Goal: Task Accomplishment & Management: Manage account settings

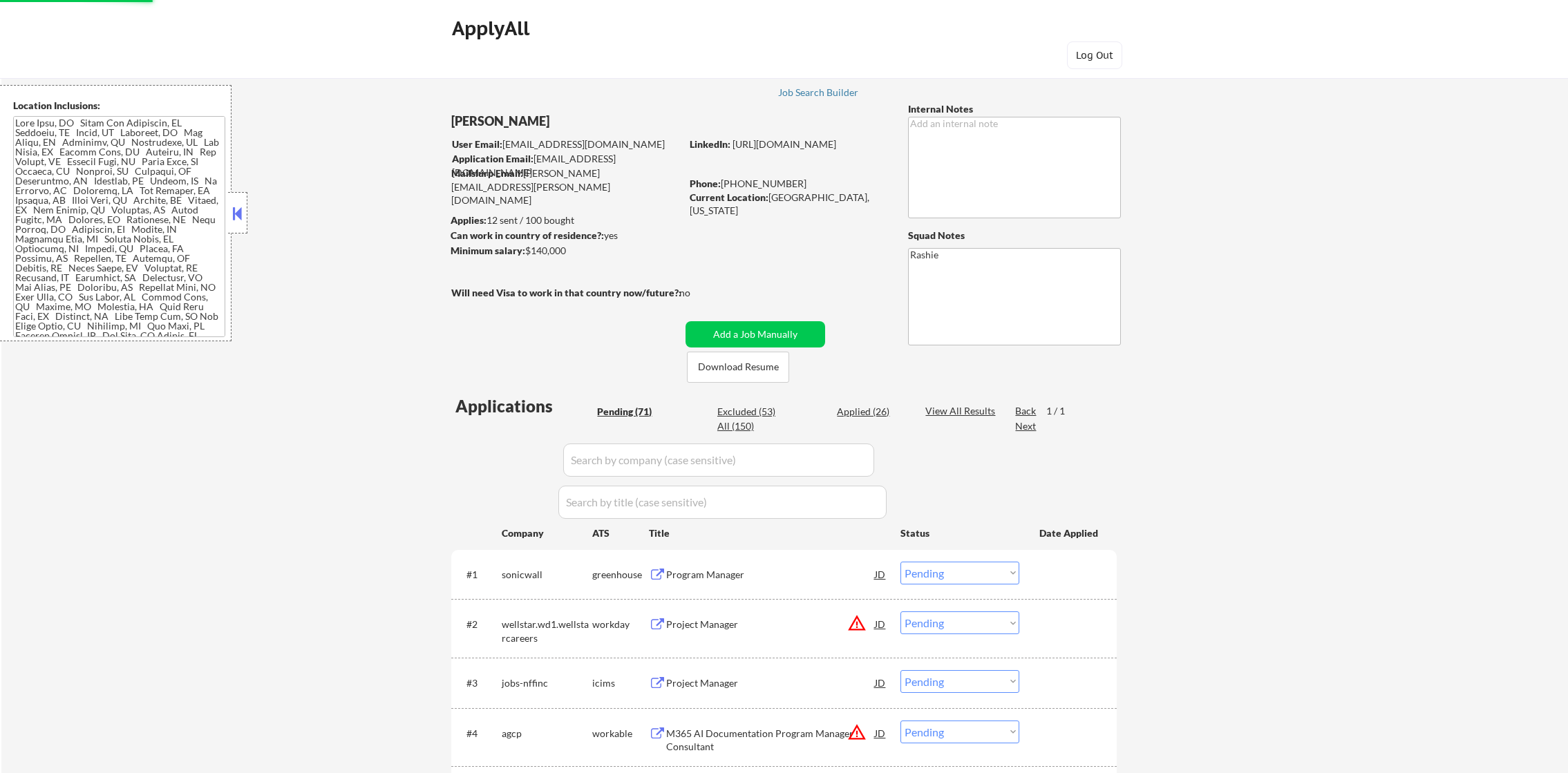
select select ""pending""
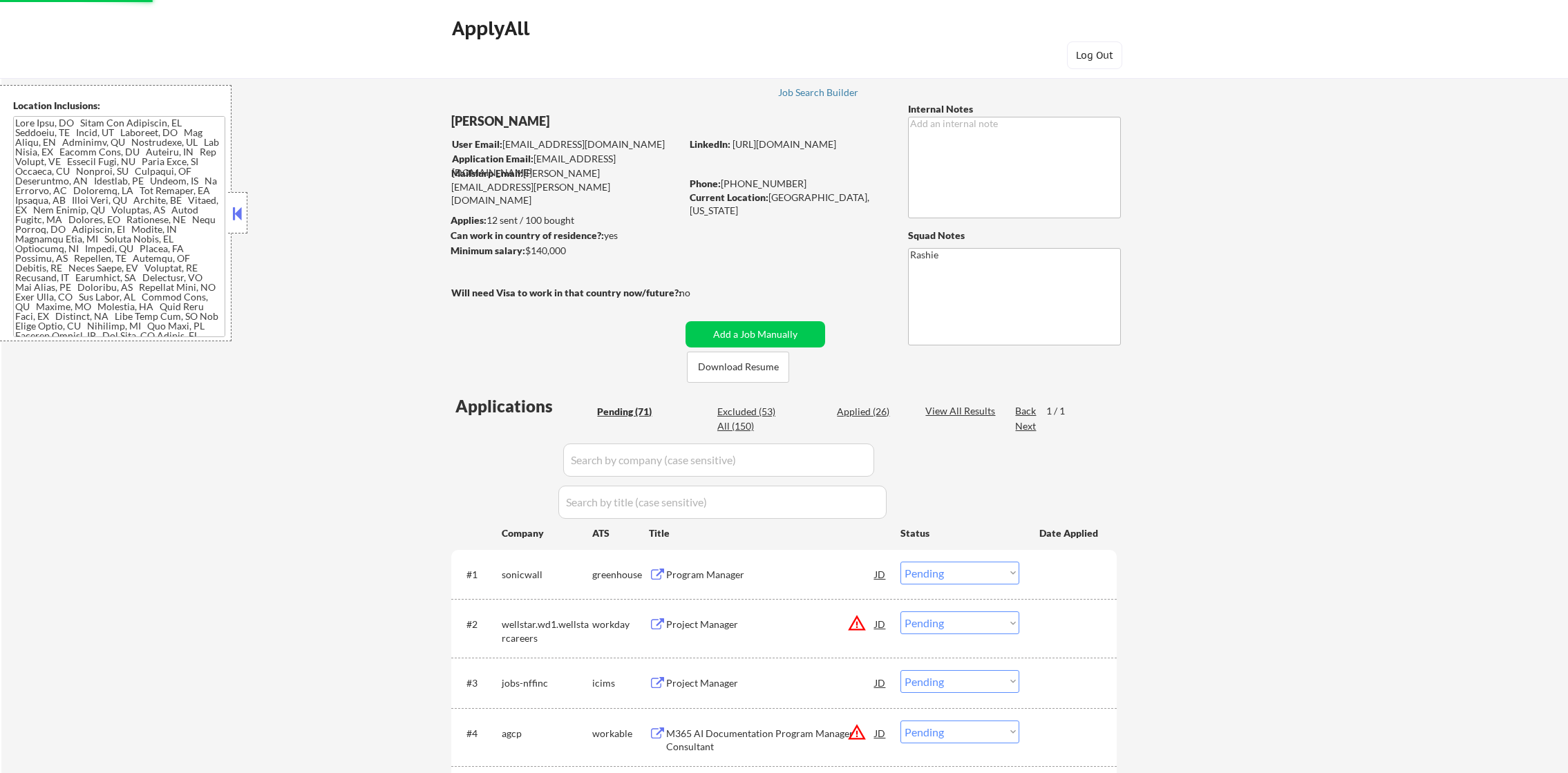
select select ""pending""
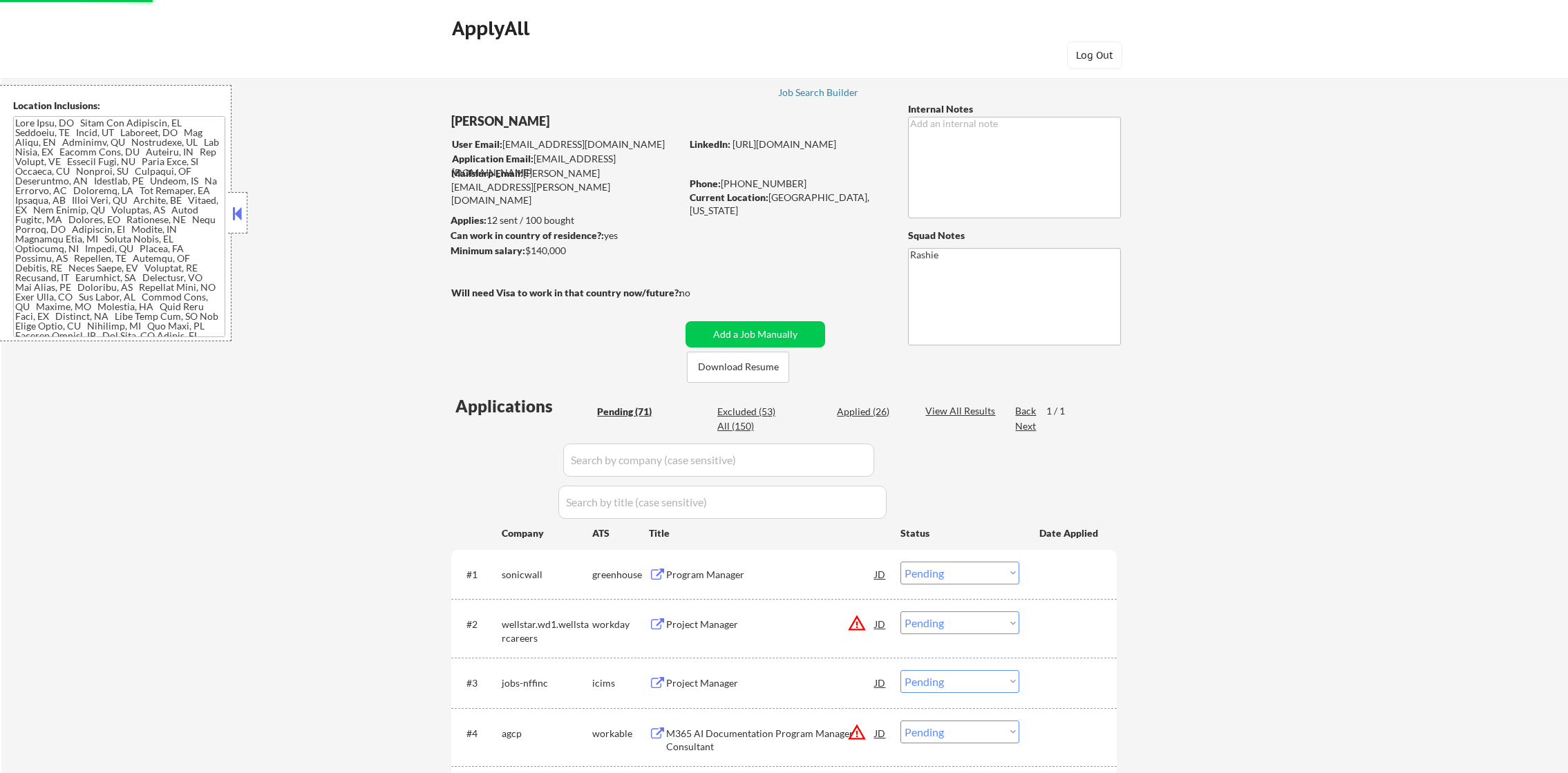
select select ""pending""
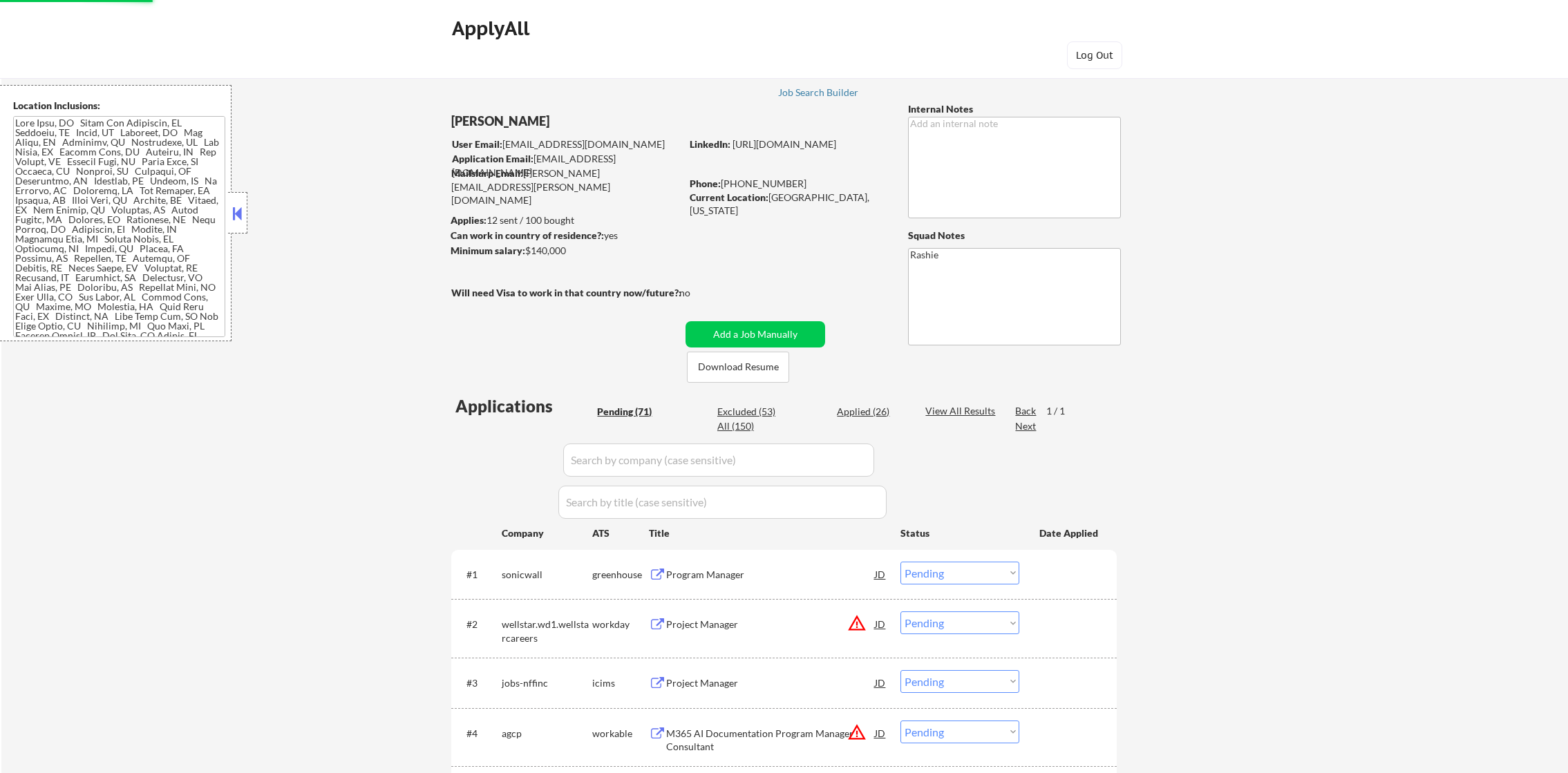
select select ""pending""
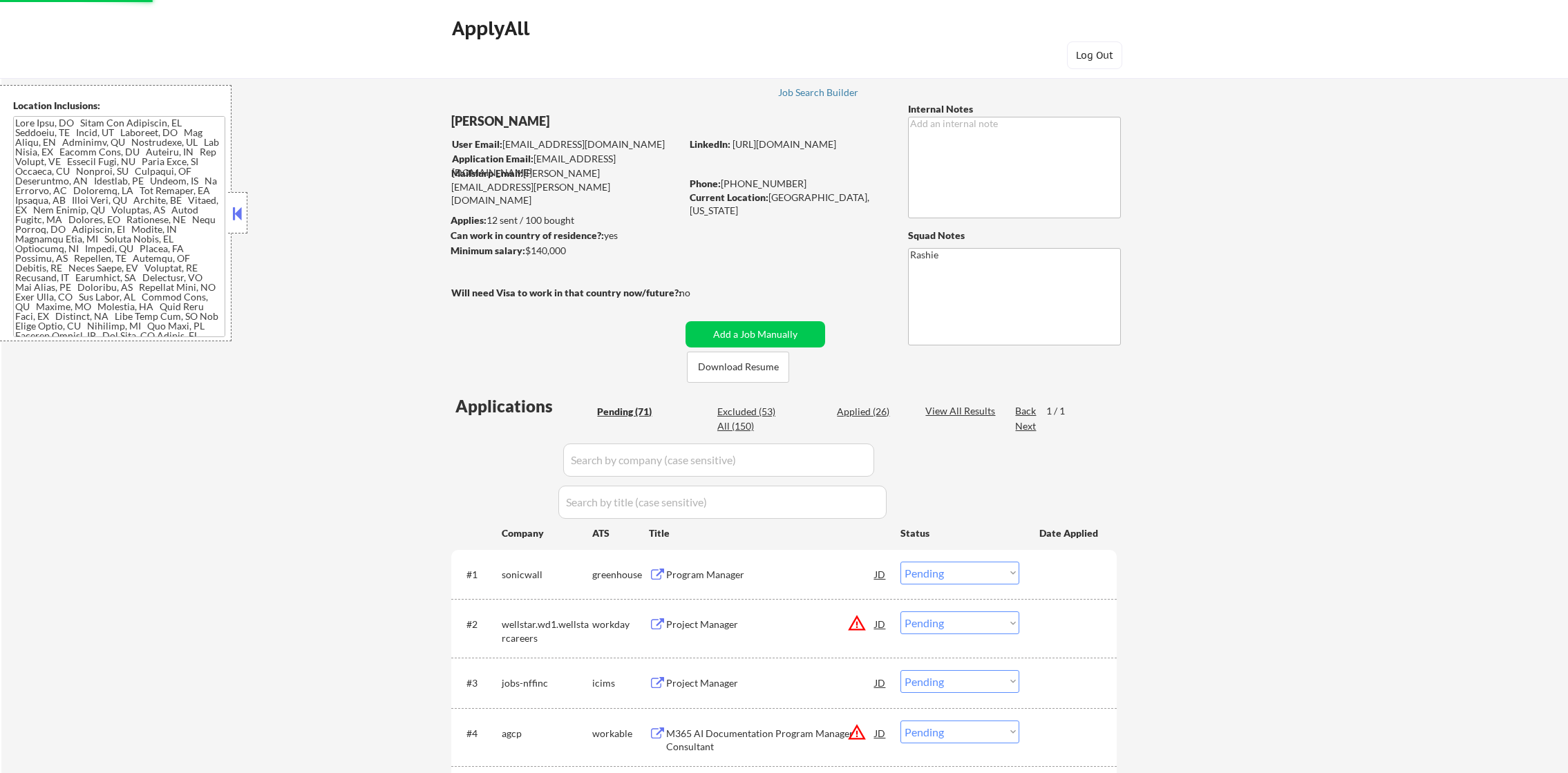
select select ""pending""
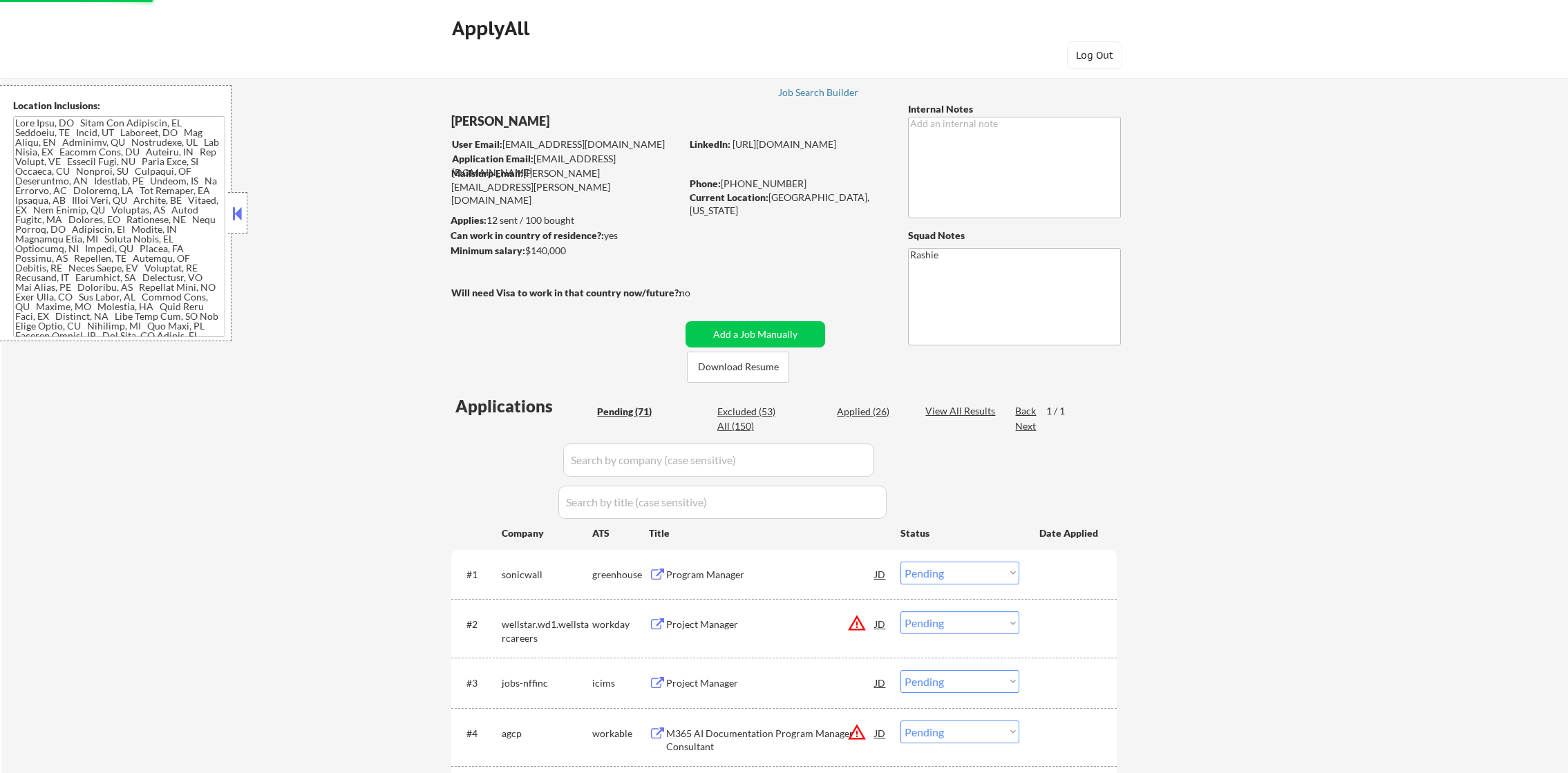
select select ""pending""
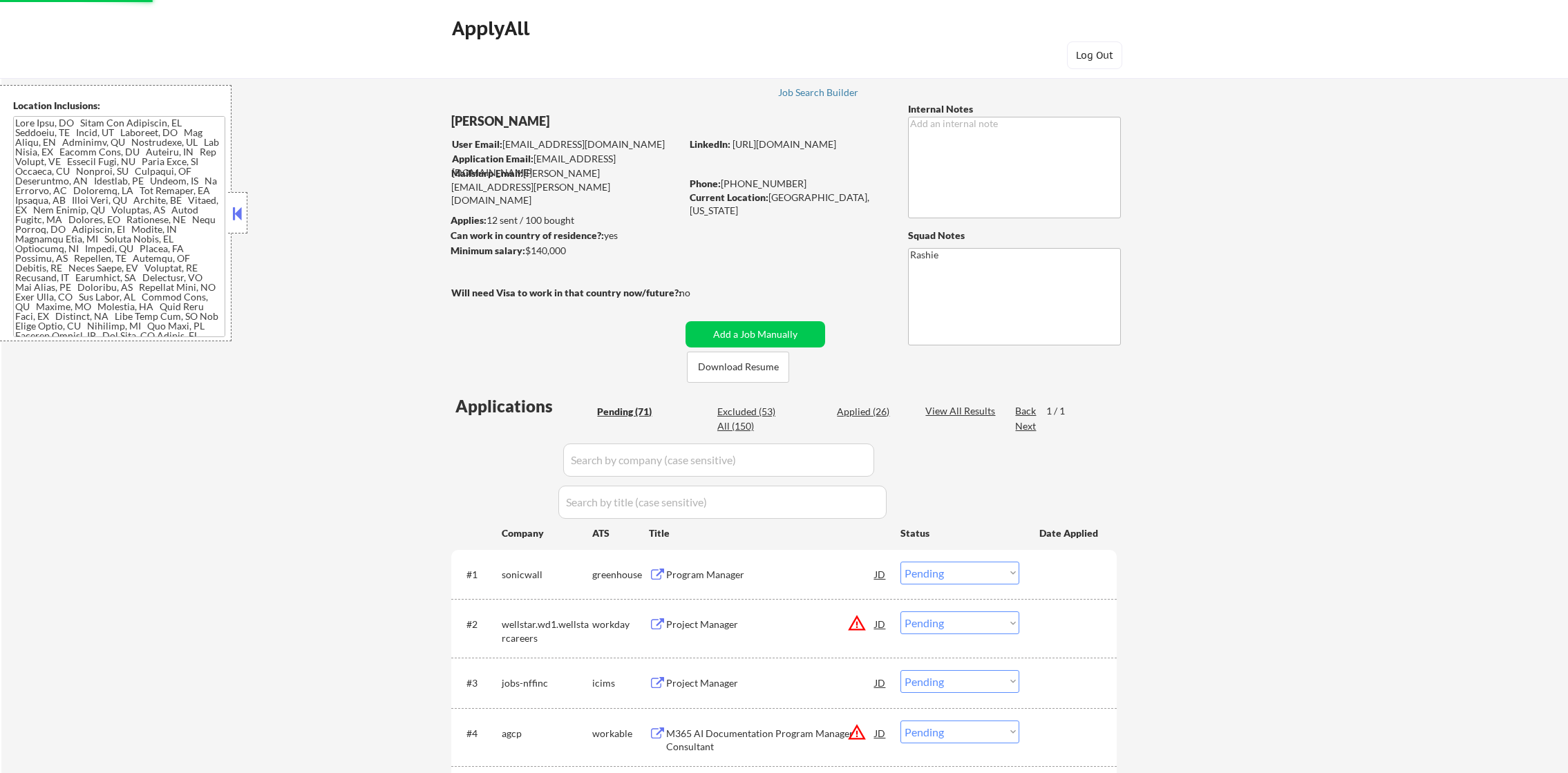
select select ""pending""
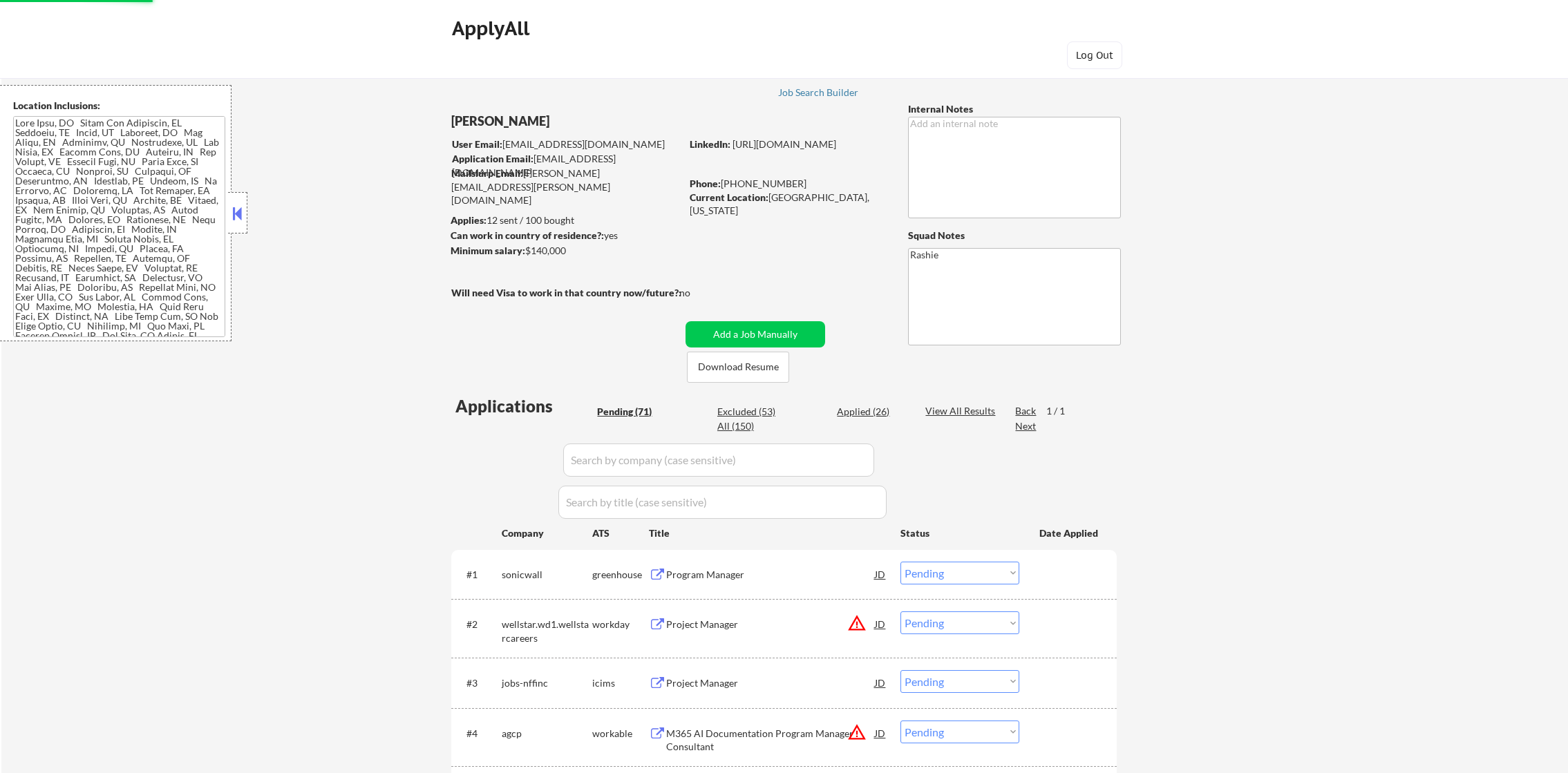
select select ""pending""
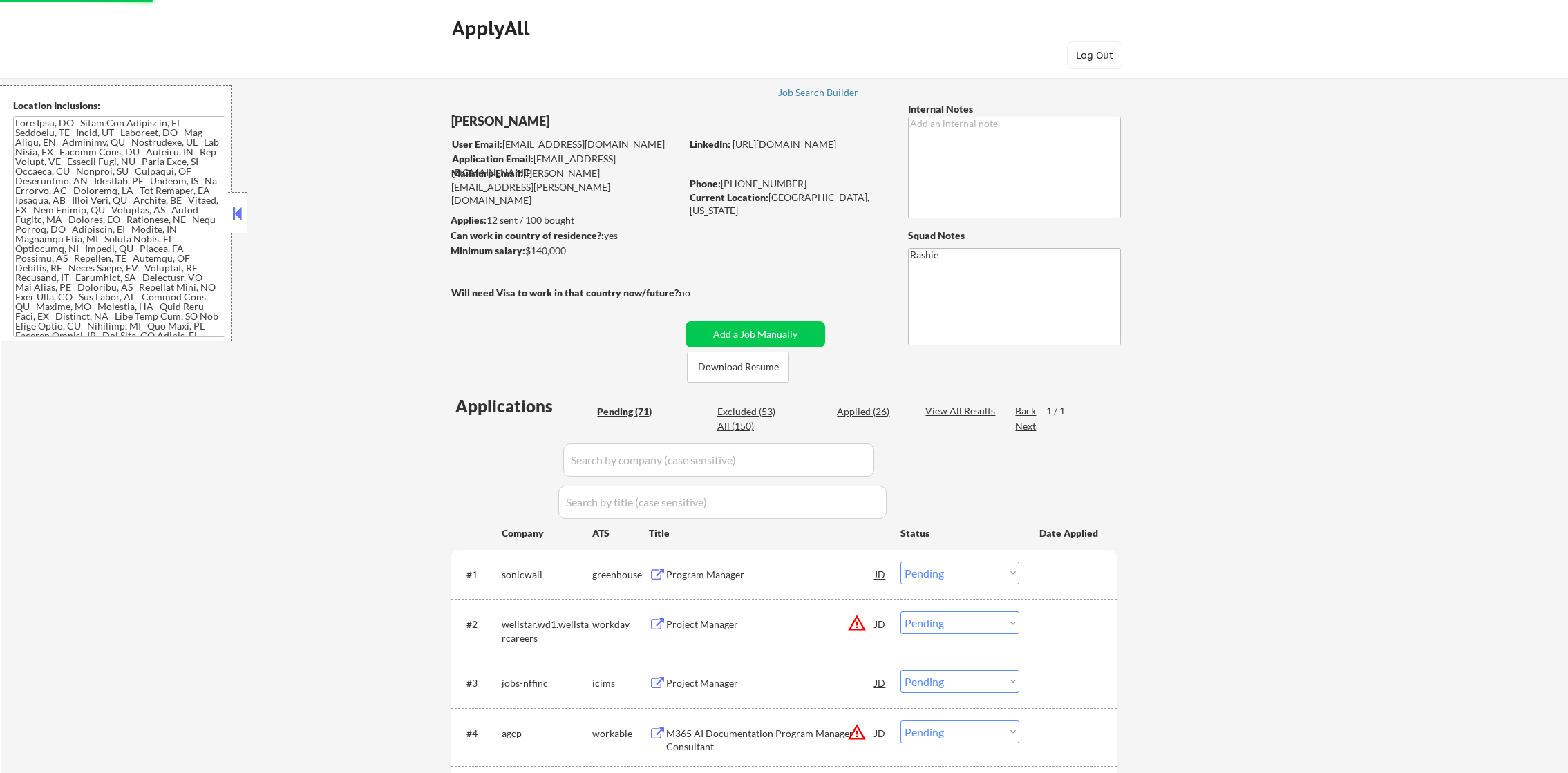
select select ""pending""
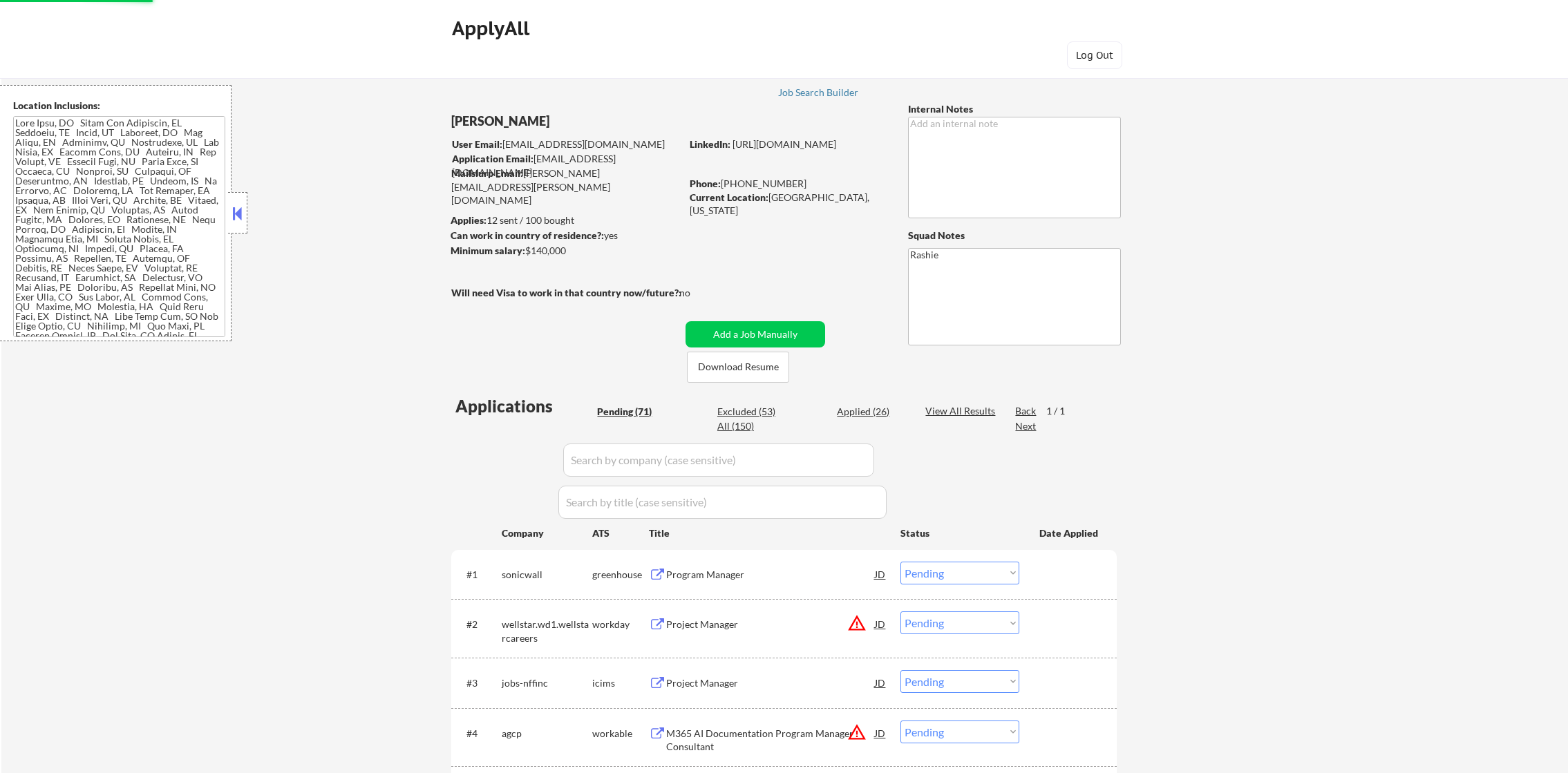
select select ""pending""
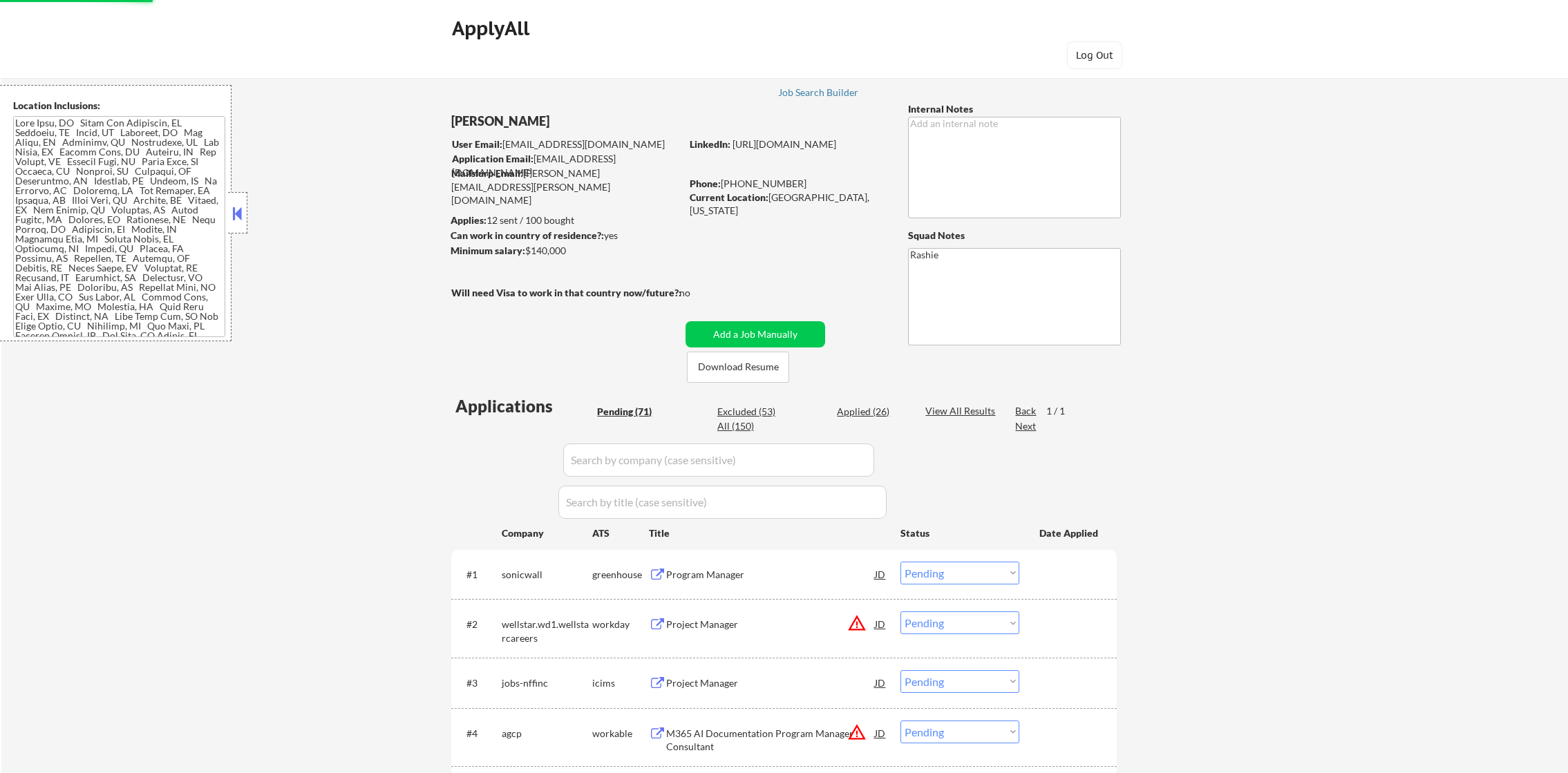
select select ""pending""
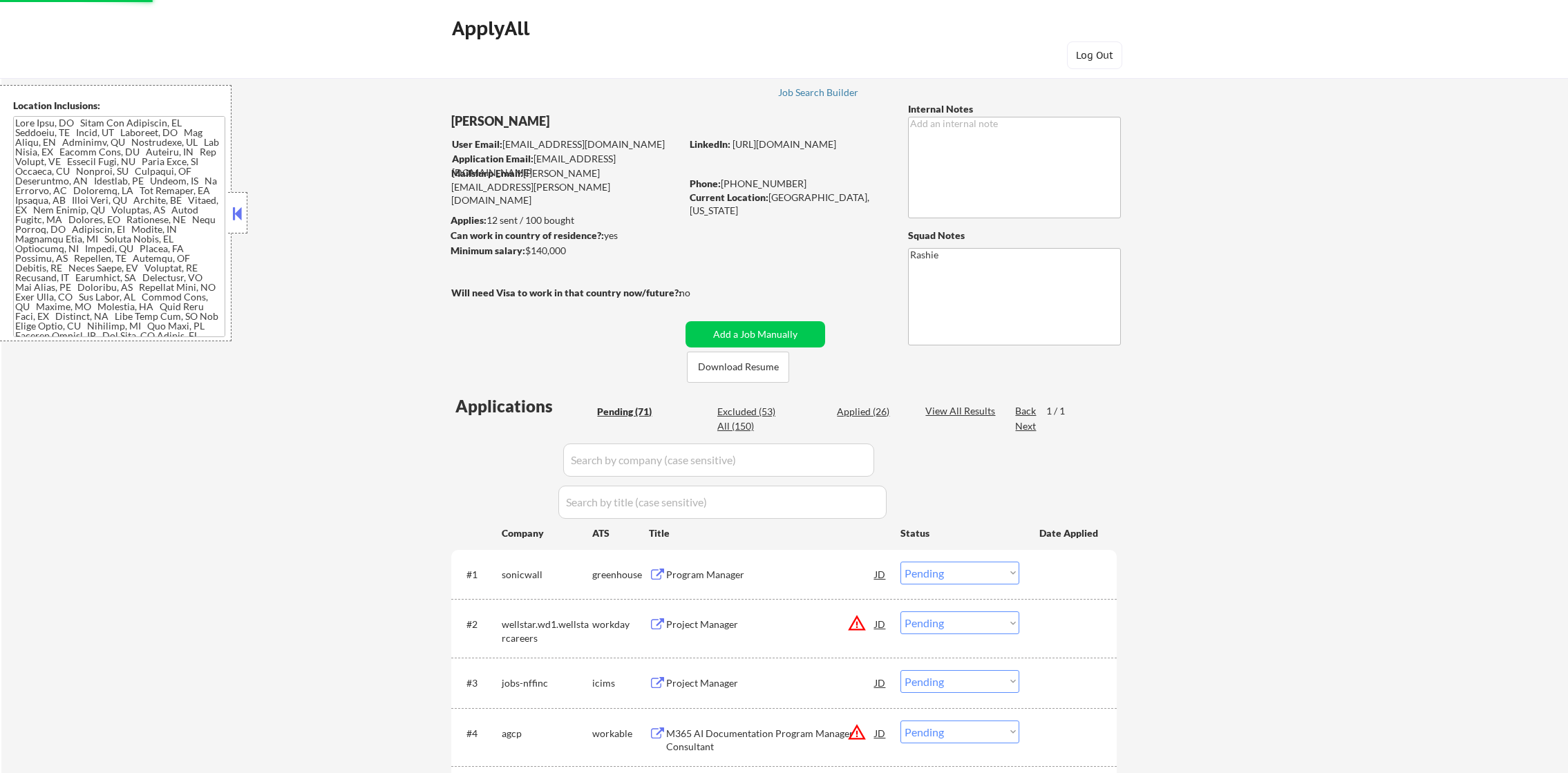
select select ""pending""
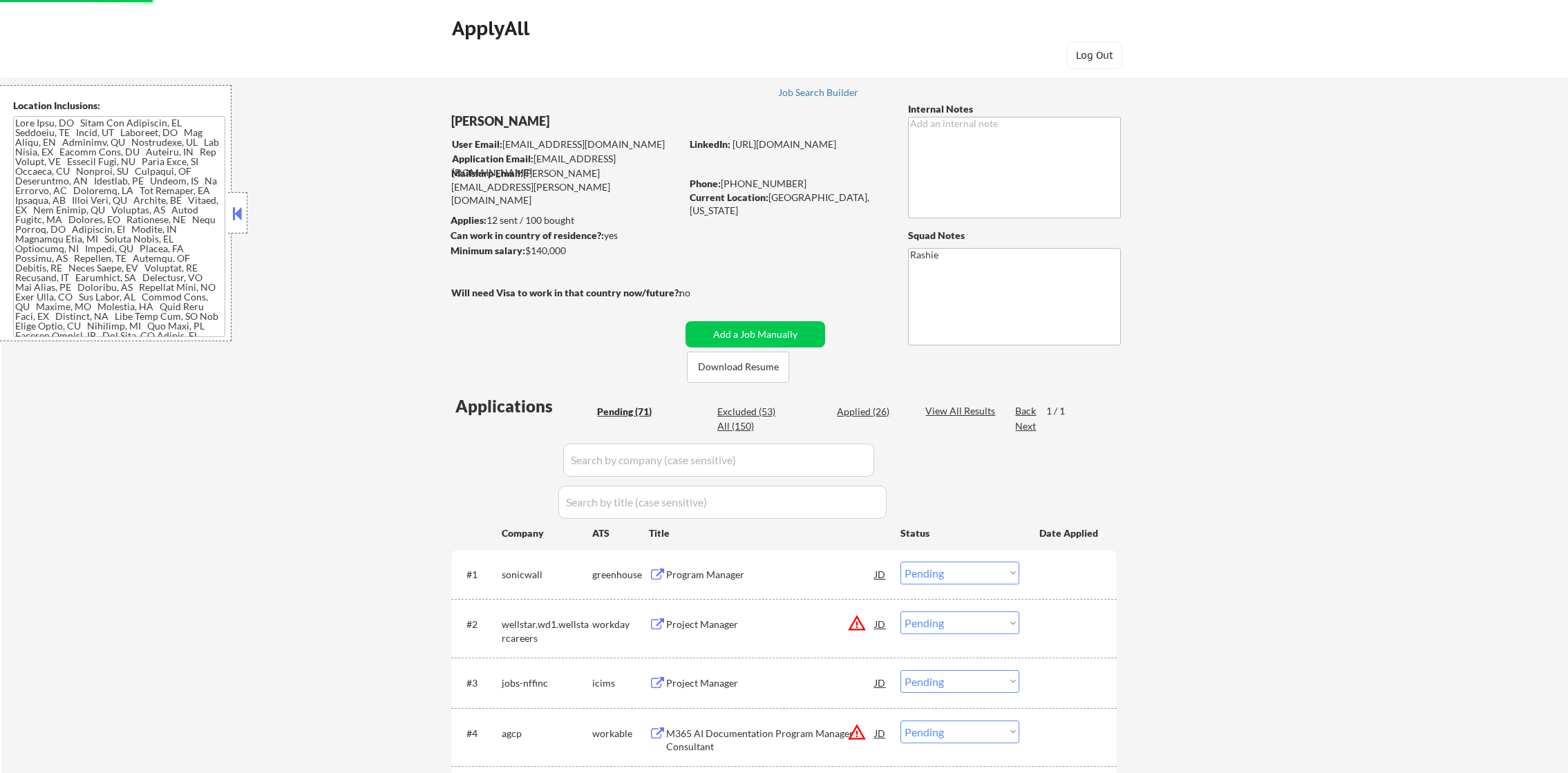
select select ""pending""
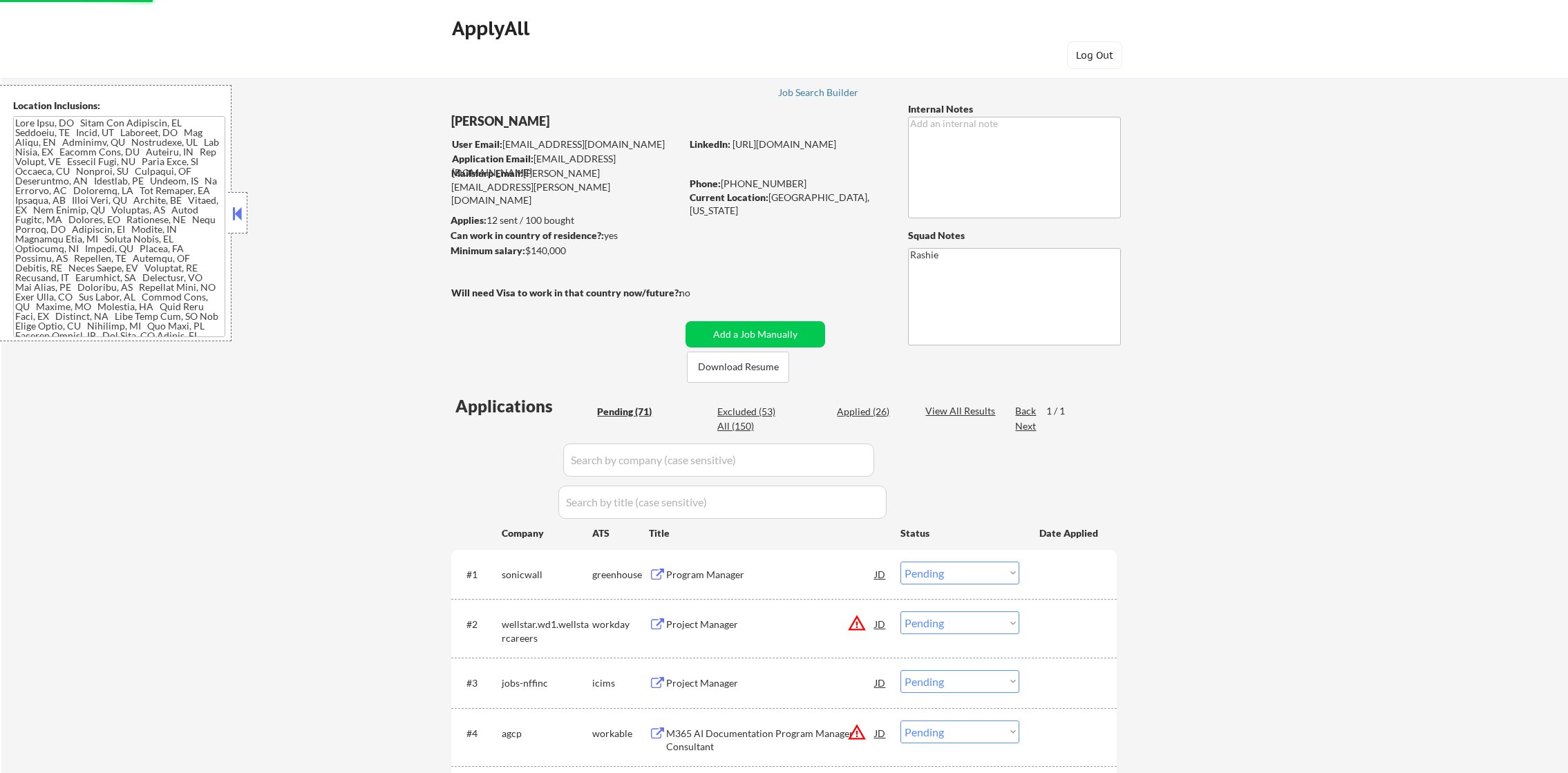
select select ""pending""
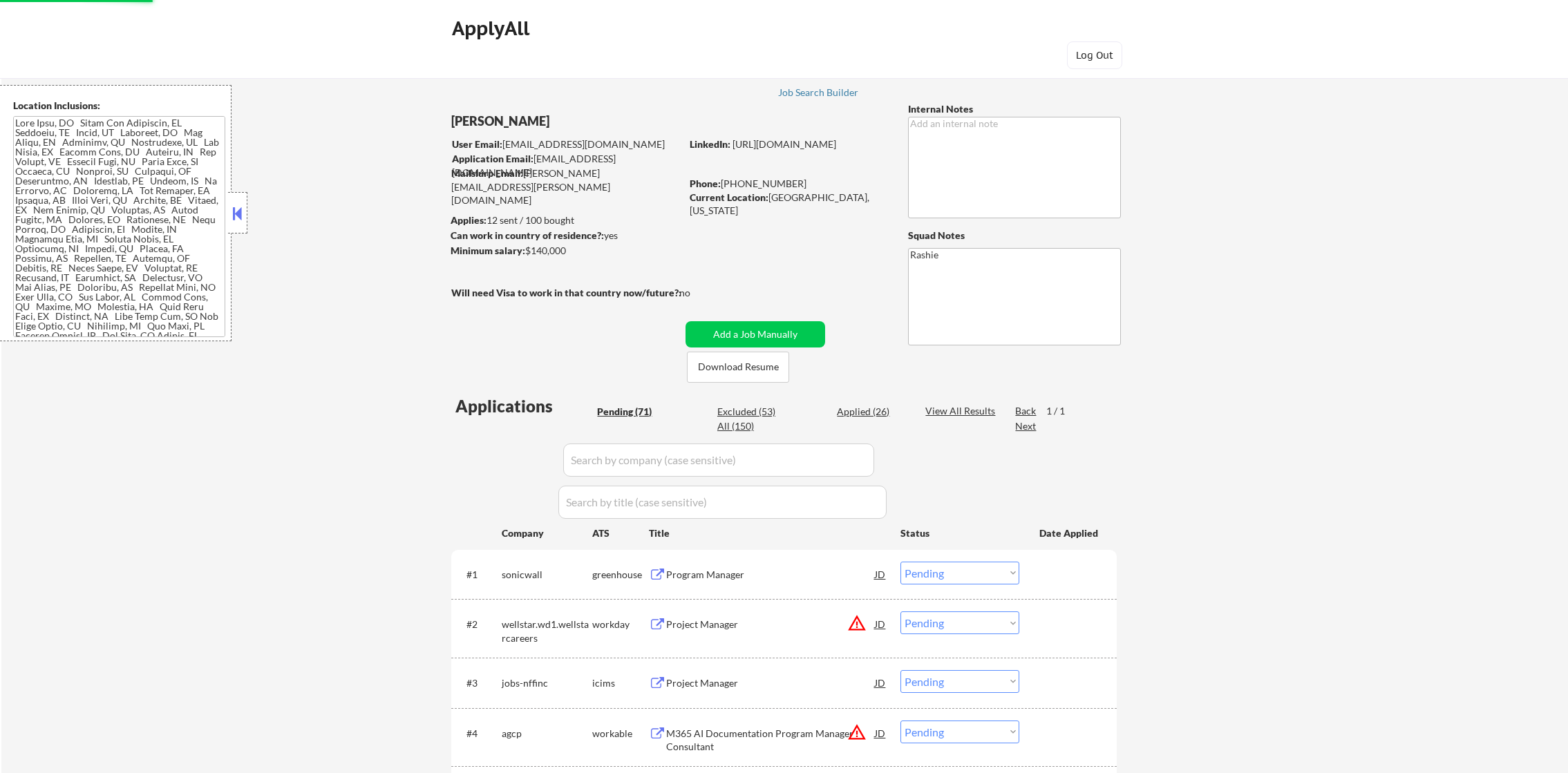
select select ""applied""
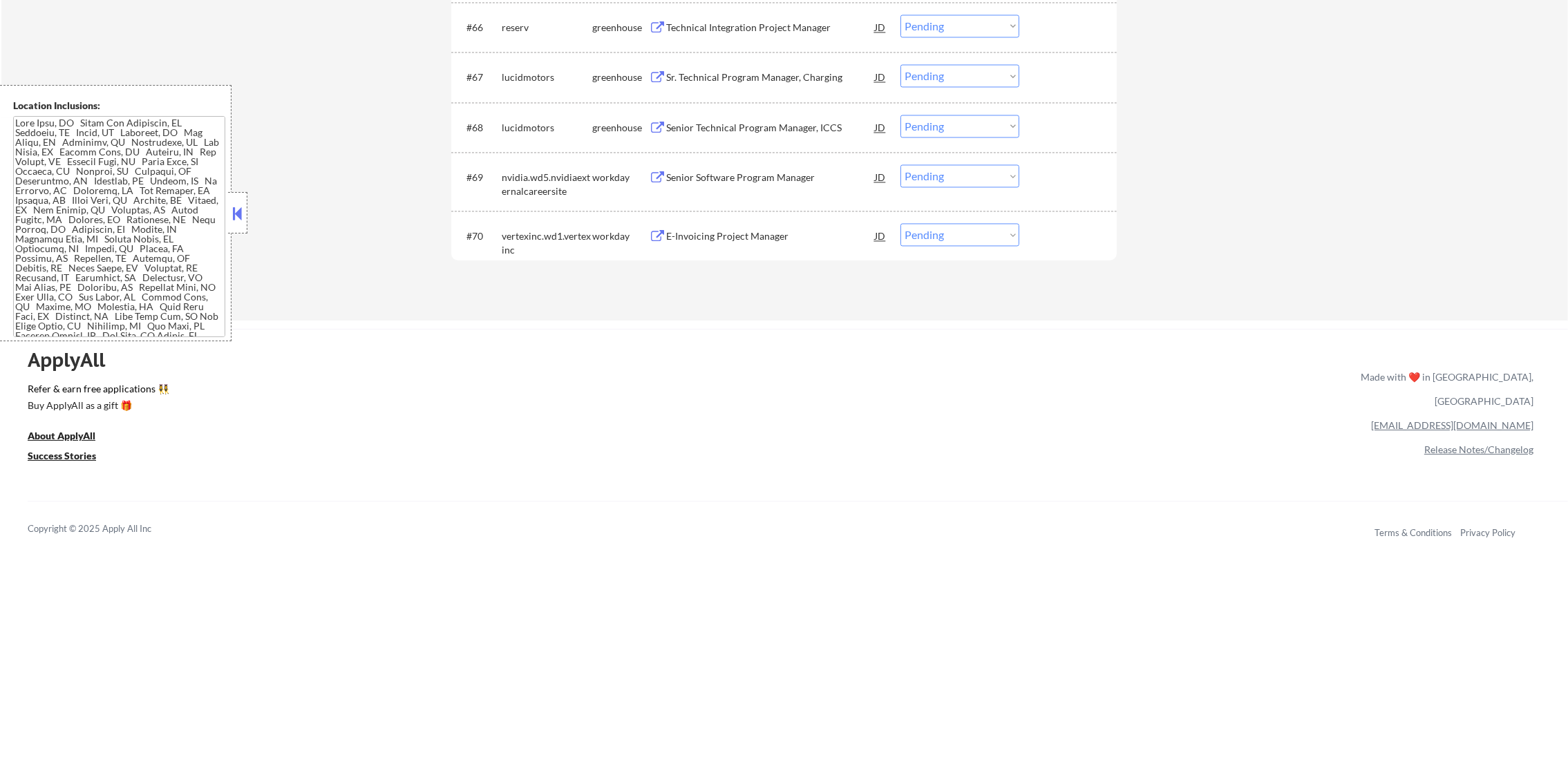
scroll to position [4102, 0]
click at [754, 211] on div "#70 vertexinc.wd1.vertexinc workday E-Invoicing Project Manager JD Choose an op…" at bounding box center [784, 238] width 665 height 58
click at [743, 229] on div "E-Invoicing Project Manager" at bounding box center [770, 235] width 209 height 14
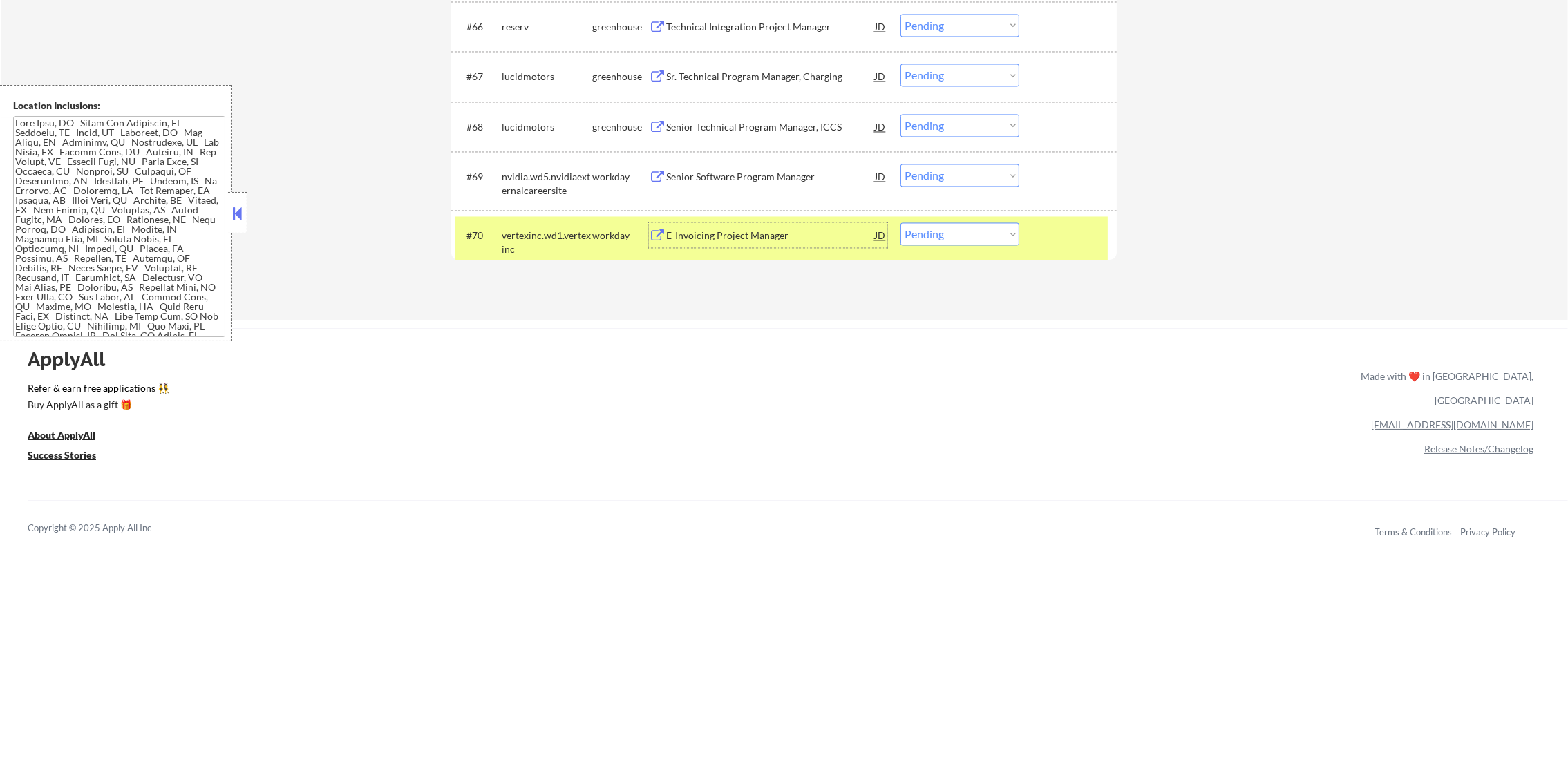
click at [913, 232] on select "Choose an option... Pending Applied Excluded (Questions) Excluded (Expired) Exc…" at bounding box center [960, 234] width 119 height 23
select select ""applied""
click at [900, 223] on select "Choose an option... Pending Applied Excluded (Questions) Excluded (Expired) Exc…" at bounding box center [960, 234] width 119 height 23
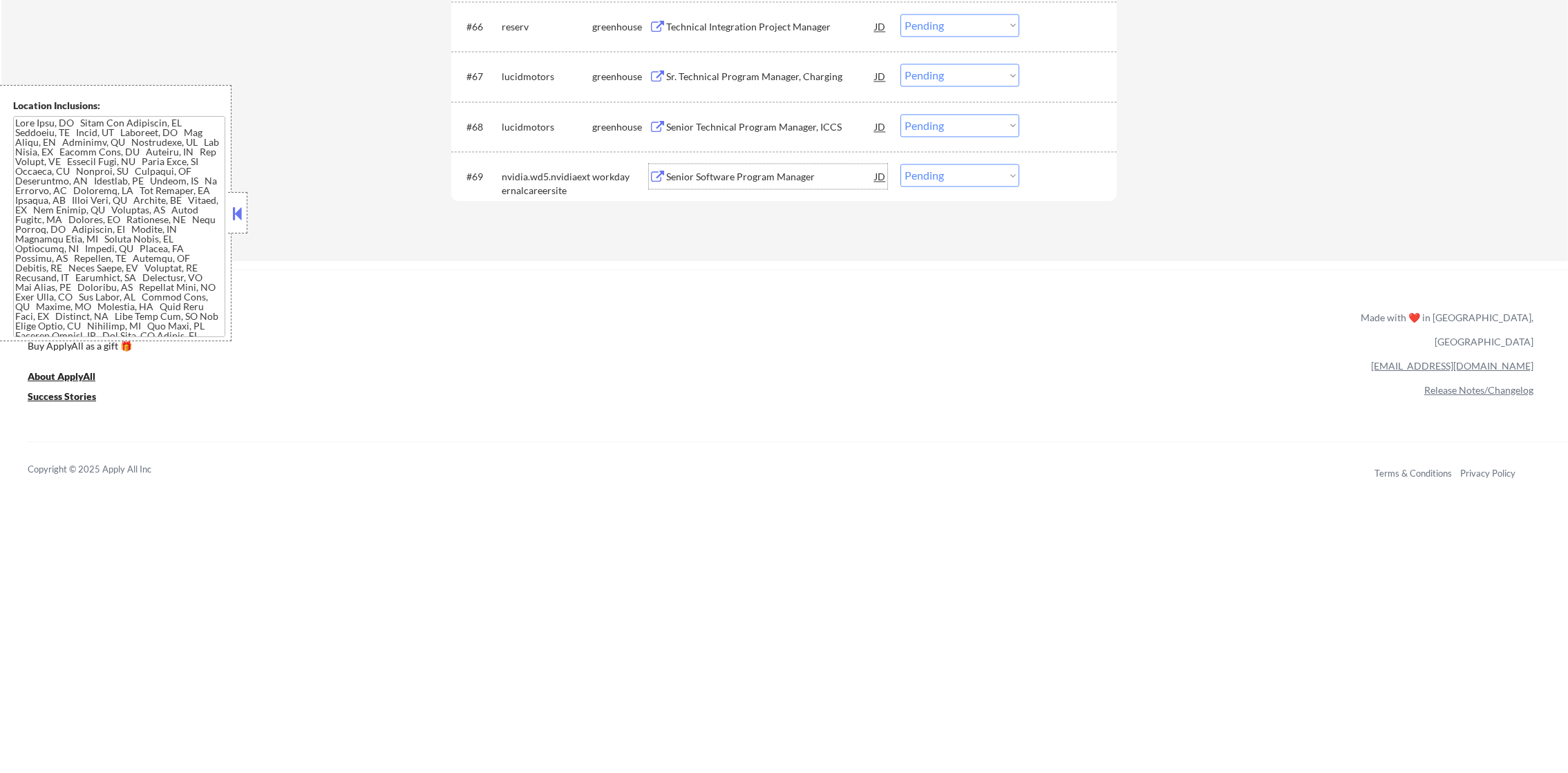
click at [770, 177] on div "Senior Software Program Manager" at bounding box center [770, 177] width 209 height 14
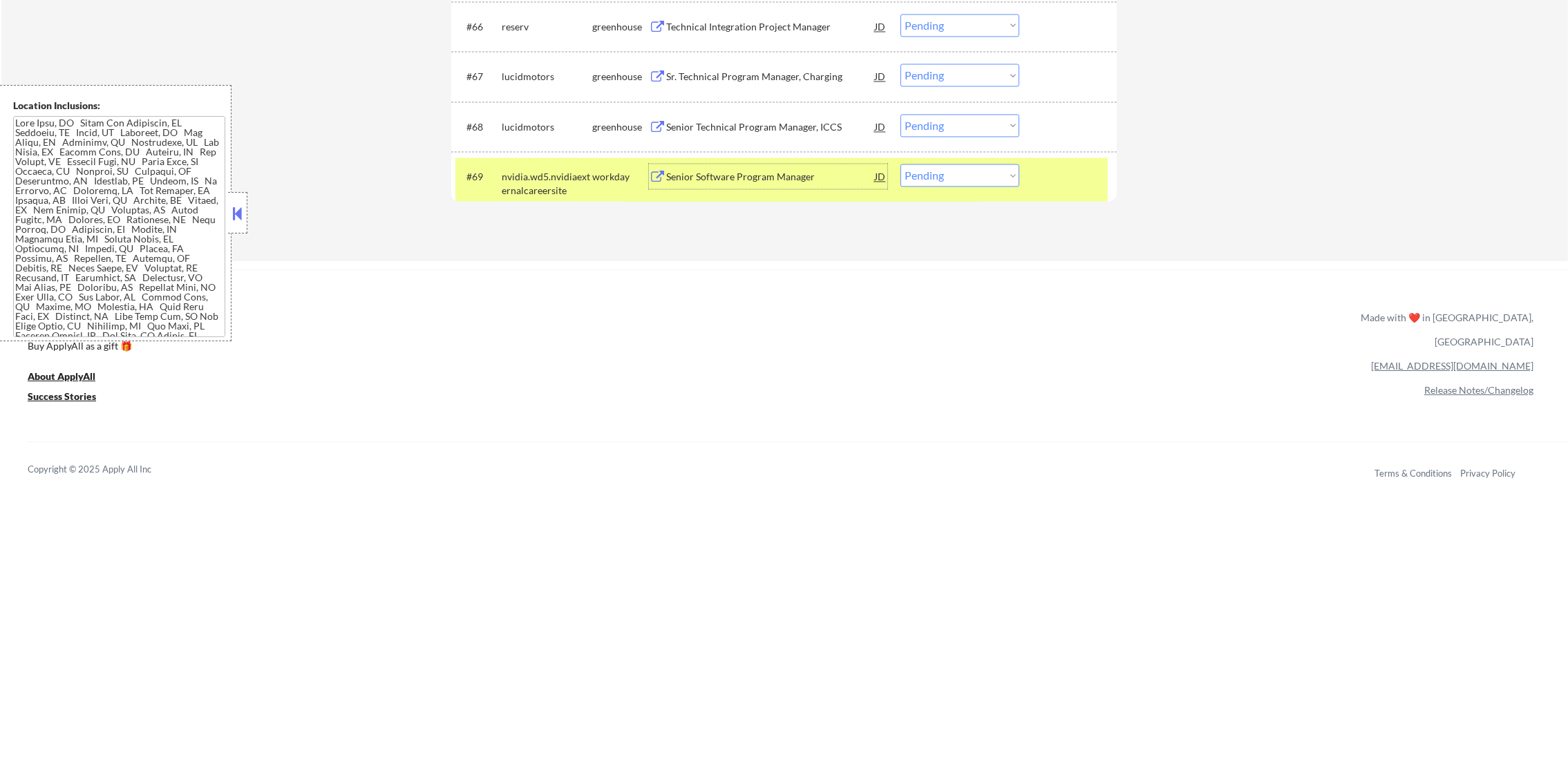
click at [758, 171] on div "Senior Software Program Manager" at bounding box center [770, 177] width 209 height 14
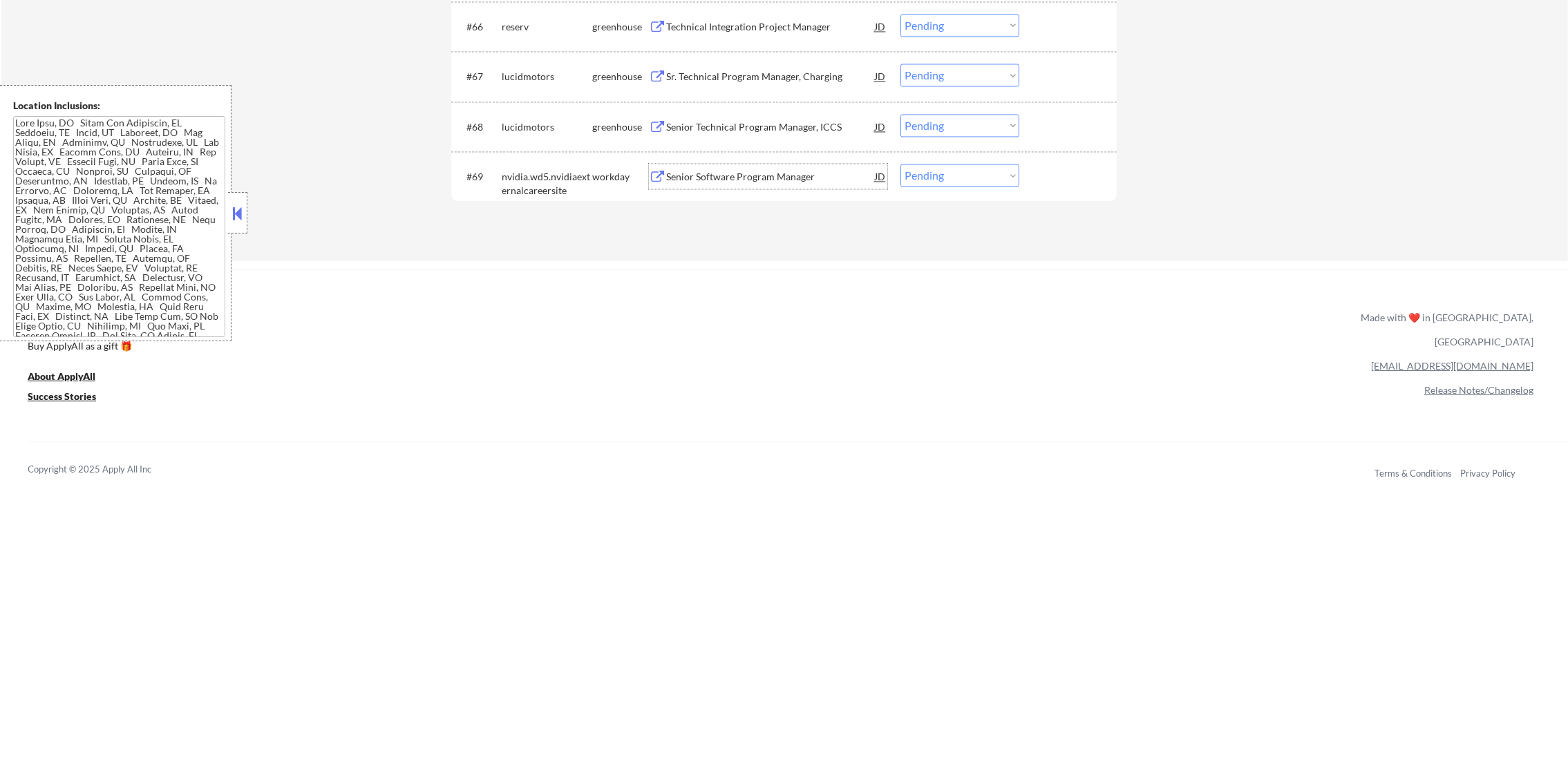
click at [923, 169] on select "Choose an option... Pending Applied Excluded (Questions) Excluded (Expired) Exc…" at bounding box center [960, 175] width 119 height 23
select select ""applied""
click at [900, 164] on select "Choose an option... Pending Applied Excluded (Questions) Excluded (Expired) Exc…" at bounding box center [960, 175] width 119 height 23
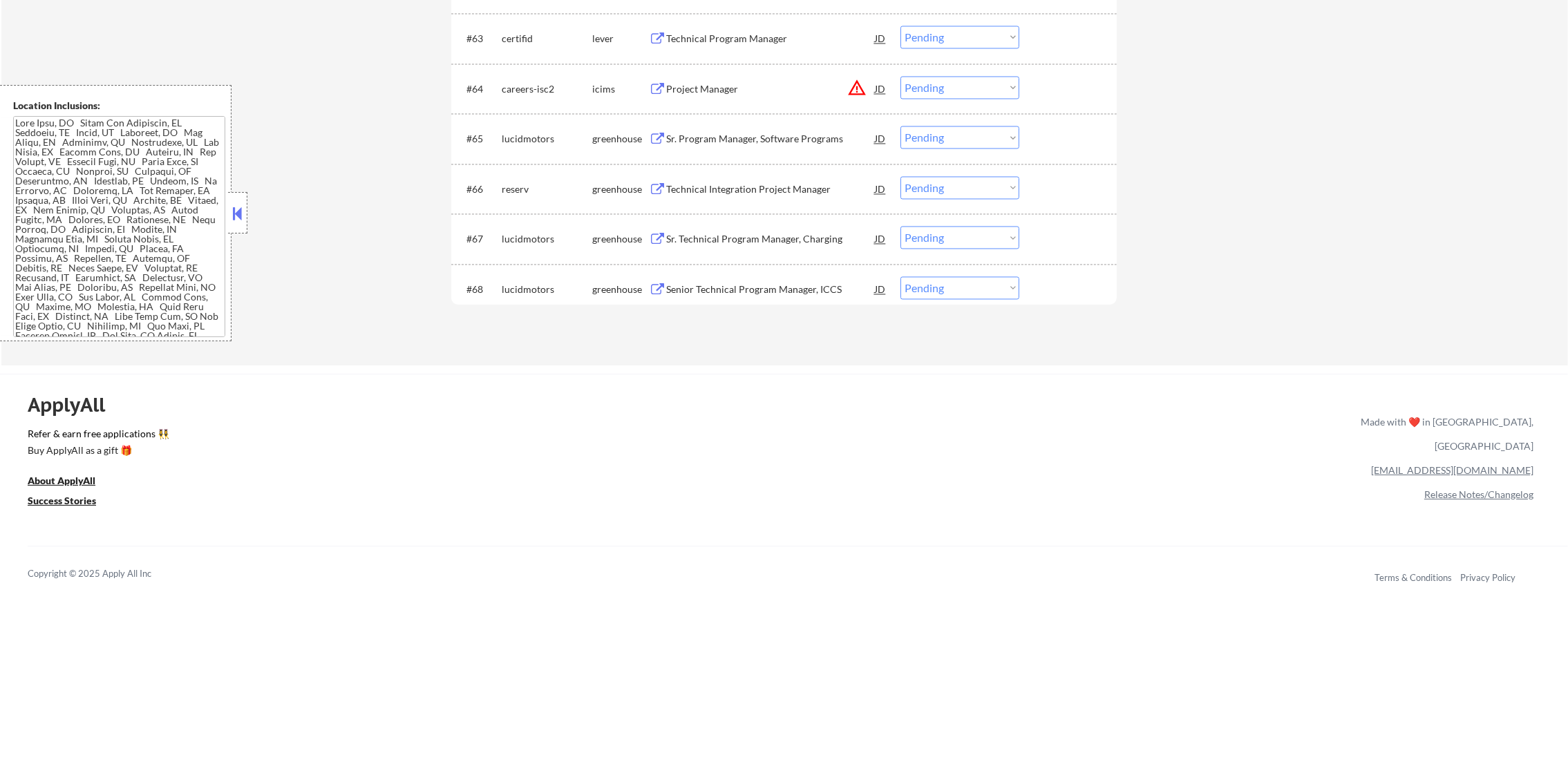
click at [765, 290] on div "Senior Technical Program Manager, ICCS" at bounding box center [770, 289] width 209 height 14
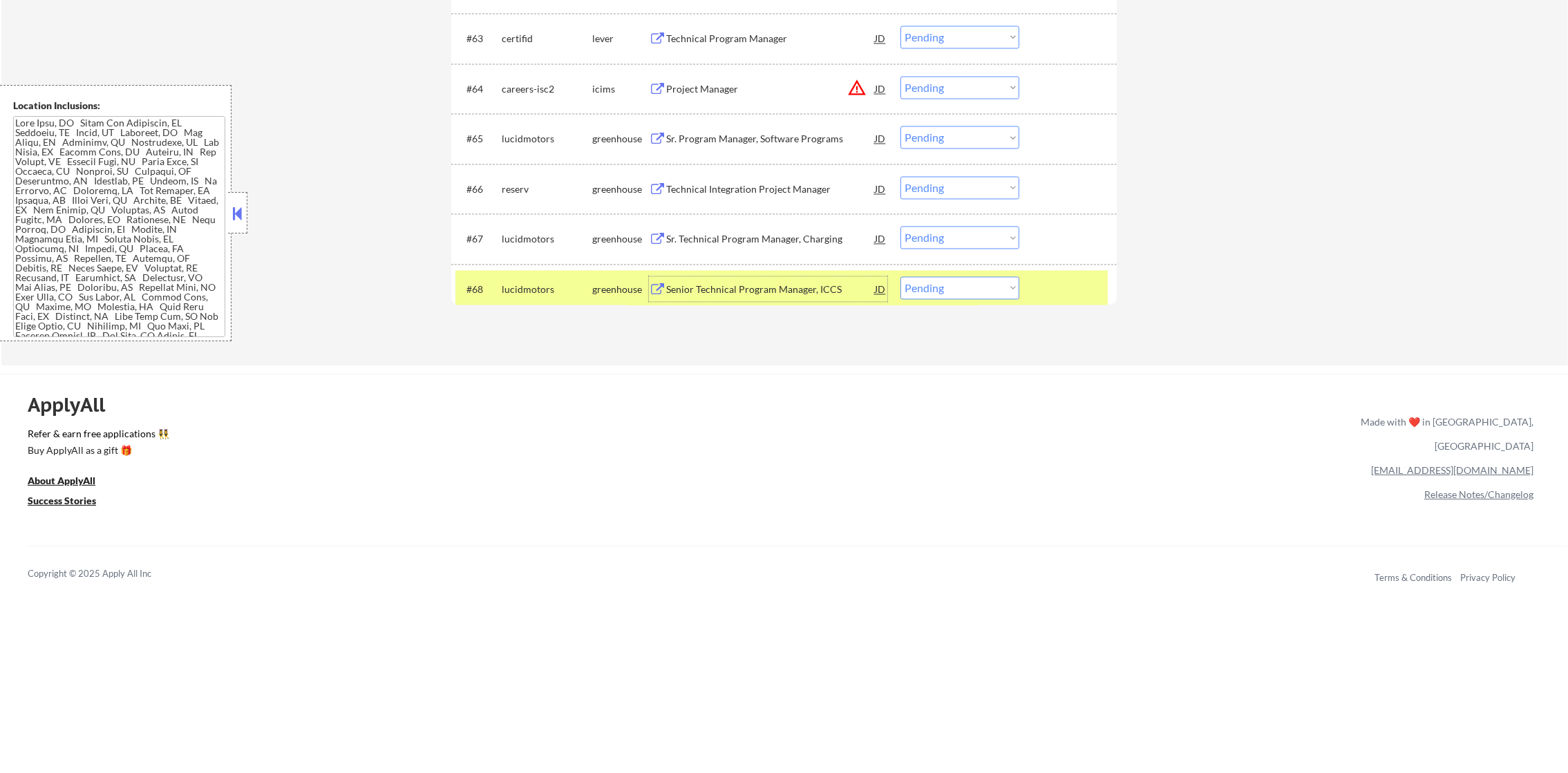
click at [951, 294] on select "Choose an option... Pending Applied Excluded (Questions) Excluded (Expired) Exc…" at bounding box center [960, 288] width 119 height 23
select select ""excluded""
click at [900, 276] on select "Choose an option... Pending Applied Excluded (Questions) Excluded (Expired) Exc…" at bounding box center [960, 288] width 119 height 23
click at [556, 296] on div "lucidmotors" at bounding box center [547, 289] width 90 height 25
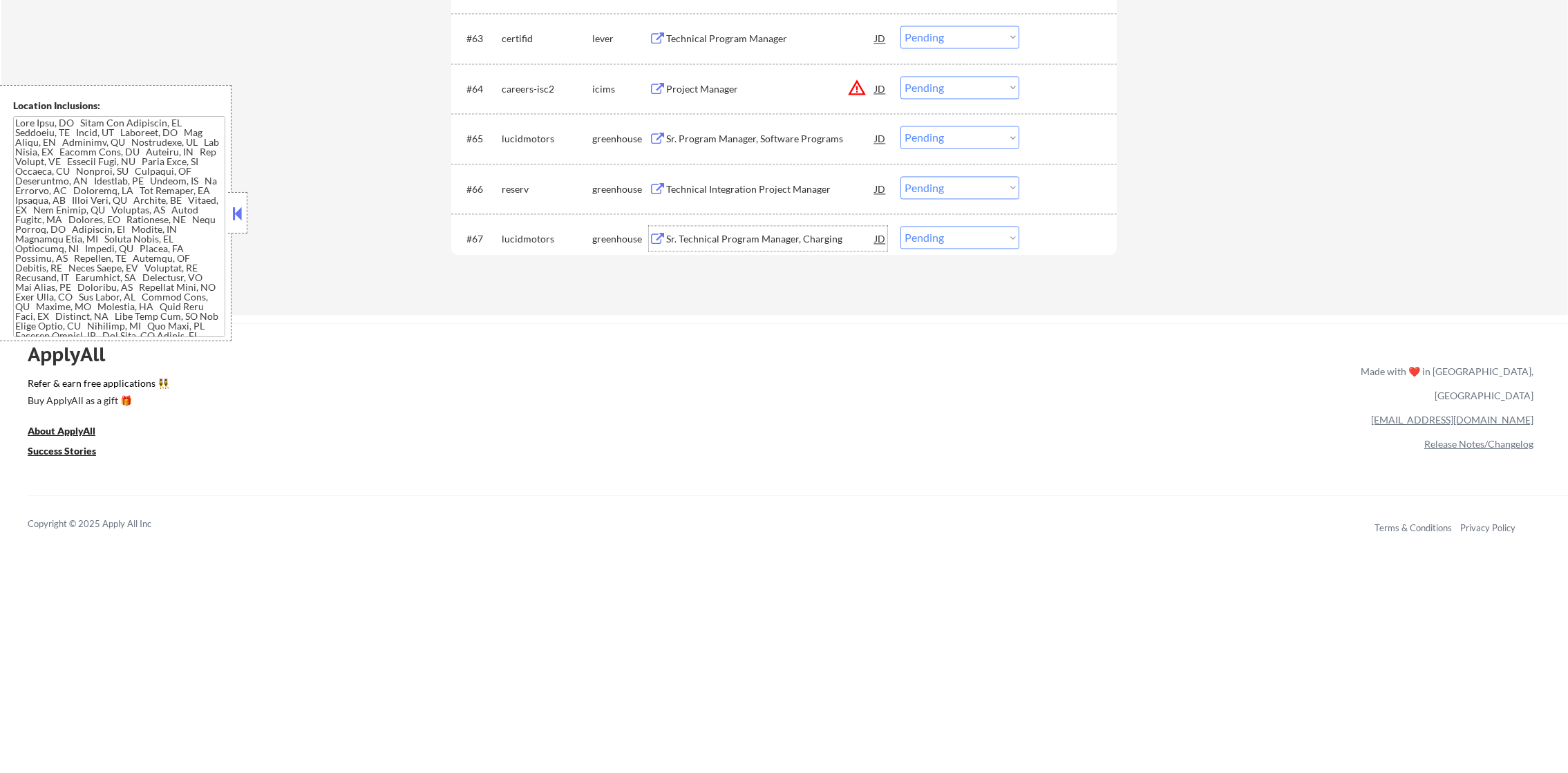
click at [756, 240] on div "Sr. Technical Program Manager, Charging" at bounding box center [770, 238] width 209 height 14
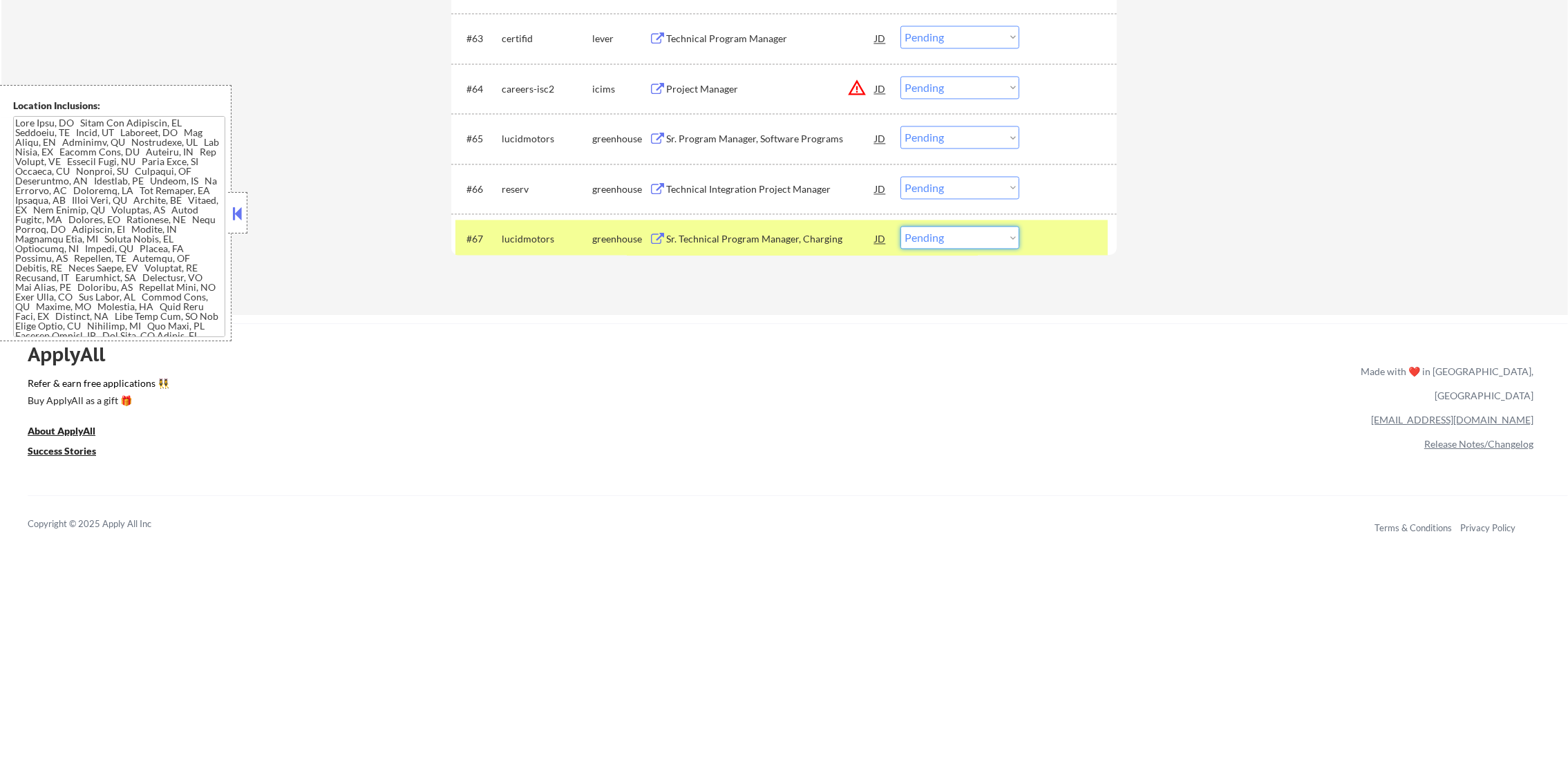
click at [976, 236] on select "Choose an option... Pending Applied Excluded (Questions) Excluded (Expired) Exc…" at bounding box center [960, 238] width 119 height 23
select select ""excluded""
click at [900, 226] on select "Choose an option... Pending Applied Excluded (Questions) Excluded (Expired) Exc…" at bounding box center [960, 238] width 119 height 23
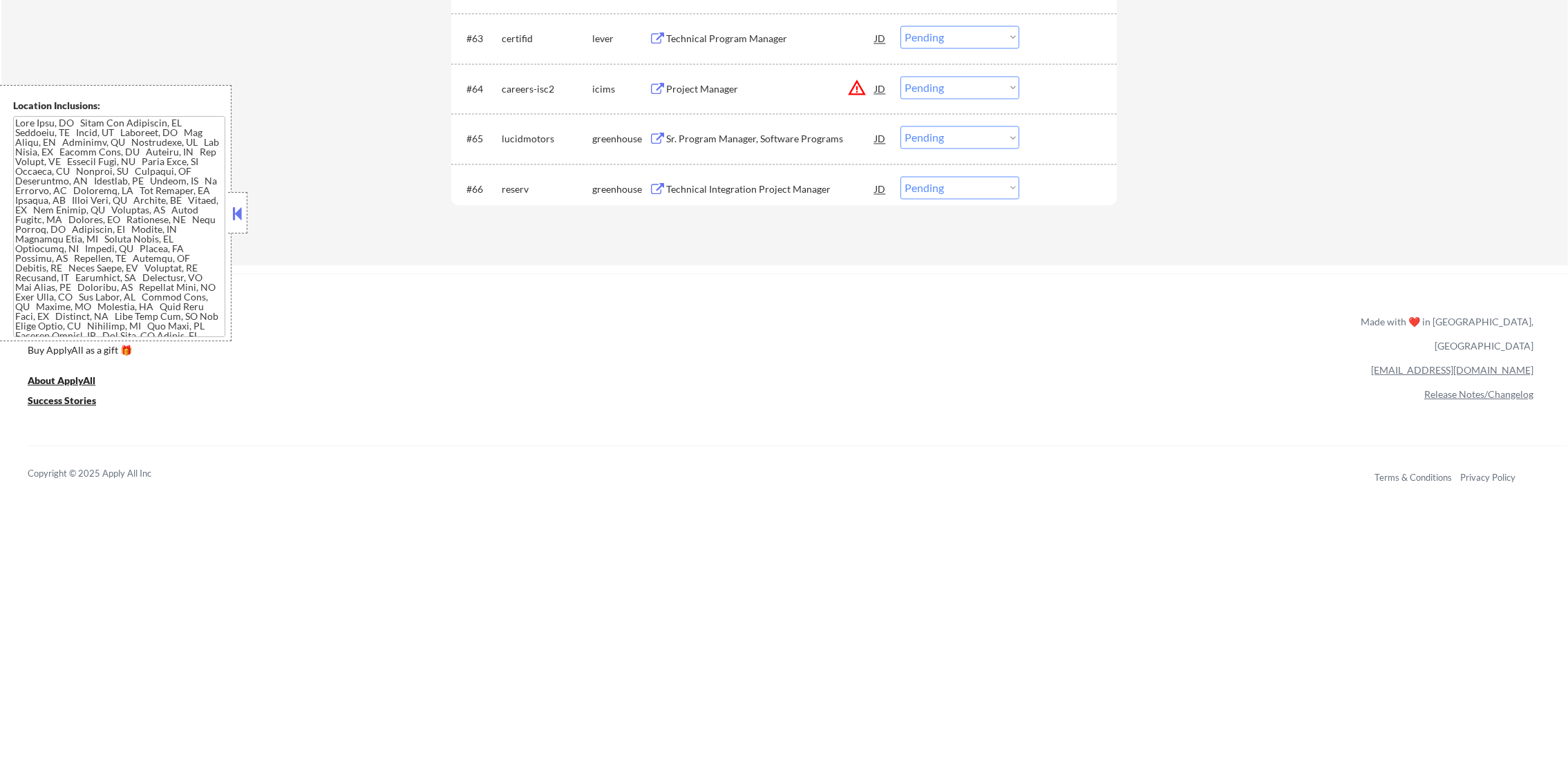
click at [736, 195] on div "Technical Integration Project Manager" at bounding box center [770, 189] width 209 height 14
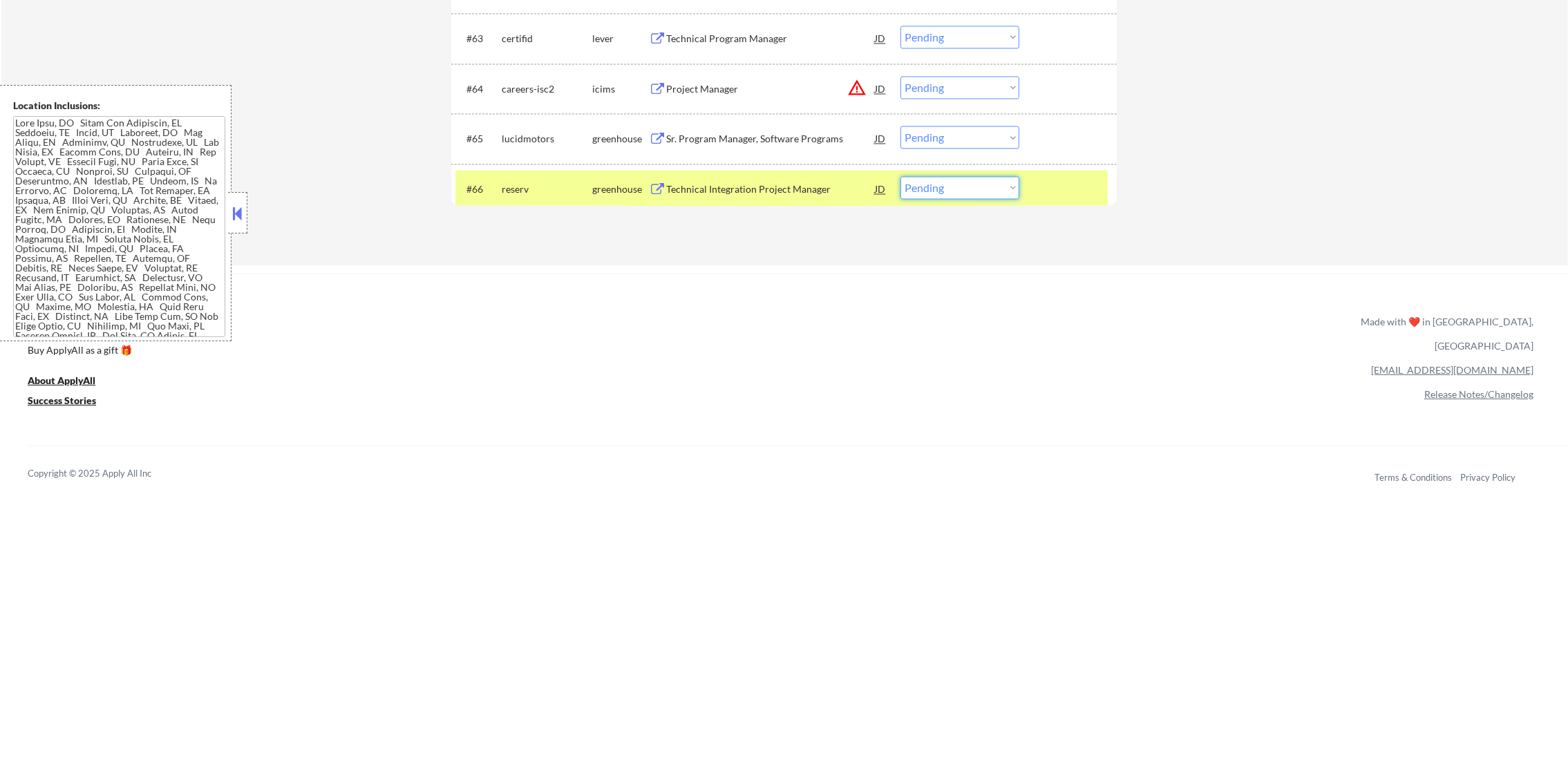
drag, startPoint x: 927, startPoint y: 184, endPoint x: 930, endPoint y: 201, distance: 17.3
click at [929, 191] on select "Choose an option... Pending Applied Excluded (Questions) Excluded (Expired) Exc…" at bounding box center [960, 187] width 119 height 23
select select ""excluded""
click at [900, 176] on select "Choose an option... Pending Applied Excluded (Questions) Excluded (Expired) Exc…" at bounding box center [960, 187] width 119 height 23
click at [508, 183] on div "reserv" at bounding box center [547, 189] width 90 height 14
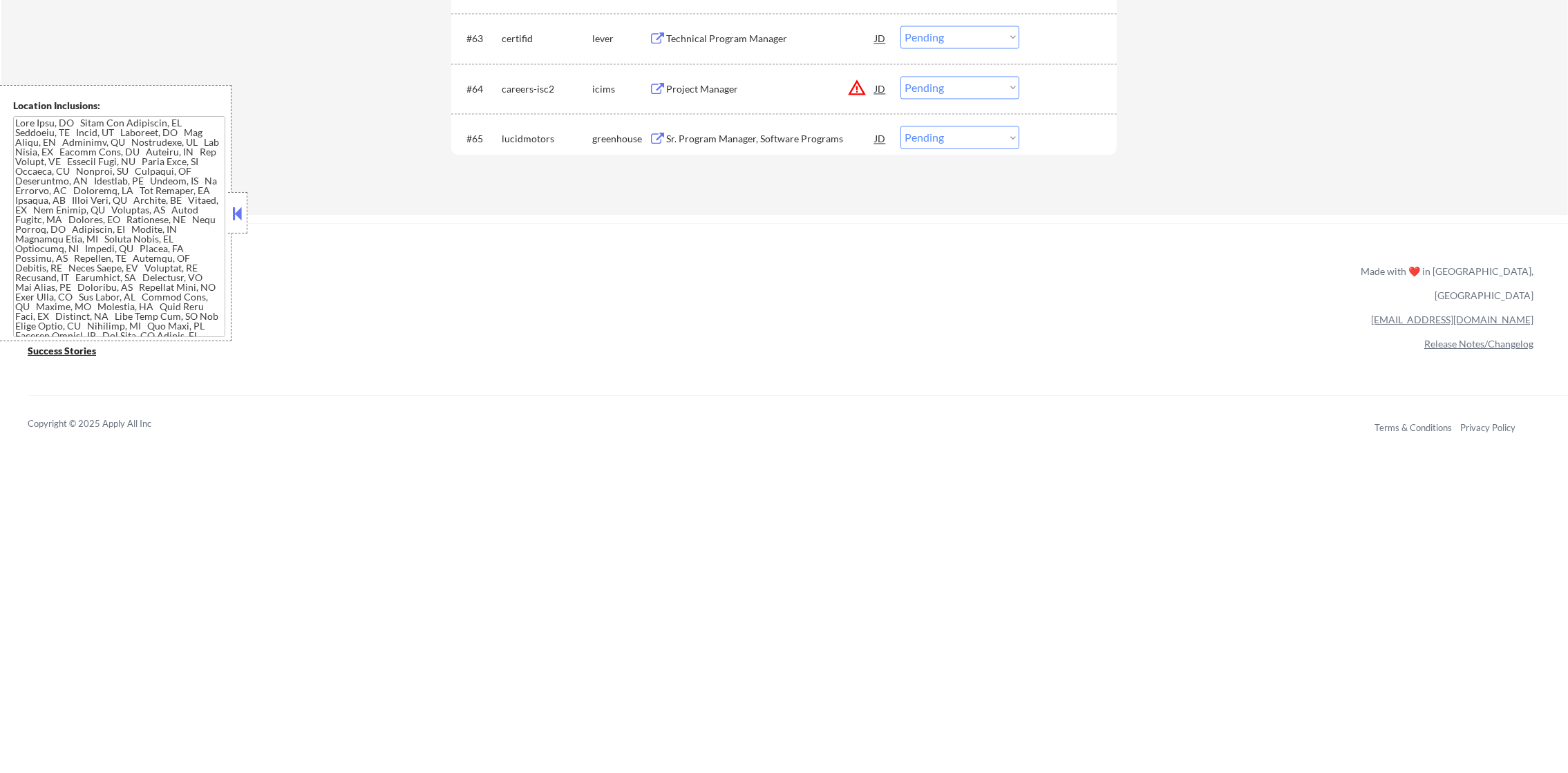
click at [740, 138] on div "Sr. Program Manager, Software Programs" at bounding box center [770, 138] width 209 height 14
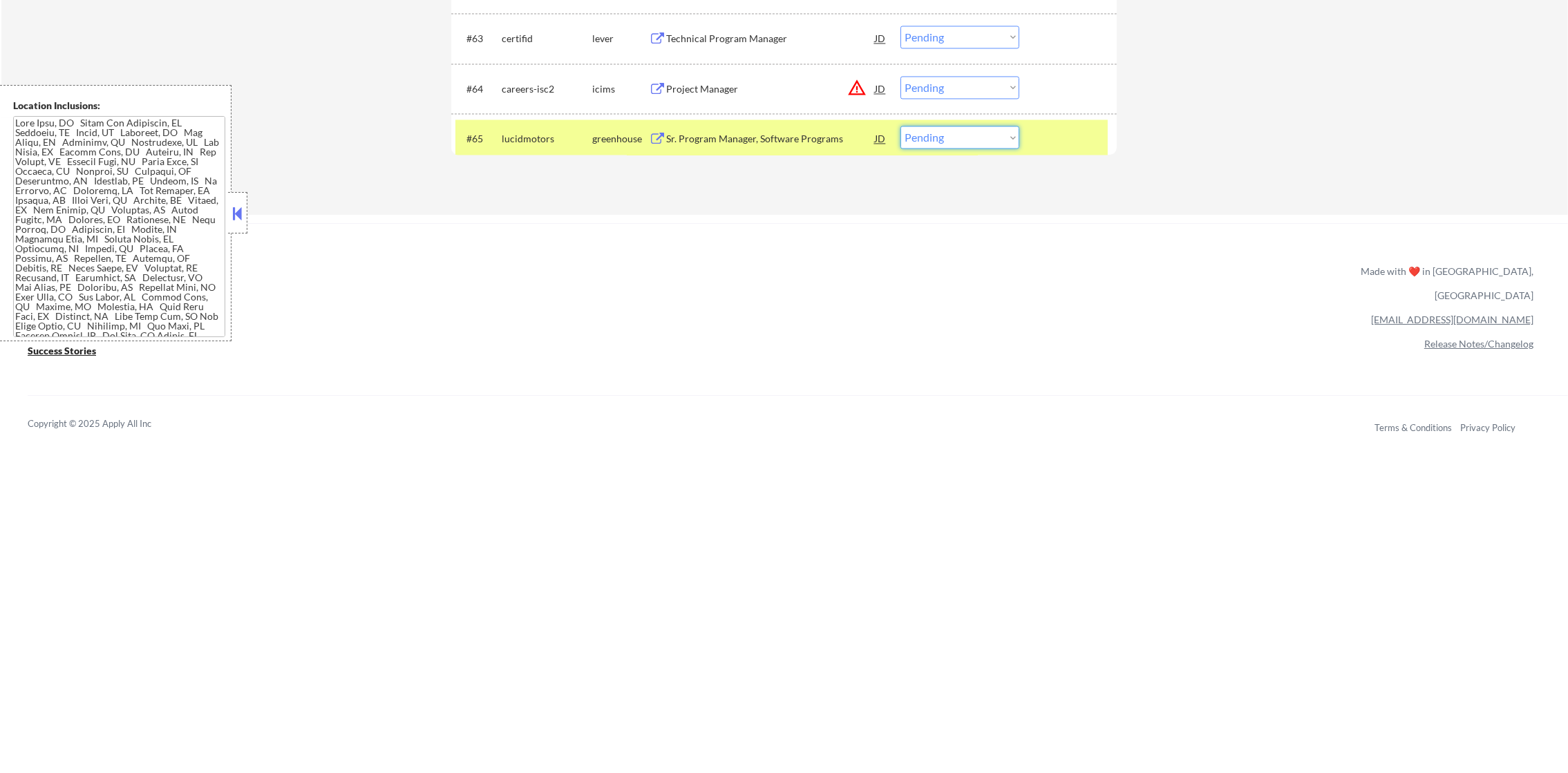
drag, startPoint x: 974, startPoint y: 136, endPoint x: 971, endPoint y: 149, distance: 13.3
click at [974, 136] on select "Choose an option... Pending Applied Excluded (Questions) Excluded (Expired) Exc…" at bounding box center [960, 137] width 119 height 23
select select ""excluded__expired_""
click at [900, 126] on select "Choose an option... Pending Applied Excluded (Questions) Excluded (Expired) Exc…" at bounding box center [960, 137] width 119 height 23
click at [850, 91] on button "warning_amber" at bounding box center [857, 88] width 20 height 20
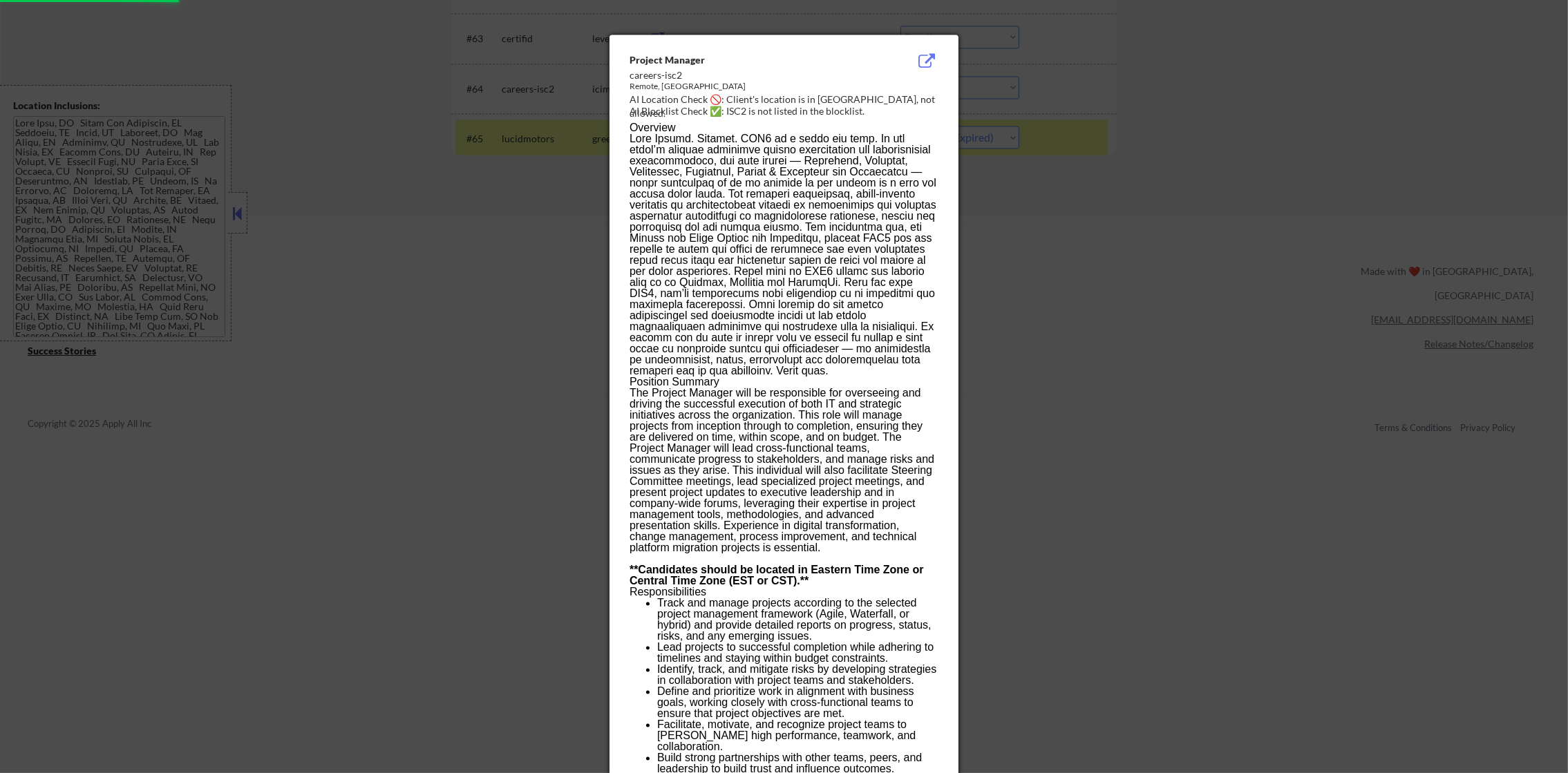
click at [1025, 90] on div at bounding box center [784, 386] width 1568 height 773
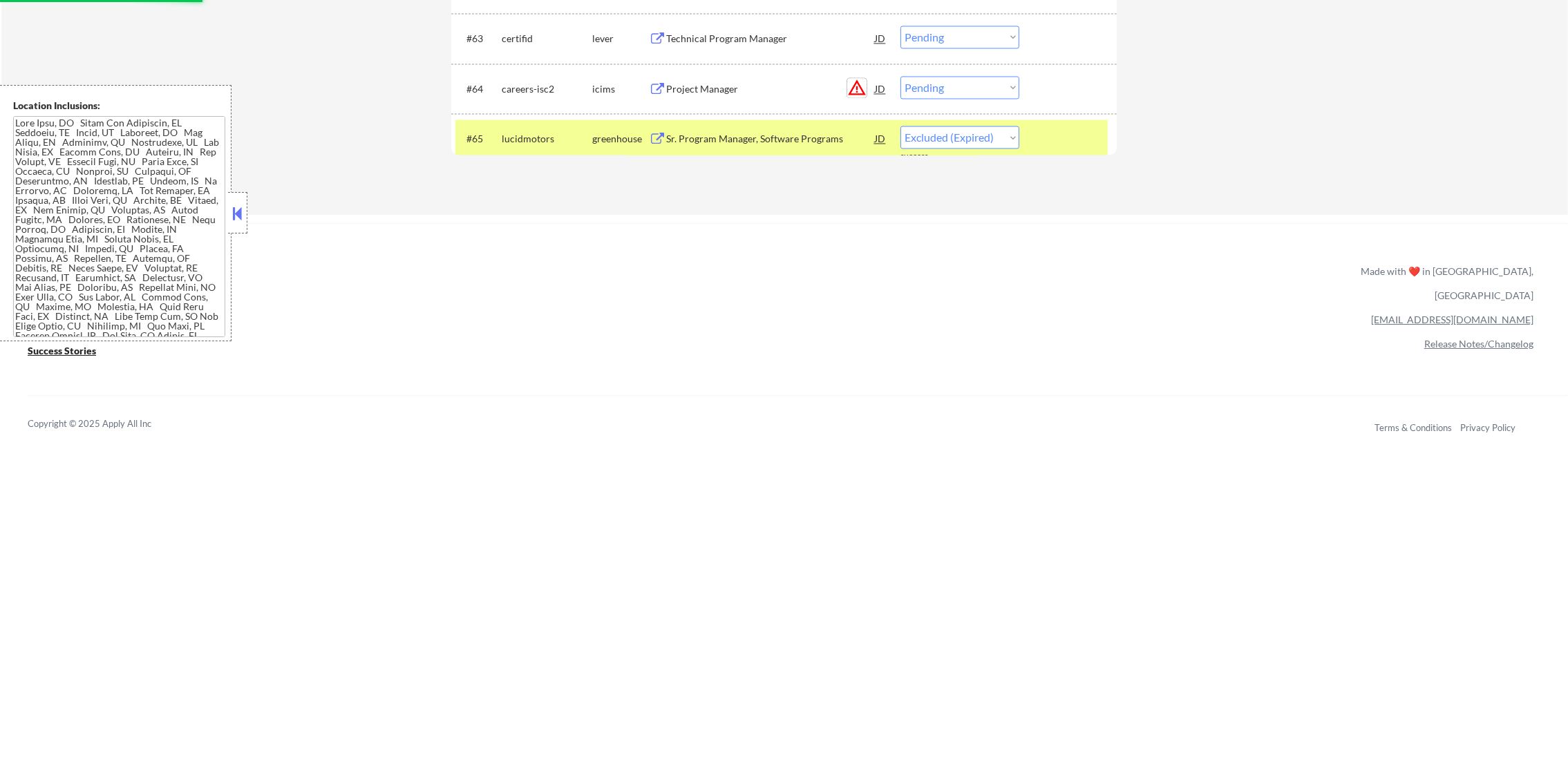
click at [853, 89] on button "warning_amber" at bounding box center [857, 88] width 20 height 20
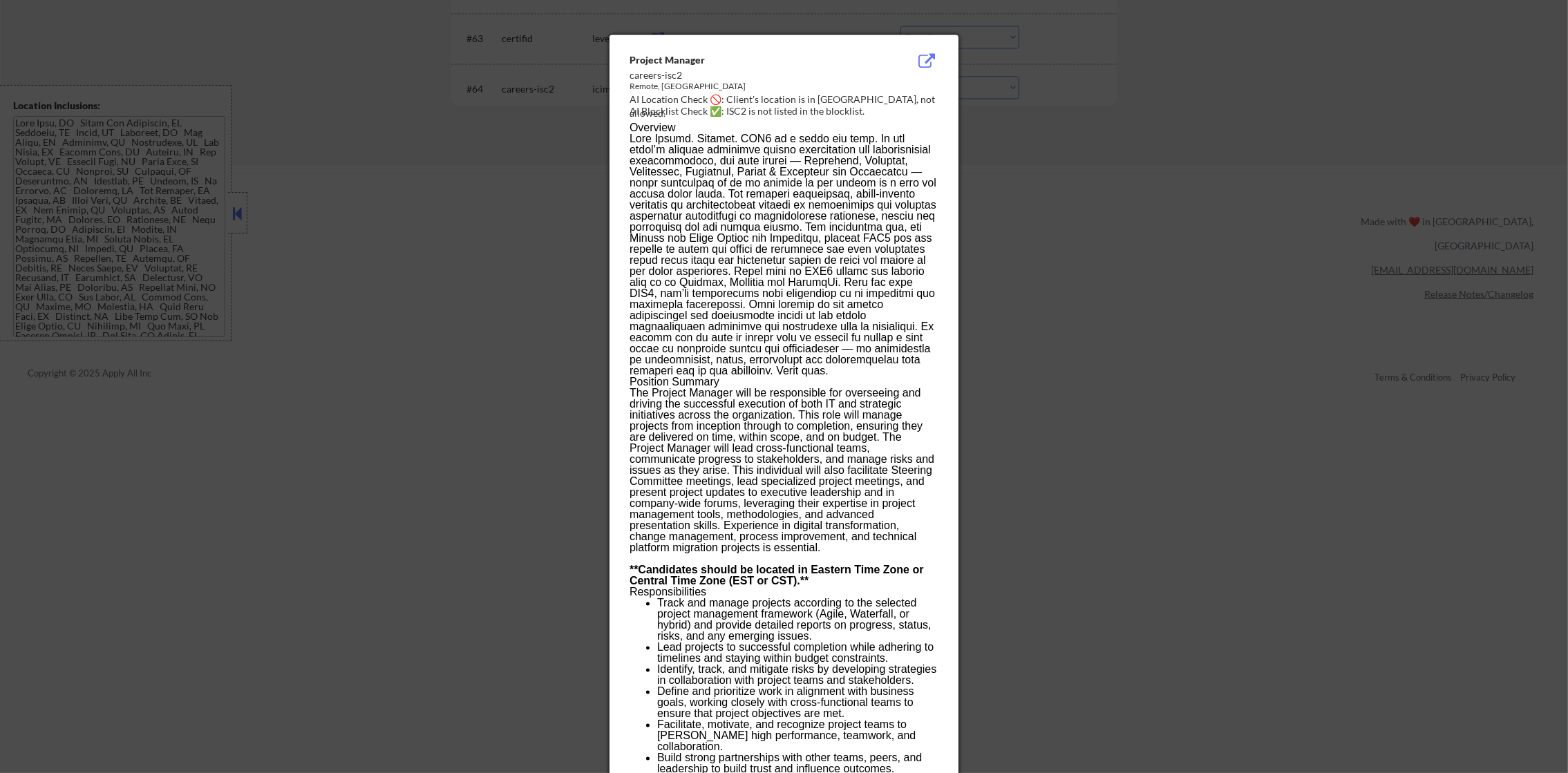
click at [1041, 120] on div at bounding box center [784, 386] width 1568 height 773
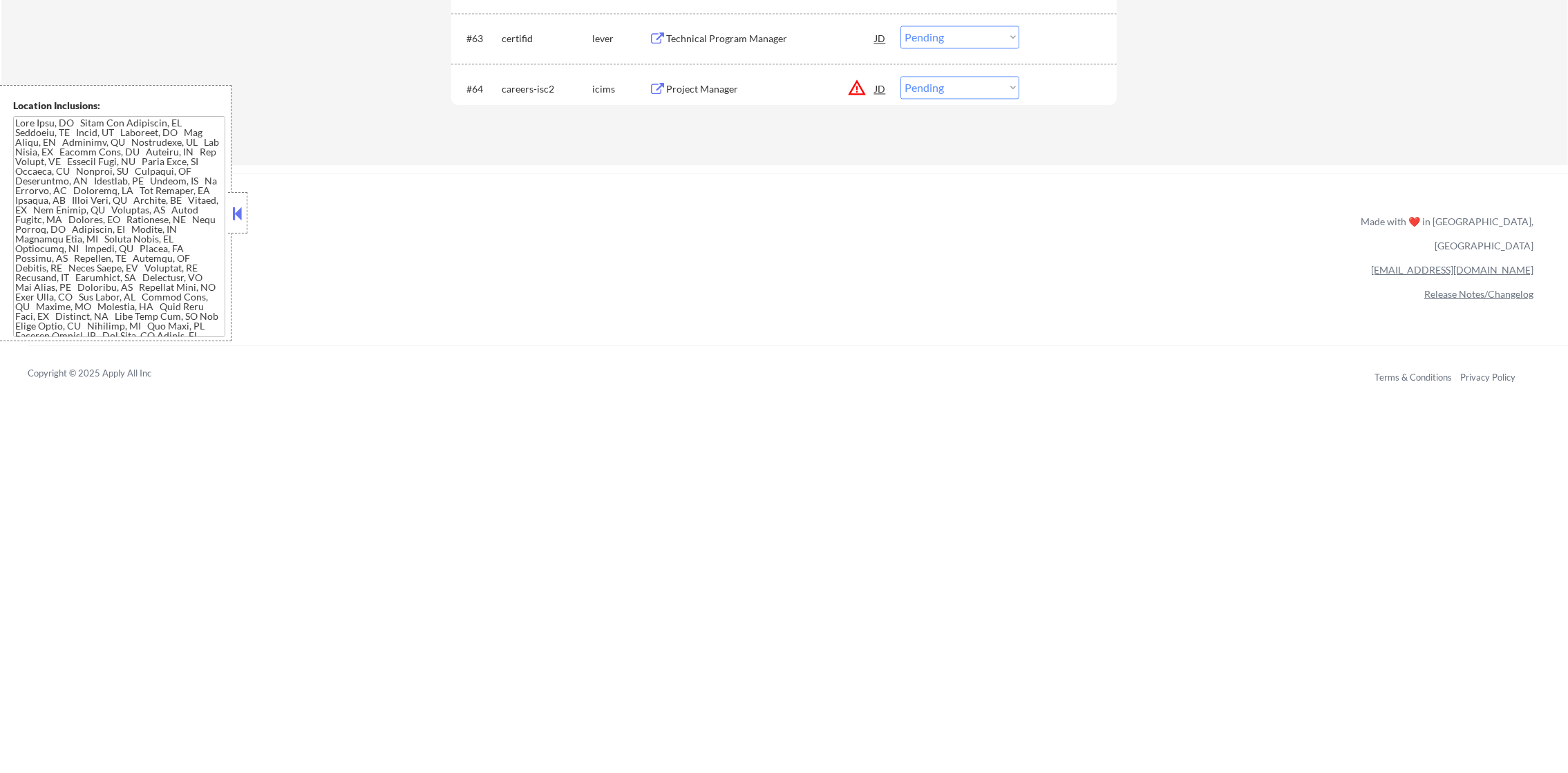
drag, startPoint x: 1006, startPoint y: 90, endPoint x: 1005, endPoint y: 100, distance: 10.0
click at [1006, 89] on select "Choose an option... Pending Applied Excluded (Questions) Excluded (Expired) Exc…" at bounding box center [960, 87] width 119 height 23
select select ""excluded__location_""
click at [900, 76] on select "Choose an option... Pending Applied Excluded (Questions) Excluded (Expired) Exc…" at bounding box center [960, 87] width 119 height 23
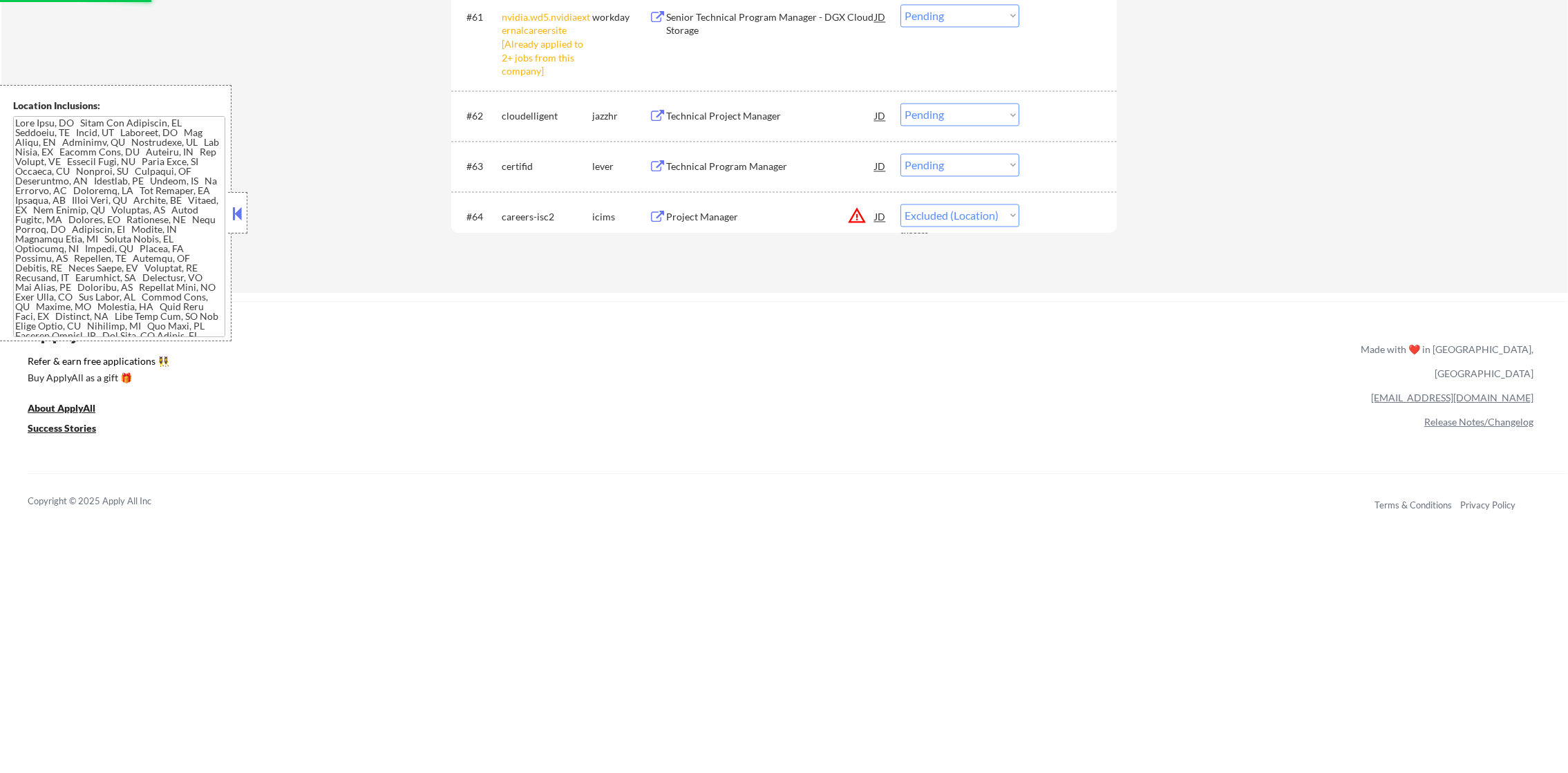
scroll to position [3963, 0]
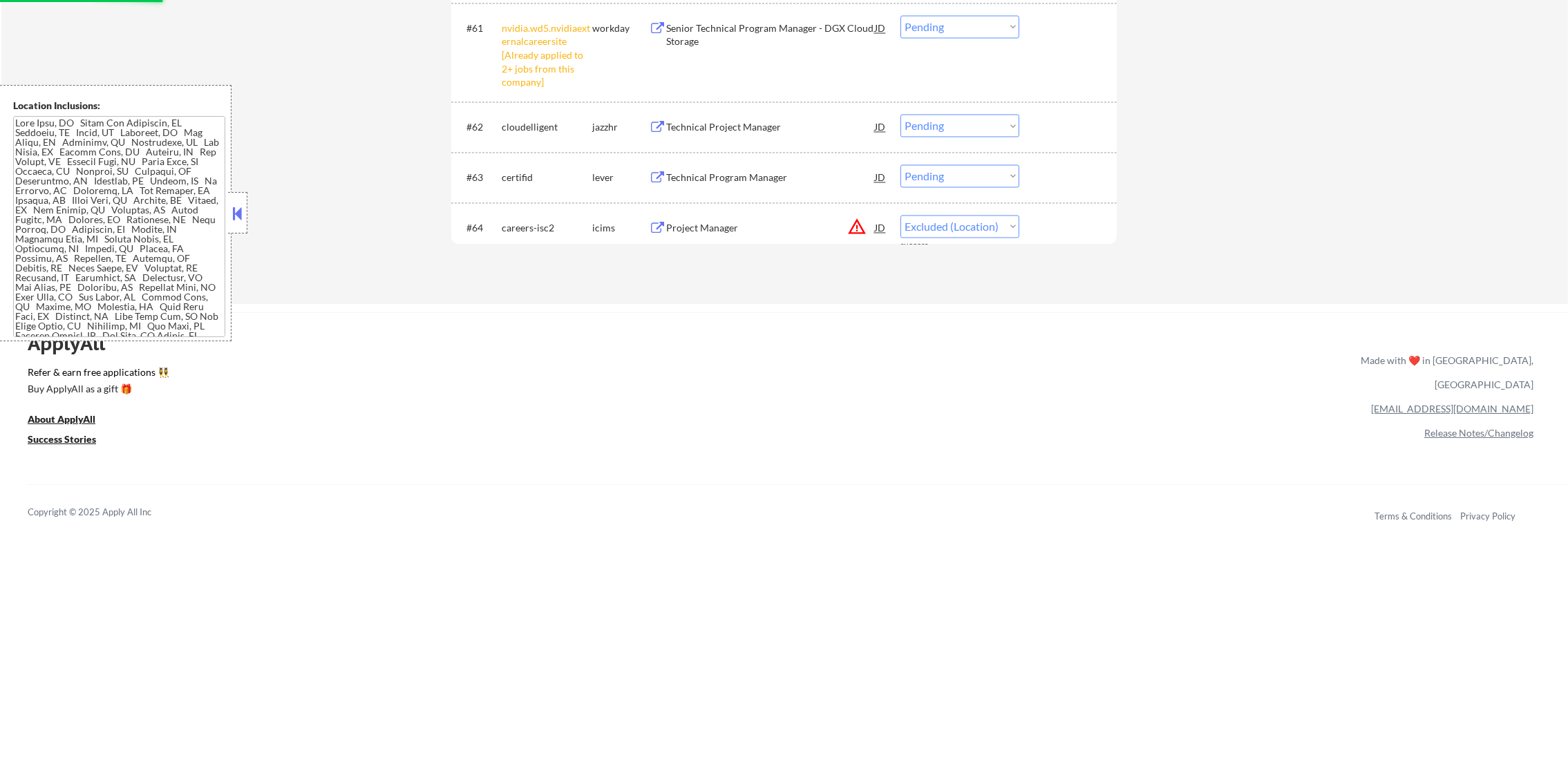
click at [968, 35] on select "Choose an option... Pending Applied Excluded (Questions) Excluded (Expired) Exc…" at bounding box center [960, 26] width 119 height 23
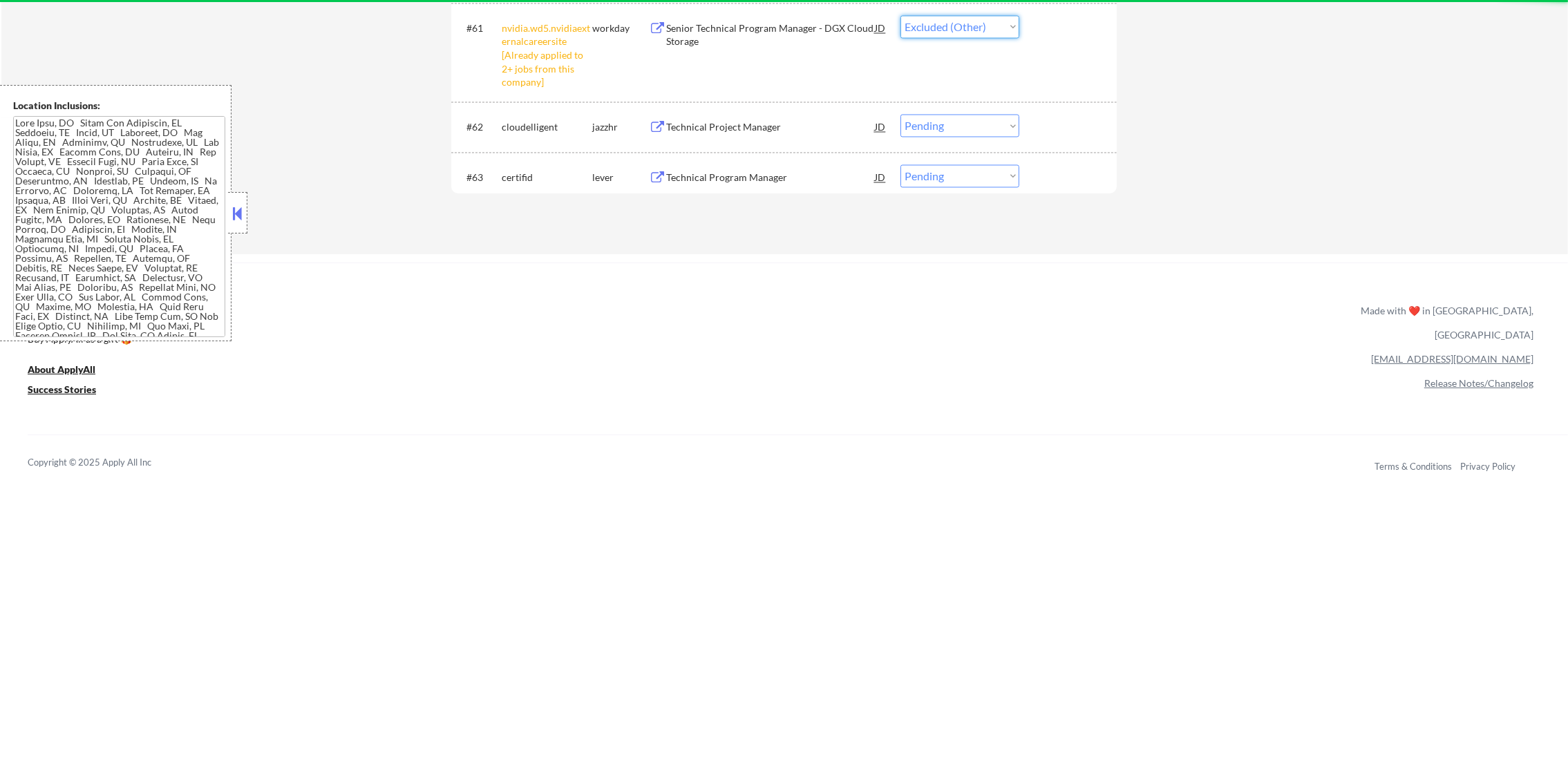
click at [900, 15] on select "Choose an option... Pending Applied Excluded (Questions) Excluded (Expired) Exc…" at bounding box center [960, 26] width 119 height 23
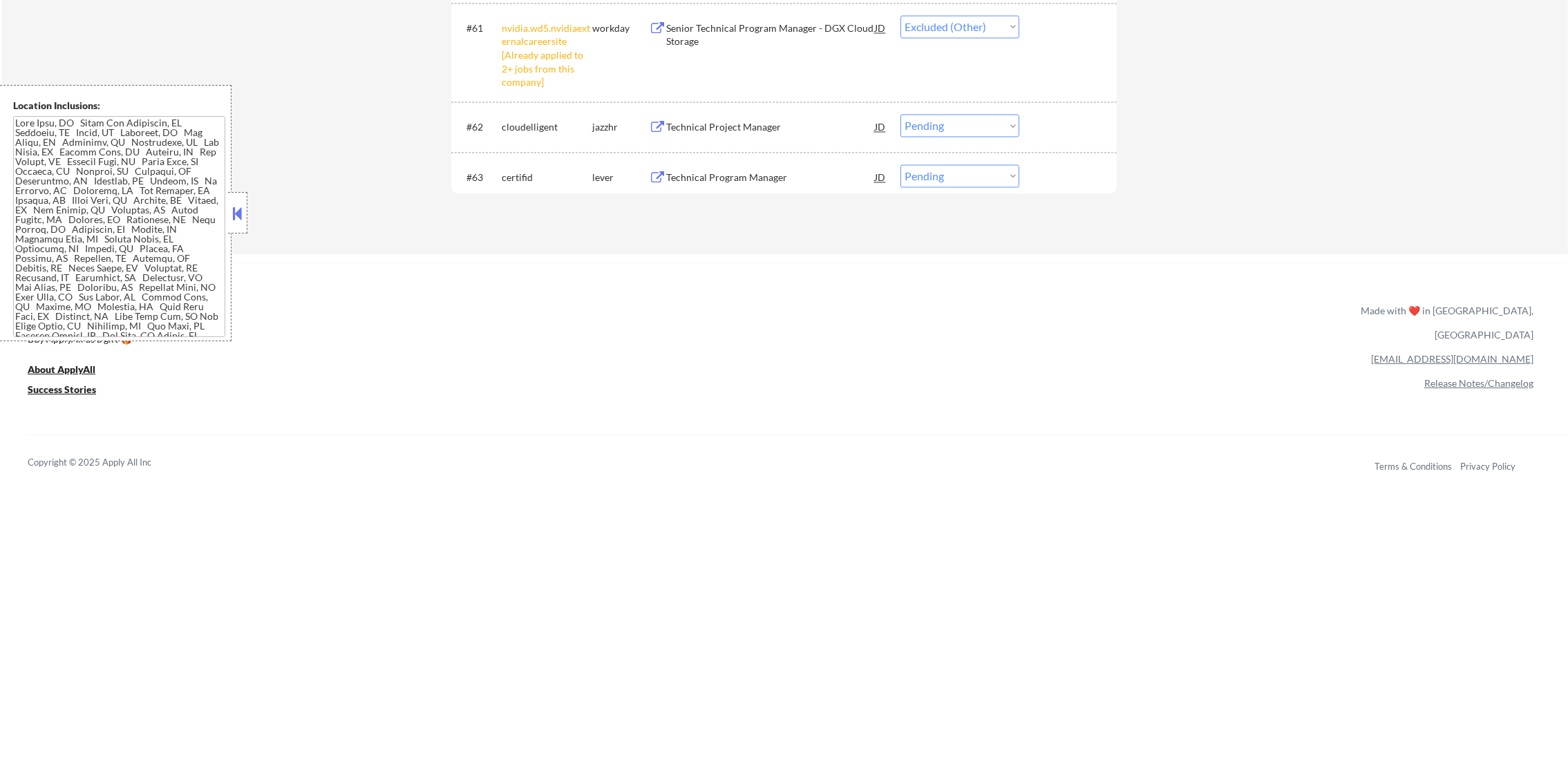
click at [790, 156] on div "#63 certifid lever Technical Program Manager JD Choose an option... Pending App…" at bounding box center [784, 177] width 665 height 50
drag, startPoint x: 774, startPoint y: 170, endPoint x: 766, endPoint y: 174, distance: 8.9
click at [768, 174] on div "Technical Program Manager" at bounding box center [770, 178] width 209 height 14
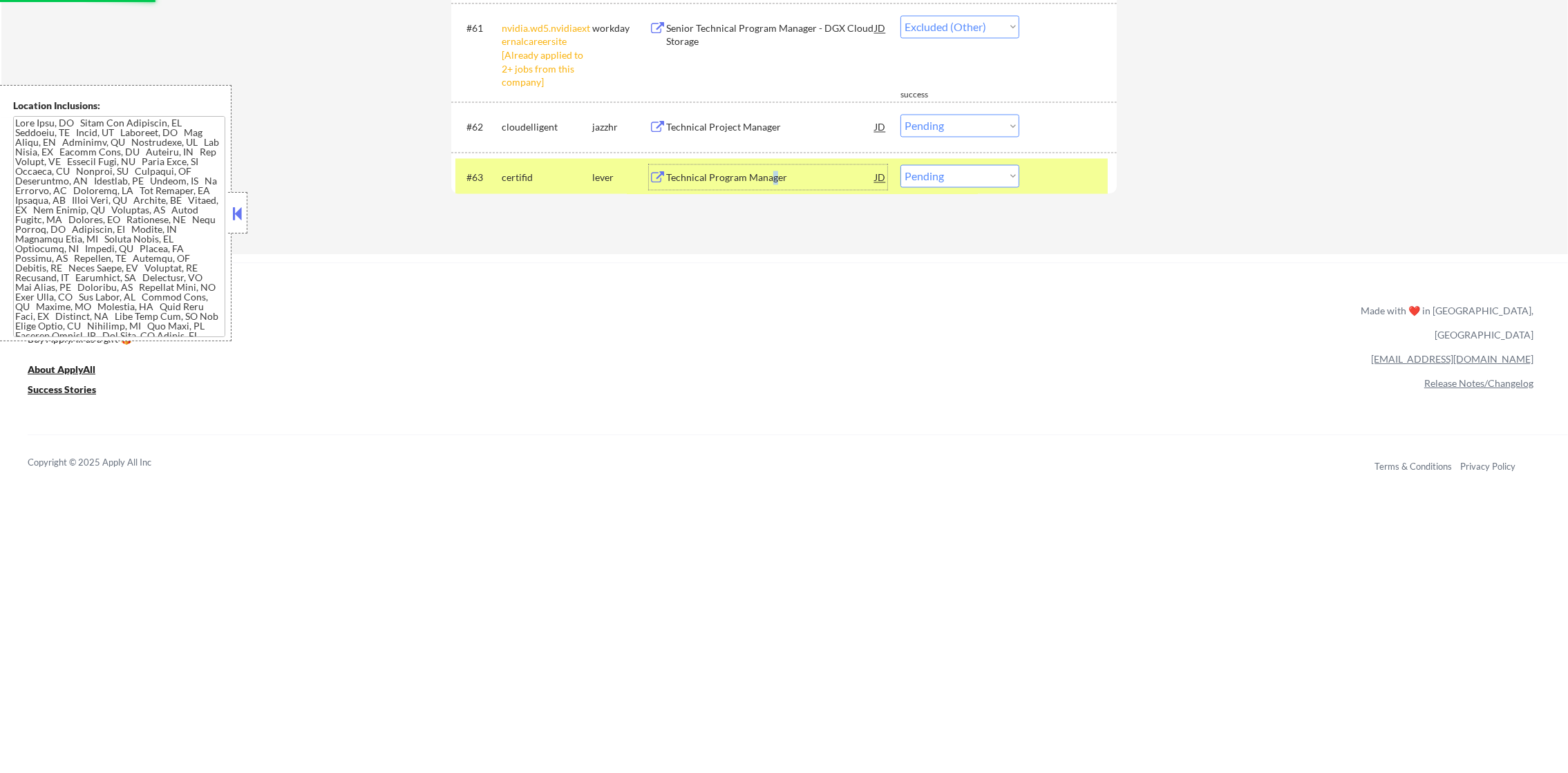
select select ""pending""
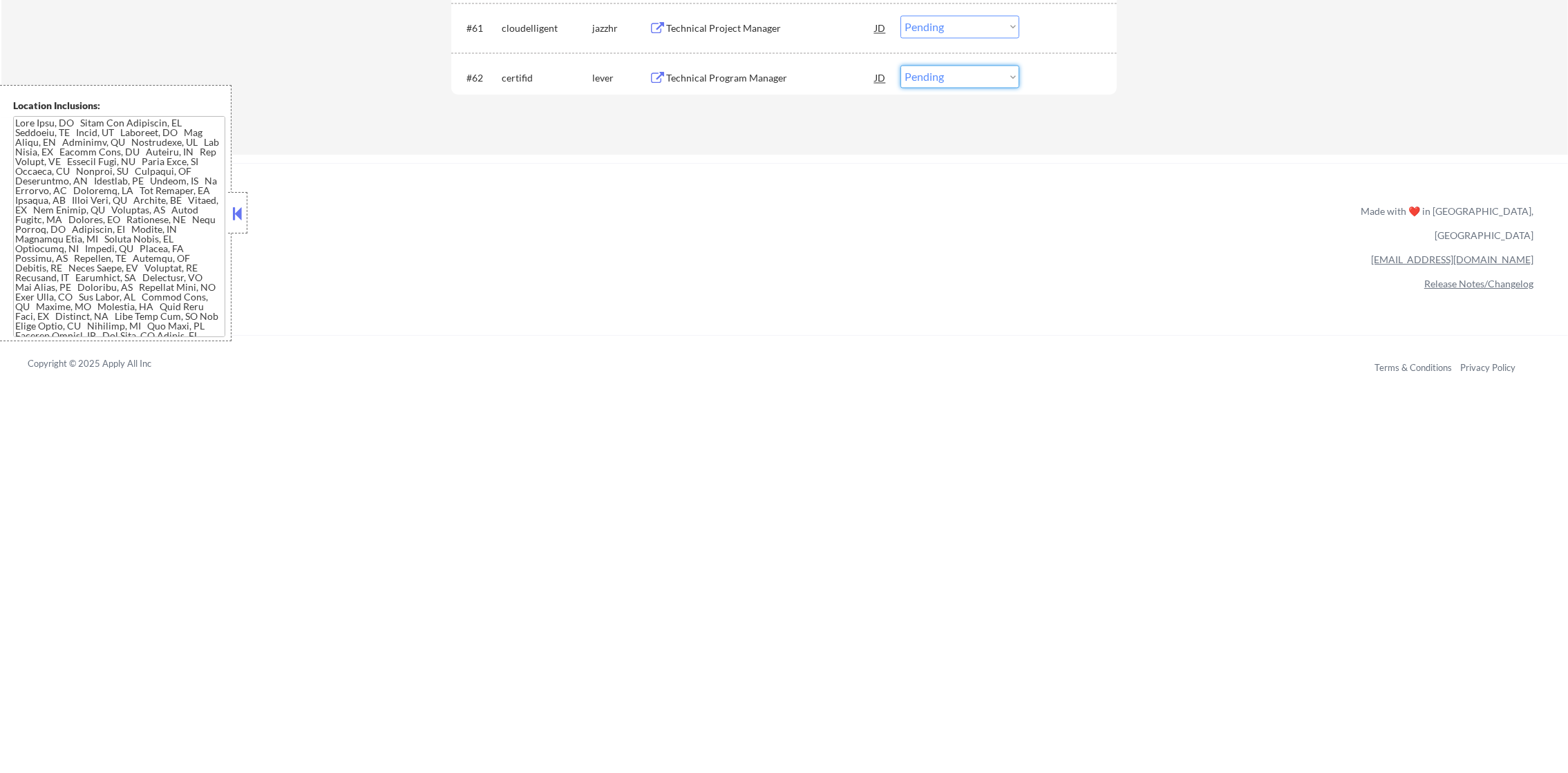
click at [910, 78] on select "Choose an option... Pending Applied Excluded (Questions) Excluded (Expired) Exc…" at bounding box center [960, 76] width 119 height 23
select select ""excluded__expired_""
click at [900, 65] on select "Choose an option... Pending Applied Excluded (Questions) Excluded (Expired) Exc…" at bounding box center [960, 76] width 119 height 23
click at [772, 37] on div "Technical Project Manager" at bounding box center [770, 27] width 209 height 25
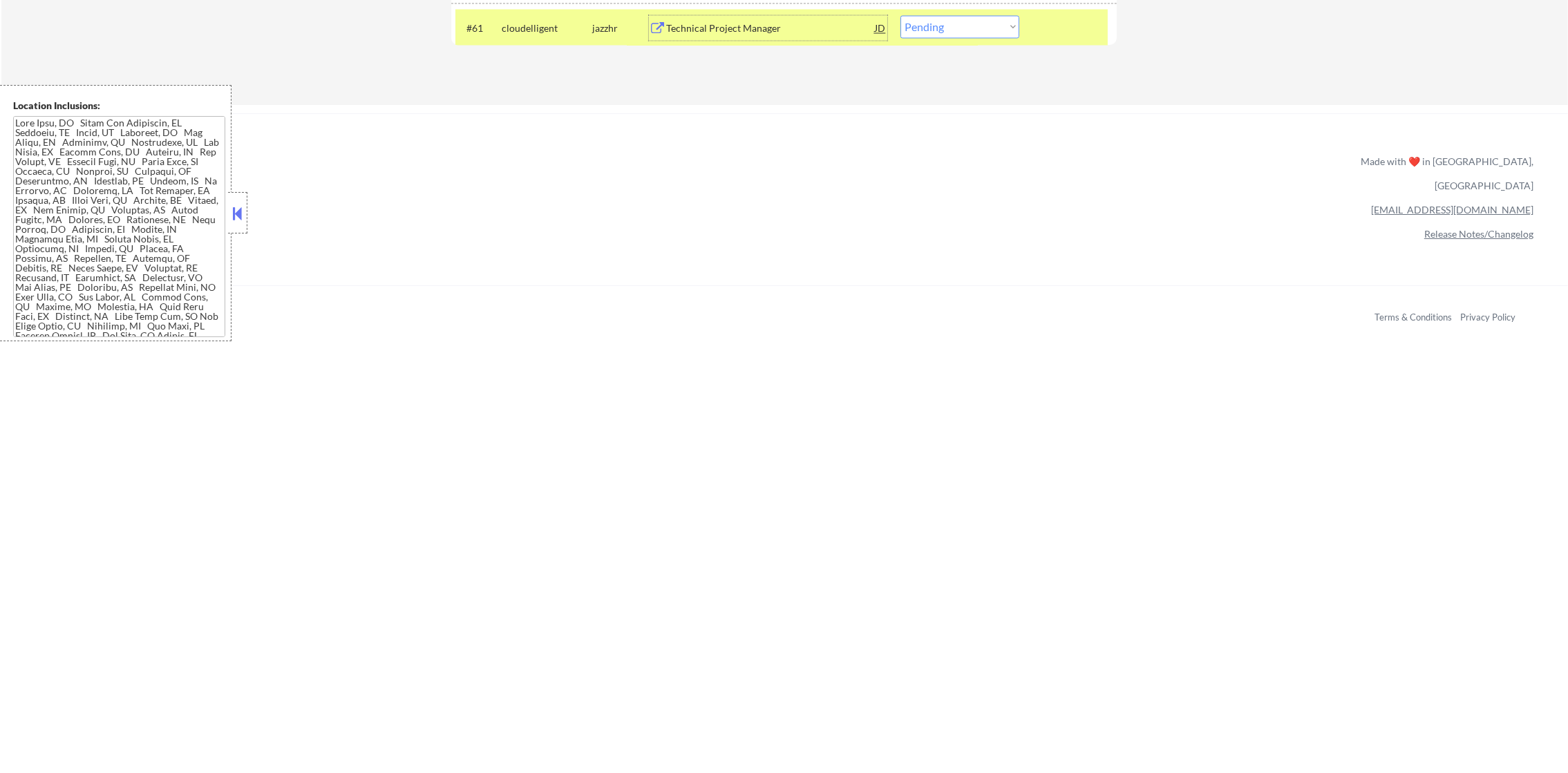
click at [934, 28] on select "Choose an option... Pending Applied Excluded (Questions) Excluded (Expired) Exc…" at bounding box center [960, 26] width 119 height 23
select select ""applied""
click at [900, 15] on select "Choose an option... Pending Applied Excluded (Questions) Excluded (Expired) Exc…" at bounding box center [960, 26] width 119 height 23
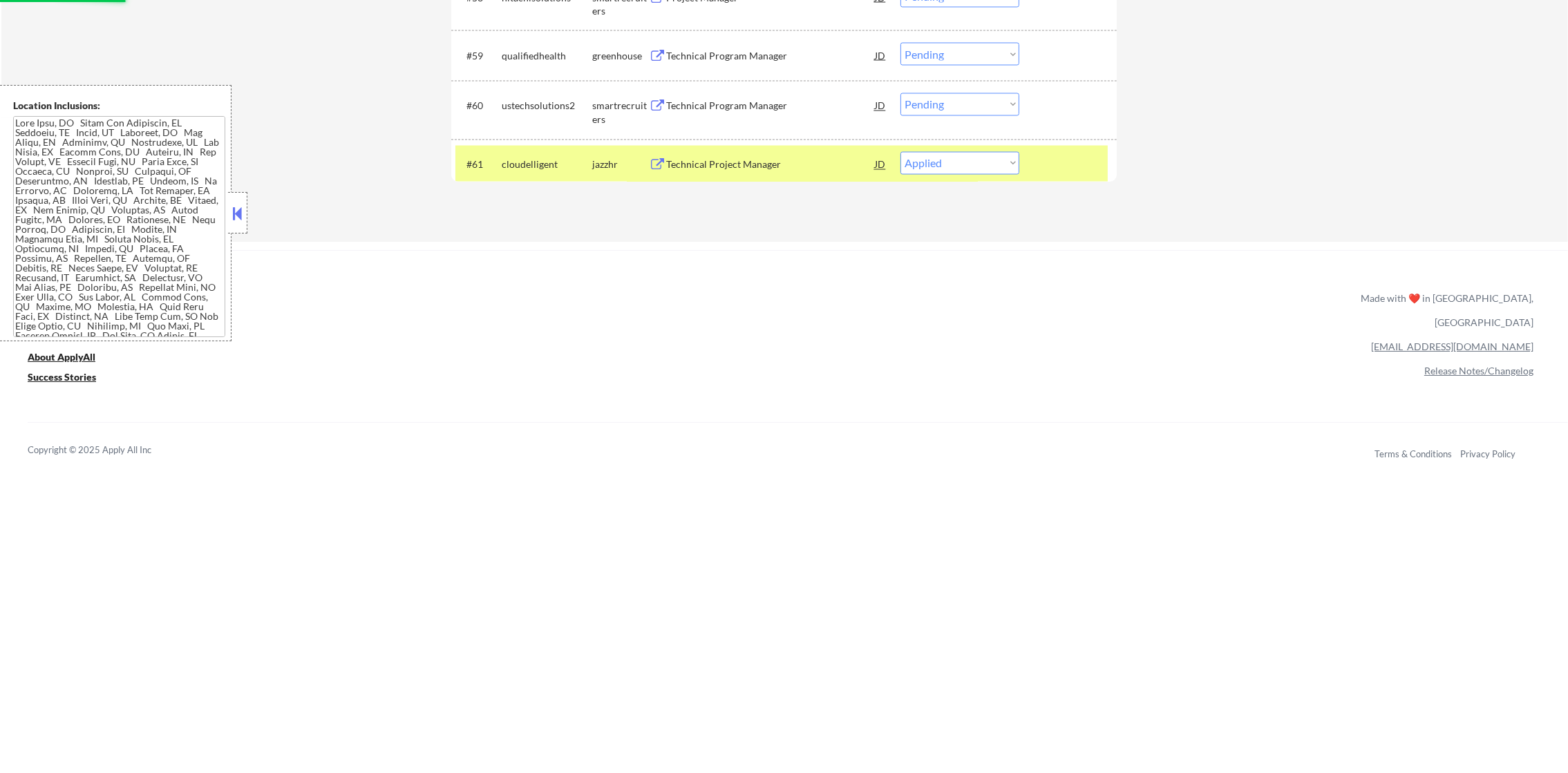
scroll to position [3826, 0]
click at [556, 154] on div "cloudelligent" at bounding box center [547, 165] width 90 height 25
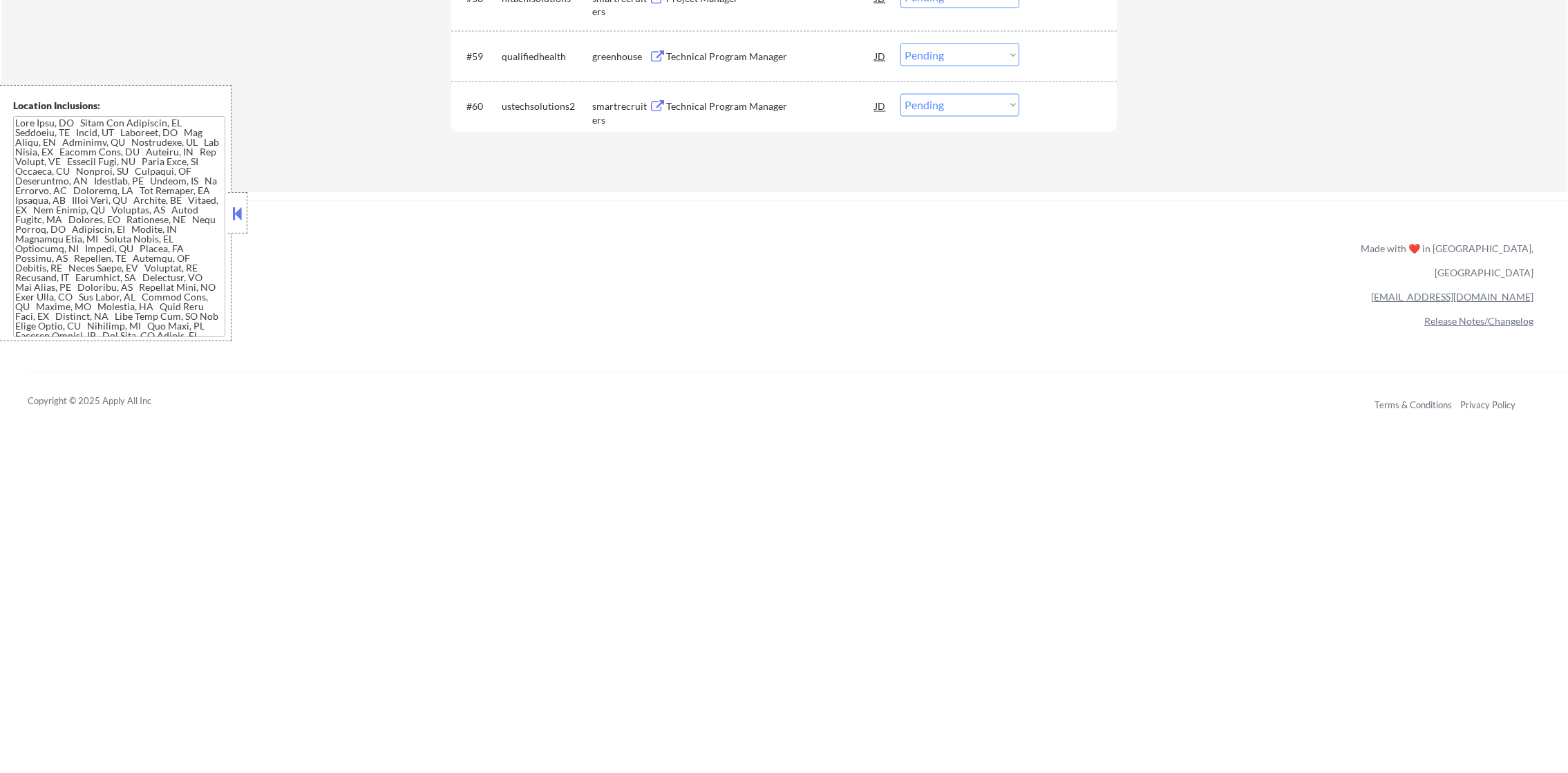
click at [776, 118] on div "Technical Program Manager" at bounding box center [770, 106] width 209 height 25
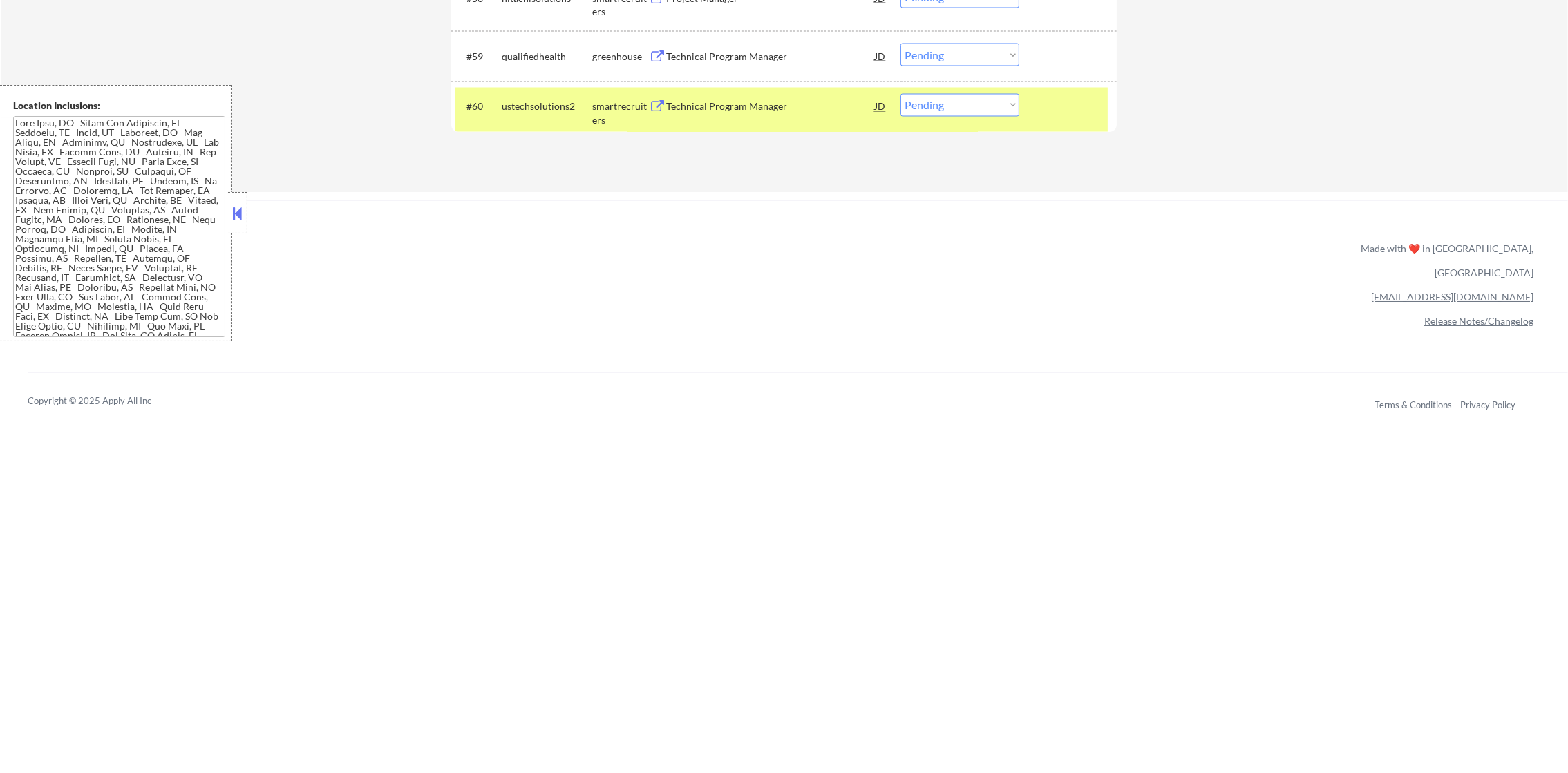
drag, startPoint x: 935, startPoint y: 95, endPoint x: 935, endPoint y: 108, distance: 13.0
click at [935, 100] on select "Choose an option... Pending Applied Excluded (Questions) Excluded (Expired) Exc…" at bounding box center [960, 105] width 119 height 23
select select ""applied""
click at [900, 94] on select "Choose an option... Pending Applied Excluded (Questions) Excluded (Expired) Exc…" at bounding box center [960, 105] width 119 height 23
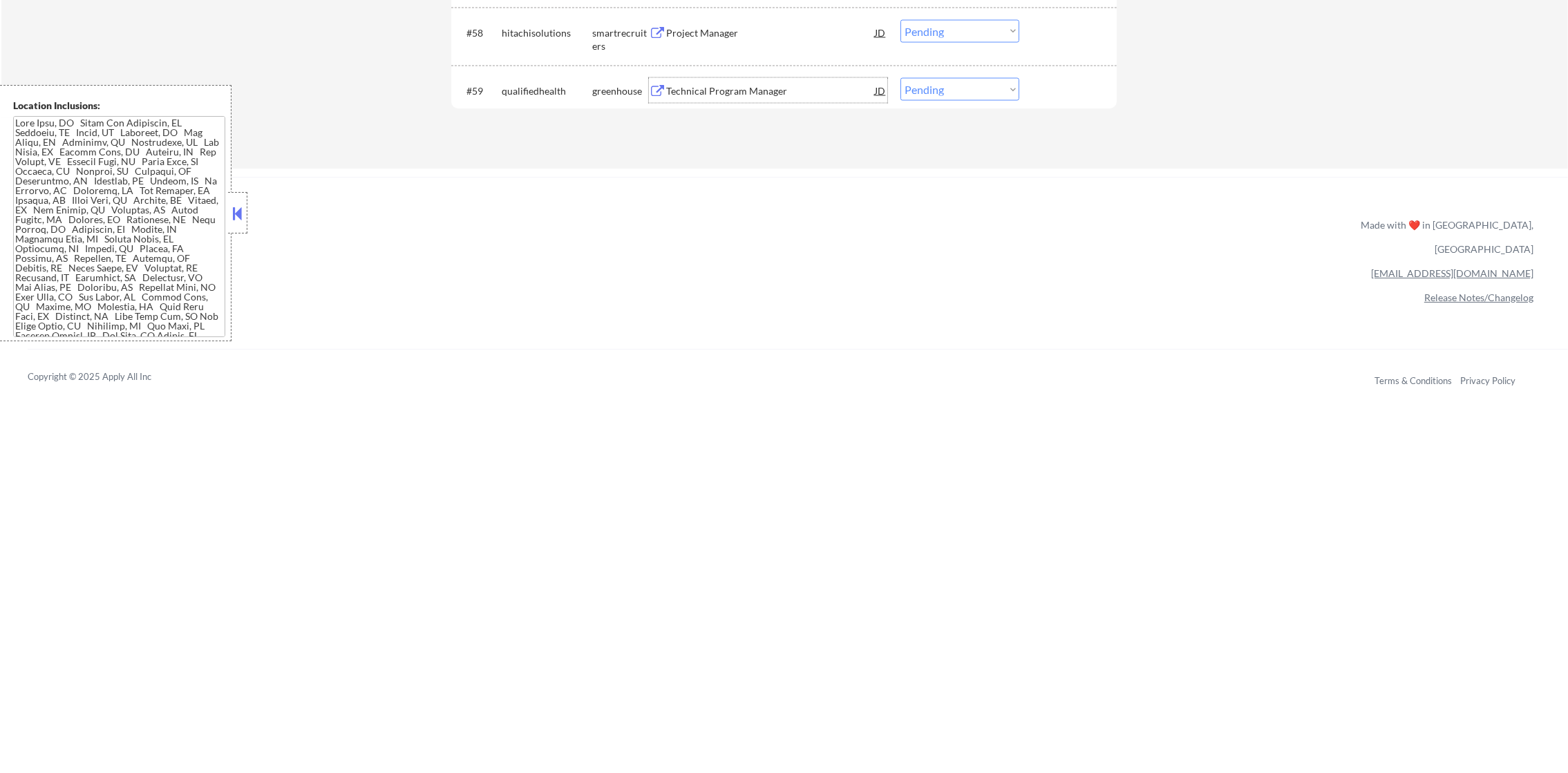
click at [773, 81] on div "Technical Program Manager" at bounding box center [770, 90] width 209 height 25
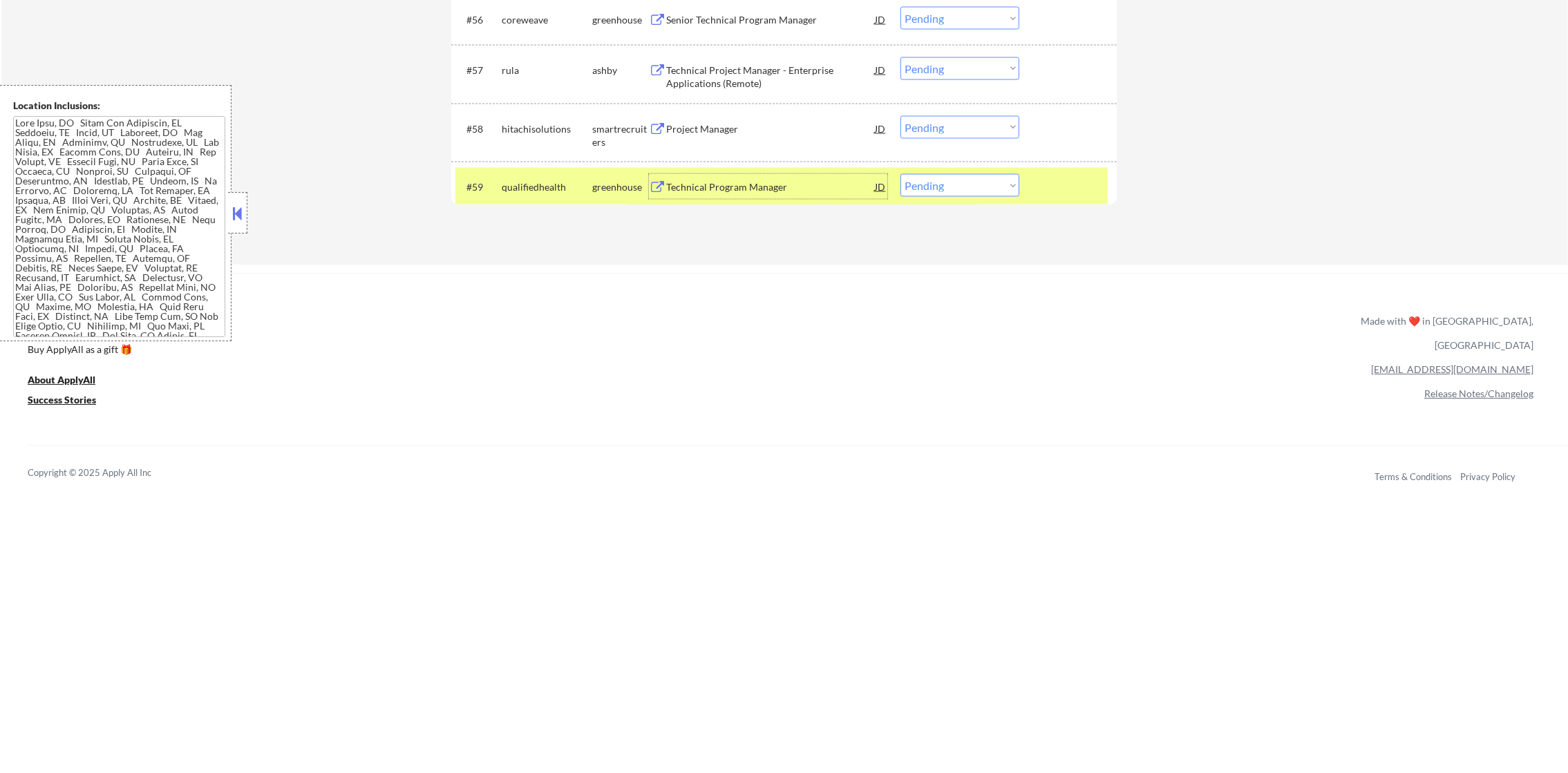
scroll to position [3652, 0]
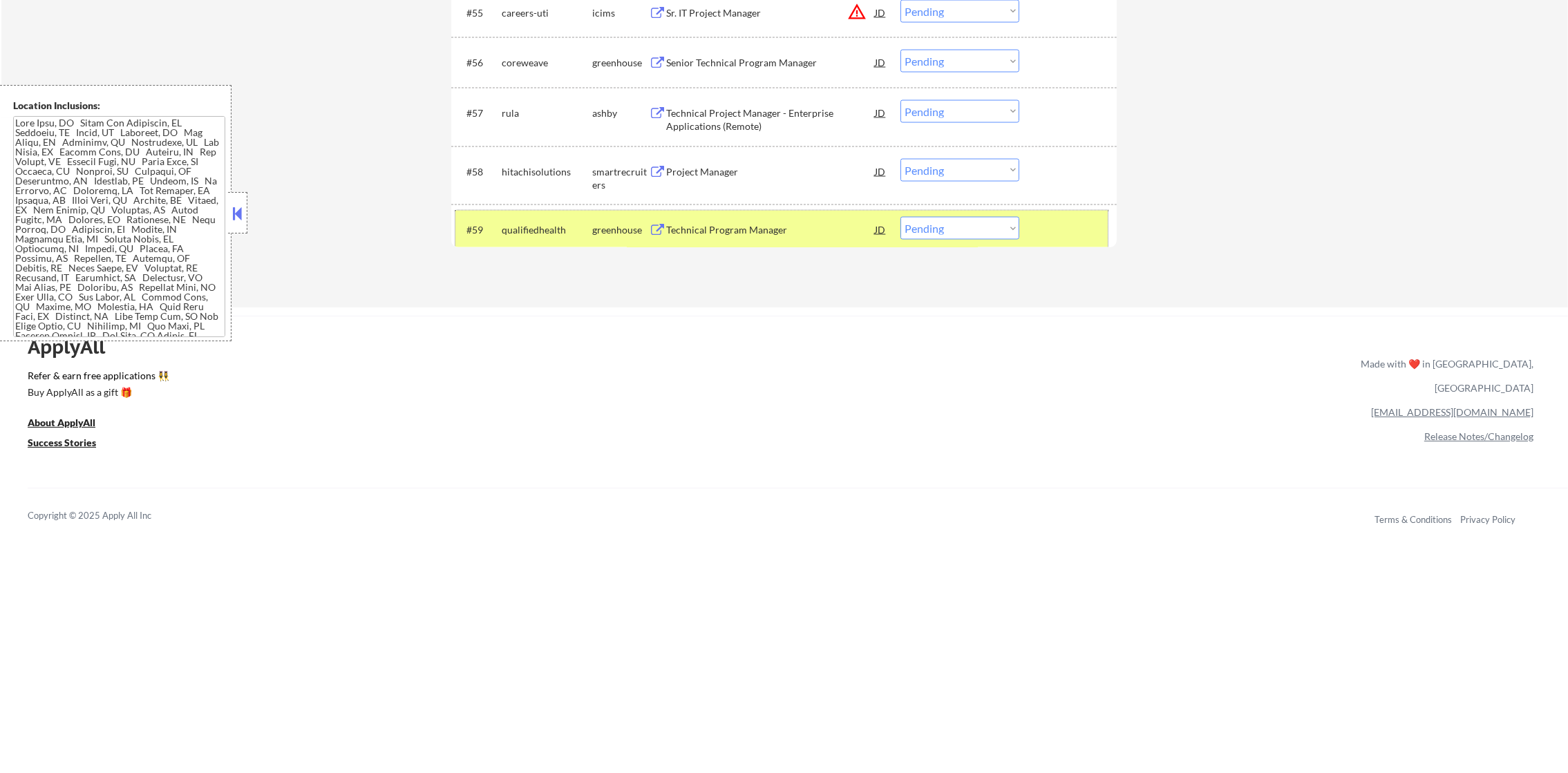
click at [530, 224] on div "qualifiedhealth" at bounding box center [547, 229] width 90 height 14
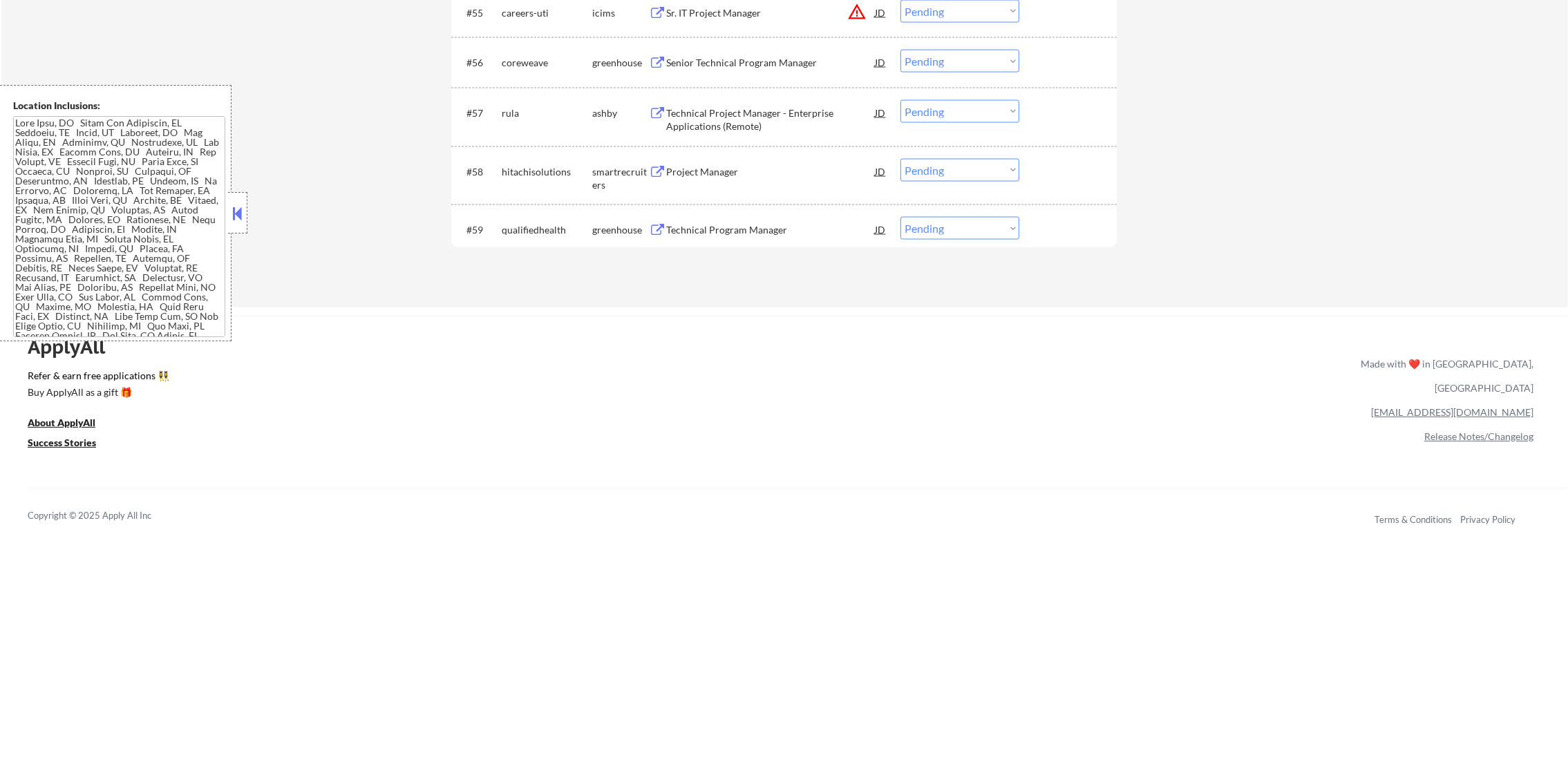
click at [759, 157] on div "#58 hitachisolutions smartrecruiters Project Manager JD Choose an option... Pen…" at bounding box center [781, 175] width 652 height 45
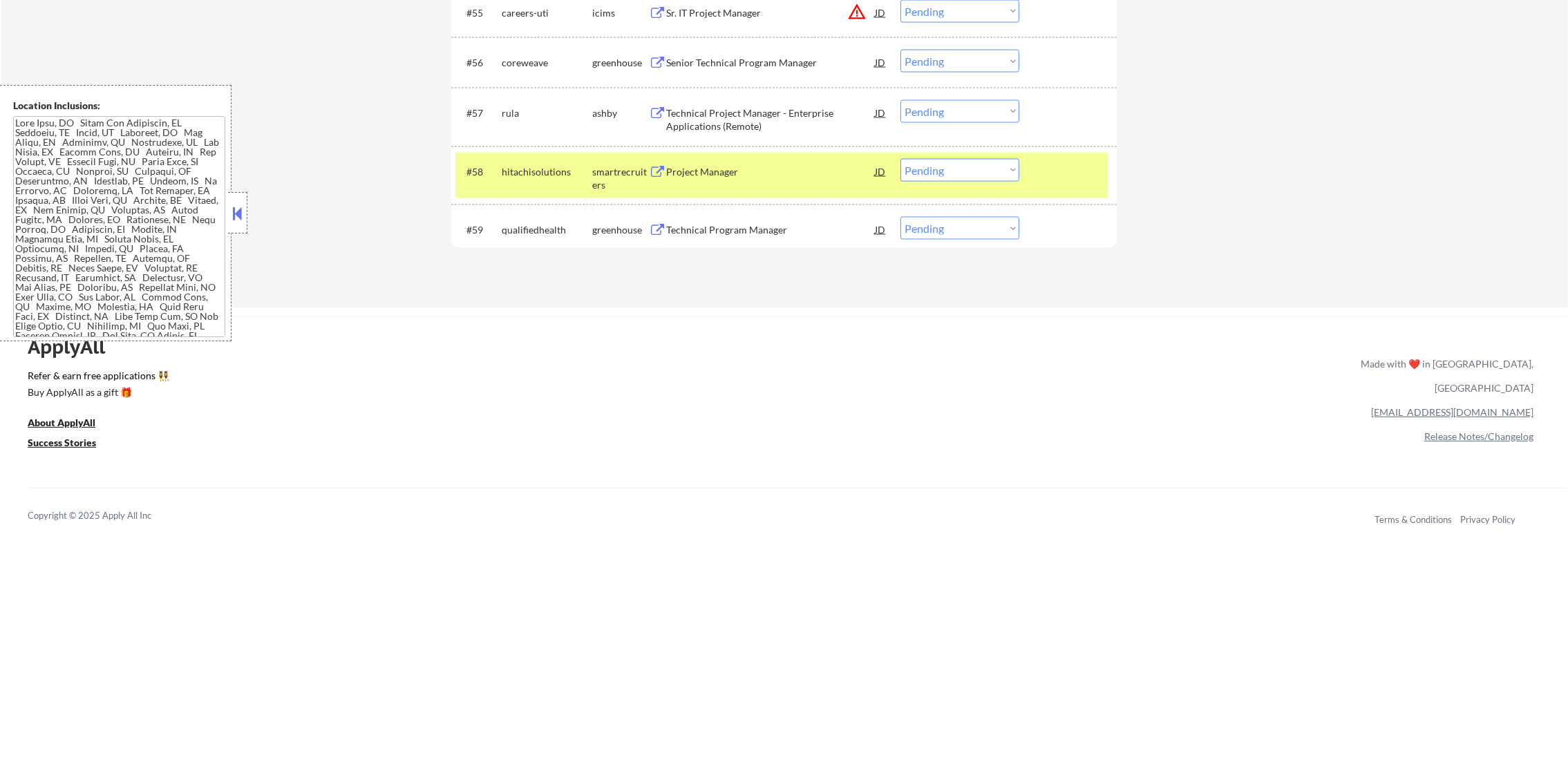
click at [759, 165] on div "Project Manager" at bounding box center [770, 172] width 209 height 14
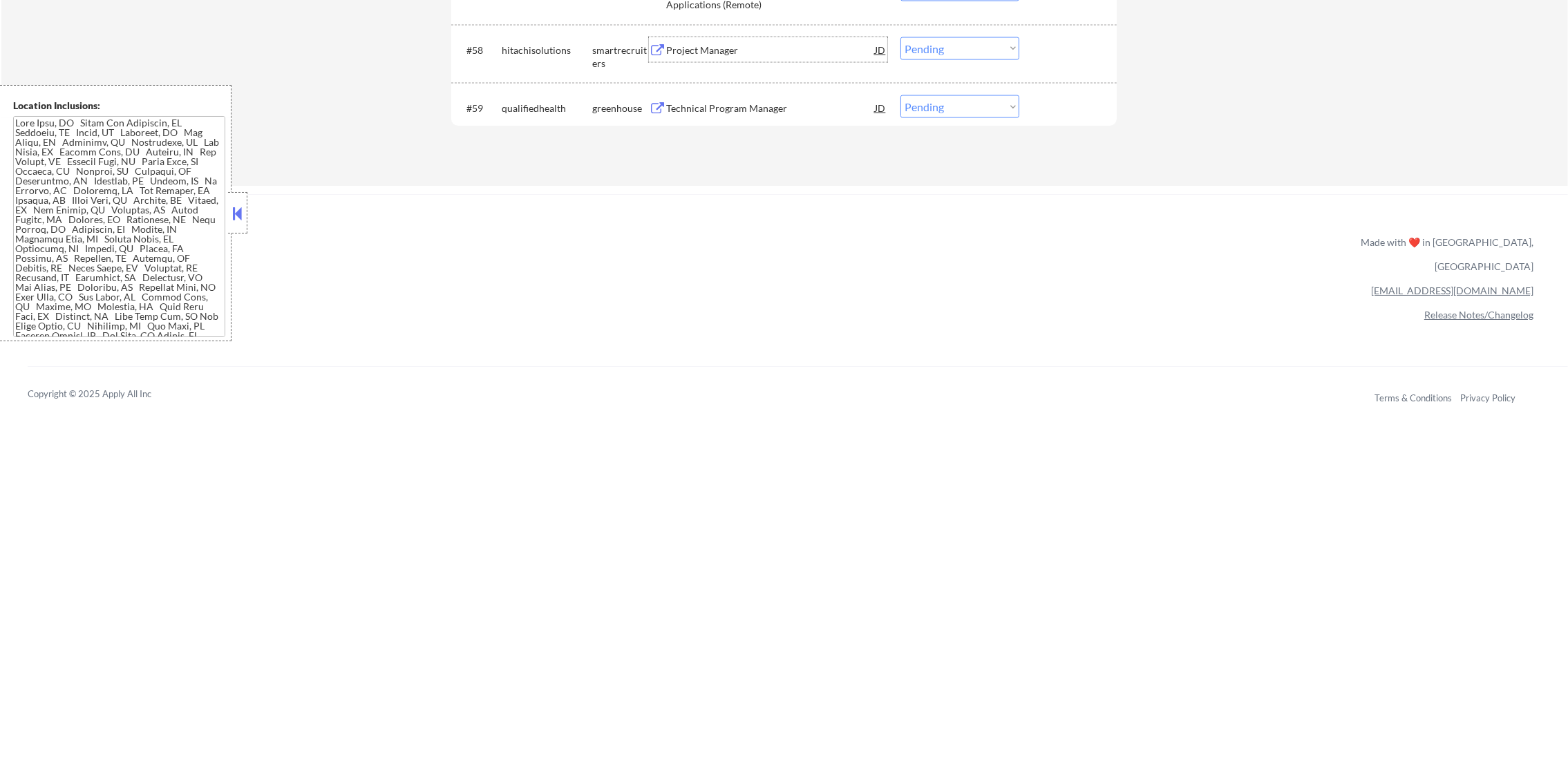
scroll to position [3722, 0]
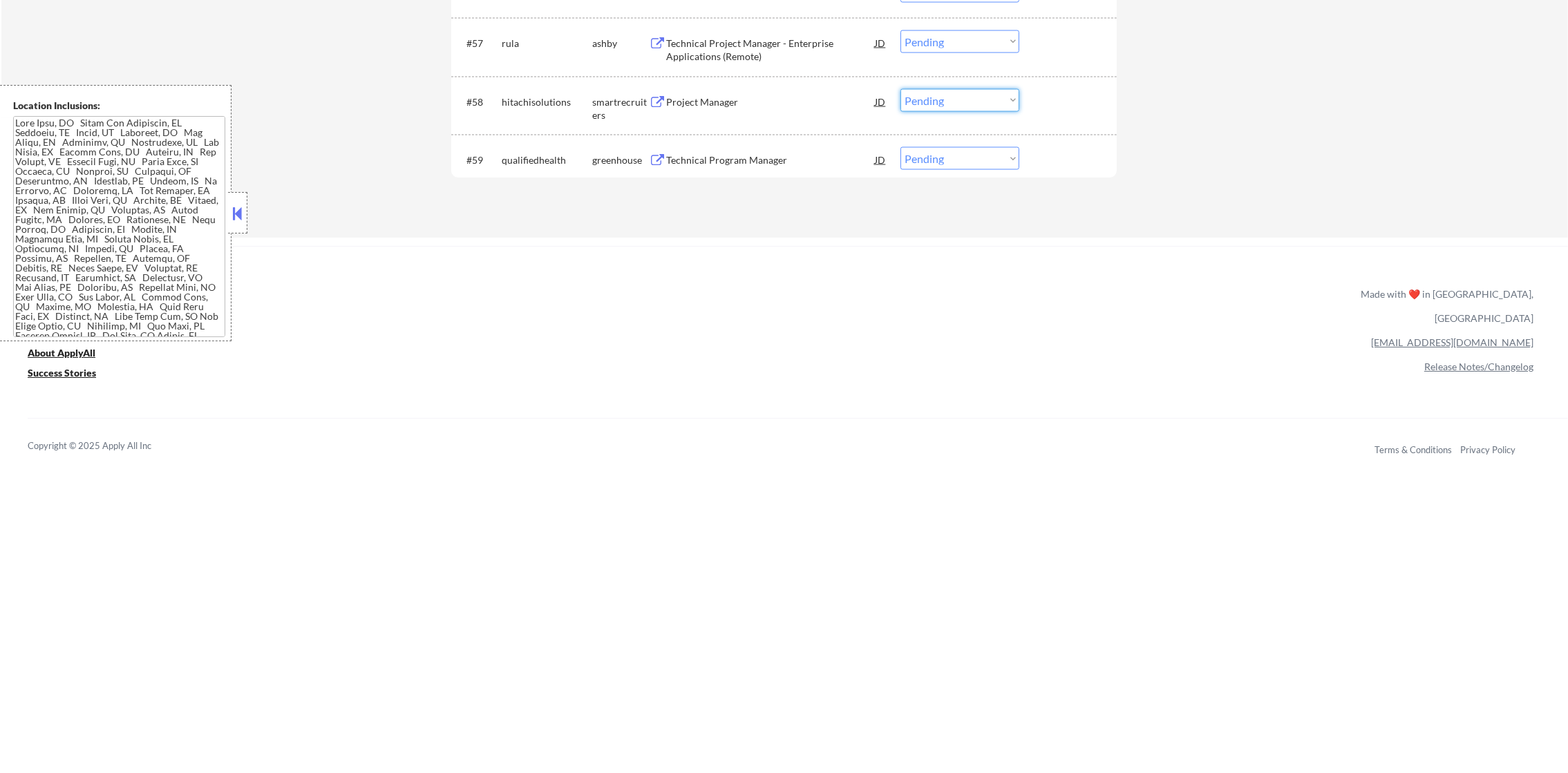
click at [1011, 100] on select "Choose an option... Pending Applied Excluded (Questions) Excluded (Expired) Exc…" at bounding box center [960, 100] width 119 height 23
click at [900, 89] on select "Choose an option... Pending Applied Excluded (Questions) Excluded (Expired) Exc…" at bounding box center [960, 100] width 119 height 23
select select ""pending""
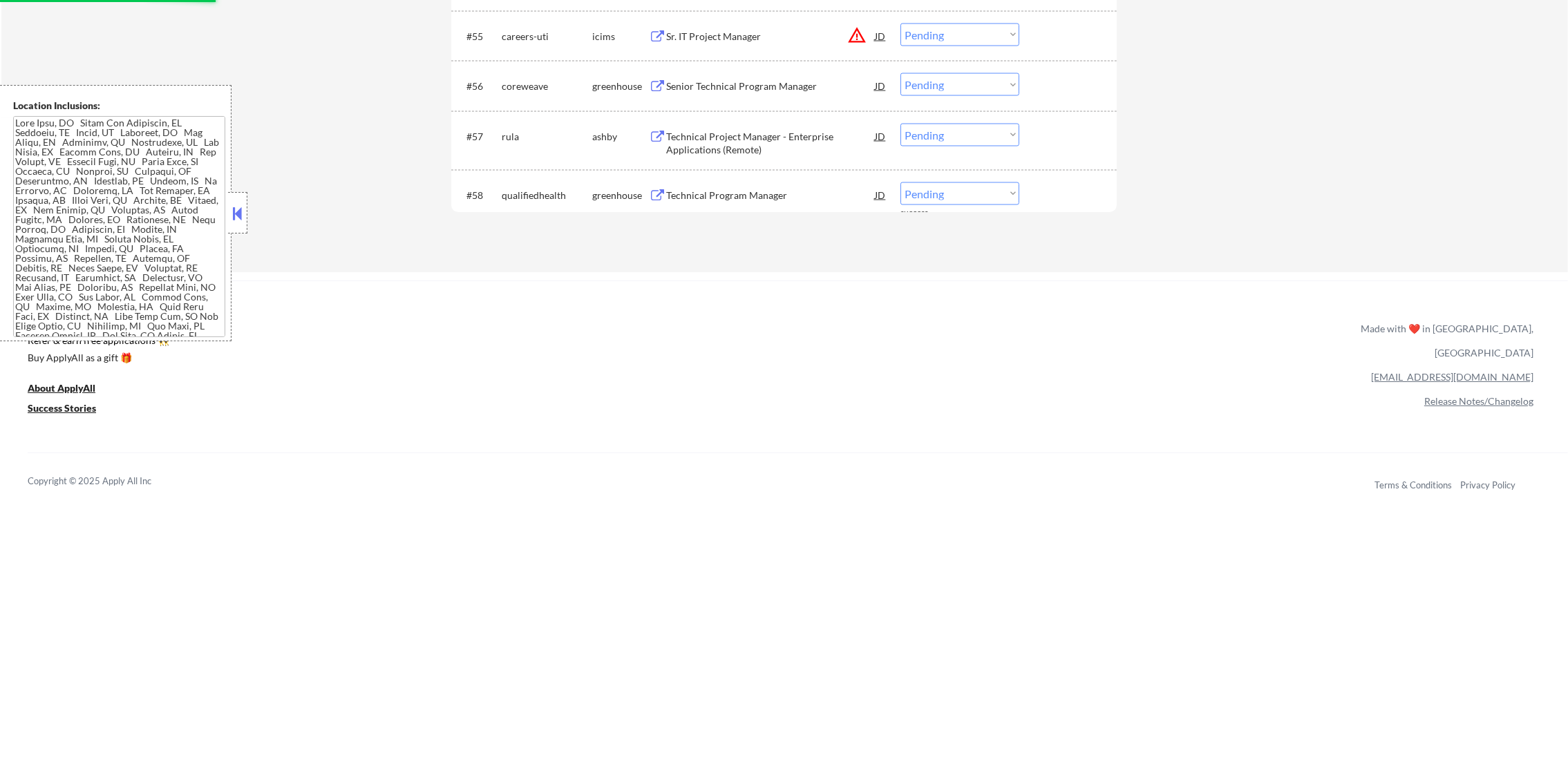
scroll to position [3618, 0]
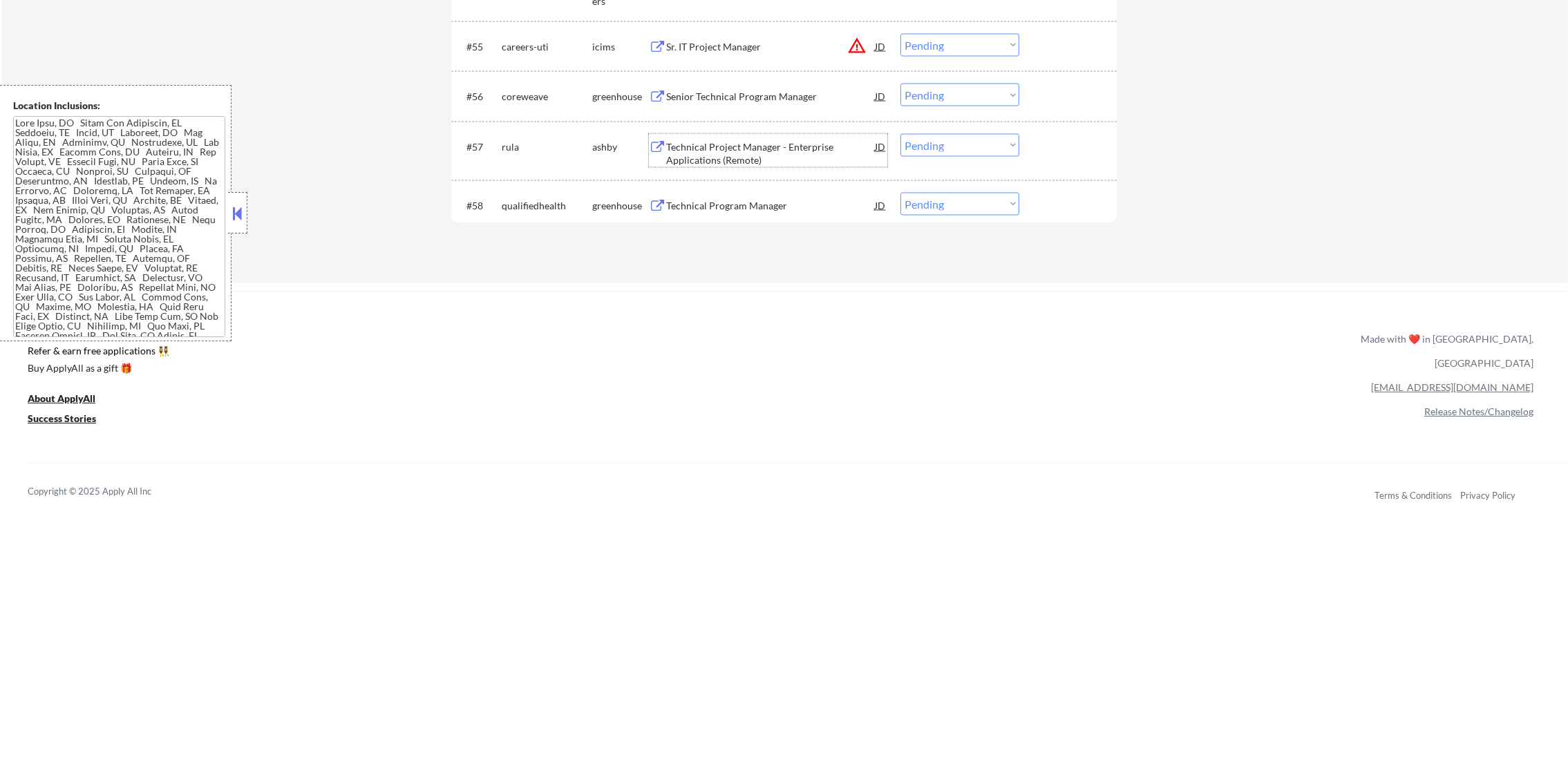
click at [737, 146] on div "Technical Project Manager - Enterprise Applications (Remote)" at bounding box center [770, 154] width 209 height 27
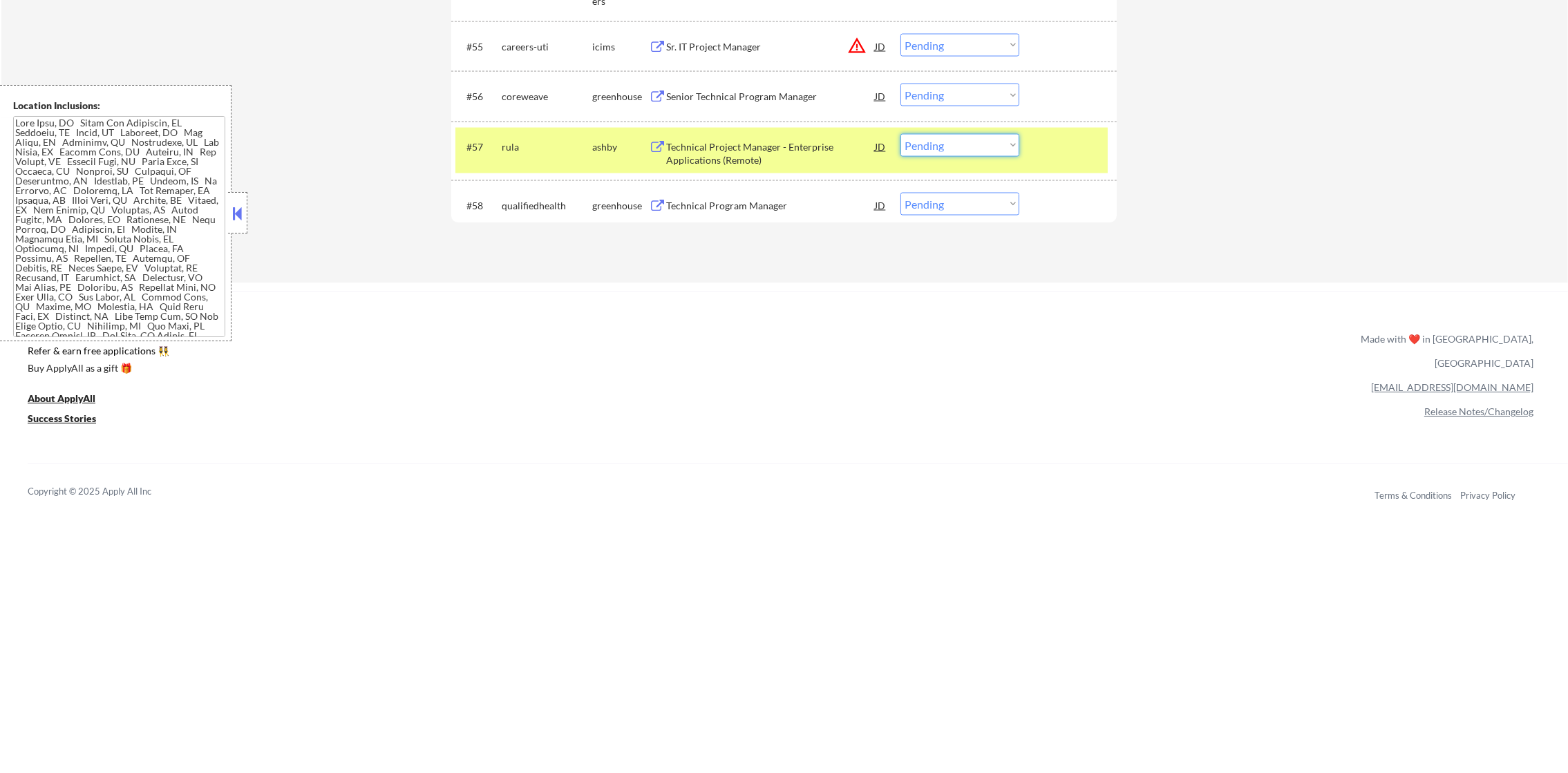
click at [940, 149] on select "Choose an option... Pending Applied Excluded (Questions) Excluded (Expired) Exc…" at bounding box center [960, 146] width 119 height 23
click at [900, 134] on select "Choose an option... Pending Applied Excluded (Questions) Excluded (Expired) Exc…" at bounding box center [960, 146] width 119 height 23
click at [567, 170] on div "#57 rula ashby Technical Project Manager - Enterprise Applications (Remote) JD …" at bounding box center [781, 150] width 652 height 45
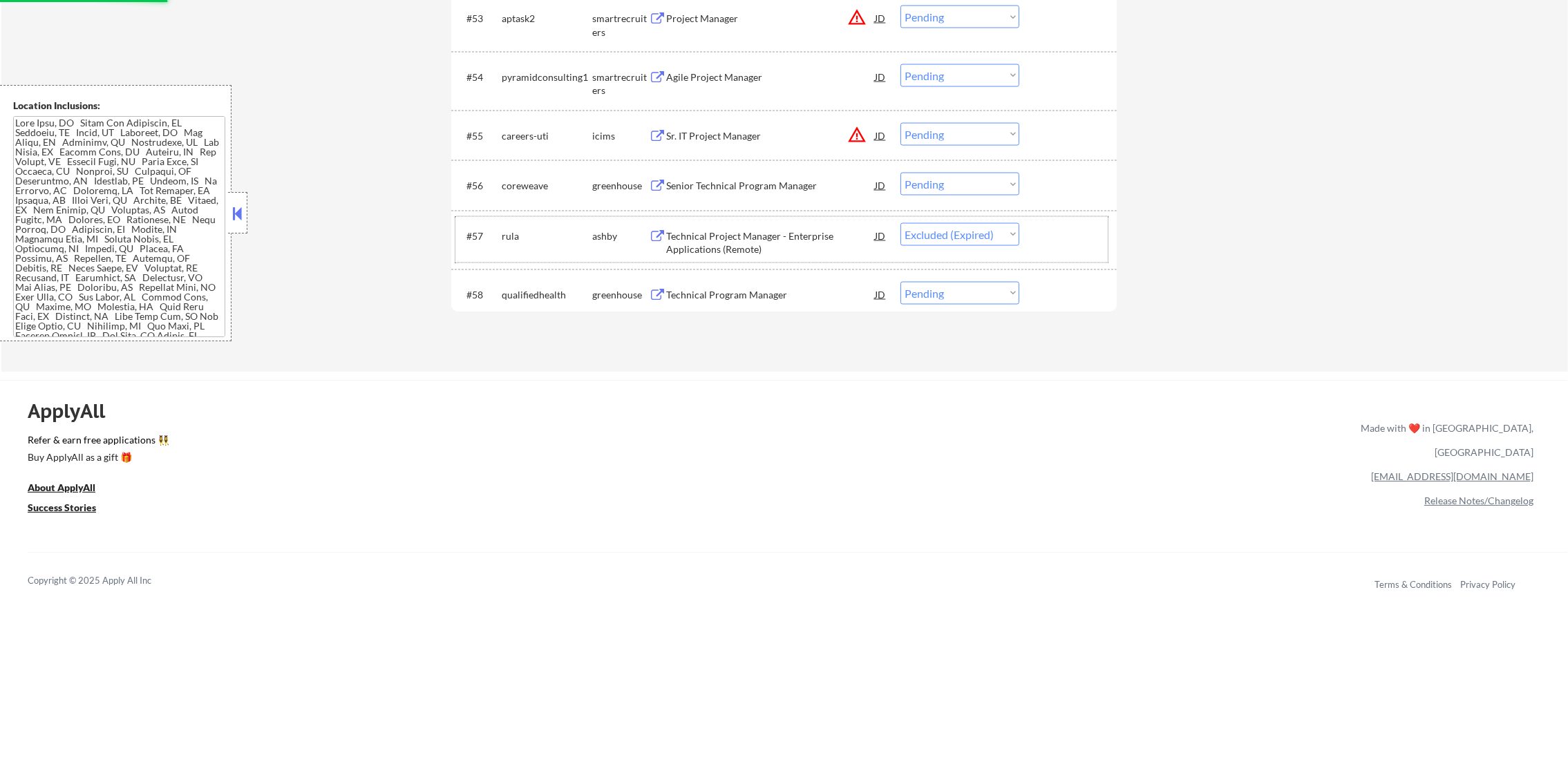
scroll to position [3480, 0]
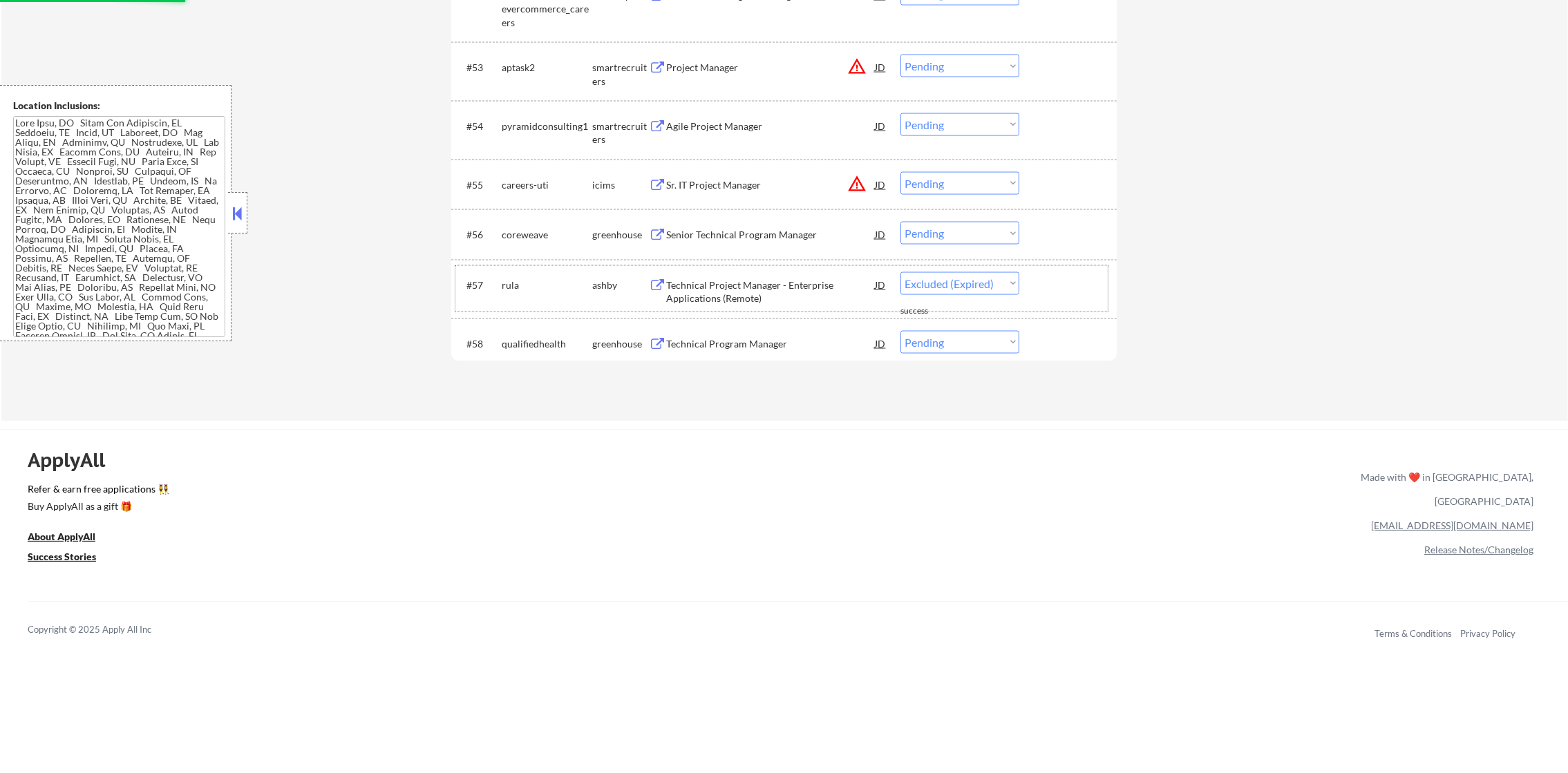
click at [866, 184] on button "warning_amber" at bounding box center [857, 184] width 20 height 20
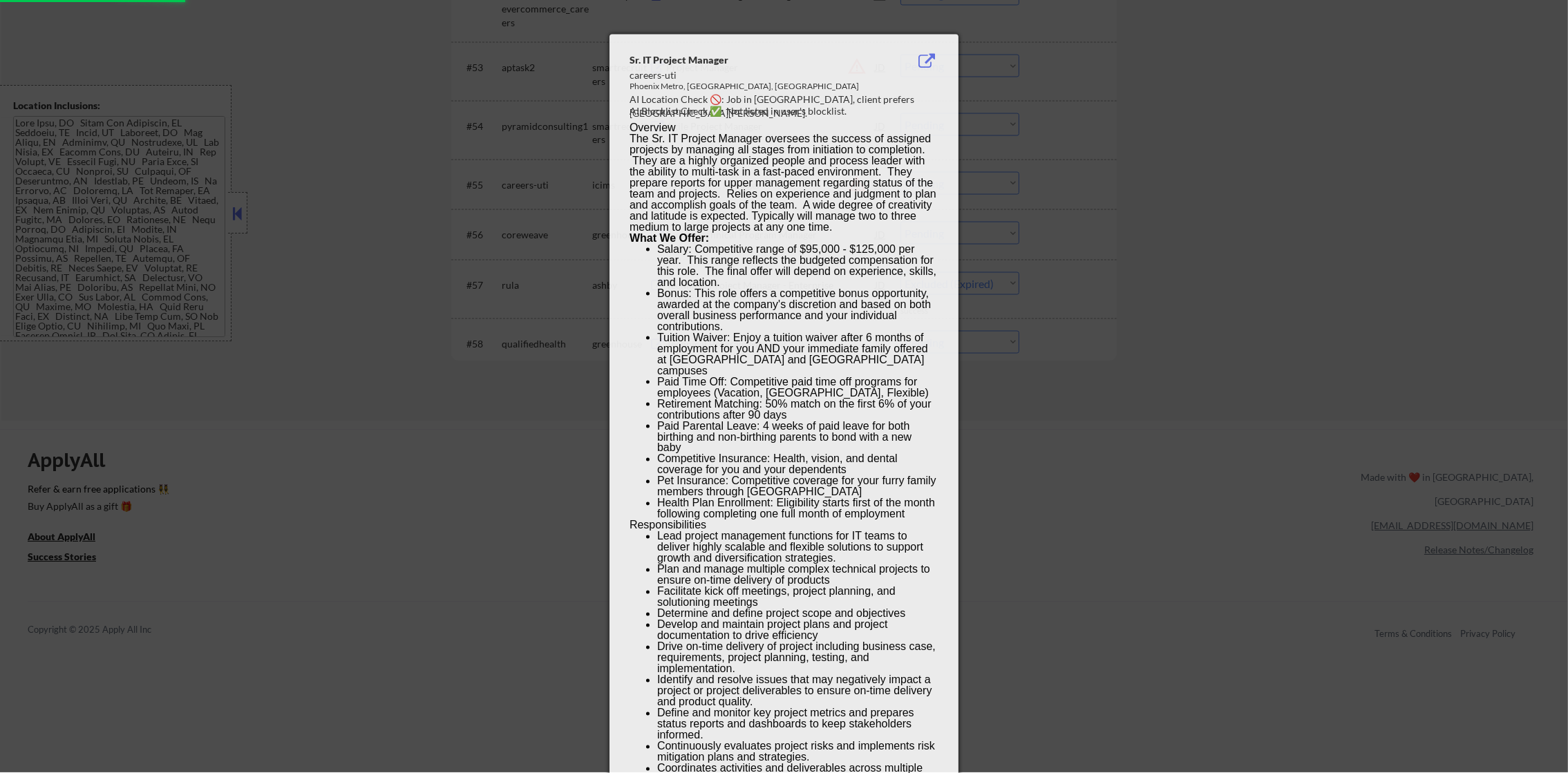
select select ""pending""
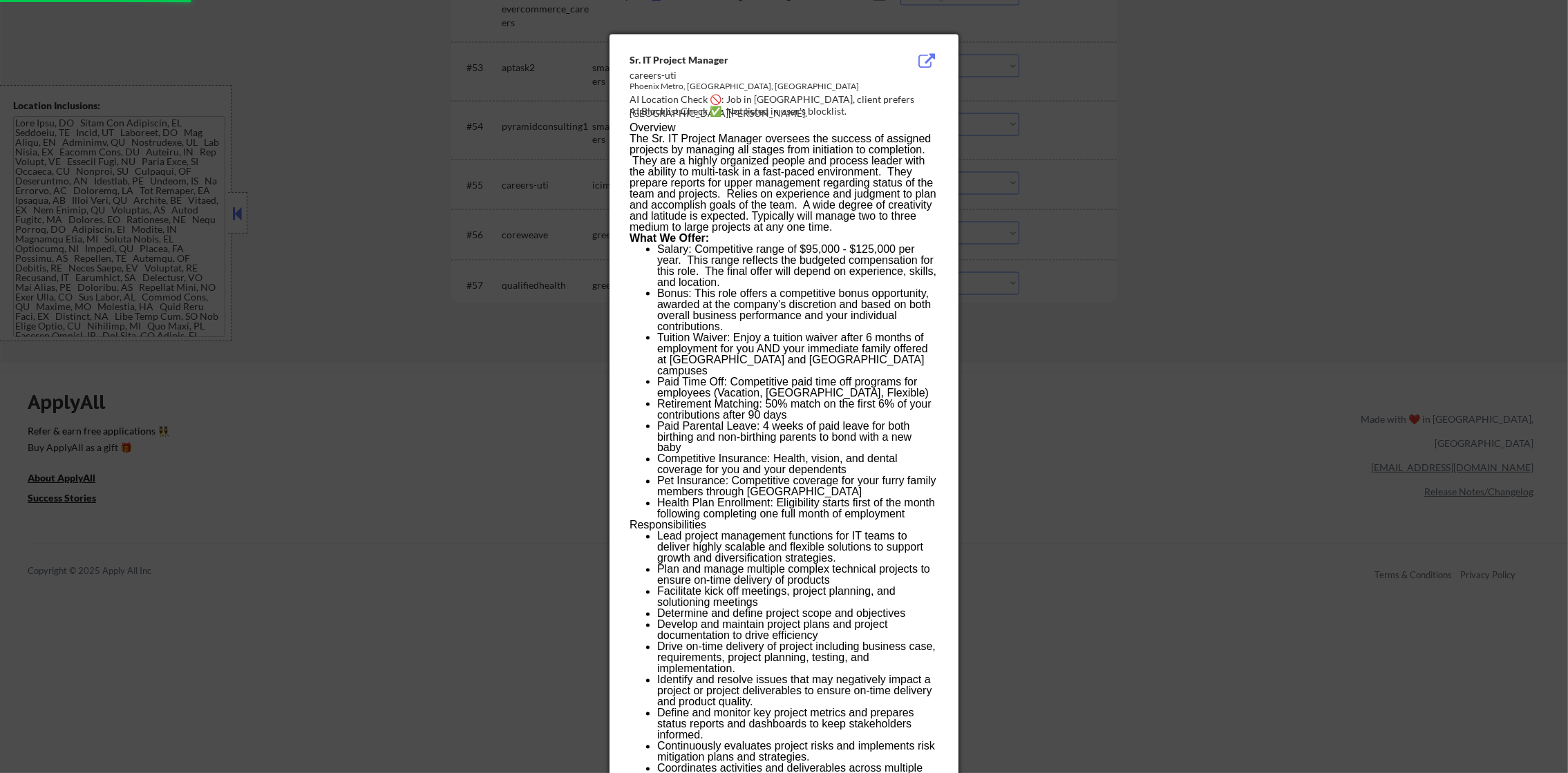
click at [989, 185] on div at bounding box center [784, 386] width 1568 height 773
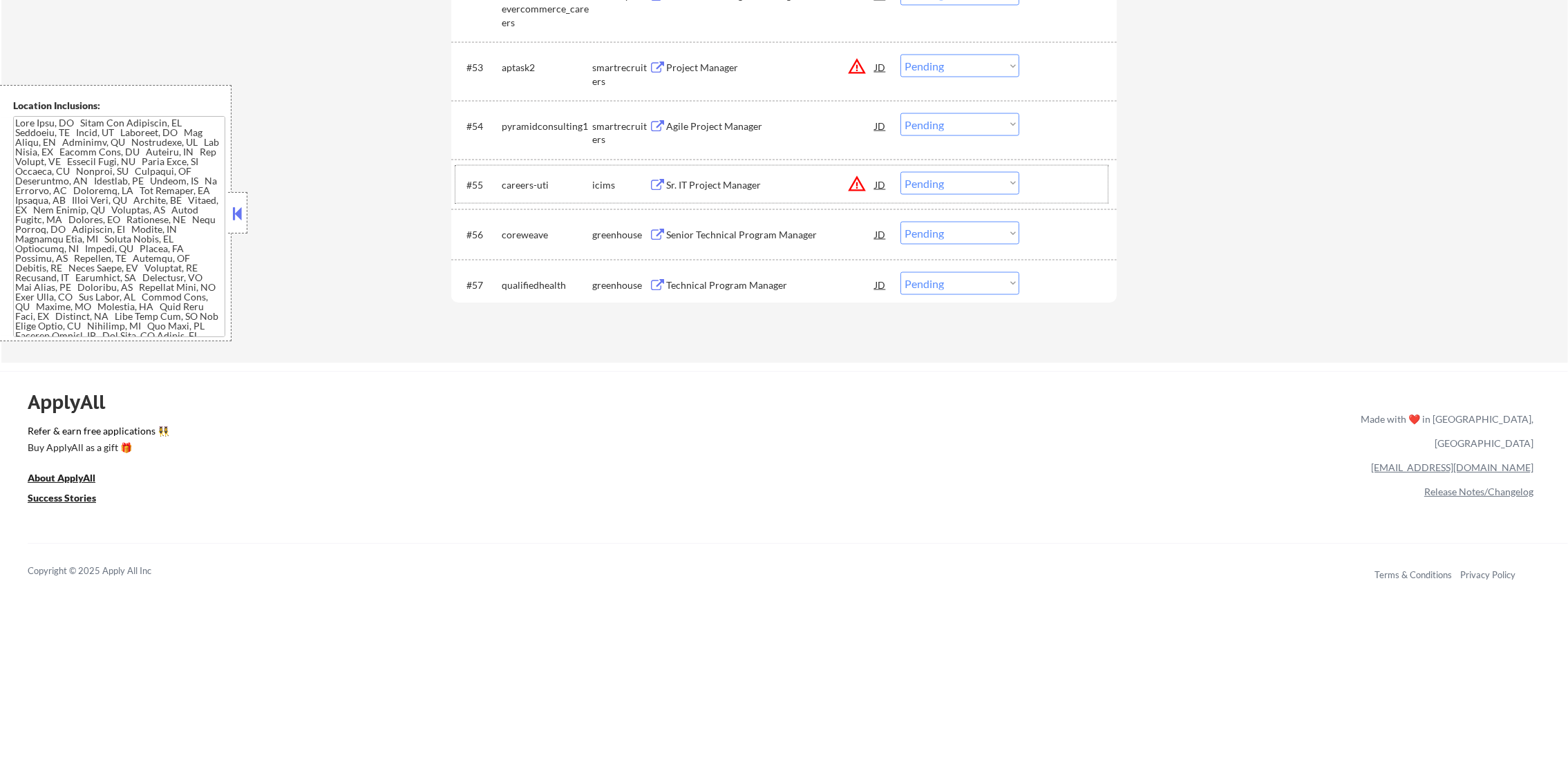
drag, startPoint x: 858, startPoint y: 169, endPoint x: 858, endPoint y: 179, distance: 10.0
click at [858, 179] on div "#55 careers-uti icims Sr. IT Project Manager JD warning_amber Choose an option.…" at bounding box center [781, 184] width 652 height 37
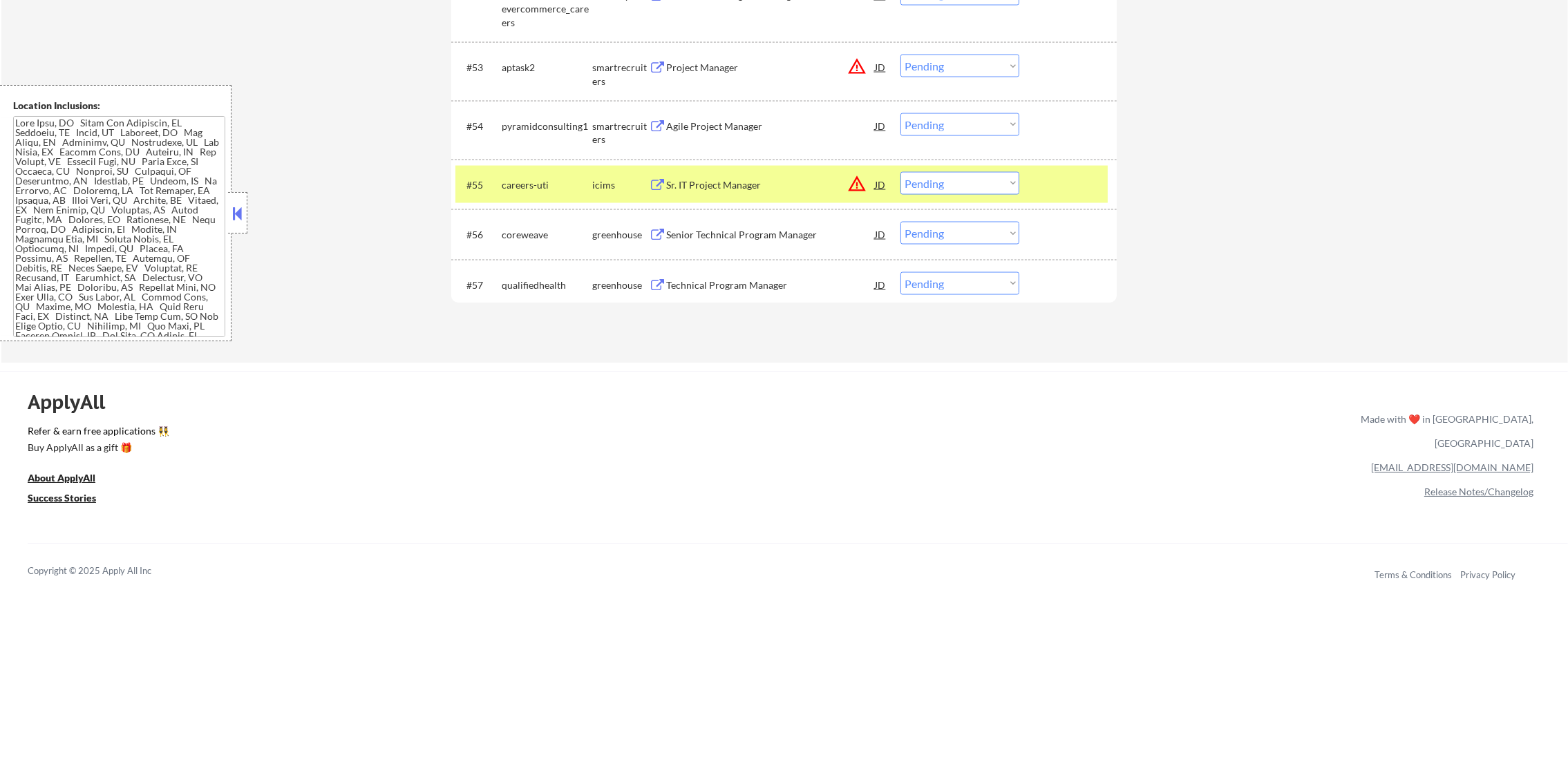
click at [858, 179] on button "warning_amber" at bounding box center [857, 184] width 20 height 20
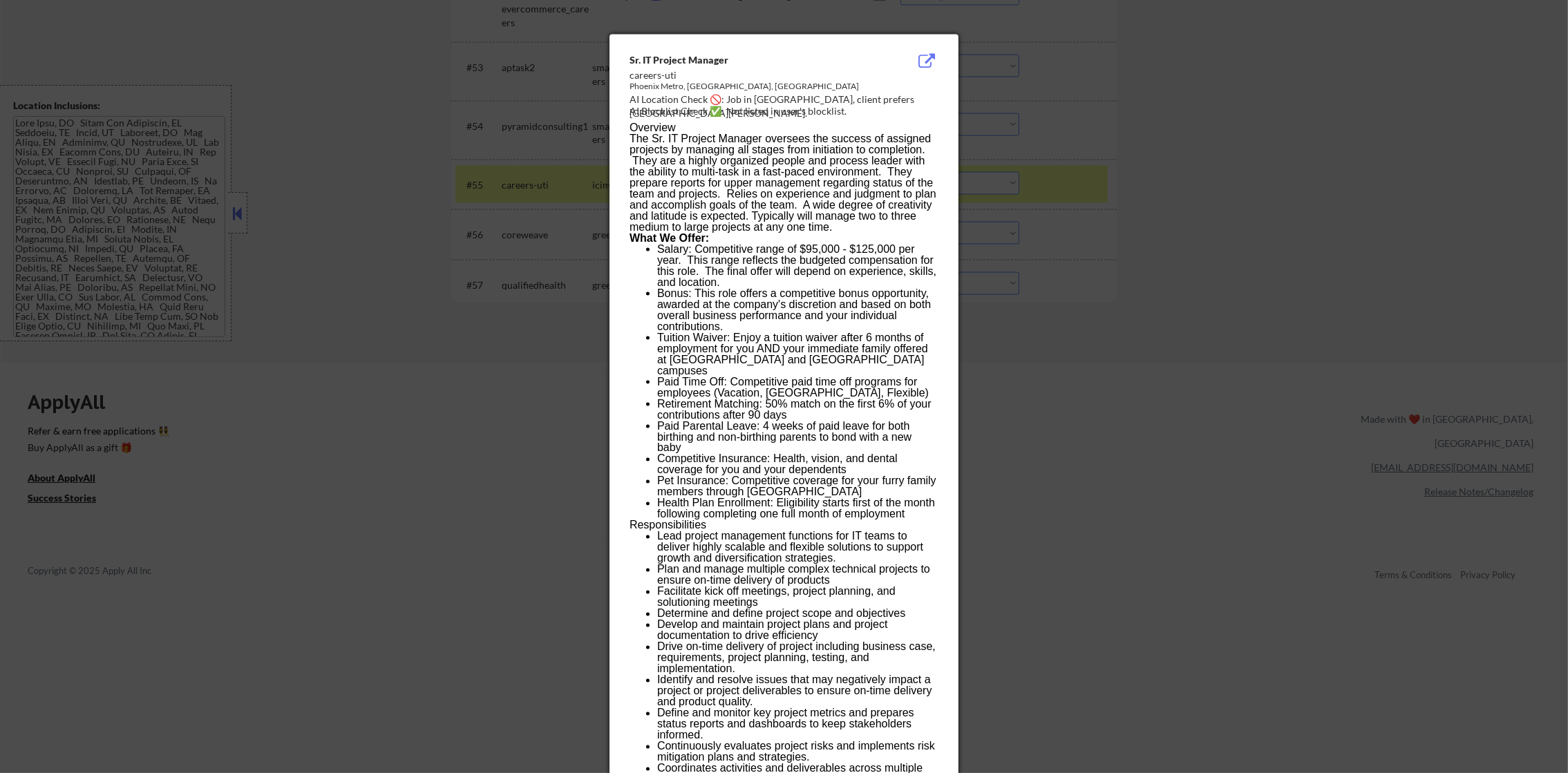
click at [1001, 179] on div at bounding box center [784, 386] width 1568 height 773
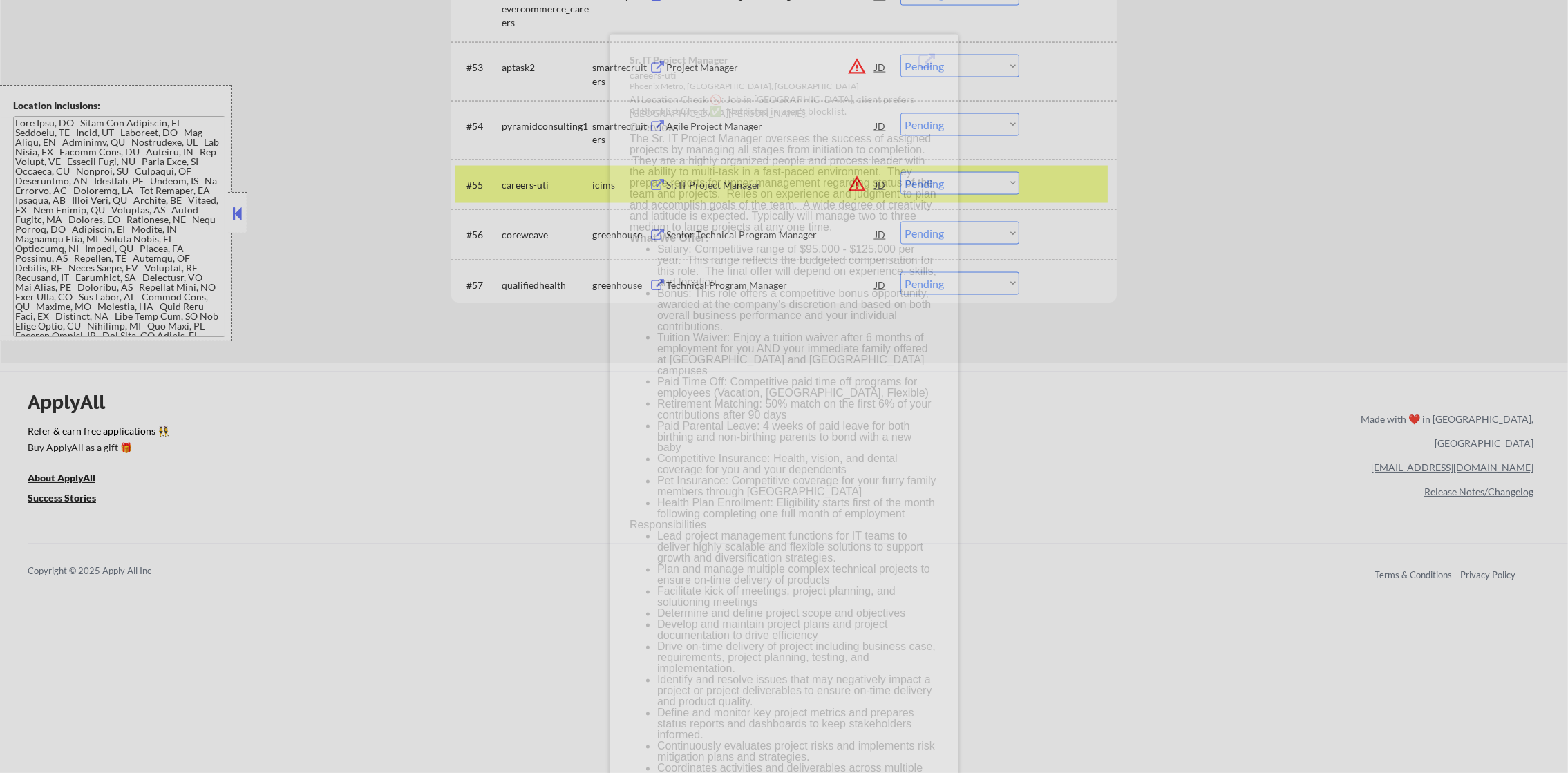
click at [959, 181] on select "Choose an option... Pending Applied Excluded (Questions) Excluded (Expired) Exc…" at bounding box center [960, 183] width 119 height 23
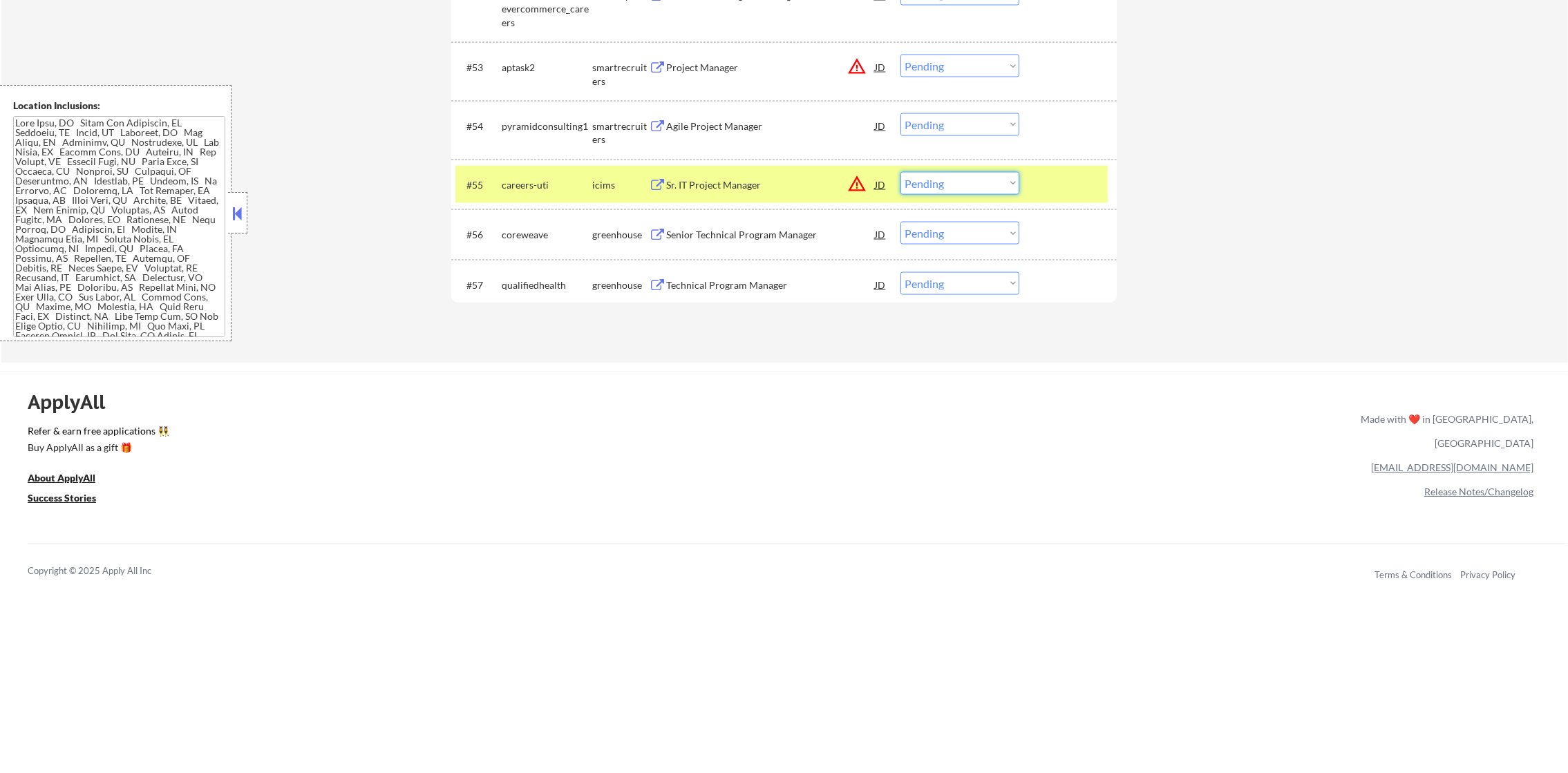
select select ""excluded__location_""
click at [900, 172] on select "Choose an option... Pending Applied Excluded (Questions) Excluded (Expired) Exc…" at bounding box center [960, 183] width 119 height 23
click at [525, 191] on div "careers-uti" at bounding box center [547, 185] width 90 height 14
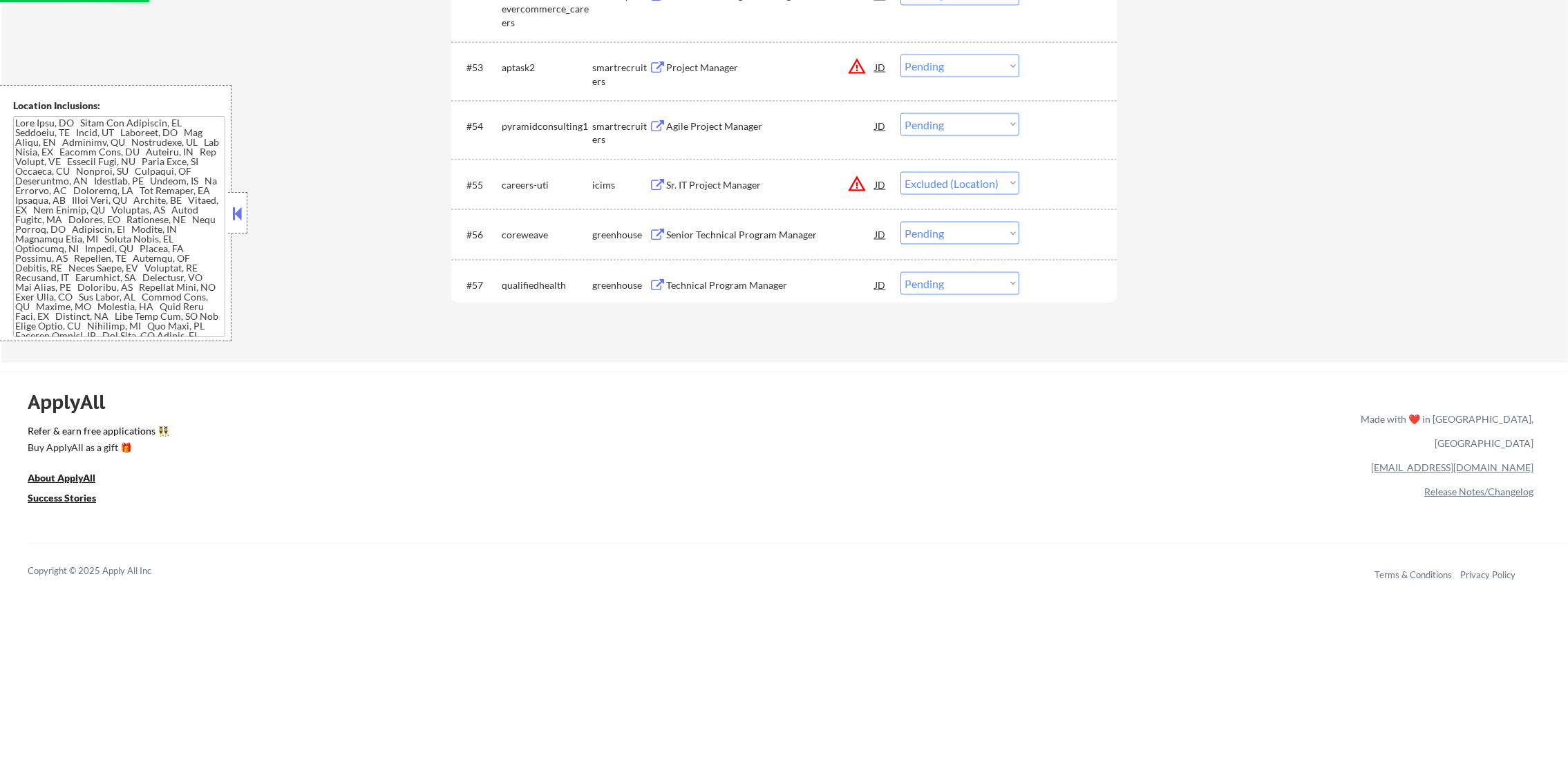
click at [853, 67] on button "warning_amber" at bounding box center [857, 67] width 20 height 20
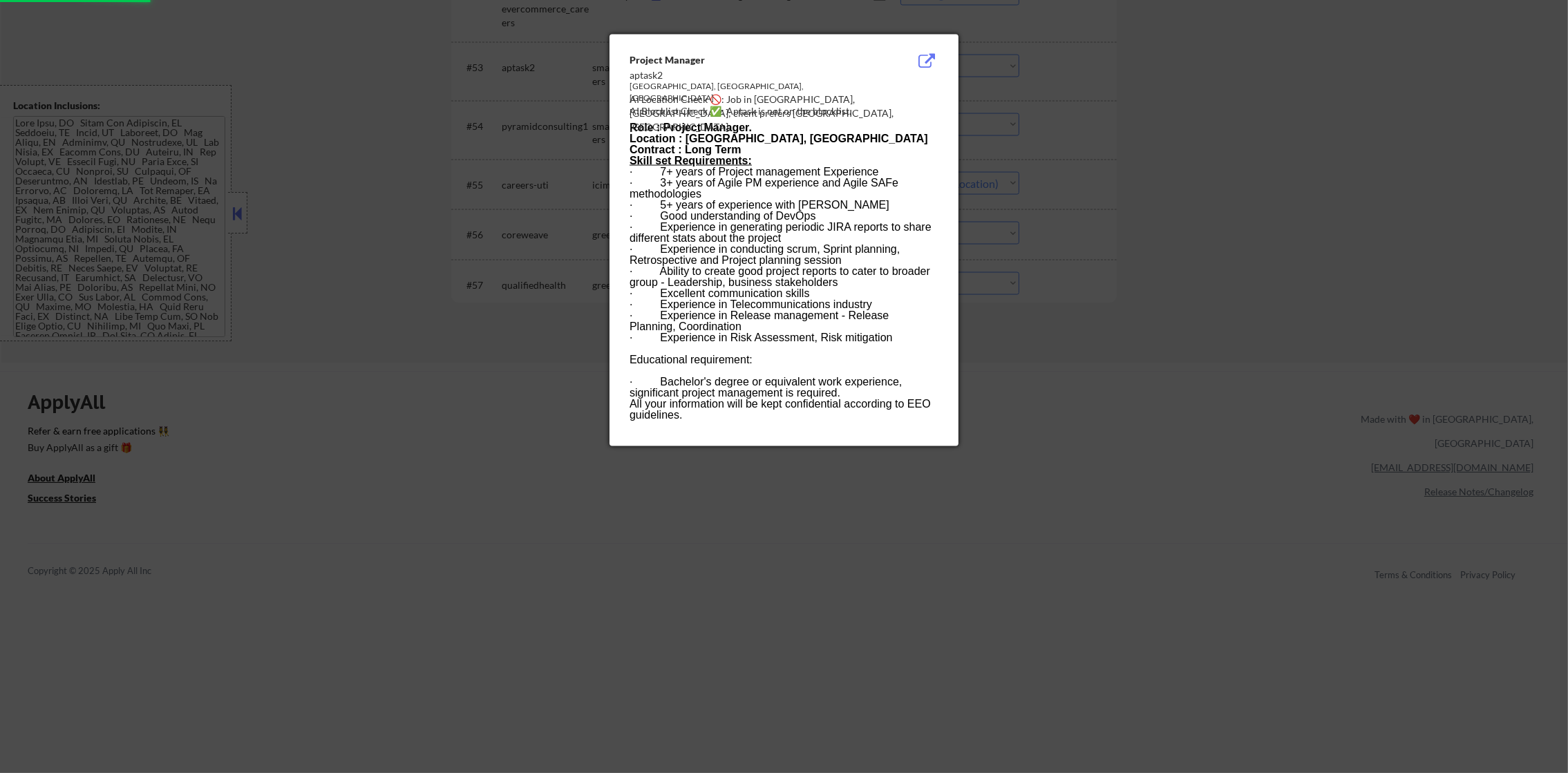
click at [1149, 197] on div at bounding box center [784, 386] width 1568 height 773
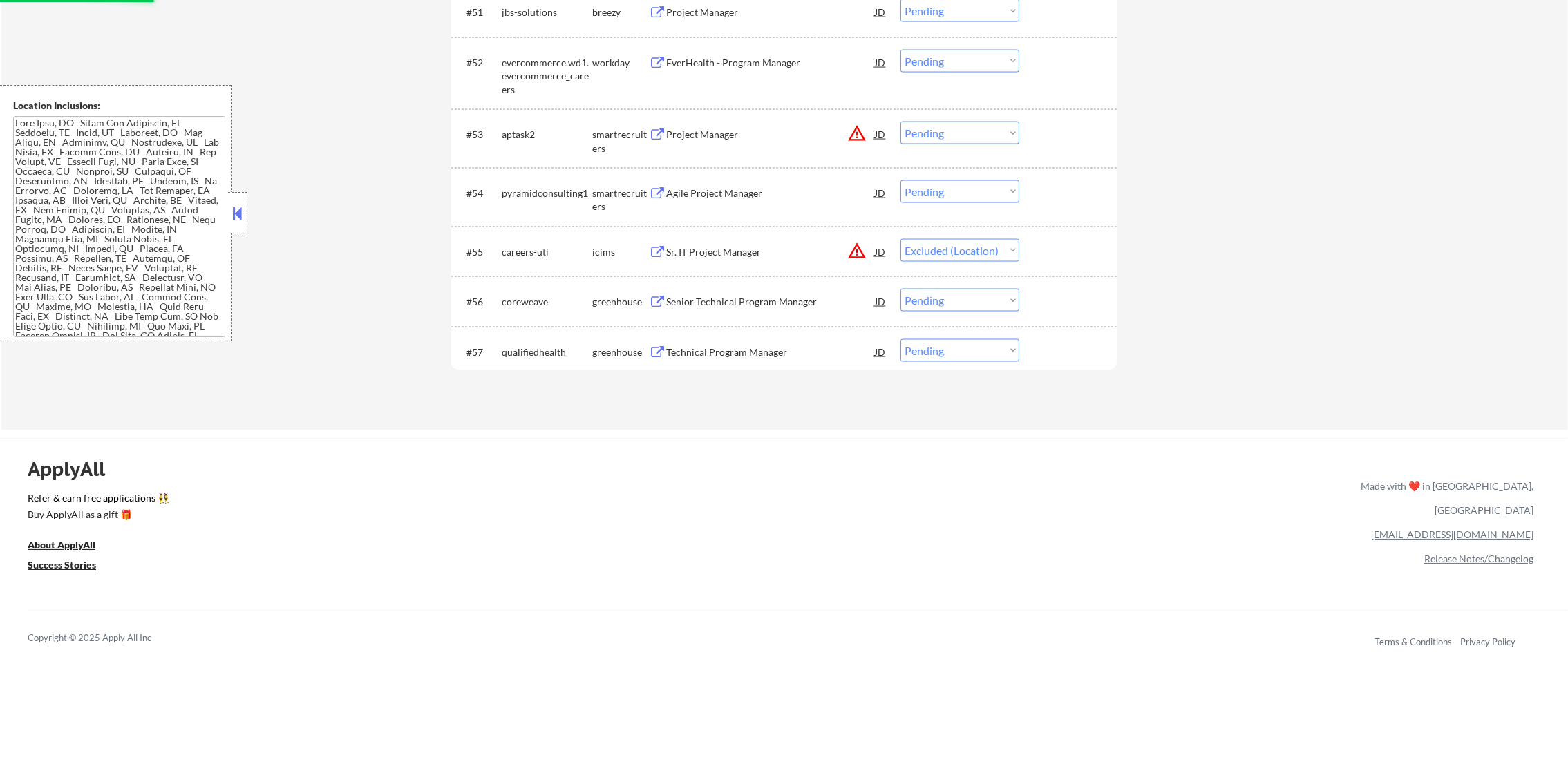
scroll to position [3411, 0]
click at [960, 137] on select "Choose an option... Pending Applied Excluded (Questions) Excluded (Expired) Exc…" at bounding box center [960, 135] width 119 height 23
select select ""excluded__location_""
click at [900, 123] on select "Choose an option... Pending Applied Excluded (Questions) Excluded (Expired) Exc…" at bounding box center [960, 135] width 119 height 23
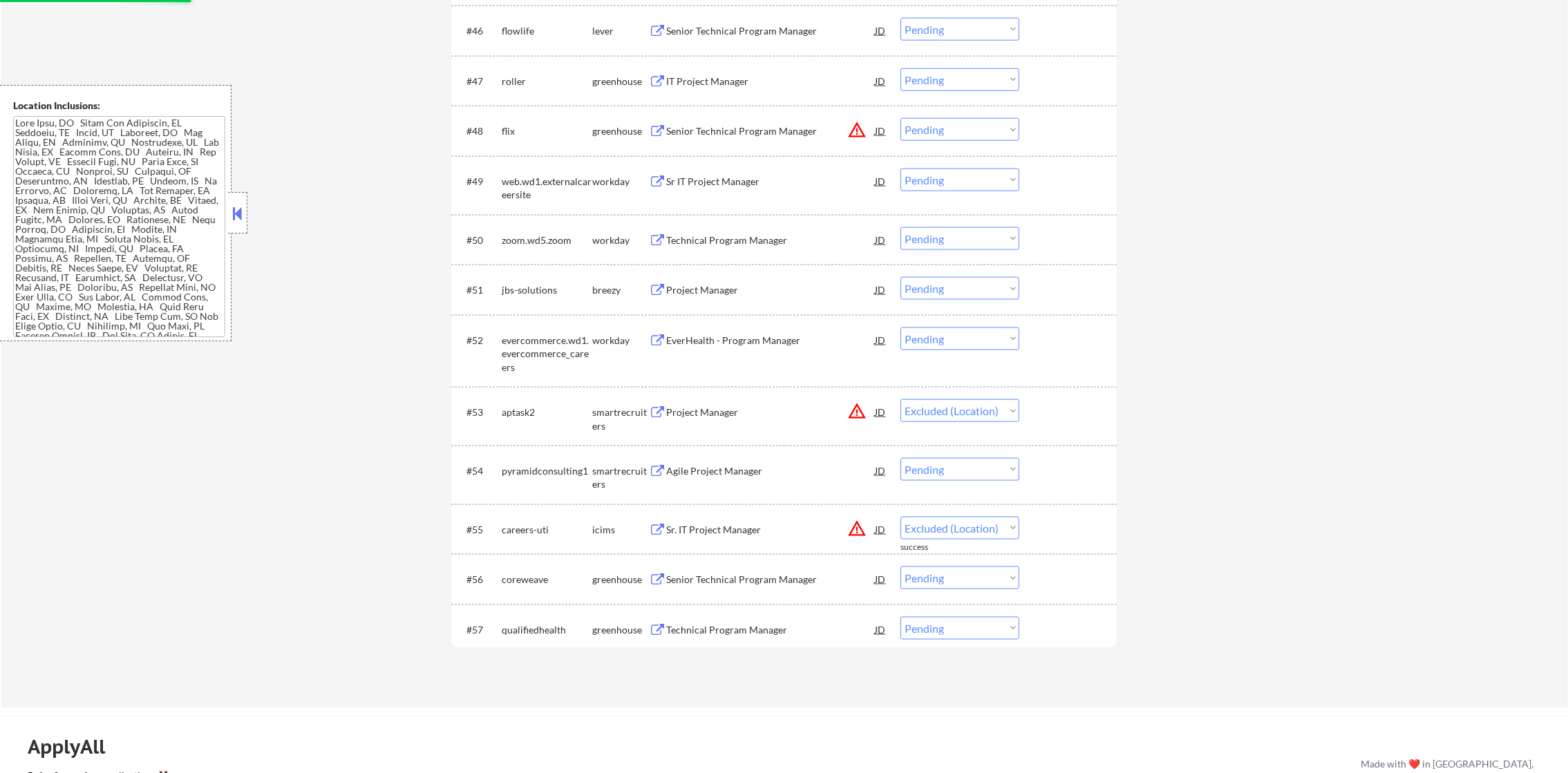
scroll to position [3135, 0]
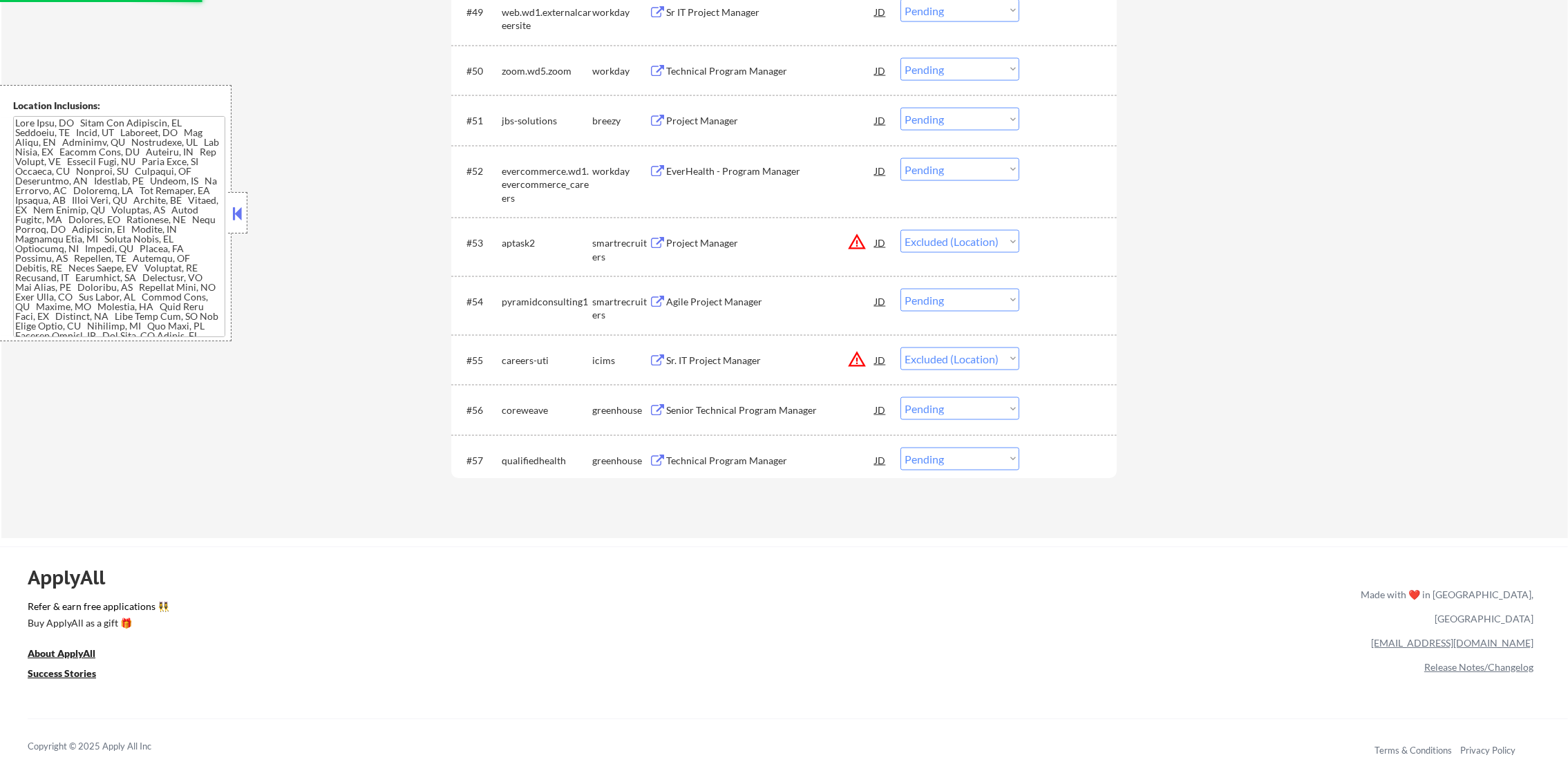
select select ""pending""
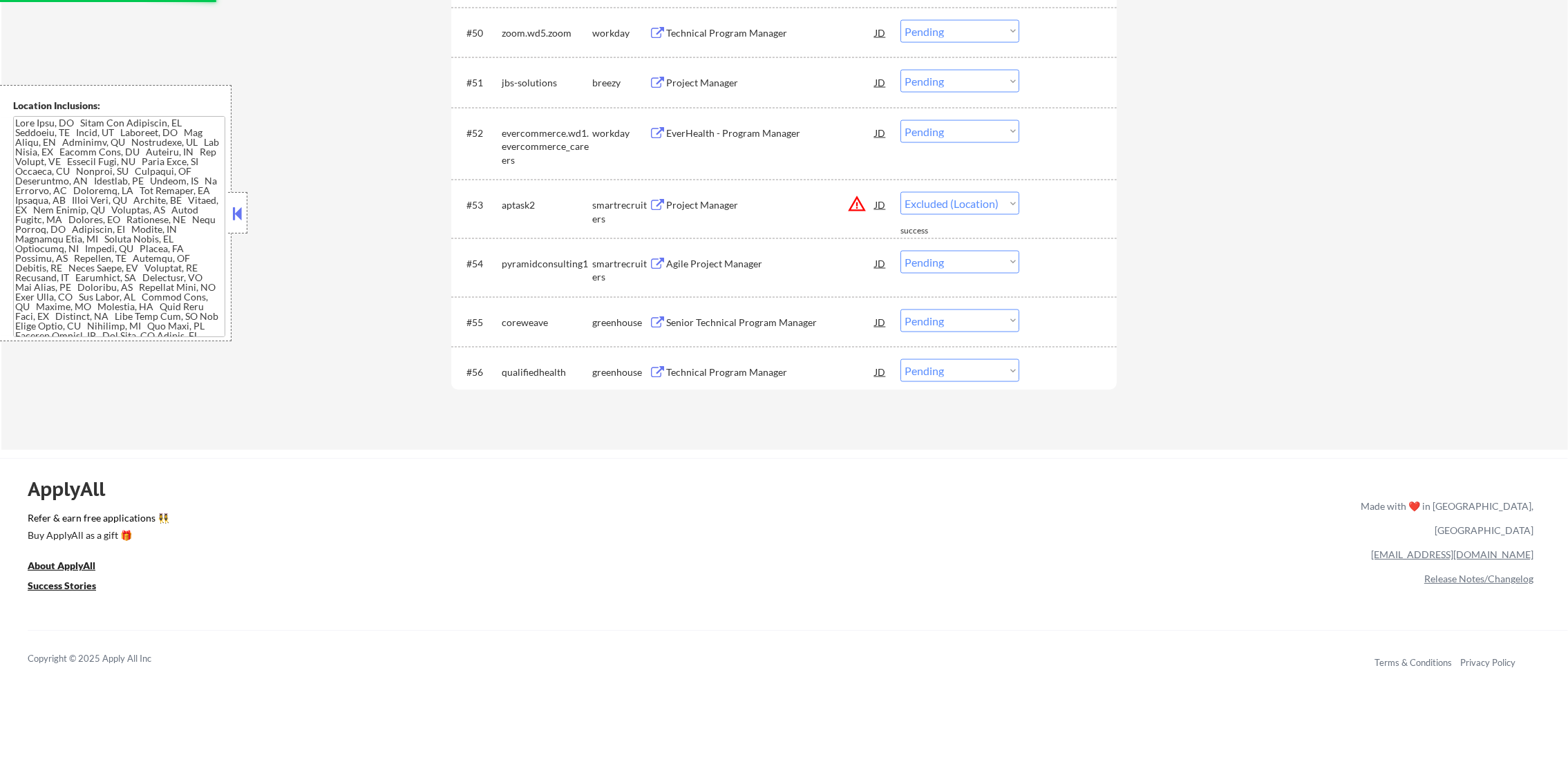
select select ""pending""
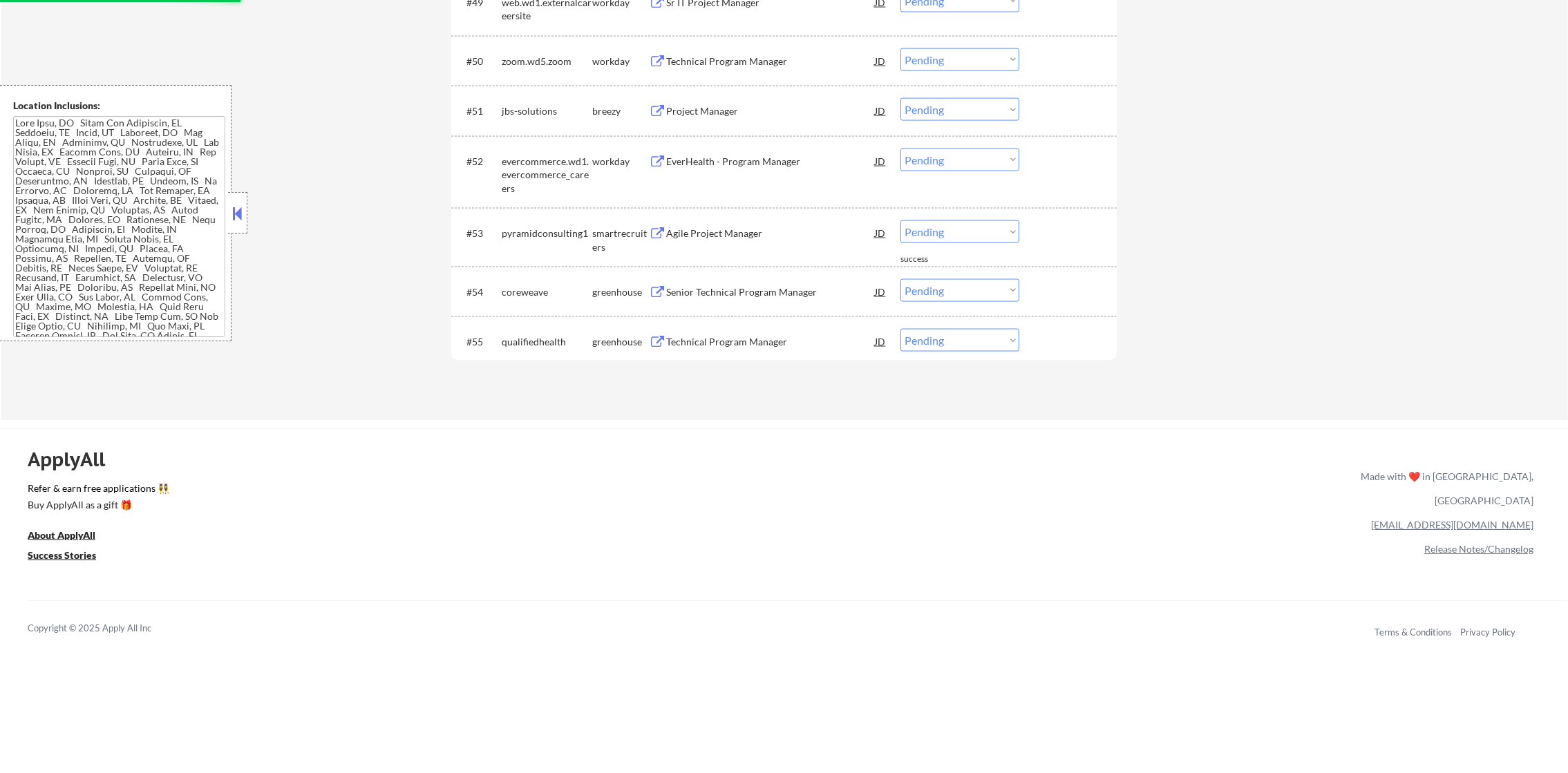
scroll to position [3307, 0]
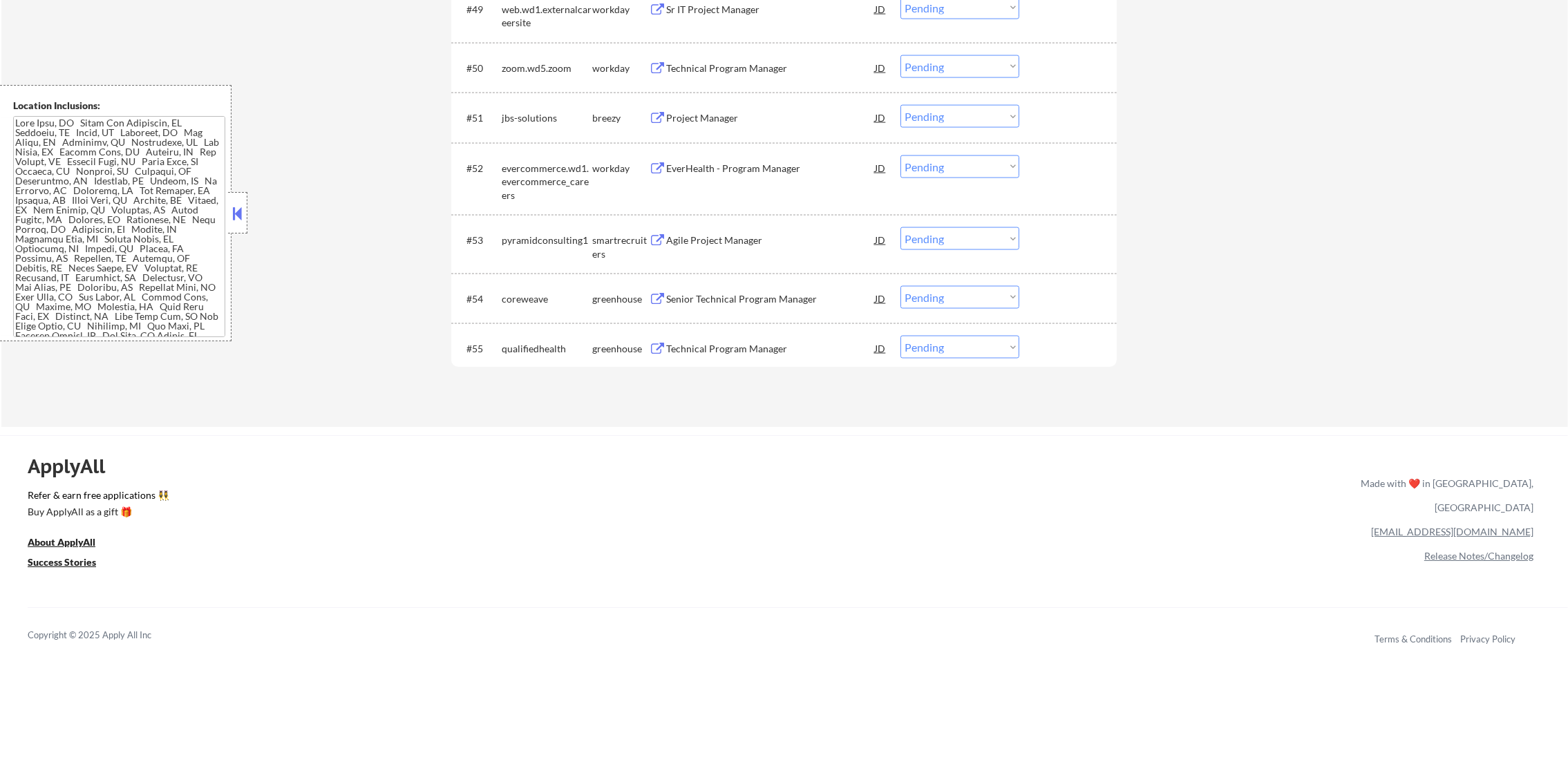
click at [726, 114] on div "Project Manager" at bounding box center [770, 118] width 209 height 14
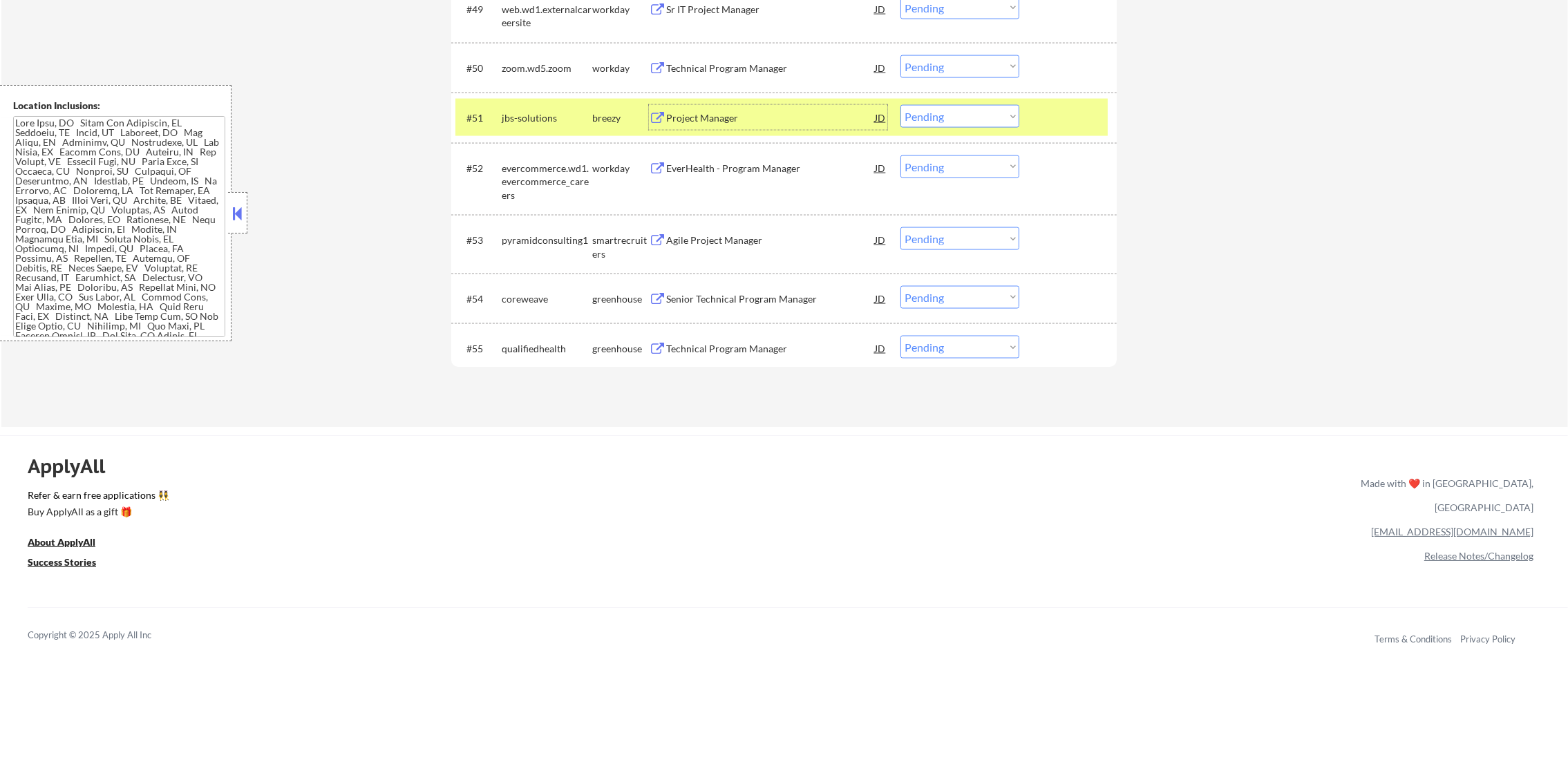
drag, startPoint x: 927, startPoint y: 112, endPoint x: 927, endPoint y: 122, distance: 10.0
click at [927, 112] on select "Choose an option... Pending Applied Excluded (Questions) Excluded (Expired) Exc…" at bounding box center [960, 117] width 119 height 23
click at [900, 105] on select "Choose an option... Pending Applied Excluded (Questions) Excluded (Expired) Exc…" at bounding box center [960, 117] width 119 height 23
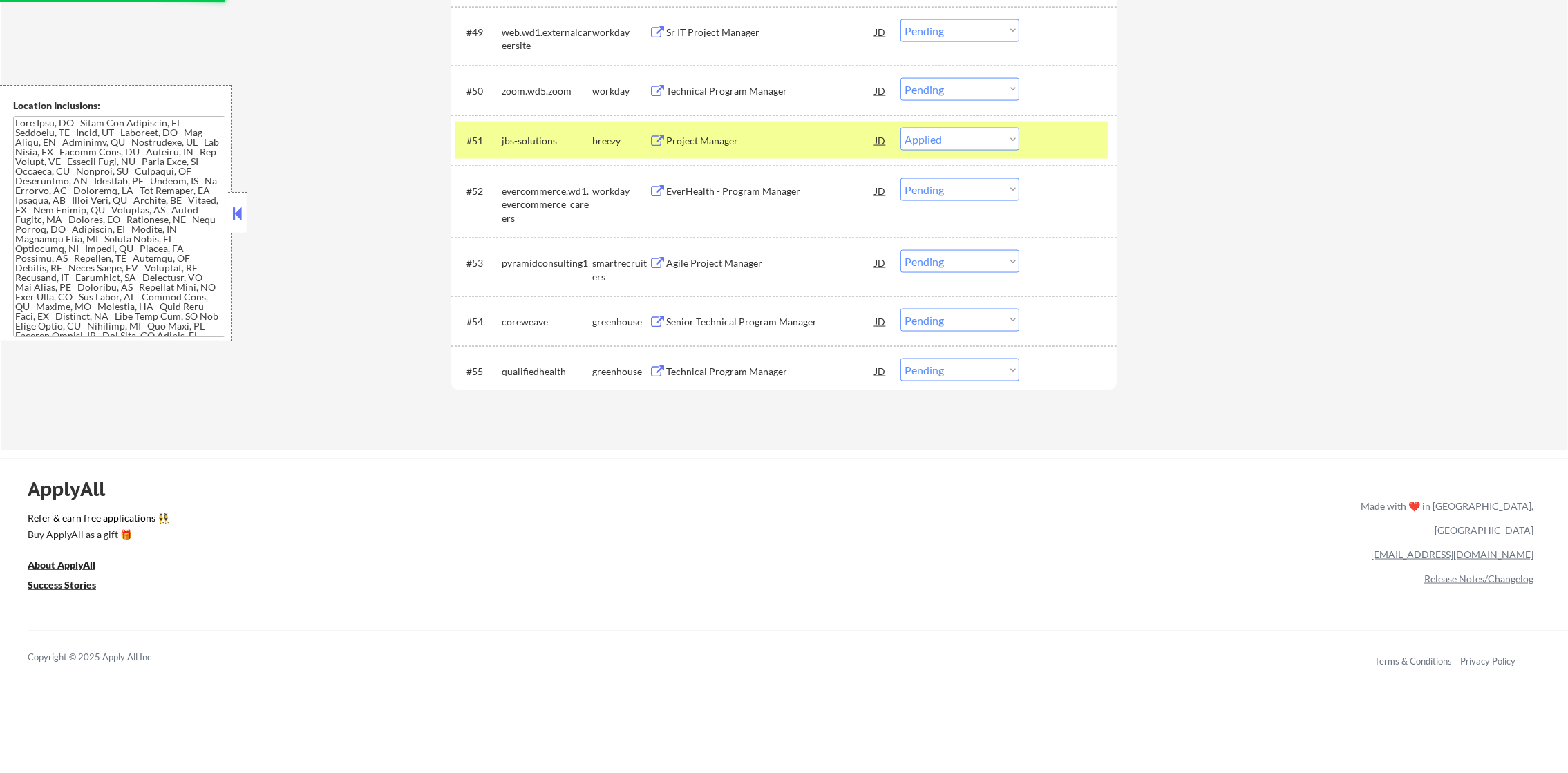
scroll to position [3238, 0]
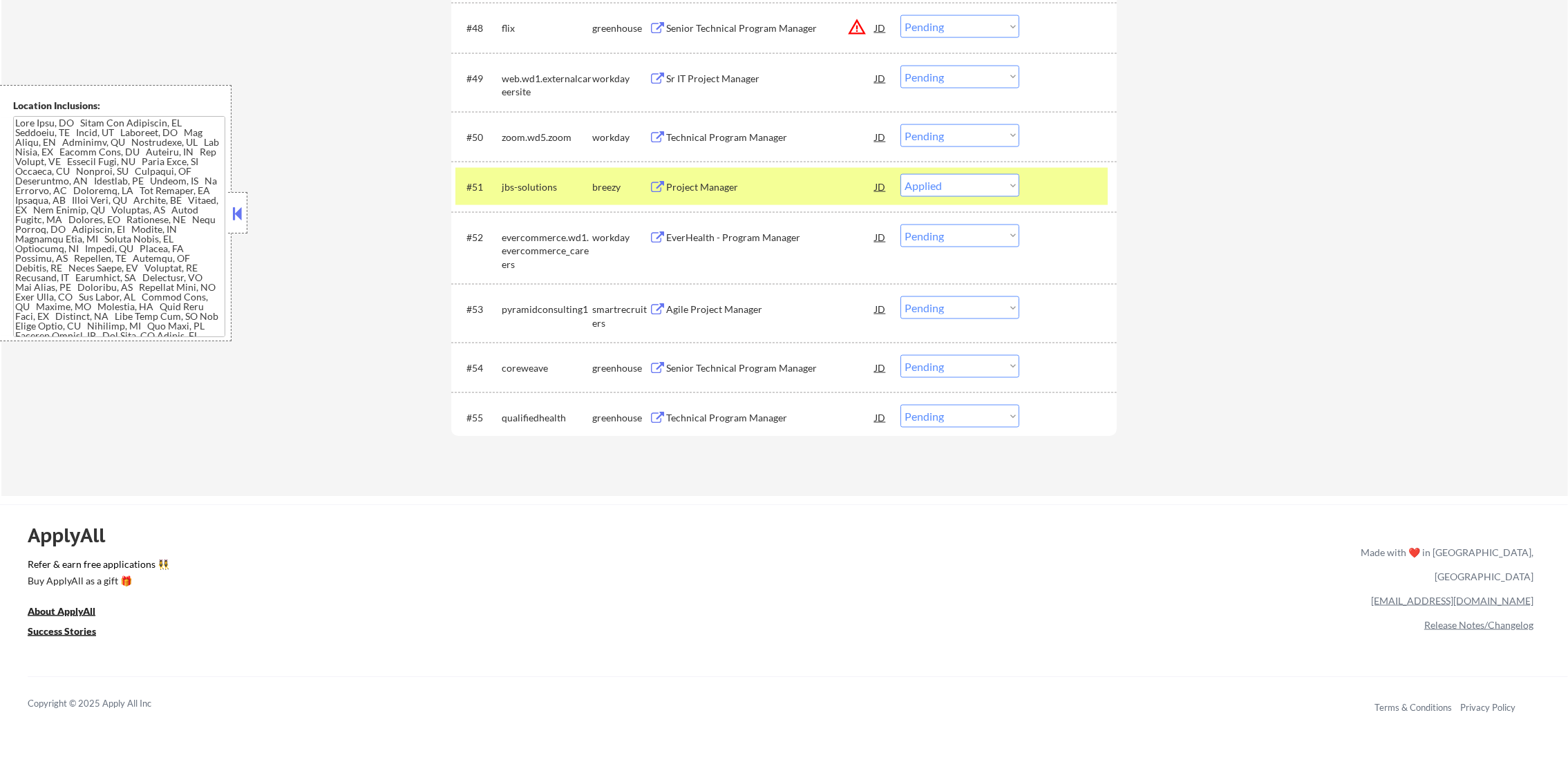
select select ""pending""
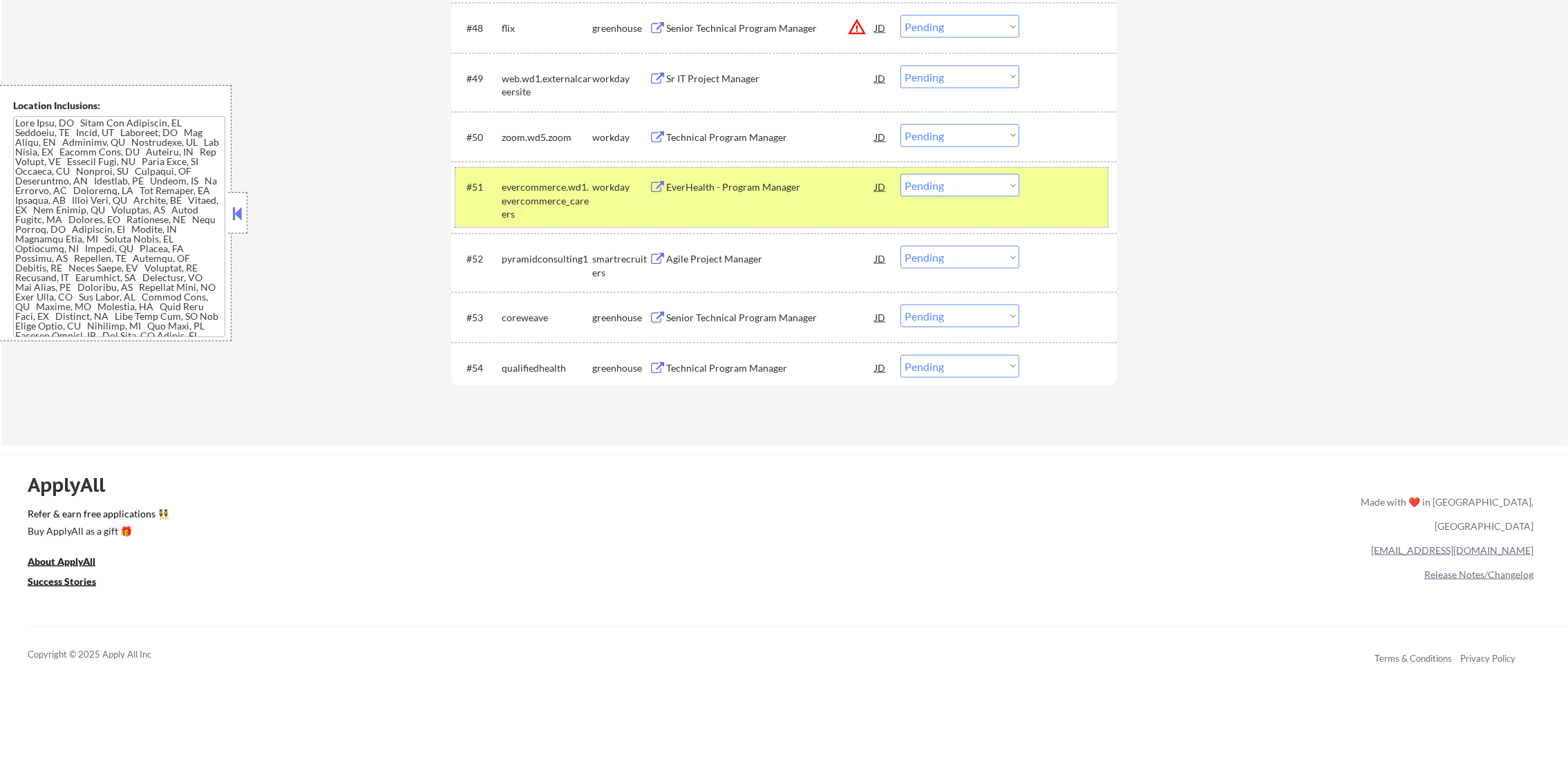
click at [532, 197] on div "evercommerce.wd1.evercommerce_careers" at bounding box center [547, 201] width 90 height 41
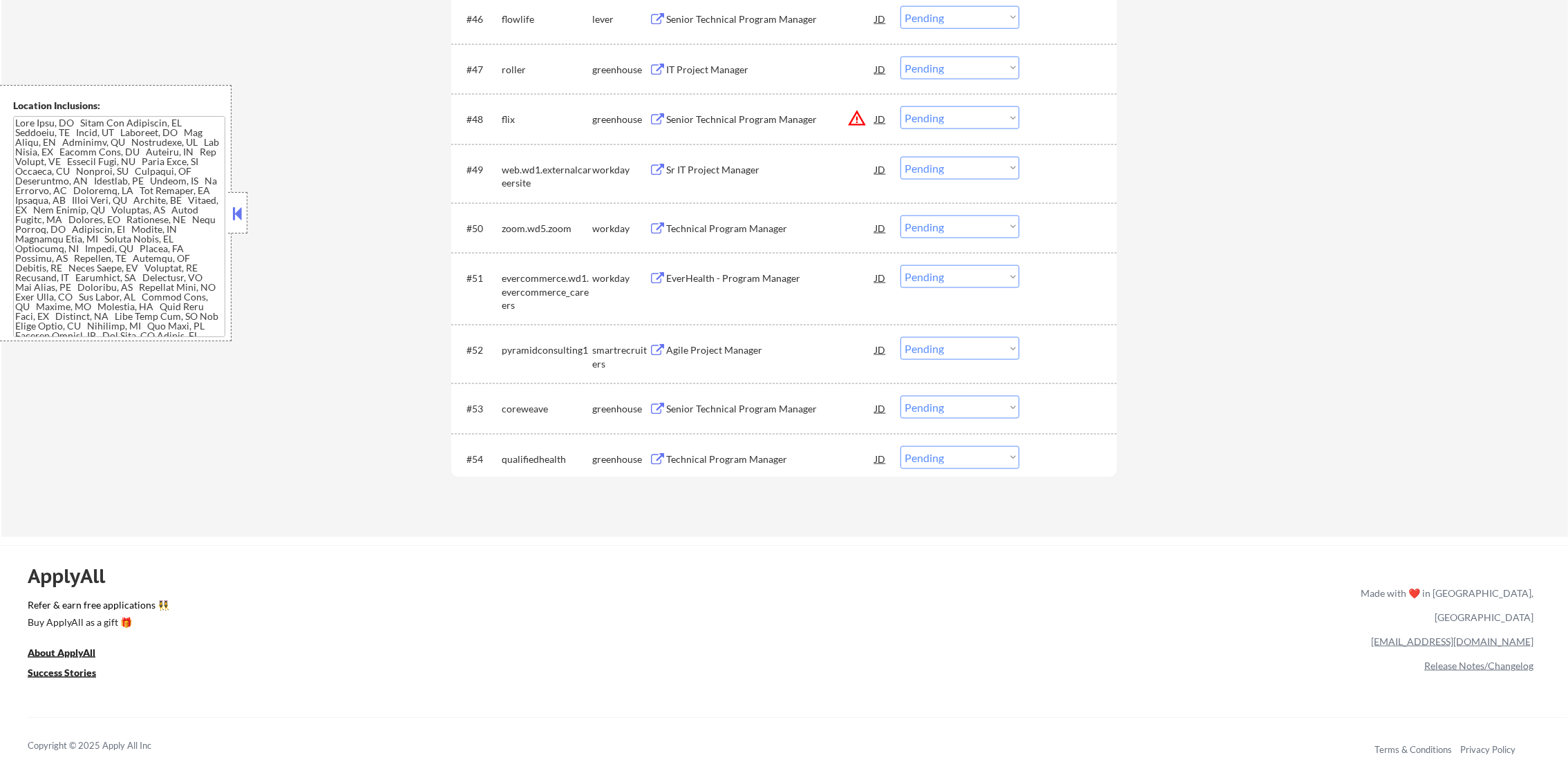
scroll to position [3135, 0]
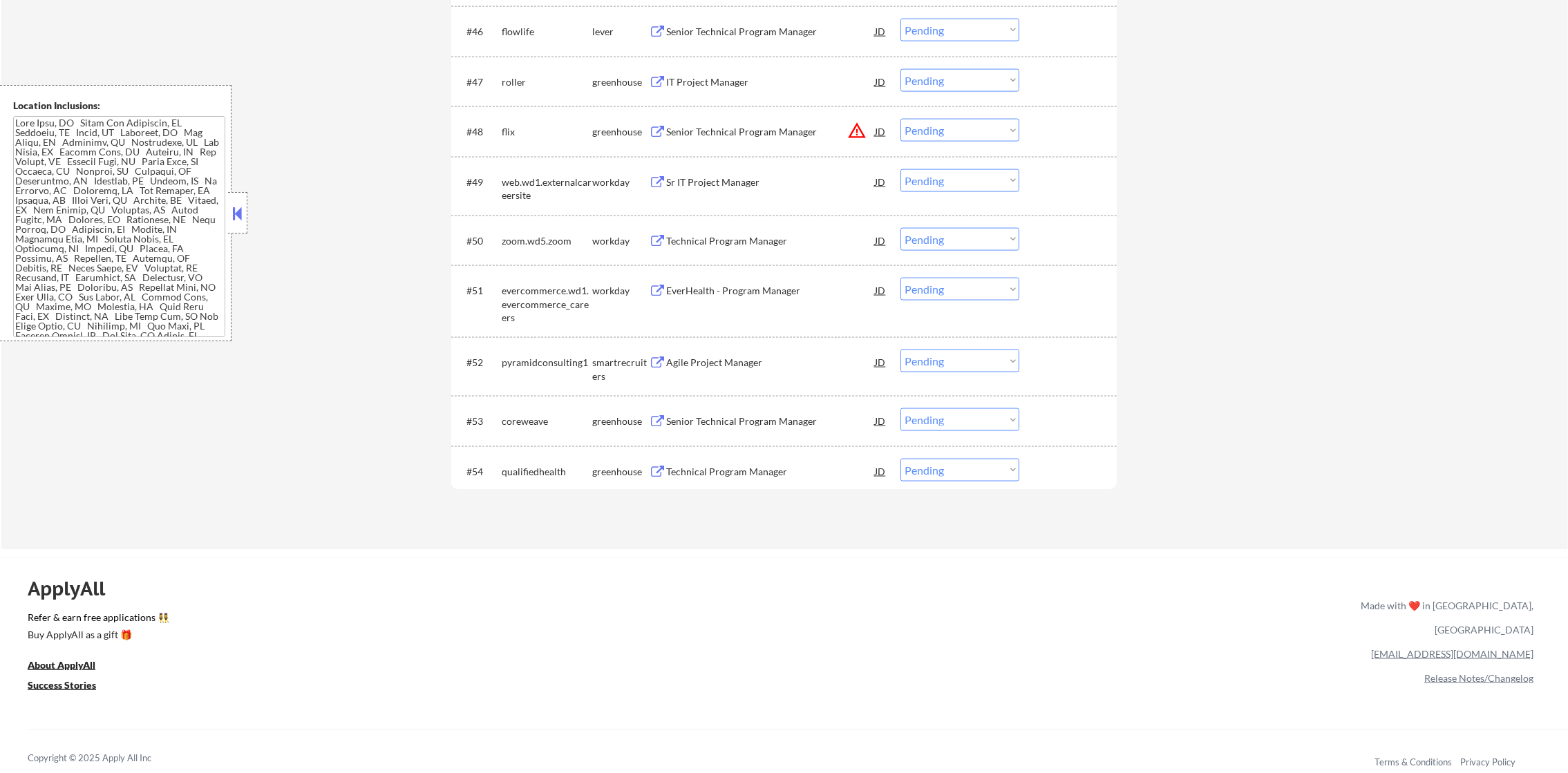
click at [776, 236] on div "Technical Program Manager" at bounding box center [770, 241] width 209 height 14
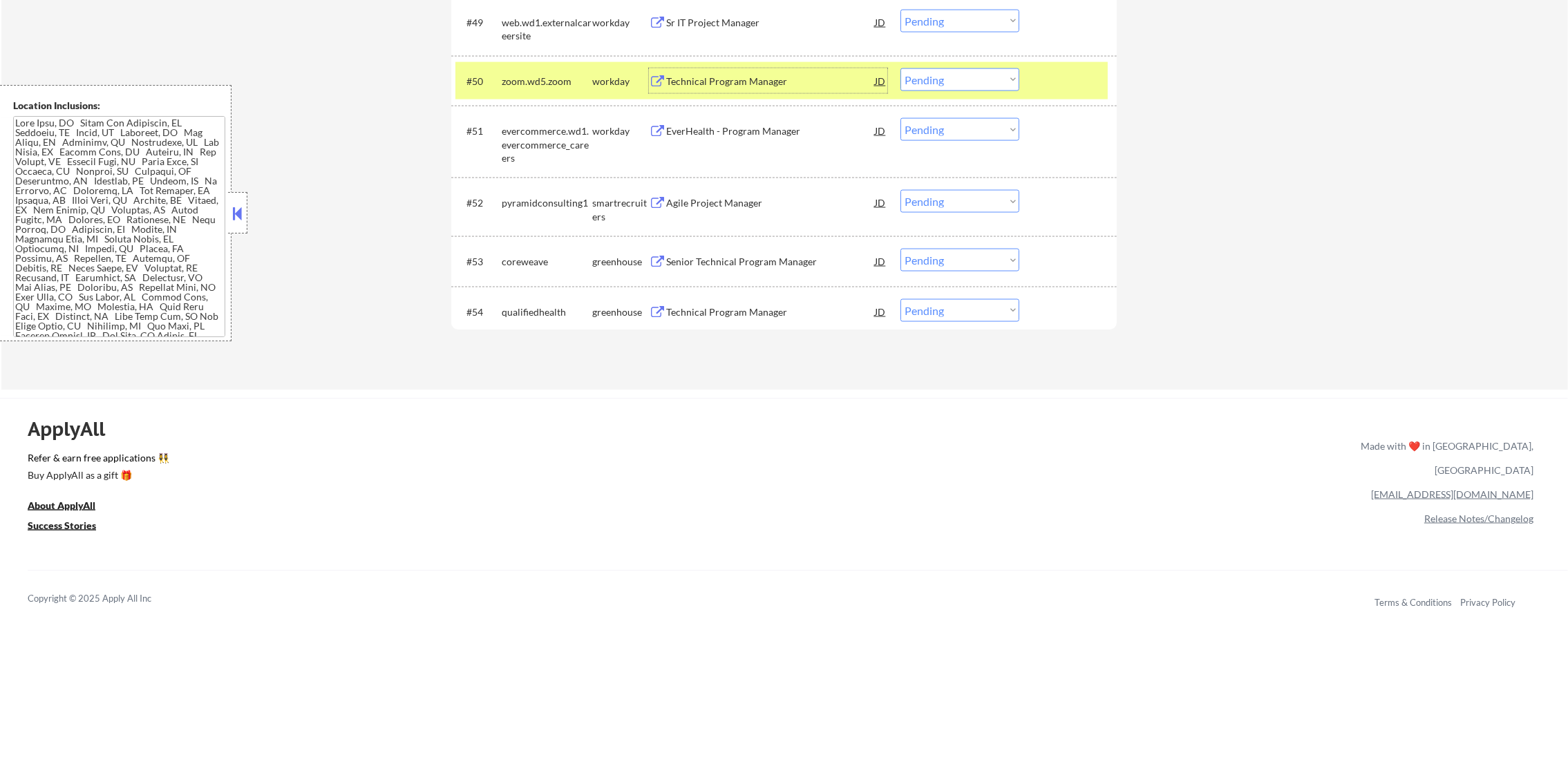
scroll to position [3307, 0]
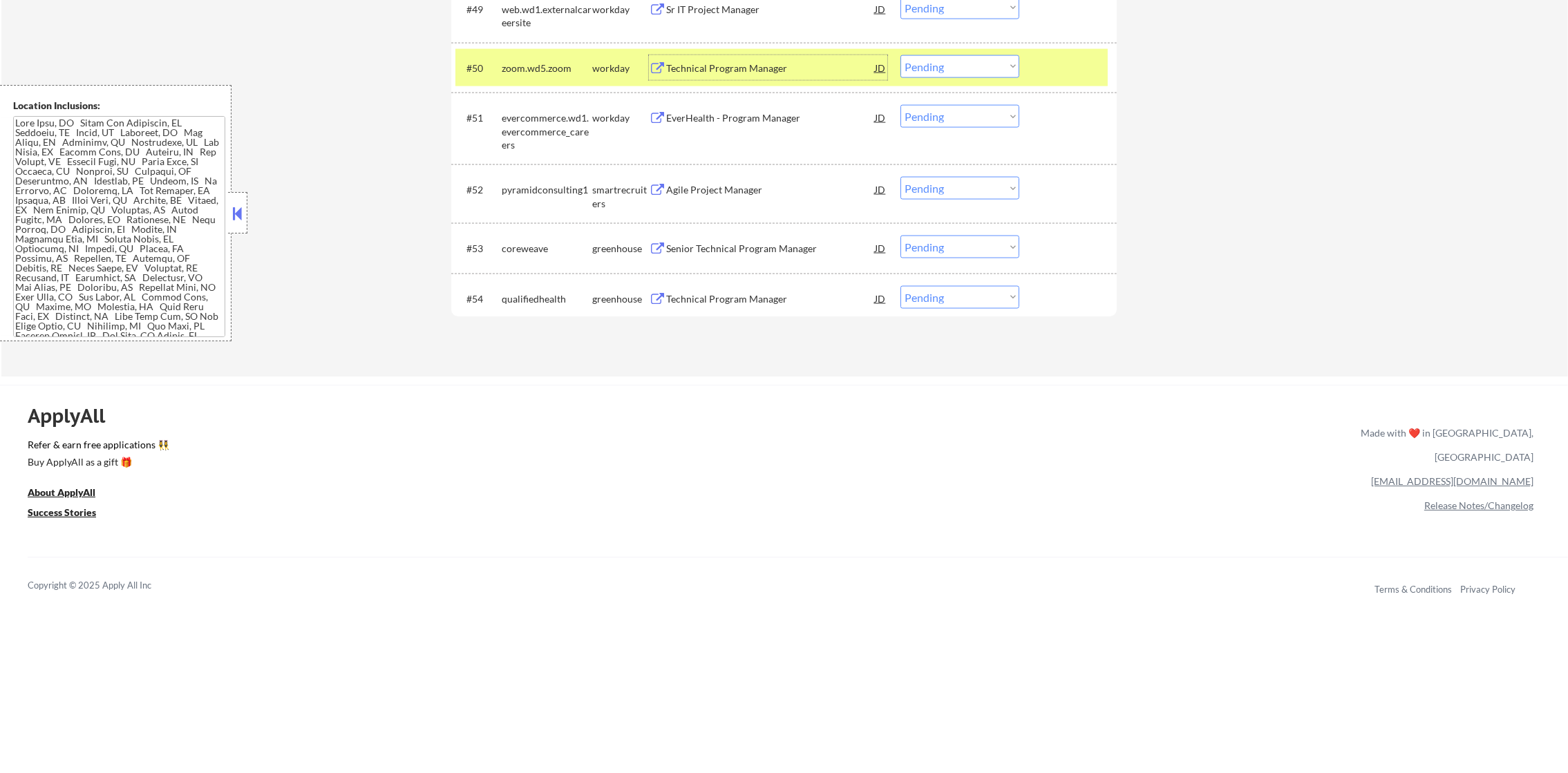
click at [940, 77] on div "#50 zoom.wd5.zoom workday Technical Program Manager JD Choose an option... Pend…" at bounding box center [781, 67] width 652 height 37
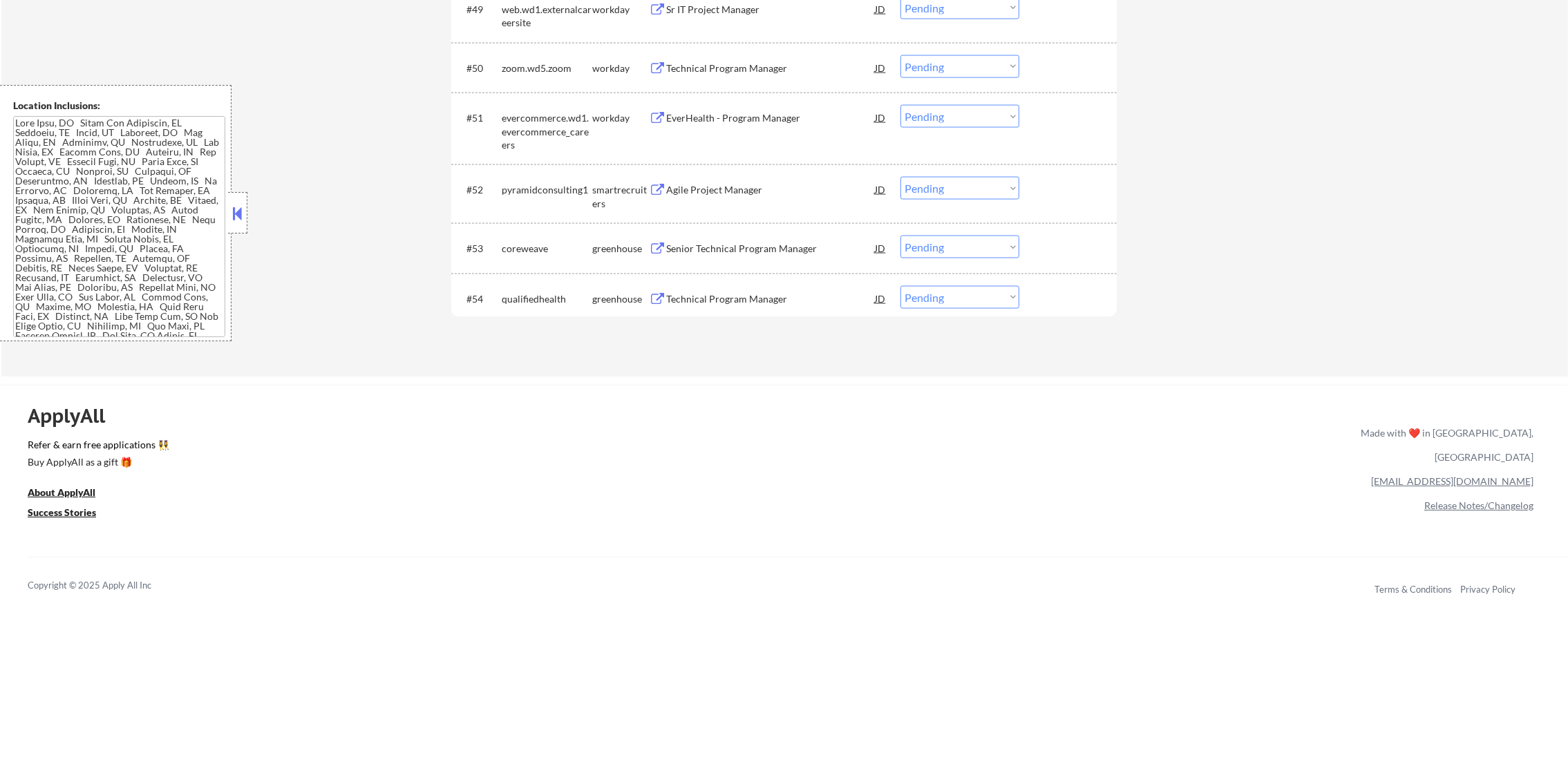
drag, startPoint x: 948, startPoint y: 69, endPoint x: 949, endPoint y: 78, distance: 9.1
click at [948, 69] on select "Choose an option... Pending Applied Excluded (Questions) Excluded (Expired) Exc…" at bounding box center [960, 67] width 119 height 23
click at [900, 55] on select "Choose an option... Pending Applied Excluded (Questions) Excluded (Expired) Exc…" at bounding box center [960, 67] width 119 height 23
select select ""pending""
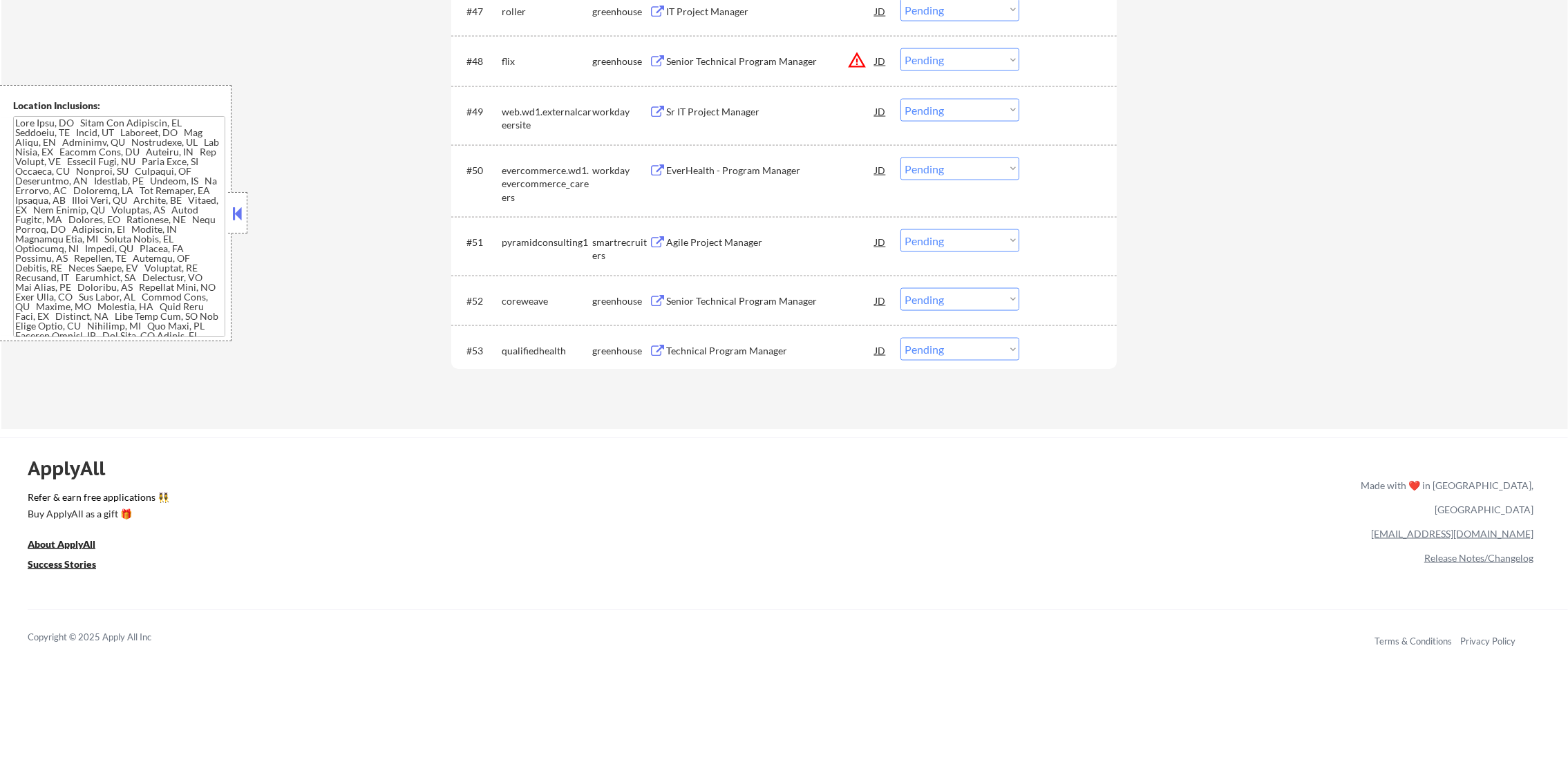
scroll to position [3204, 0]
click at [758, 307] on div "Senior Technical Program Manager" at bounding box center [770, 303] width 209 height 14
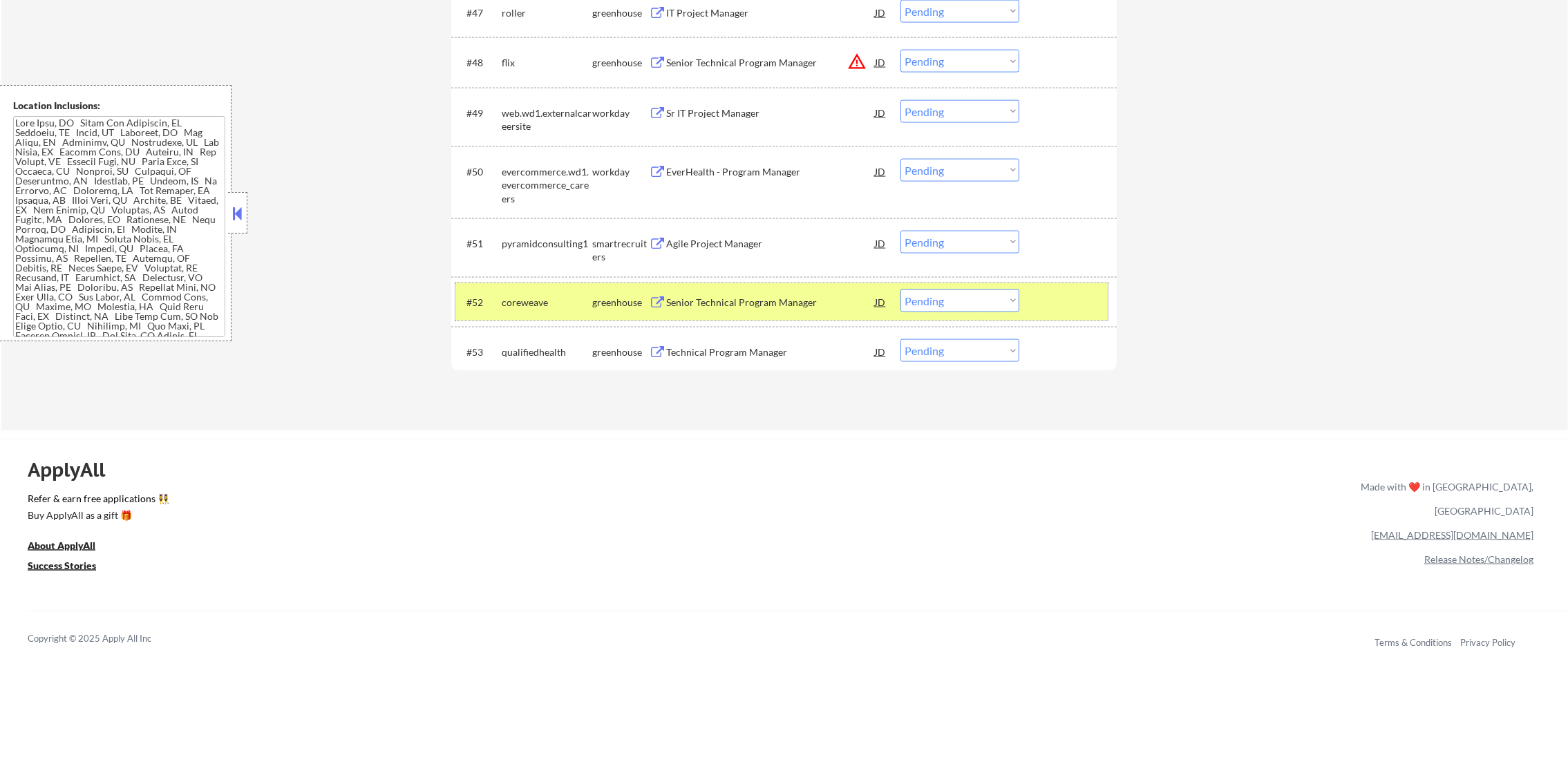
click at [934, 312] on div "#52 coreweave greenhouse Senior Technical Program Manager JD Choose an option..…" at bounding box center [781, 302] width 652 height 37
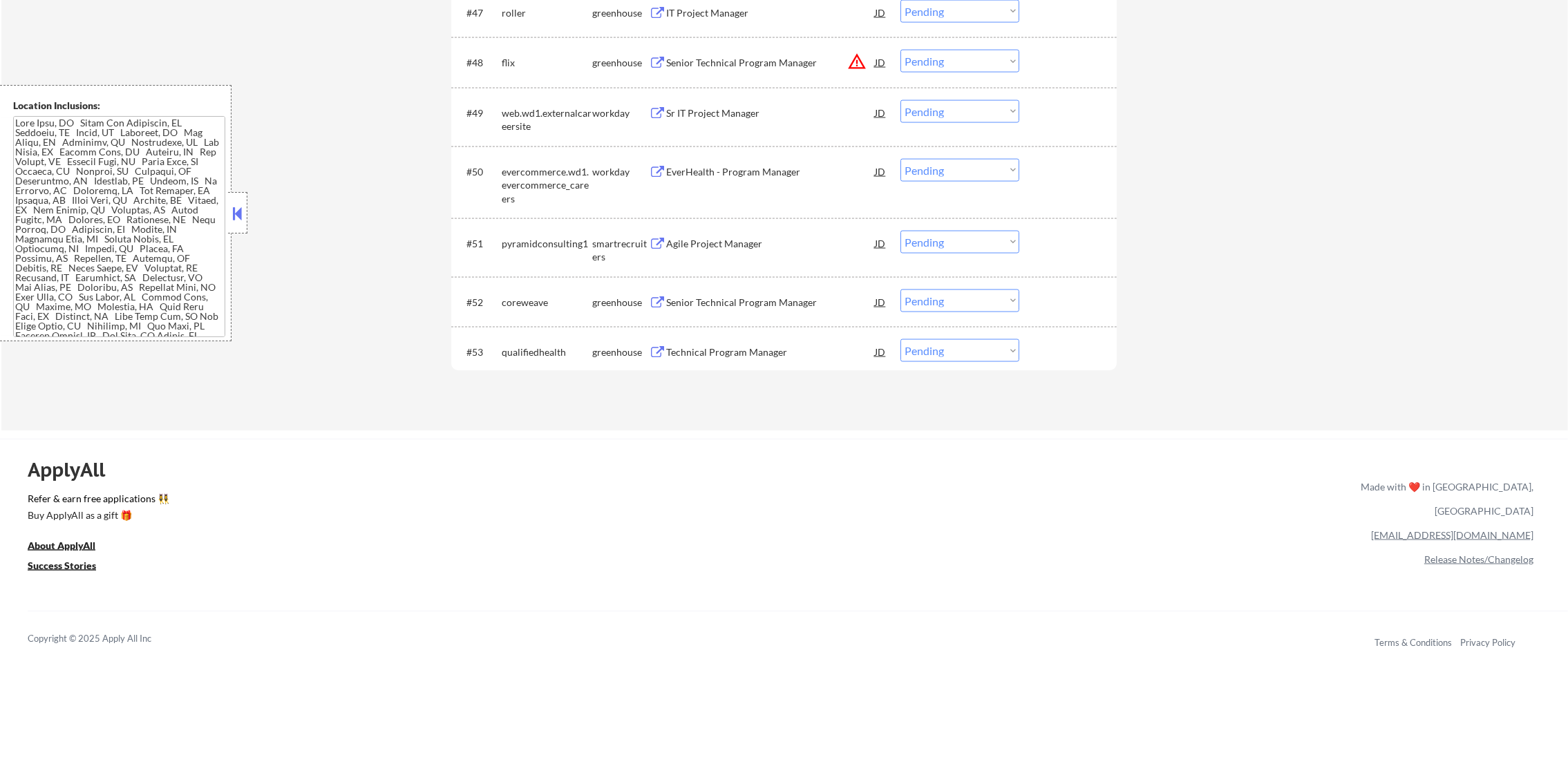
click at [945, 301] on select "Choose an option... Pending Applied Excluded (Questions) Excluded (Expired) Exc…" at bounding box center [960, 301] width 119 height 23
click at [900, 289] on select "Choose an option... Pending Applied Excluded (Questions) Excluded (Expired) Exc…" at bounding box center [960, 301] width 119 height 23
select select ""pending""
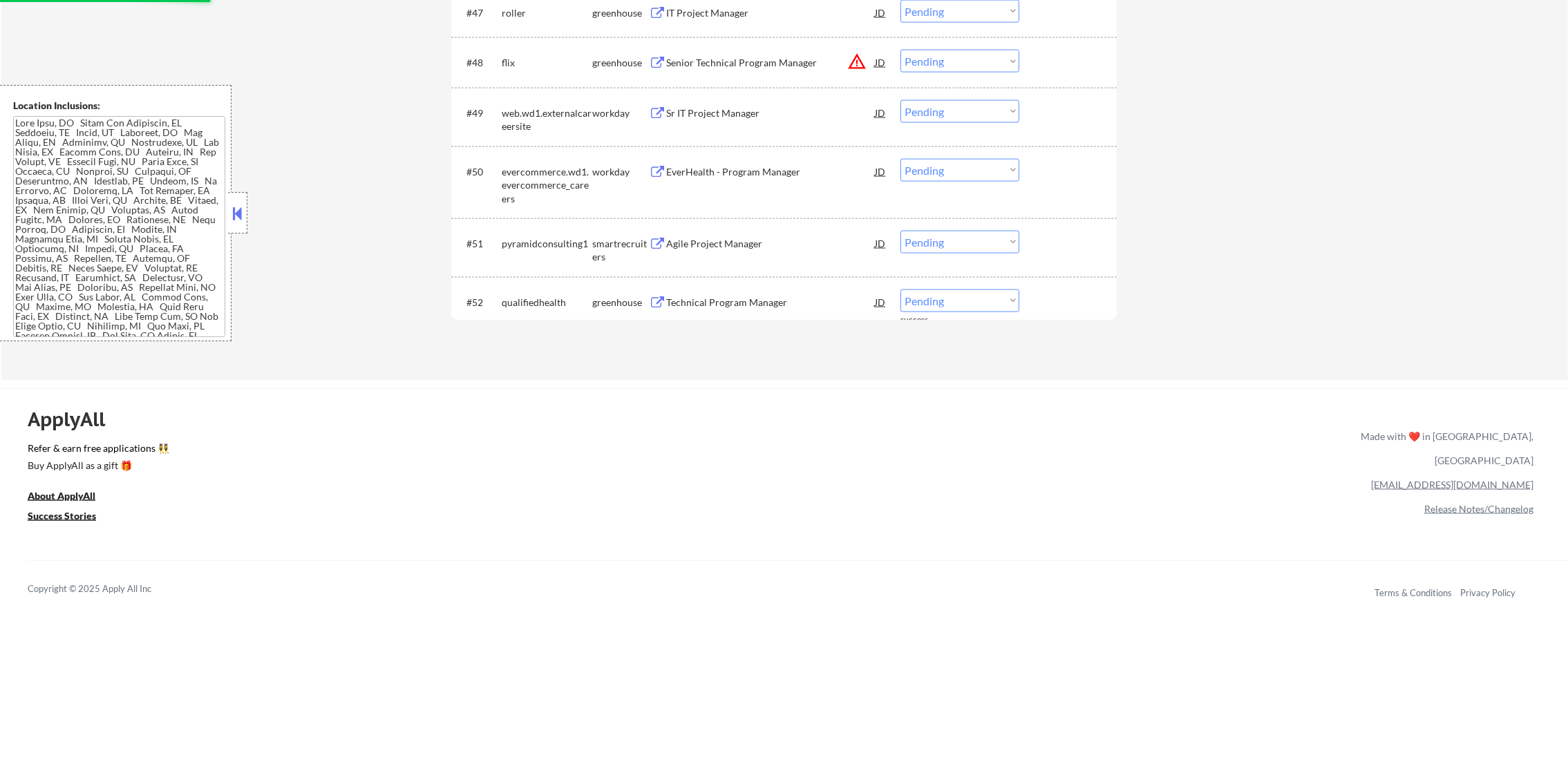
click at [736, 244] on div "Agile Project Manager" at bounding box center [770, 243] width 209 height 14
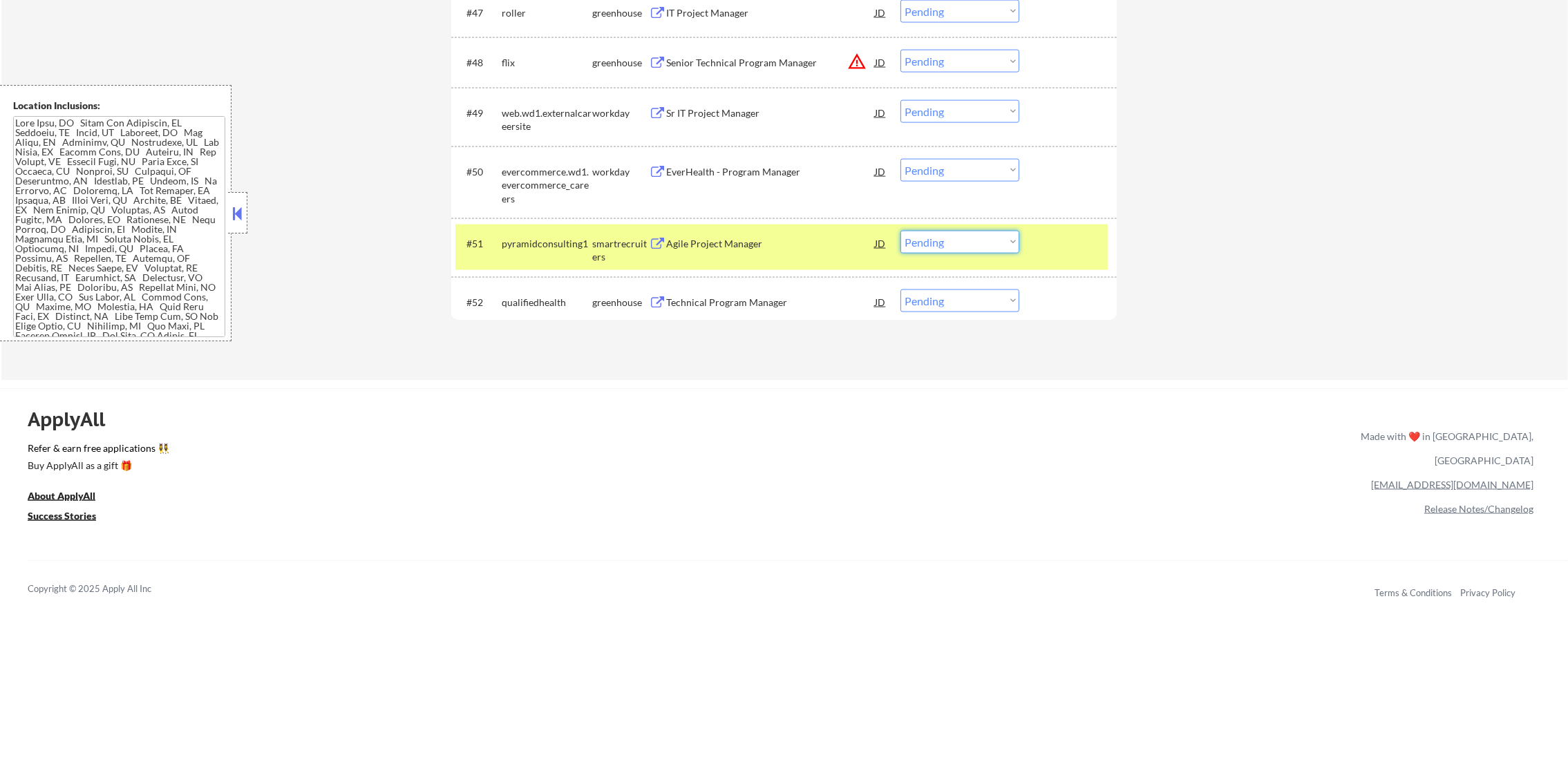
click at [929, 240] on select "Choose an option... Pending Applied Excluded (Questions) Excluded (Expired) Exc…" at bounding box center [960, 243] width 119 height 23
click at [900, 231] on select "Choose an option... Pending Applied Excluded (Questions) Excluded (Expired) Exc…" at bounding box center [960, 243] width 119 height 23
click at [927, 310] on select "Choose an option... Pending Applied Excluded (Questions) Excluded (Expired) Exc…" at bounding box center [960, 301] width 119 height 23
click at [529, 256] on div "#51 pyramidconsulting1 smartrecruiters Agile Project Manager JD Choose an optio…" at bounding box center [781, 247] width 652 height 45
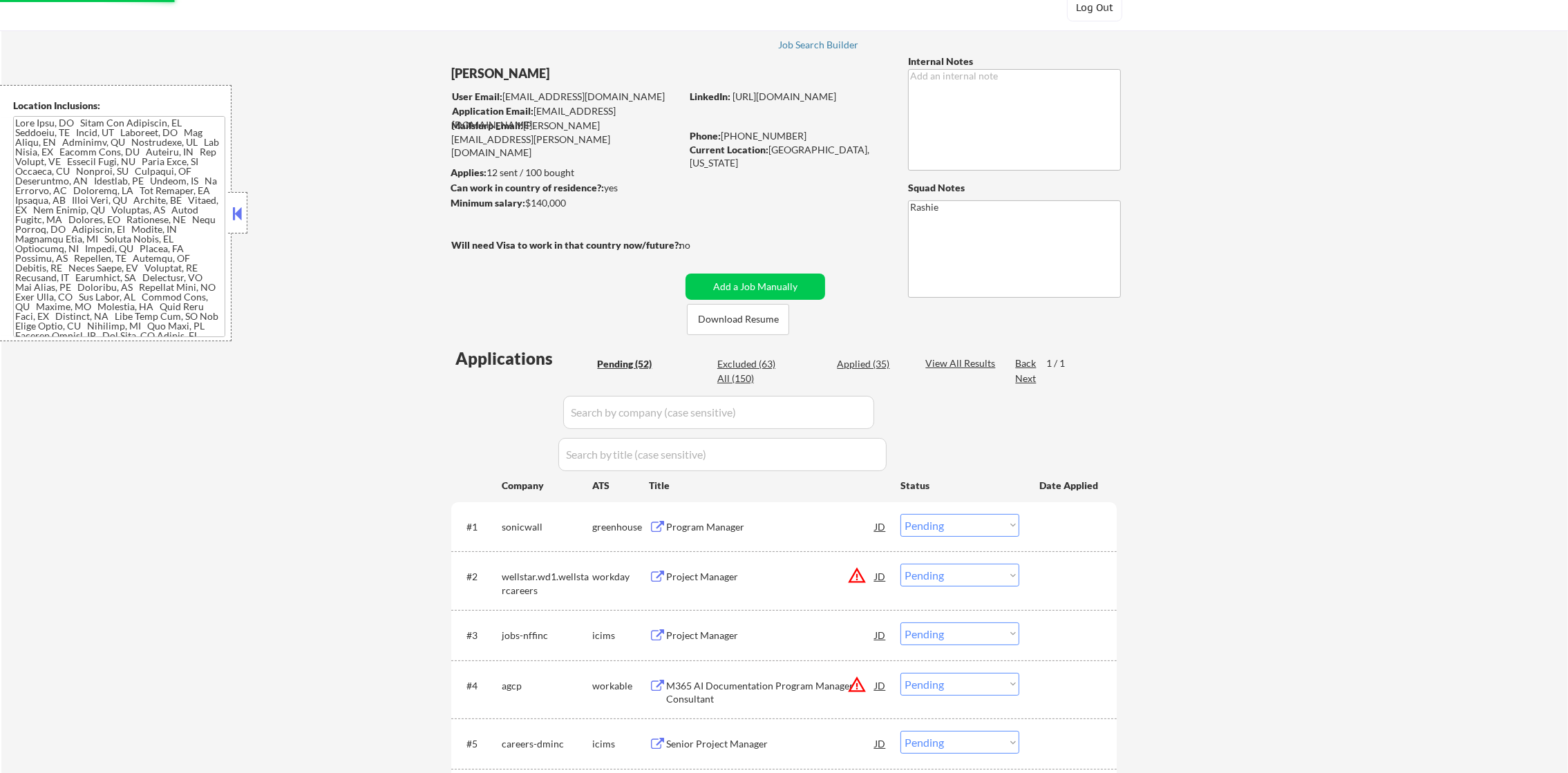
select select ""pending""
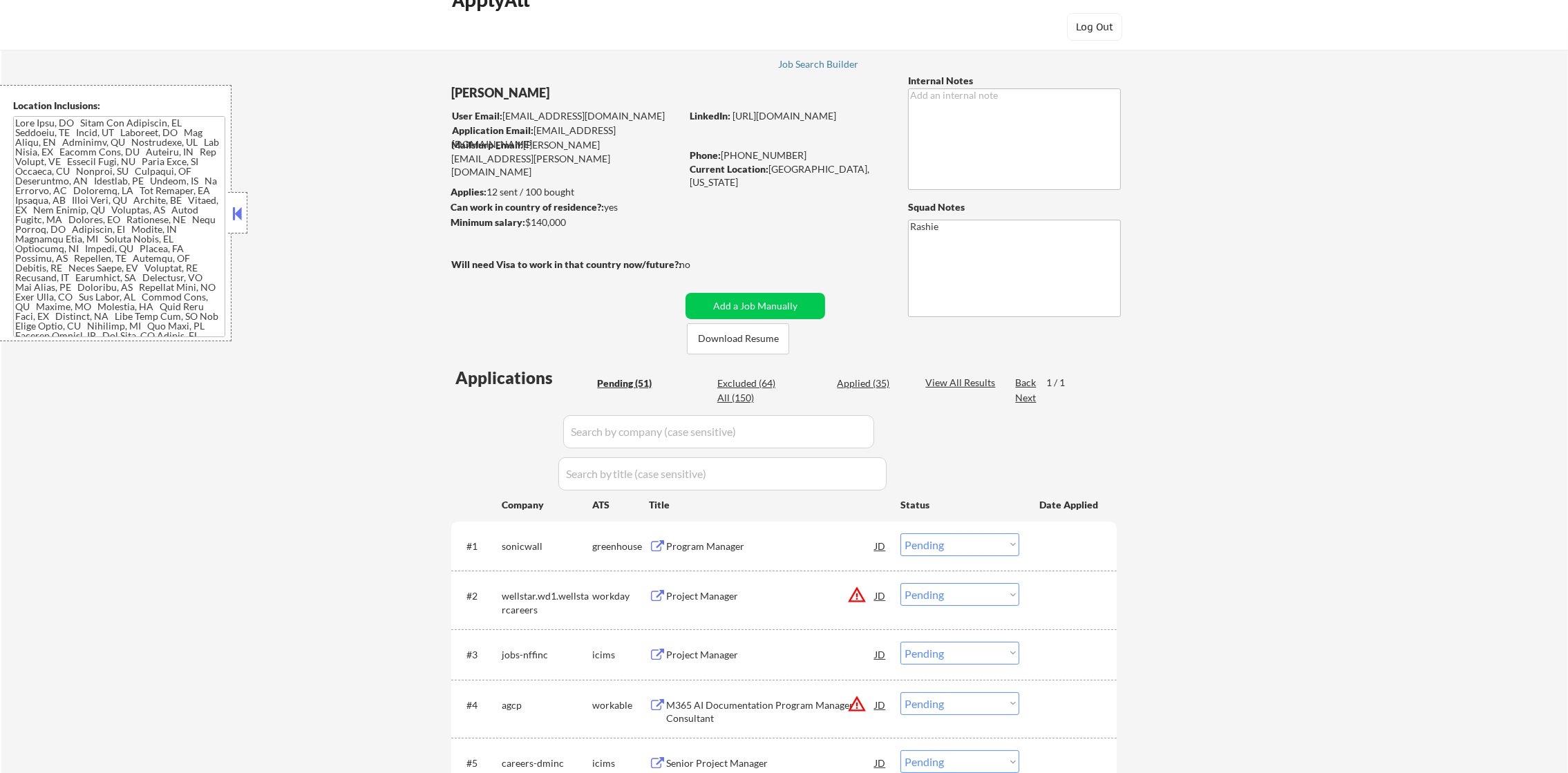
click at [863, 384] on div "Applied (35)" at bounding box center [872, 383] width 69 height 14
select select ""applied""
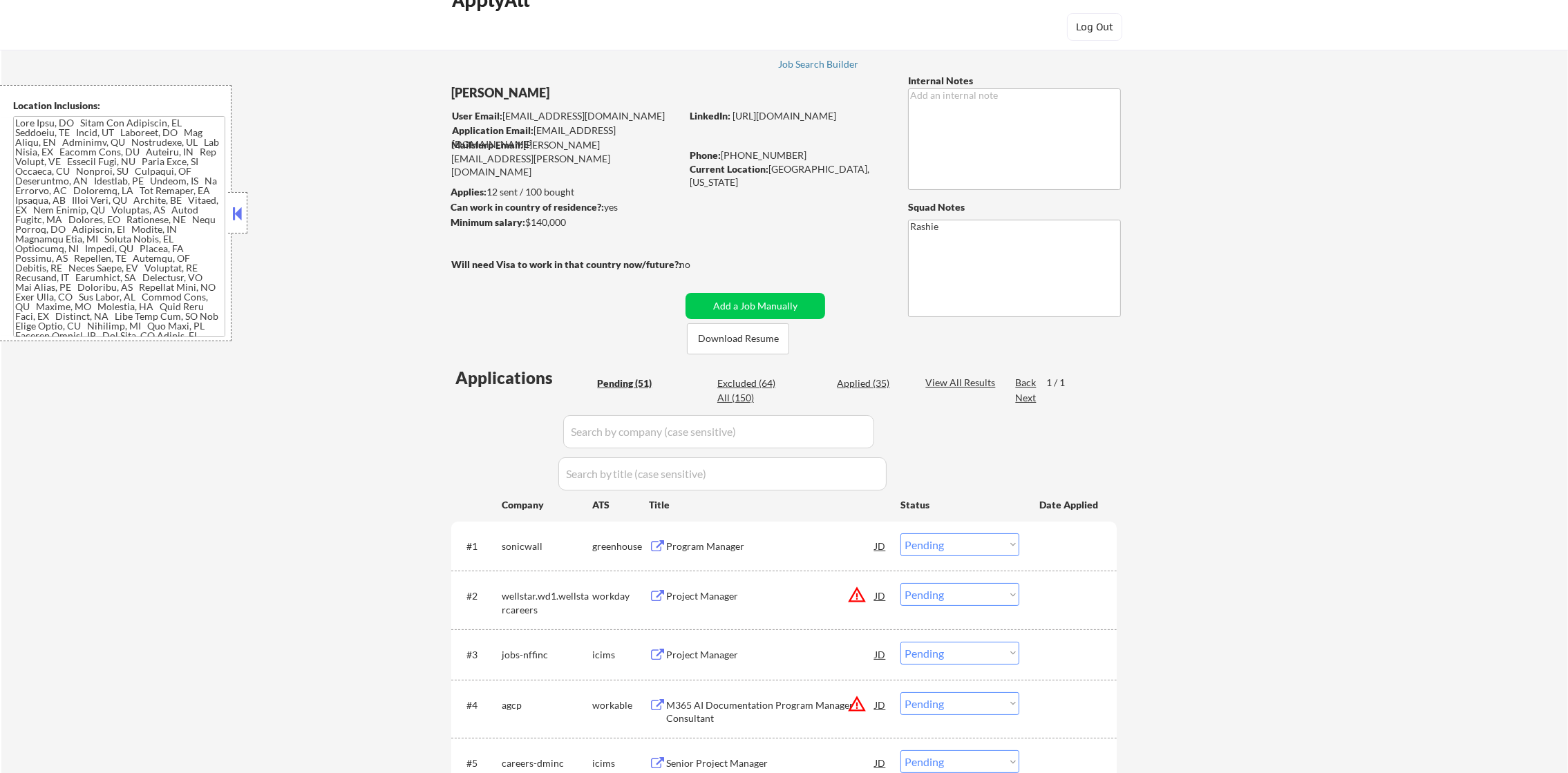
select select ""applied""
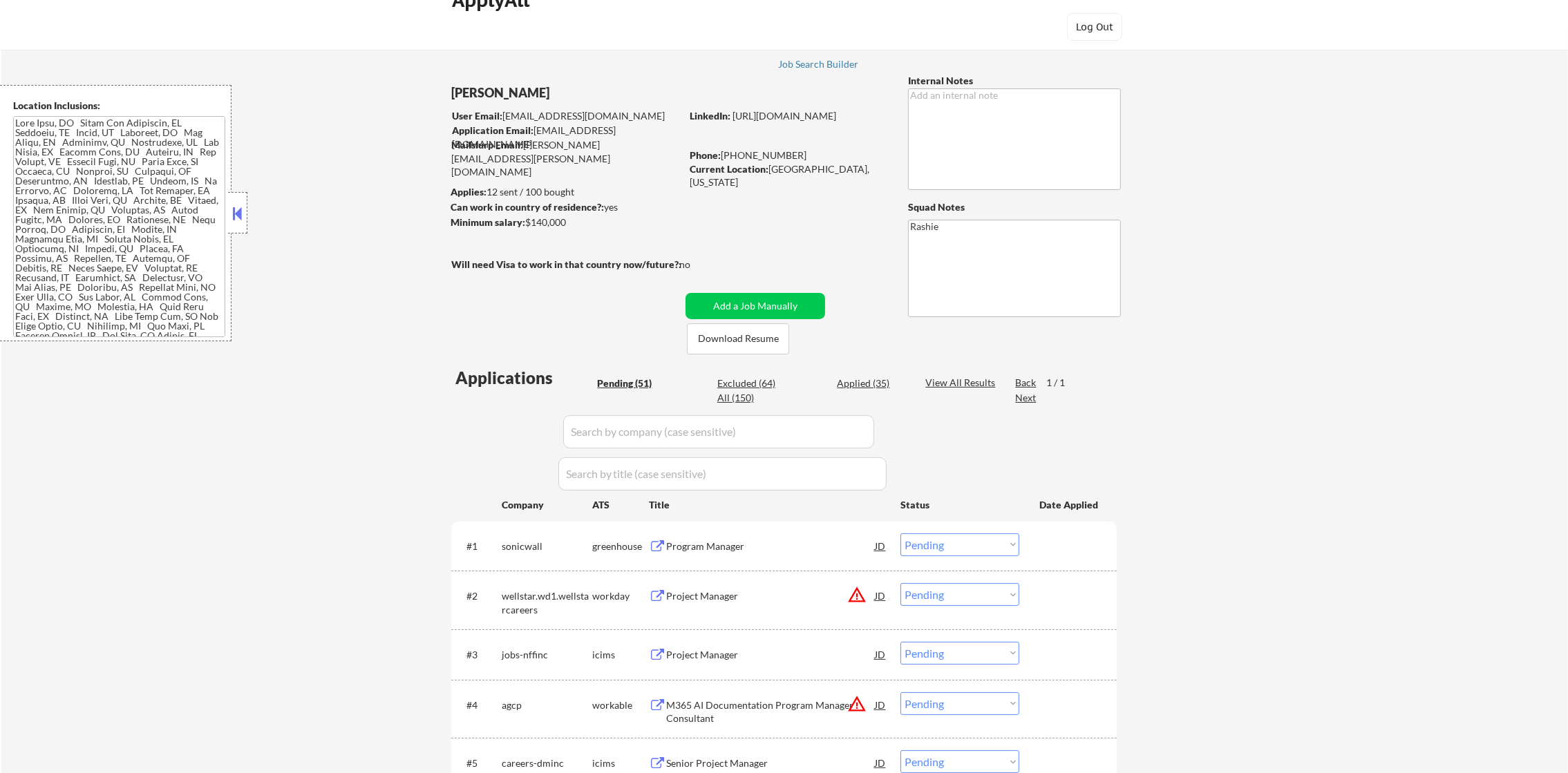
select select ""applied""
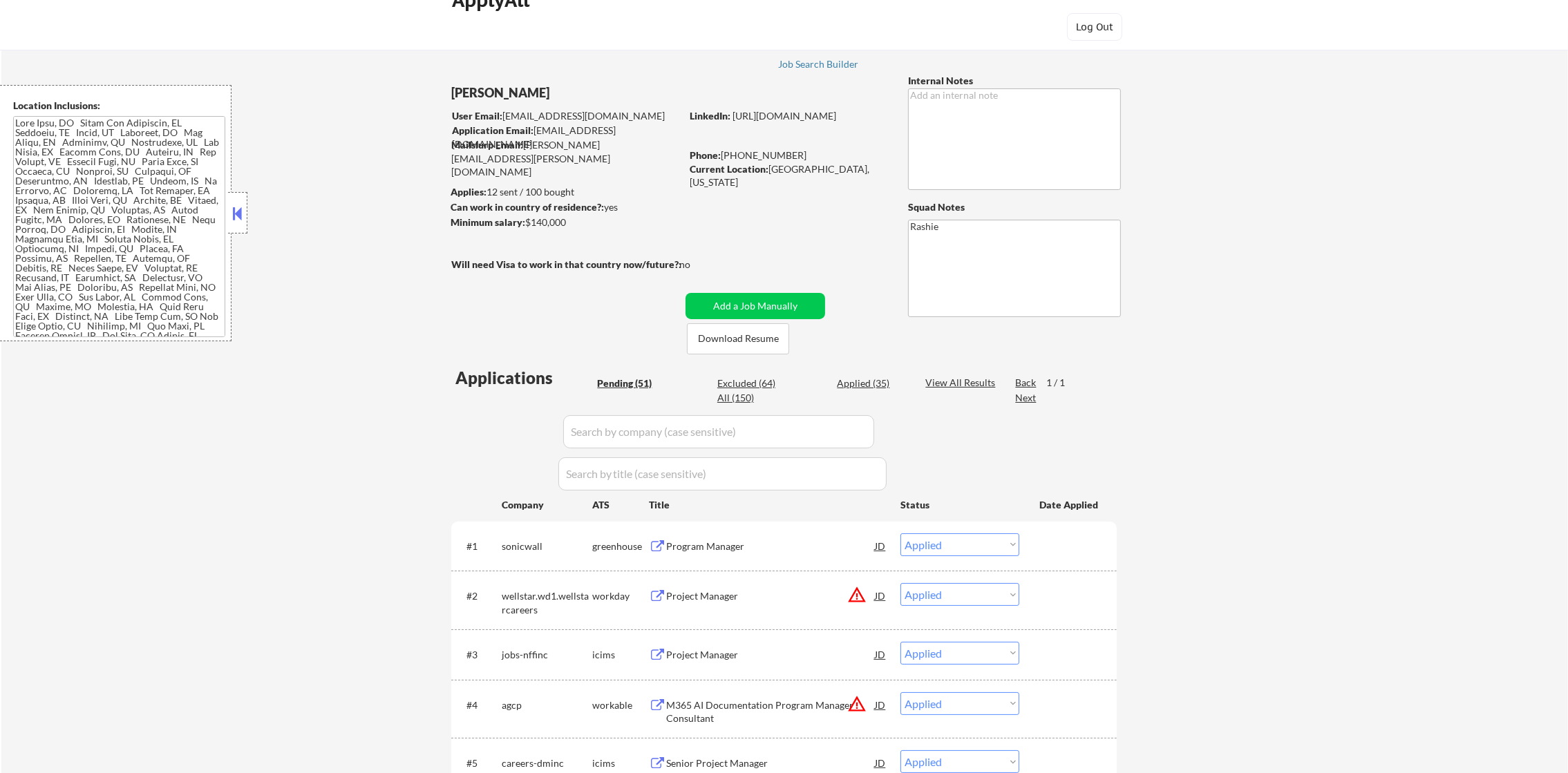
select select ""applied""
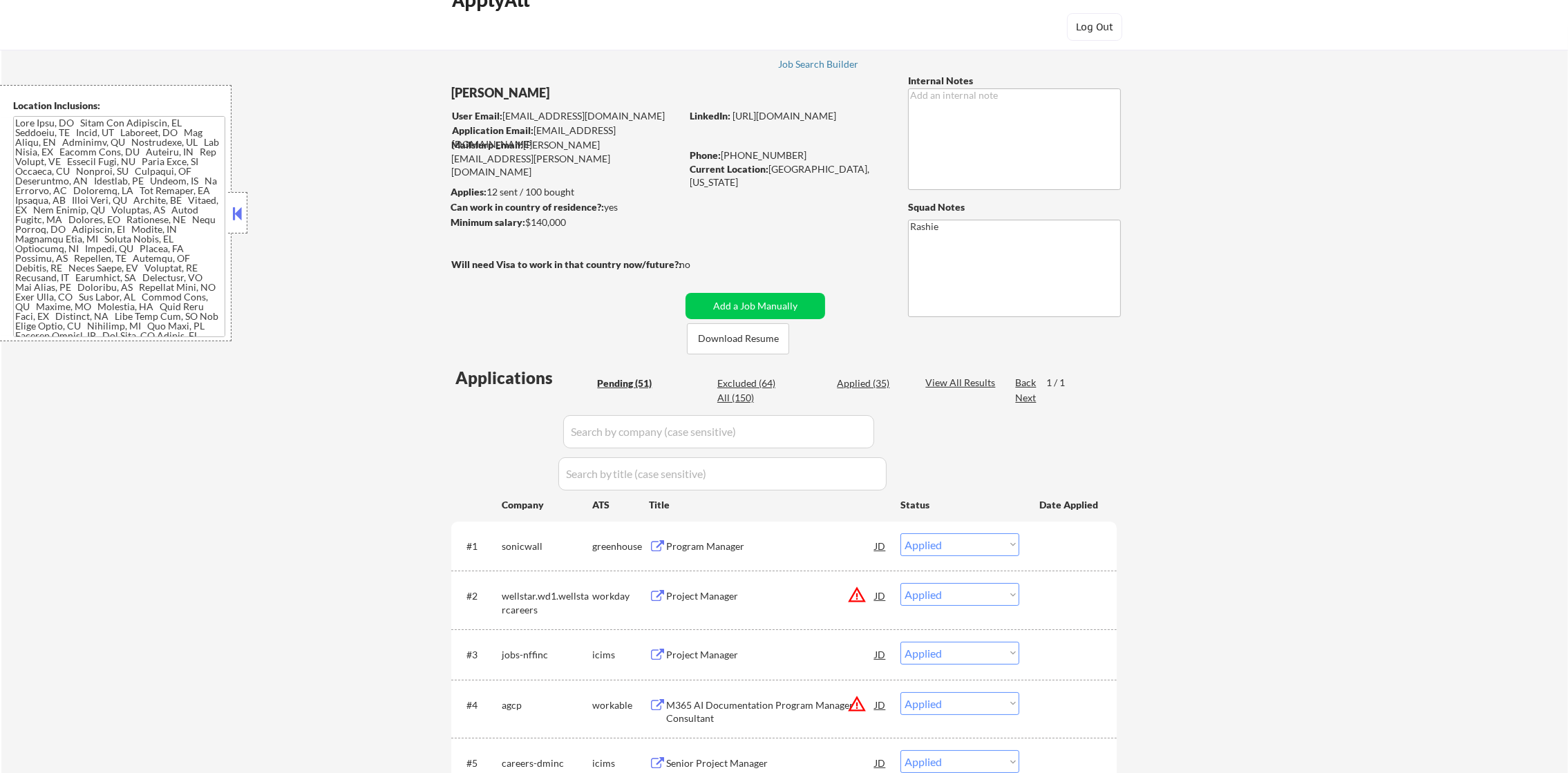
select select ""applied""
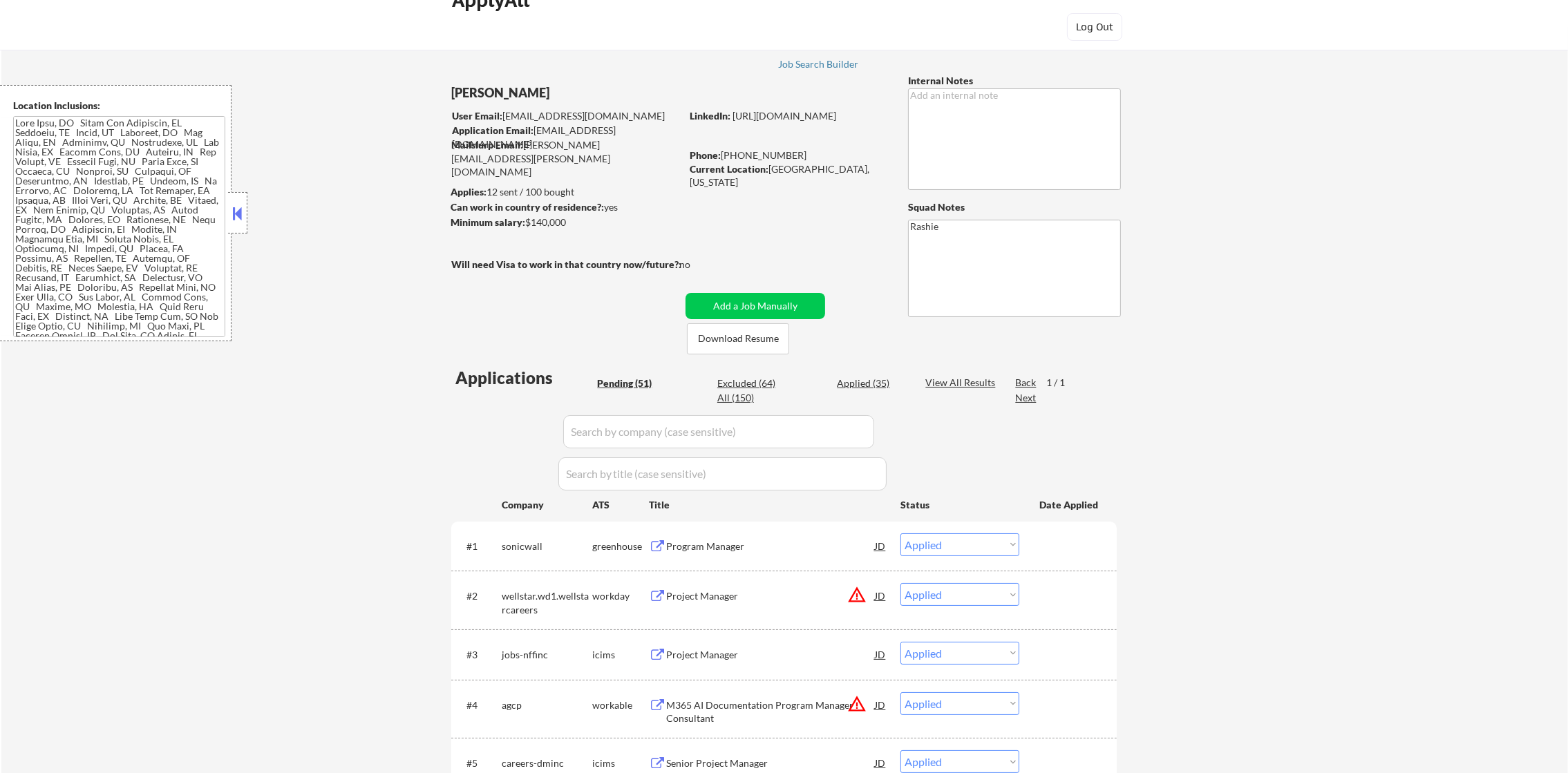
select select ""applied""
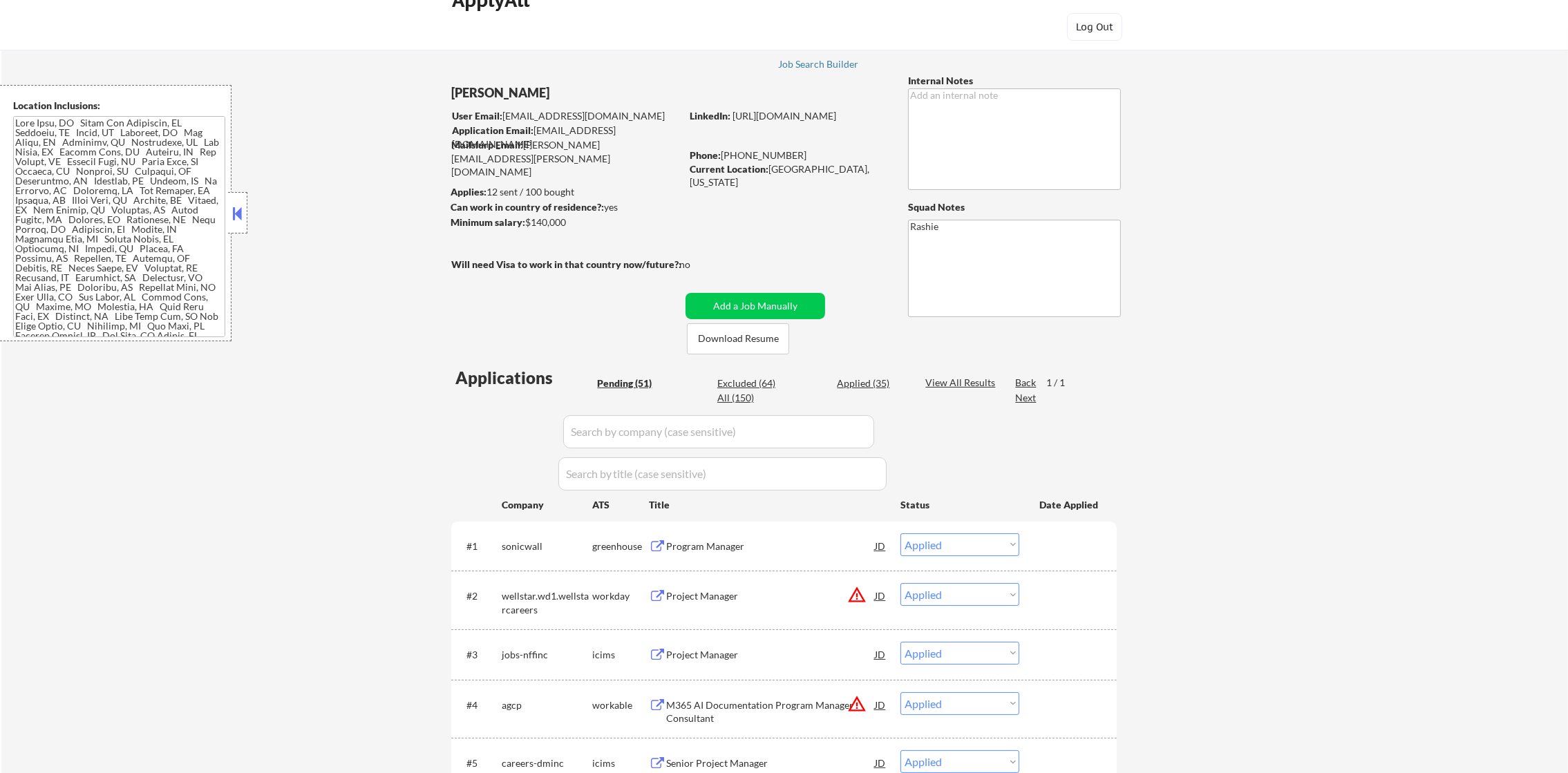
select select ""applied""
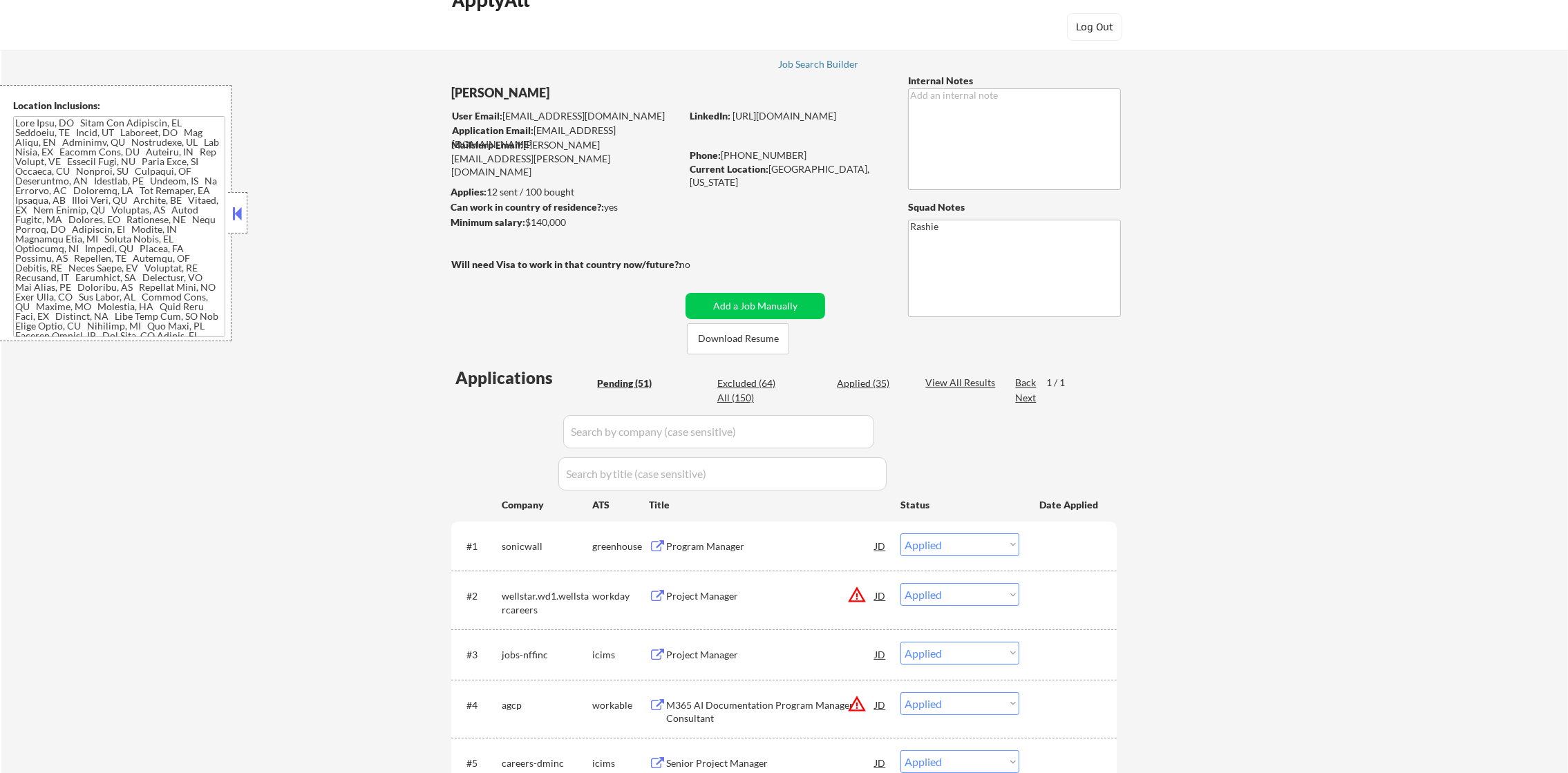
select select ""applied""
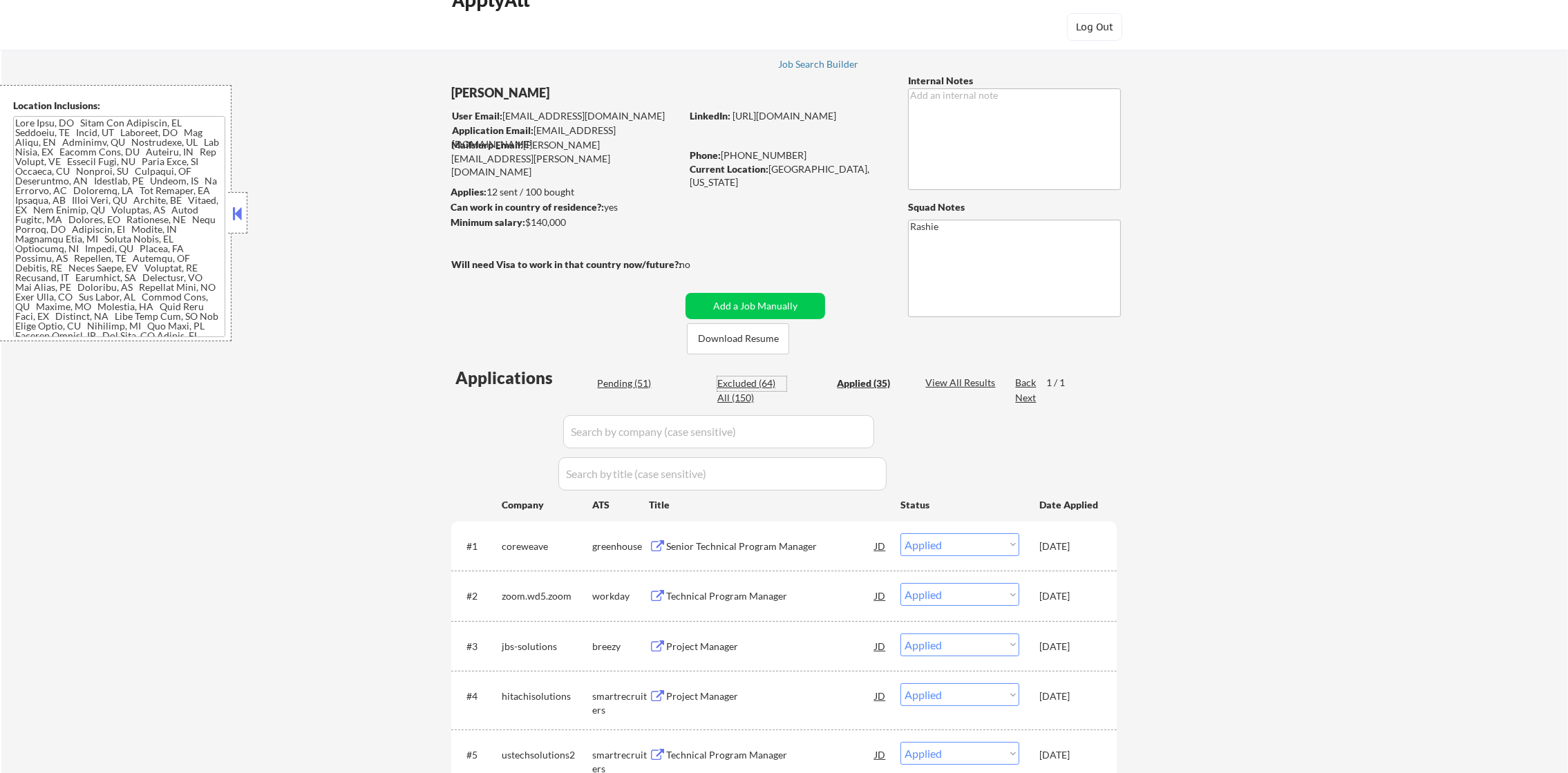
click at [762, 387] on div "Excluded (64)" at bounding box center [752, 383] width 69 height 14
select select ""excluded__expired_""
select select ""excluded__location_""
select select ""excluded""
select select ""excluded__expired_""
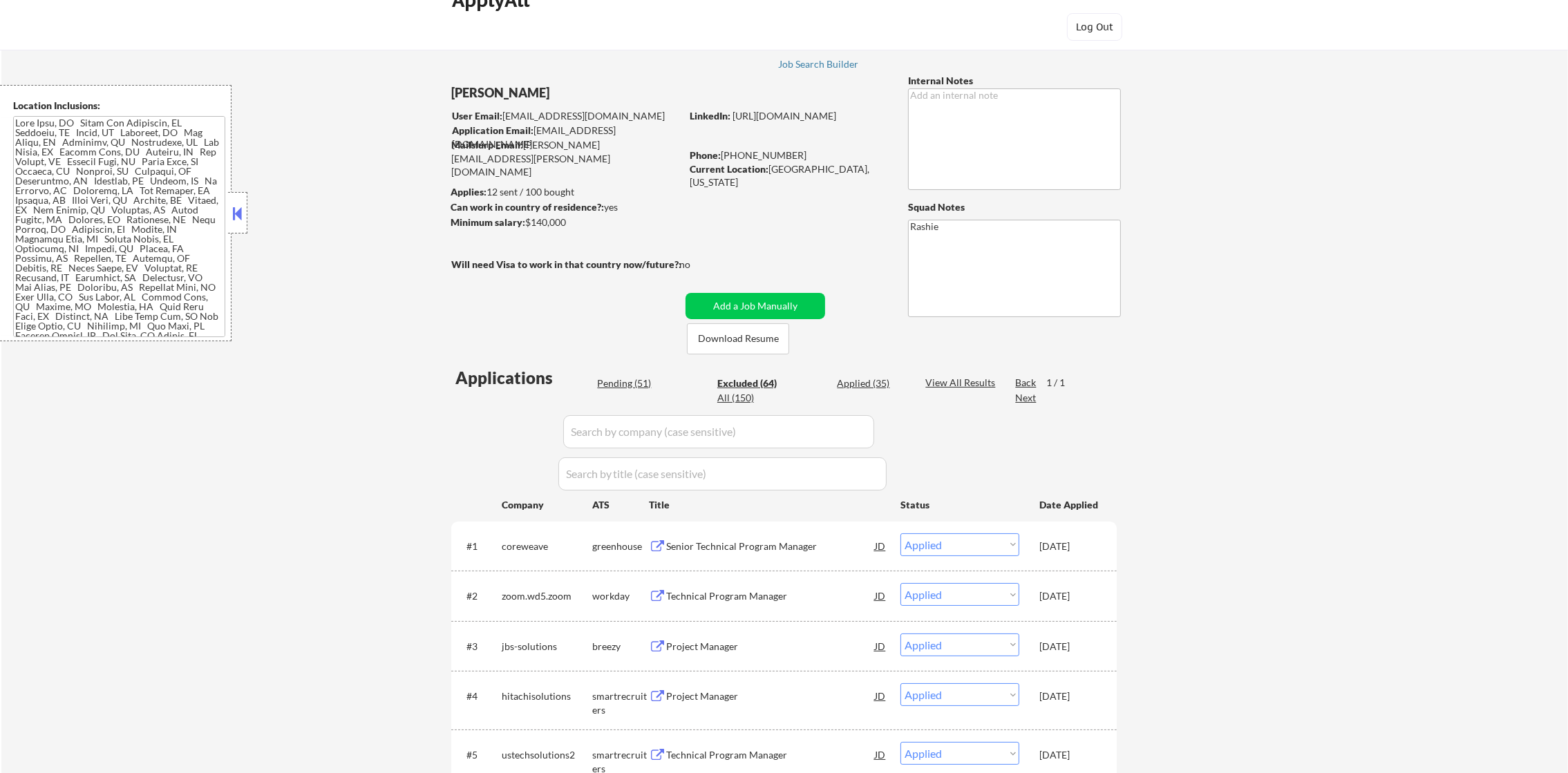
select select ""excluded__expired_""
select select ""excluded""
select select ""excluded__expired_""
select select ""excluded__salary_""
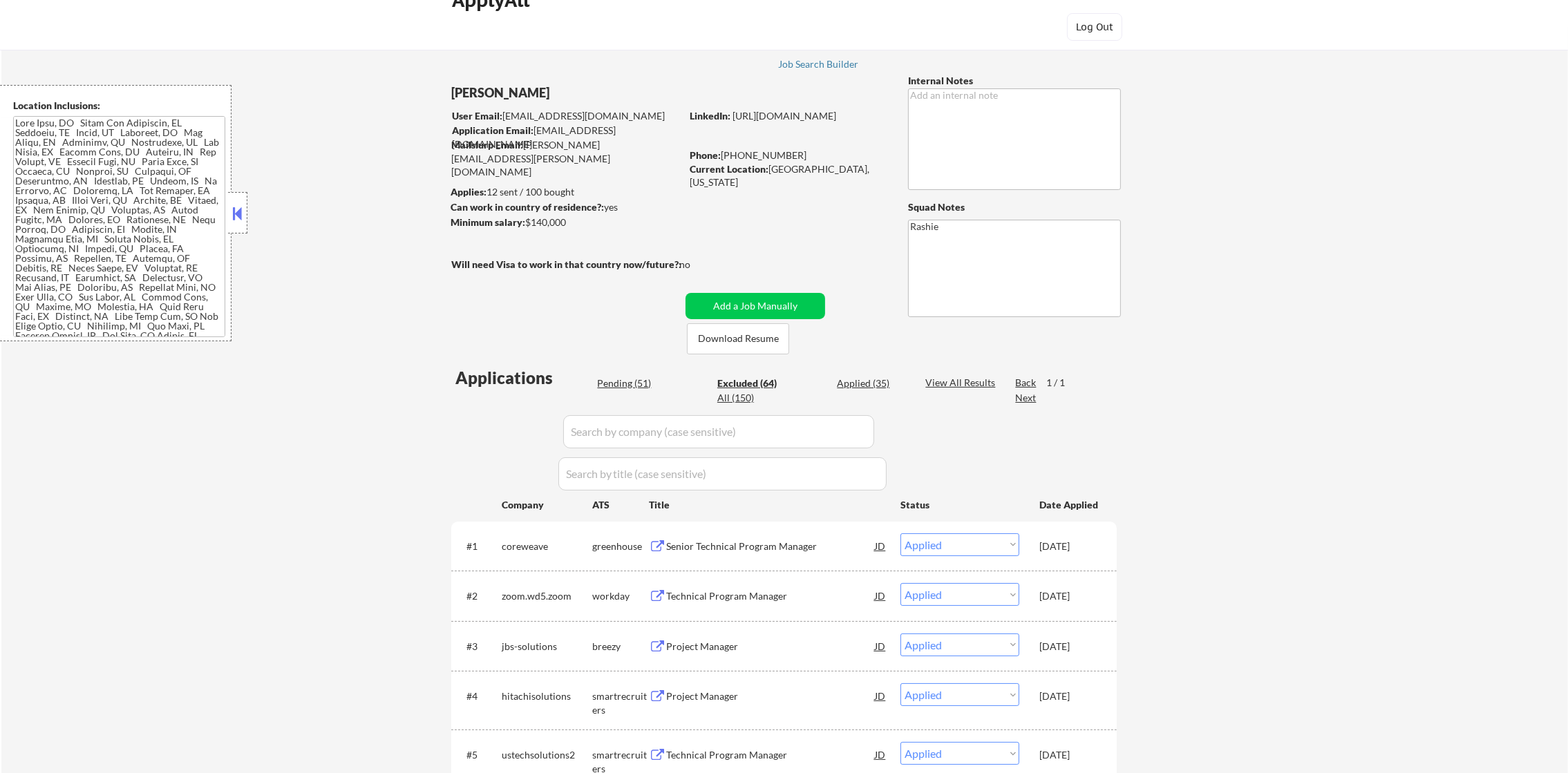
select select ""excluded__expired_""
select select ""excluded""
select select ""excluded__expired_""
select select ""excluded__location_""
select select ""excluded""
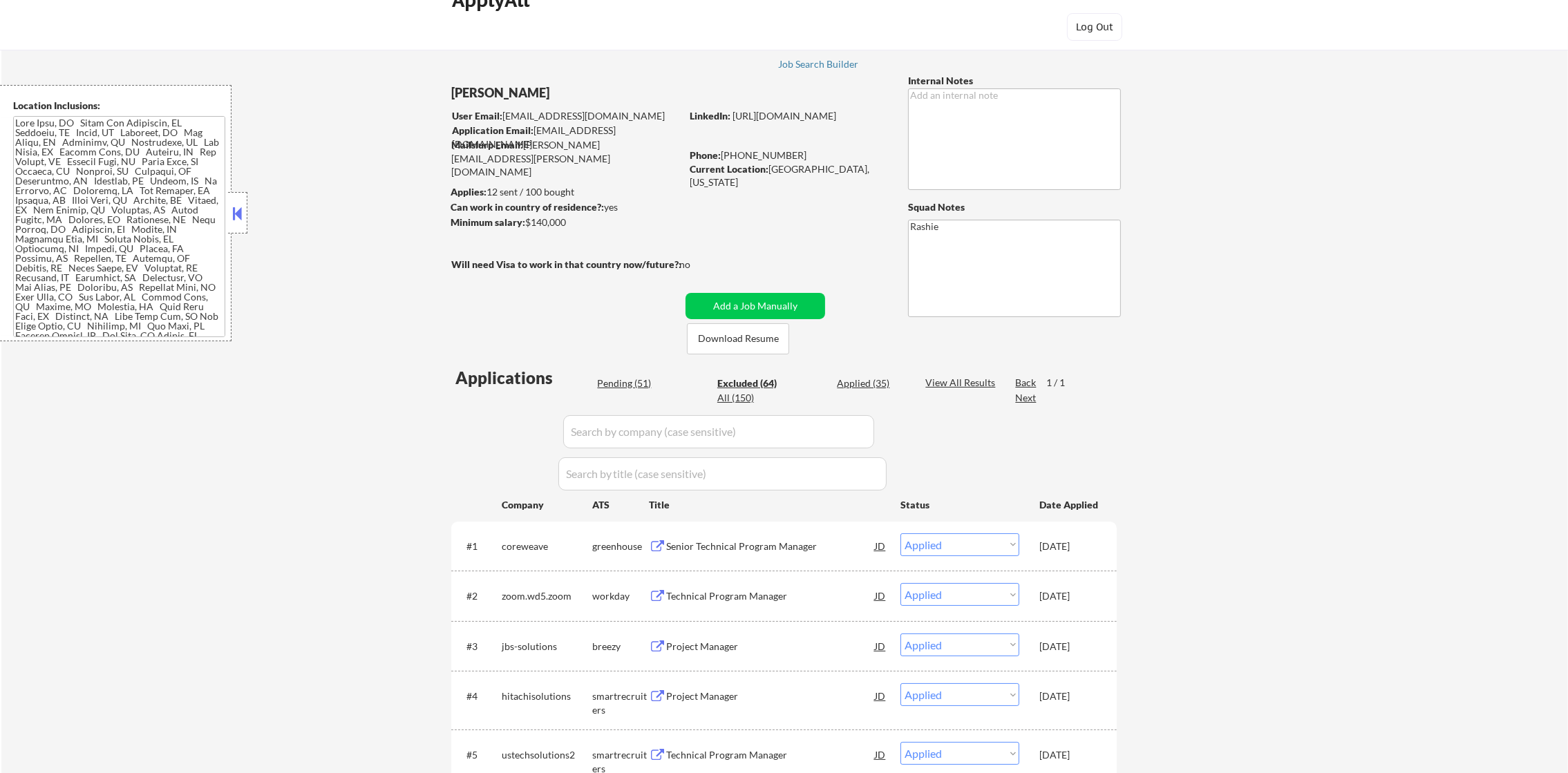
select select ""excluded__expired_""
select select ""excluded__location_""
select select ""excluded__salary_""
select select ""excluded__expired_""
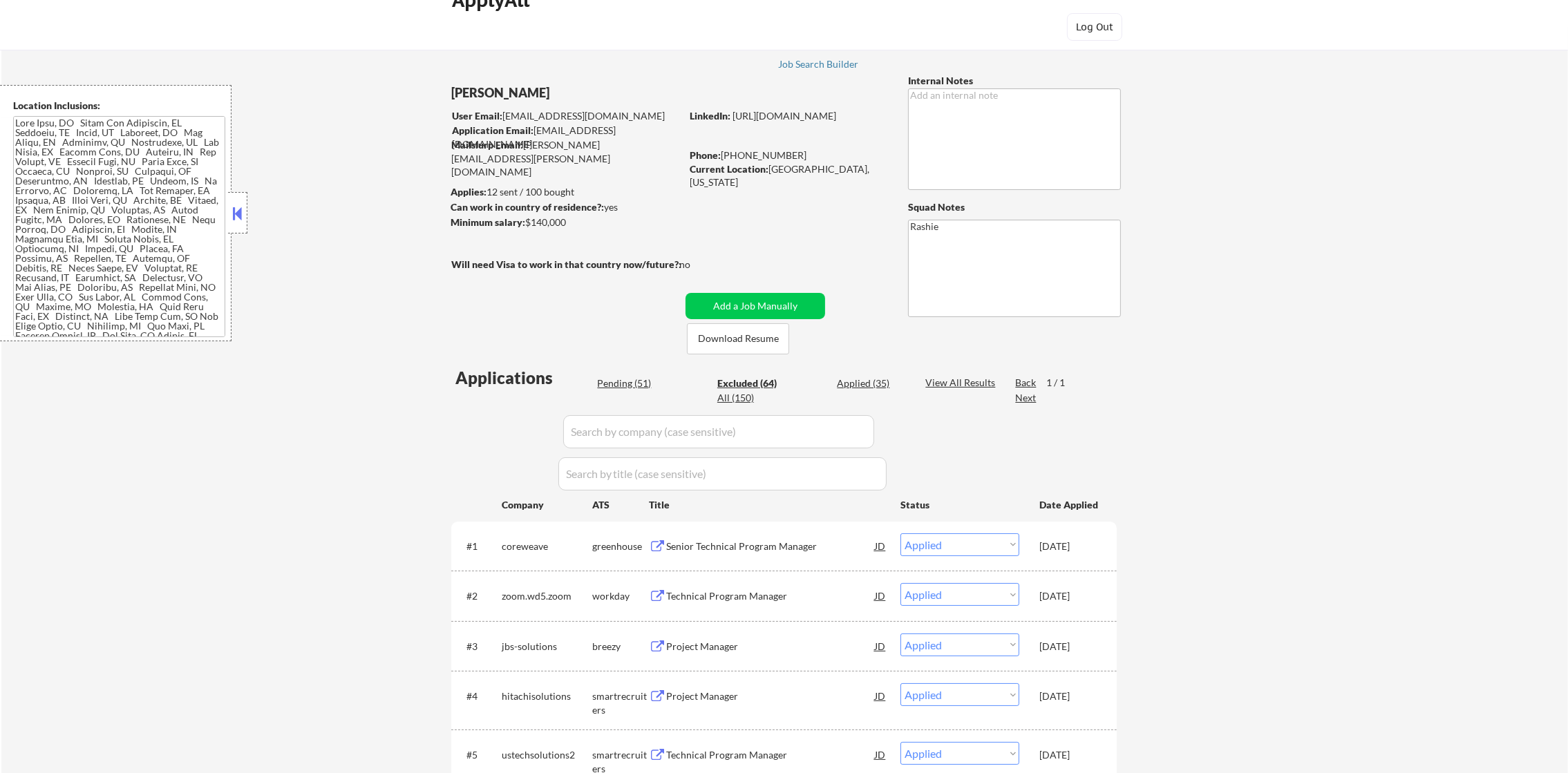
select select ""excluded__location_""
select select ""excluded__expired_""
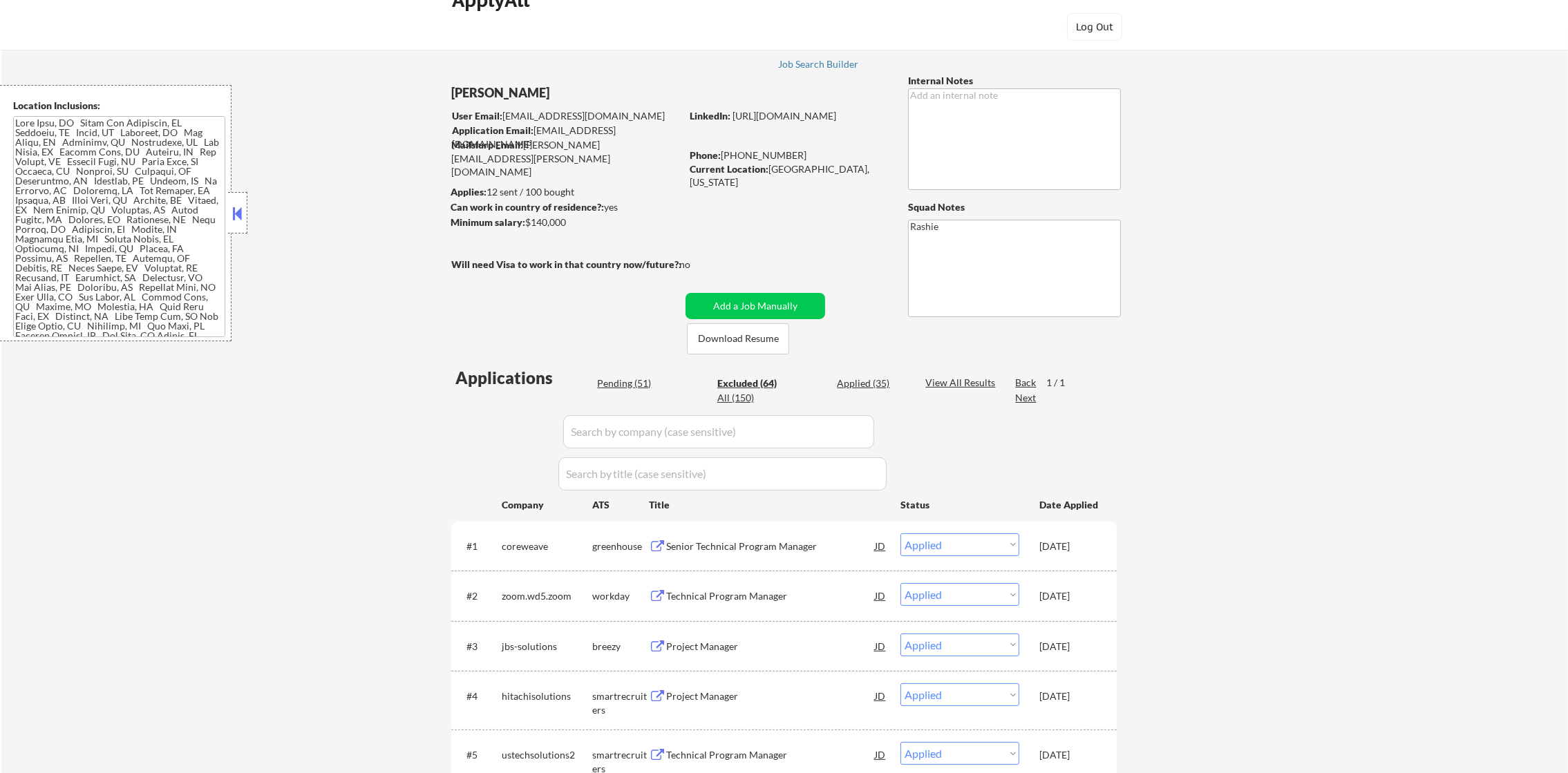
select select ""excluded__location_""
select select ""excluded""
select select ""excluded__location_""
select select ""excluded__expired_""
select select ""excluded__other_""
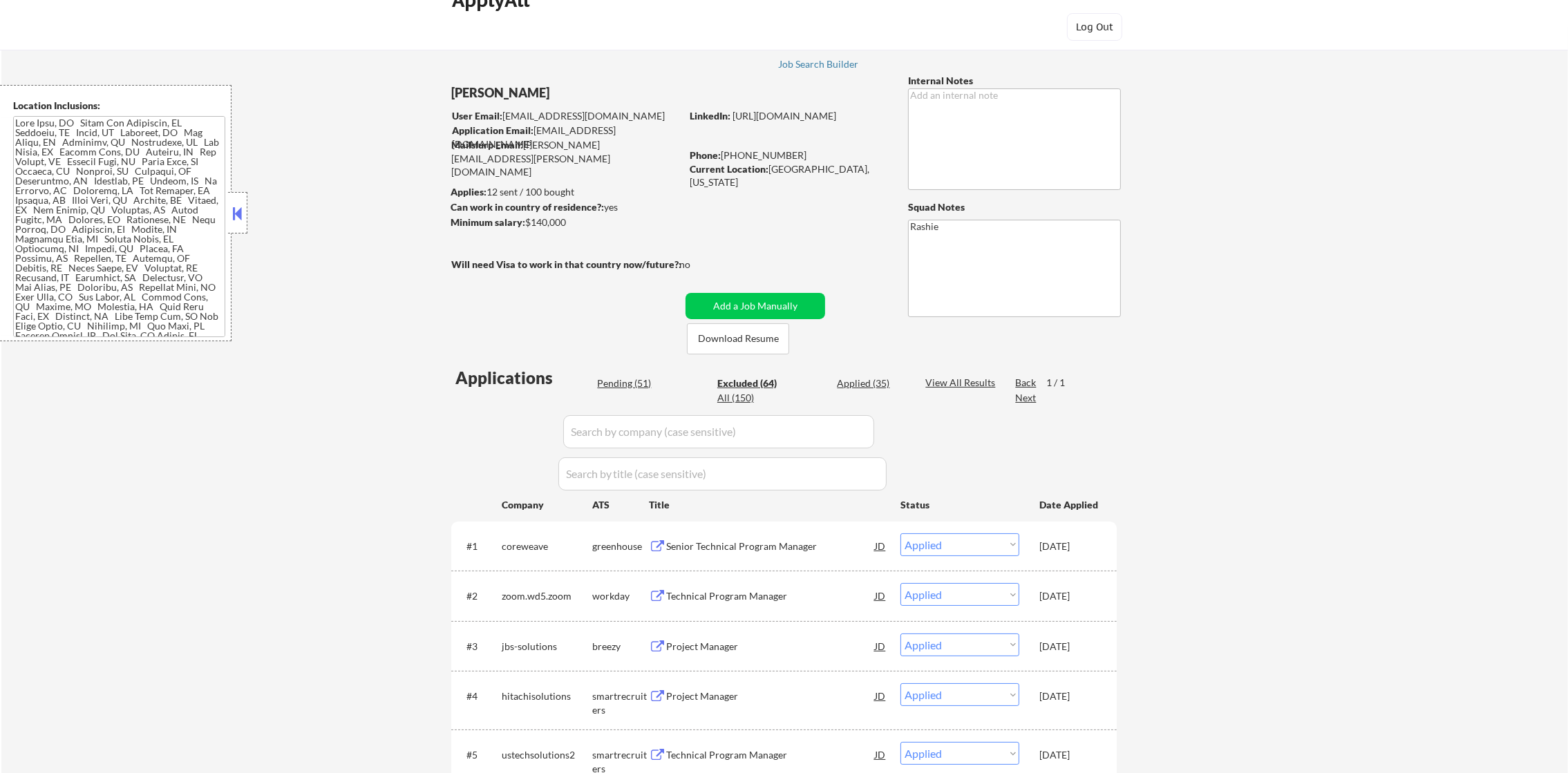
select select ""excluded__expired_""
select select ""excluded__location_""
select select ""excluded__expired_""
select select ""excluded""
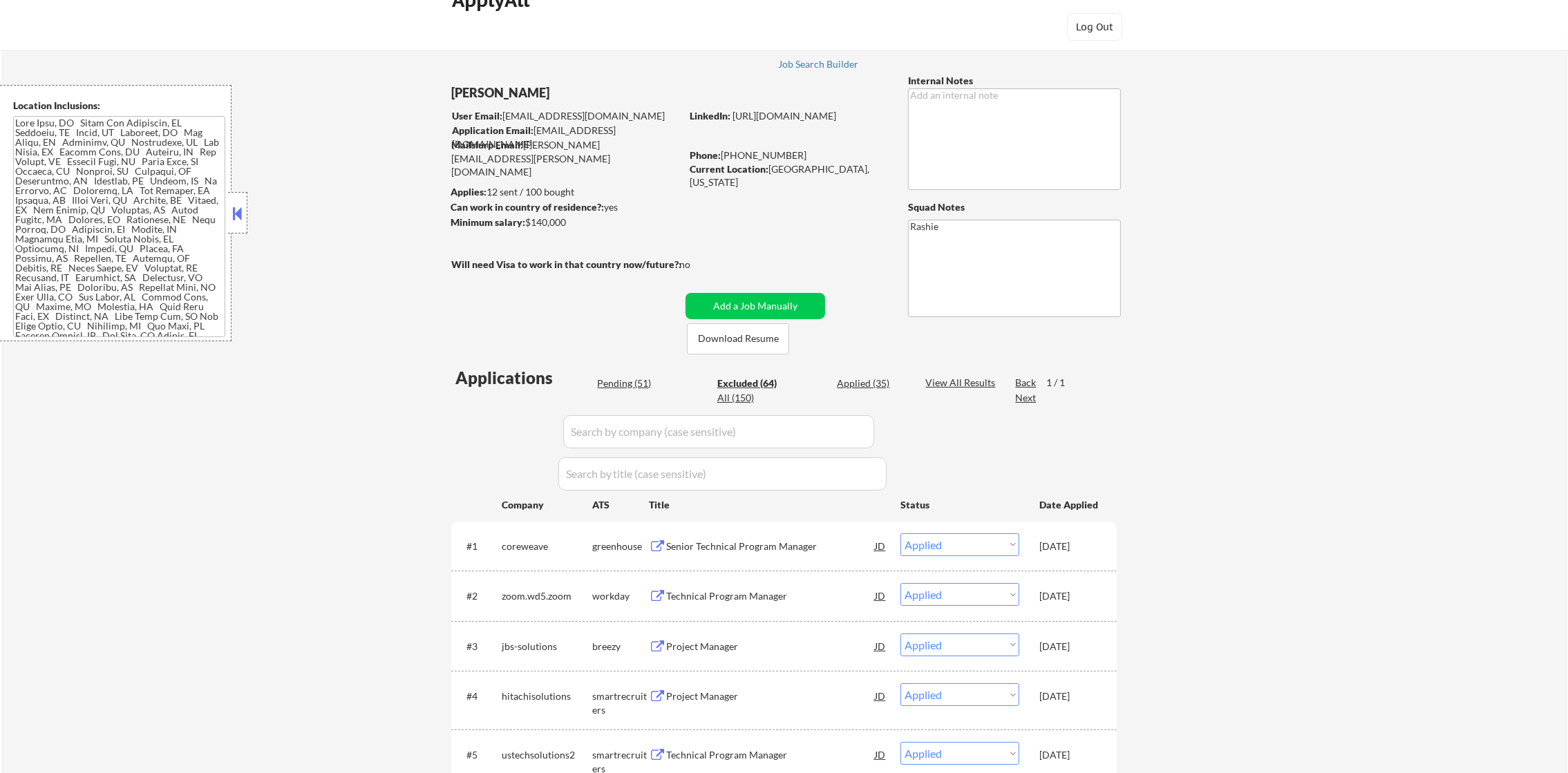
select select ""excluded""
select select ""excluded__location_""
select select ""excluded__expired_""
select select ""excluded__location_""
select select ""excluded__expired_""
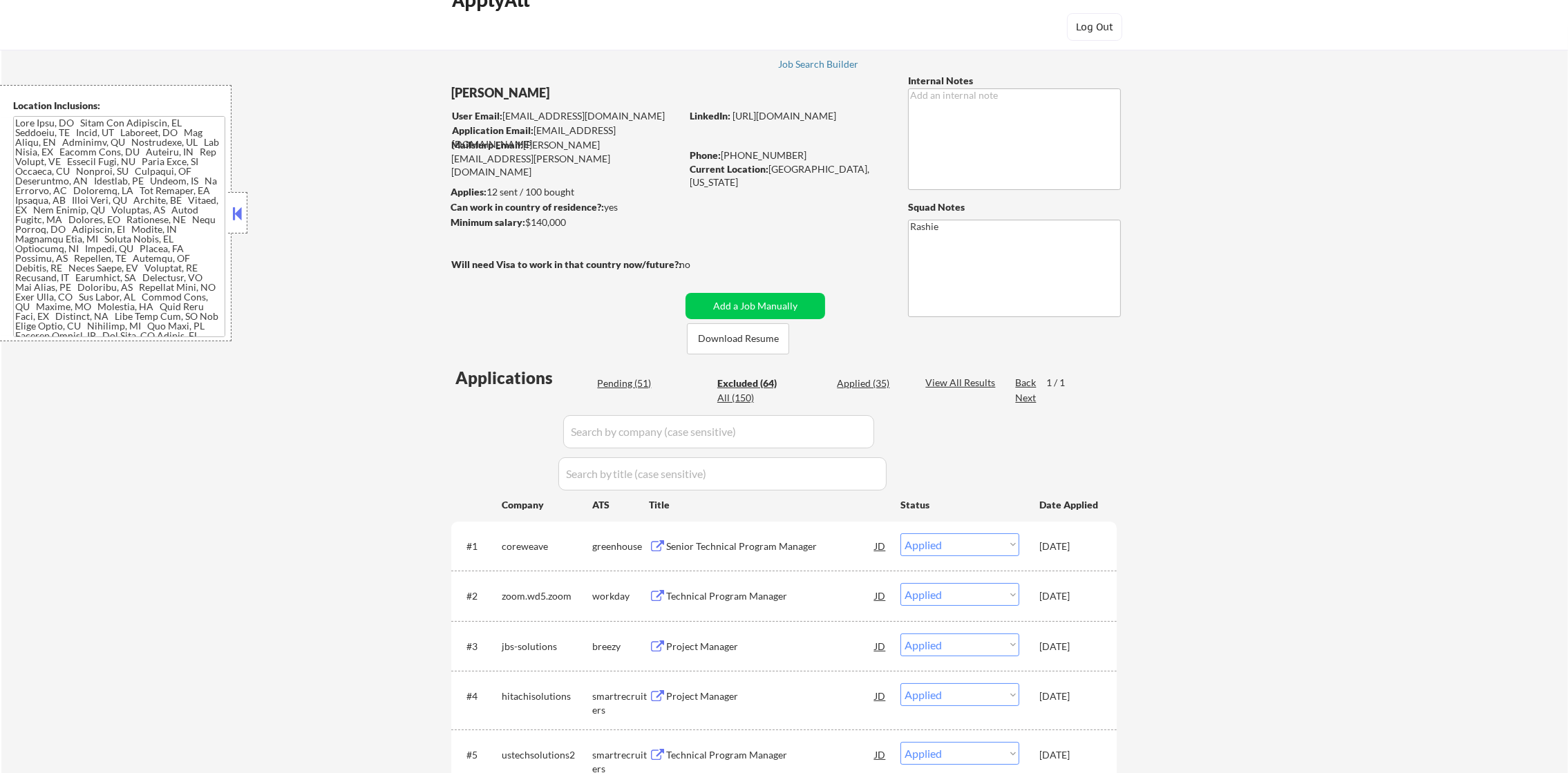
select select ""excluded__salary_""
select select ""excluded__expired_""
select select ""excluded__location_""
select select ""excluded__salary_""
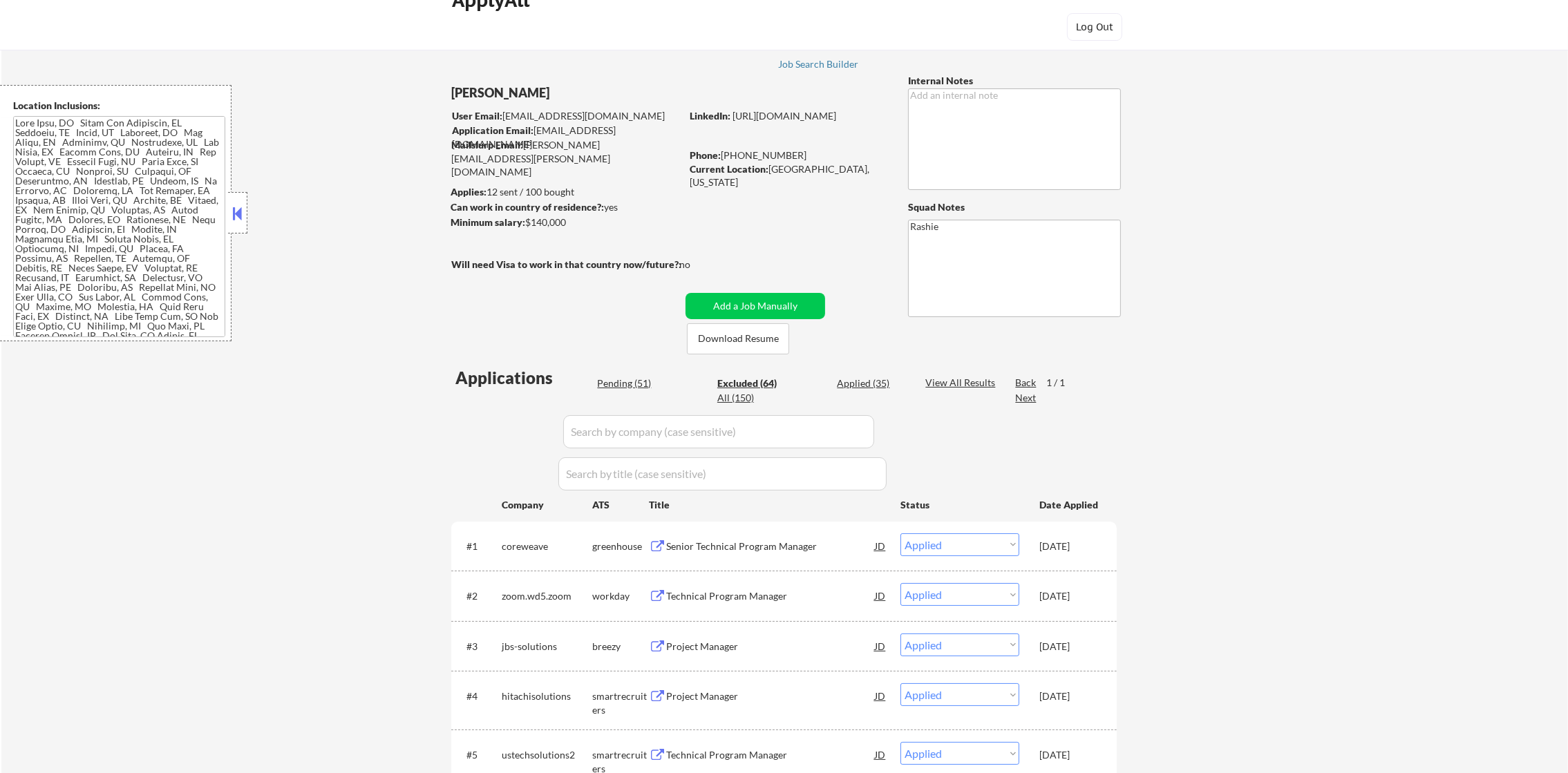
select select ""excluded__expired_""
select select ""excluded__location_""
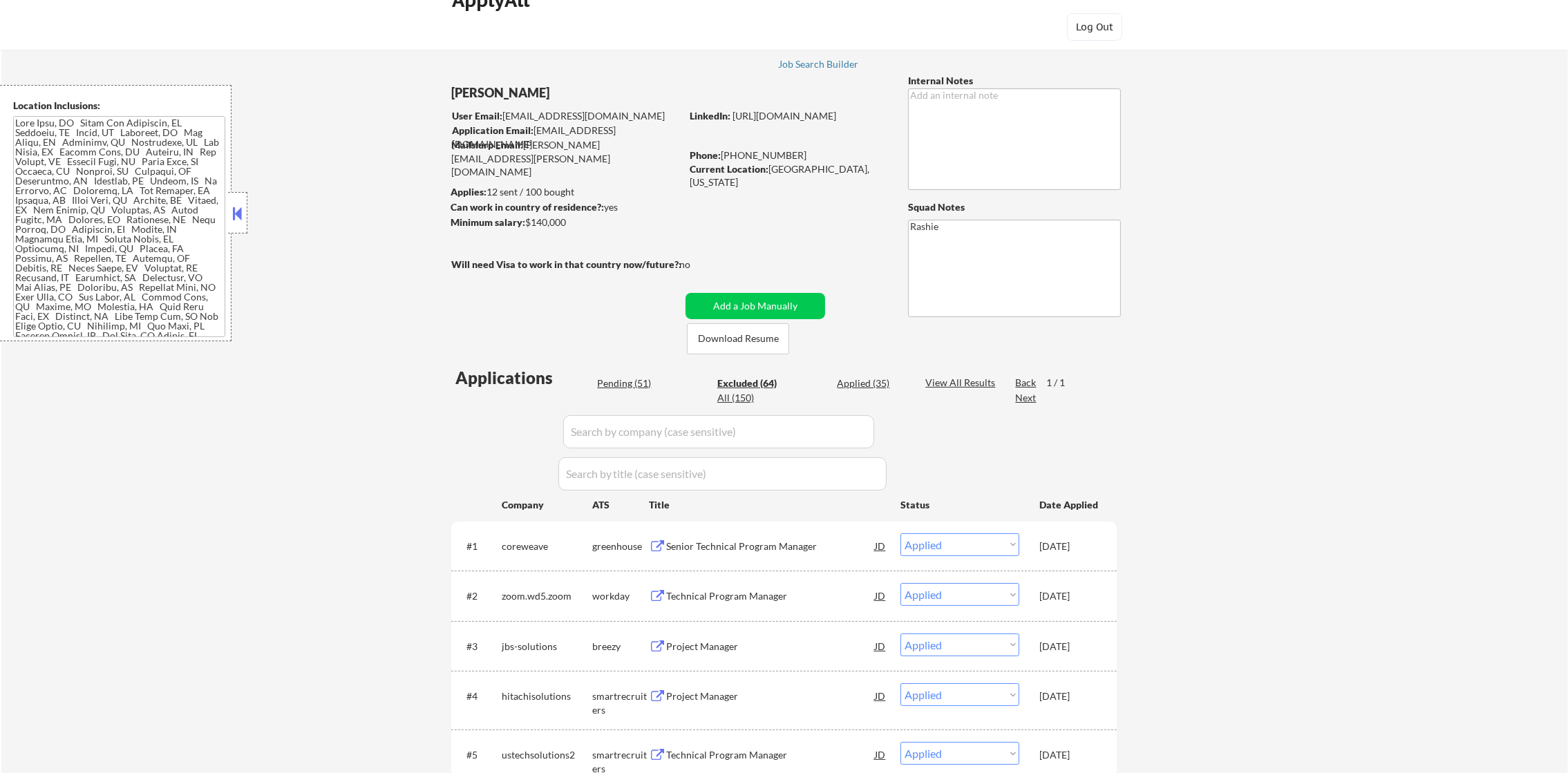
select select ""excluded""
select select ""excluded__expired_""
select select ""excluded__salary_""
select select ""excluded""
select select ""excluded__expired_""
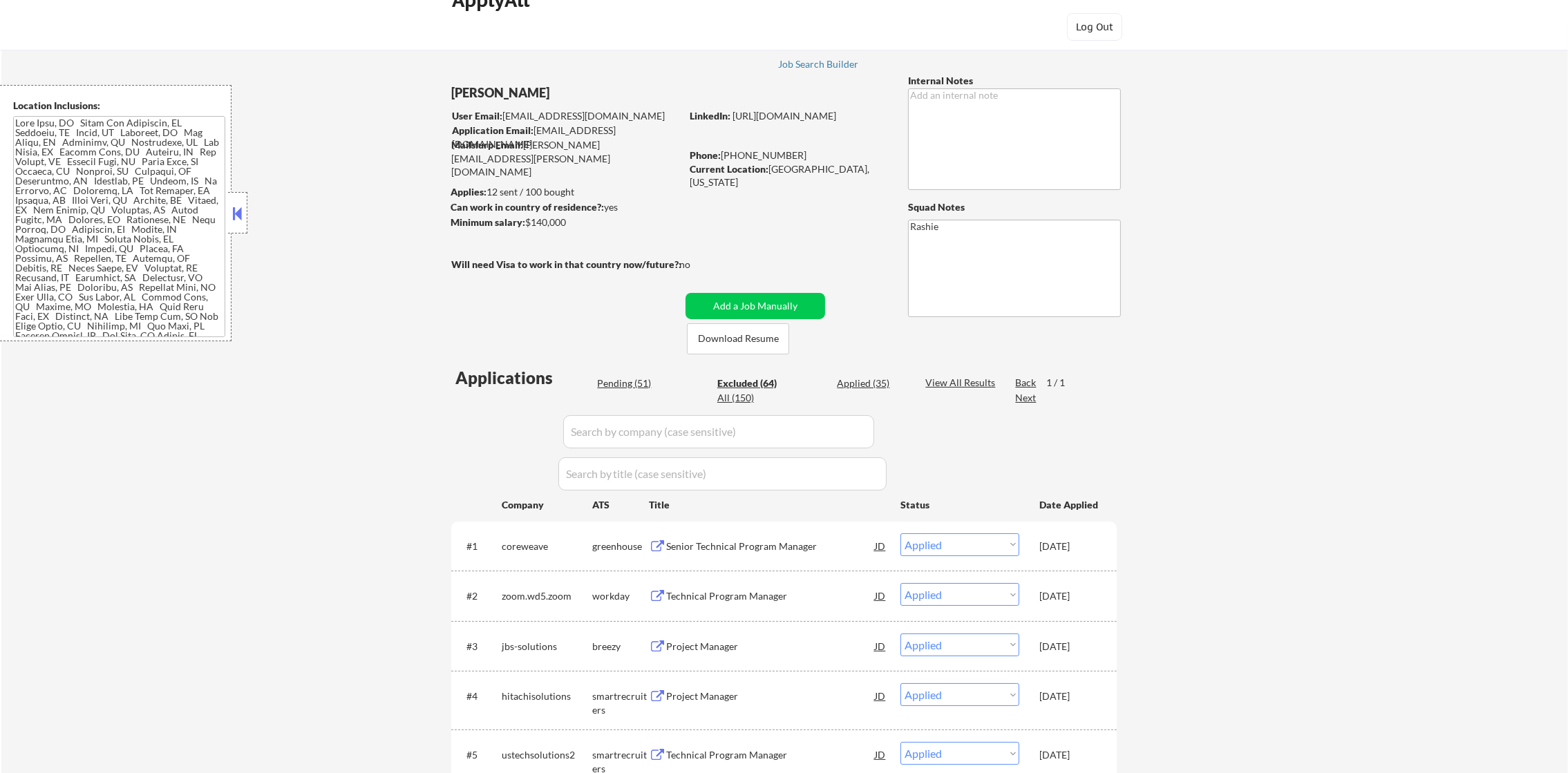
select select ""excluded__location_""
select select ""excluded""
select select ""excluded__salary_""
select select ""excluded__location_""
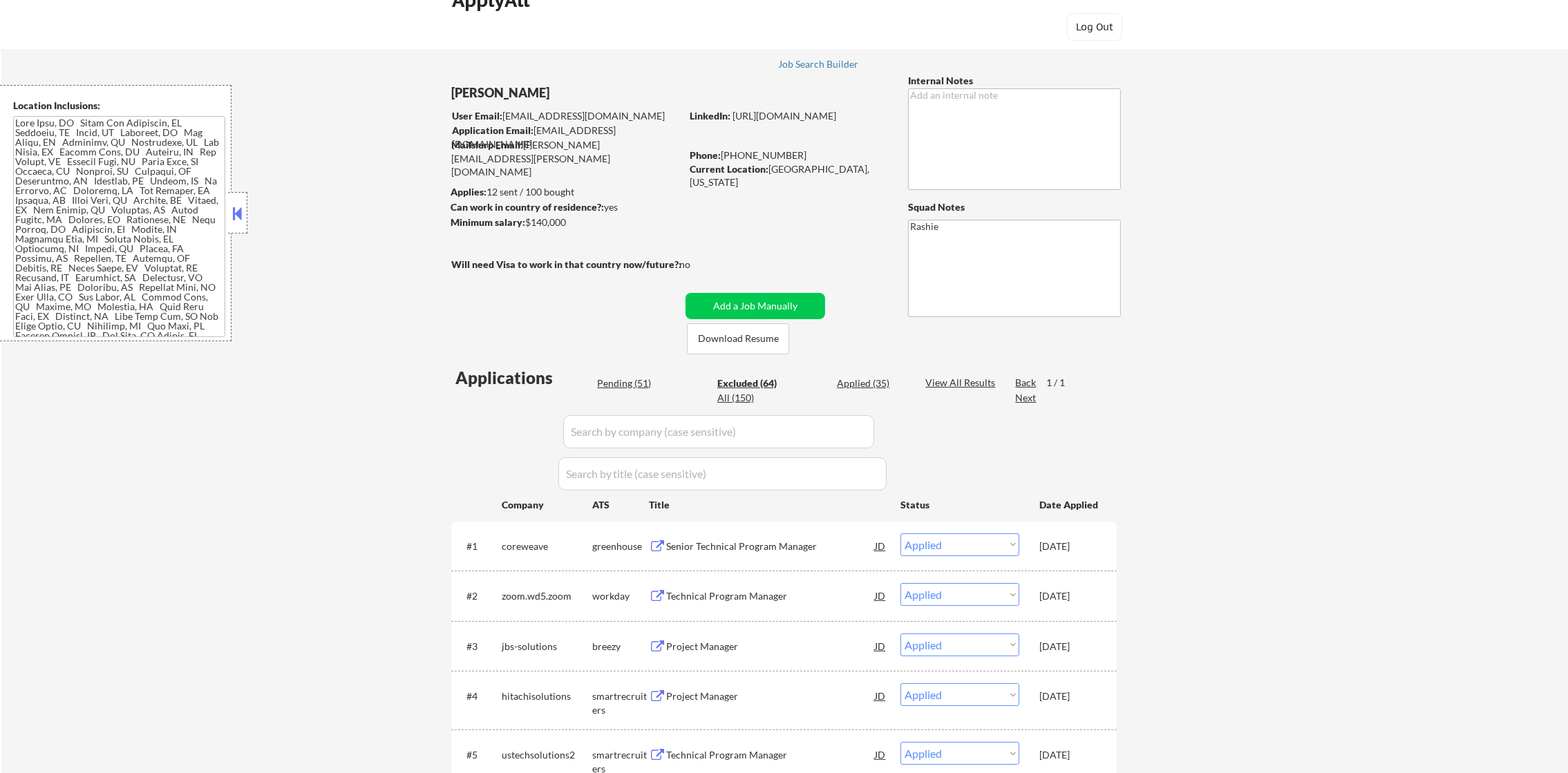
select select ""excluded__salary_""
select select ""excluded__expired_""
select select ""excluded__salary_""
select select ""excluded__expired_""
click at [733, 397] on div "All (150)" at bounding box center [752, 398] width 69 height 14
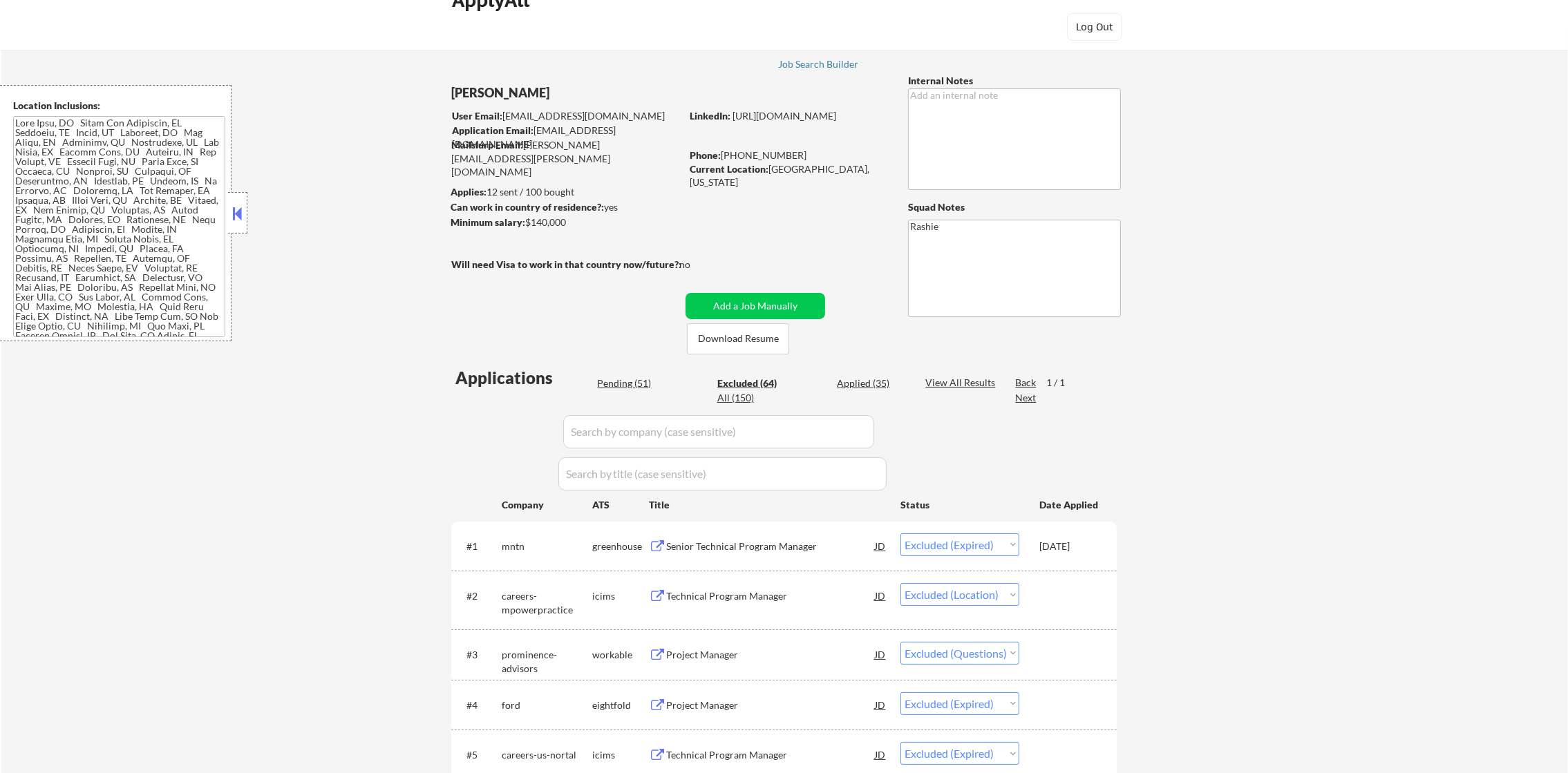
click at [729, 400] on div "All (150)" at bounding box center [752, 398] width 69 height 14
select select ""excluded__expired_""
select select ""pending""
select select ""excluded__expired_""
select select ""pending""
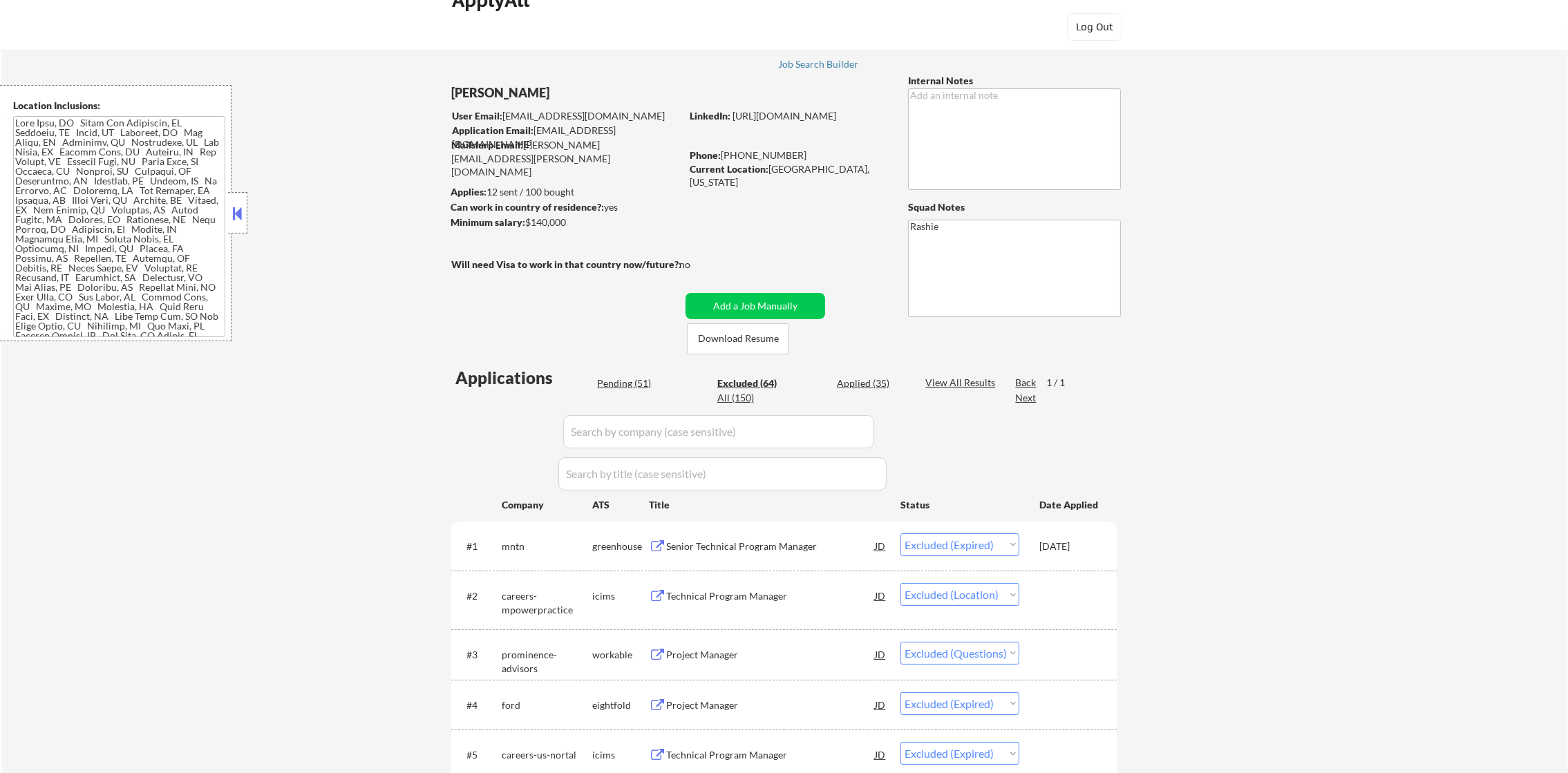
select select ""pending""
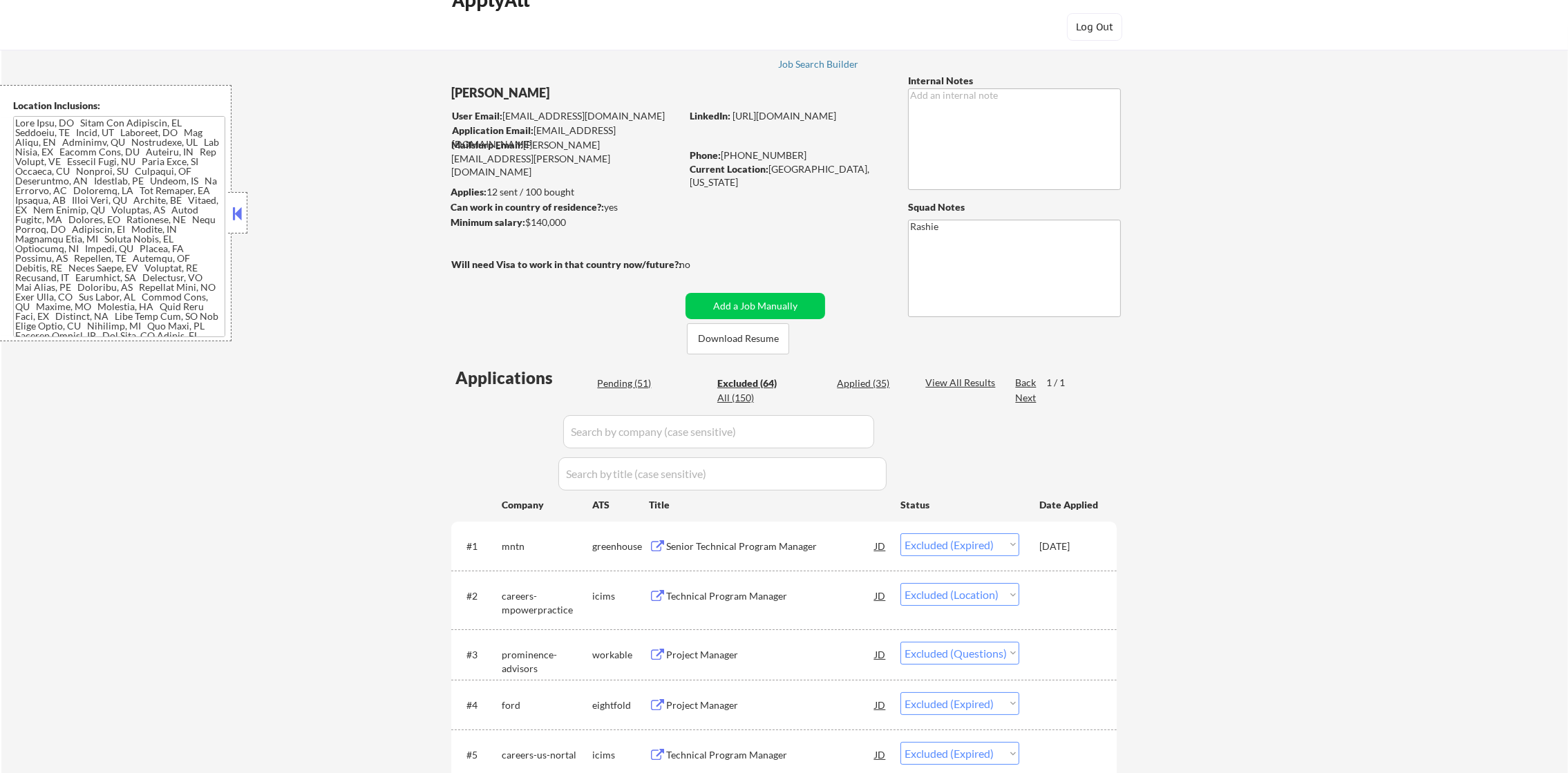
select select ""pending""
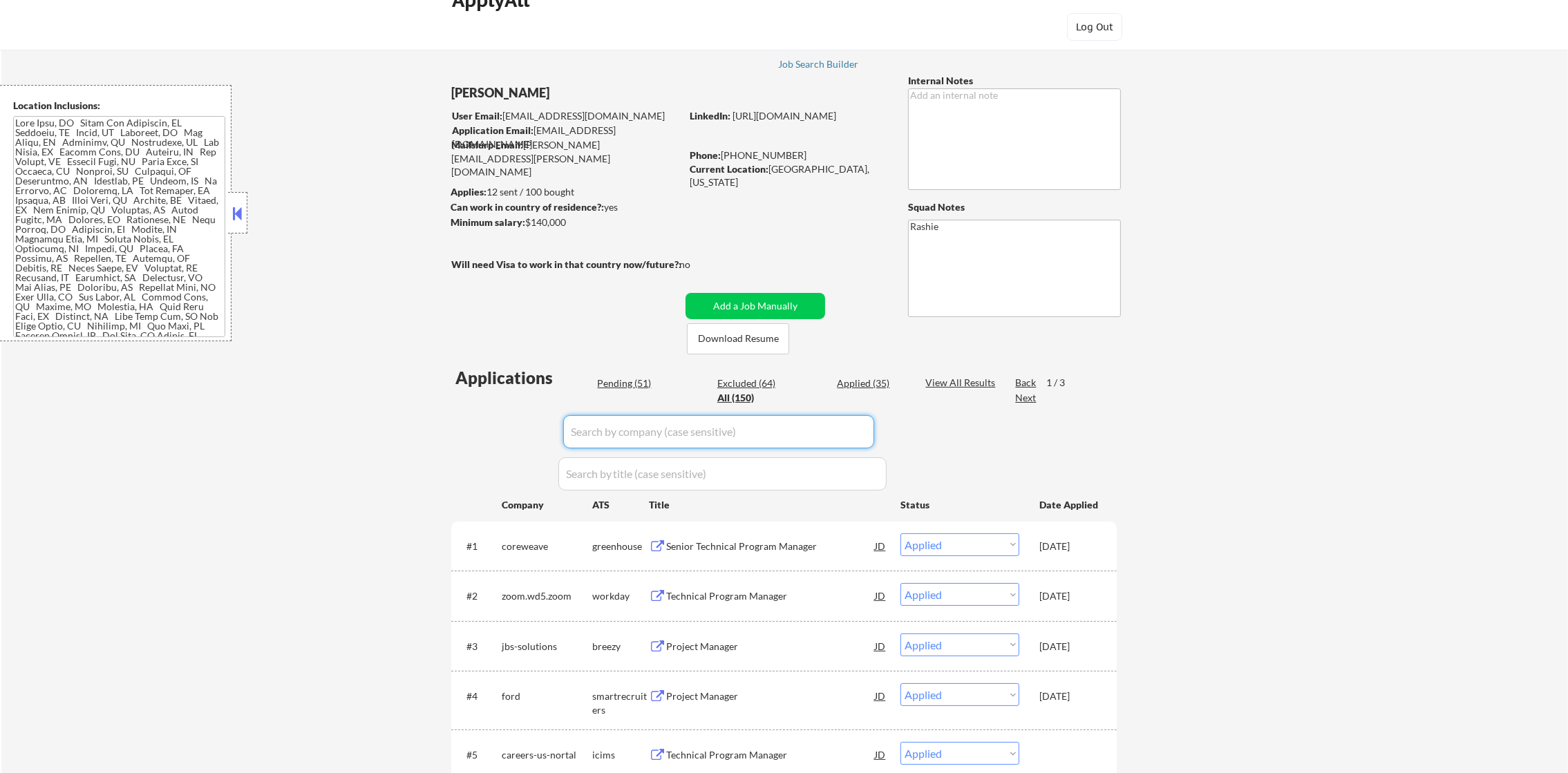
click at [622, 419] on input "input" at bounding box center [719, 432] width 311 height 33
paste input "oneclick-ui"
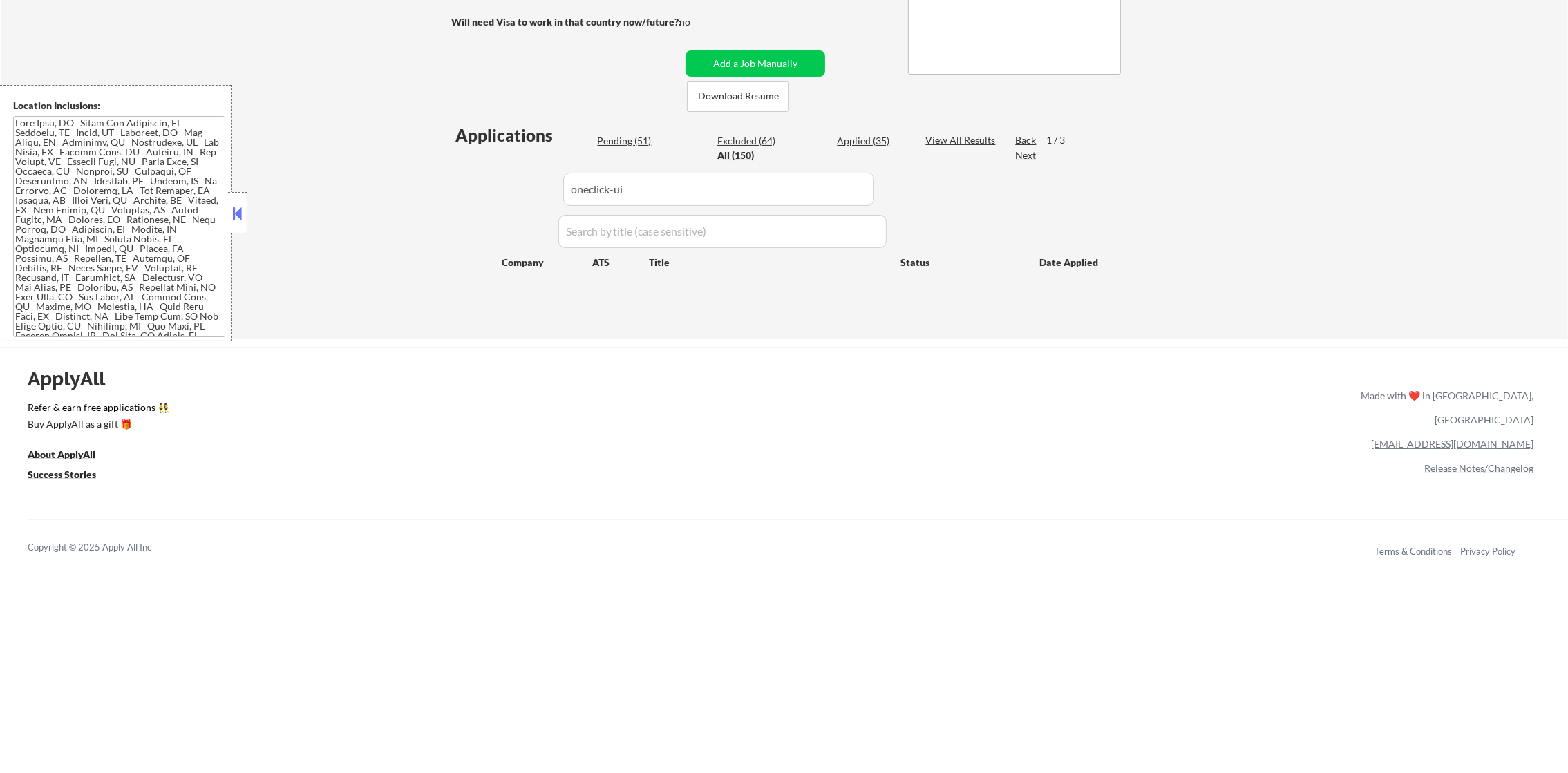
scroll to position [305, 0]
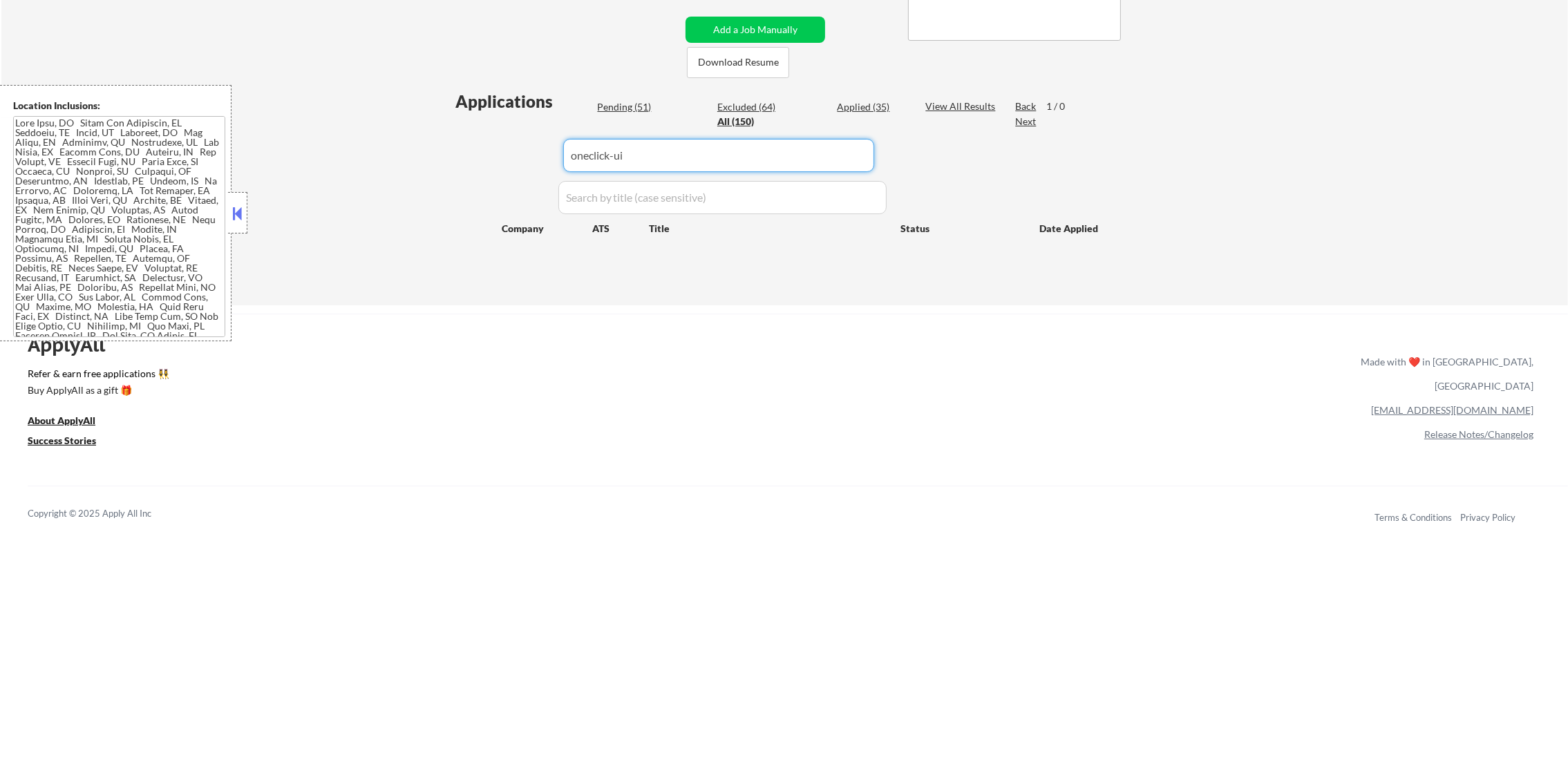
click at [661, 158] on input "input" at bounding box center [719, 155] width 311 height 33
drag, startPoint x: 571, startPoint y: 153, endPoint x: 536, endPoint y: 152, distance: 35.0
click at [536, 152] on div "Applications Pending (51) Excluded (64) Applied (35) All (150) View All Results…" at bounding box center [784, 184] width 665 height 189
drag, startPoint x: 617, startPoint y: 162, endPoint x: 645, endPoint y: 165, distance: 28.2
click at [645, 165] on input "input" at bounding box center [719, 155] width 311 height 33
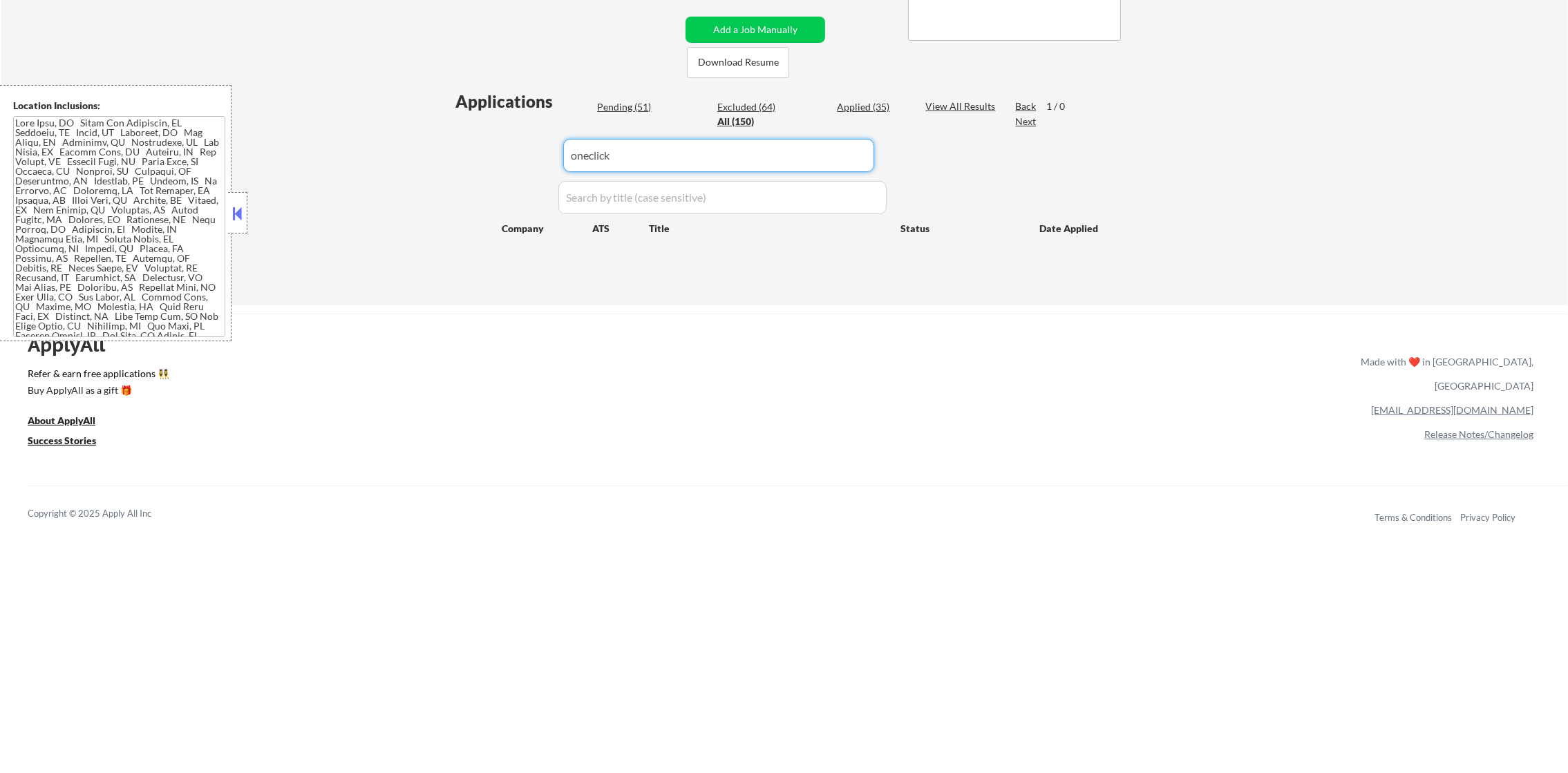
click at [378, 146] on div "← Return to /applysquad Mailslurp Inbox Job Search Builder Andrew Peterson User…" at bounding box center [784, 28] width 1566 height 555
click at [738, 123] on div "All (150)" at bounding box center [752, 121] width 69 height 14
paste input "PyramidConsulting1"
drag, startPoint x: 625, startPoint y: 145, endPoint x: 374, endPoint y: 145, distance: 251.0
click at [375, 145] on div "← Return to /applysquad Mailslurp Inbox Job Search Builder Andrew Peterson User…" at bounding box center [784, 28] width 1566 height 555
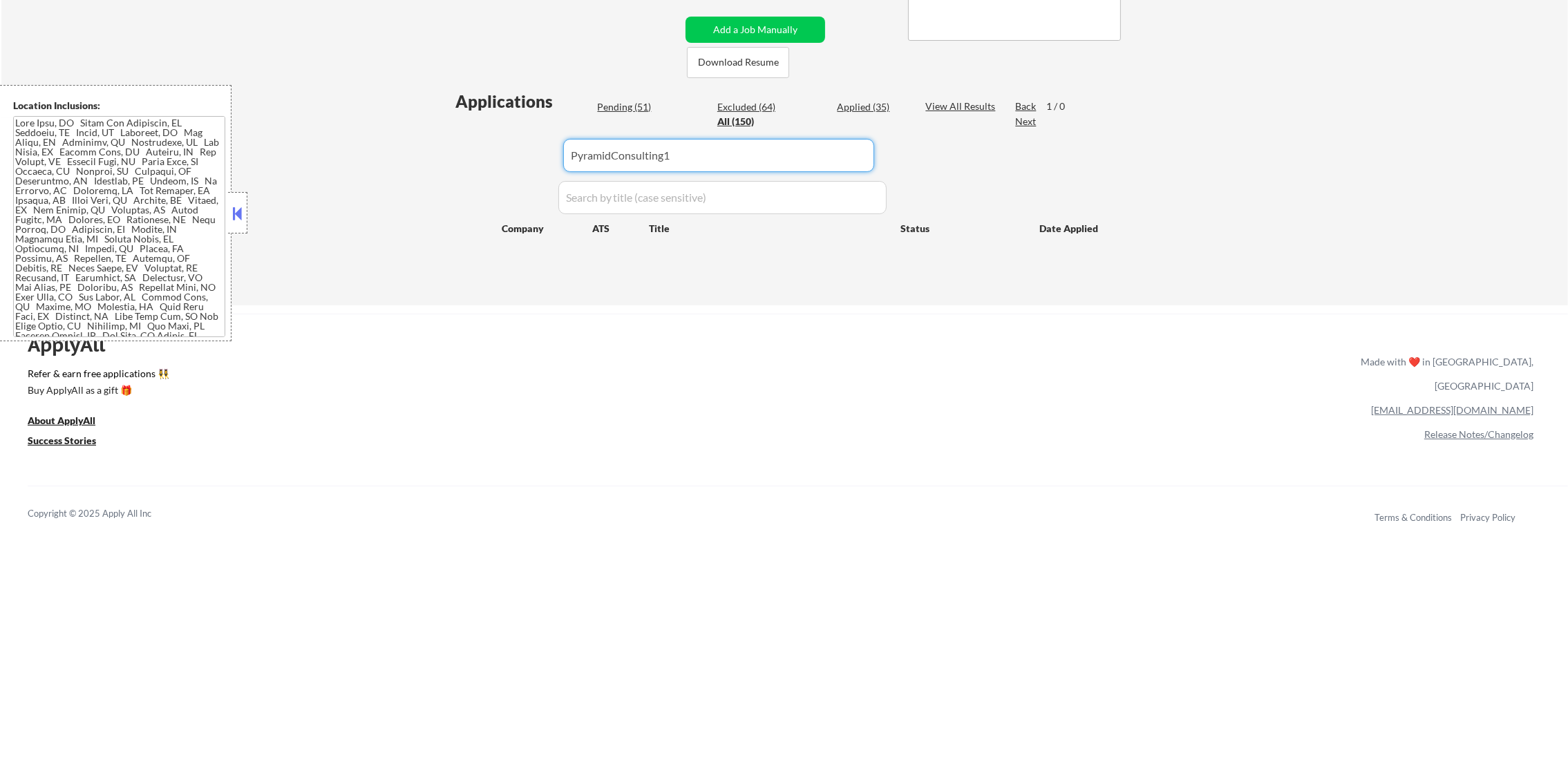
click at [374, 145] on div "← Return to /applysquad Mailslurp Inbox Job Search Builder Andrew Peterson User…" at bounding box center [784, 28] width 1566 height 555
click at [704, 159] on input "input" at bounding box center [719, 155] width 311 height 33
drag, startPoint x: 423, startPoint y: 167, endPoint x: 548, endPoint y: 169, distance: 125.0
click at [429, 169] on div "← Return to /applysquad Mailslurp Inbox Job Search Builder Andrew Peterson User…" at bounding box center [784, 28] width 1566 height 555
drag, startPoint x: 701, startPoint y: 148, endPoint x: 332, endPoint y: 146, distance: 369.0
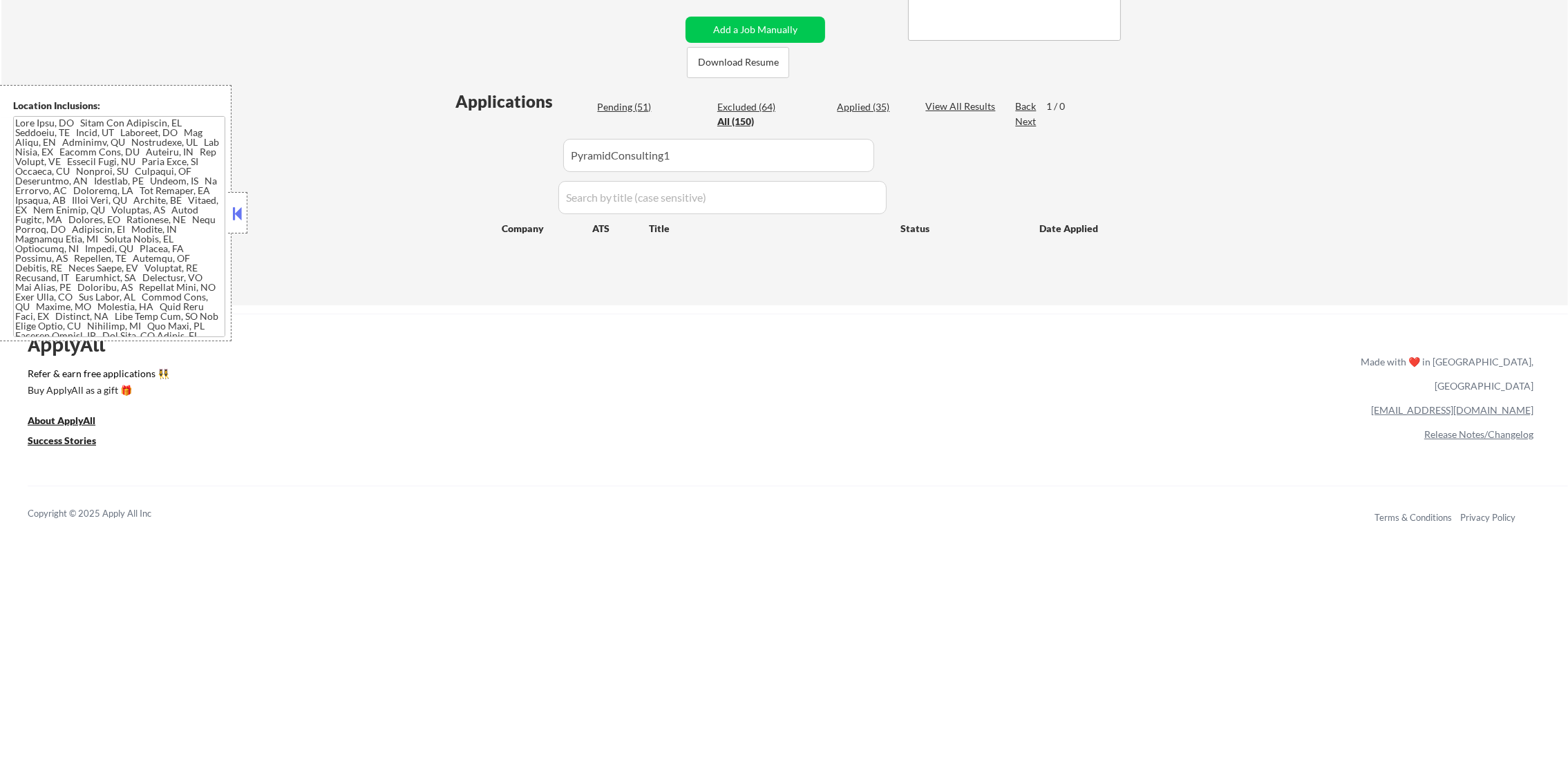
click at [332, 146] on div "← Return to /applysquad Mailslurp Inbox Job Search Builder Andrew Peterson User…" at bounding box center [784, 28] width 1566 height 555
click at [287, 129] on div "← Return to /applysquad Mailslurp Inbox Job Search Builder Andrew Peterson User…" at bounding box center [784, 28] width 1566 height 555
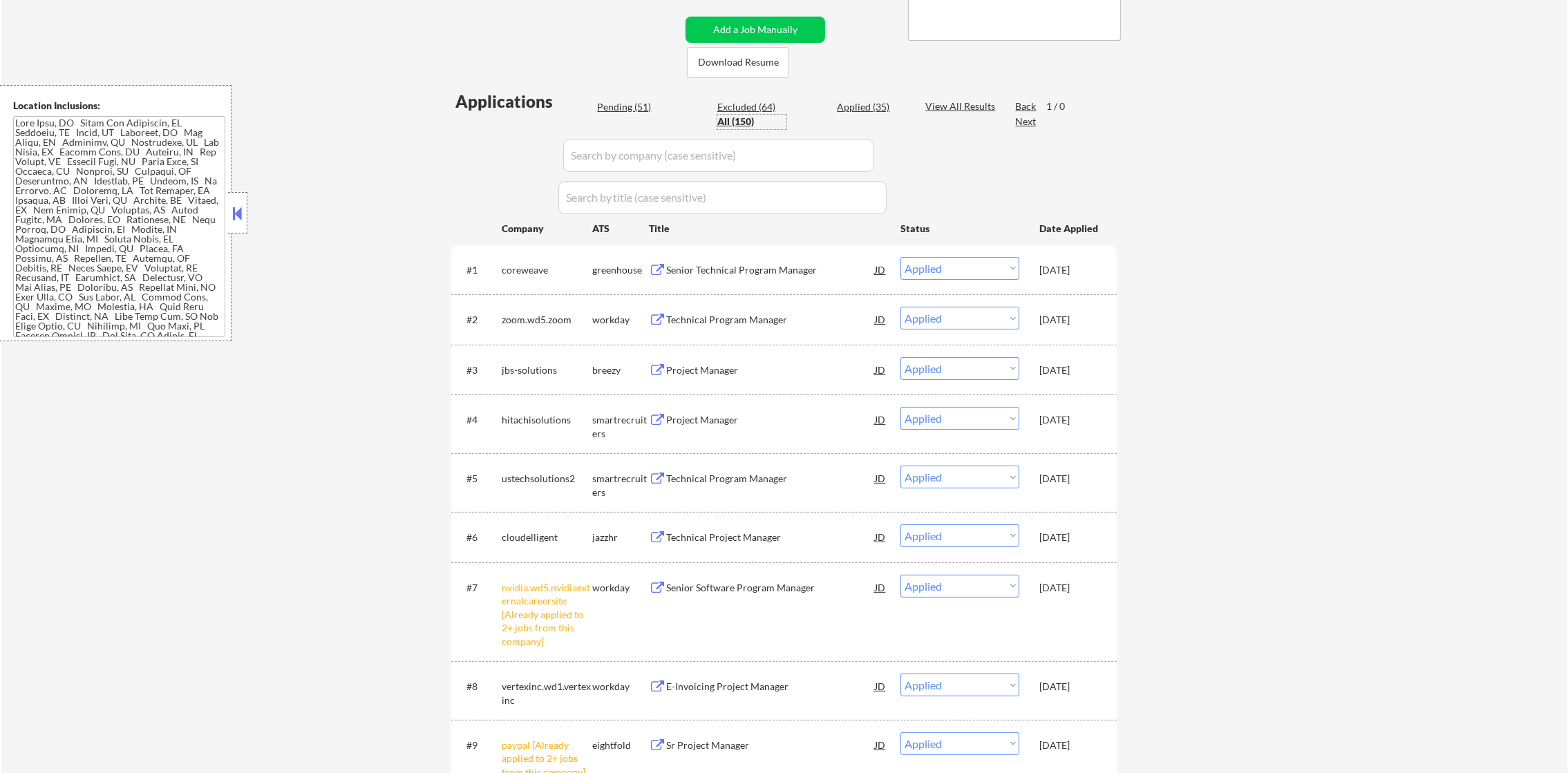
click at [719, 115] on div "All (150)" at bounding box center [752, 121] width 69 height 14
click at [168, 284] on textarea at bounding box center [119, 226] width 212 height 221
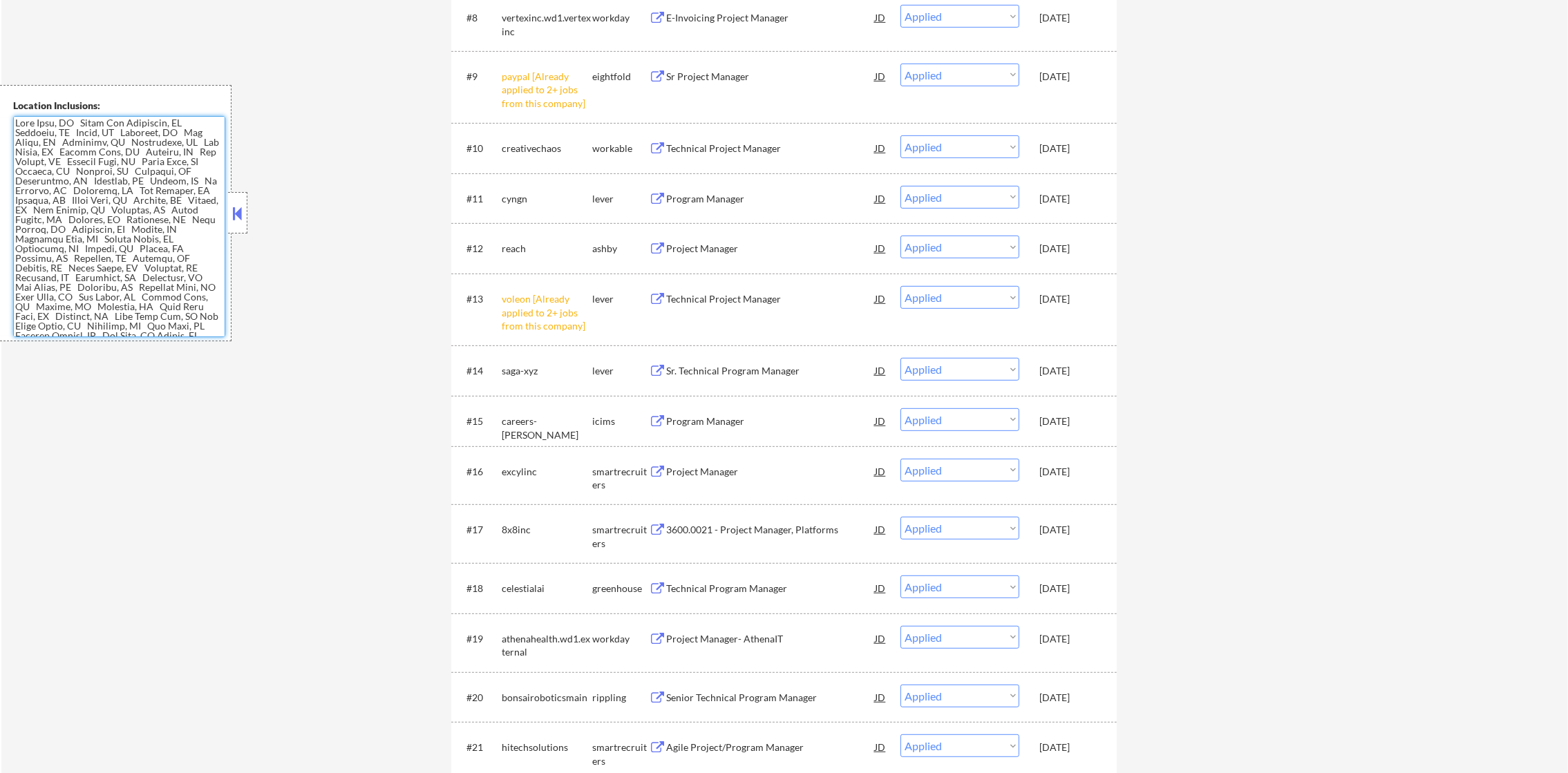
scroll to position [297, 0]
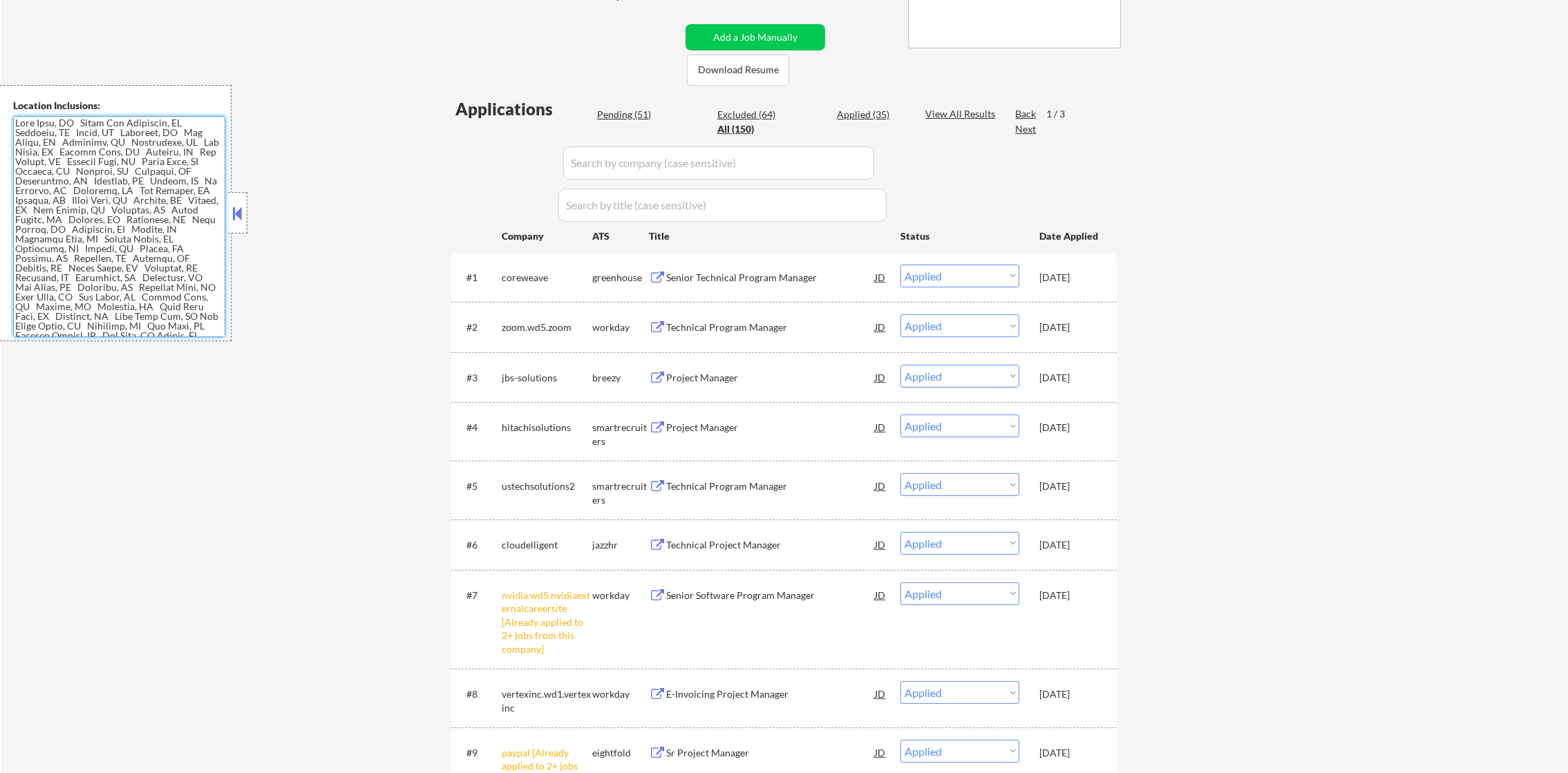
click at [1025, 132] on div "Next" at bounding box center [1025, 129] width 22 height 14
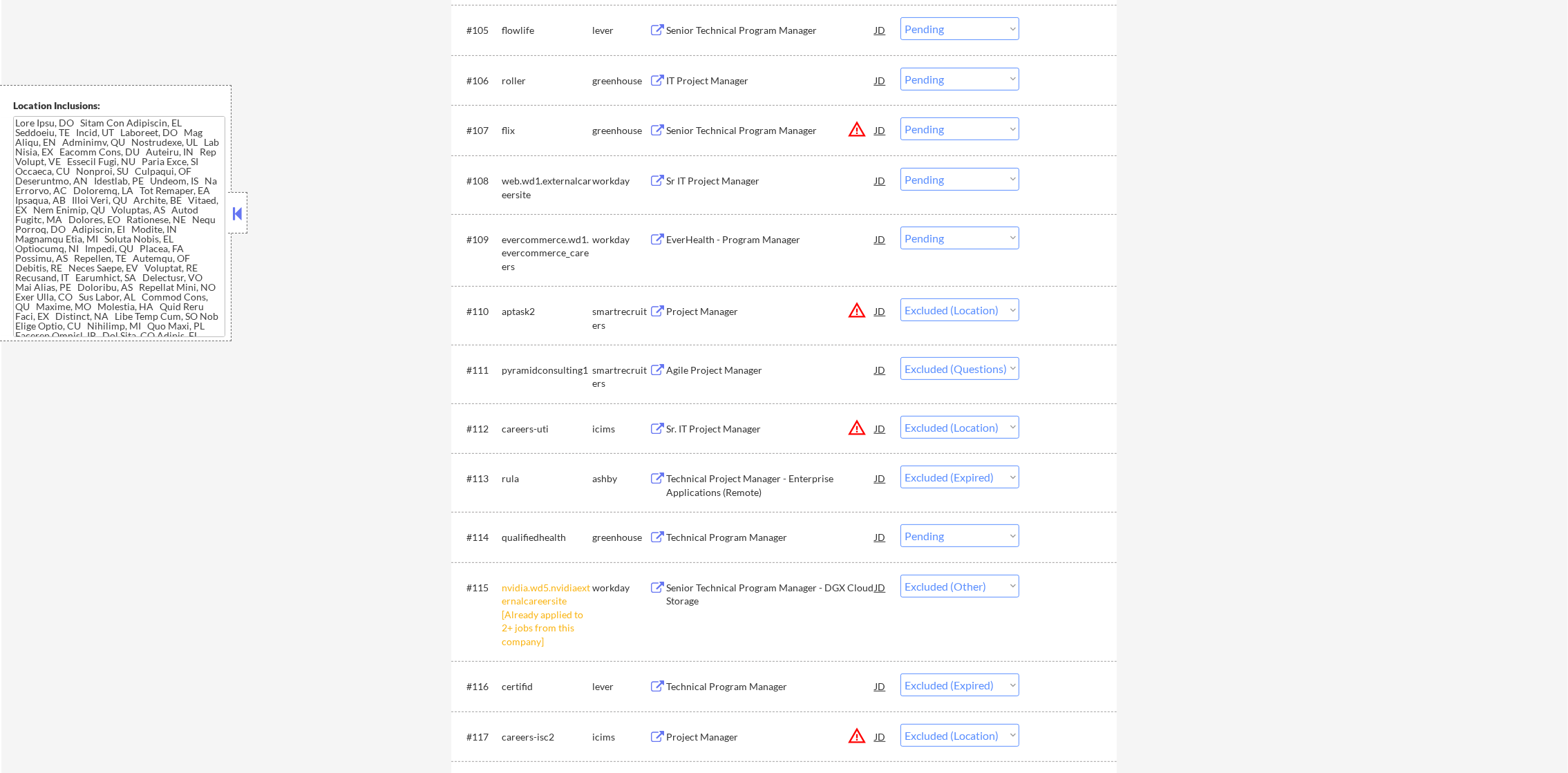
scroll to position [772, 0]
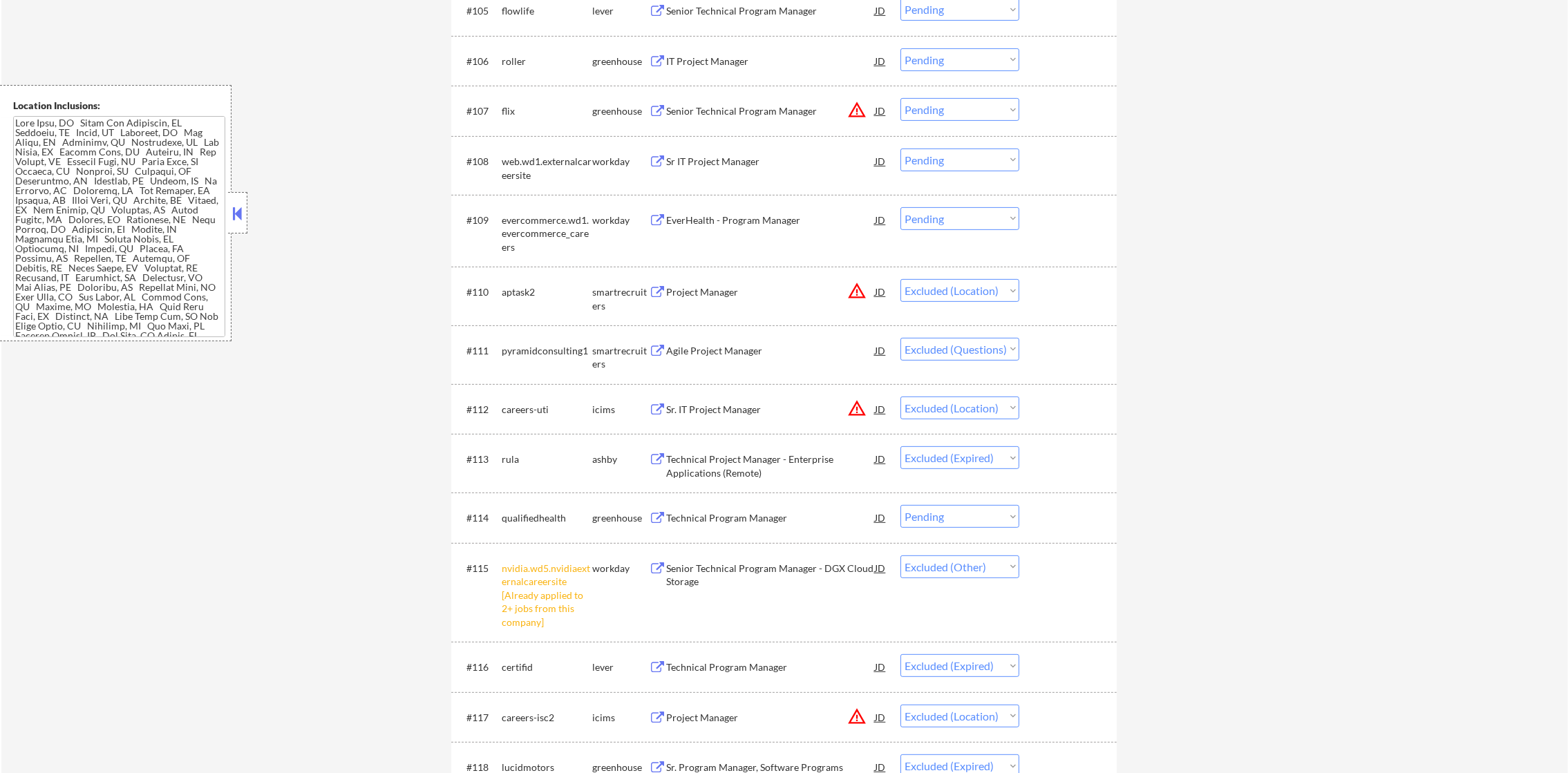
click at [954, 354] on select "Choose an option... Pending Applied Excluded (Questions) Excluded (Expired) Exc…" at bounding box center [960, 349] width 119 height 23
click at [900, 338] on select "Choose an option... Pending Applied Excluded (Questions) Excluded (Expired) Exc…" at bounding box center [960, 349] width 119 height 23
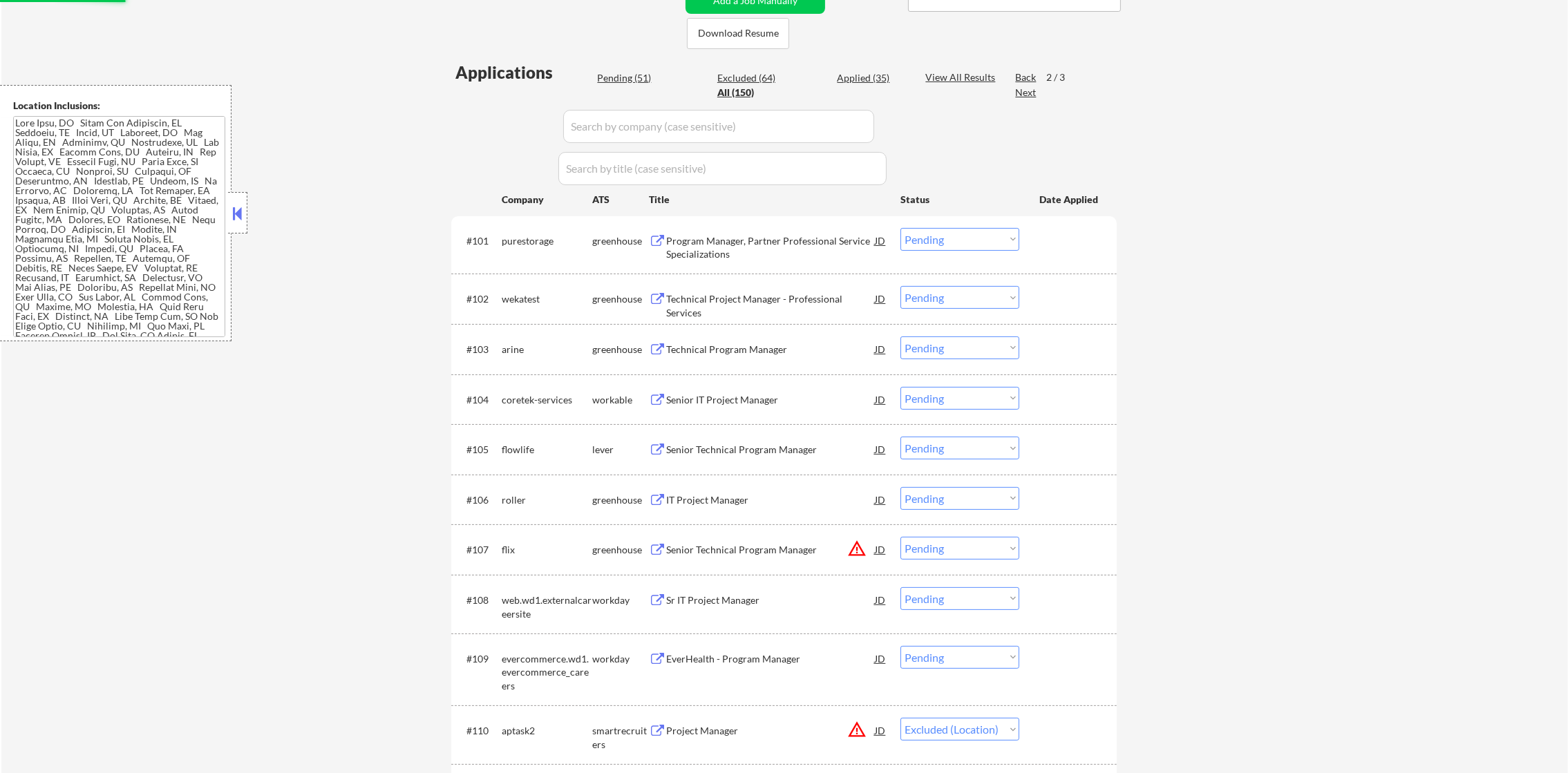
scroll to position [0, 0]
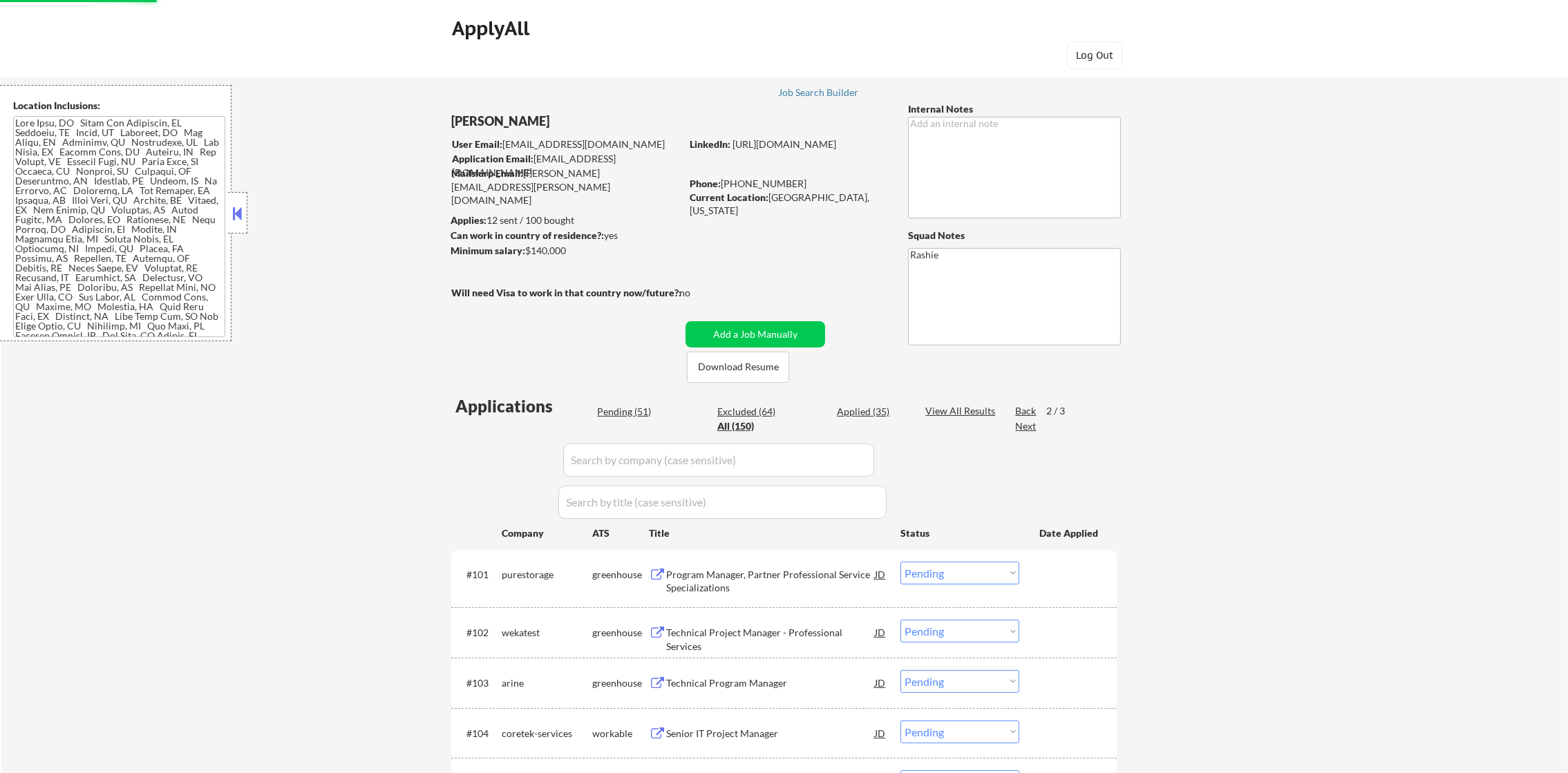
drag, startPoint x: 613, startPoint y: 404, endPoint x: 613, endPoint y: 412, distance: 8.0
click at [613, 408] on div "Pending (51)" at bounding box center [631, 411] width 69 height 14
click at [613, 413] on div "Pending (51)" at bounding box center [631, 411] width 69 height 14
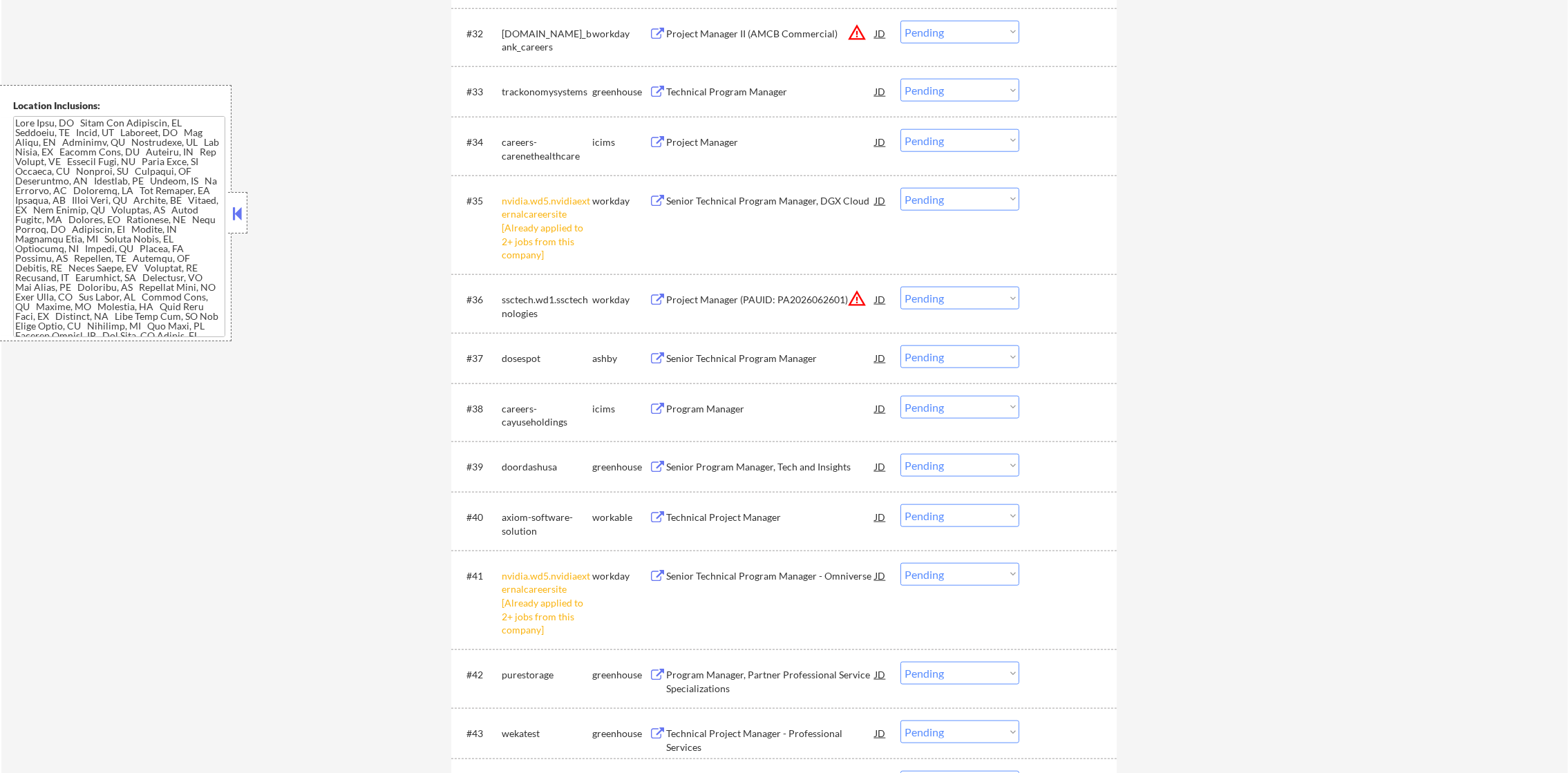
scroll to position [2271, 0]
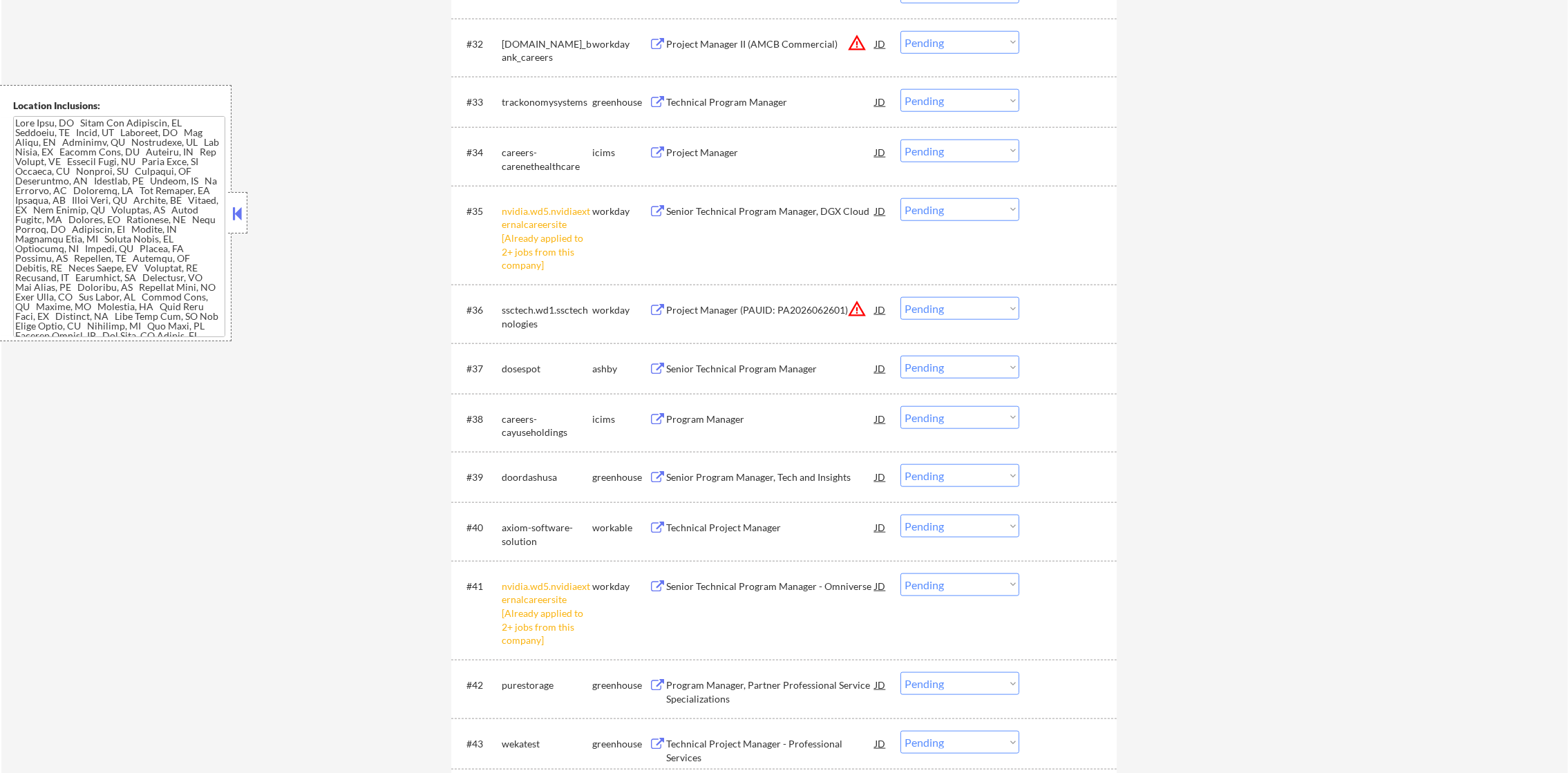
click at [963, 219] on select "Choose an option... Pending Applied Excluded (Questions) Excluded (Expired) Exc…" at bounding box center [960, 210] width 119 height 23
click at [900, 198] on select "Choose an option... Pending Applied Excluded (Questions) Excluded (Expired) Exc…" at bounding box center [960, 210] width 119 height 23
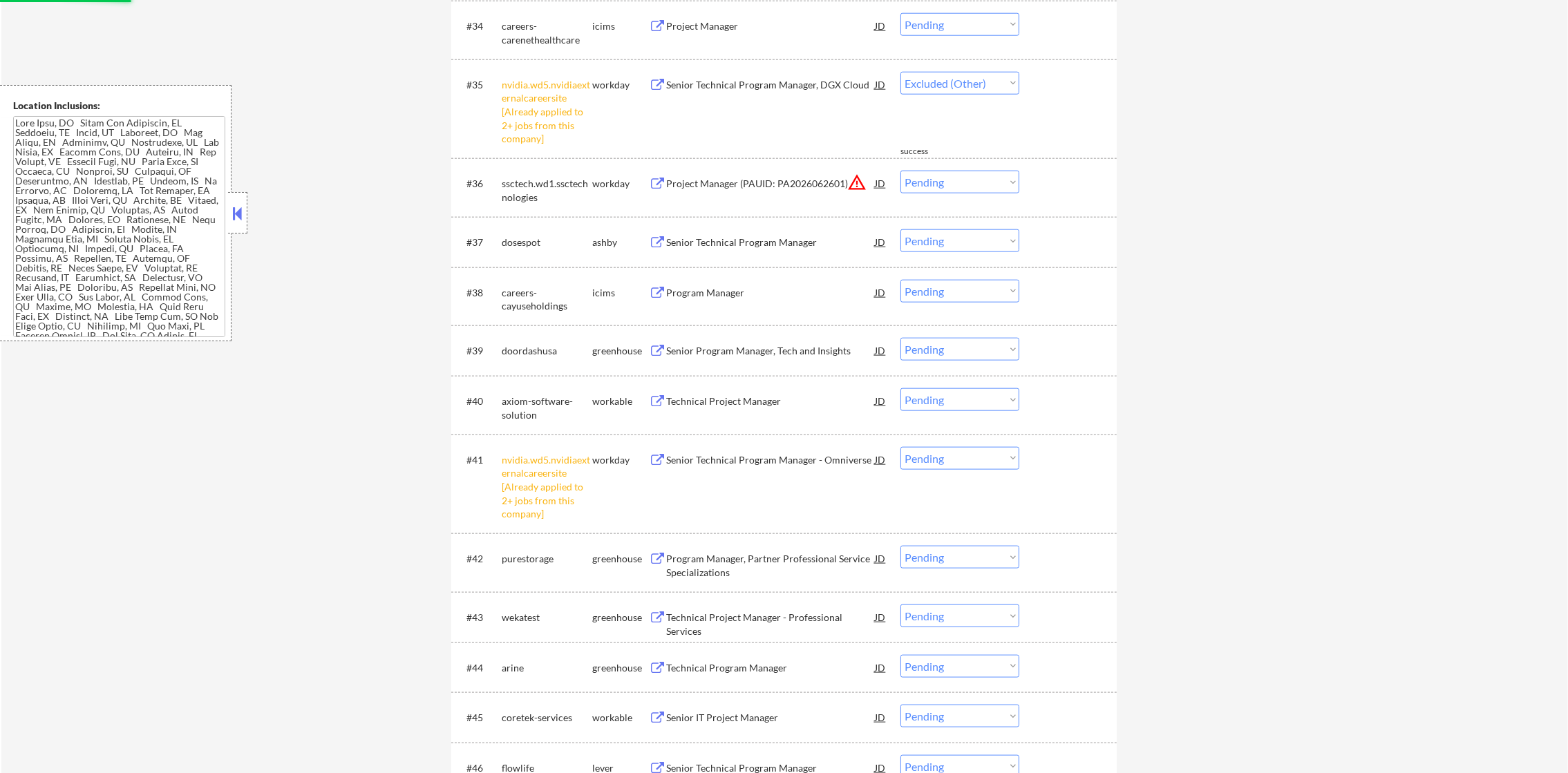
scroll to position [2410, 0]
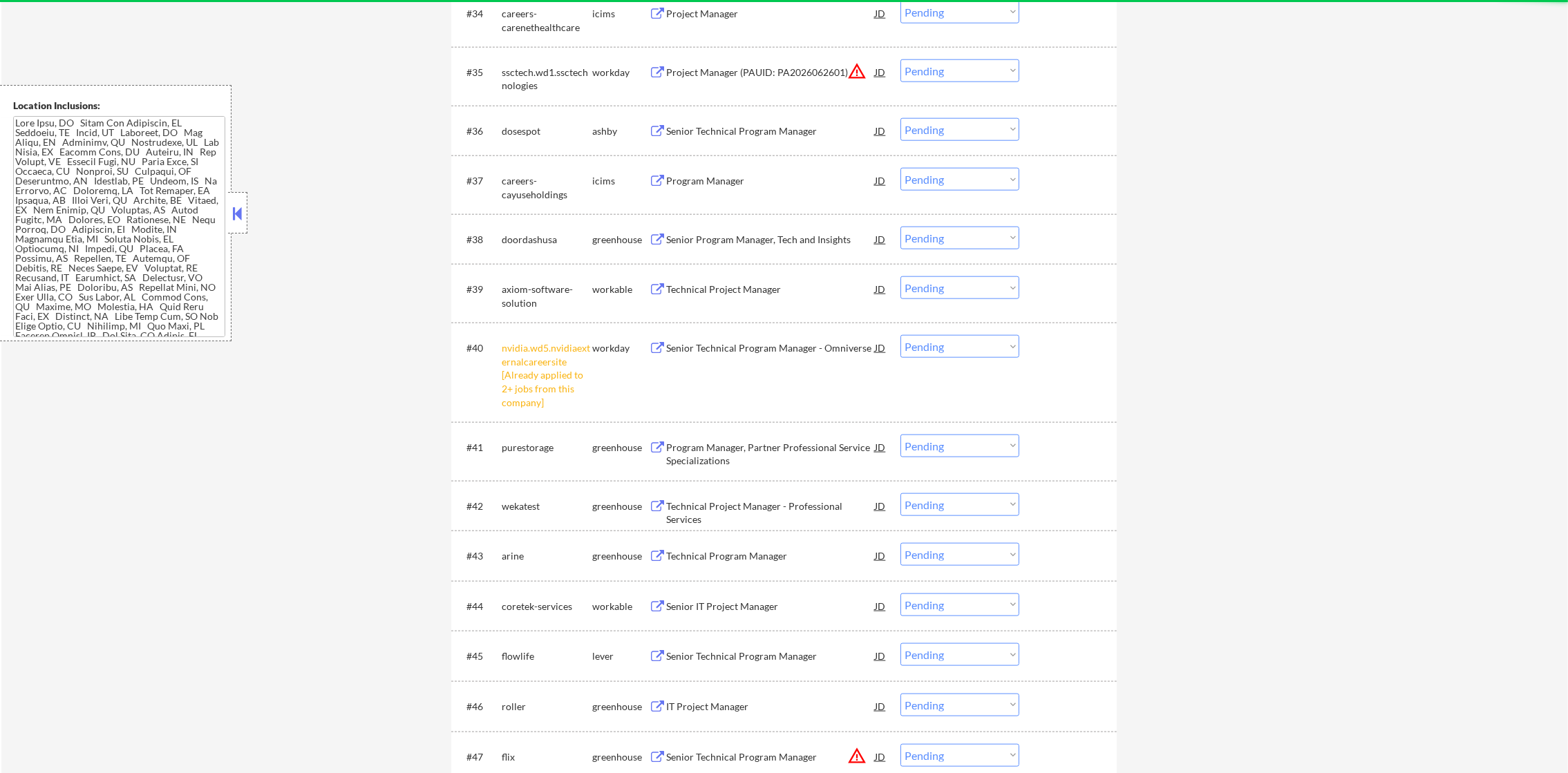
click at [946, 339] on select "Choose an option... Pending Applied Excluded (Questions) Excluded (Expired) Exc…" at bounding box center [960, 347] width 119 height 23
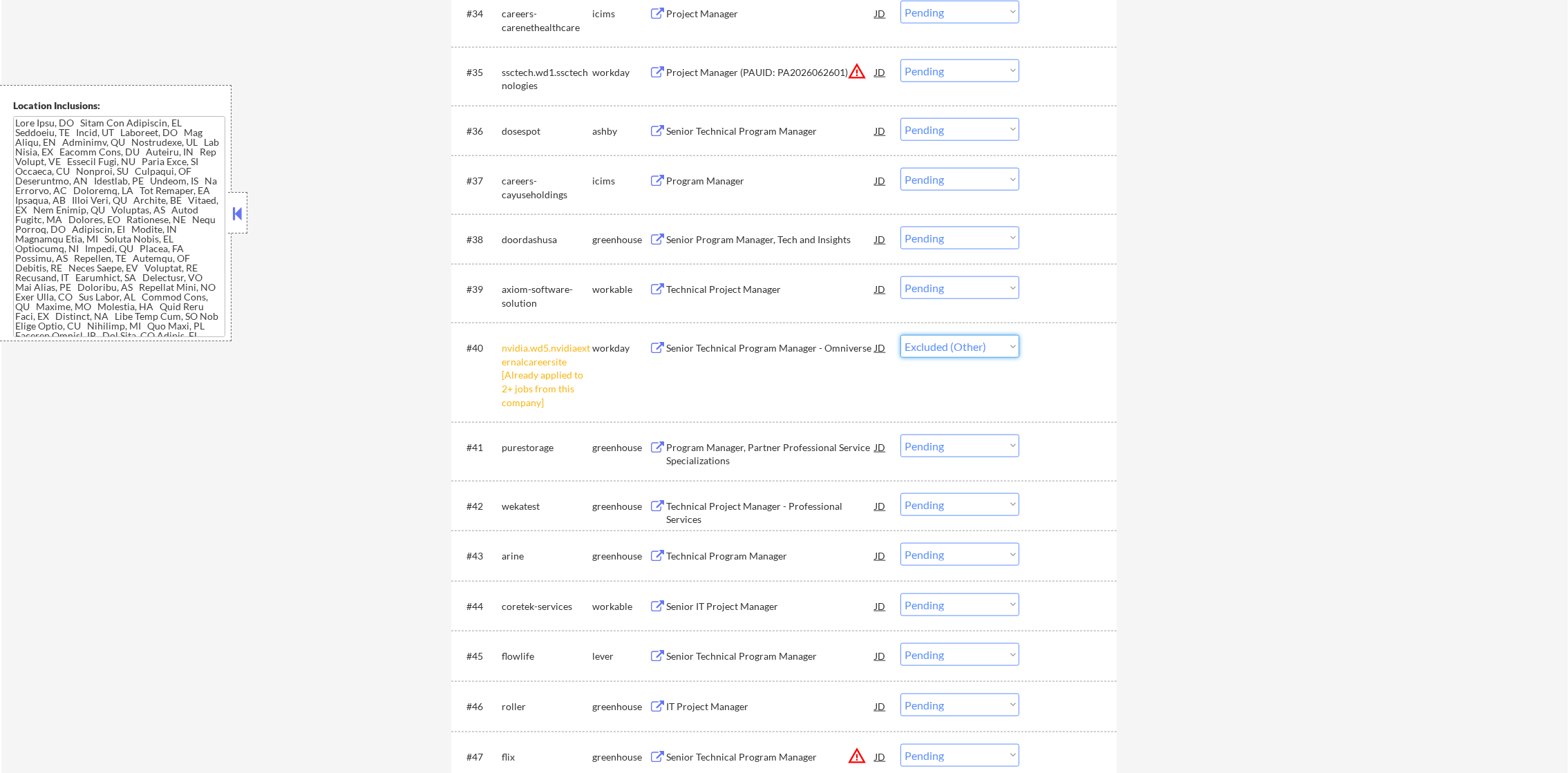
click at [900, 336] on select "Choose an option... Pending Applied Excluded (Questions) Excluded (Expired) Exc…" at bounding box center [960, 347] width 119 height 23
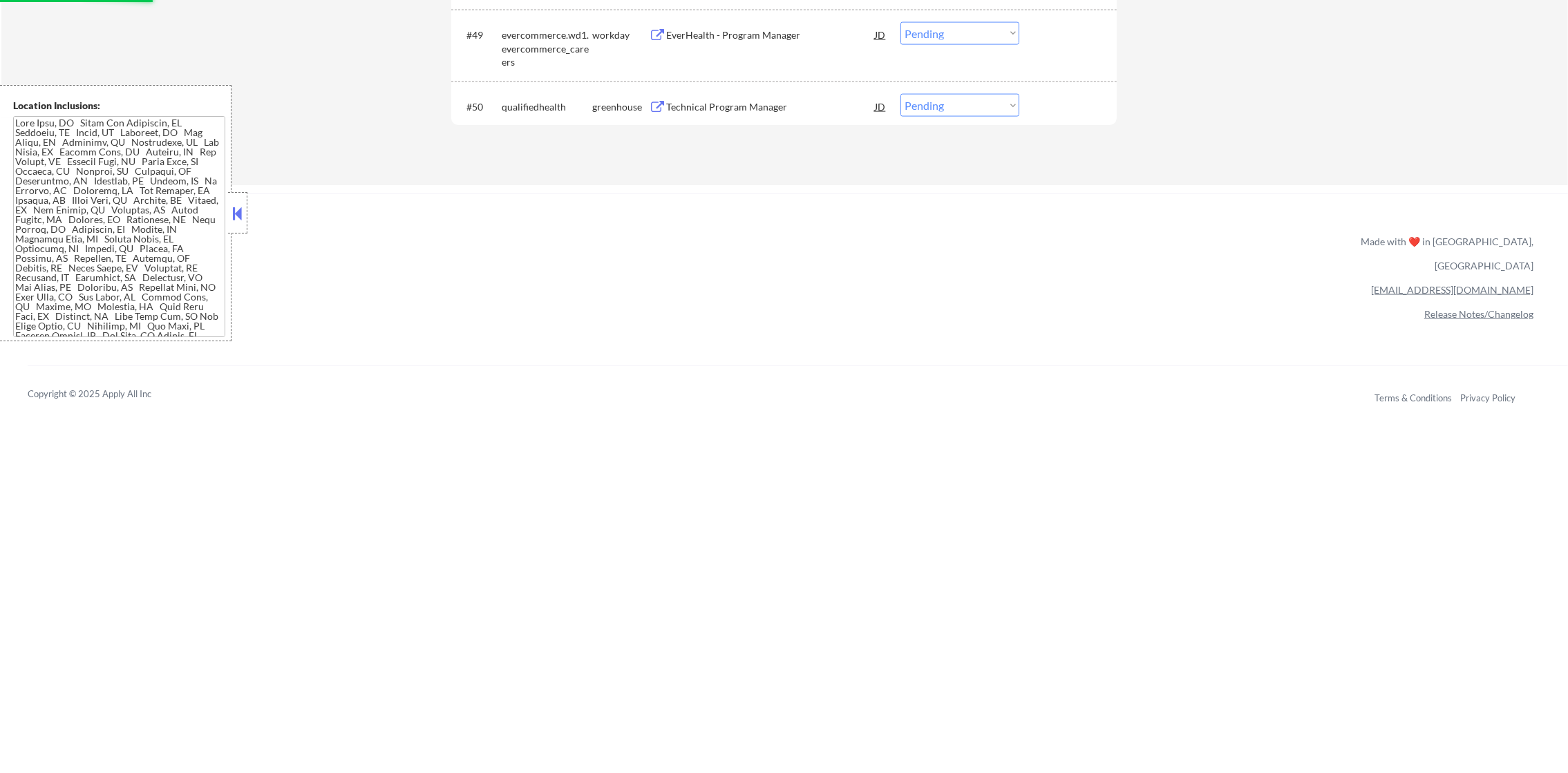
scroll to position [3212, 0]
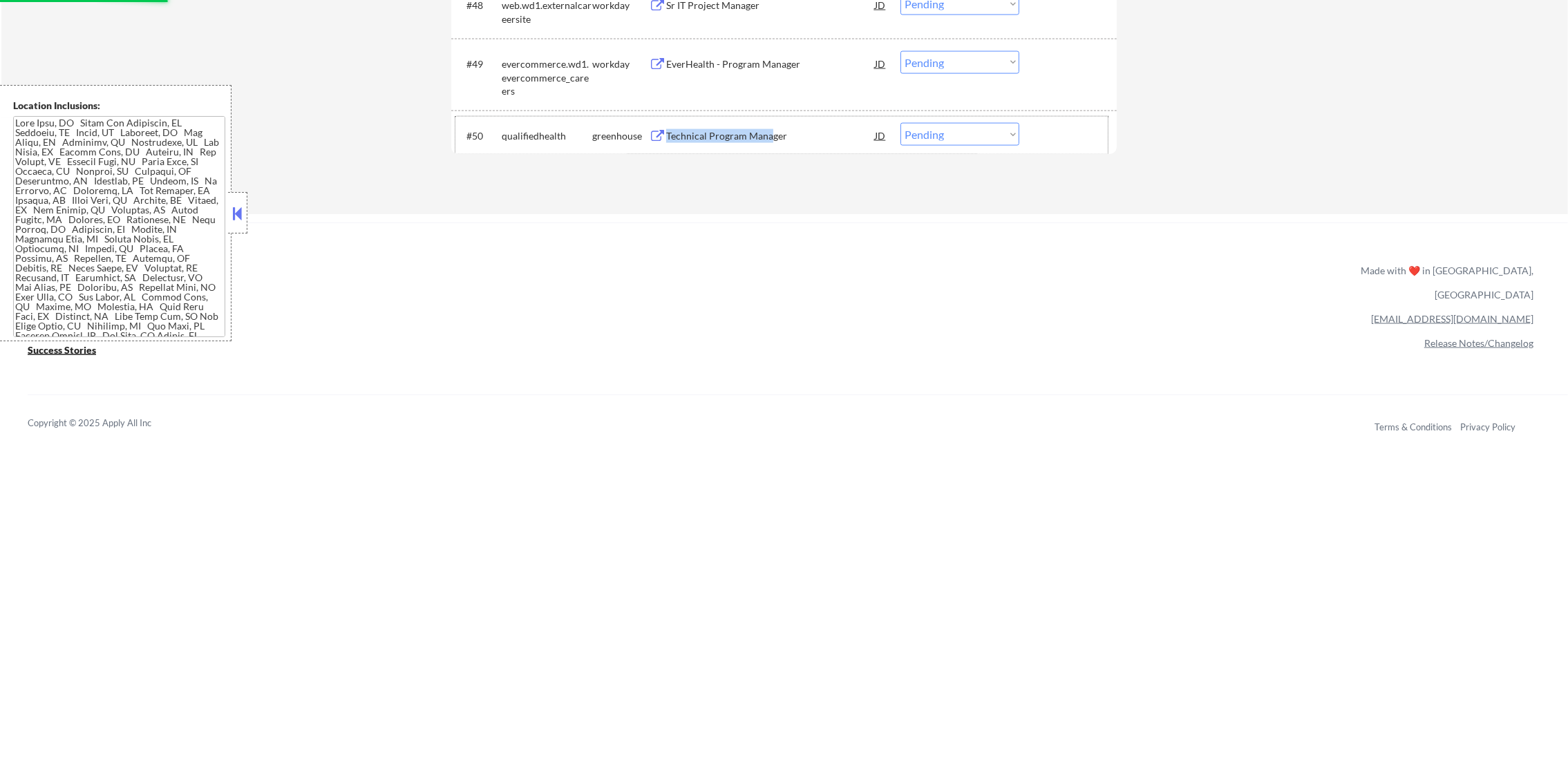
click at [770, 136] on div "#50 qualifiedhealth greenhouse Technical Program Manager JD Choose an option...…" at bounding box center [781, 135] width 652 height 37
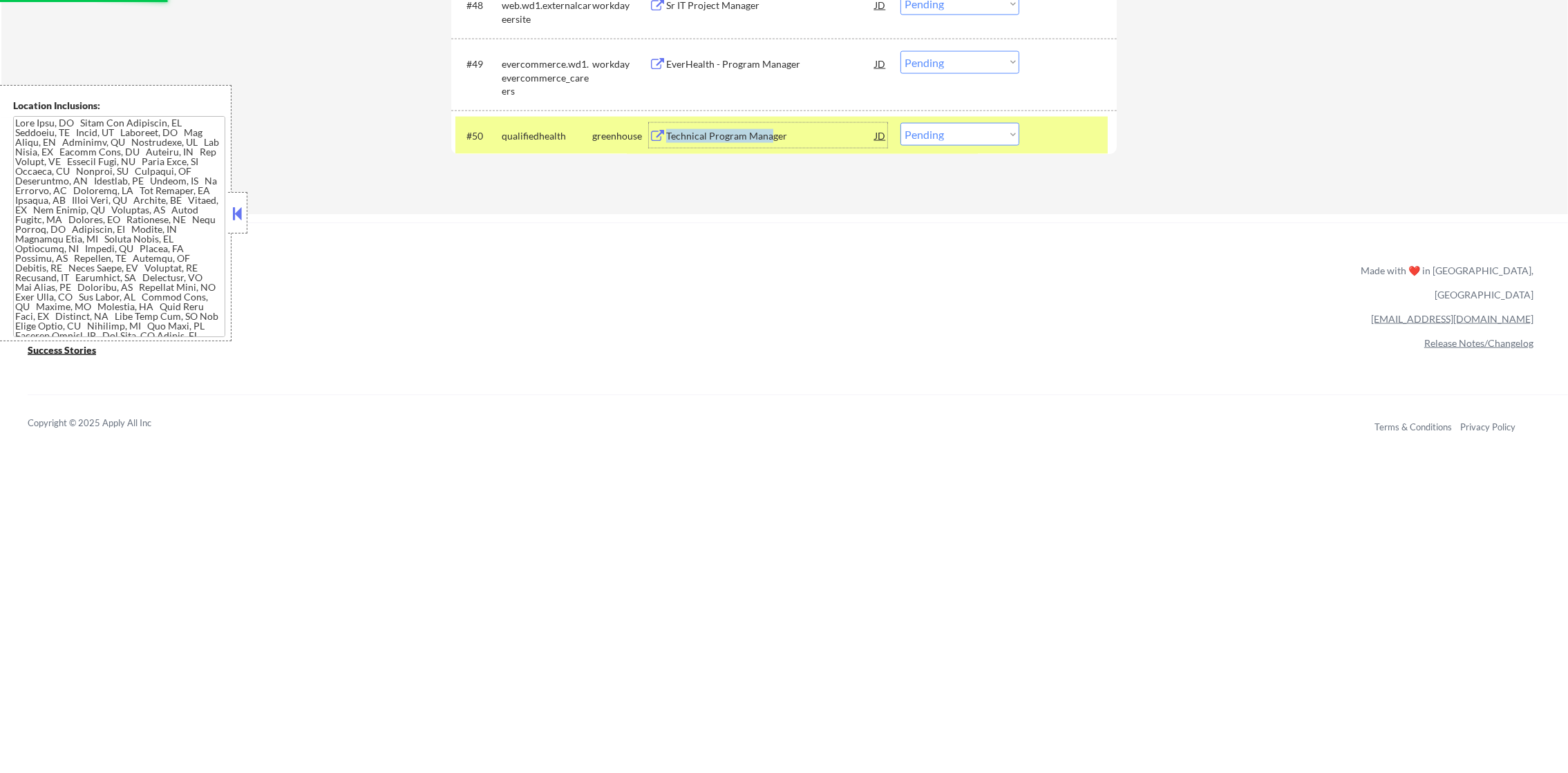
click at [770, 136] on div "Technical Program Manager" at bounding box center [770, 136] width 209 height 14
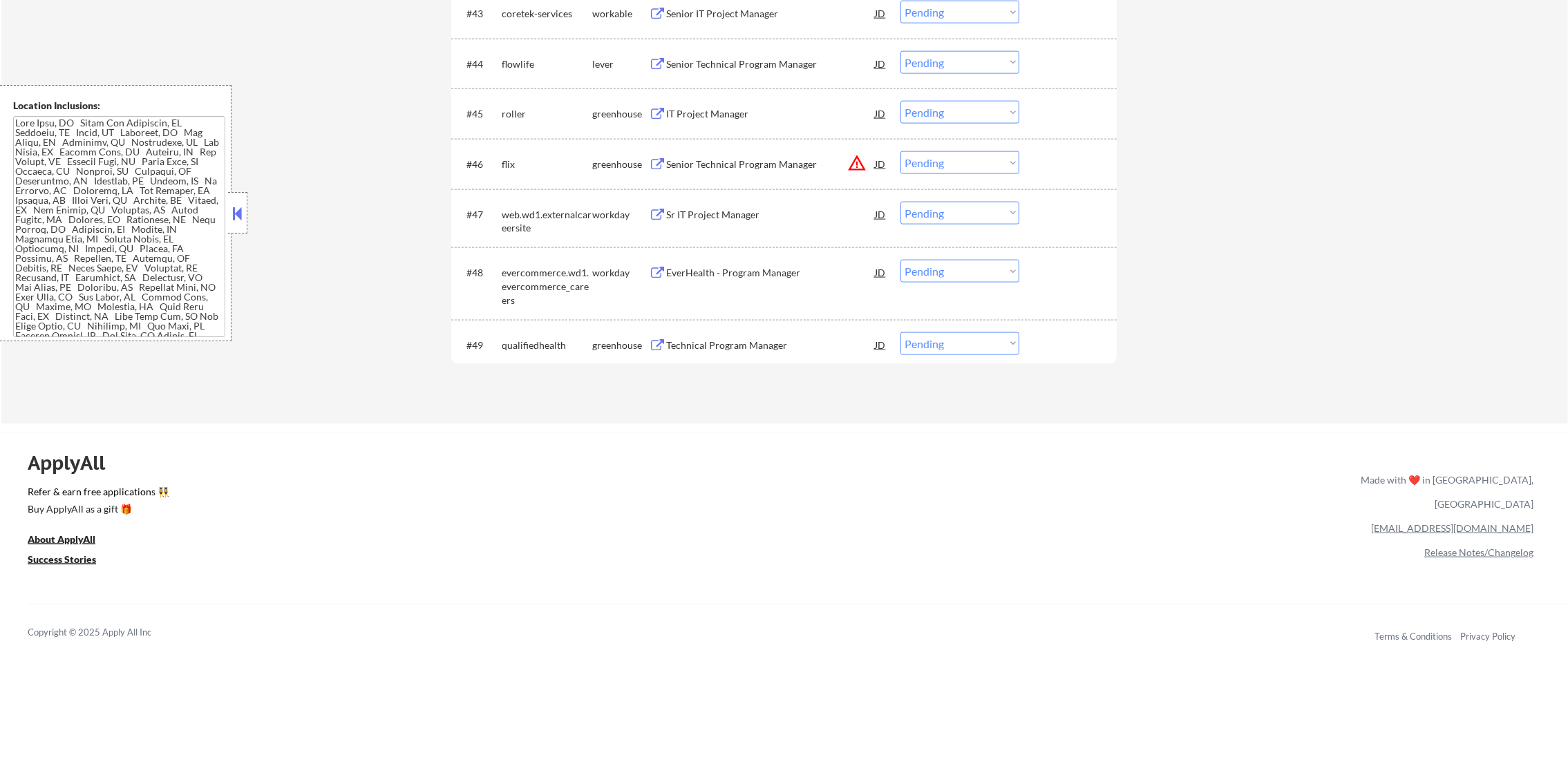
scroll to position [2901, 0]
click at [753, 275] on div "EverHealth - Program Manager" at bounding box center [770, 275] width 209 height 14
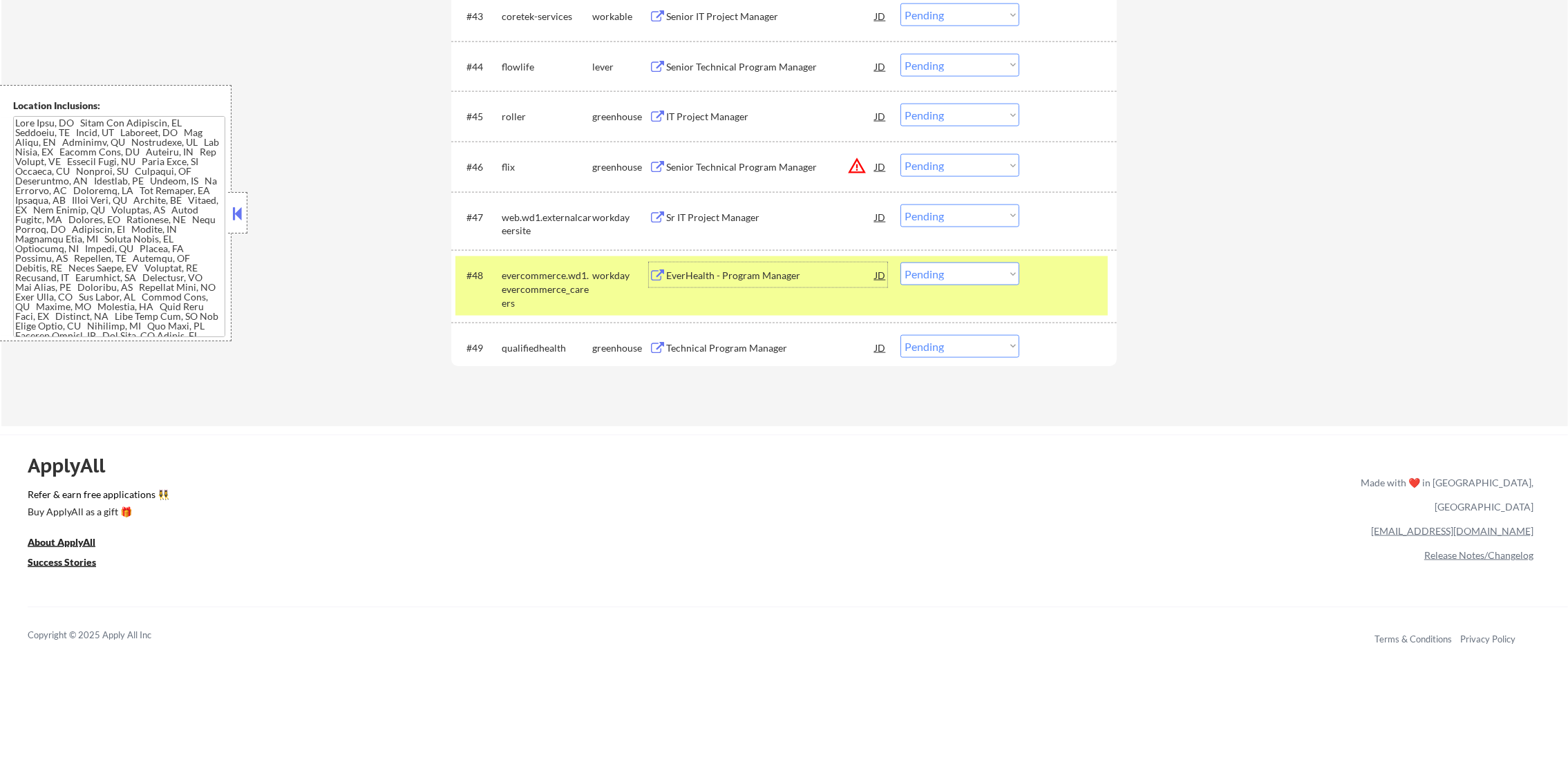
click at [930, 285] on select "Choose an option... Pending Applied Excluded (Questions) Excluded (Expired) Exc…" at bounding box center [960, 274] width 119 height 23
click at [900, 262] on select "Choose an option... Pending Applied Excluded (Questions) Excluded (Expired) Exc…" at bounding box center [960, 274] width 119 height 23
drag, startPoint x: 465, startPoint y: 294, endPoint x: 604, endPoint y: 279, distance: 139.8
click at [466, 294] on div "#48 evercommerce.wd1.evercommerce_careers workday EverHealth - Program Manager …" at bounding box center [781, 286] width 652 height 59
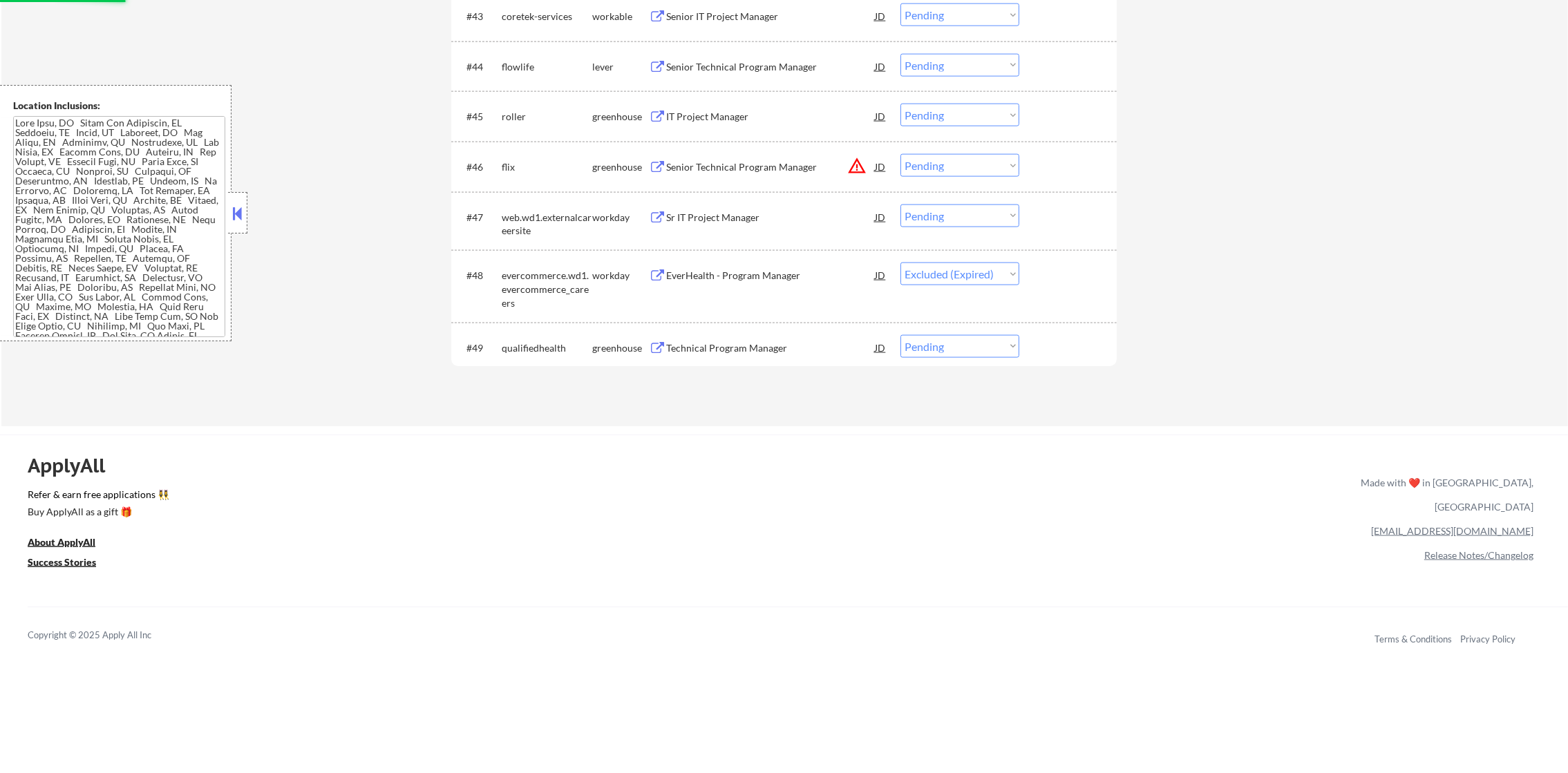
click at [780, 213] on div "Sr IT Project Manager" at bounding box center [770, 217] width 209 height 14
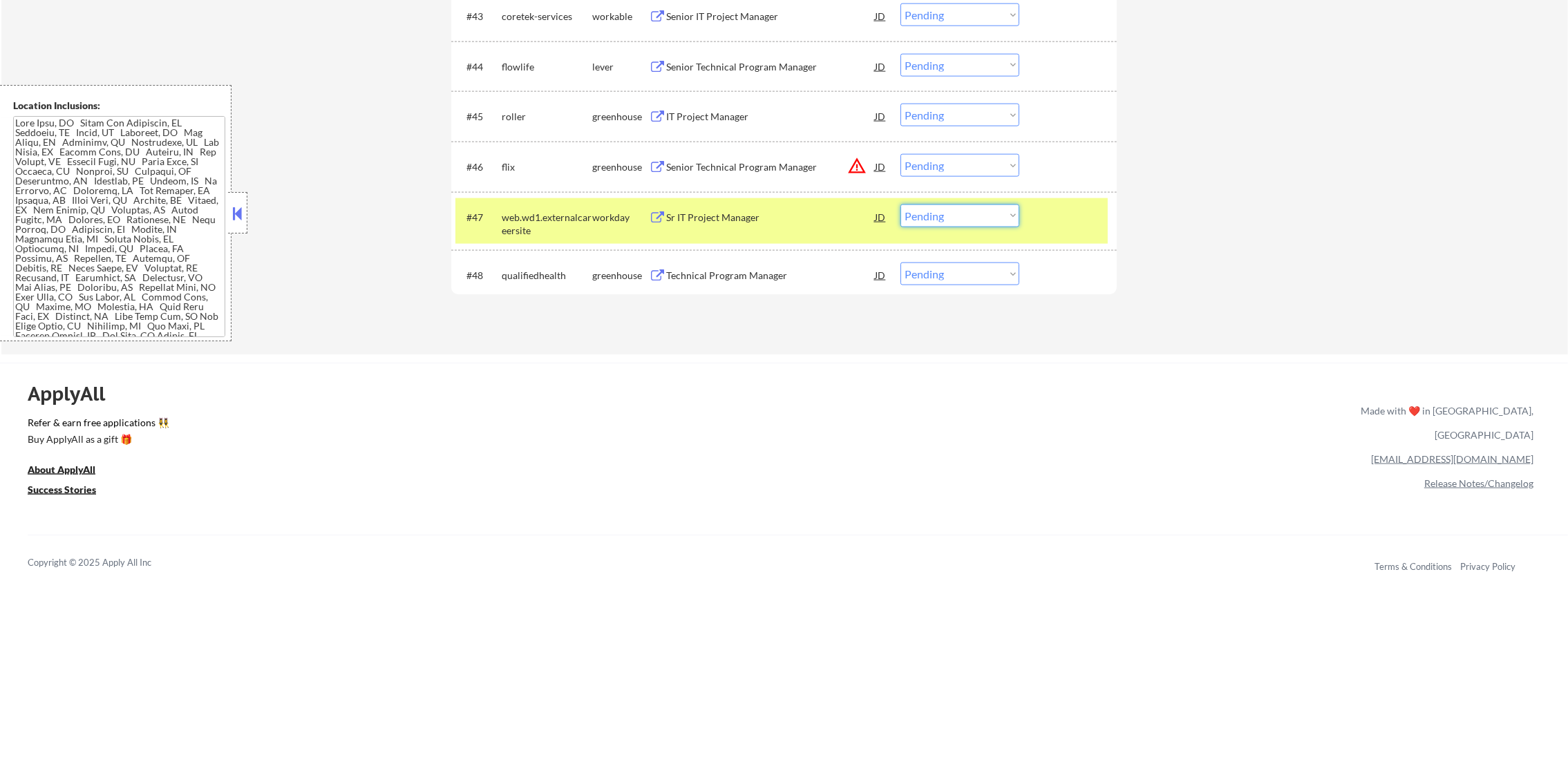
click at [933, 215] on select "Choose an option... Pending Applied Excluded (Questions) Excluded (Expired) Exc…" at bounding box center [960, 216] width 119 height 23
click at [900, 205] on select "Choose an option... Pending Applied Excluded (Questions) Excluded (Expired) Exc…" at bounding box center [960, 216] width 119 height 23
click at [556, 223] on div "web.wd1.externalcareersite" at bounding box center [547, 224] width 90 height 27
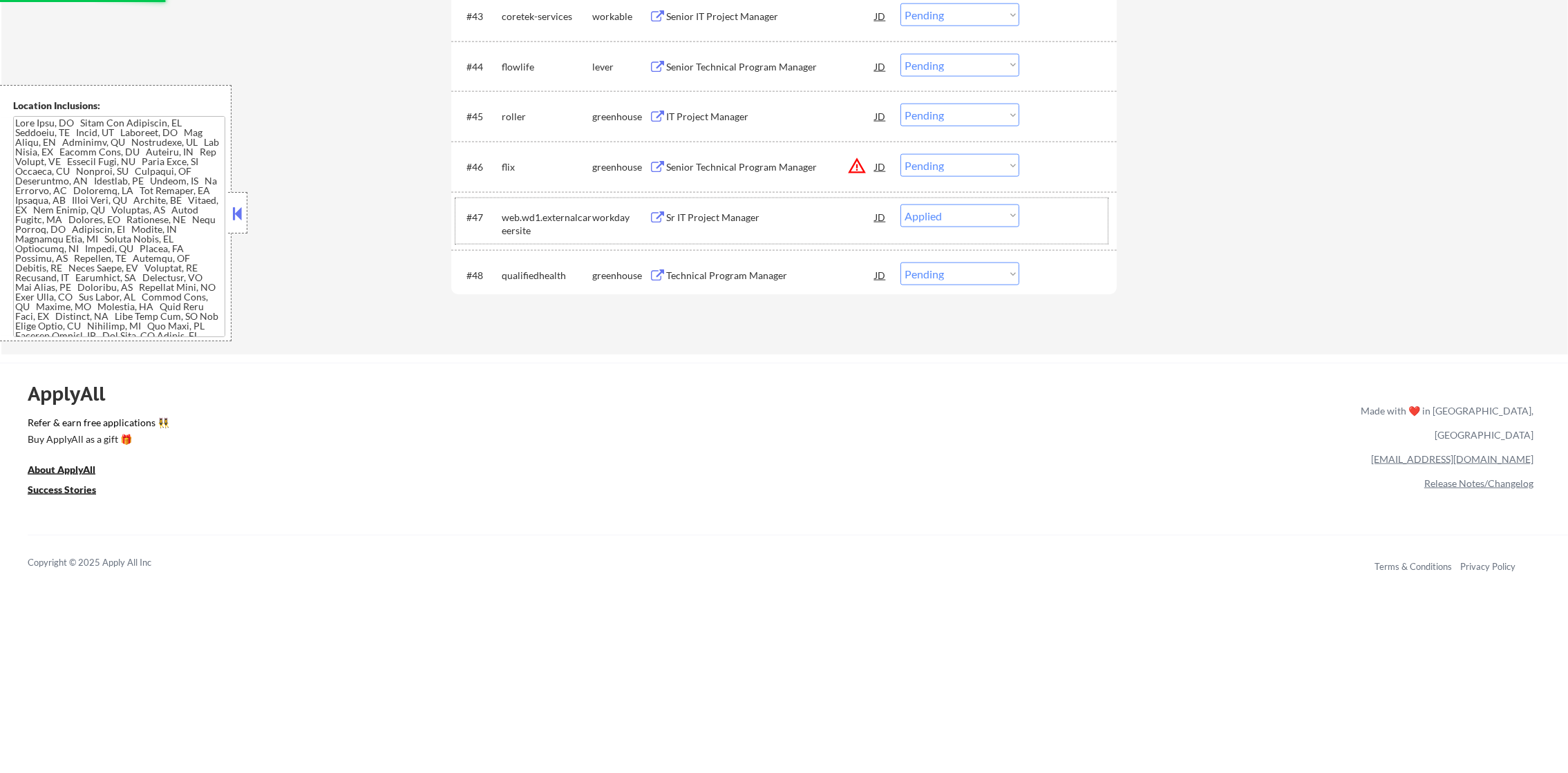
click at [863, 170] on button "warning_amber" at bounding box center [857, 166] width 20 height 20
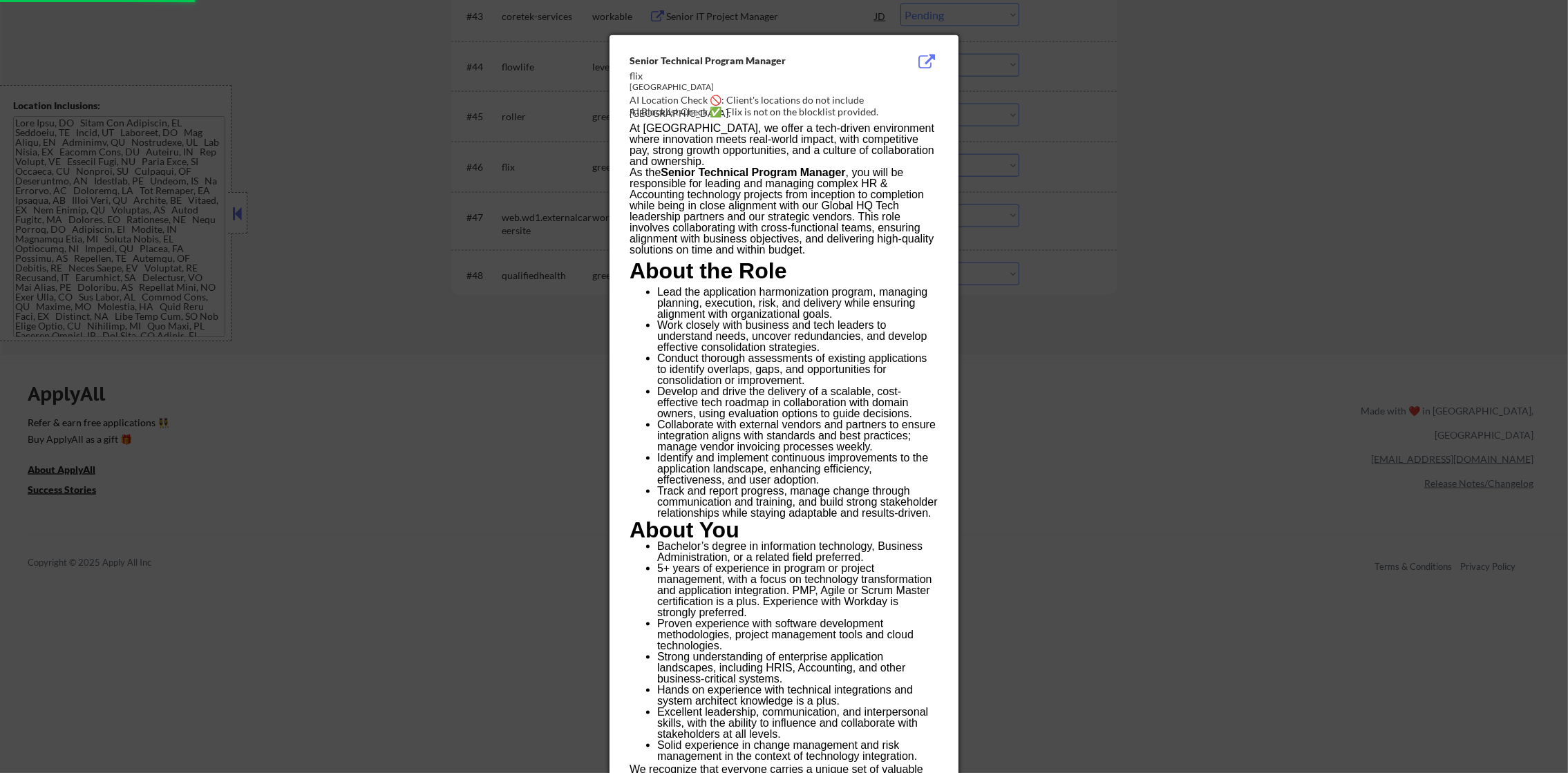
click at [1016, 169] on div at bounding box center [784, 386] width 1568 height 773
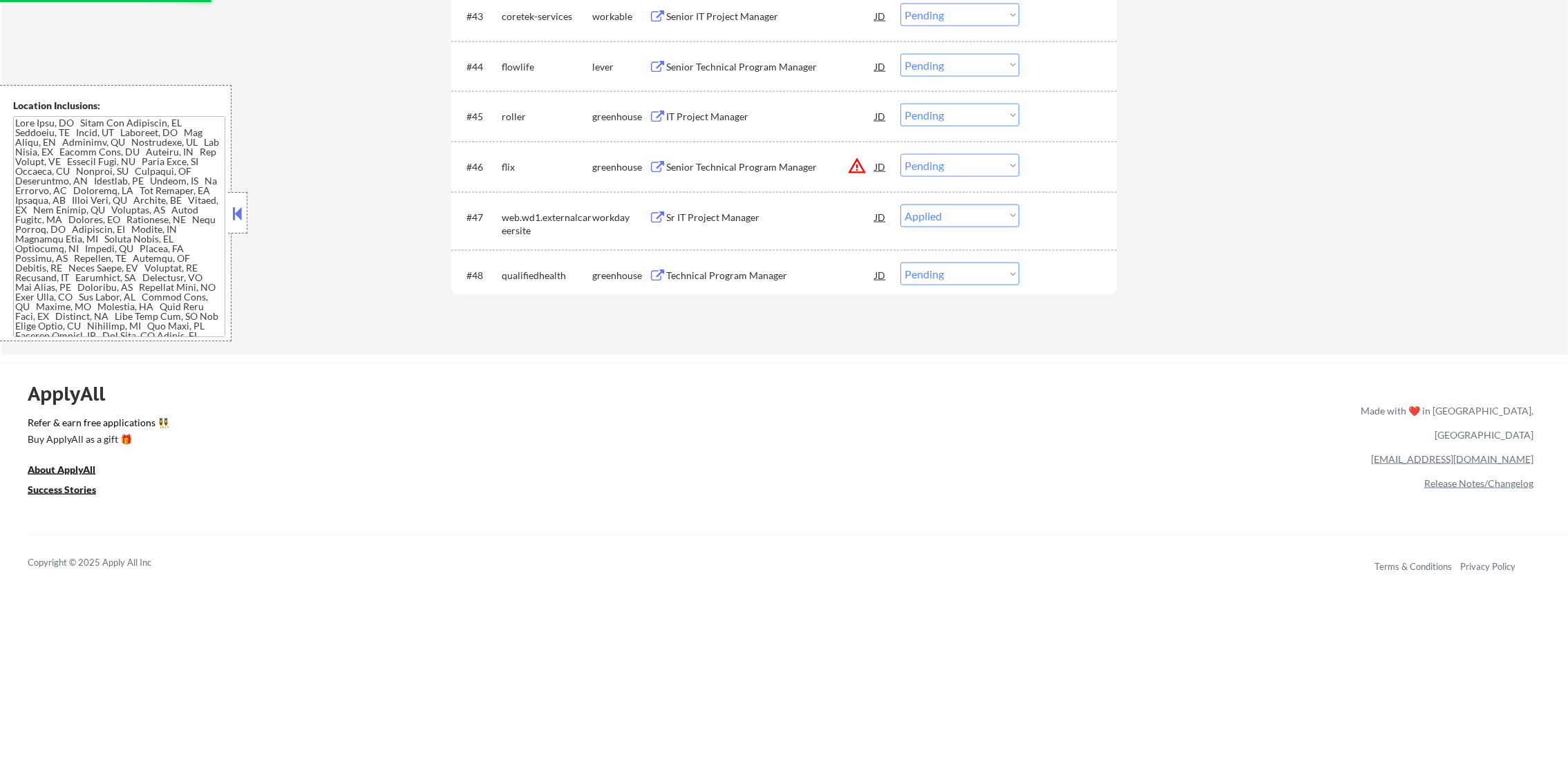
click at [968, 166] on select "Choose an option... Pending Applied Excluded (Questions) Excluded (Expired) Exc…" at bounding box center [960, 165] width 119 height 23
click at [900, 154] on select "Choose an option... Pending Applied Excluded (Questions) Excluded (Expired) Exc…" at bounding box center [960, 165] width 119 height 23
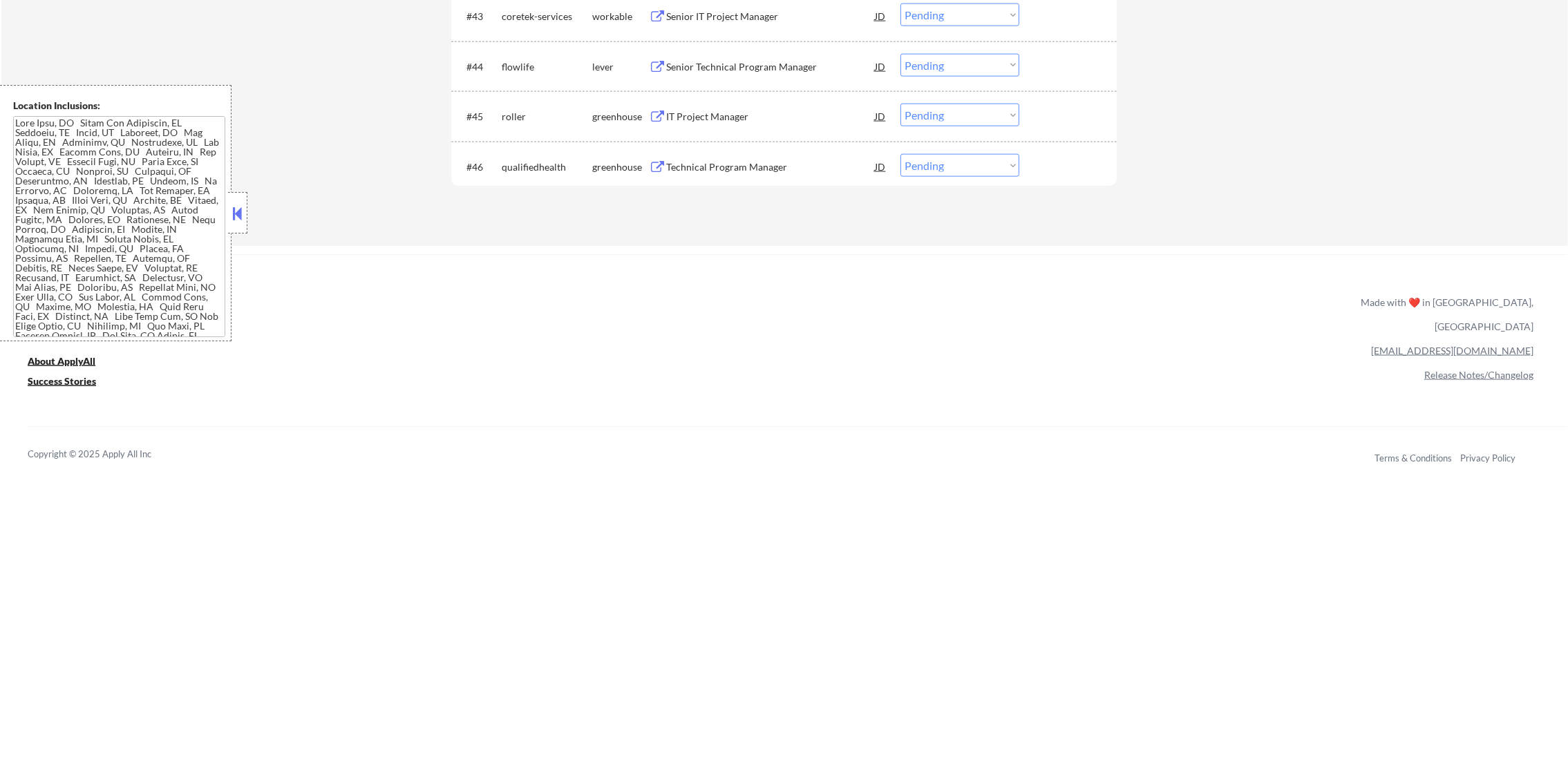
click at [753, 106] on div "IT Project Manager" at bounding box center [770, 116] width 209 height 25
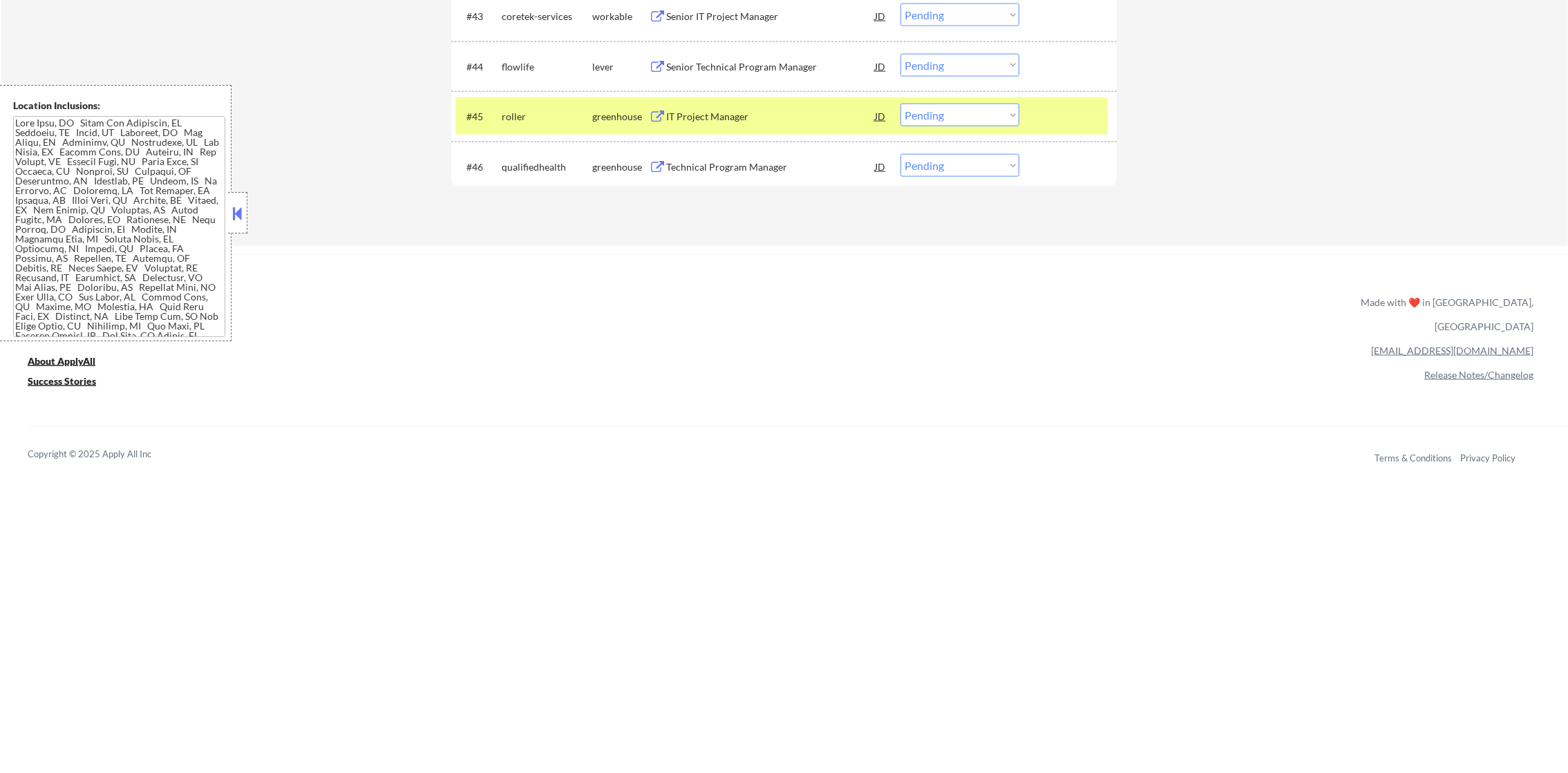
drag, startPoint x: 915, startPoint y: 121, endPoint x: 927, endPoint y: 128, distance: 13.9
click at [915, 121] on select "Choose an option... Pending Applied Excluded (Questions) Excluded (Expired) Exc…" at bounding box center [960, 115] width 119 height 23
click at [900, 104] on select "Choose an option... Pending Applied Excluded (Questions) Excluded (Expired) Exc…" at bounding box center [960, 115] width 119 height 23
click at [538, 113] on div "roller" at bounding box center [547, 117] width 90 height 14
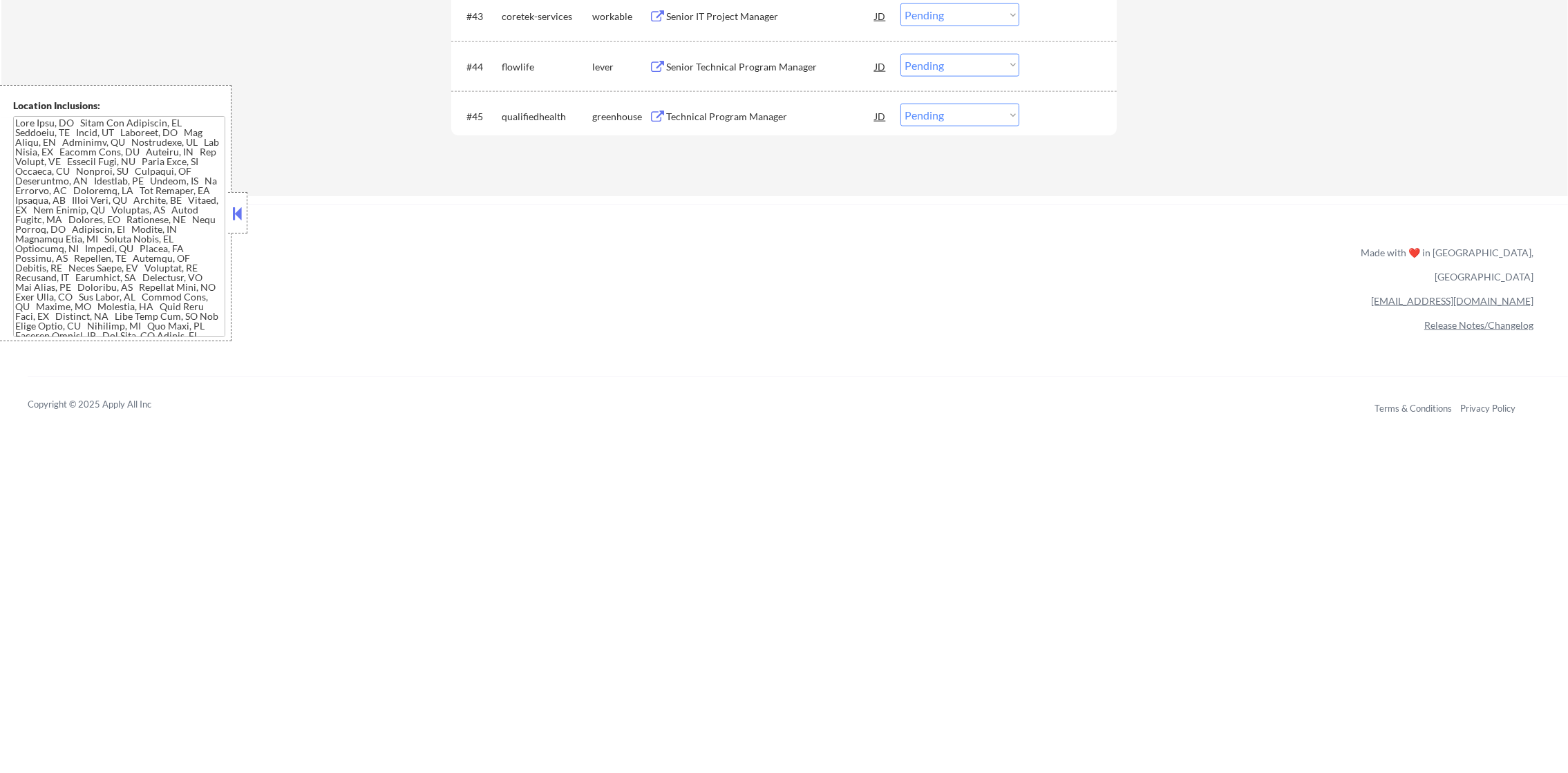
click at [772, 69] on div "Senior Technical Program Manager" at bounding box center [770, 67] width 209 height 14
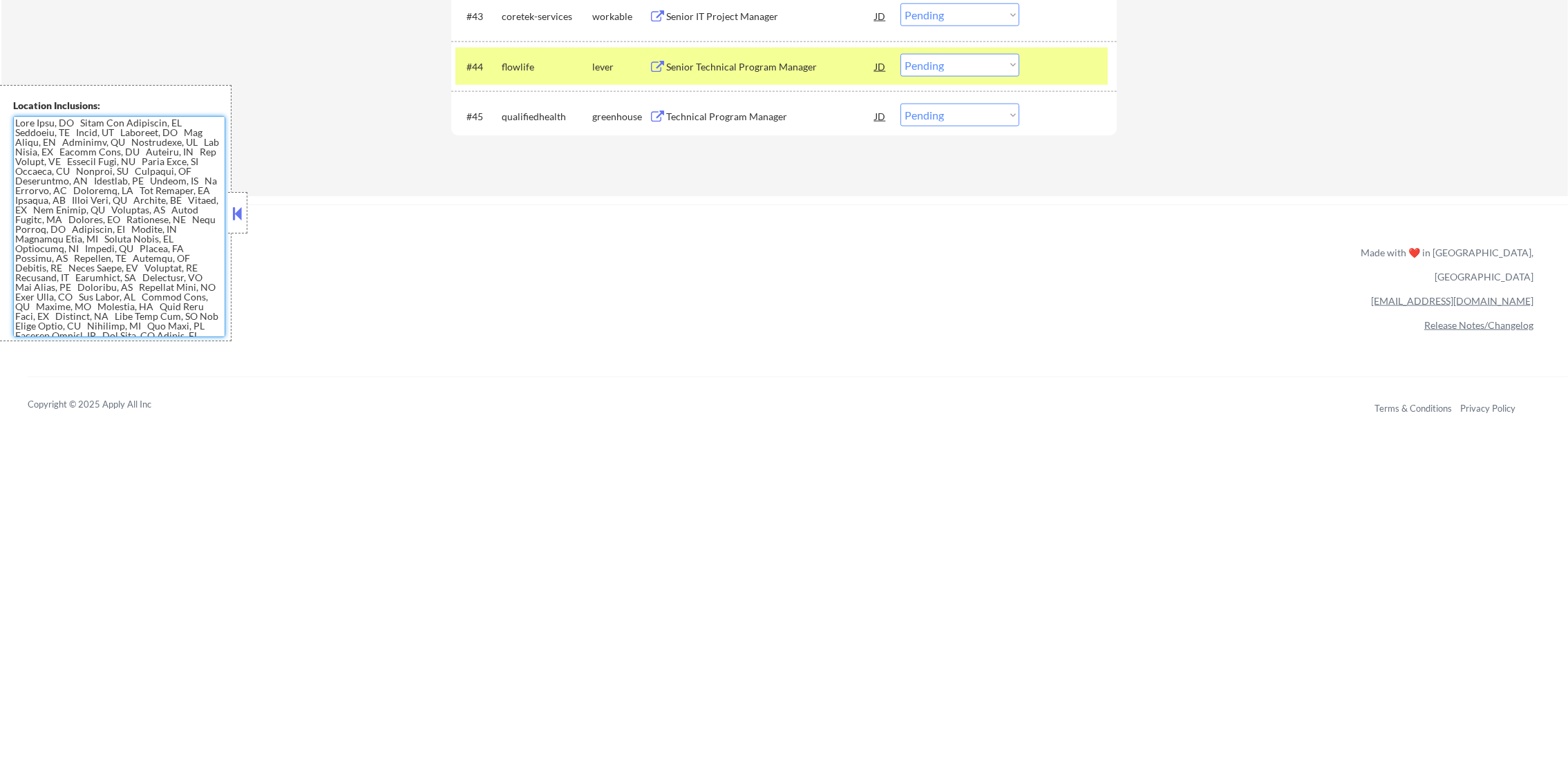
click at [953, 72] on select "Choose an option... Pending Applied Excluded (Questions) Excluded (Expired) Exc…" at bounding box center [960, 66] width 119 height 23
click at [900, 54] on select "Choose an option... Pending Applied Excluded (Questions) Excluded (Expired) Exc…" at bounding box center [960, 66] width 119 height 23
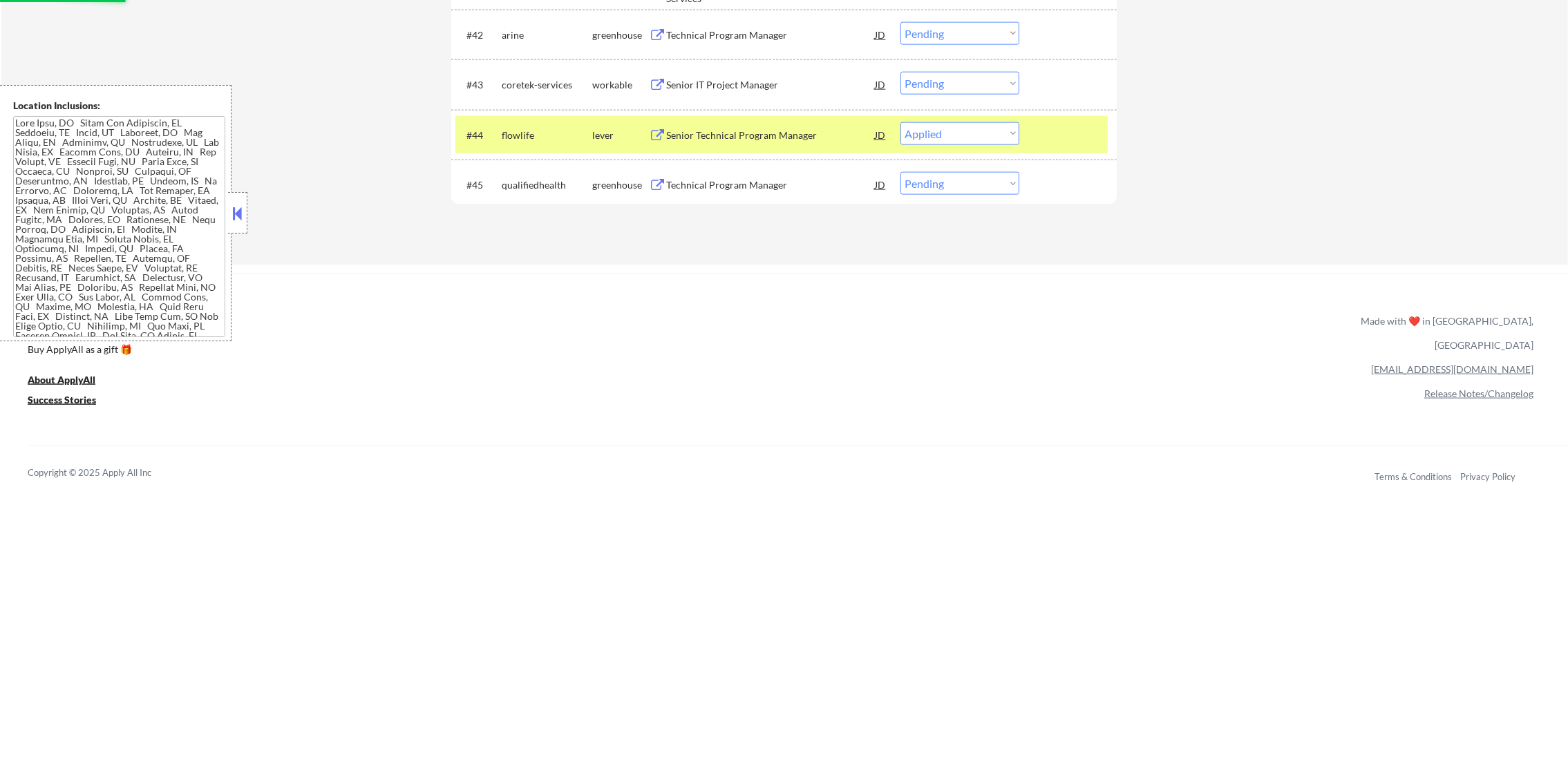
scroll to position [2832, 0]
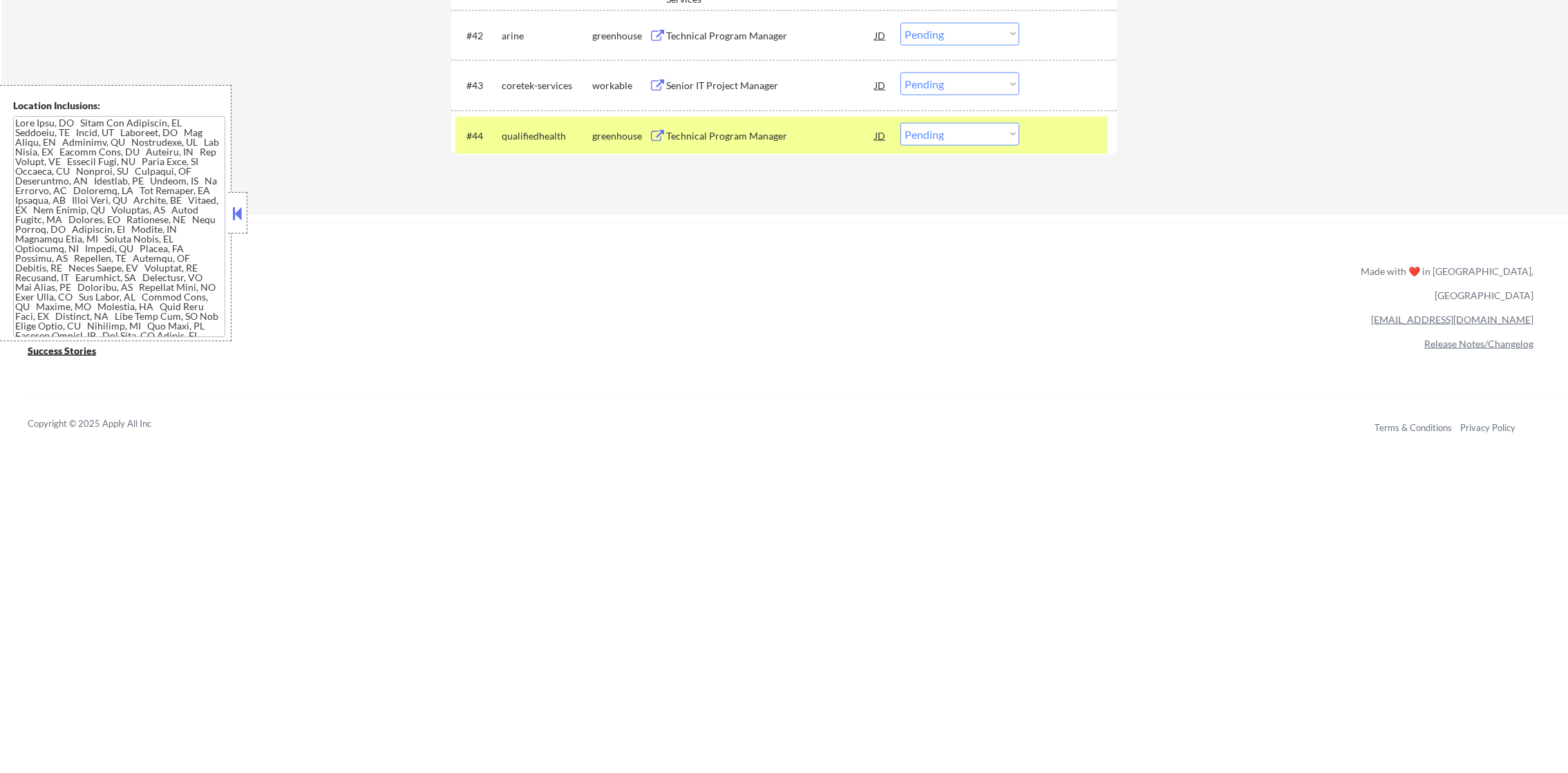
click at [950, 137] on select "Choose an option... Pending Applied Excluded (Questions) Excluded (Expired) Exc…" at bounding box center [960, 135] width 119 height 23
click at [798, 132] on div "Technical Program Manager" at bounding box center [770, 136] width 209 height 14
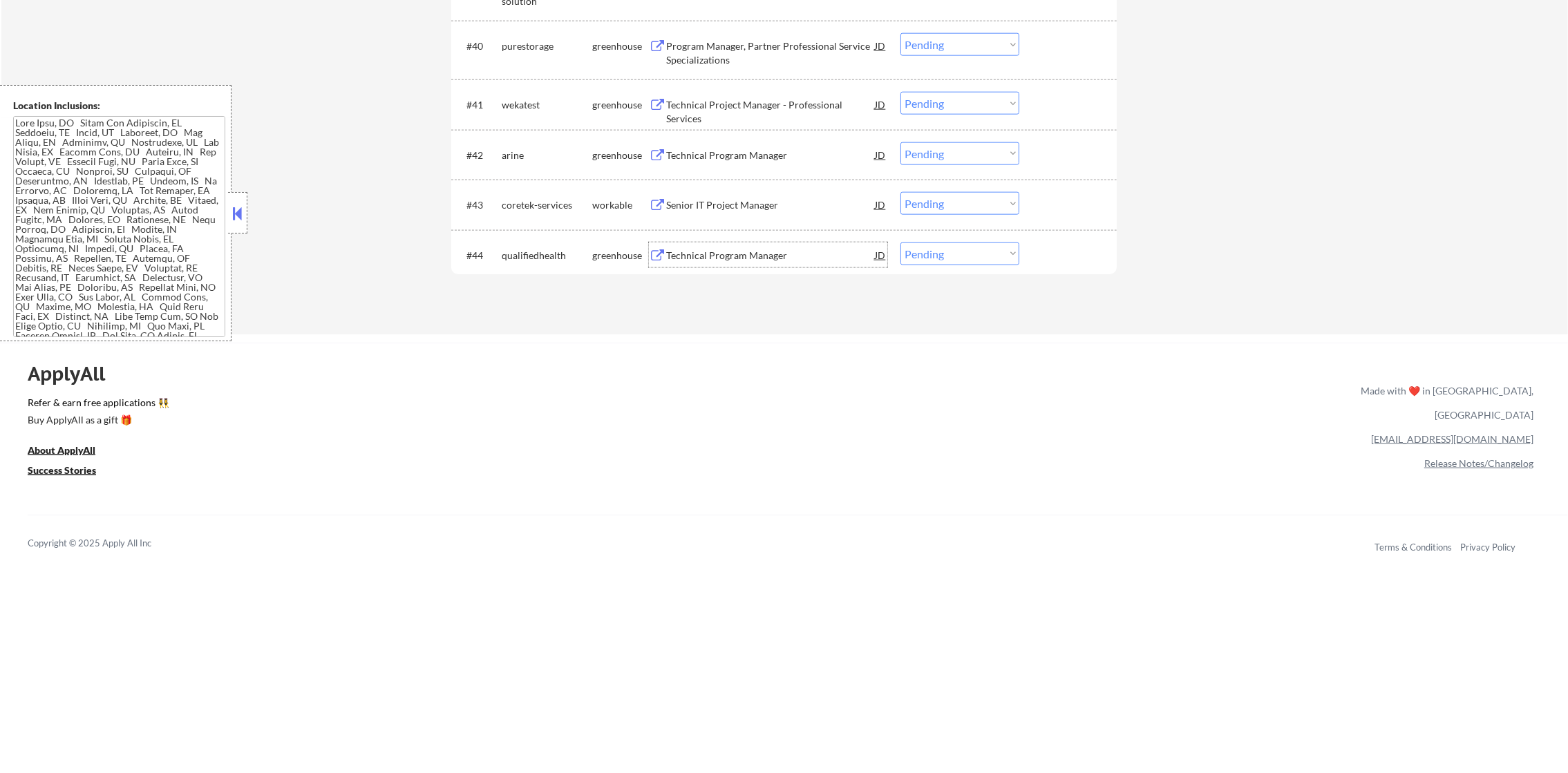
scroll to position [2693, 0]
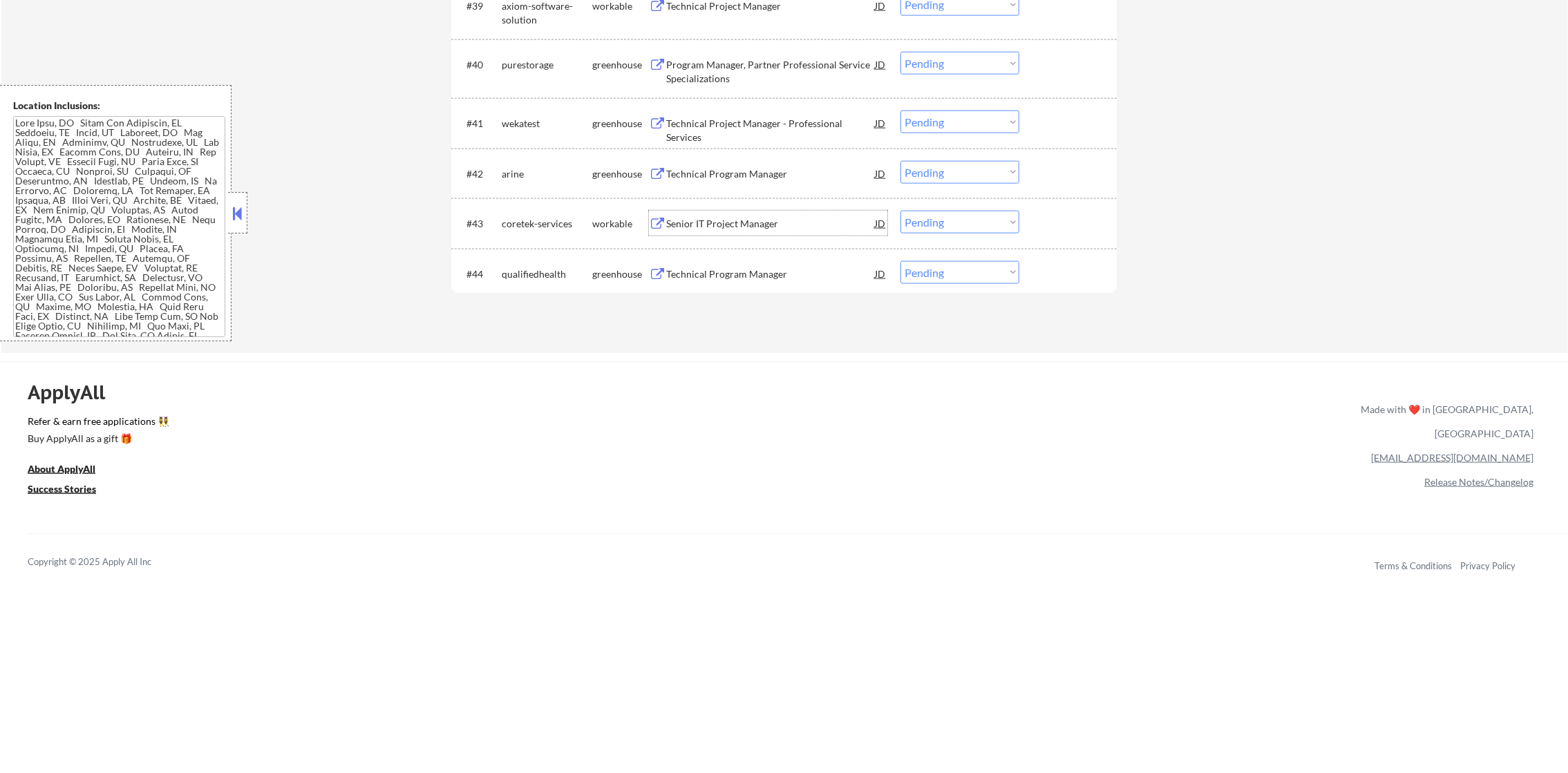
click at [760, 217] on div "Senior IT Project Manager" at bounding box center [770, 224] width 209 height 14
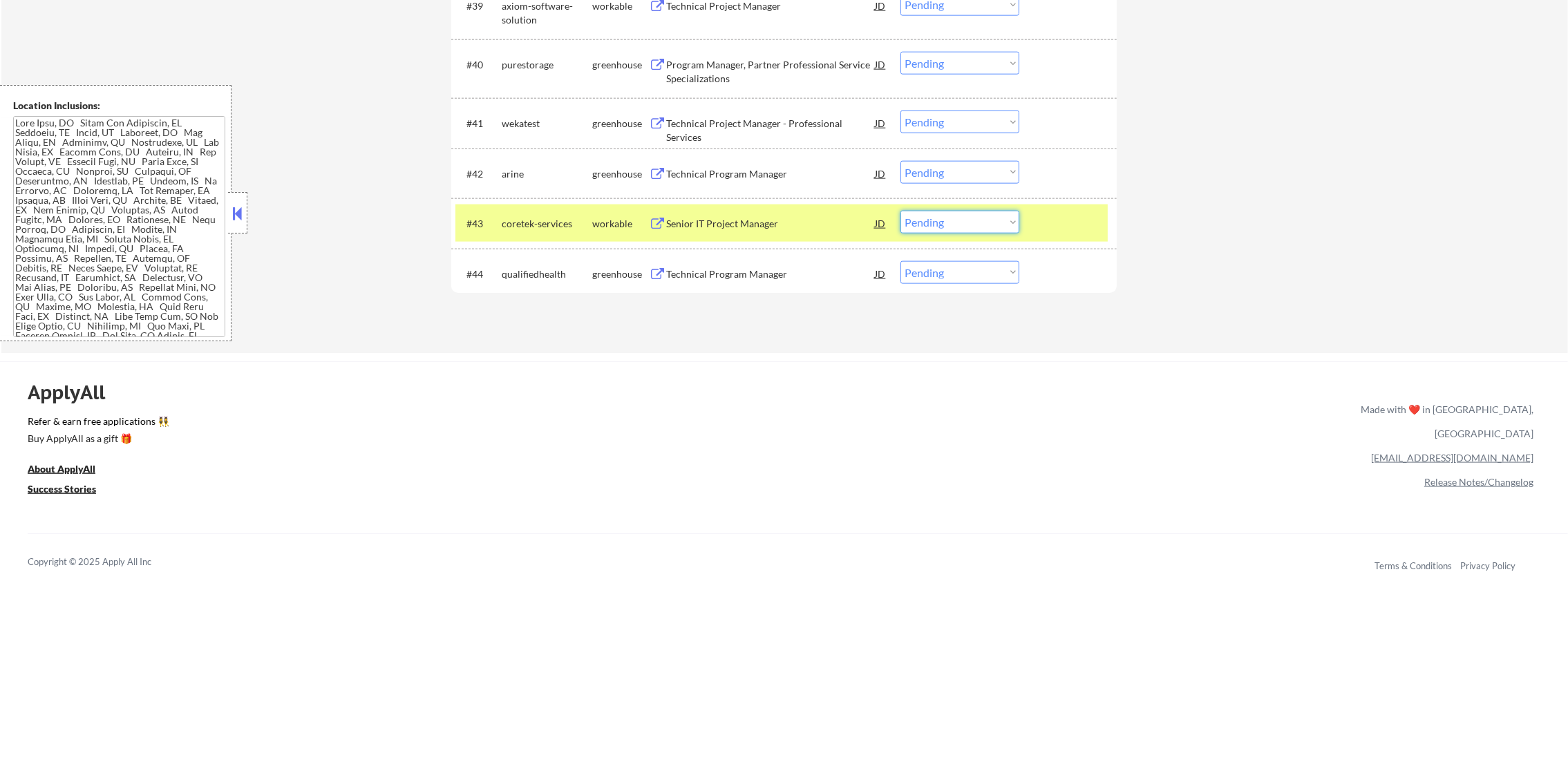
click at [946, 215] on select "Choose an option... Pending Applied Excluded (Questions) Excluded (Expired) Exc…" at bounding box center [960, 222] width 119 height 23
click at [900, 211] on select "Choose an option... Pending Applied Excluded (Questions) Excluded (Expired) Exc…" at bounding box center [960, 222] width 119 height 23
click at [524, 231] on div "coretek-services" at bounding box center [547, 223] width 90 height 25
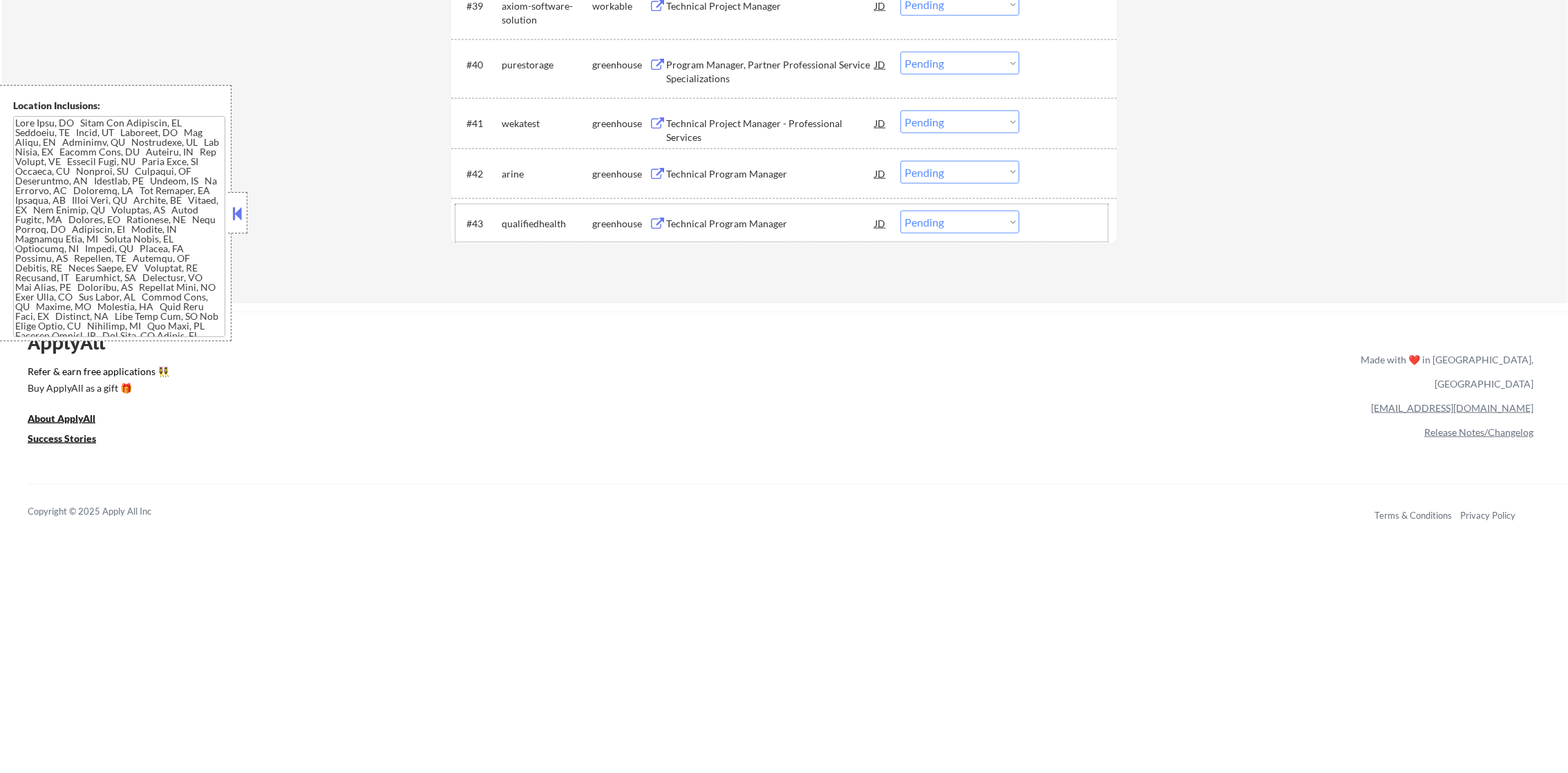
click at [765, 158] on div "#42 arine greenhouse Technical Program Manager JD warning_amber Choose an optio…" at bounding box center [781, 173] width 652 height 37
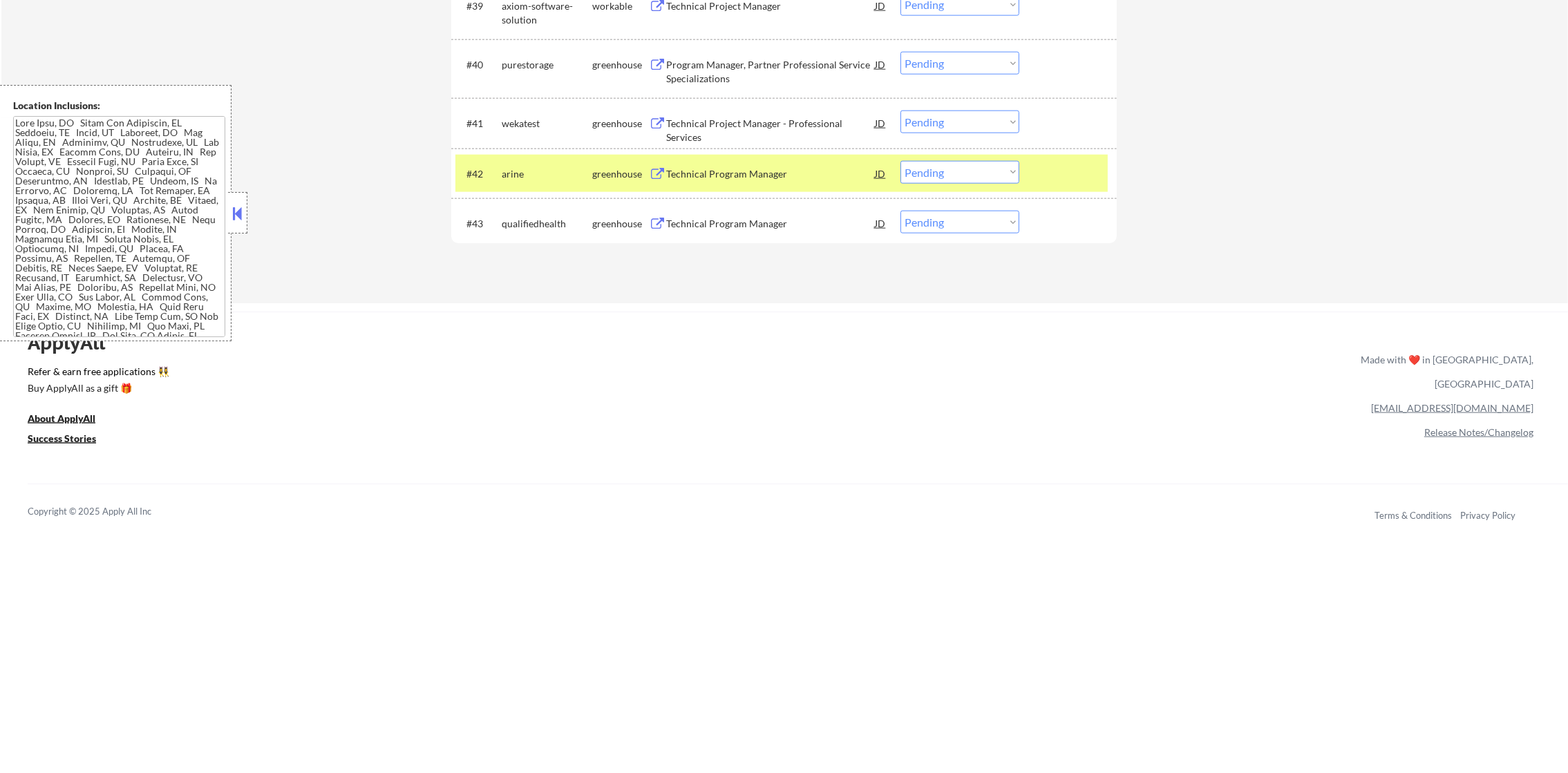
click at [765, 162] on div "Technical Program Manager" at bounding box center [770, 174] width 209 height 25
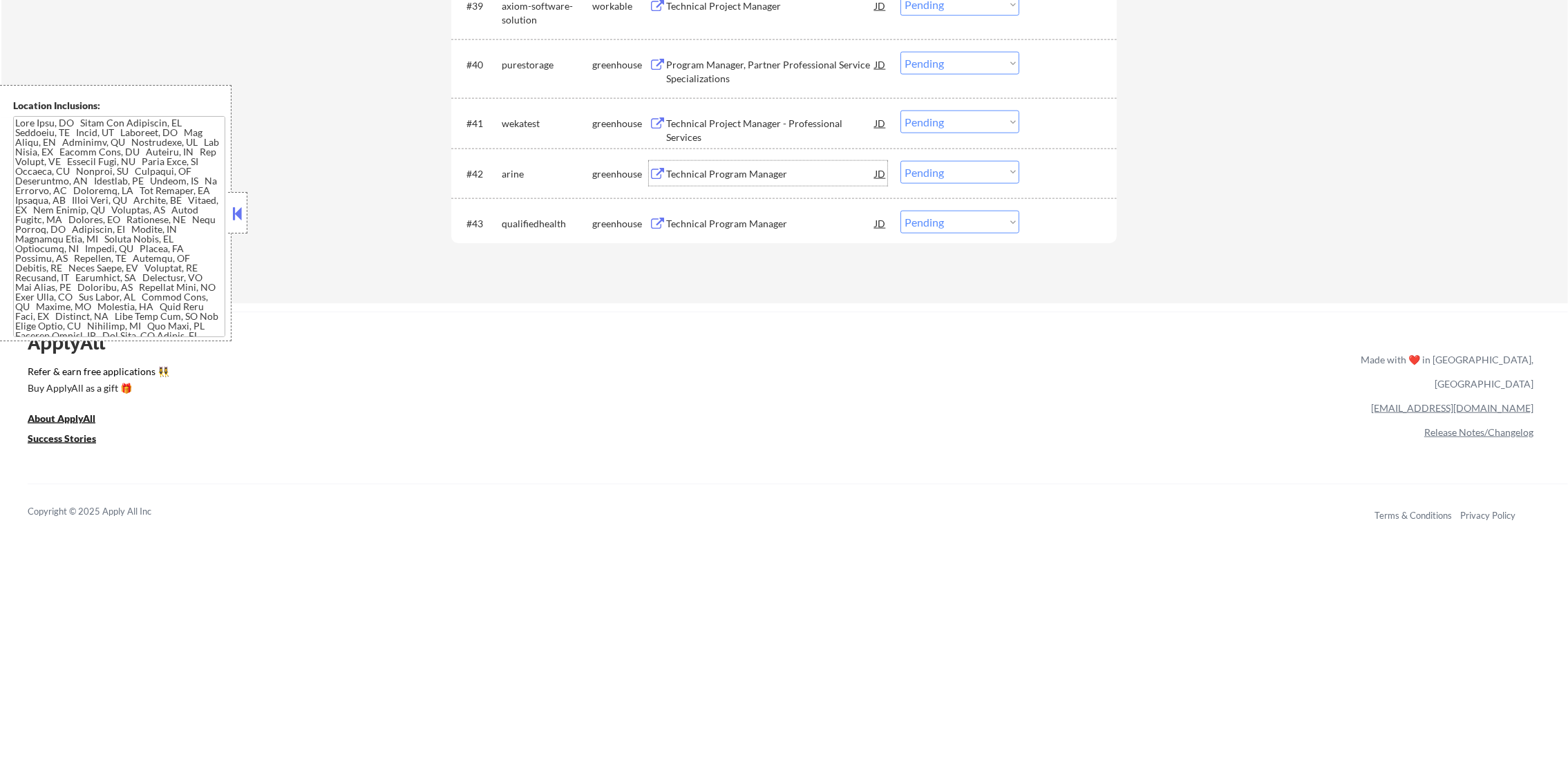
click at [927, 170] on select "Choose an option... Pending Applied Excluded (Questions) Excluded (Expired) Exc…" at bounding box center [960, 173] width 119 height 23
click at [900, 161] on select "Choose an option... Pending Applied Excluded (Questions) Excluded (Expired) Exc…" at bounding box center [960, 173] width 119 height 23
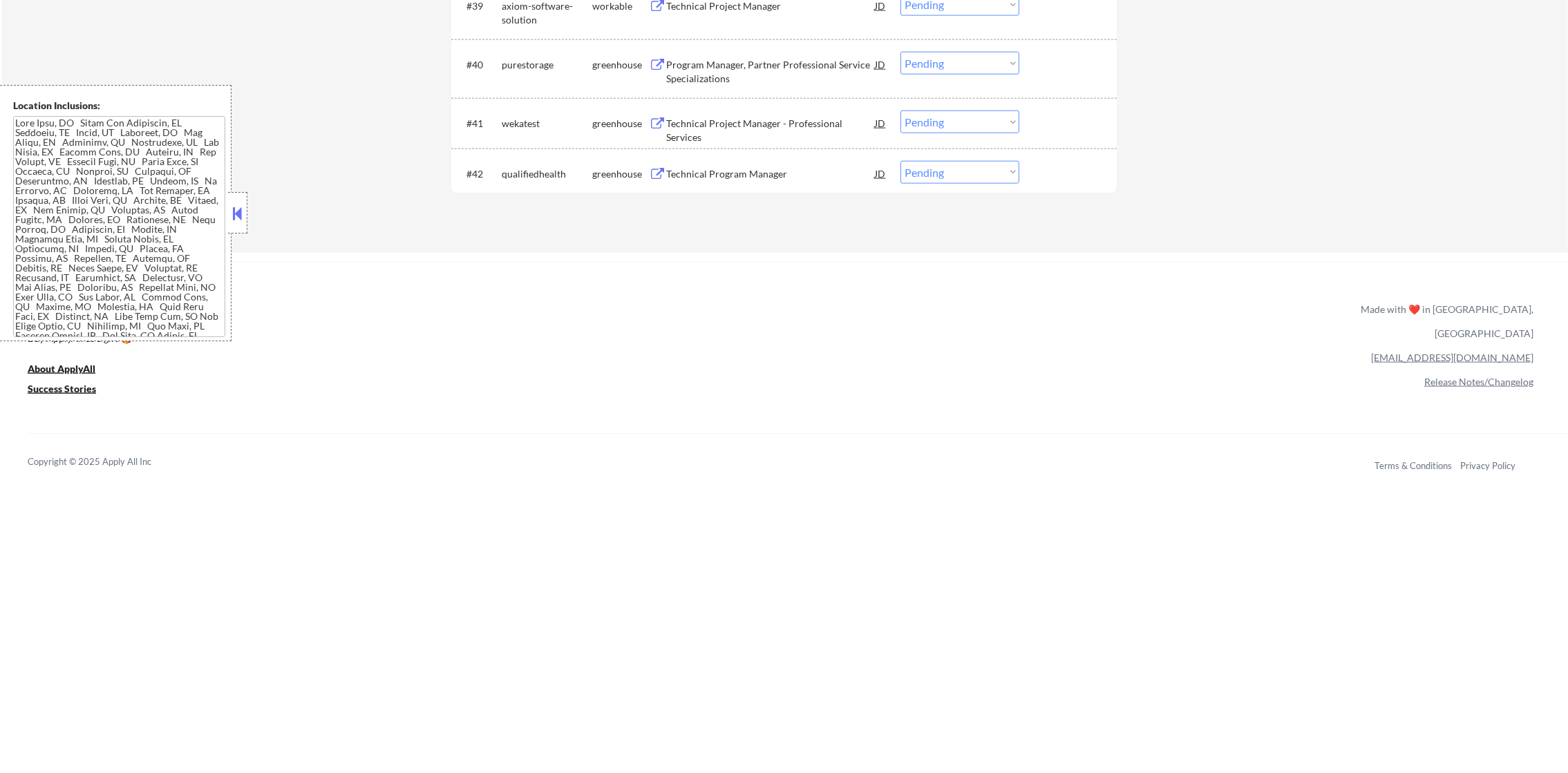
click at [754, 108] on div "#41 wekatest greenhouse Technical Project Manager - Professional Services JD wa…" at bounding box center [781, 123] width 652 height 37
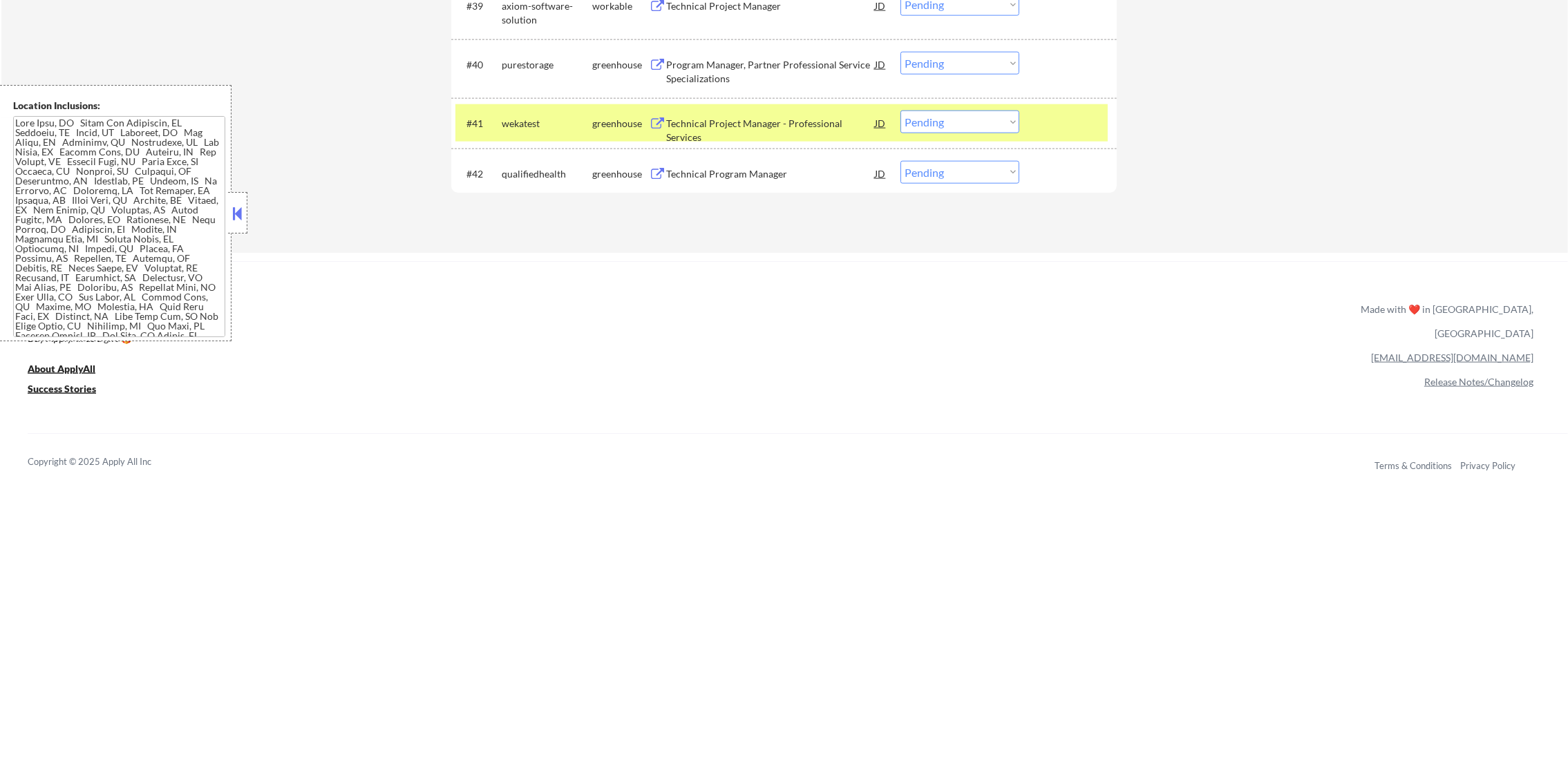
click at [754, 108] on div "#41 wekatest greenhouse Technical Project Manager - Professional Services JD wa…" at bounding box center [781, 123] width 652 height 37
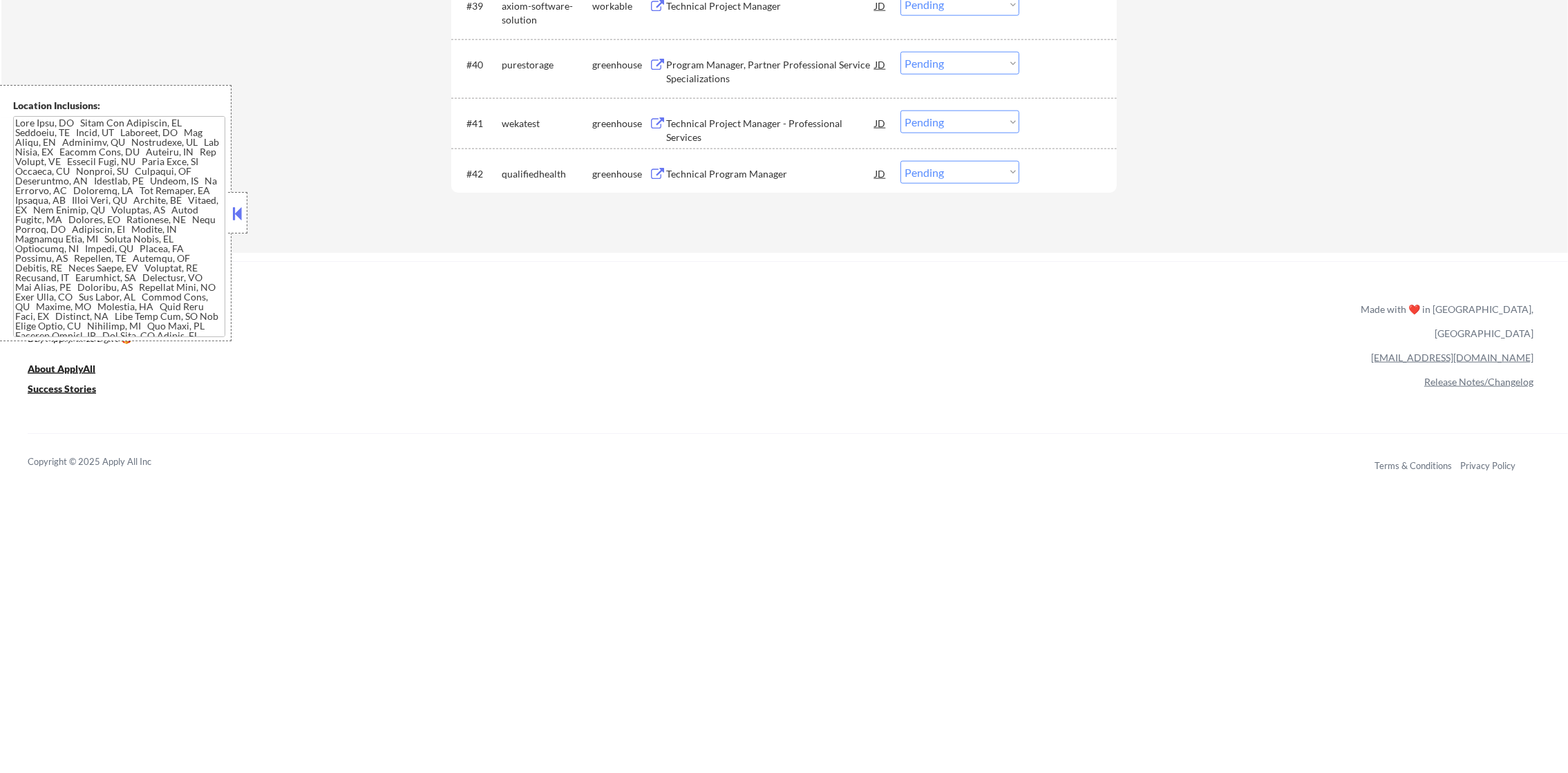
click at [732, 122] on div "Technical Project Manager - Professional Services" at bounding box center [770, 130] width 209 height 27
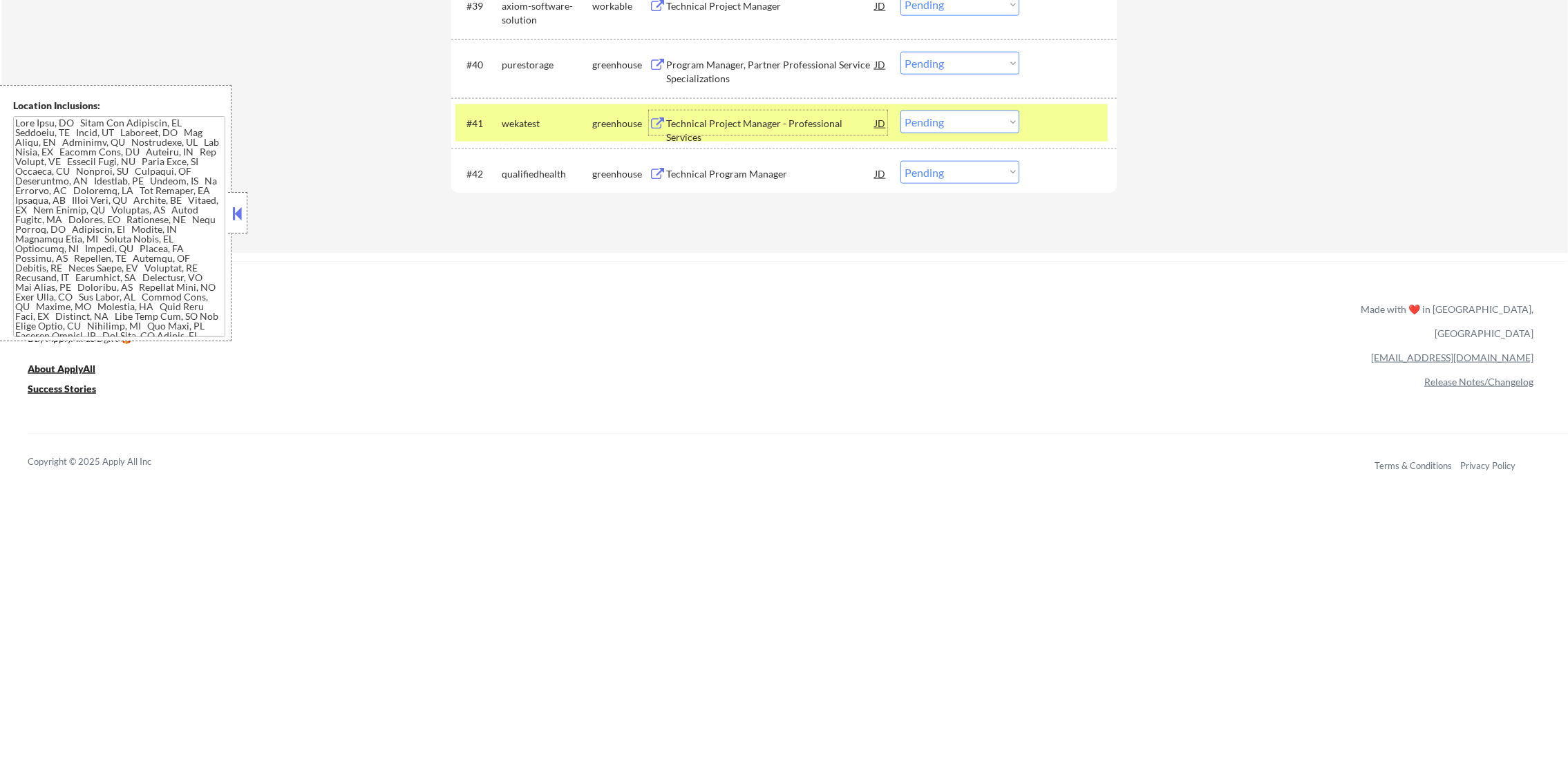
click at [947, 110] on select "Choose an option... Pending Applied Excluded (Questions) Excluded (Expired) Exc…" at bounding box center [960, 122] width 119 height 23
click at [900, 110] on select "Choose an option... Pending Applied Excluded (Questions) Excluded (Expired) Exc…" at bounding box center [960, 122] width 119 height 23
click at [585, 127] on div "wekatest" at bounding box center [547, 123] width 90 height 14
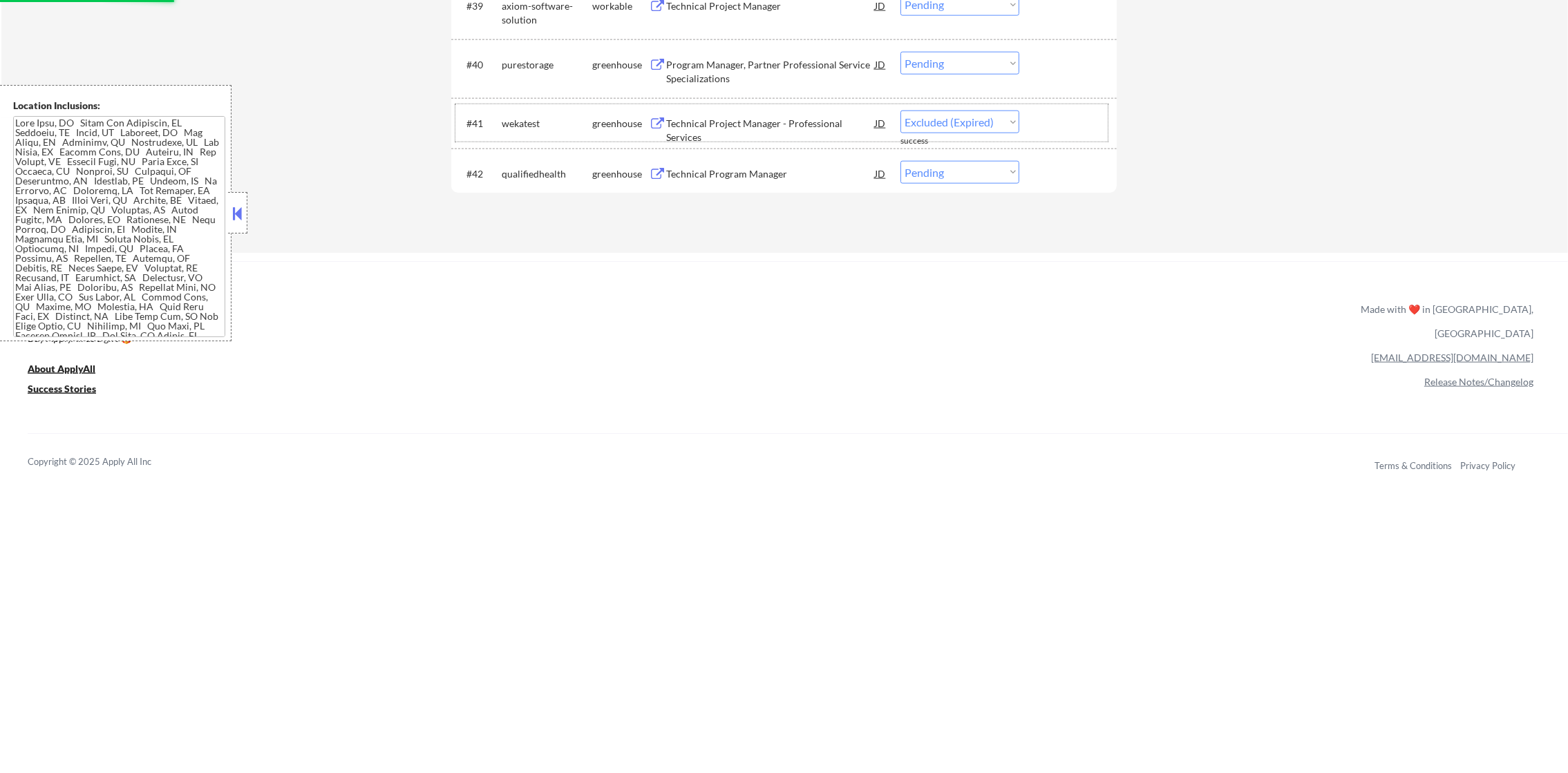
scroll to position [2659, 0]
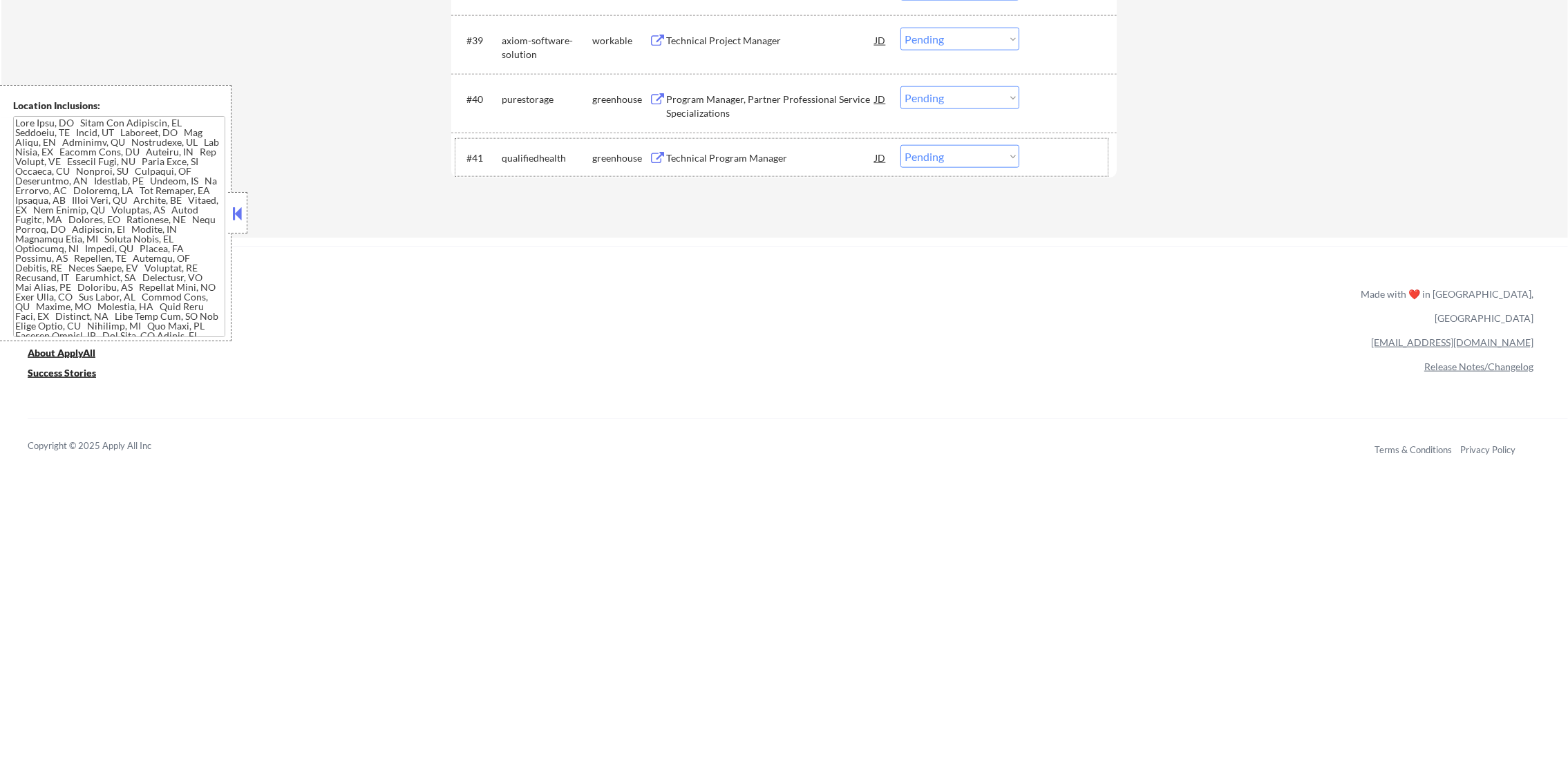
click at [730, 94] on div "Program Manager, Partner Professional Service Specializations" at bounding box center [770, 106] width 209 height 27
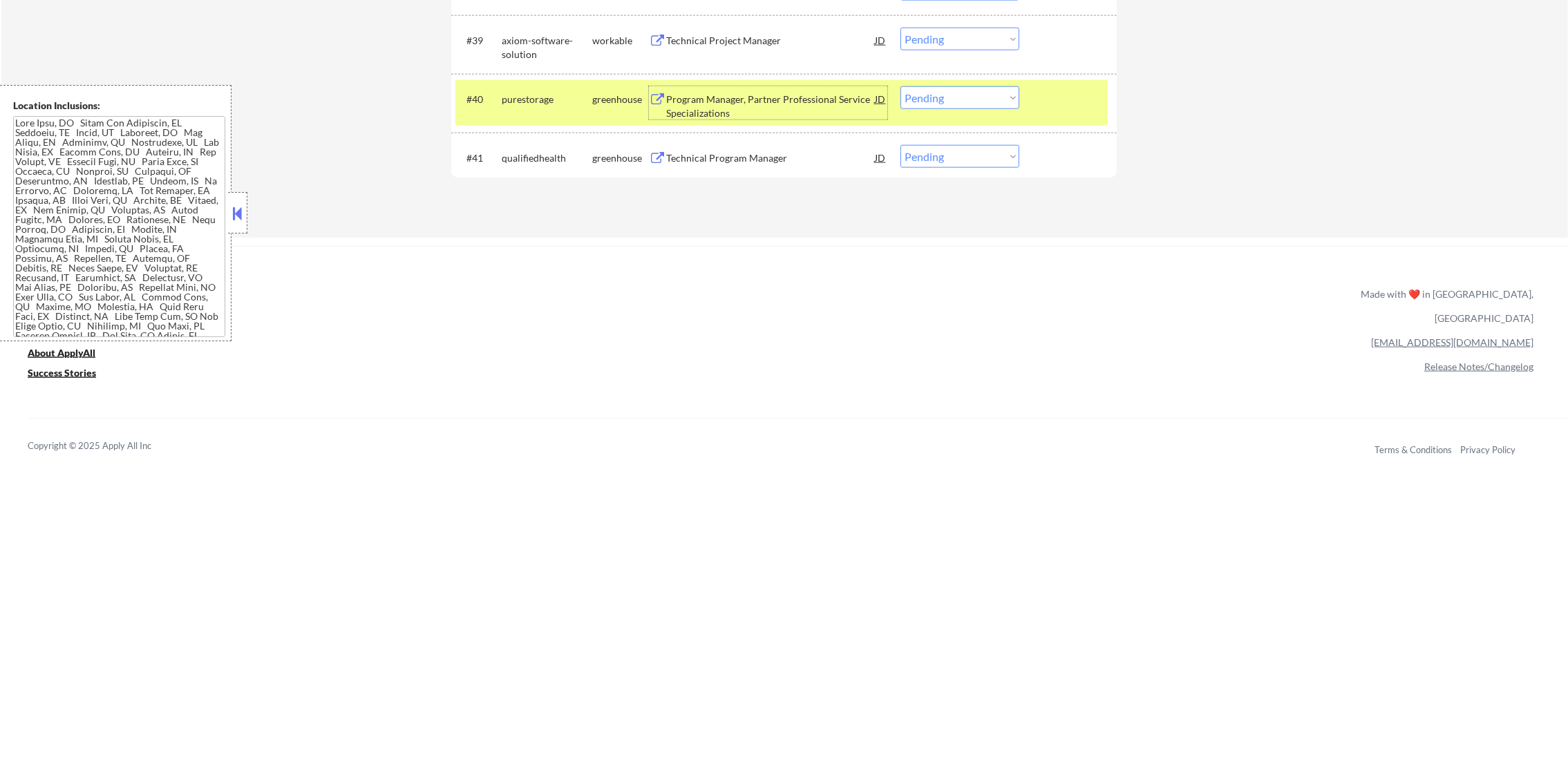
click at [997, 107] on select "Choose an option... Pending Applied Excluded (Questions) Excluded (Expired) Exc…" at bounding box center [960, 98] width 119 height 23
click at [900, 86] on select "Choose an option... Pending Applied Excluded (Questions) Excluded (Expired) Exc…" at bounding box center [960, 98] width 119 height 23
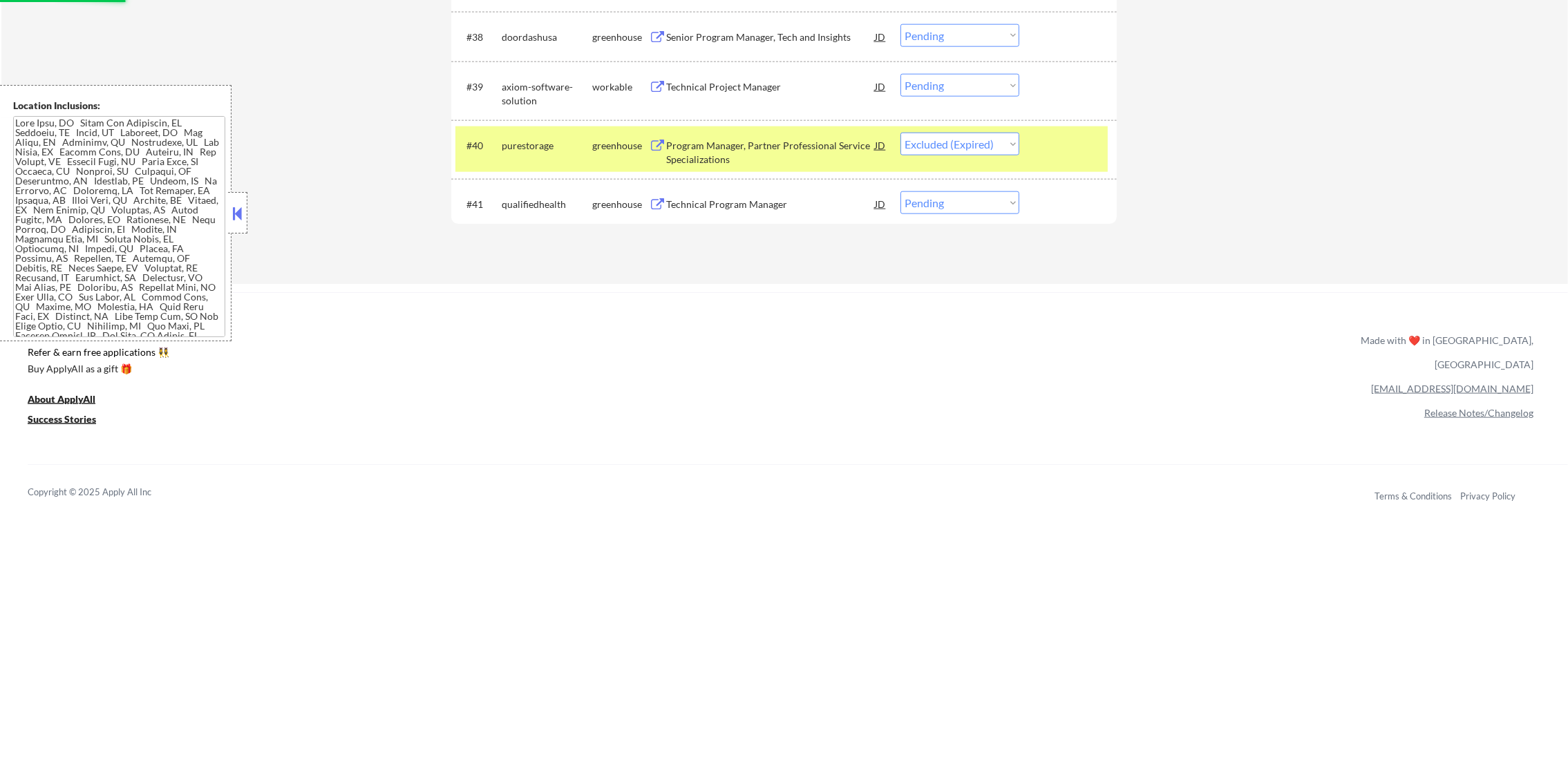
scroll to position [2486, 0]
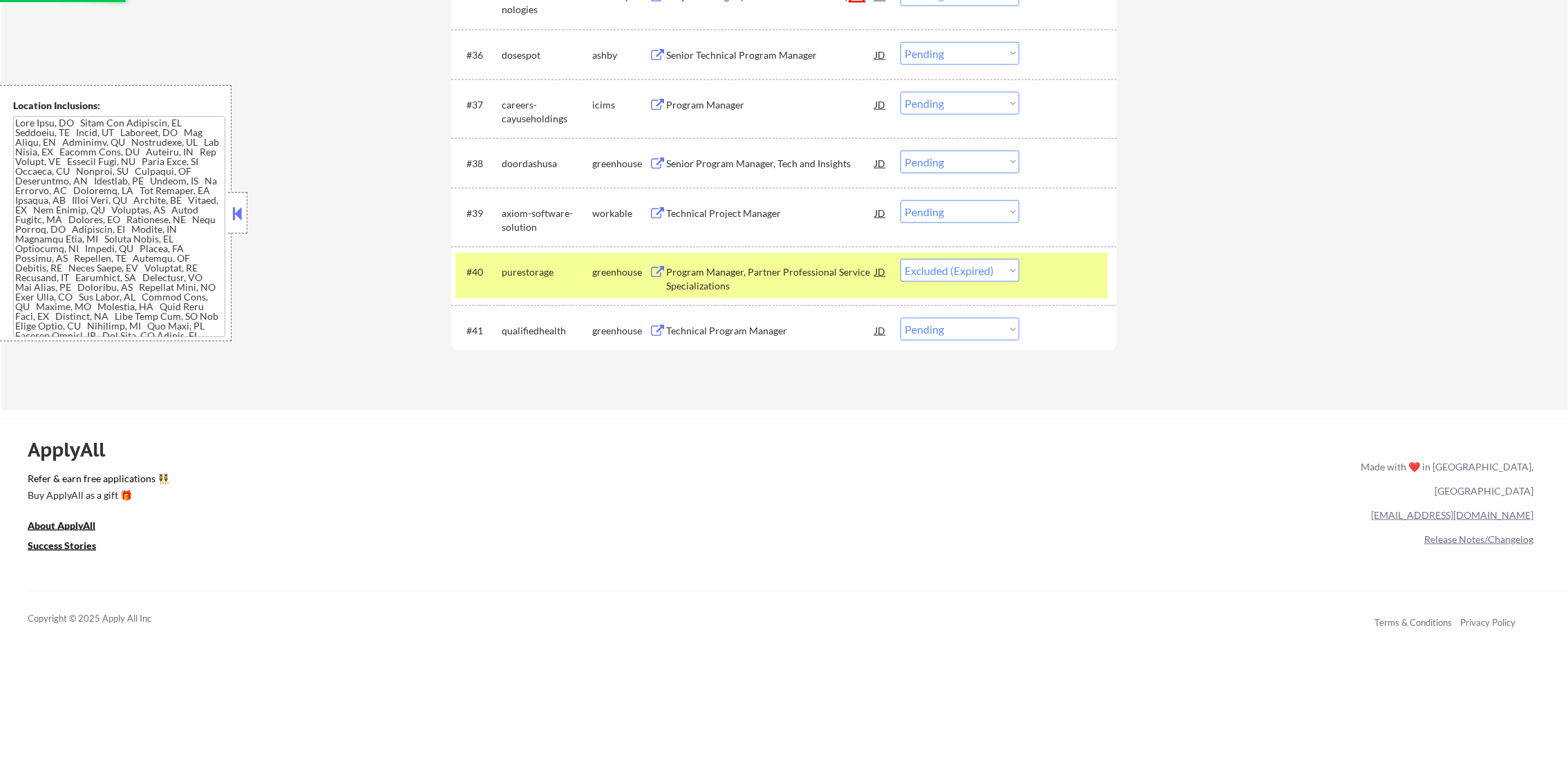
click at [540, 275] on div "purestorage" at bounding box center [547, 272] width 90 height 14
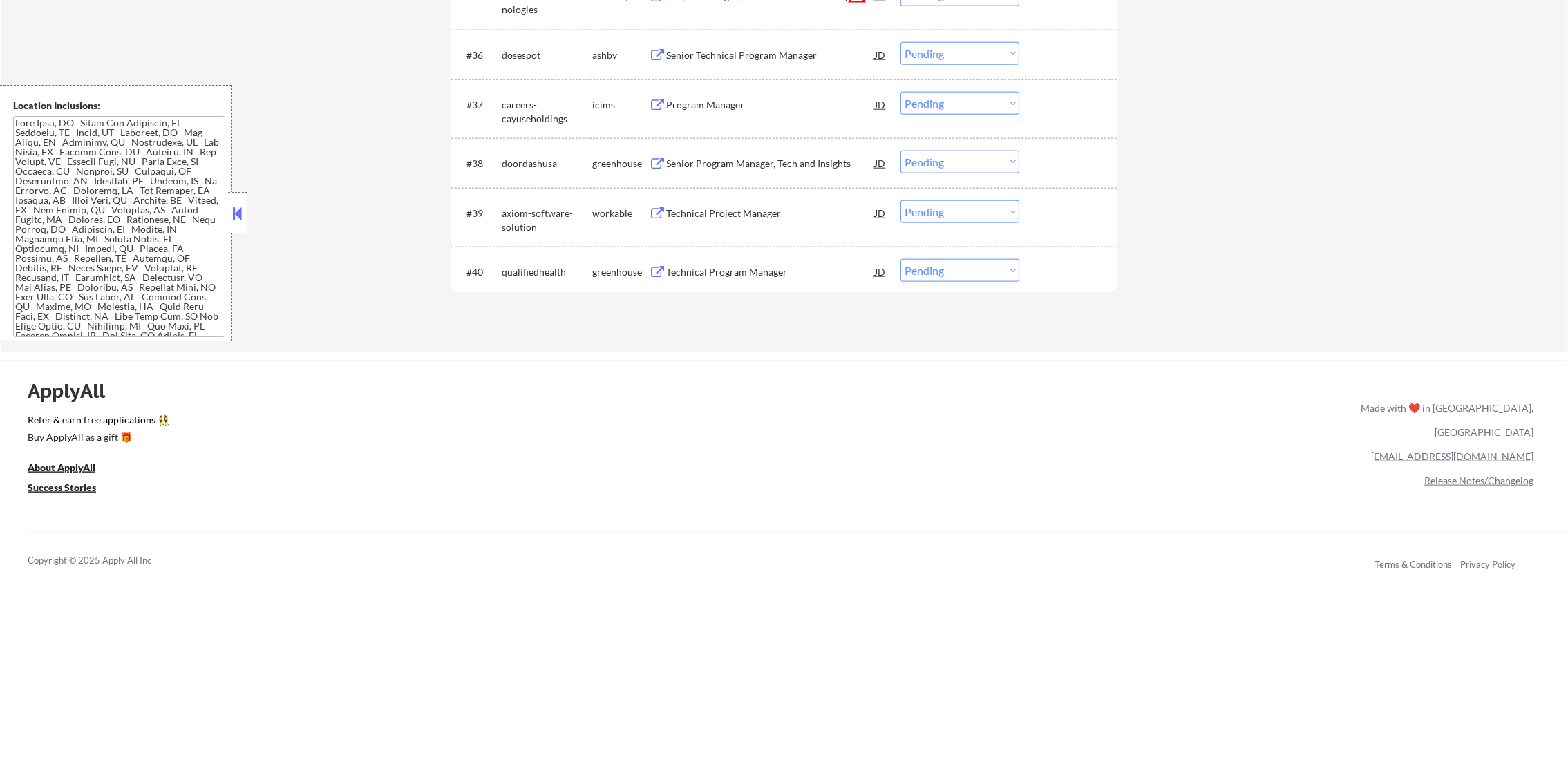
click at [760, 199] on div "#39 axiom-software-solution workable Technical Project Manager JD warning_amber…" at bounding box center [781, 216] width 652 height 45
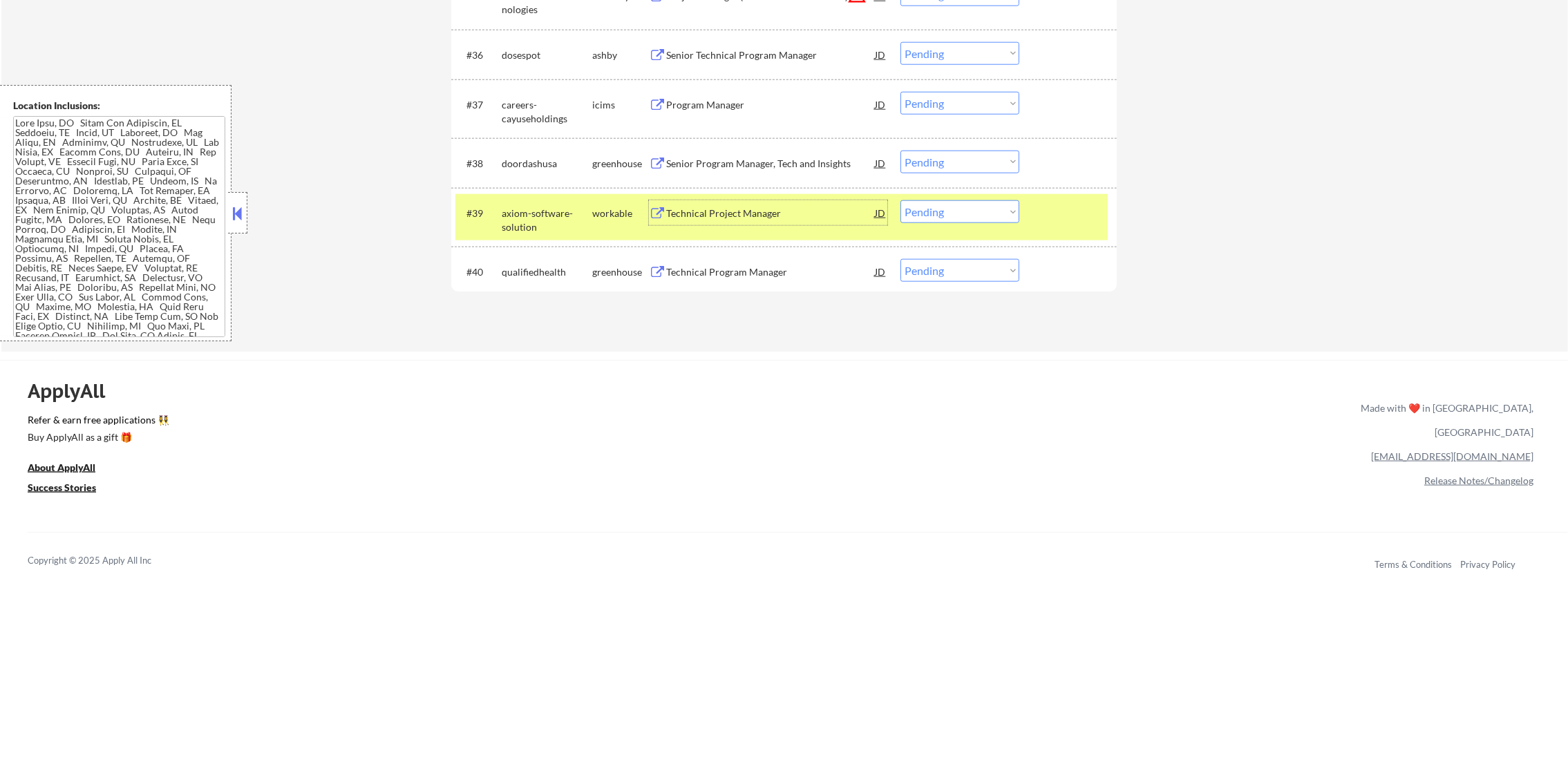
click at [754, 207] on div "Technical Project Manager" at bounding box center [770, 213] width 209 height 14
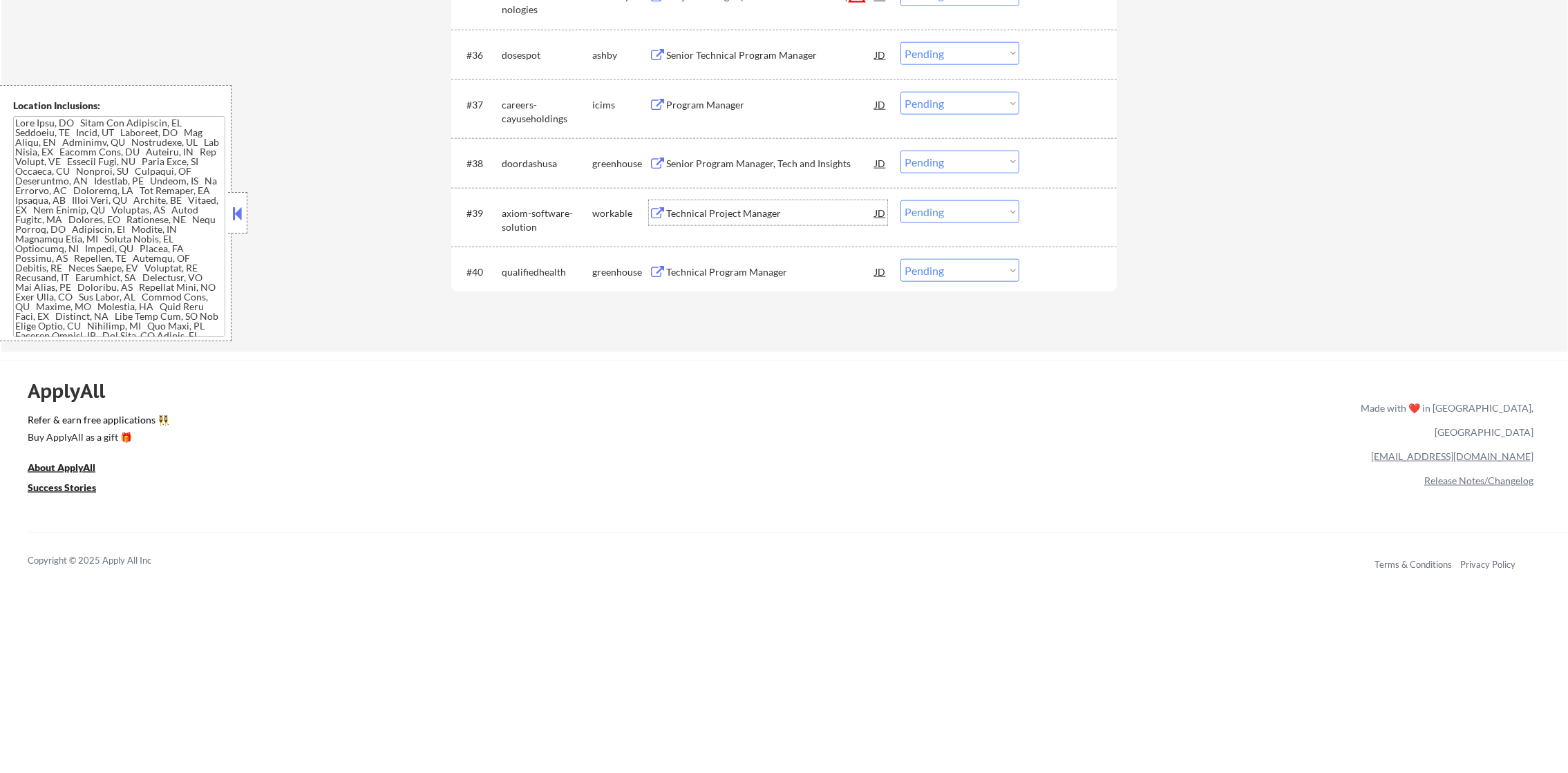
click at [946, 211] on select "Choose an option... Pending Applied Excluded (Questions) Excluded (Expired) Exc…" at bounding box center [960, 212] width 119 height 23
click at [900, 201] on select "Choose an option... Pending Applied Excluded (Questions) Excluded (Expired) Exc…" at bounding box center [960, 212] width 119 height 23
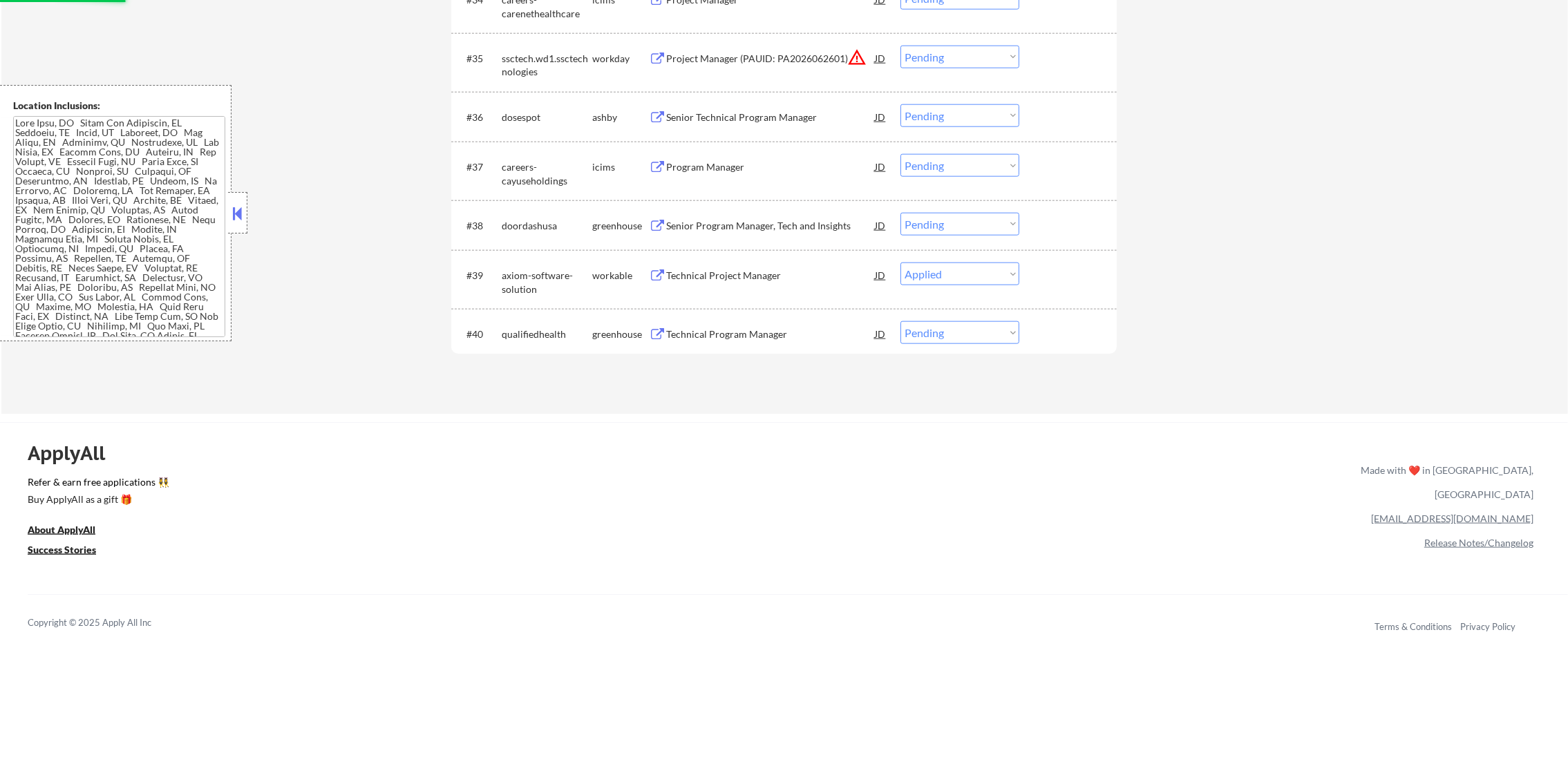
scroll to position [2417, 0]
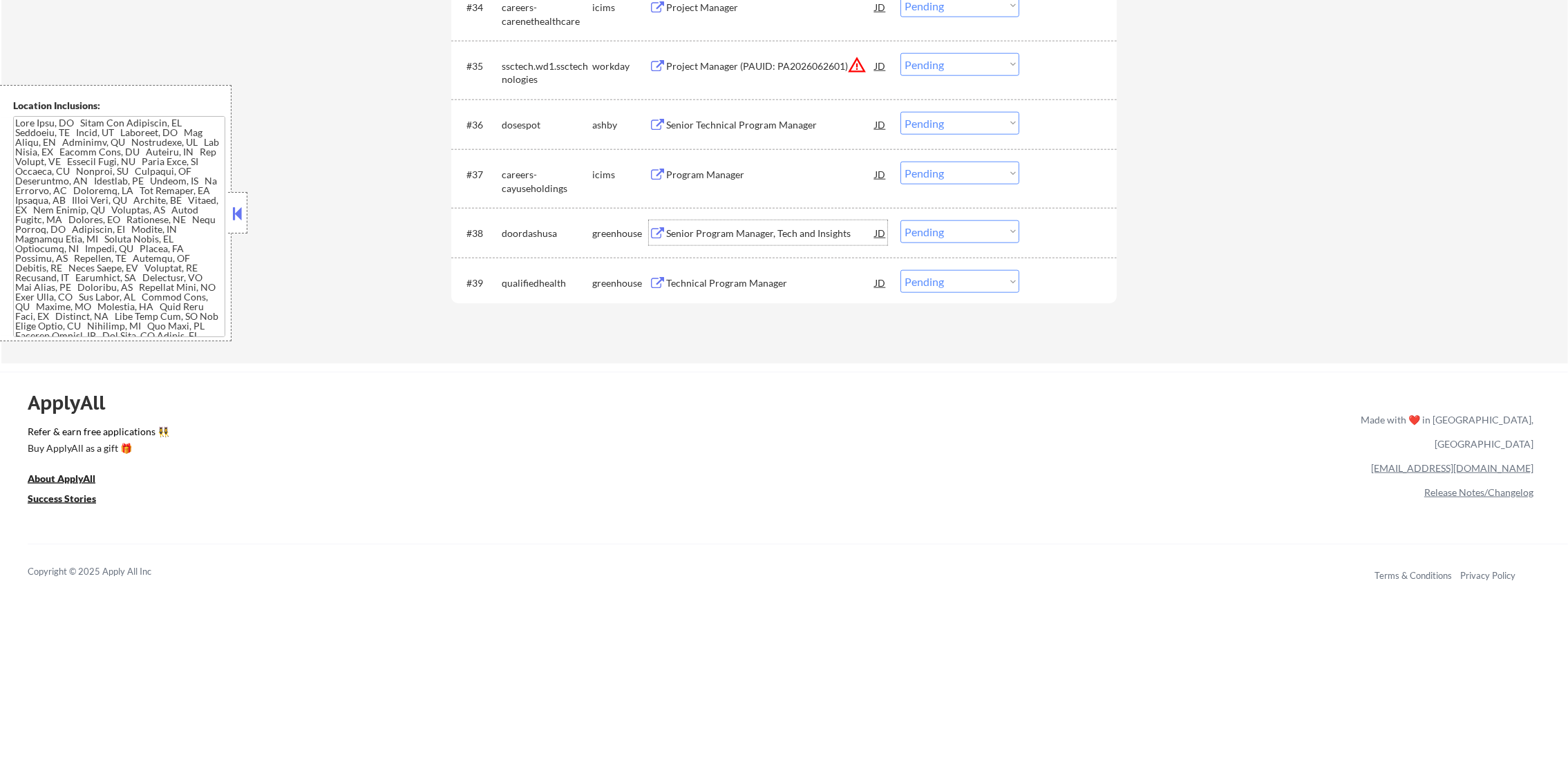
click at [702, 234] on div "Senior Program Manager, Tech and Insights" at bounding box center [770, 234] width 209 height 14
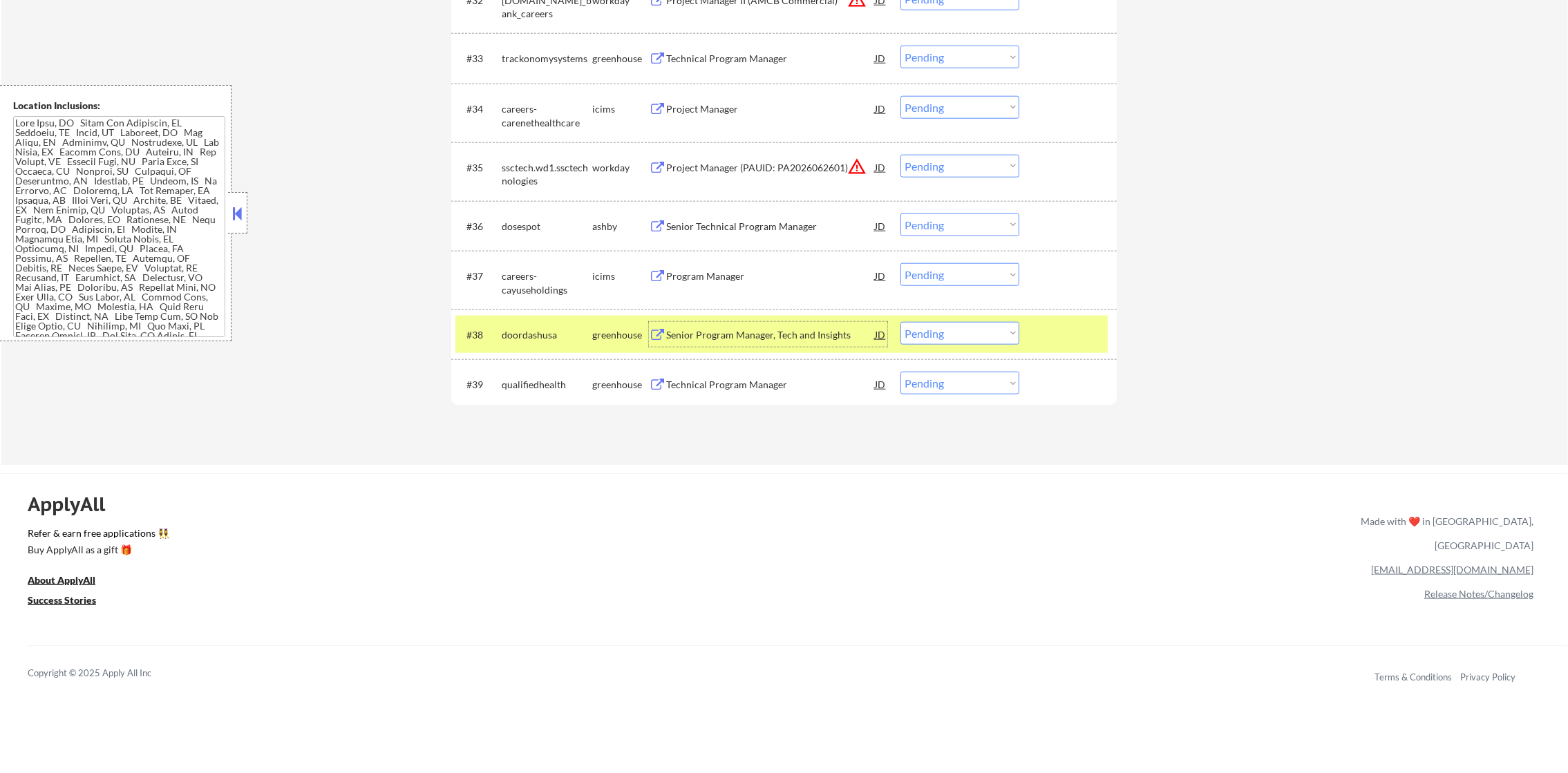
scroll to position [2312, 0]
click at [534, 337] on div "doordashusa" at bounding box center [547, 337] width 90 height 14
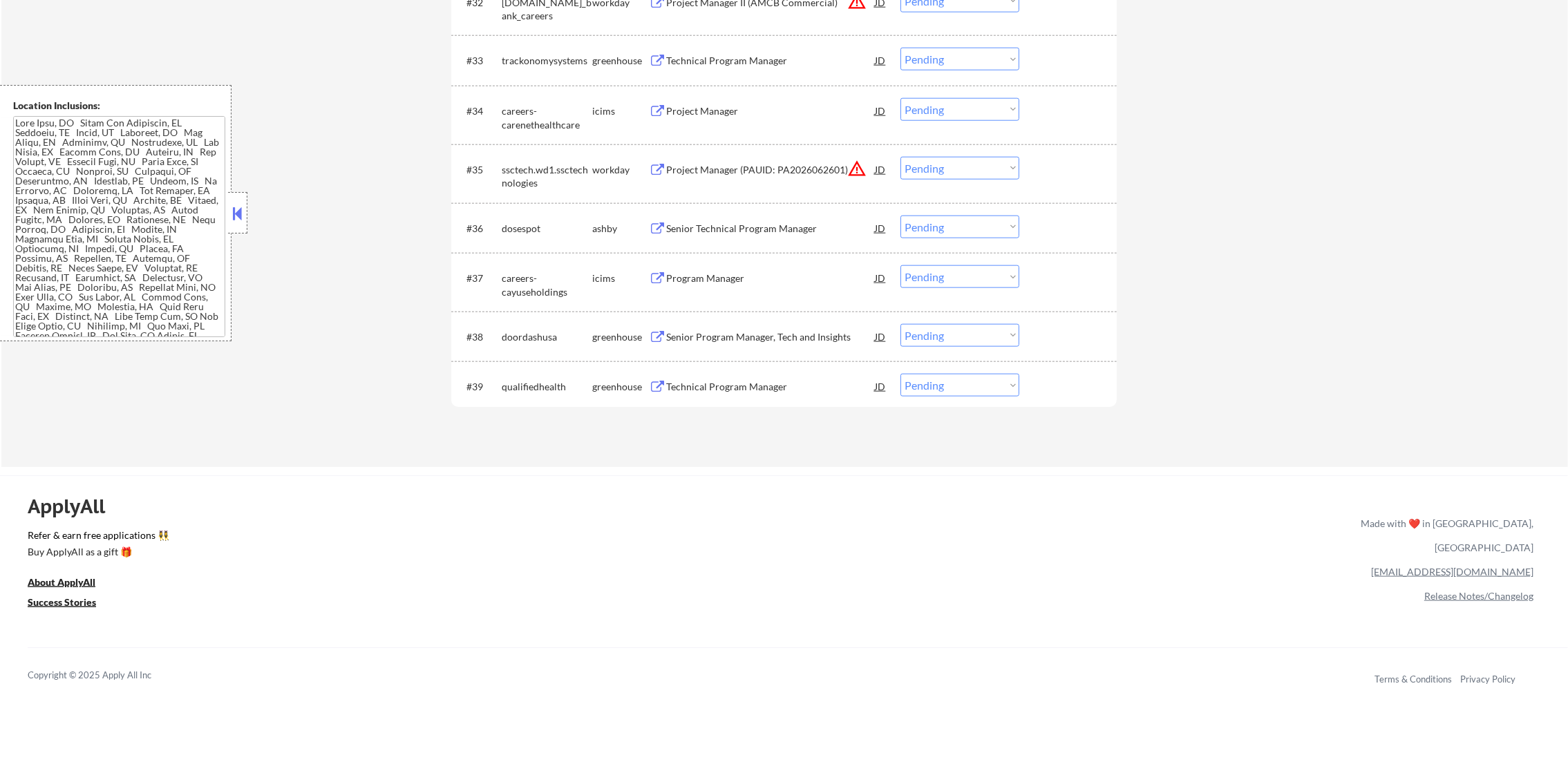
click at [757, 229] on div "Senior Technical Program Manager" at bounding box center [770, 229] width 209 height 14
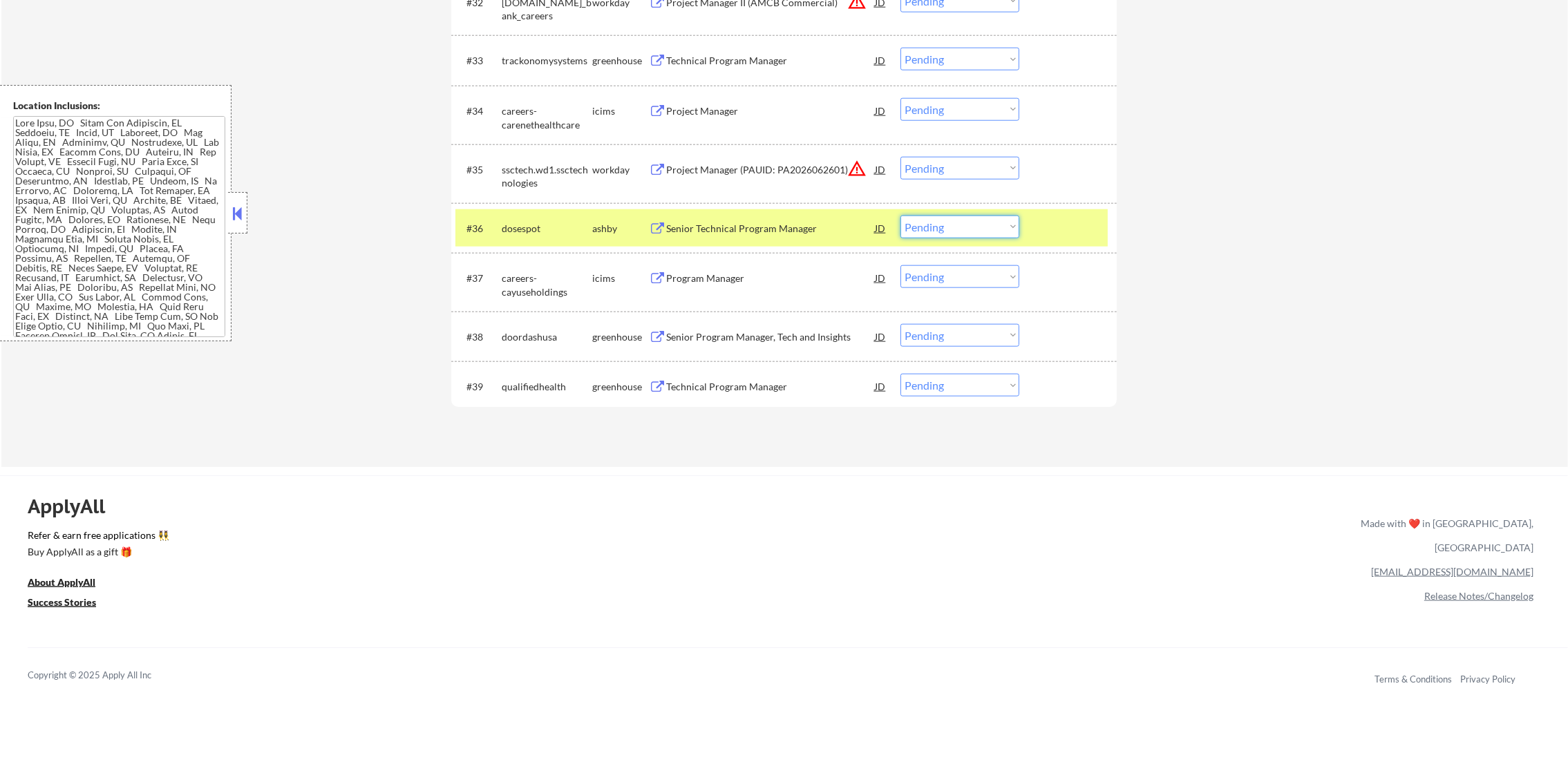
drag, startPoint x: 988, startPoint y: 227, endPoint x: 988, endPoint y: 240, distance: 13.0
click at [988, 227] on select "Choose an option... Pending Applied Excluded (Questions) Excluded (Expired) Exc…" at bounding box center [960, 227] width 119 height 23
click at [900, 215] on select "Choose an option... Pending Applied Excluded (Questions) Excluded (Expired) Exc…" at bounding box center [960, 227] width 119 height 23
click at [573, 215] on div "dosespot" at bounding box center [547, 228] width 90 height 25
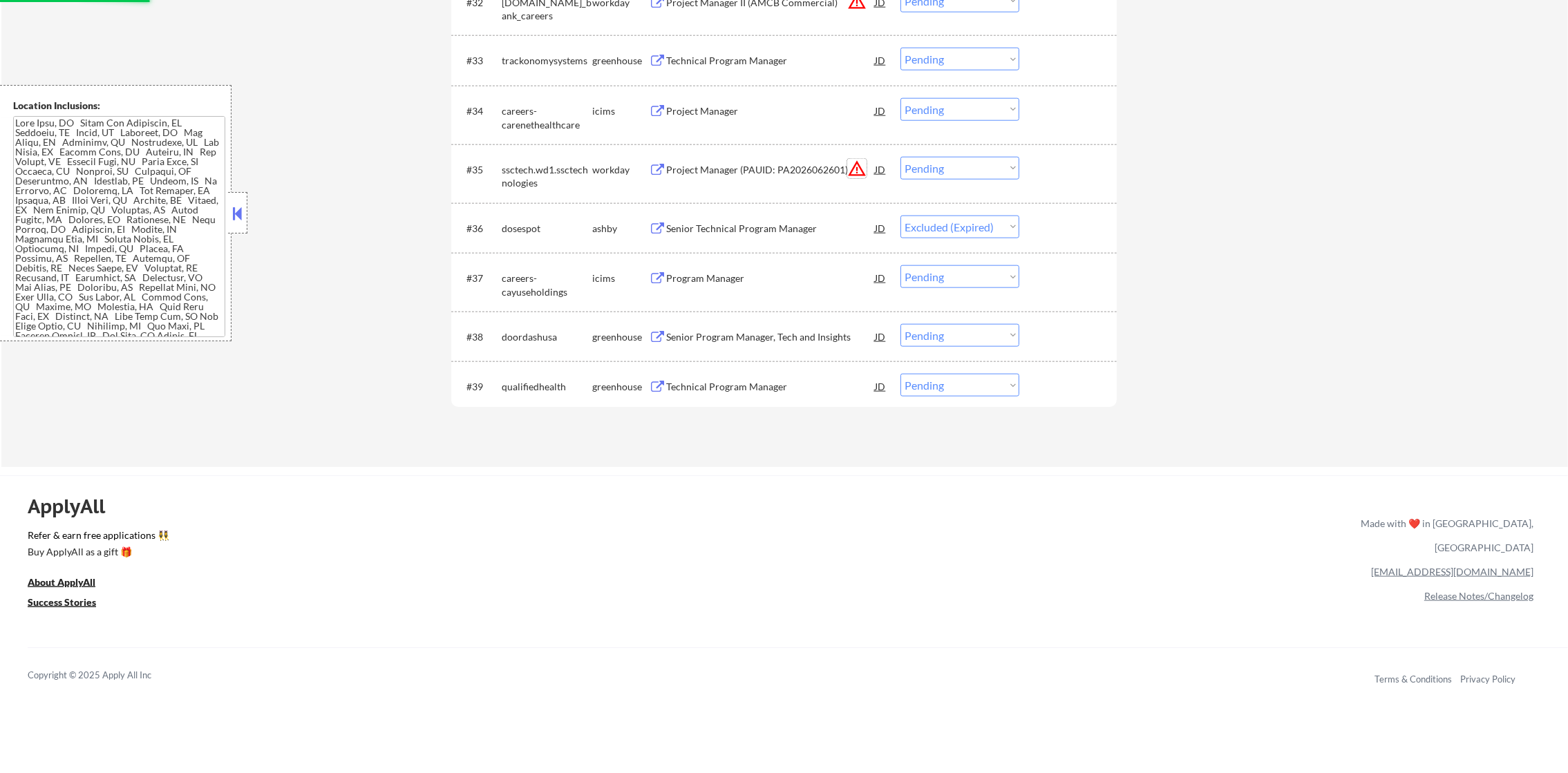
click at [853, 171] on button "warning_amber" at bounding box center [857, 169] width 20 height 20
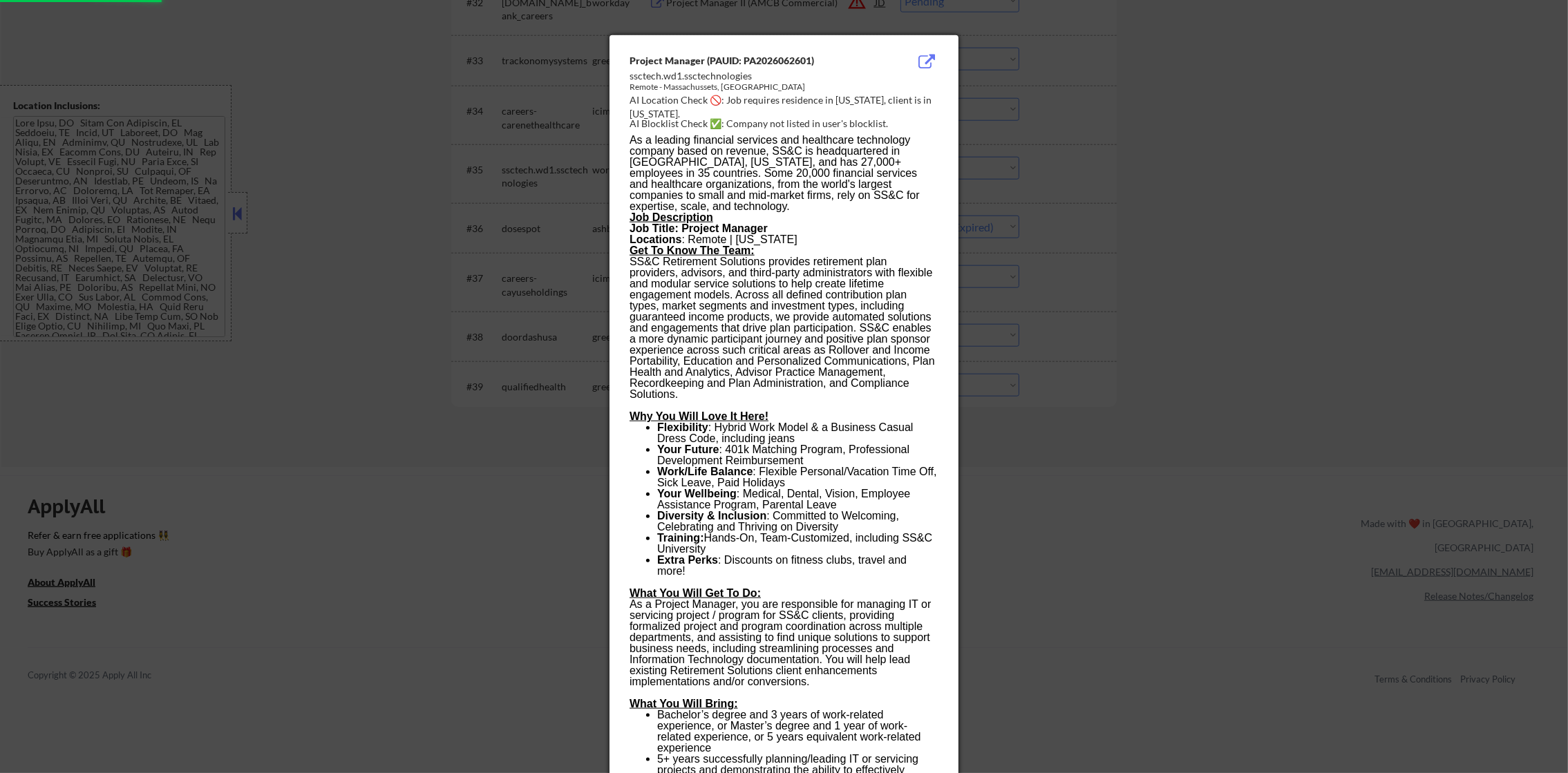
click at [980, 175] on div at bounding box center [784, 386] width 1568 height 773
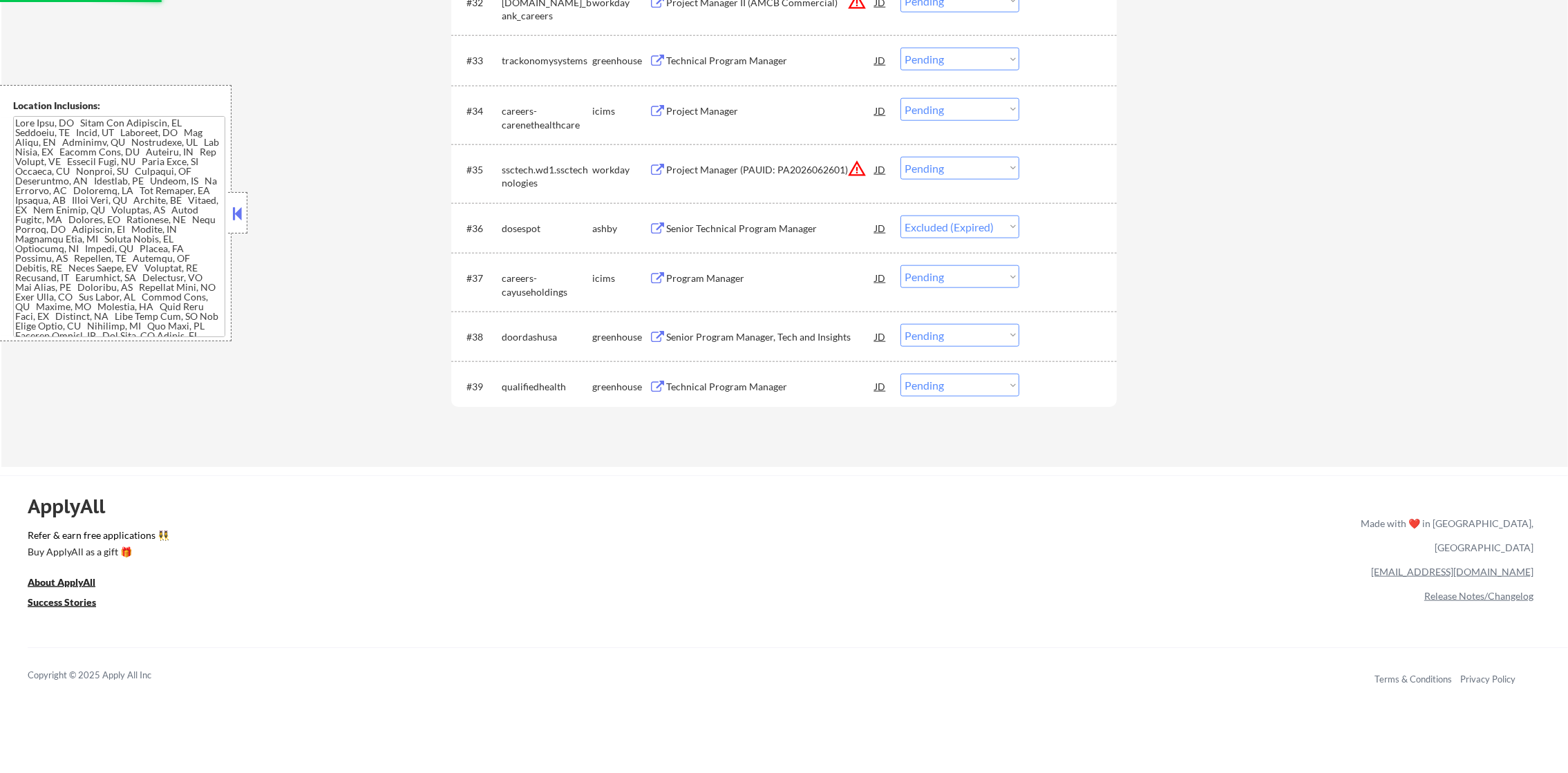
click at [938, 163] on select "Choose an option... Pending Applied Excluded (Questions) Excluded (Expired) Exc…" at bounding box center [960, 169] width 119 height 23
click at [900, 157] on select "Choose an option... Pending Applied Excluded (Questions) Excluded (Expired) Exc…" at bounding box center [960, 169] width 119 height 23
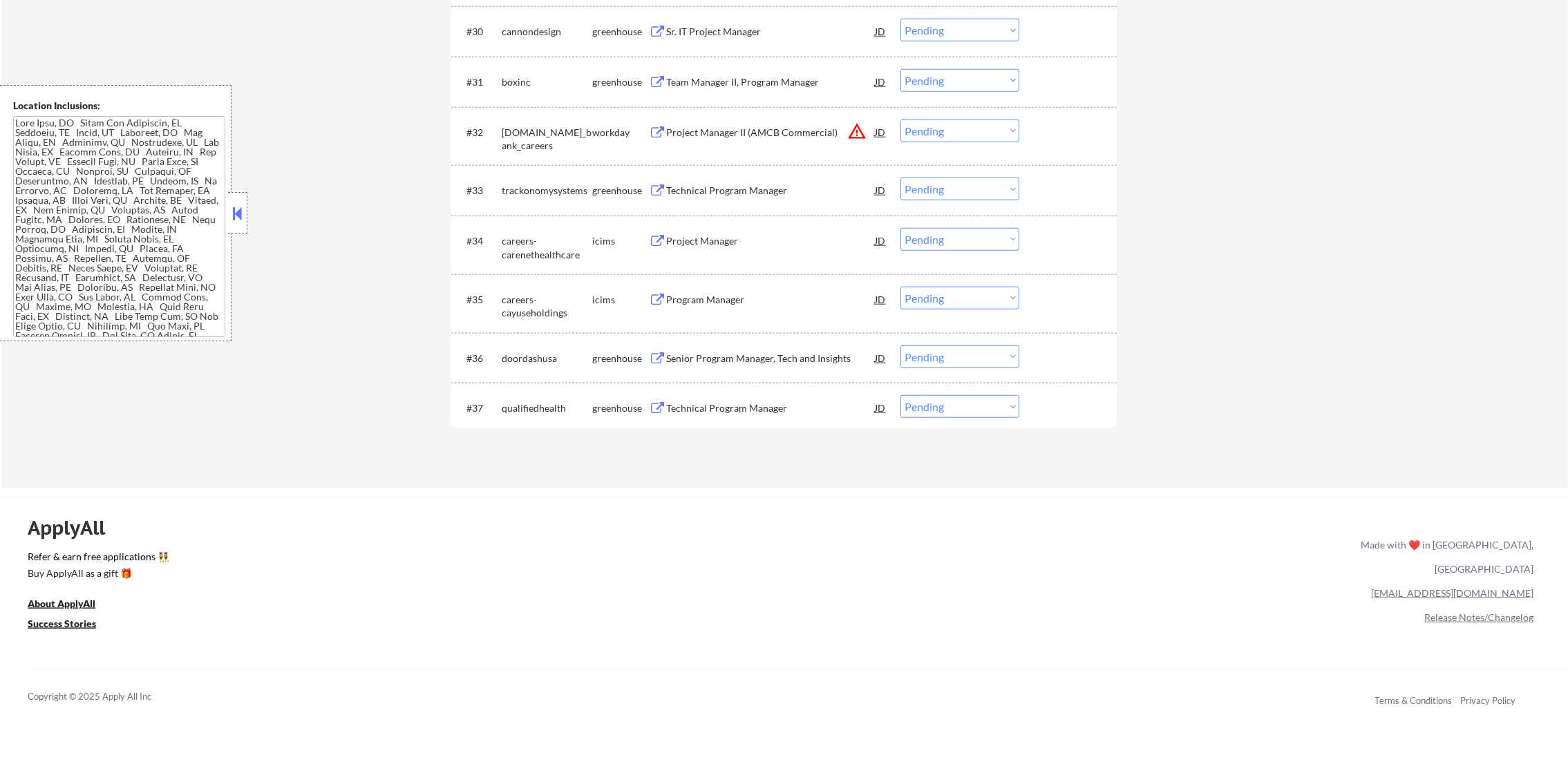
scroll to position [2175, 0]
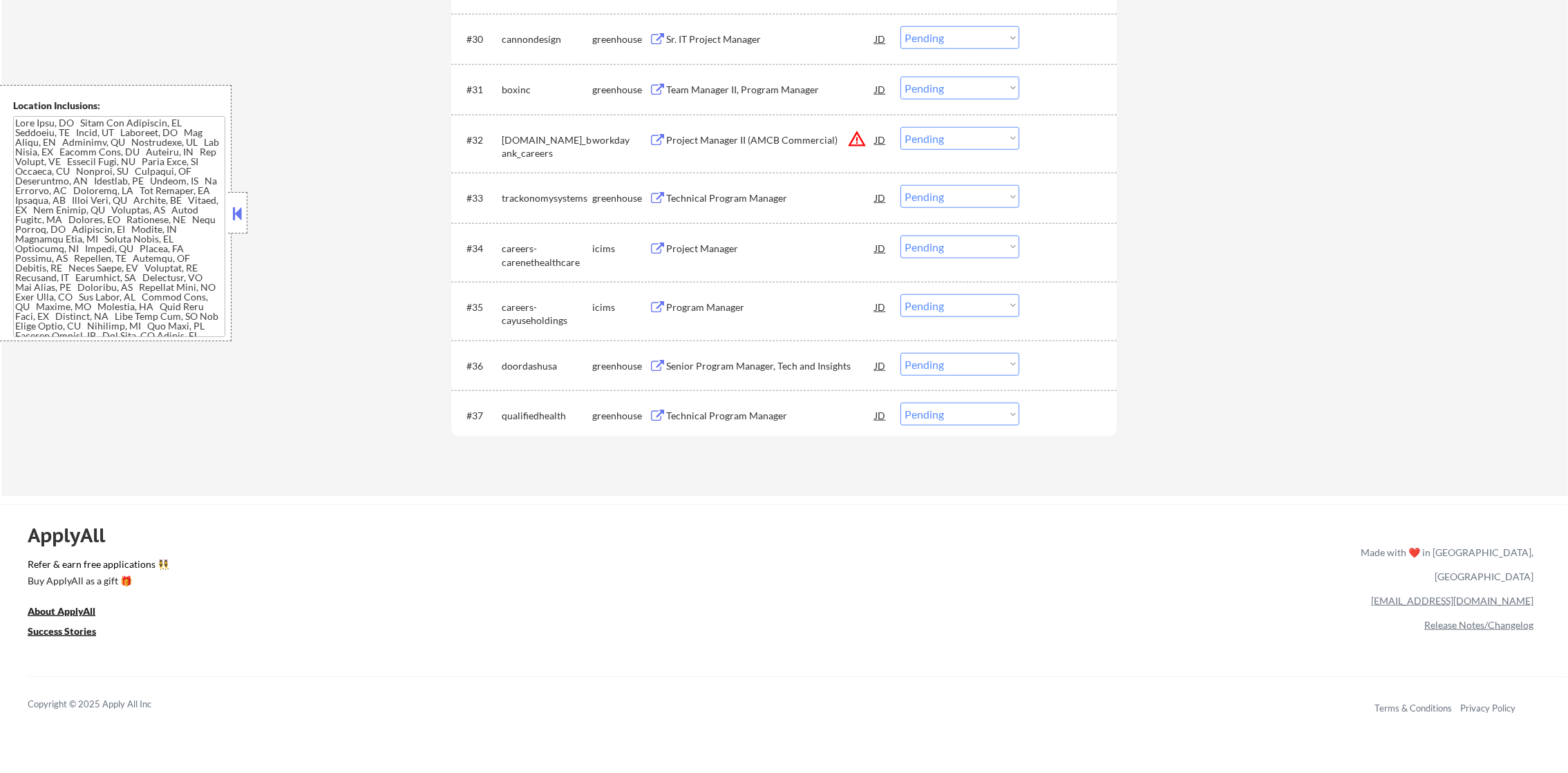
click at [729, 201] on div "Technical Program Manager" at bounding box center [770, 198] width 209 height 14
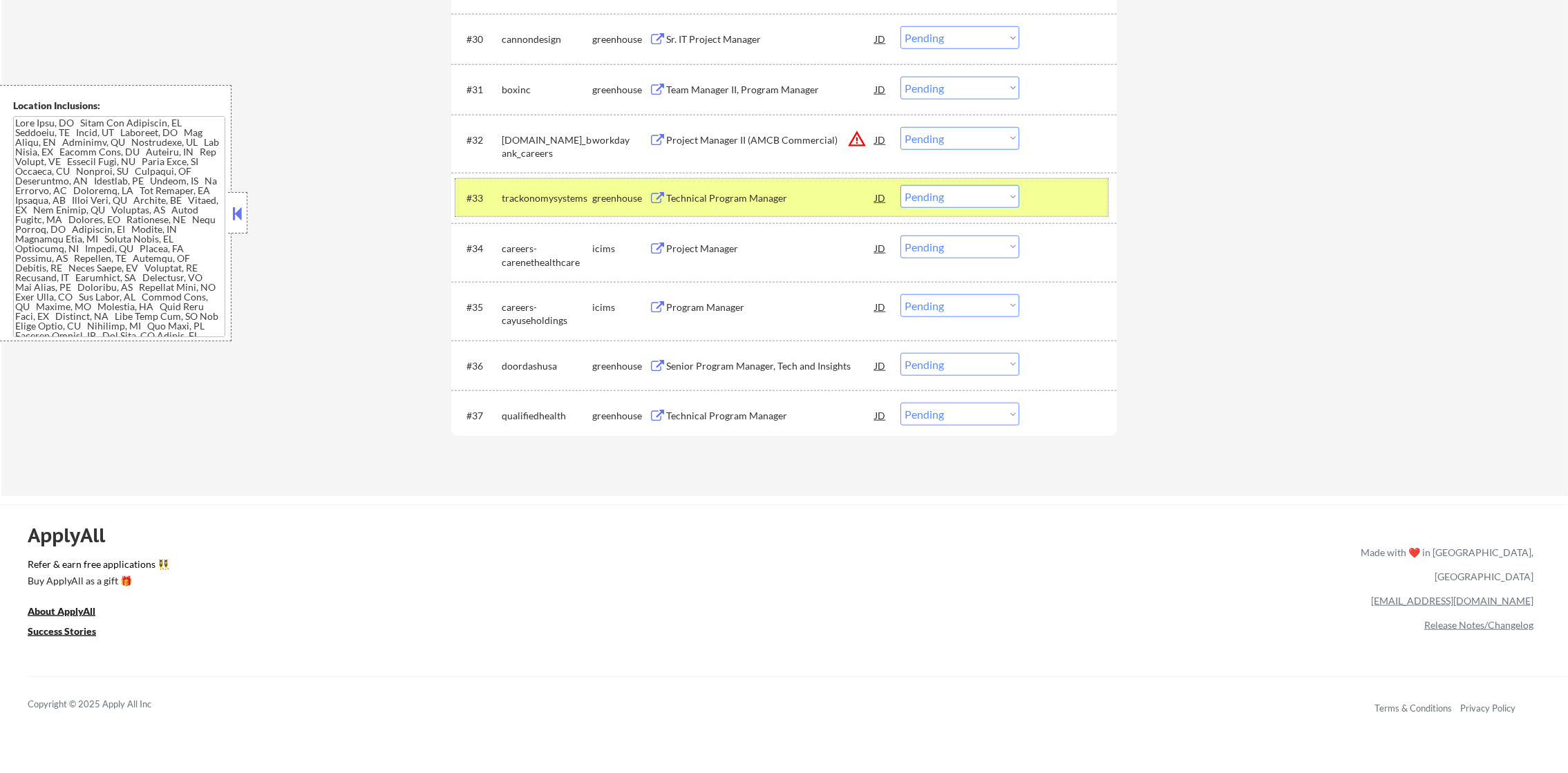
click at [561, 192] on div "trackonomysystems" at bounding box center [547, 198] width 90 height 14
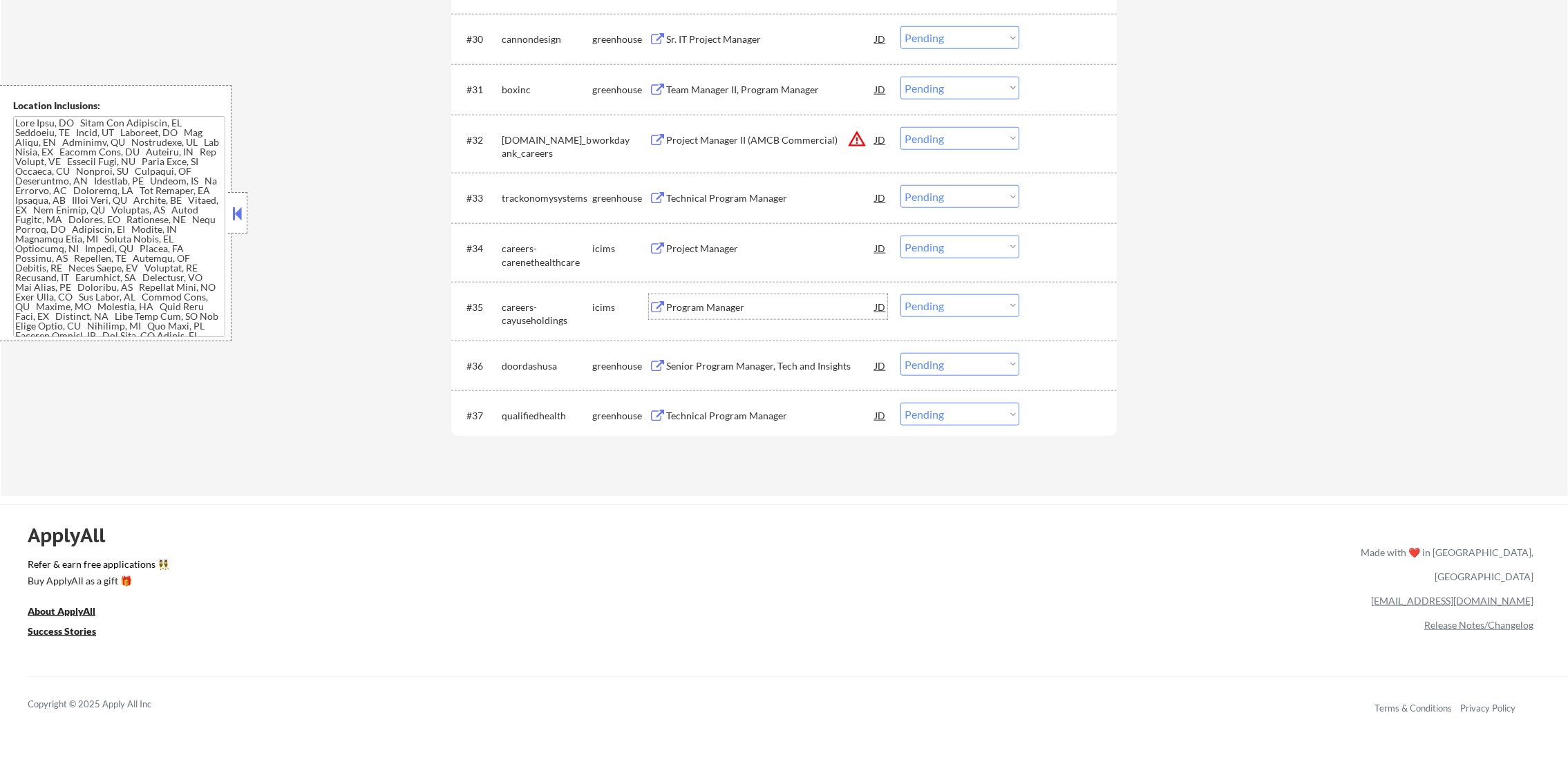
click at [730, 315] on div "Program Manager" at bounding box center [770, 307] width 209 height 25
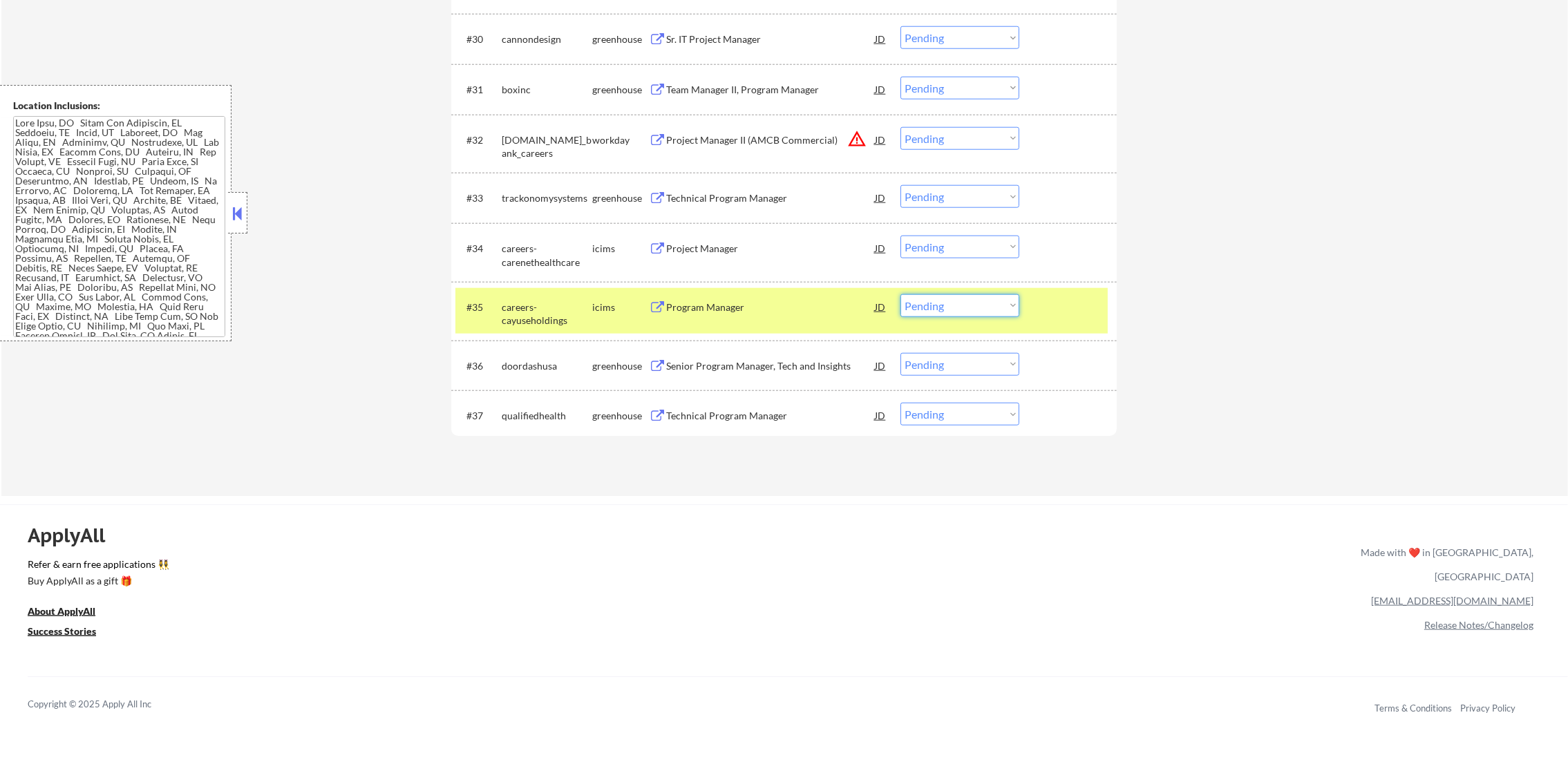
drag, startPoint x: 905, startPoint y: 307, endPoint x: 921, endPoint y: 312, distance: 16.8
click at [905, 307] on select "Choose an option... Pending Applied Excluded (Questions) Excluded (Expired) Exc…" at bounding box center [960, 306] width 119 height 23
click at [900, 294] on select "Choose an option... Pending Applied Excluded (Questions) Excluded (Expired) Exc…" at bounding box center [960, 306] width 119 height 23
click at [581, 309] on div "careers-cayuseholdings" at bounding box center [547, 314] width 90 height 27
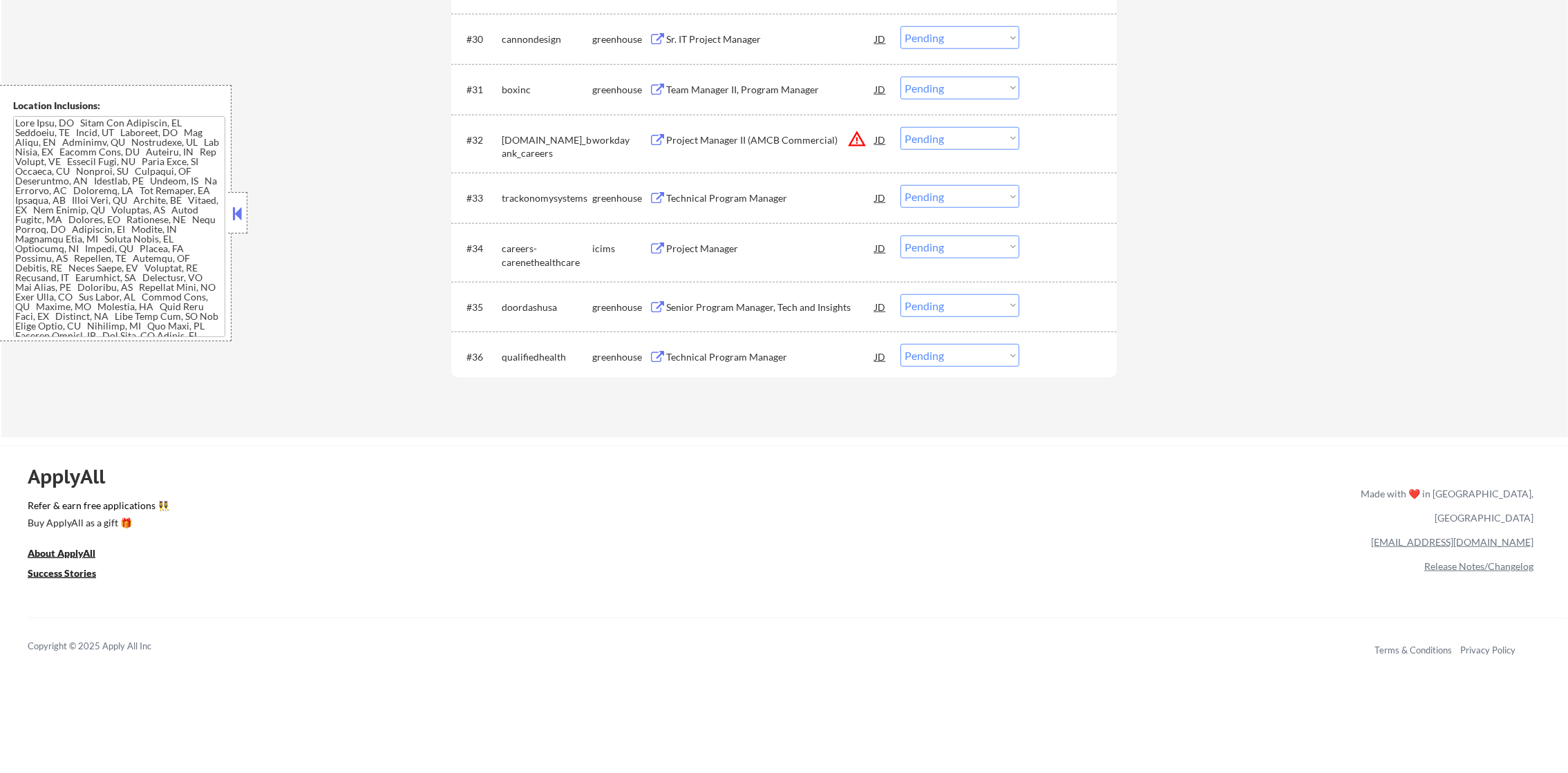
click at [747, 195] on div "Technical Program Manager" at bounding box center [770, 198] width 209 height 14
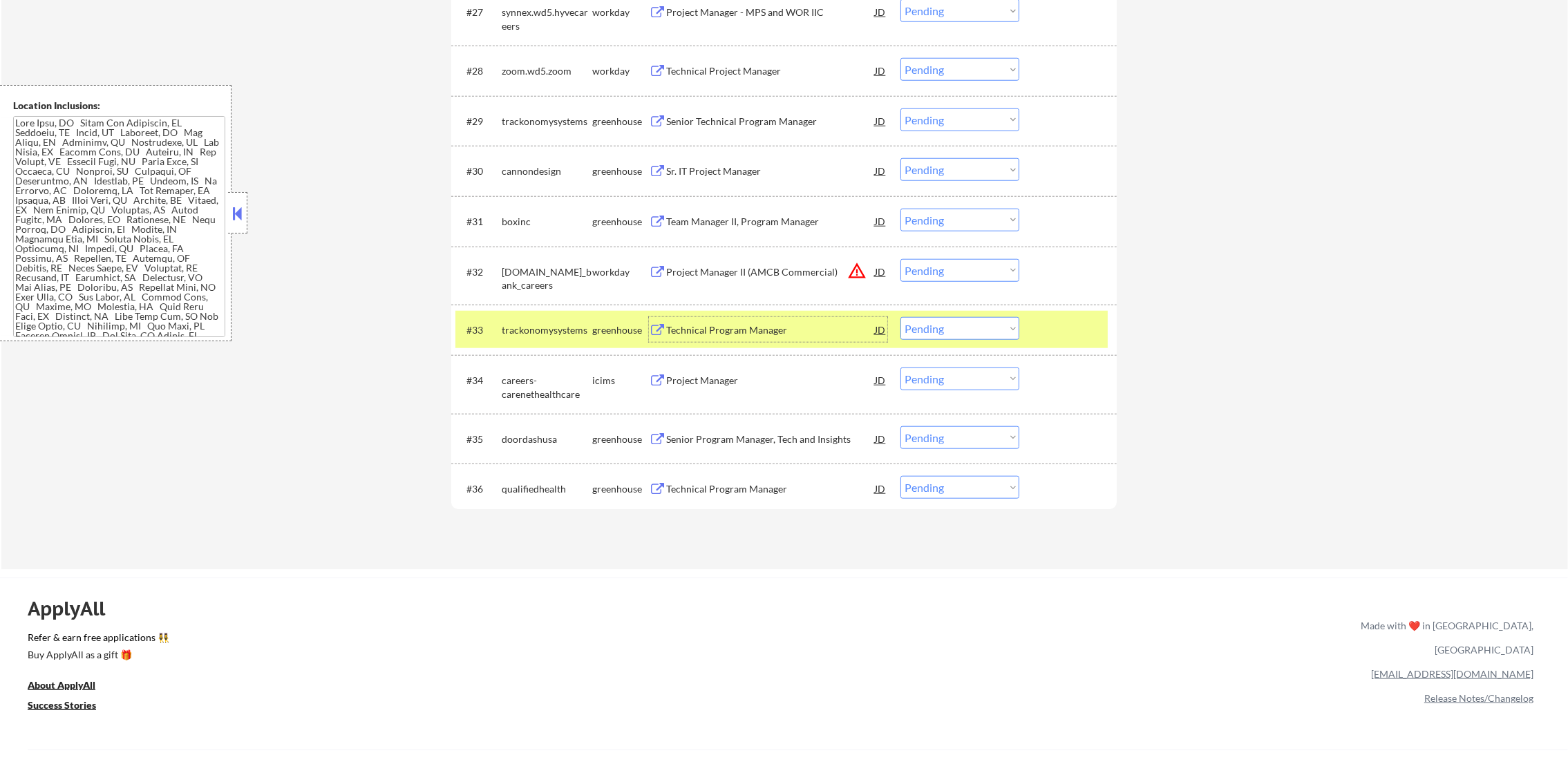
scroll to position [2037, 0]
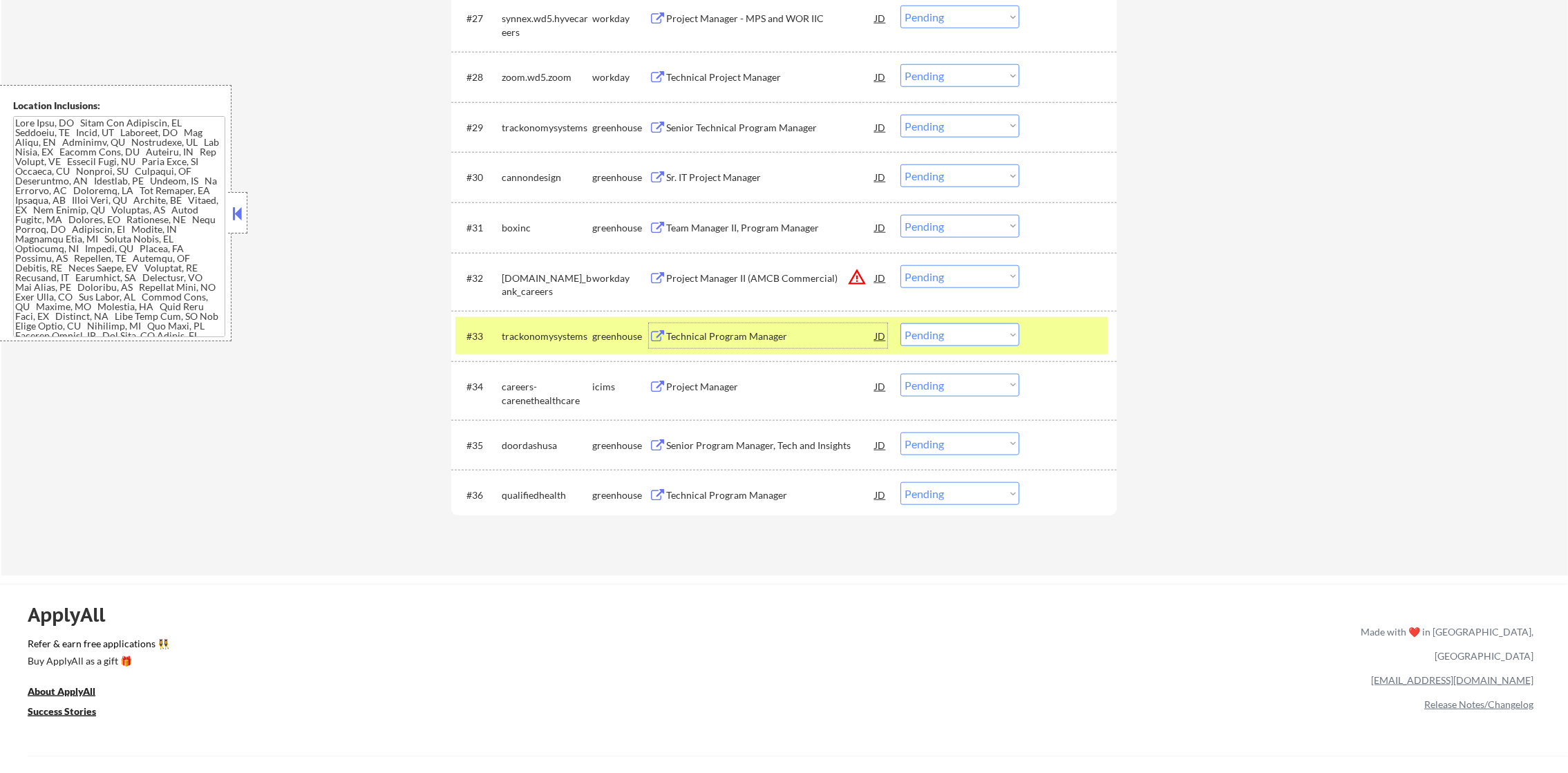
click at [579, 337] on div "trackonomysystems" at bounding box center [547, 336] width 90 height 14
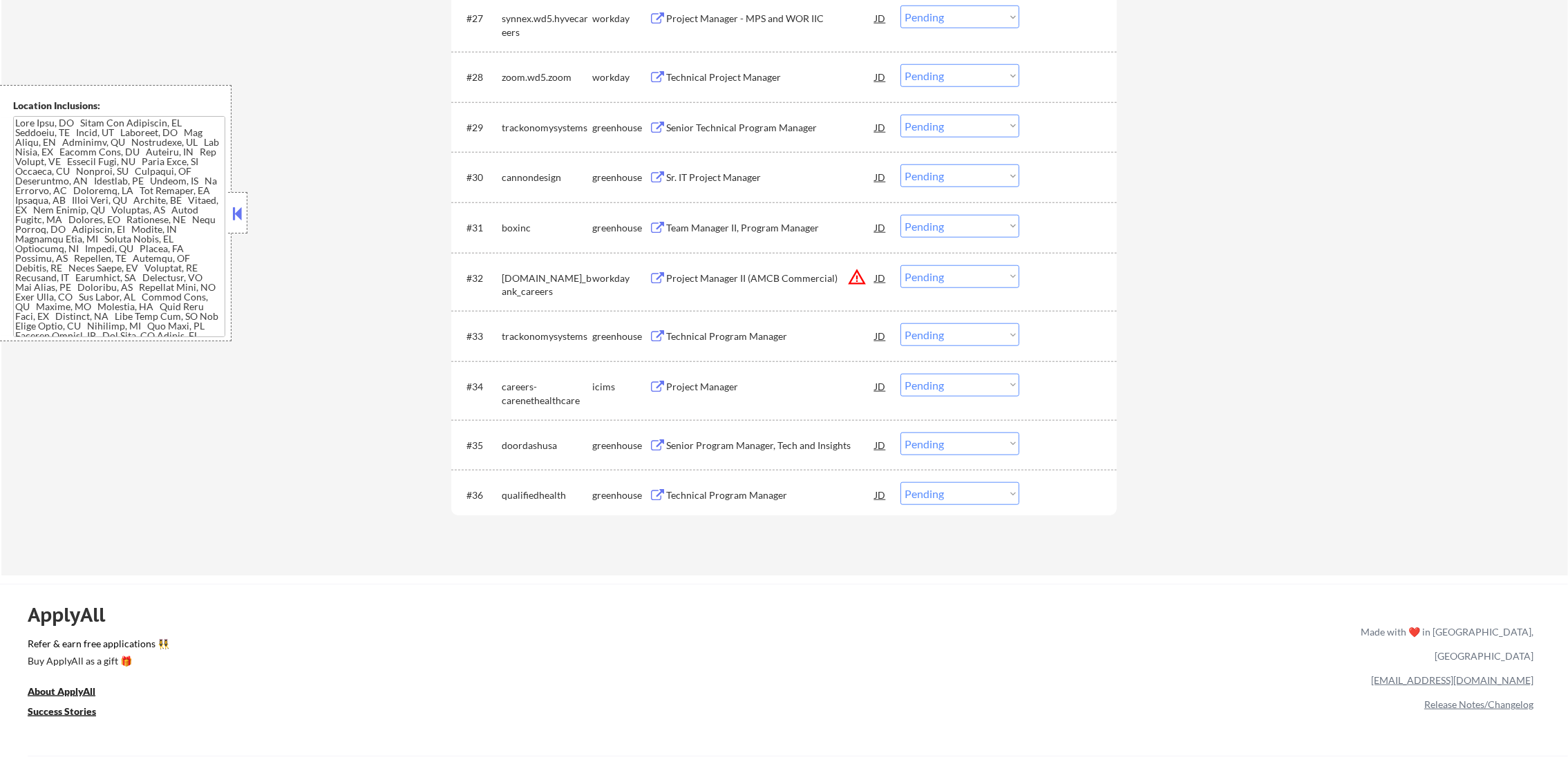
click at [850, 277] on button "warning_amber" at bounding box center [857, 277] width 20 height 20
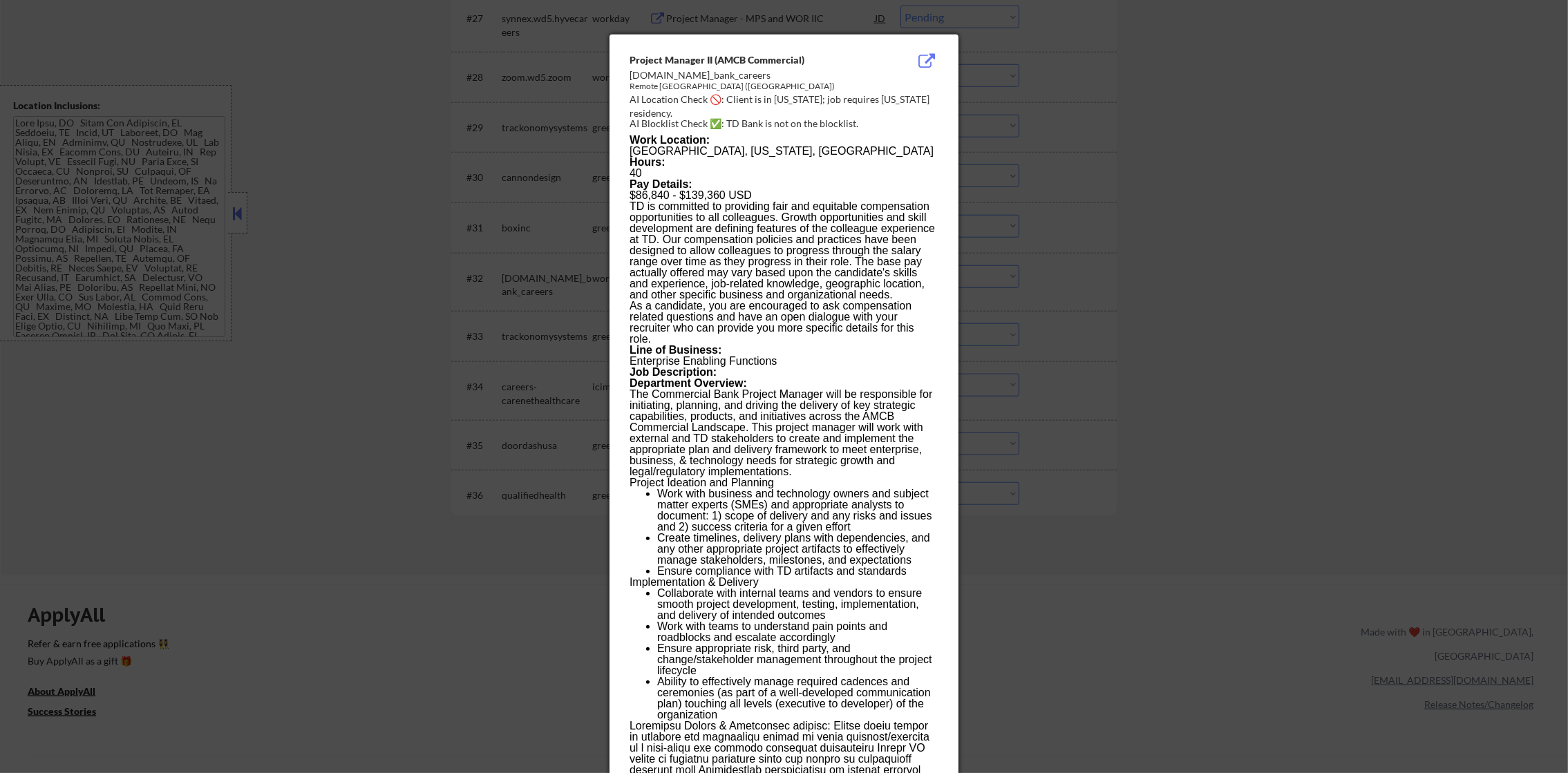
click at [997, 276] on div at bounding box center [784, 386] width 1568 height 773
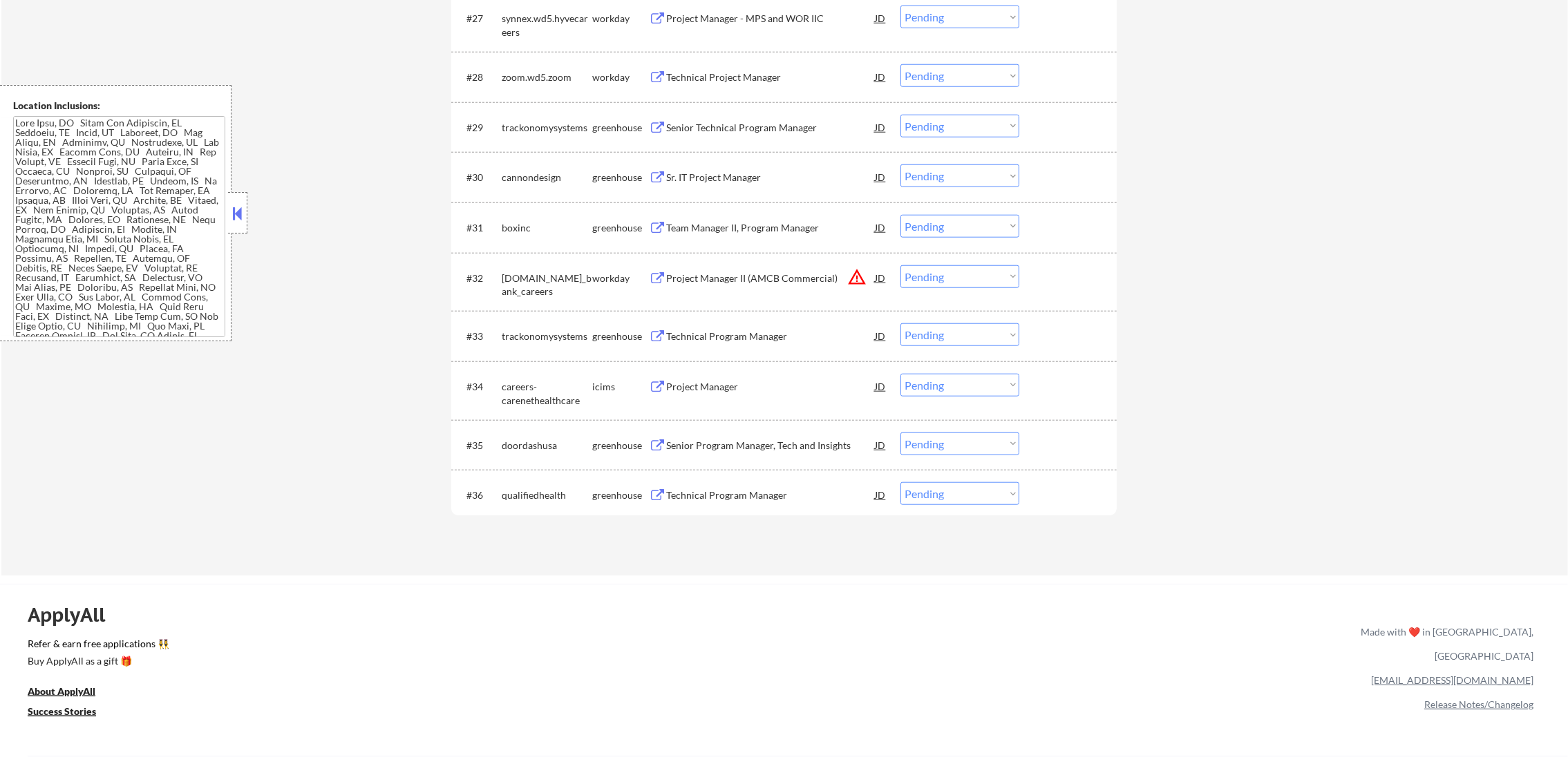
click at [972, 275] on select "Choose an option... Pending Applied Excluded (Questions) Excluded (Expired) Exc…" at bounding box center [960, 277] width 119 height 23
click at [900, 266] on select "Choose an option... Pending Applied Excluded (Questions) Excluded (Expired) Exc…" at bounding box center [960, 277] width 119 height 23
click at [768, 223] on div "Team Manager II, Program Manager" at bounding box center [770, 228] width 209 height 14
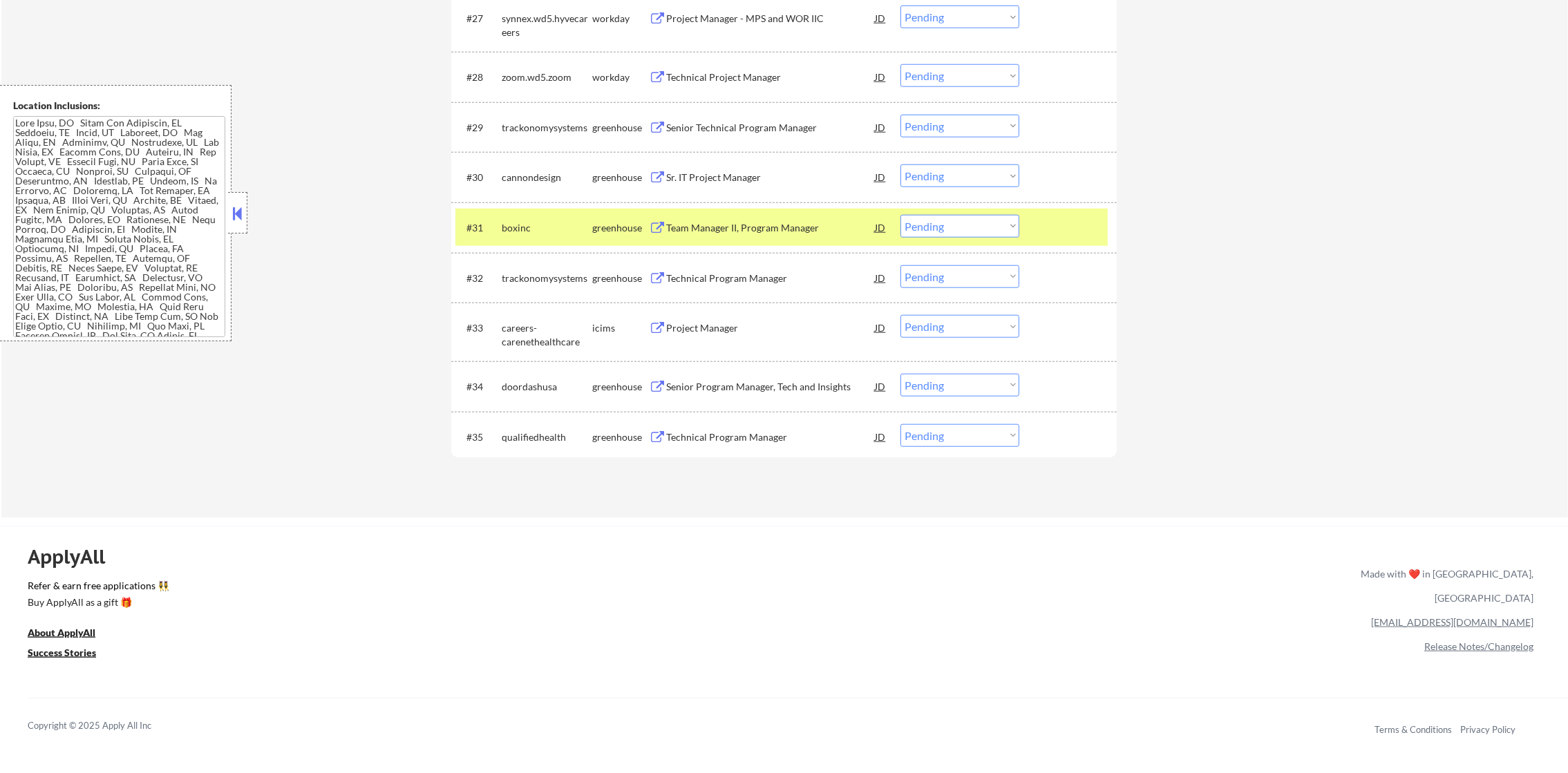
click at [931, 224] on select "Choose an option... Pending Applied Excluded (Questions) Excluded (Expired) Exc…" at bounding box center [960, 226] width 119 height 23
click at [900, 215] on select "Choose an option... Pending Applied Excluded (Questions) Excluded (Expired) Exc…" at bounding box center [960, 226] width 119 height 23
click at [527, 240] on div "#31 boxinc greenhouse Team Manager II, Program Manager JD warning_amber Choose …" at bounding box center [781, 227] width 652 height 37
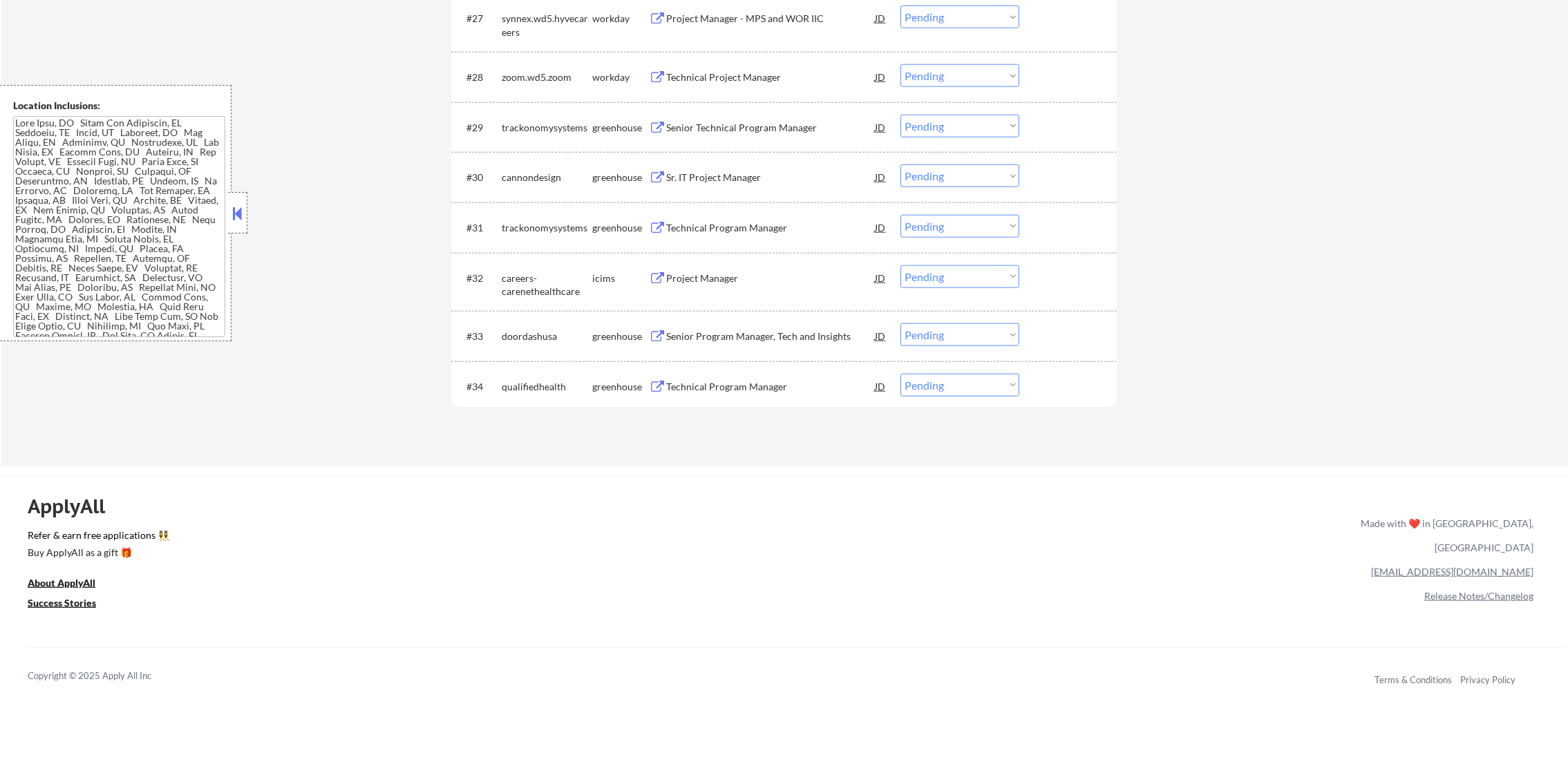
click at [710, 340] on div "Senior Program Manager, Tech and Insights" at bounding box center [770, 336] width 209 height 14
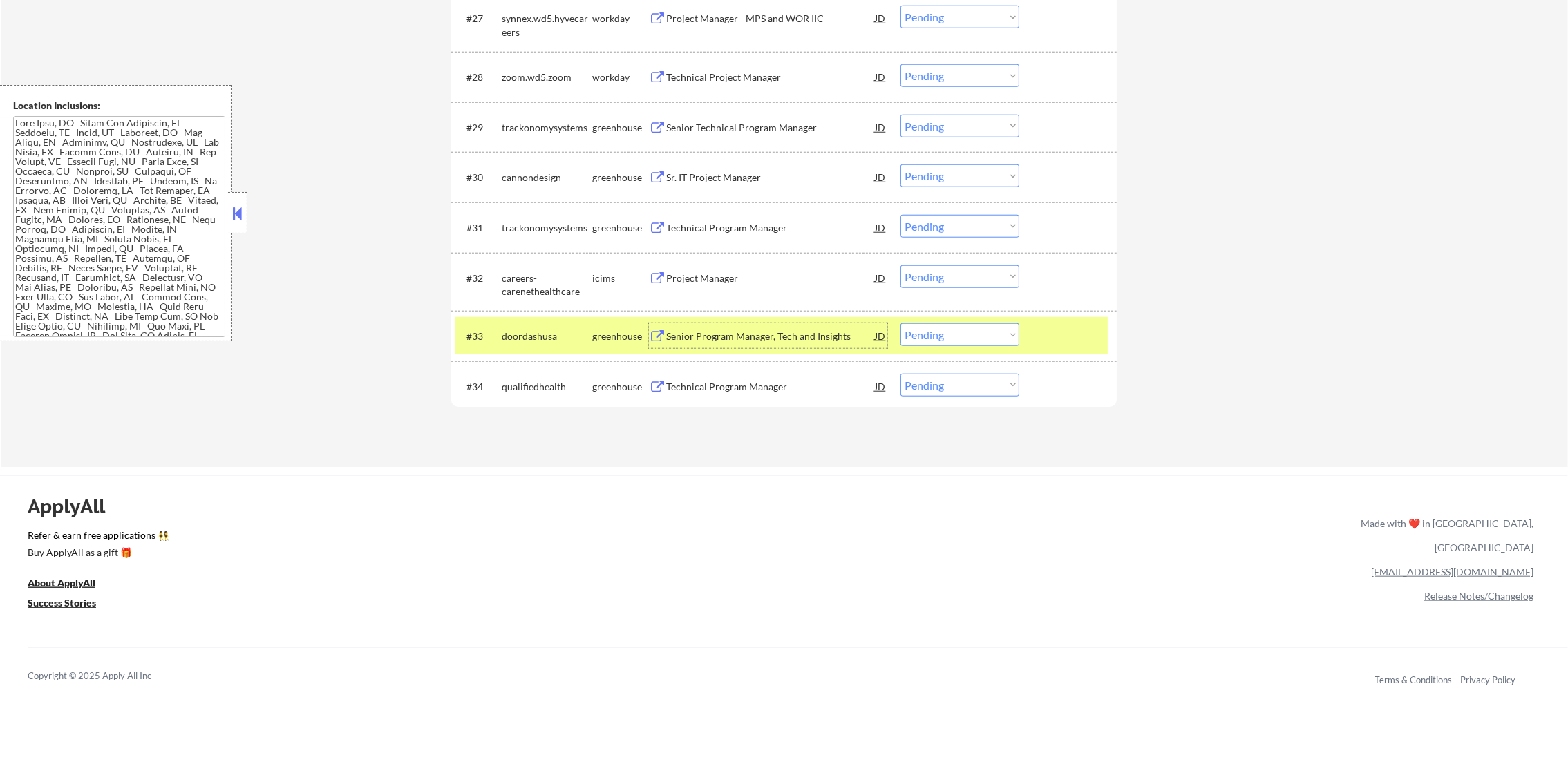
click at [536, 321] on div "#33 doordashusa greenhouse Senior Program Manager, Tech and Insights JD Choose …" at bounding box center [781, 336] width 652 height 37
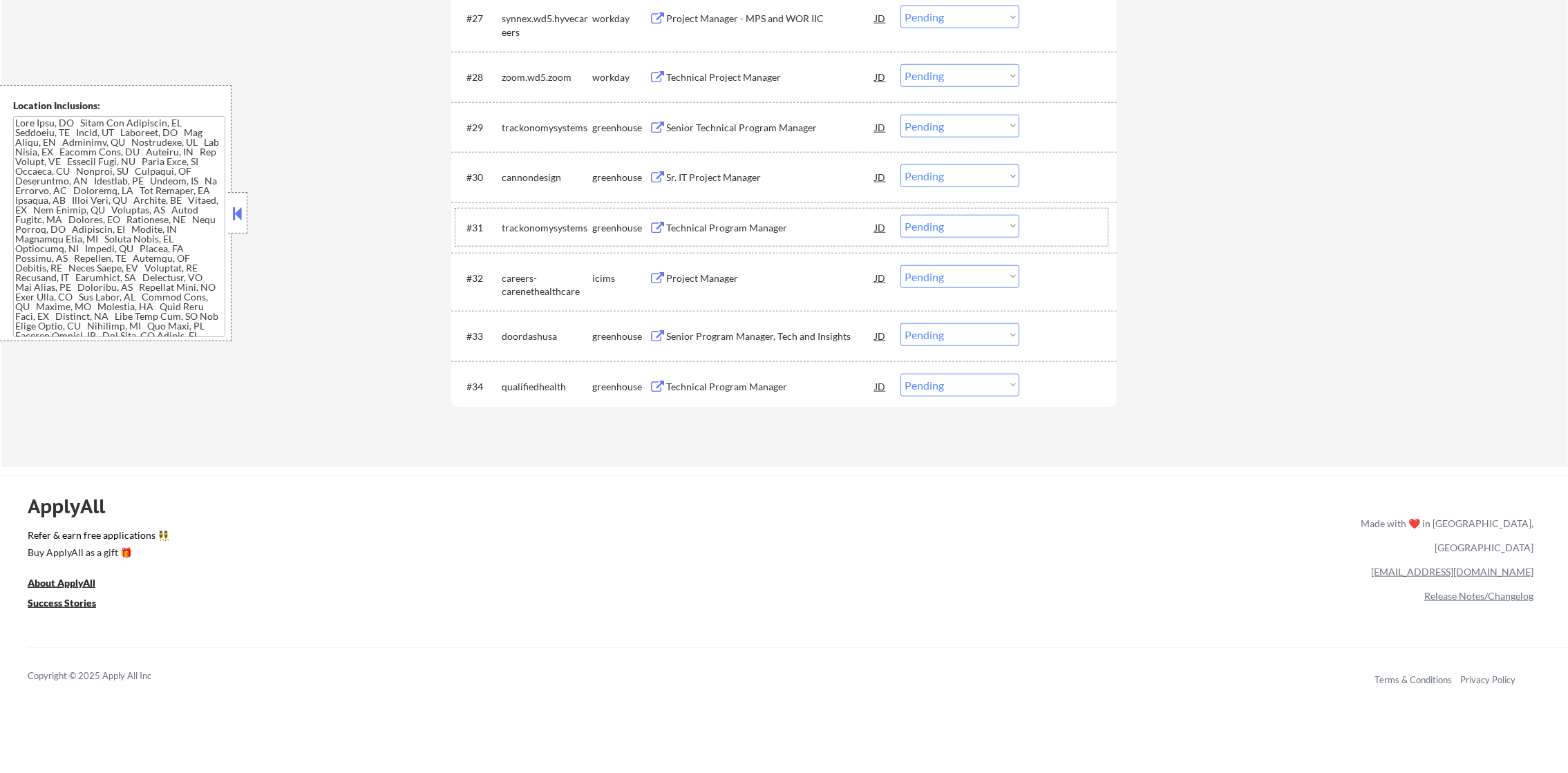
click at [778, 210] on div "#31 trackonomysystems greenhouse Technical Program Manager JD warning_amber Cho…" at bounding box center [781, 227] width 652 height 37
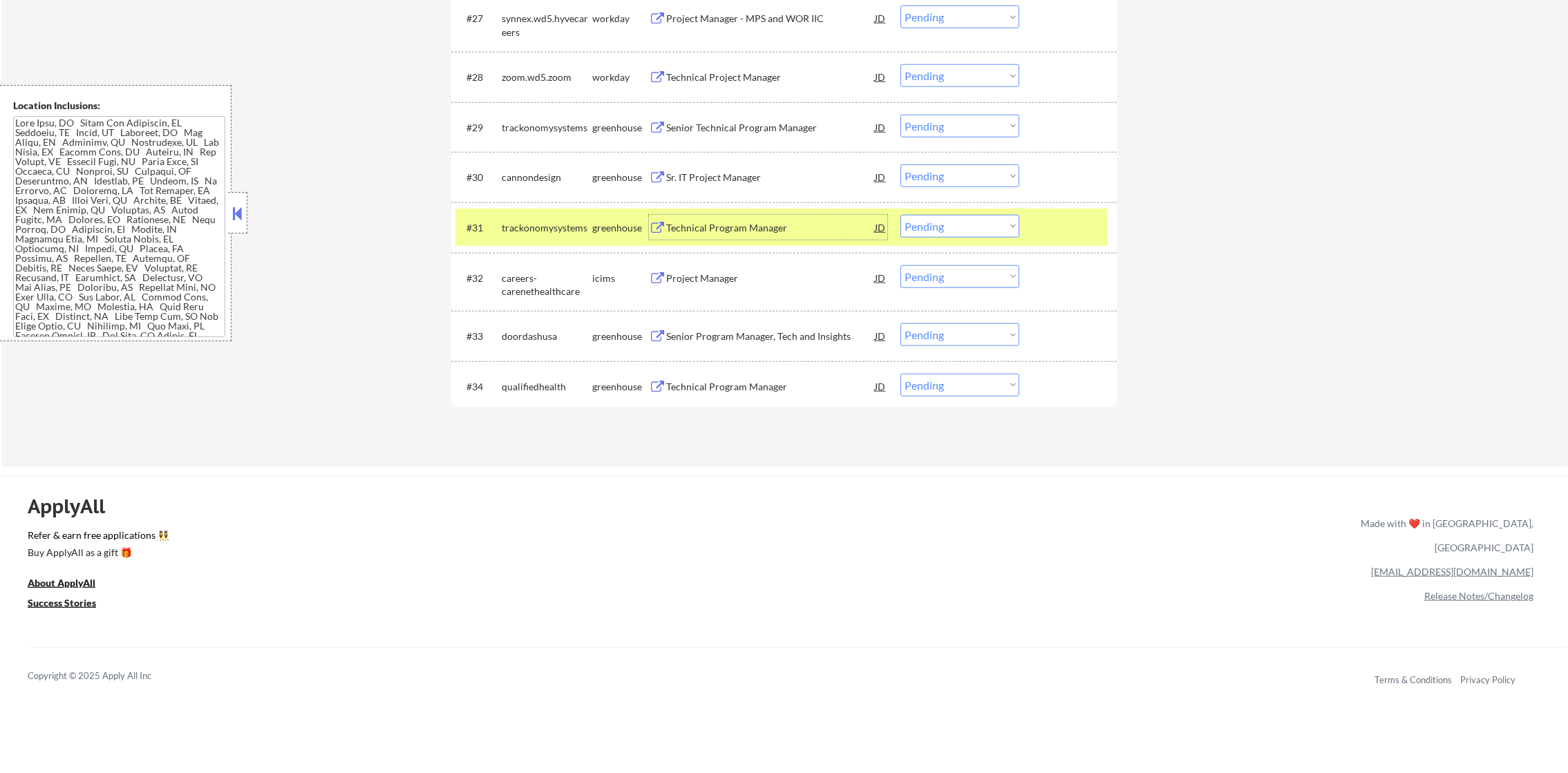
click at [724, 236] on div "Technical Program Manager" at bounding box center [770, 227] width 209 height 25
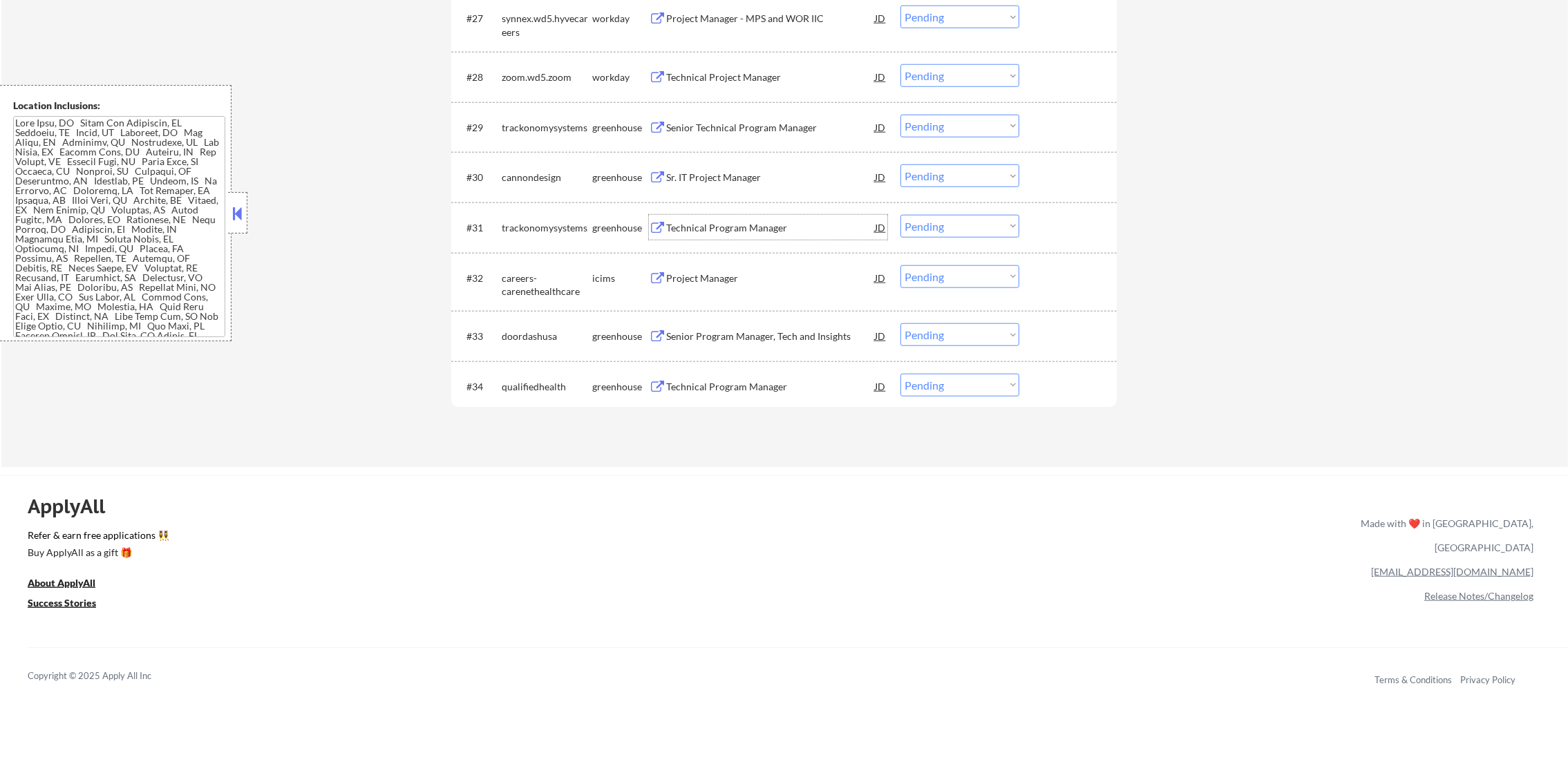
click at [751, 171] on div "Sr. IT Project Manager" at bounding box center [770, 178] width 209 height 14
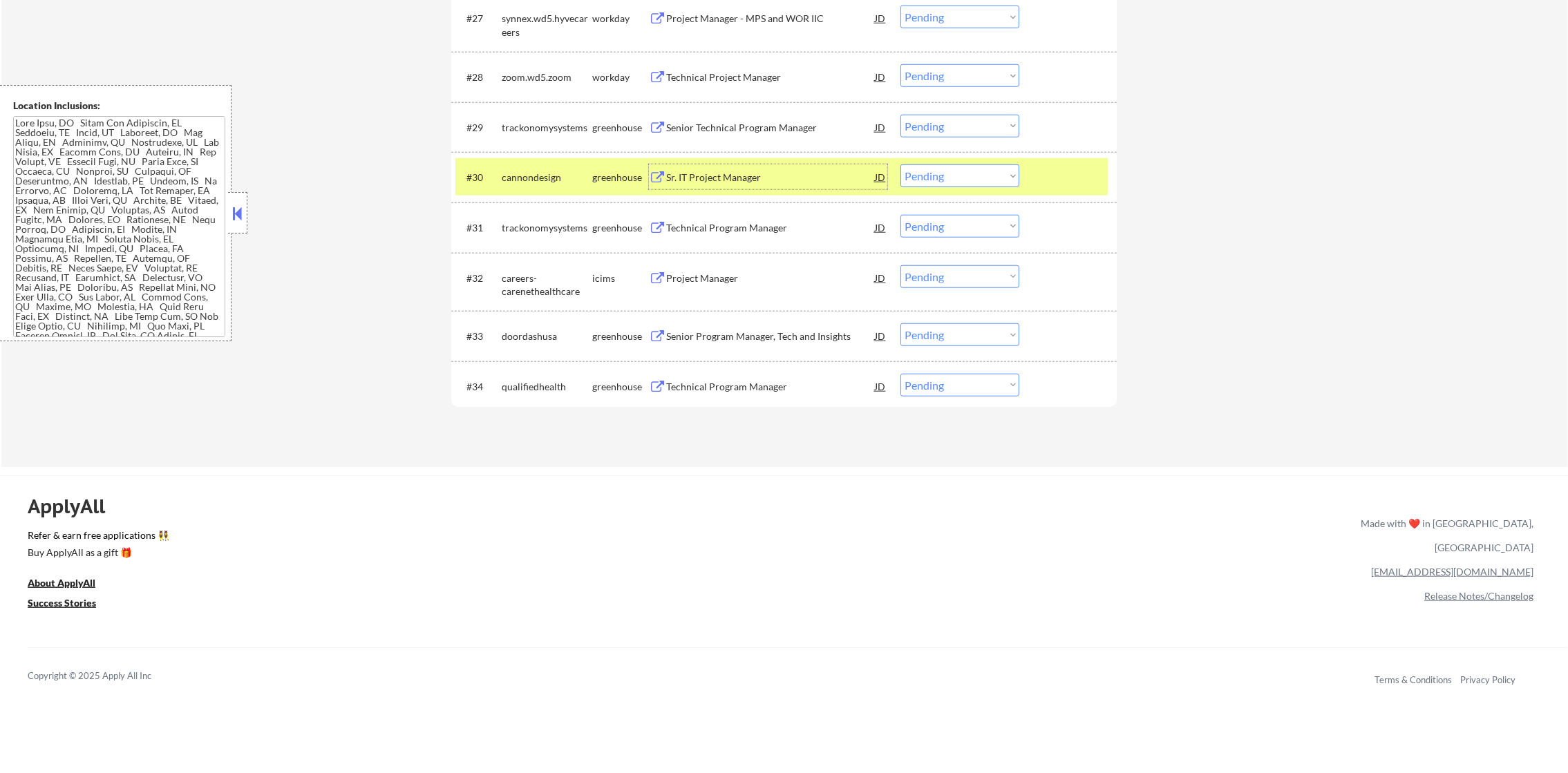
click at [566, 178] on div "cannondesign" at bounding box center [547, 178] width 90 height 14
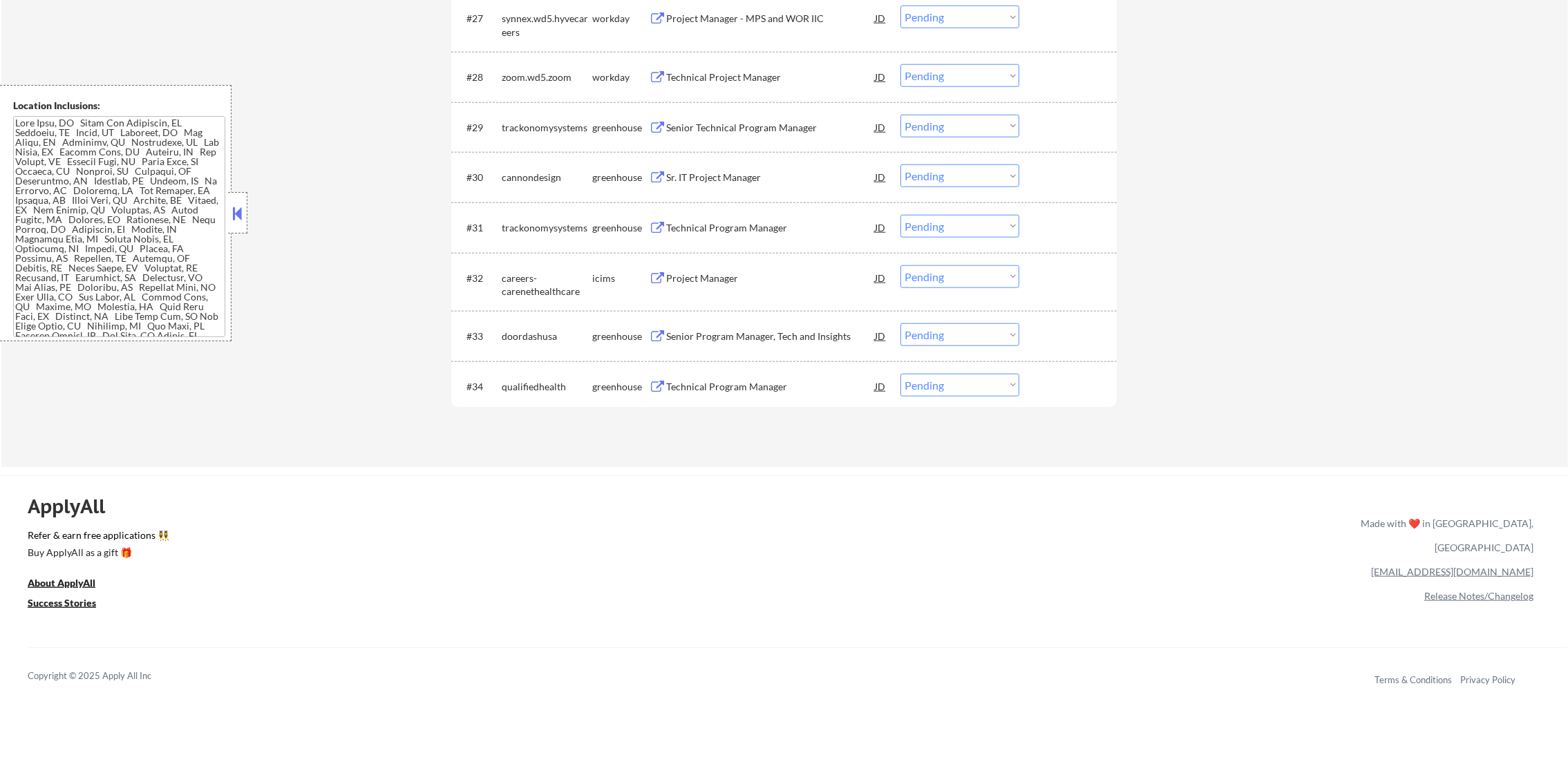
click at [738, 123] on div "Senior Technical Program Manager" at bounding box center [770, 127] width 209 height 14
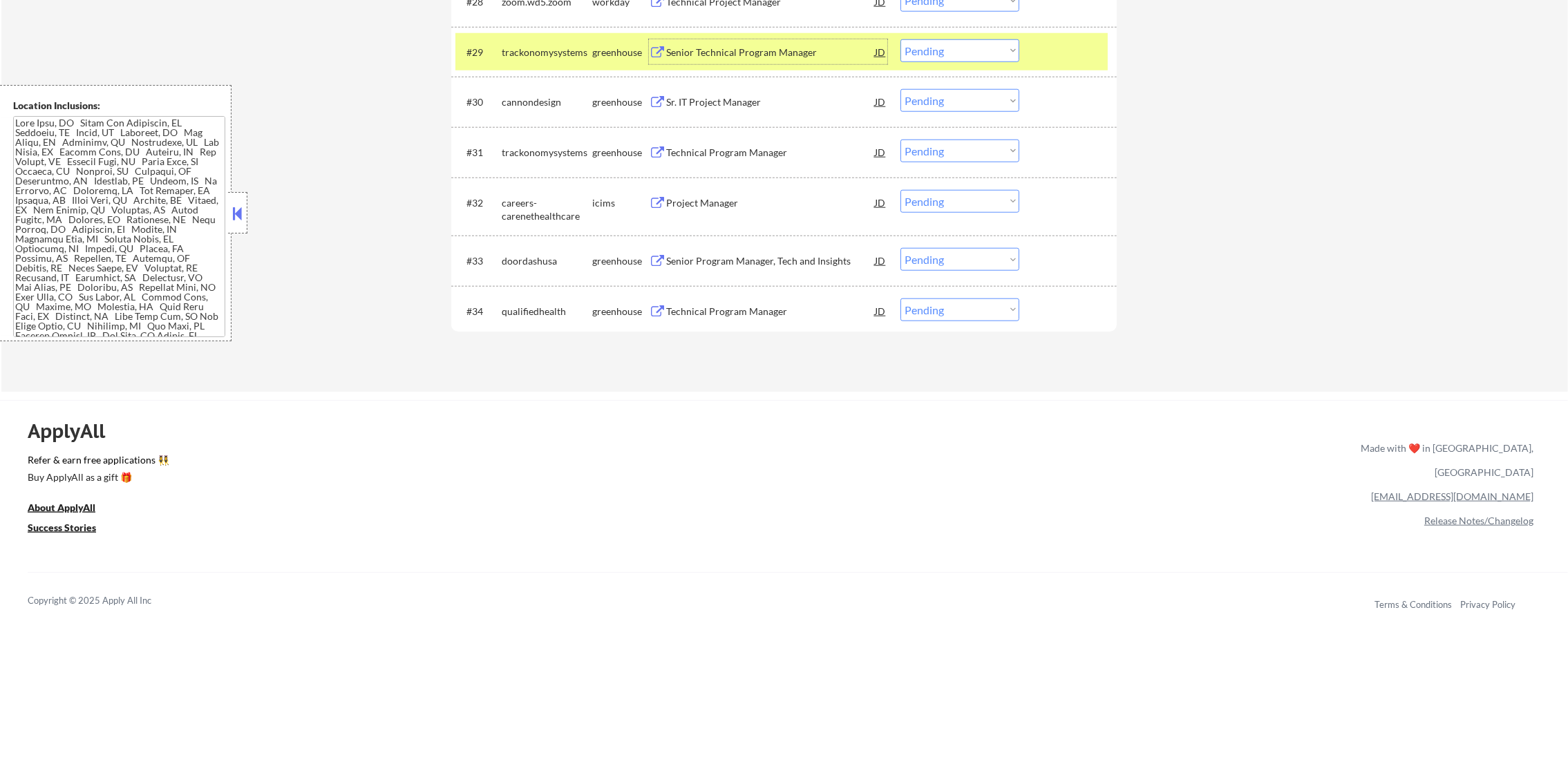
scroll to position [2105, 0]
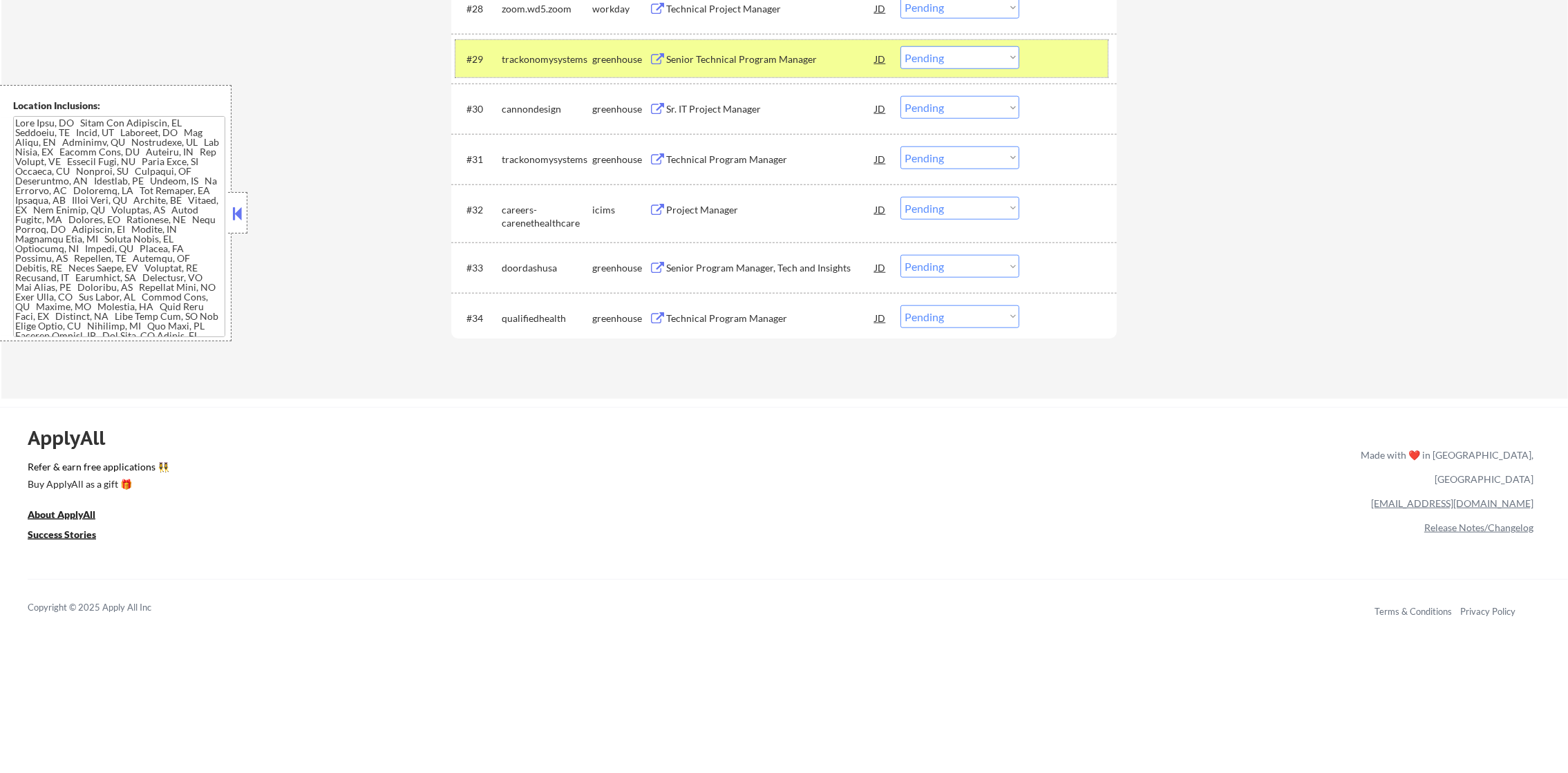
click at [528, 63] on div "trackonomysystems" at bounding box center [547, 59] width 90 height 14
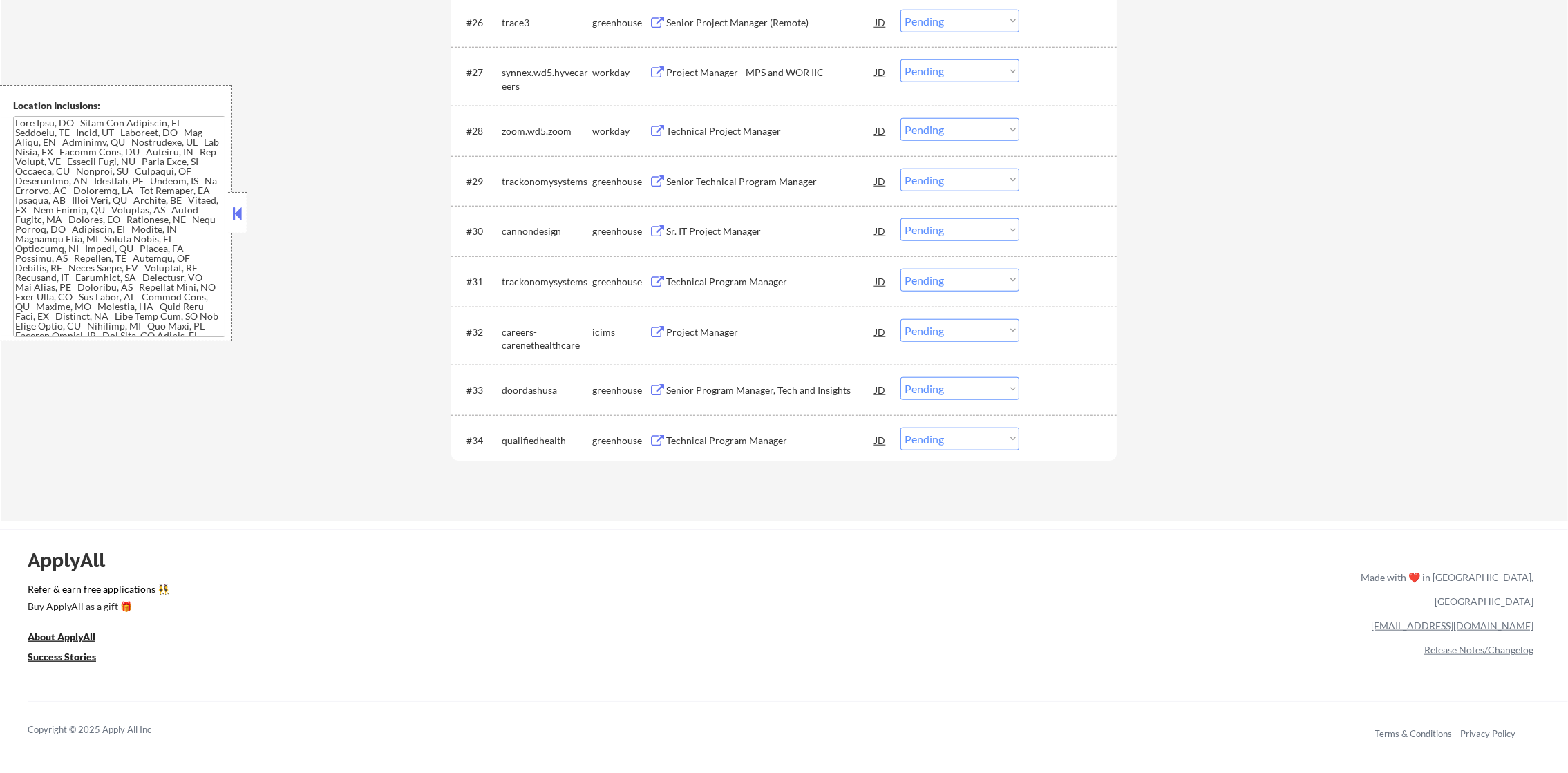
scroll to position [1968, 0]
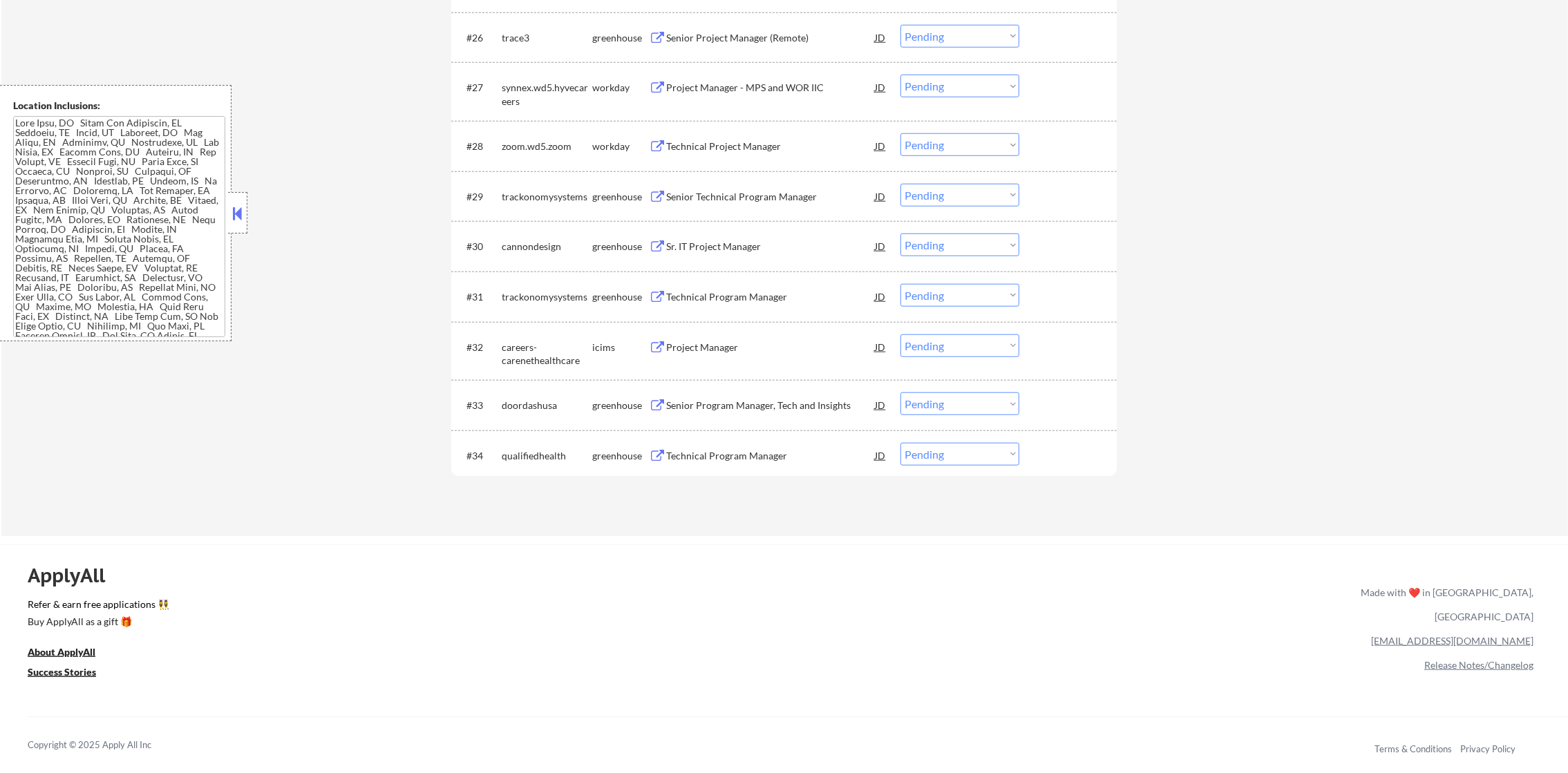
click at [760, 46] on div "Senior Project Manager (Remote)" at bounding box center [770, 37] width 209 height 25
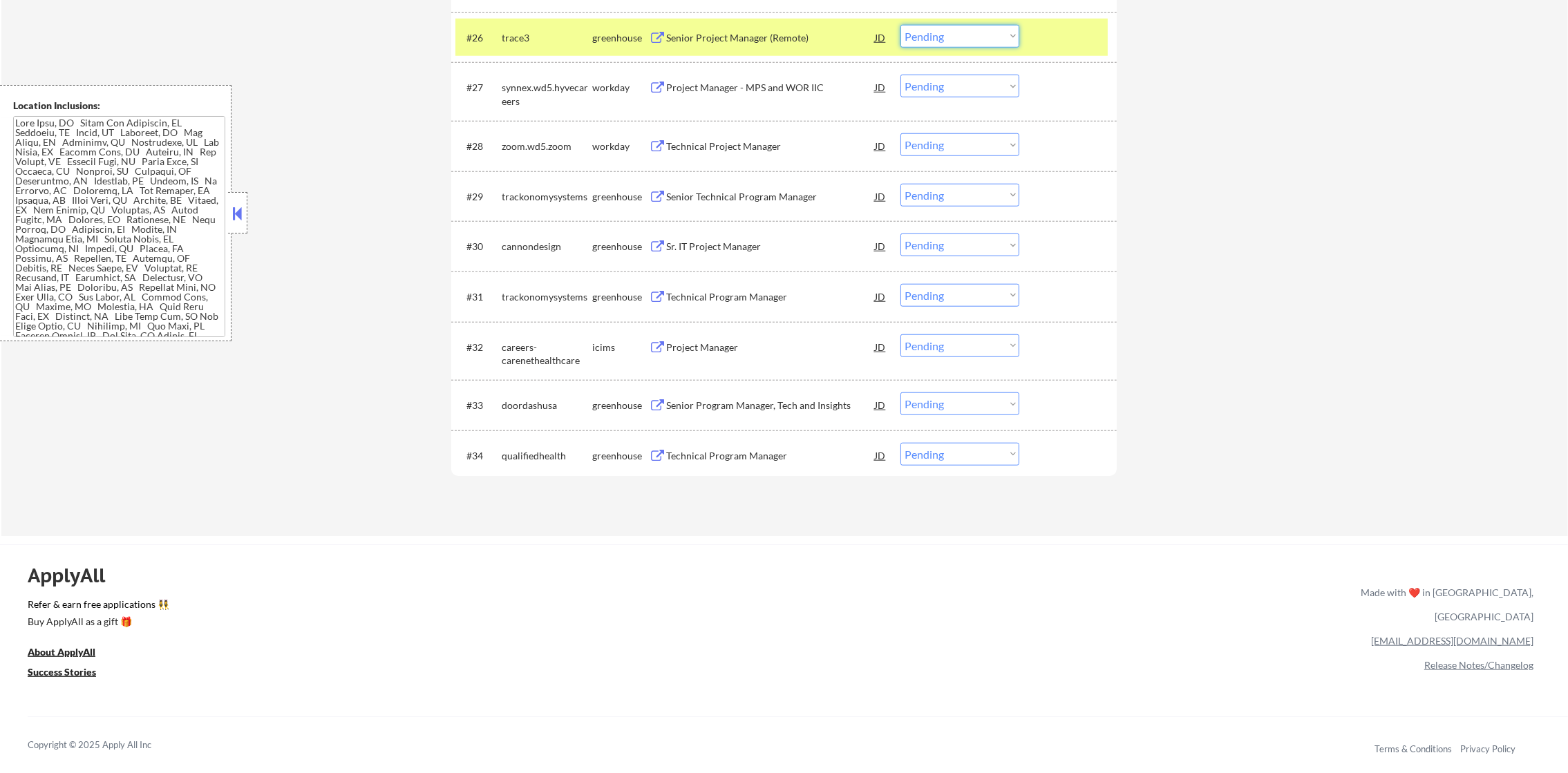
click at [967, 32] on select "Choose an option... Pending Applied Excluded (Questions) Excluded (Expired) Exc…" at bounding box center [960, 36] width 119 height 23
click at [900, 25] on select "Choose an option... Pending Applied Excluded (Questions) Excluded (Expired) Exc…" at bounding box center [960, 36] width 119 height 23
click at [529, 49] on div "#26 trace3 greenhouse Senior Project Manager (Remote) JD Choose an option... Pe…" at bounding box center [781, 37] width 652 height 37
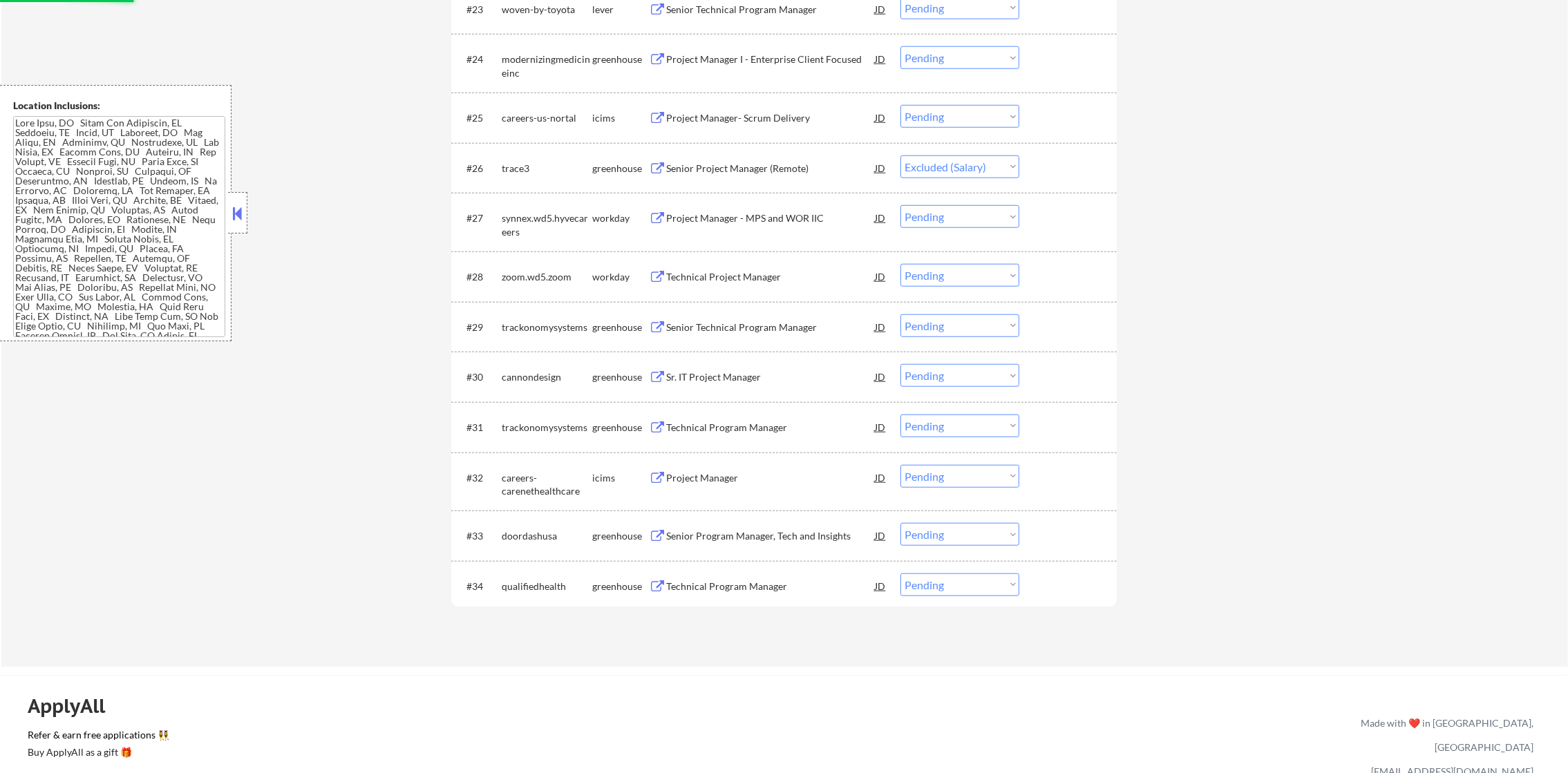
scroll to position [1830, 0]
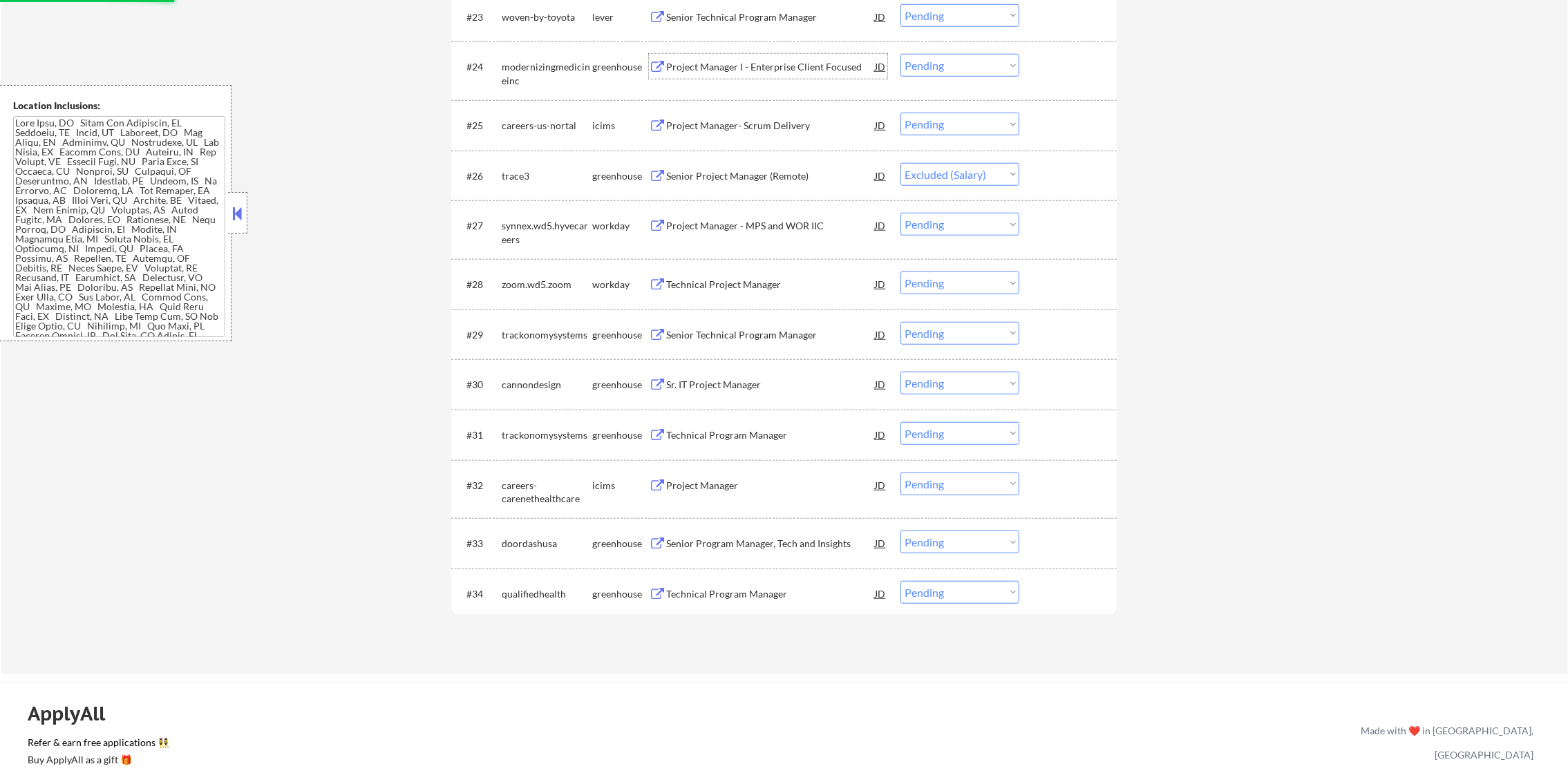
click at [803, 61] on div "Project Manager I - Enterprise Client Focused" at bounding box center [770, 67] width 209 height 14
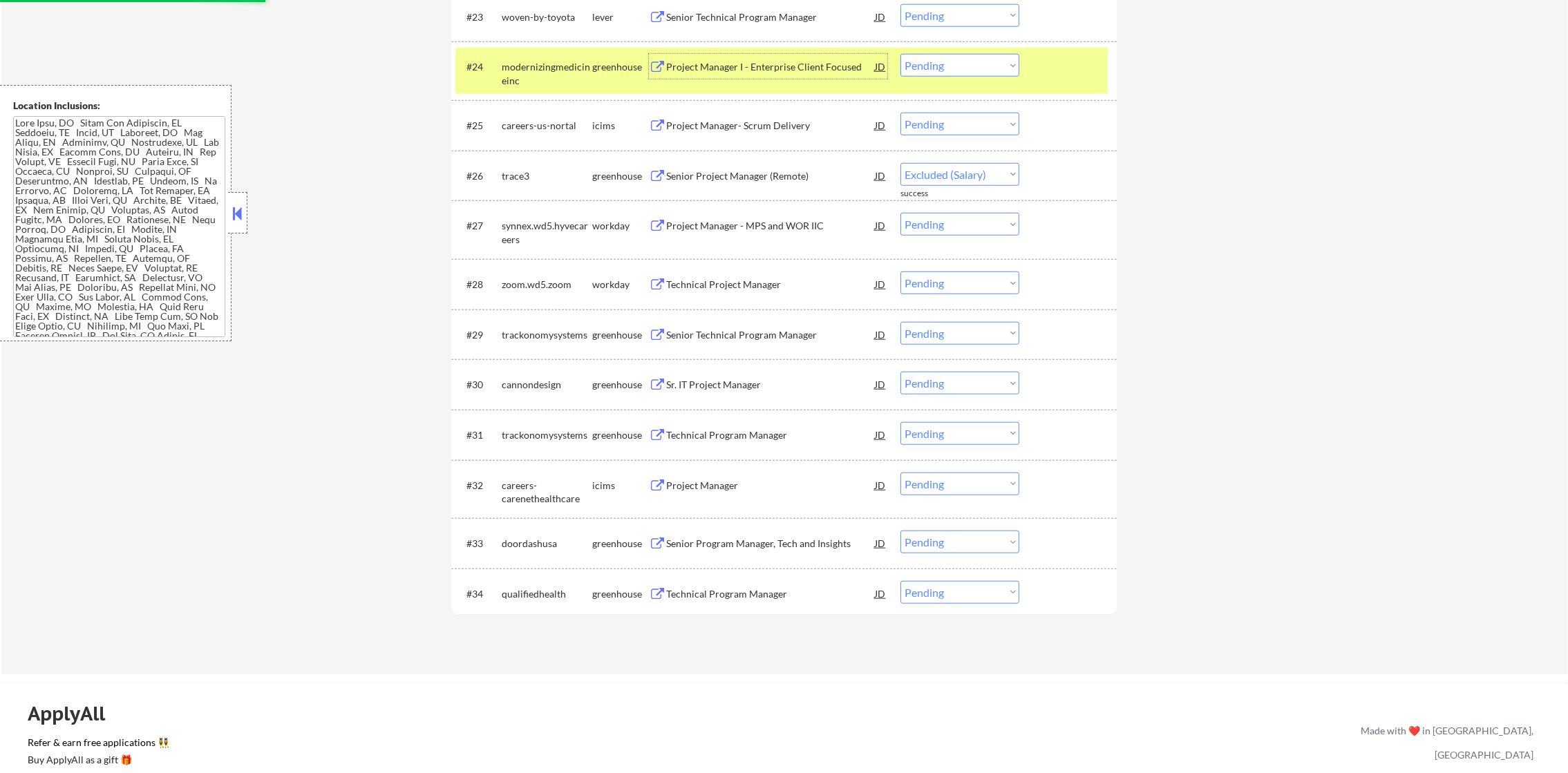
click at [947, 72] on select "Choose an option... Pending Applied Excluded (Questions) Excluded (Expired) Exc…" at bounding box center [960, 66] width 119 height 23
click at [900, 54] on select "Choose an option... Pending Applied Excluded (Questions) Excluded (Expired) Exc…" at bounding box center [960, 66] width 119 height 23
click at [530, 97] on div "#24 modernizingmedicineinc greenhouse Project Manager I - Enterprise Client Foc…" at bounding box center [784, 70] width 665 height 58
click at [545, 38] on div "#23 woven-by-toyota lever Senior Technical Program Manager JD Choose an option.…" at bounding box center [784, 16] width 665 height 50
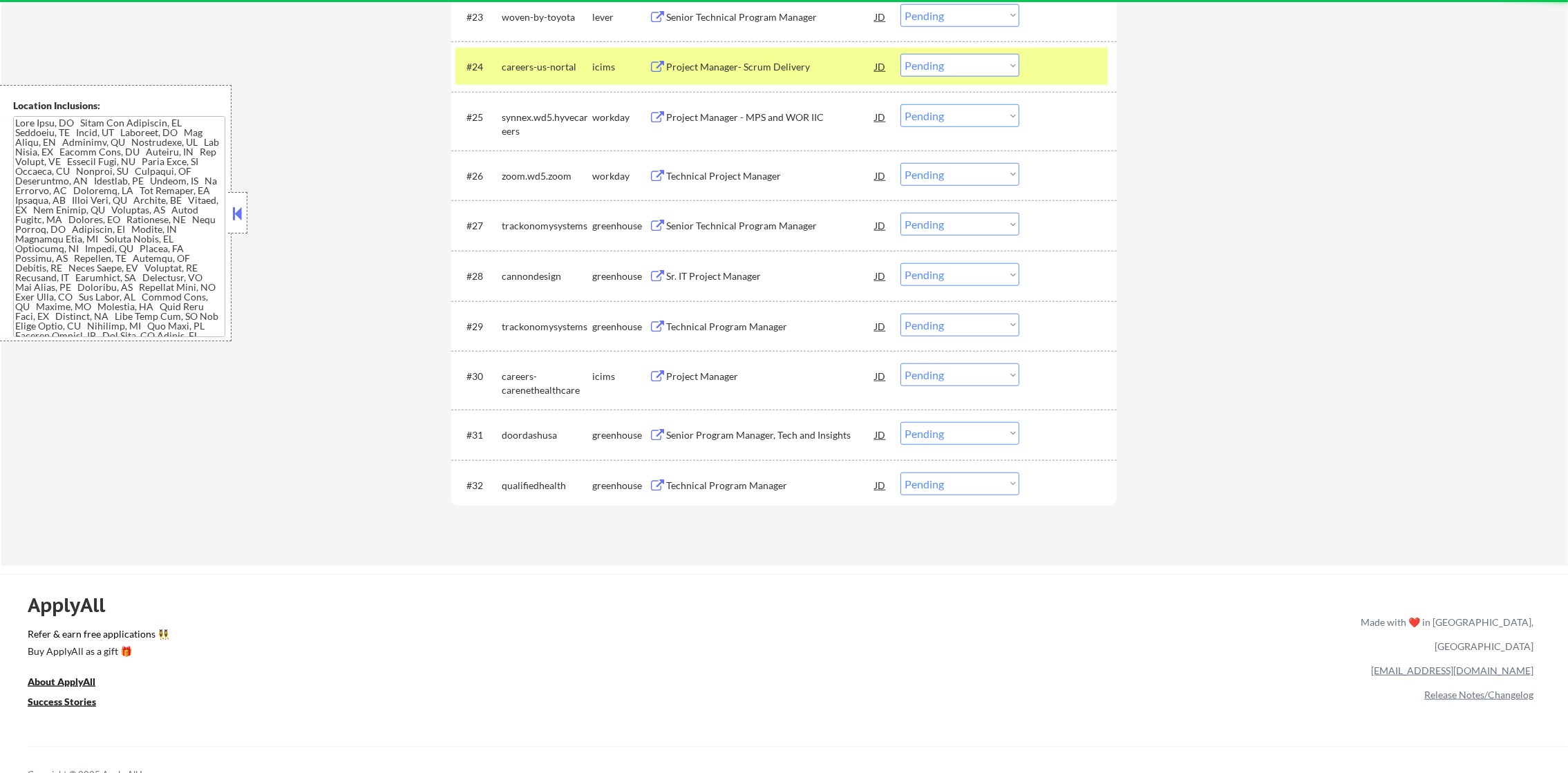
click at [549, 67] on div "careers-us-nortal" at bounding box center [547, 67] width 90 height 14
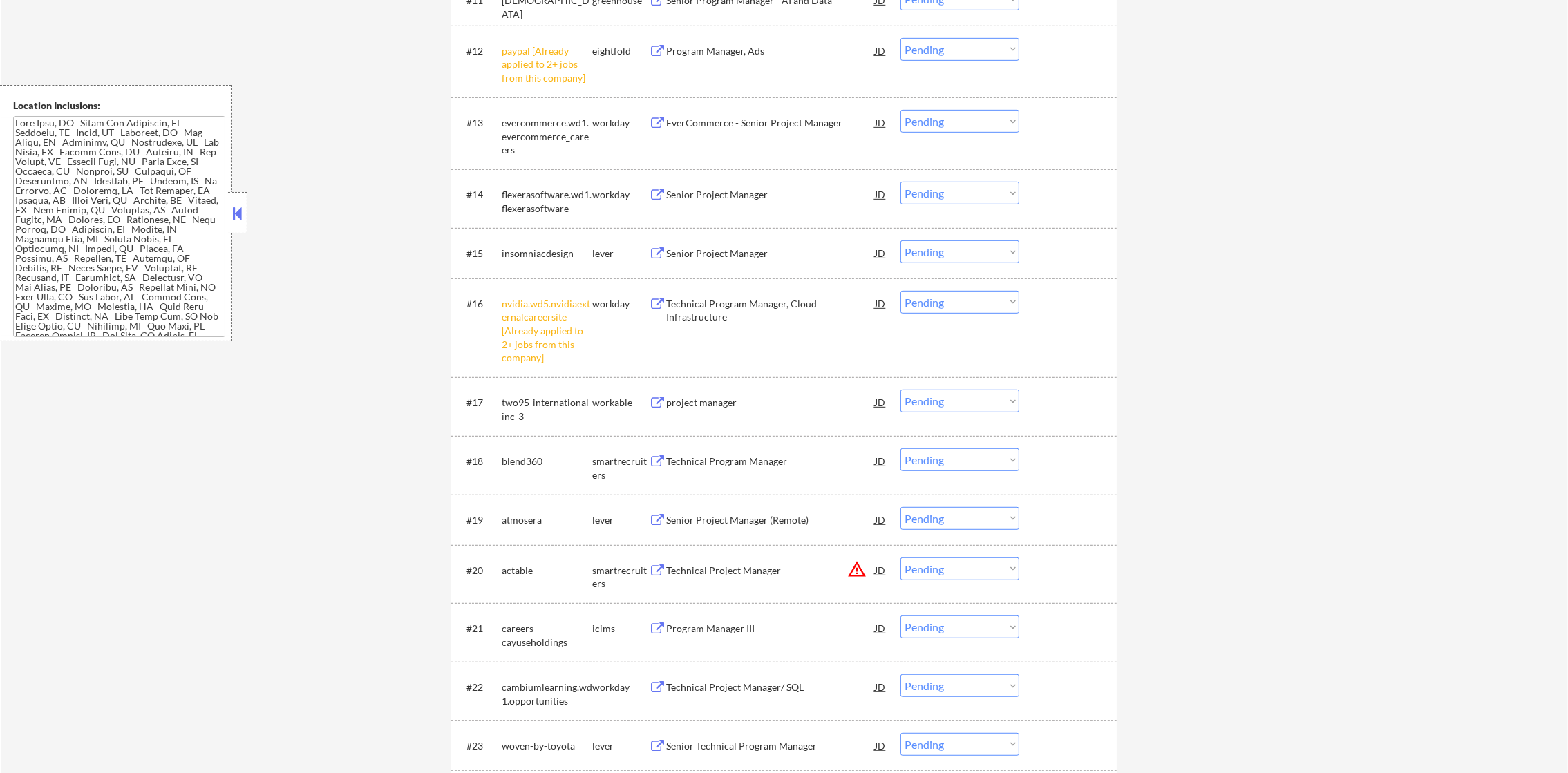
scroll to position [30, 0]
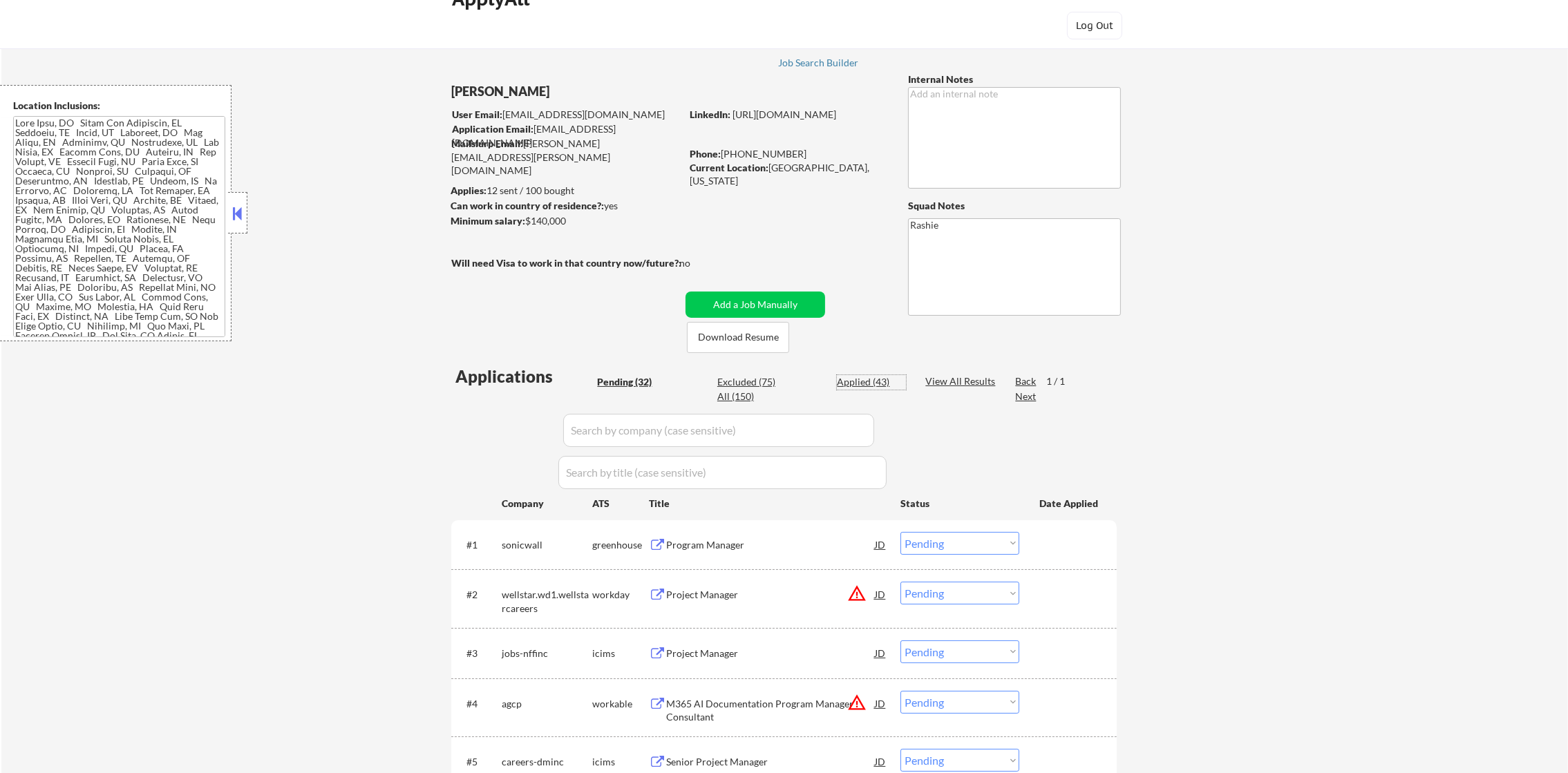
click at [885, 388] on div "Applied (43)" at bounding box center [872, 382] width 69 height 15
click at [873, 376] on div "Applied (43)" at bounding box center [872, 382] width 69 height 14
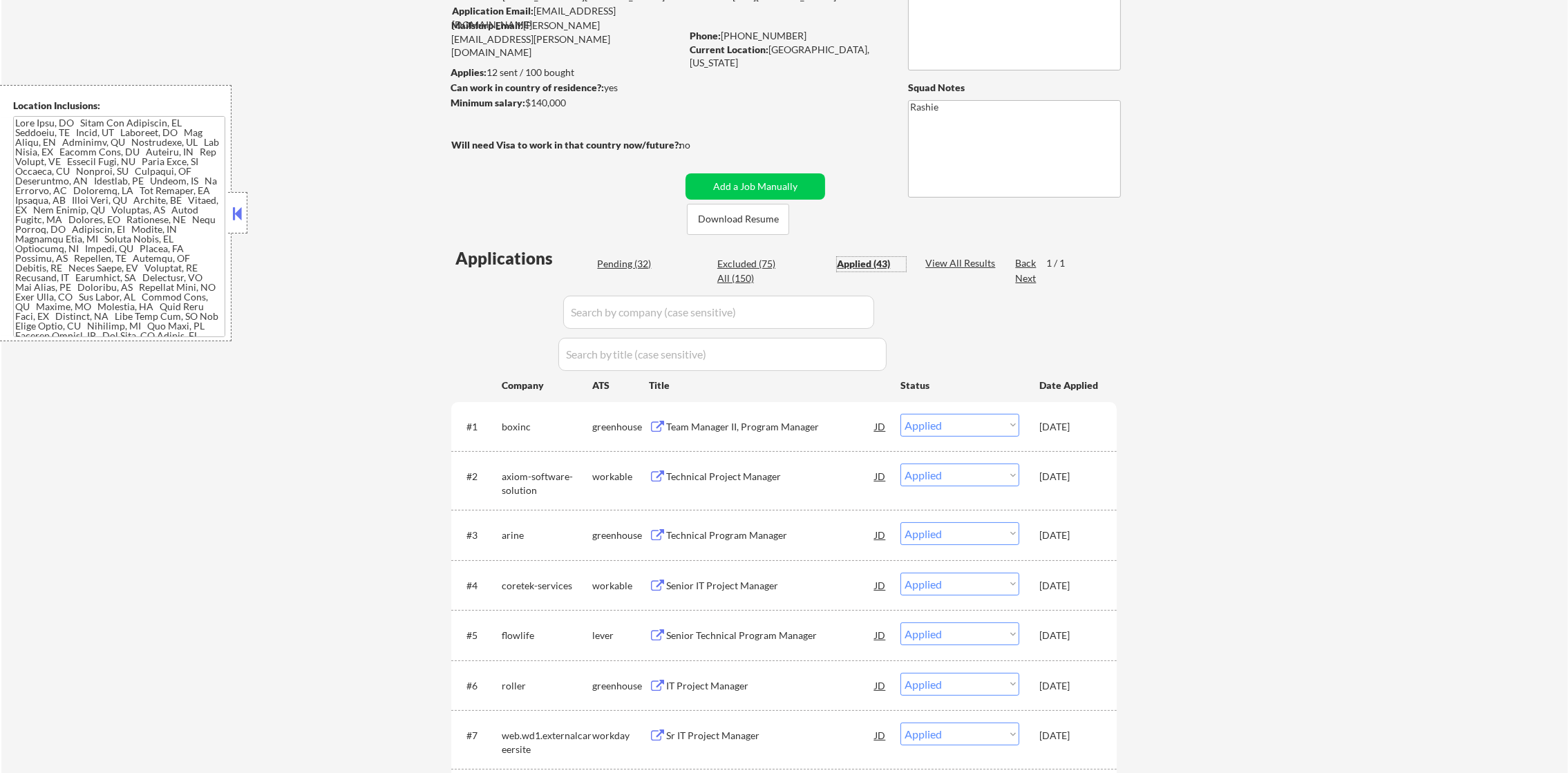
scroll to position [18, 0]
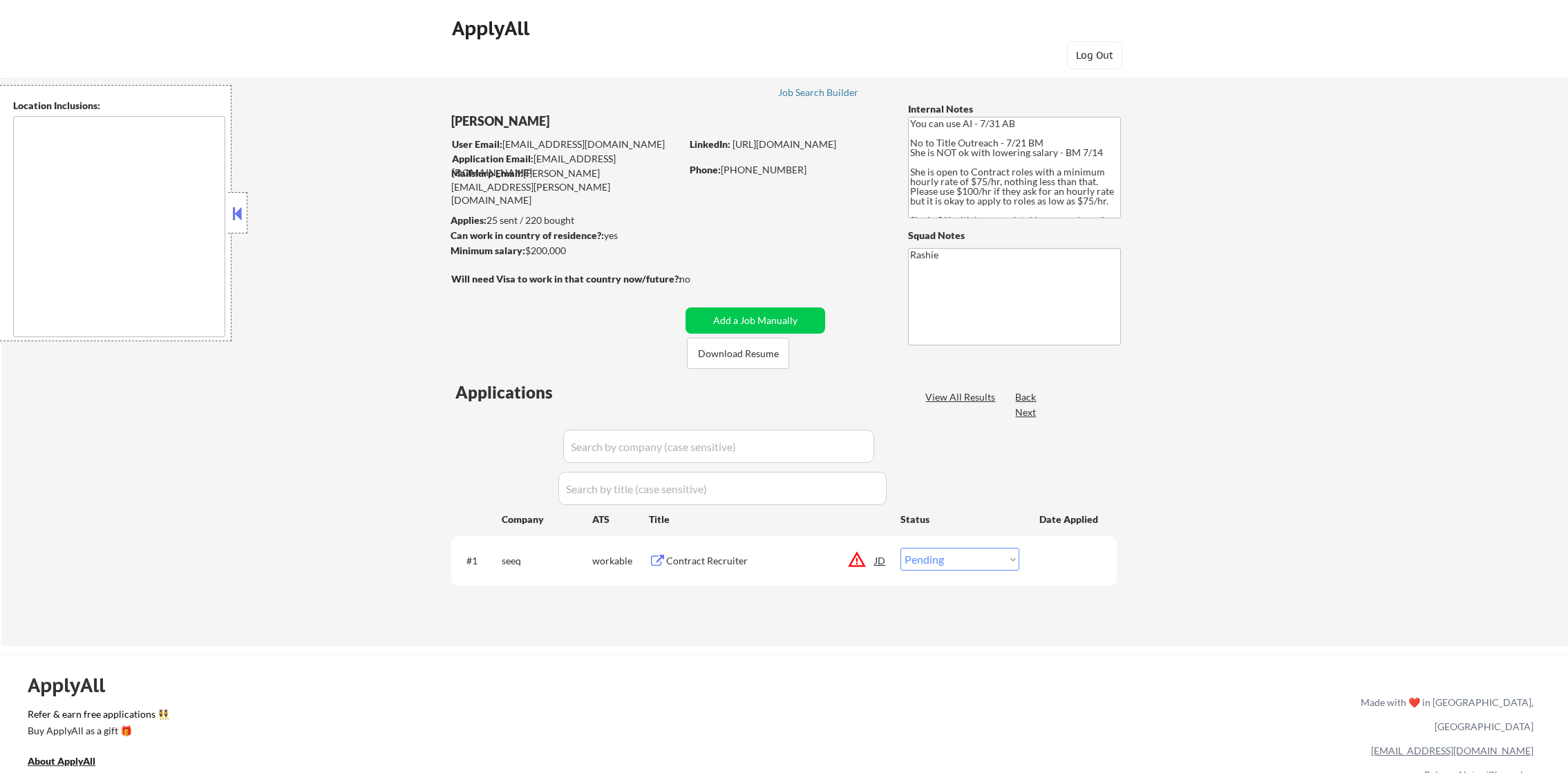
select select ""pending""
type textarea "remote"
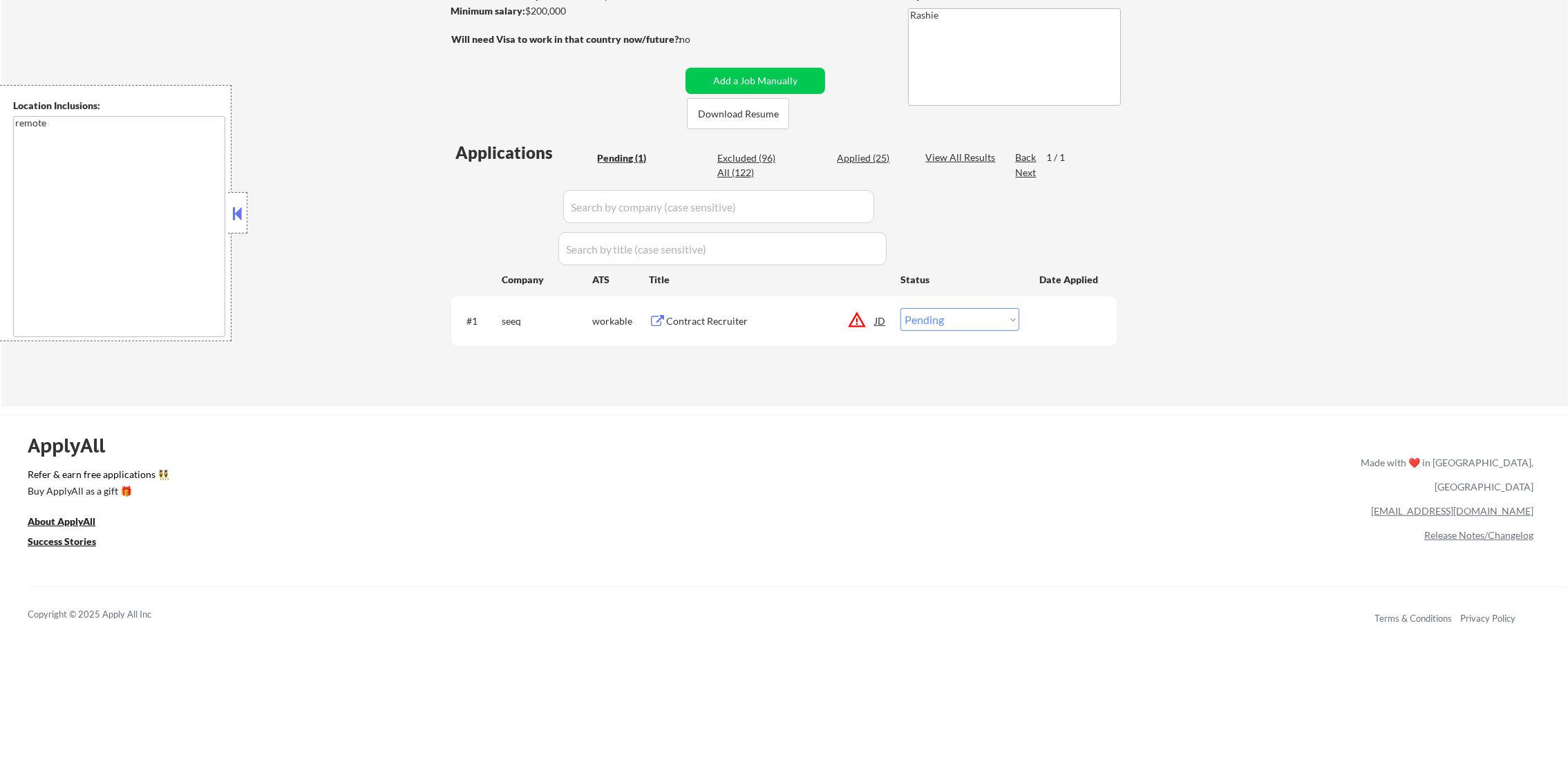
scroll to position [242, 0]
click at [853, 323] on button "warning_amber" at bounding box center [857, 318] width 20 height 20
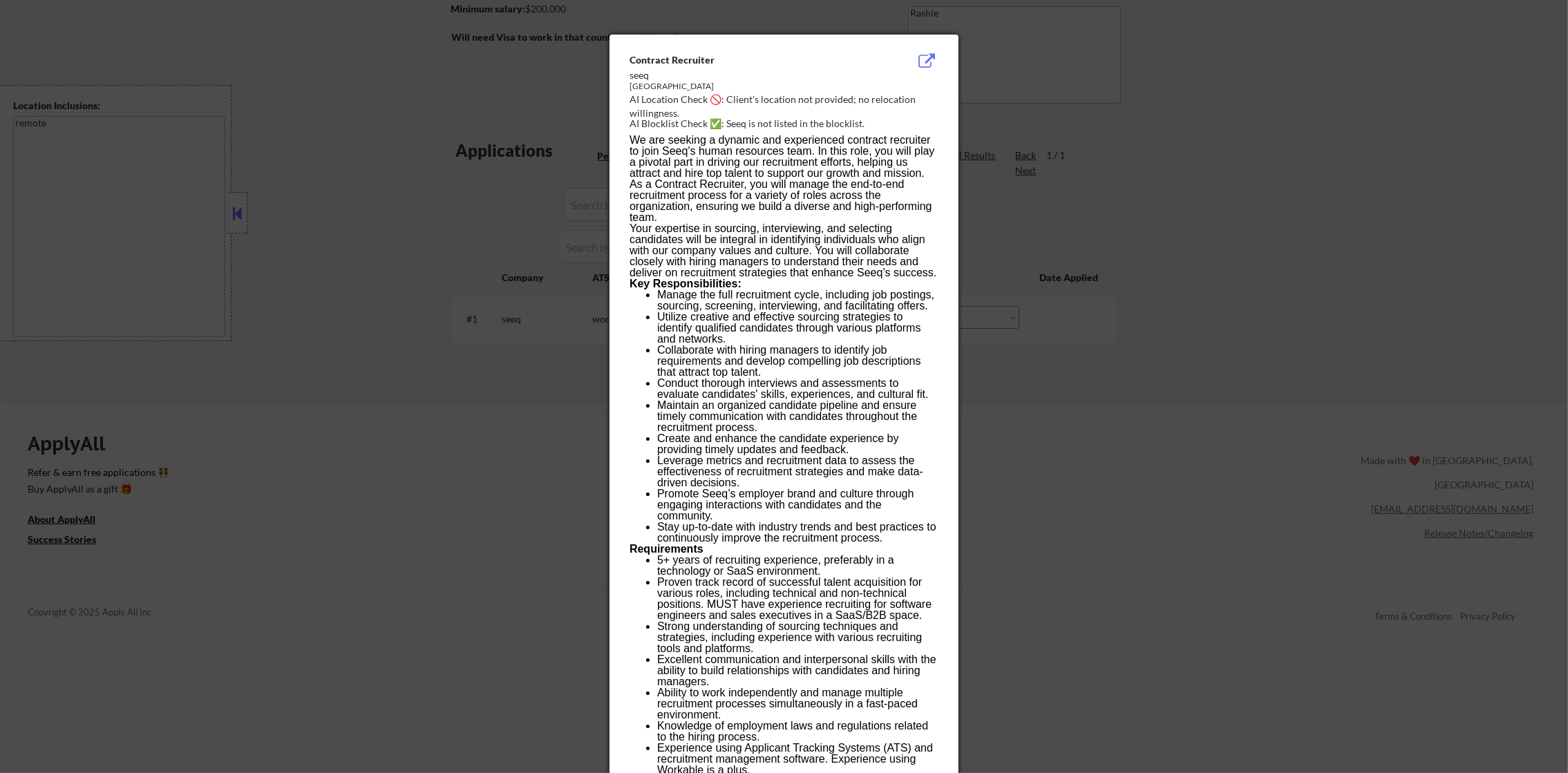
click at [1128, 294] on div at bounding box center [784, 386] width 1568 height 773
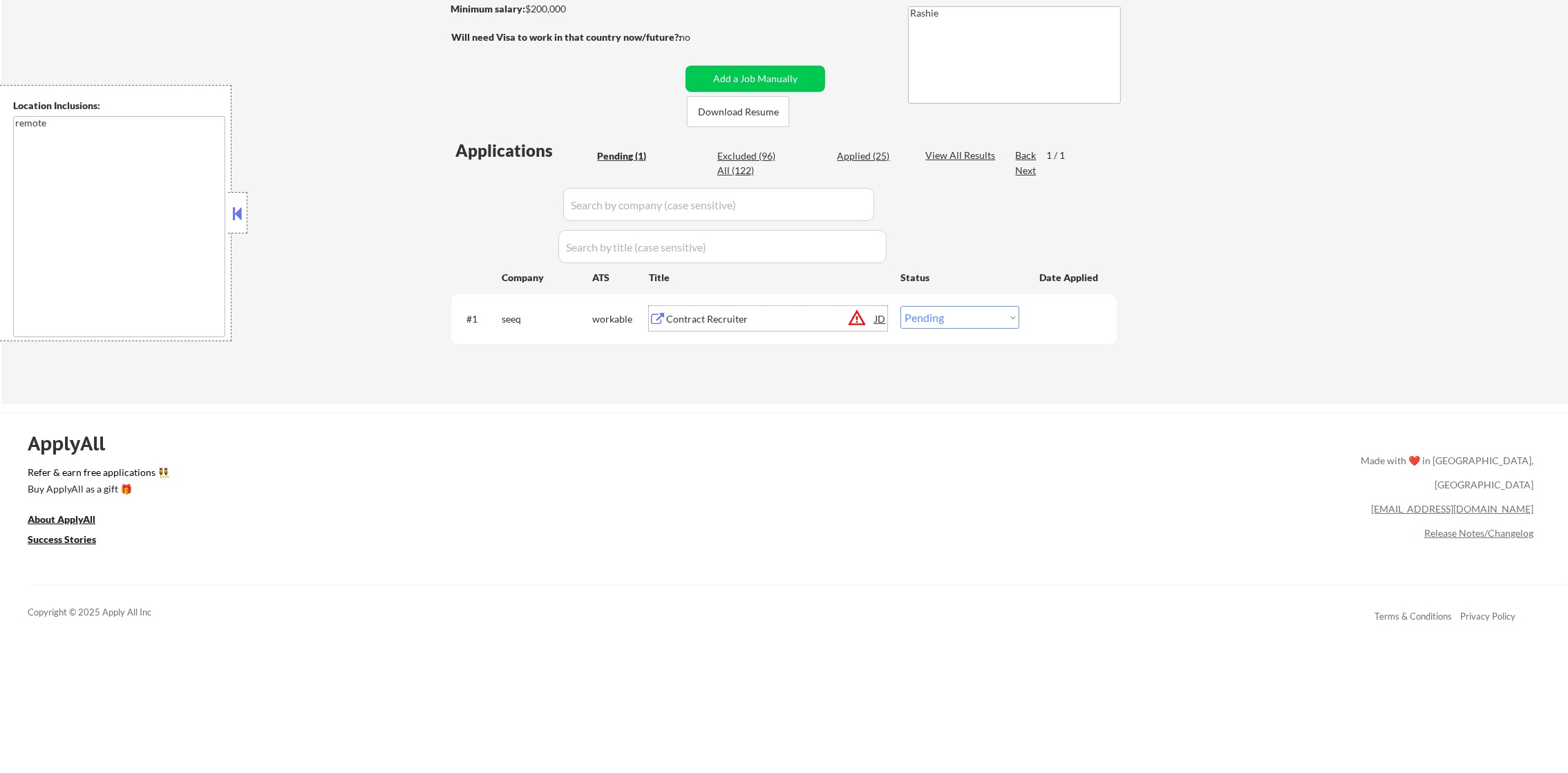
click at [764, 320] on div "Contract Recruiter" at bounding box center [770, 319] width 209 height 14
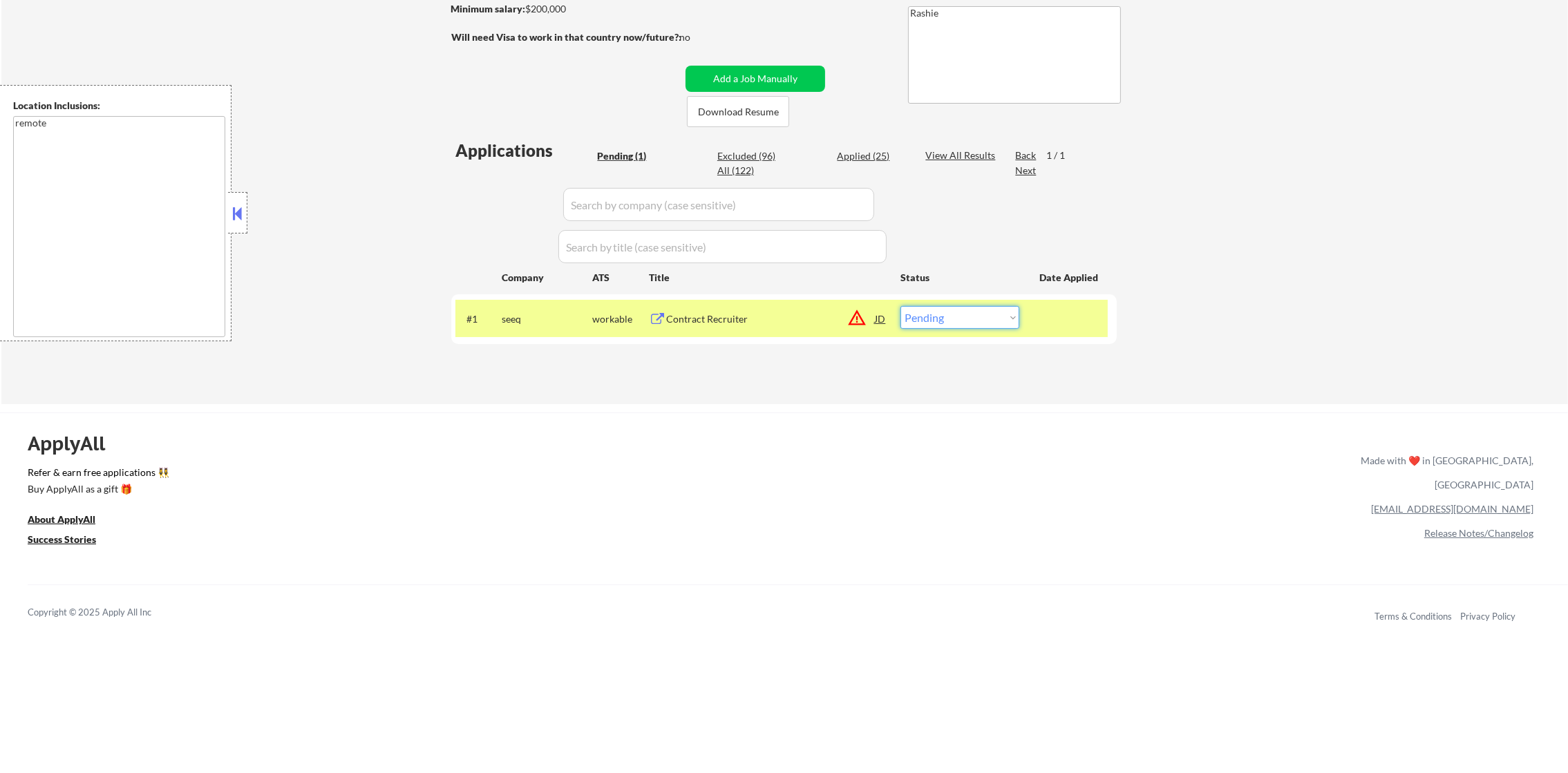
drag, startPoint x: 947, startPoint y: 323, endPoint x: 948, endPoint y: 331, distance: 8.1
click at [949, 324] on select "Choose an option... Pending Applied Excluded (Questions) Excluded (Expired) Exc…" at bounding box center [960, 317] width 119 height 23
select select ""excluded__expired_""
click at [900, 306] on select "Choose an option... Pending Applied Excluded (Questions) Excluded (Expired) Exc…" at bounding box center [960, 317] width 119 height 23
click at [500, 324] on div "#1 seeq workable Contract Recruiter JD warning_amber Choose an option... Pendin…" at bounding box center [781, 318] width 652 height 37
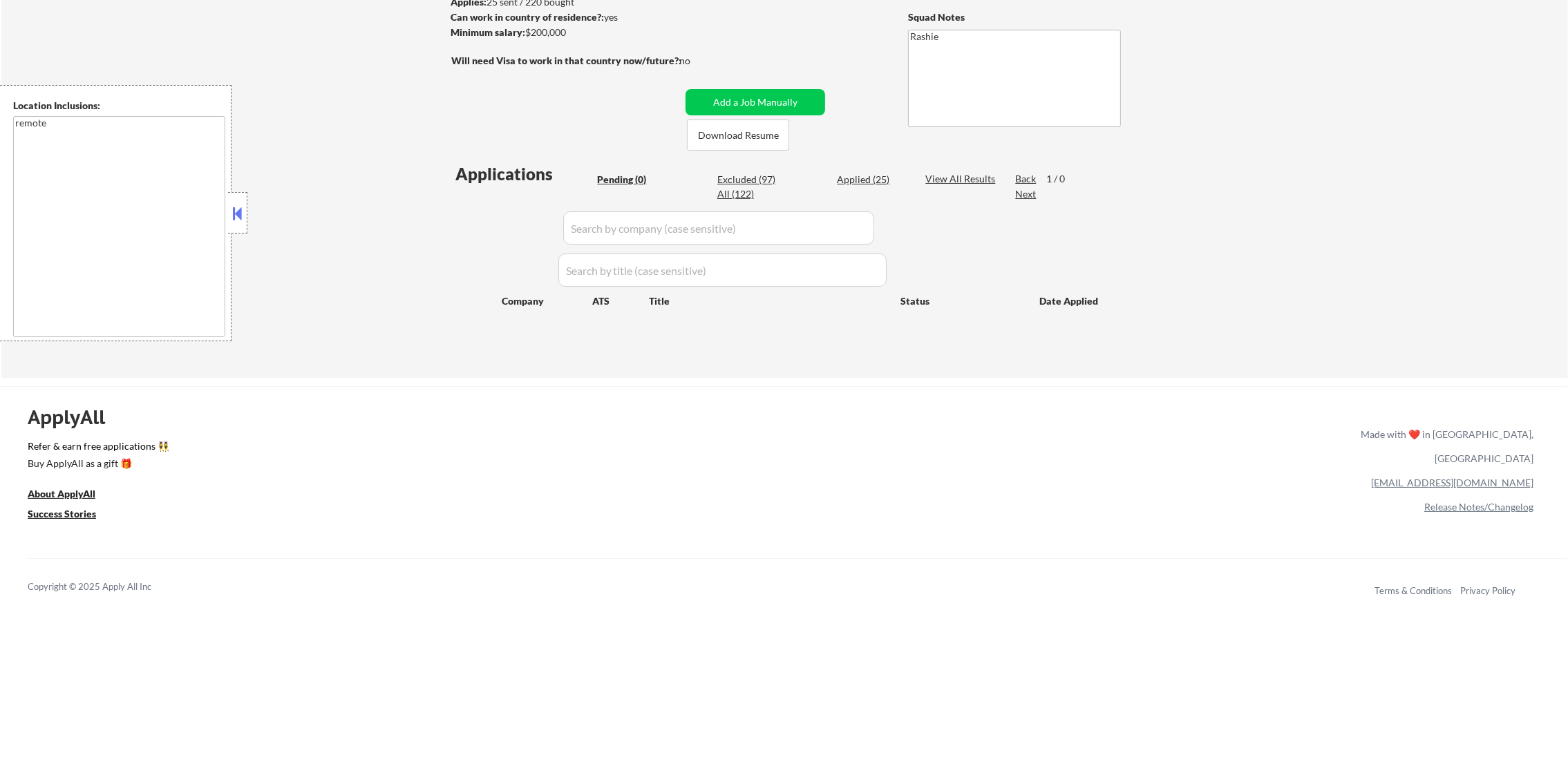
scroll to position [207, 0]
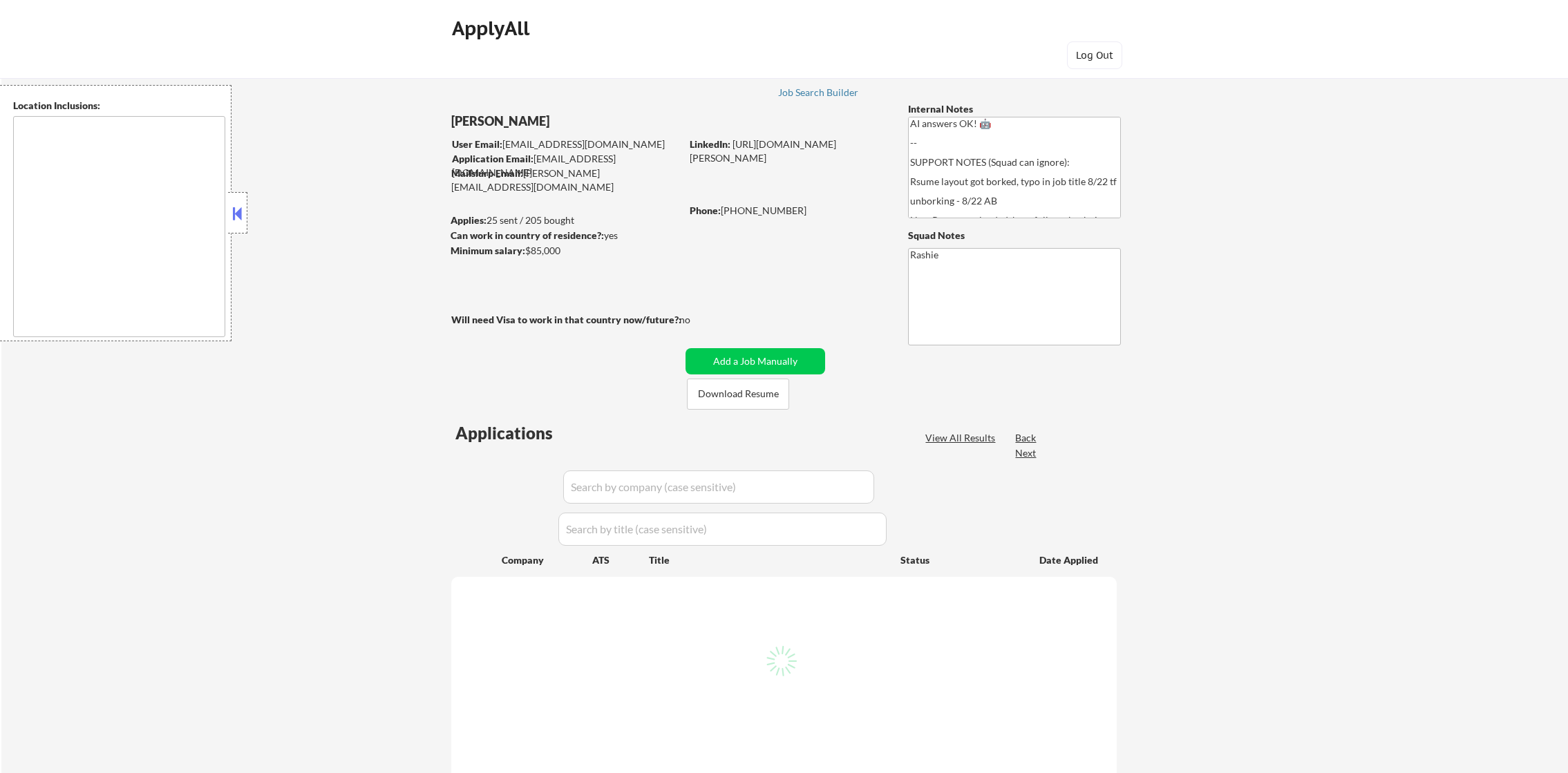
select select ""pending""
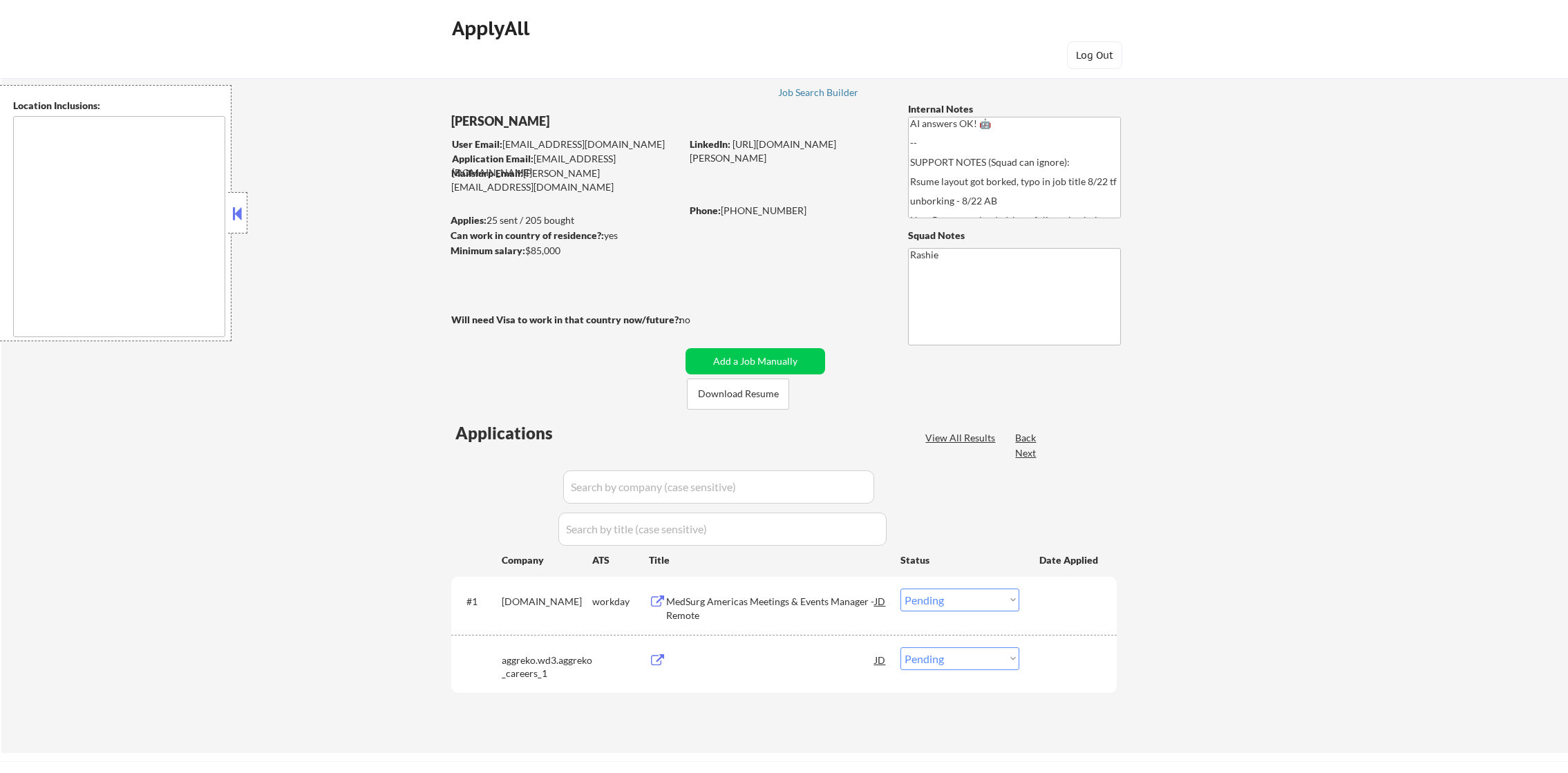
type textarea "Dallas, TX University Park, TX Highland Park, TX Irving, TX Mesquite, TX Garlan…"
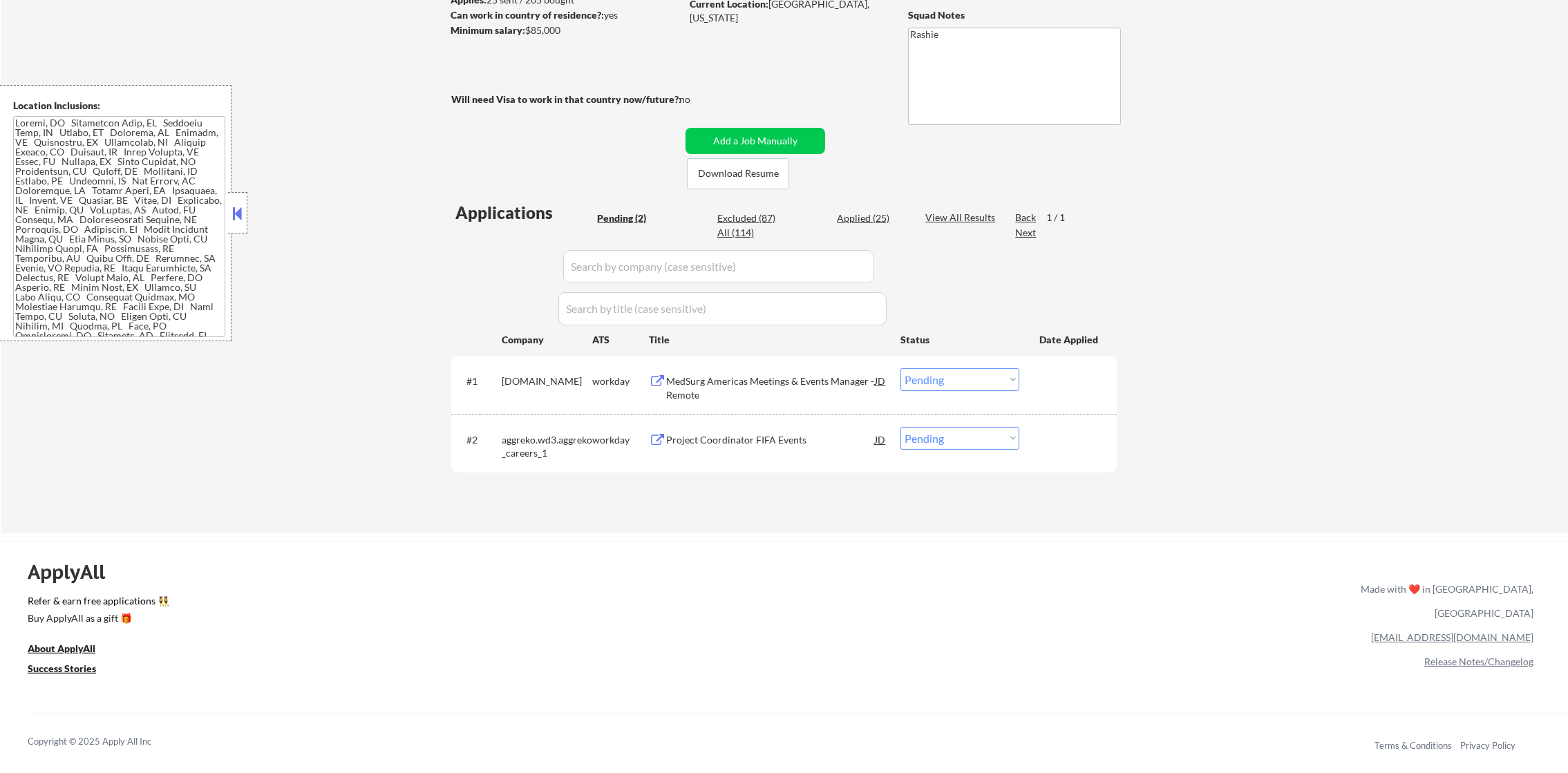
scroll to position [242, 0]
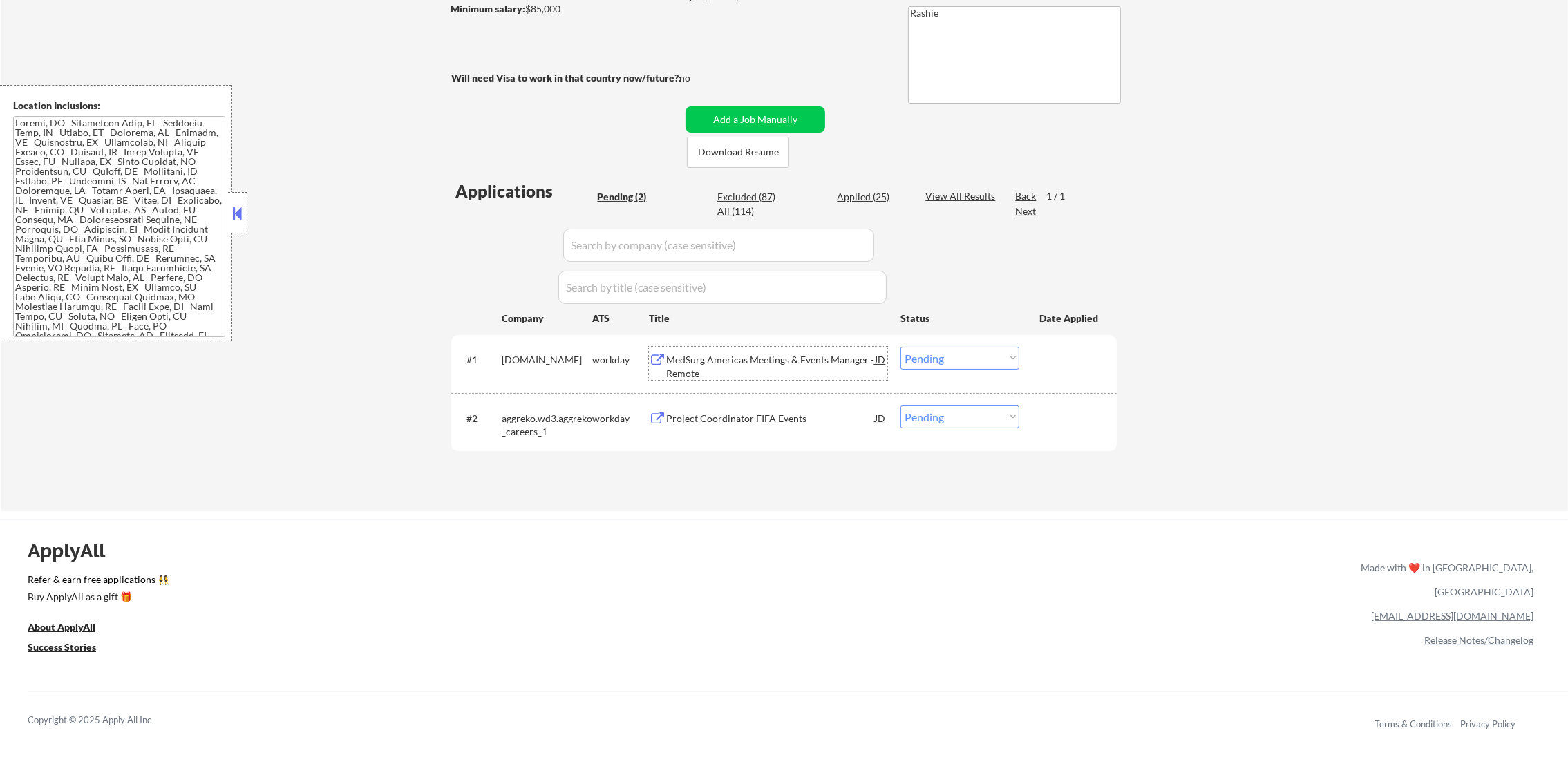
click at [765, 370] on div "MedSurg Americas Meetings & Events Manager - Remote" at bounding box center [770, 366] width 209 height 27
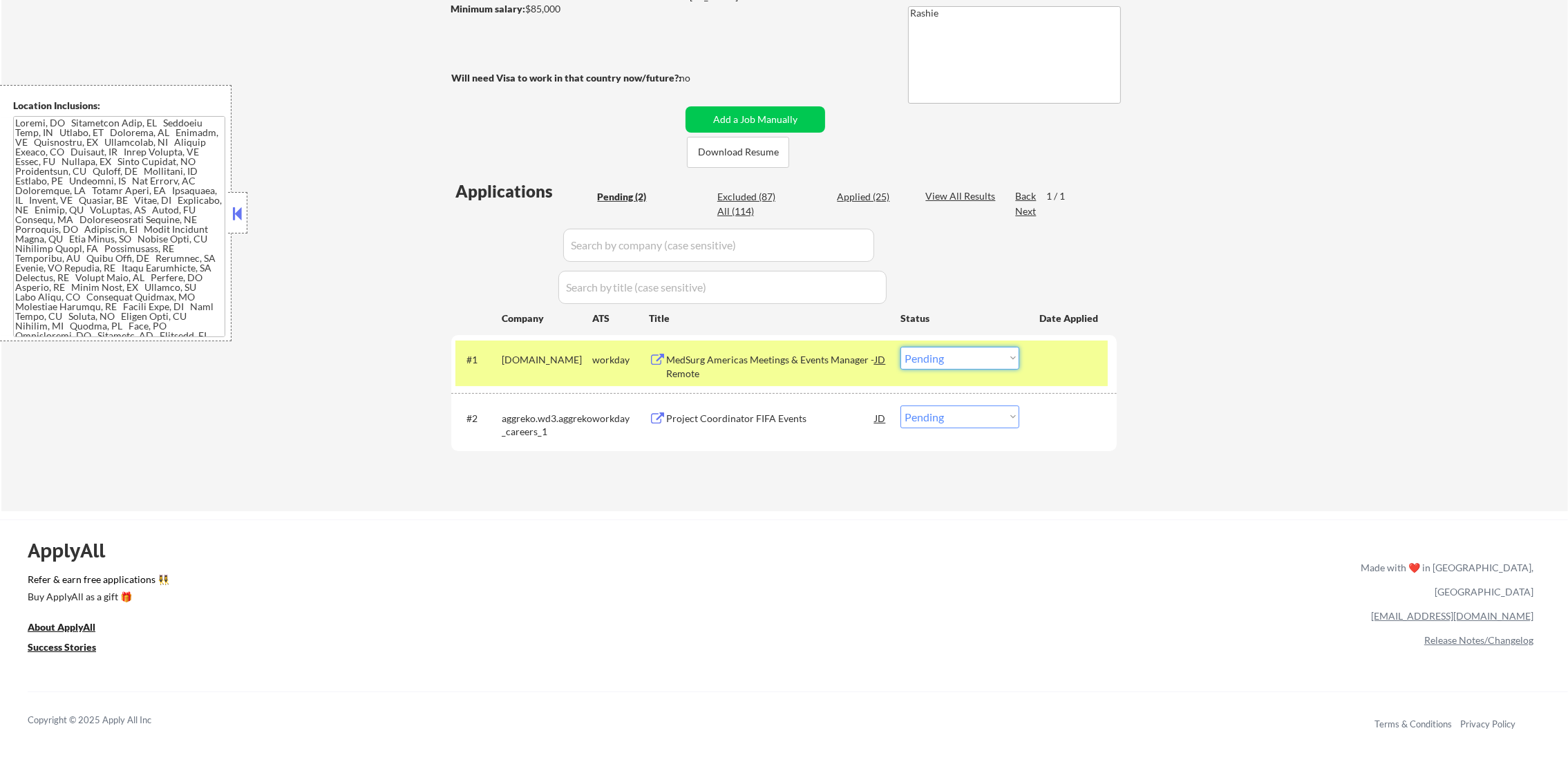
drag, startPoint x: 934, startPoint y: 354, endPoint x: 933, endPoint y: 368, distance: 14.0
click at [934, 354] on select "Choose an option... Pending Applied Excluded (Questions) Excluded (Expired) Exc…" at bounding box center [960, 359] width 119 height 23
click at [900, 347] on select "Choose an option... Pending Applied Excluded (Questions) Excluded (Expired) Exc…" at bounding box center [960, 359] width 119 height 23
click at [571, 367] on div "healthcare.wd1.search" at bounding box center [547, 359] width 90 height 14
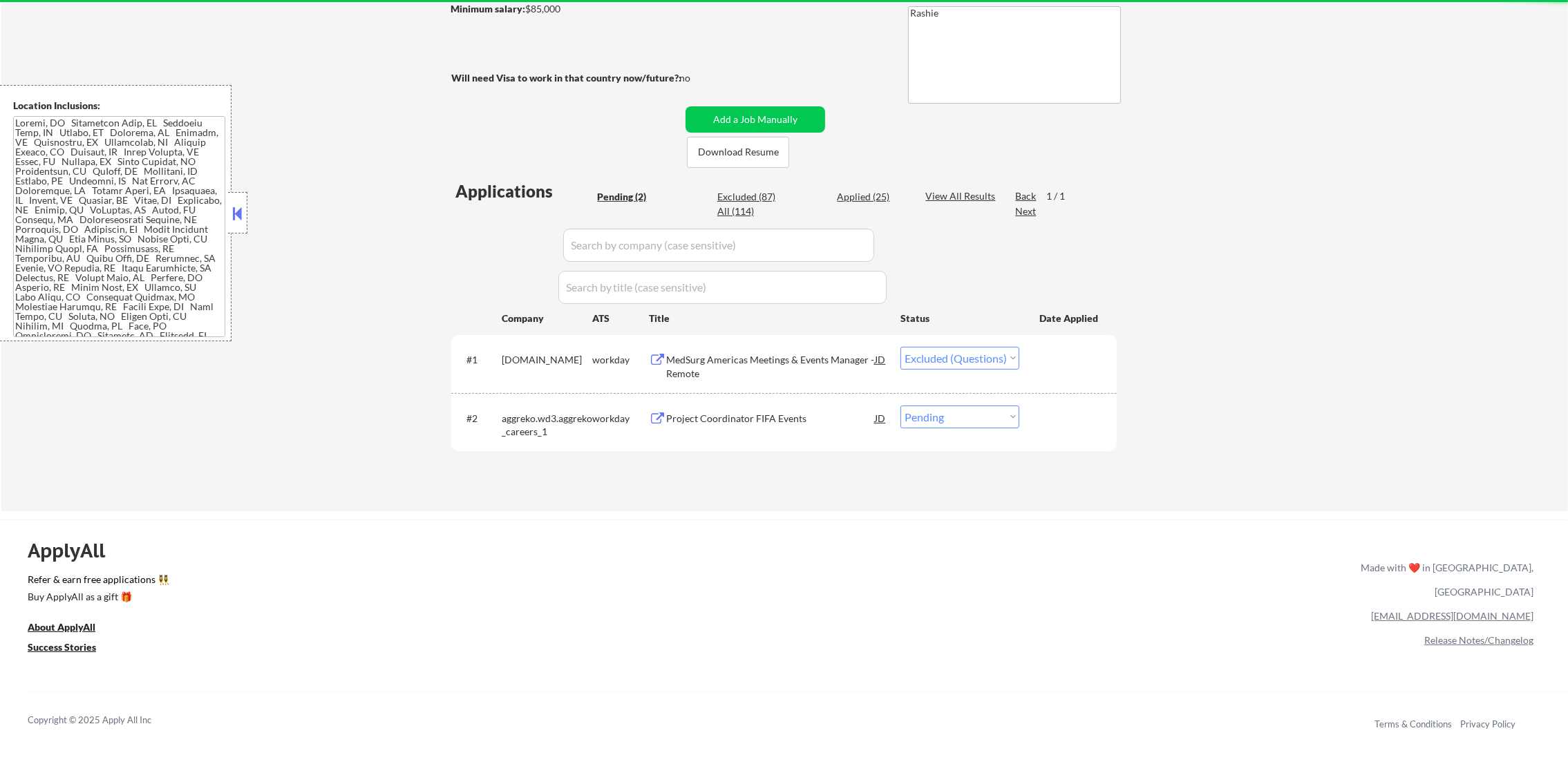
select select ""pending""
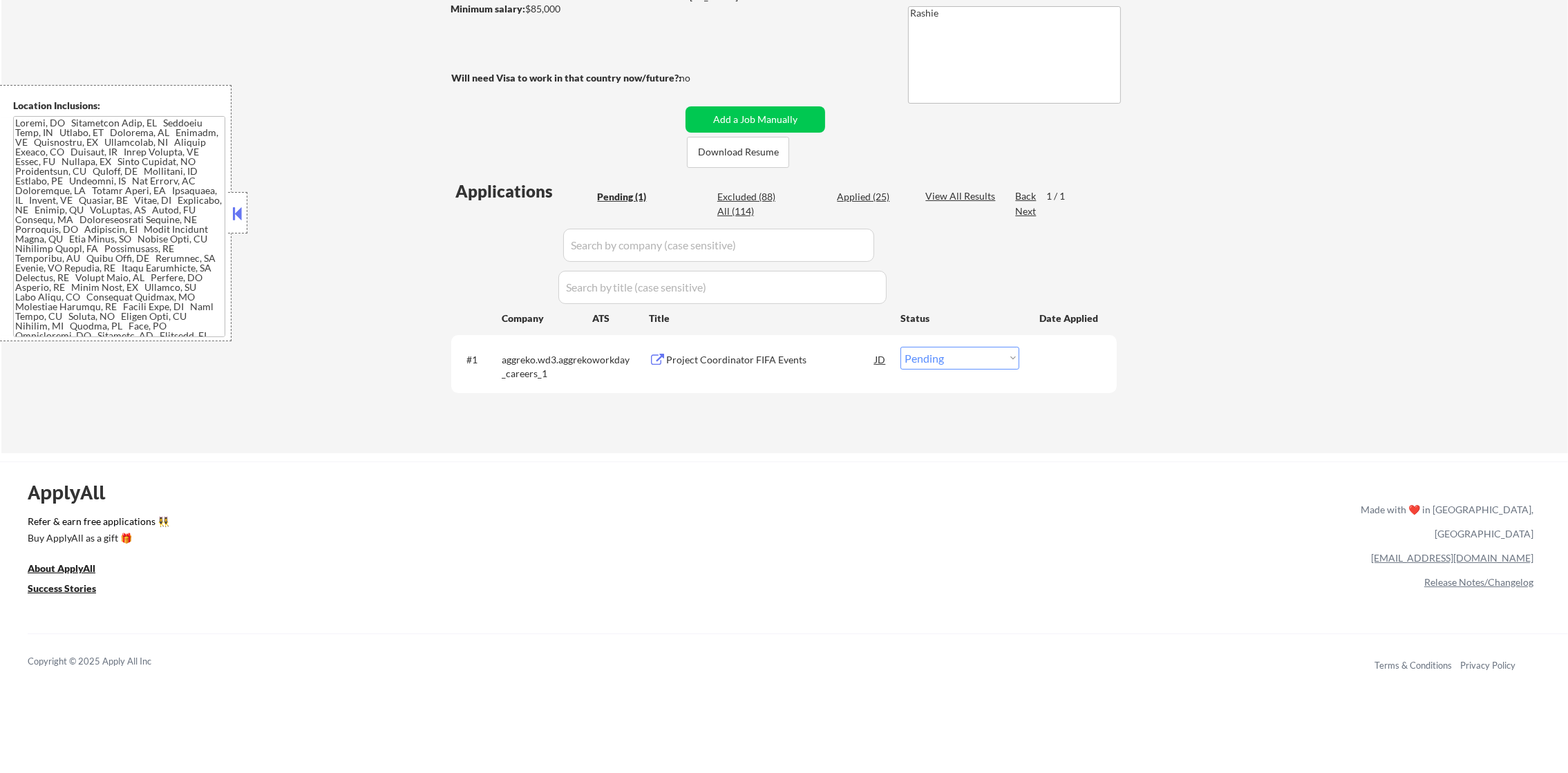
click at [706, 347] on div "Project Coordinator FIFA Events" at bounding box center [770, 359] width 209 height 25
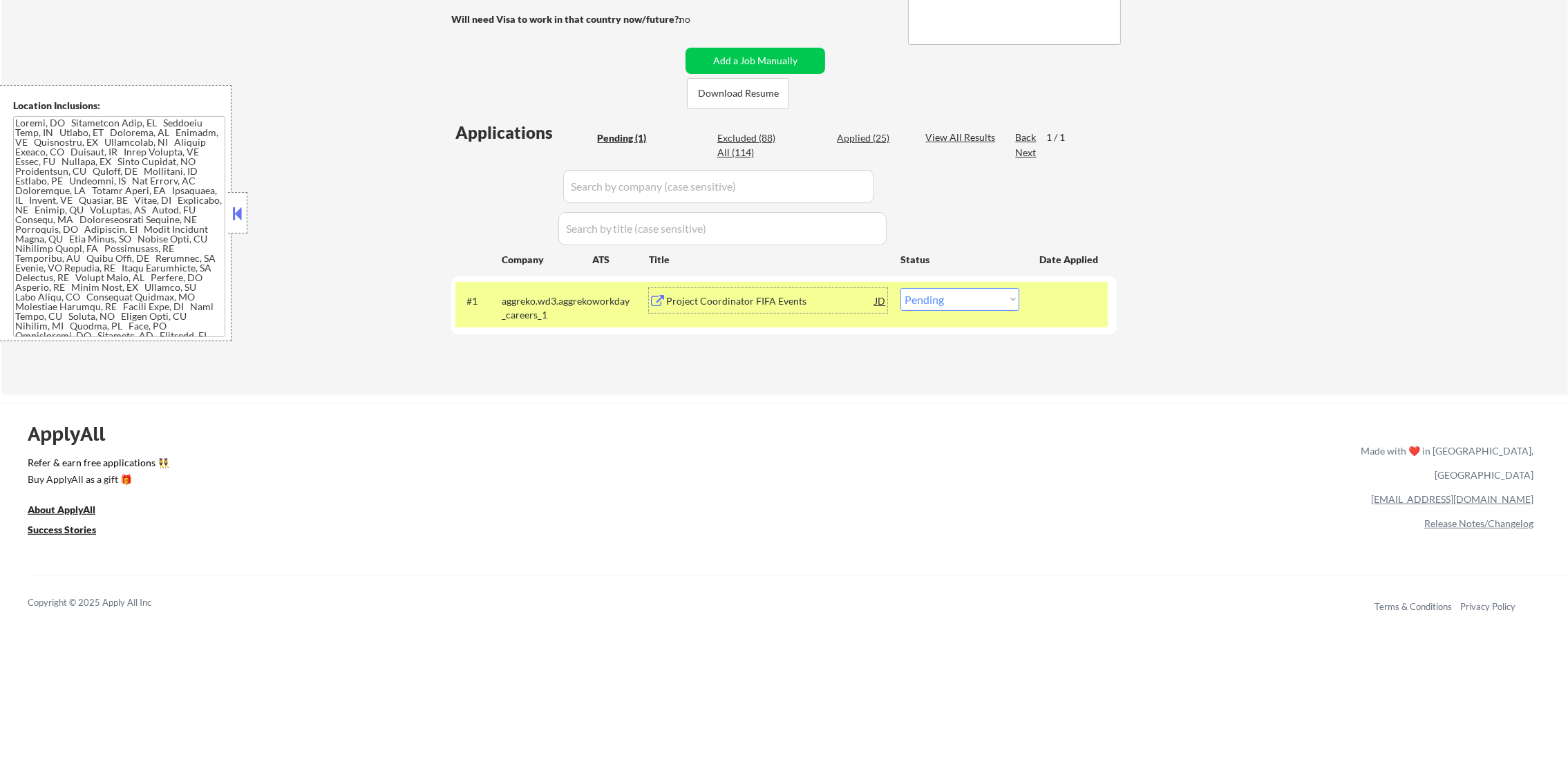
scroll to position [379, 0]
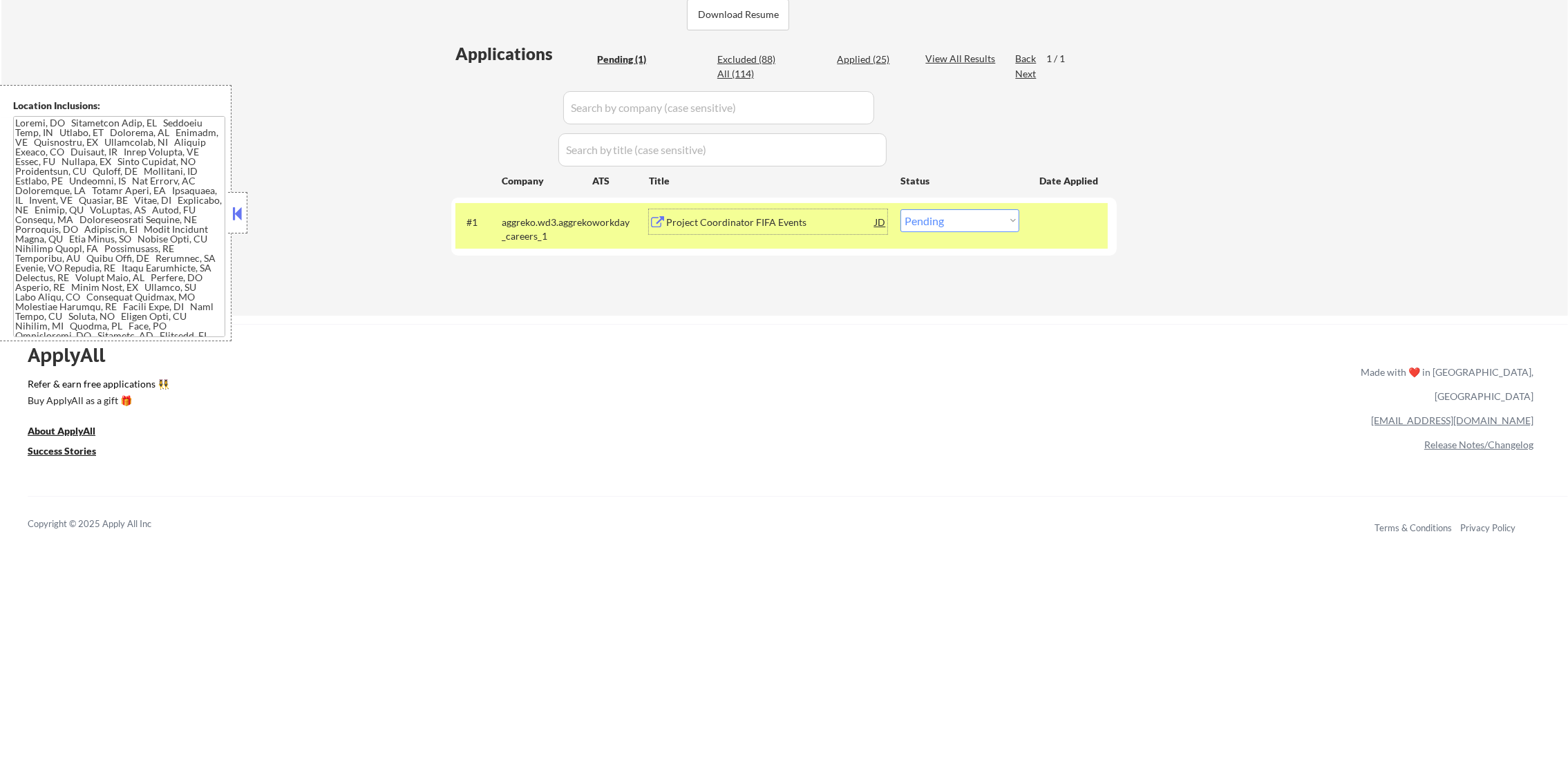
click at [562, 215] on div "aggreko.wd3.aggreko_careers_1" at bounding box center [547, 229] width 90 height 27
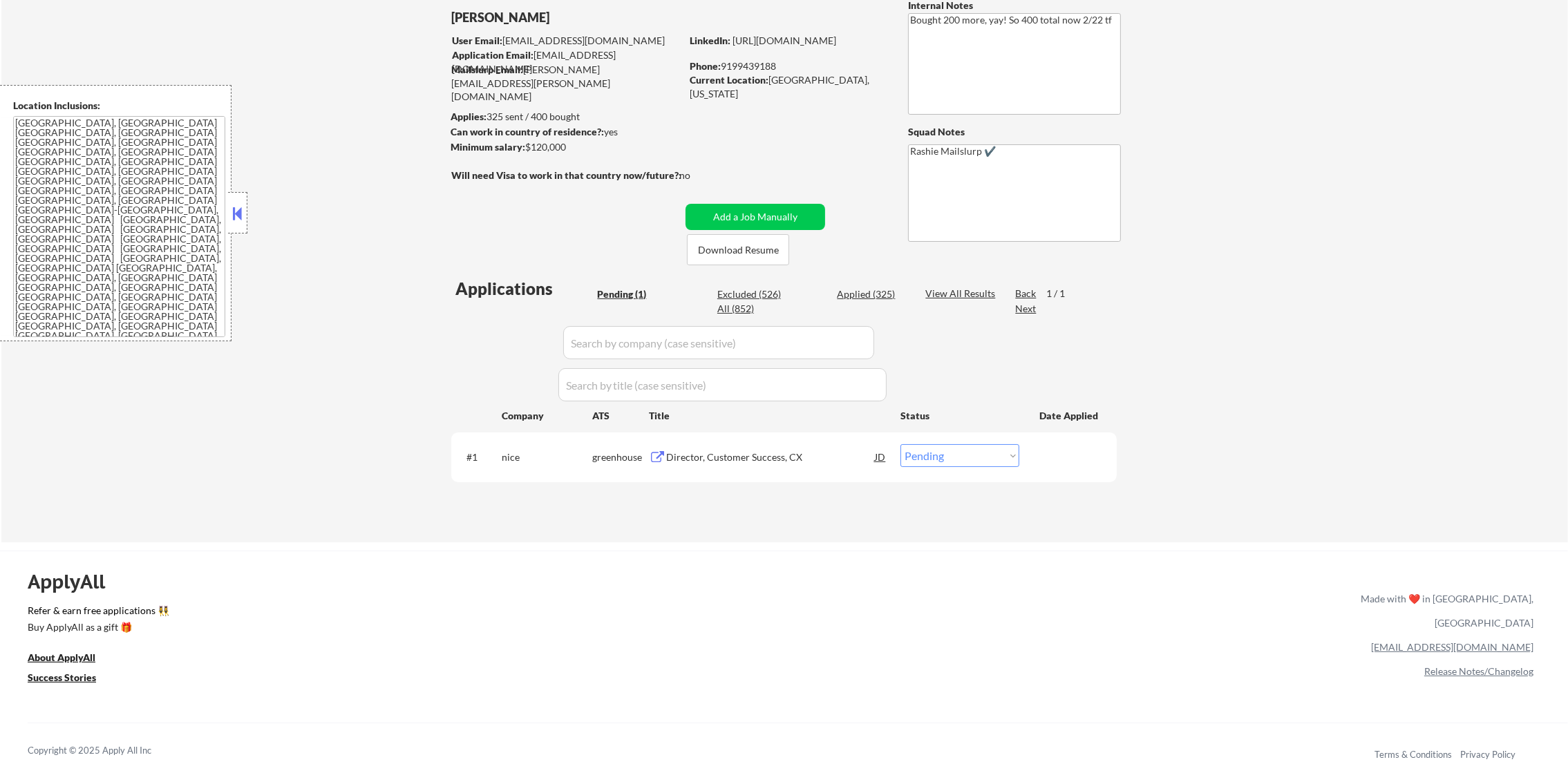
scroll to position [172, 0]
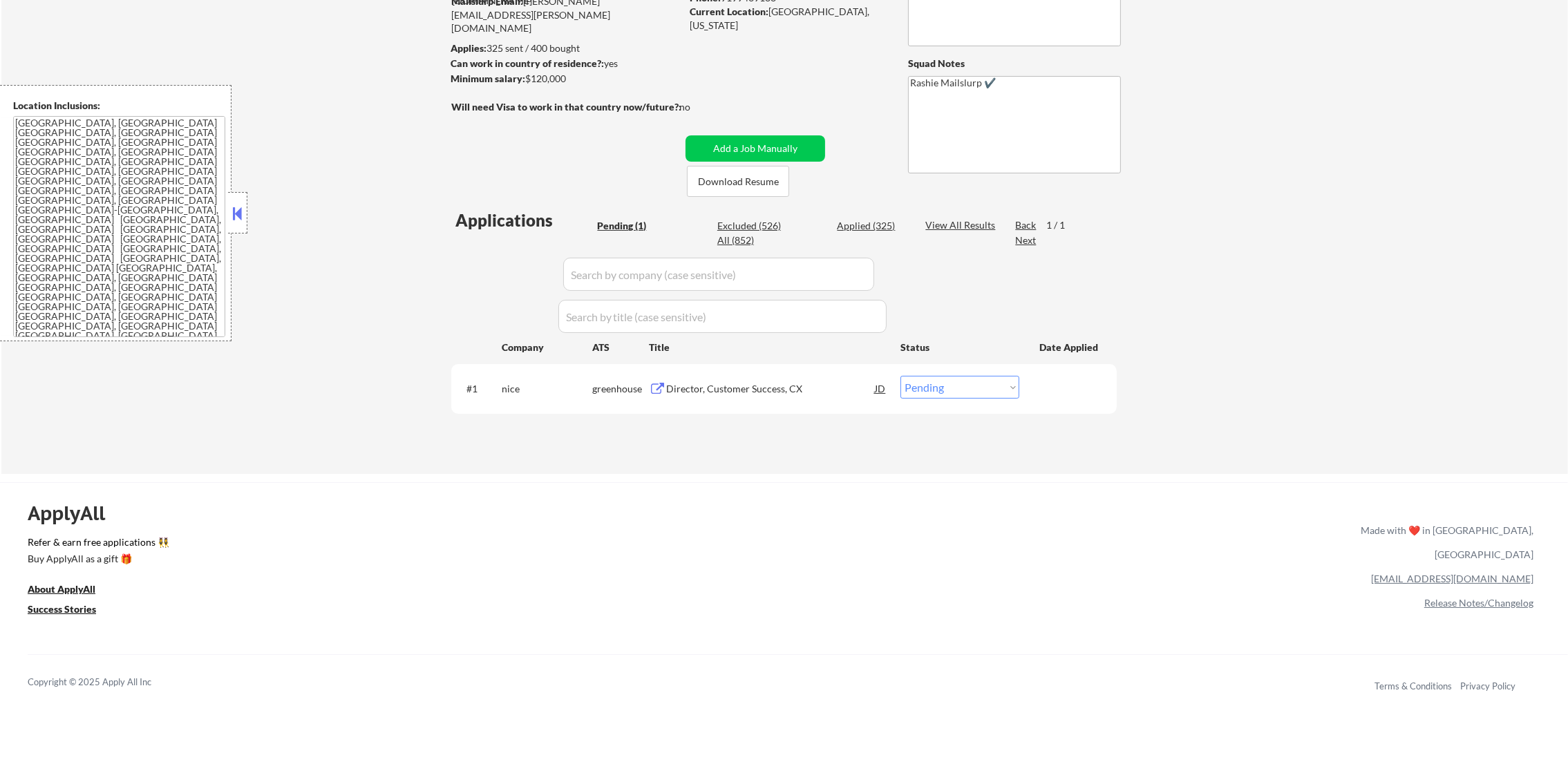
click at [747, 376] on div "Director, Customer Success, CX" at bounding box center [770, 388] width 209 height 25
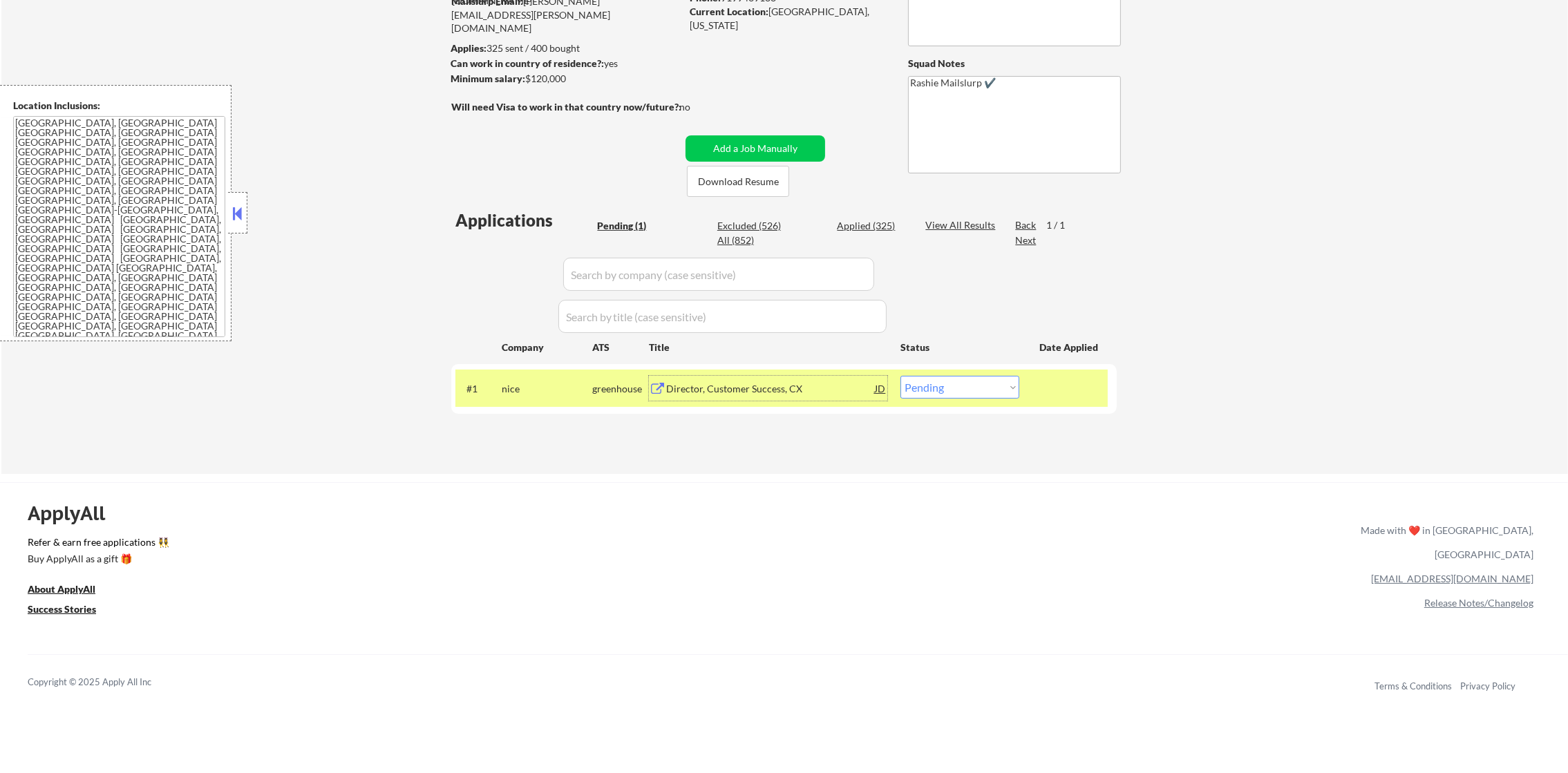
click at [975, 387] on select "Choose an option... Pending Applied Excluded (Questions) Excluded (Expired) Exc…" at bounding box center [960, 387] width 119 height 23
select select ""applied""
click at [900, 376] on select "Choose an option... Pending Applied Excluded (Questions) Excluded (Expired) Exc…" at bounding box center [960, 387] width 119 height 23
click at [491, 385] on div "#1" at bounding box center [478, 389] width 24 height 14
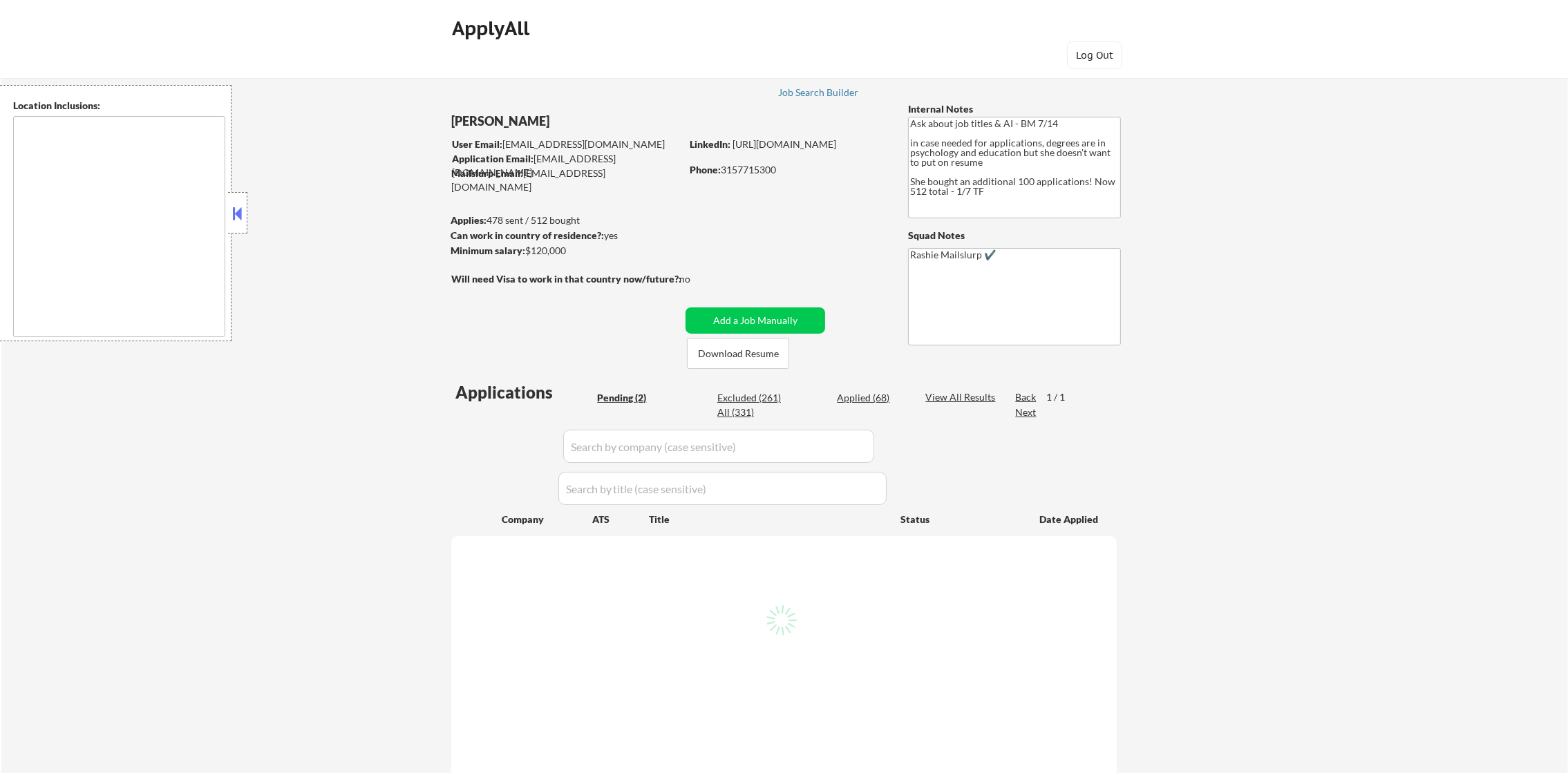
select select ""pending""
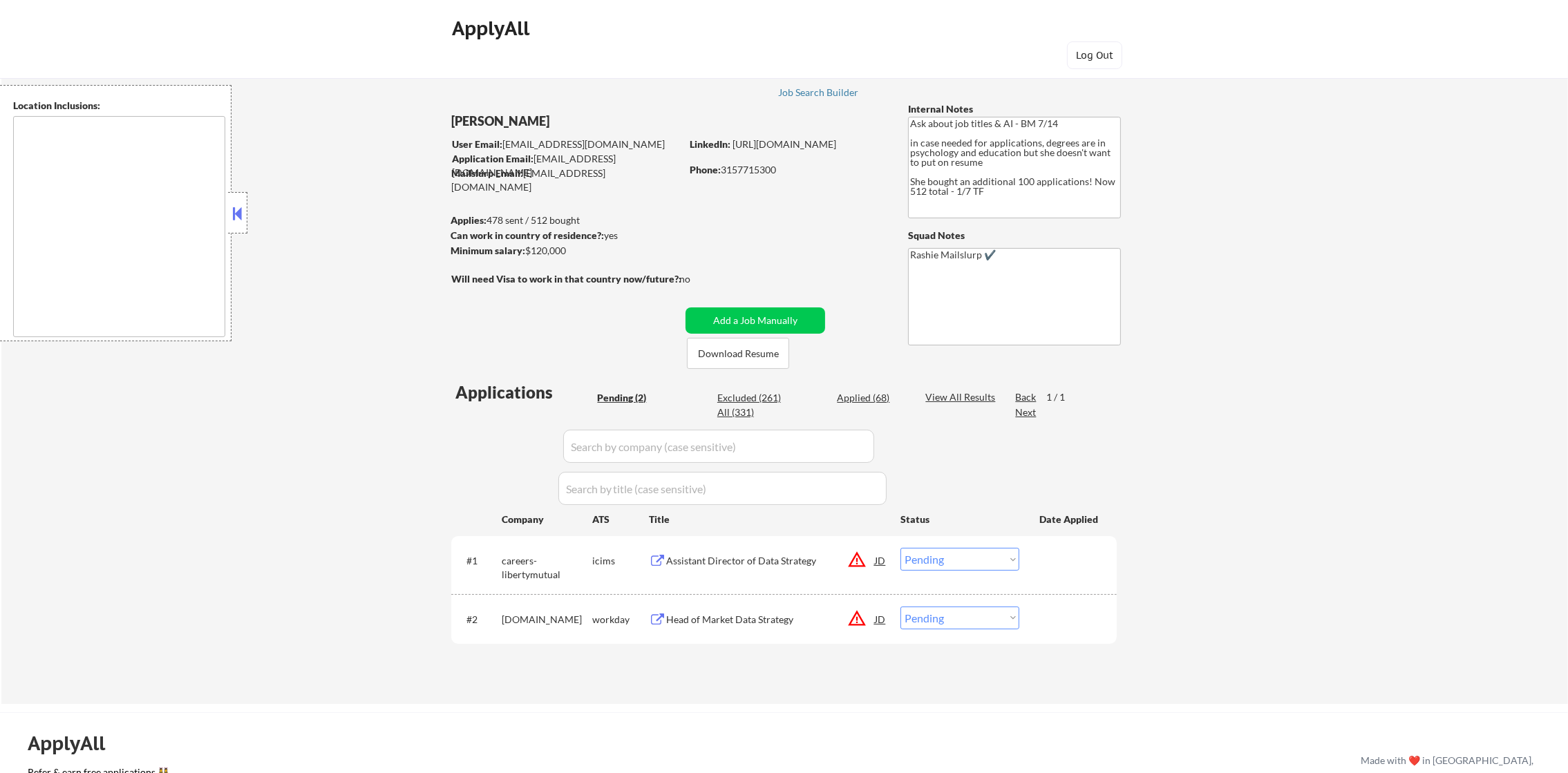
type textarea "remote"
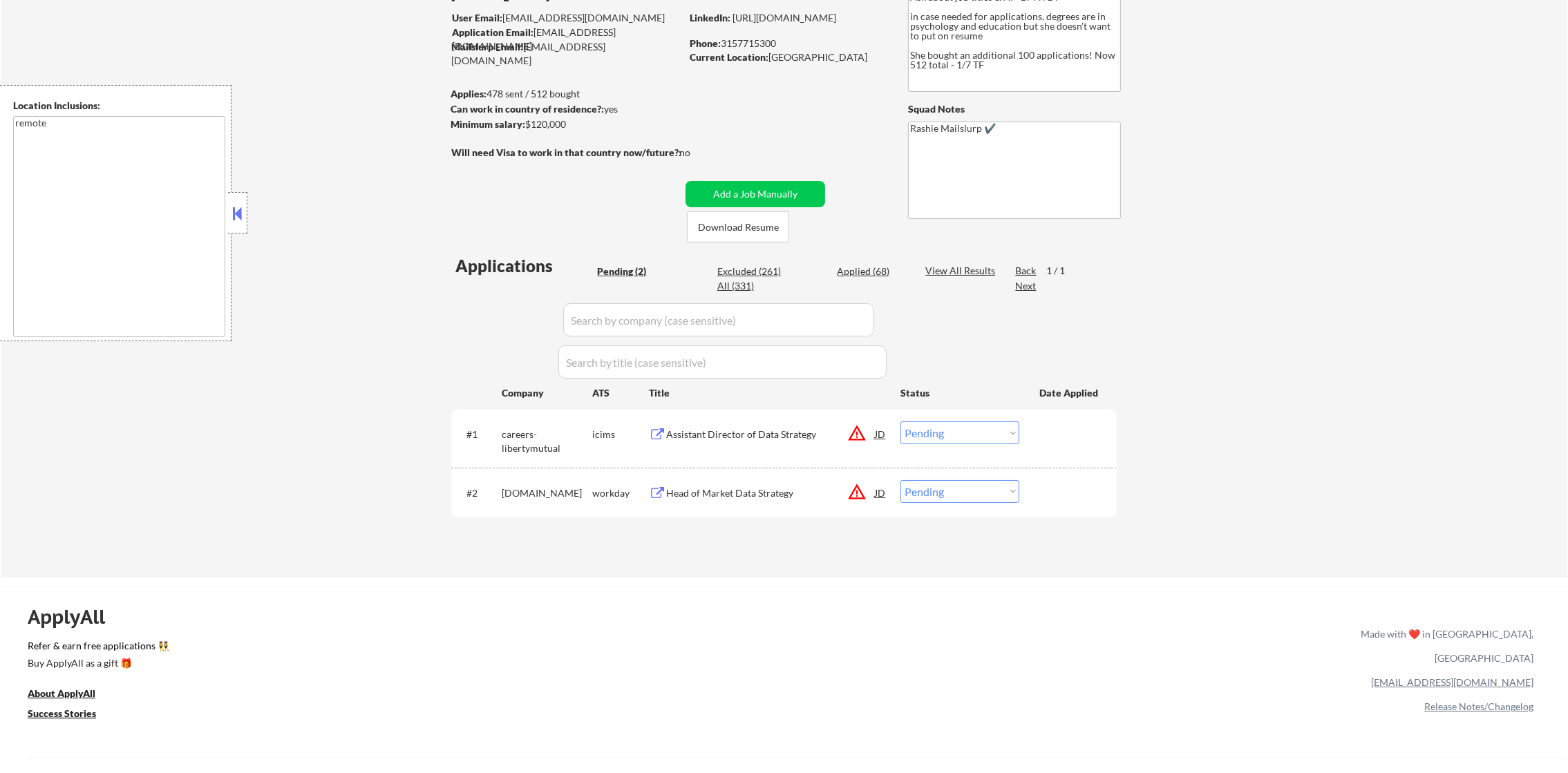
scroll to position [138, 0]
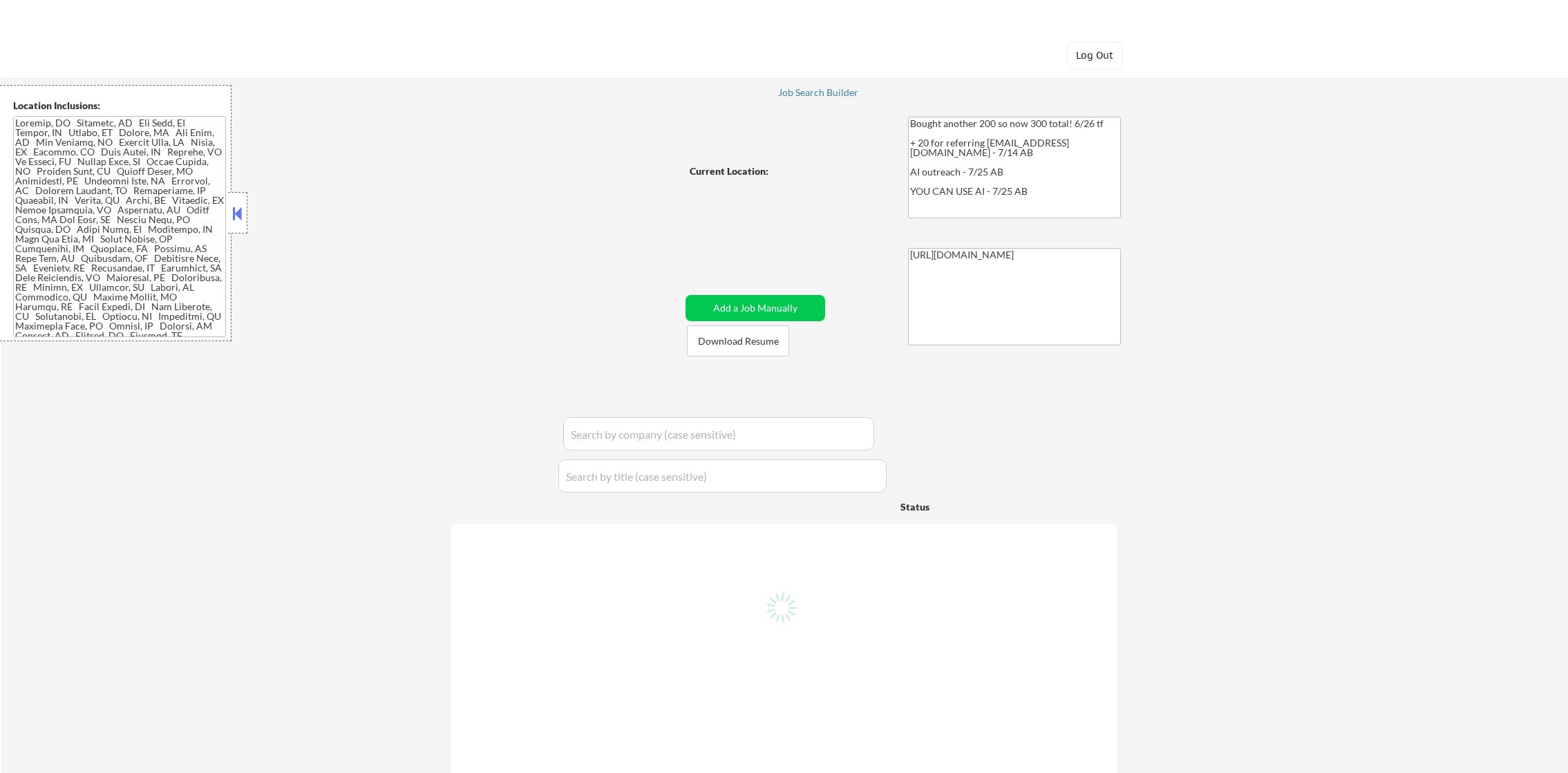
select select ""pending""
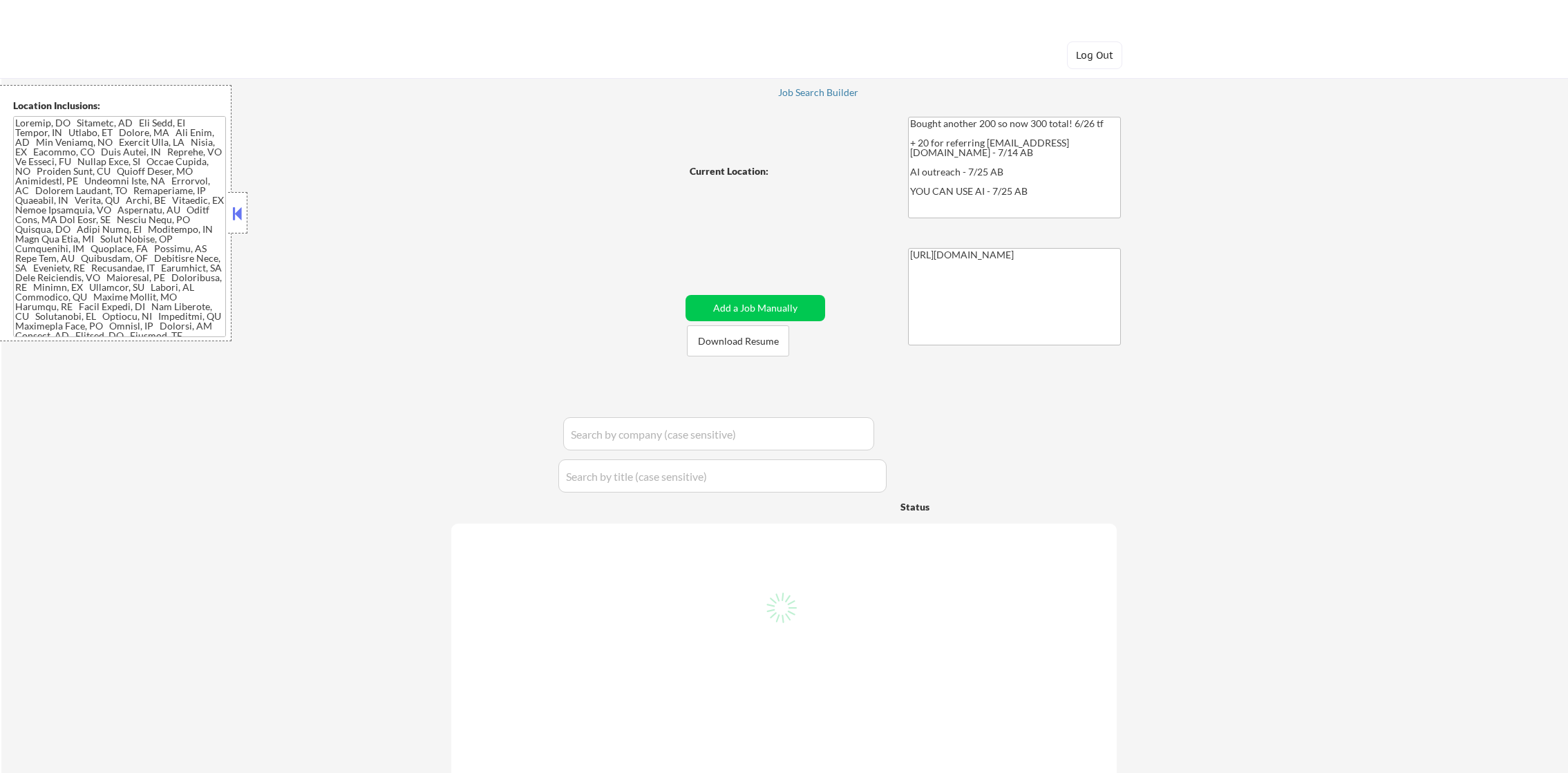
select select ""pending""
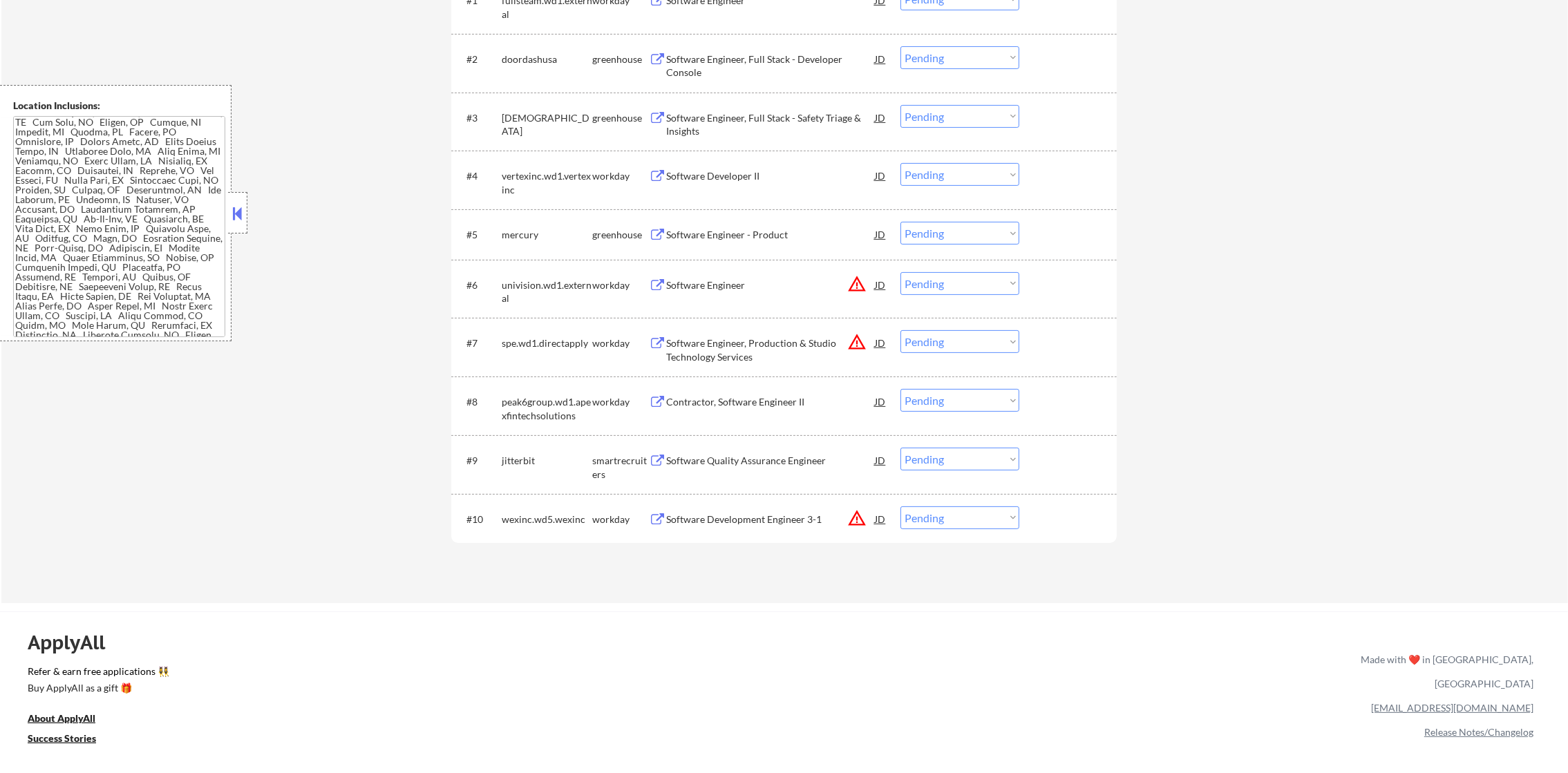
scroll to position [414, 0]
click at [856, 521] on button "warning_amber" at bounding box center [857, 518] width 20 height 20
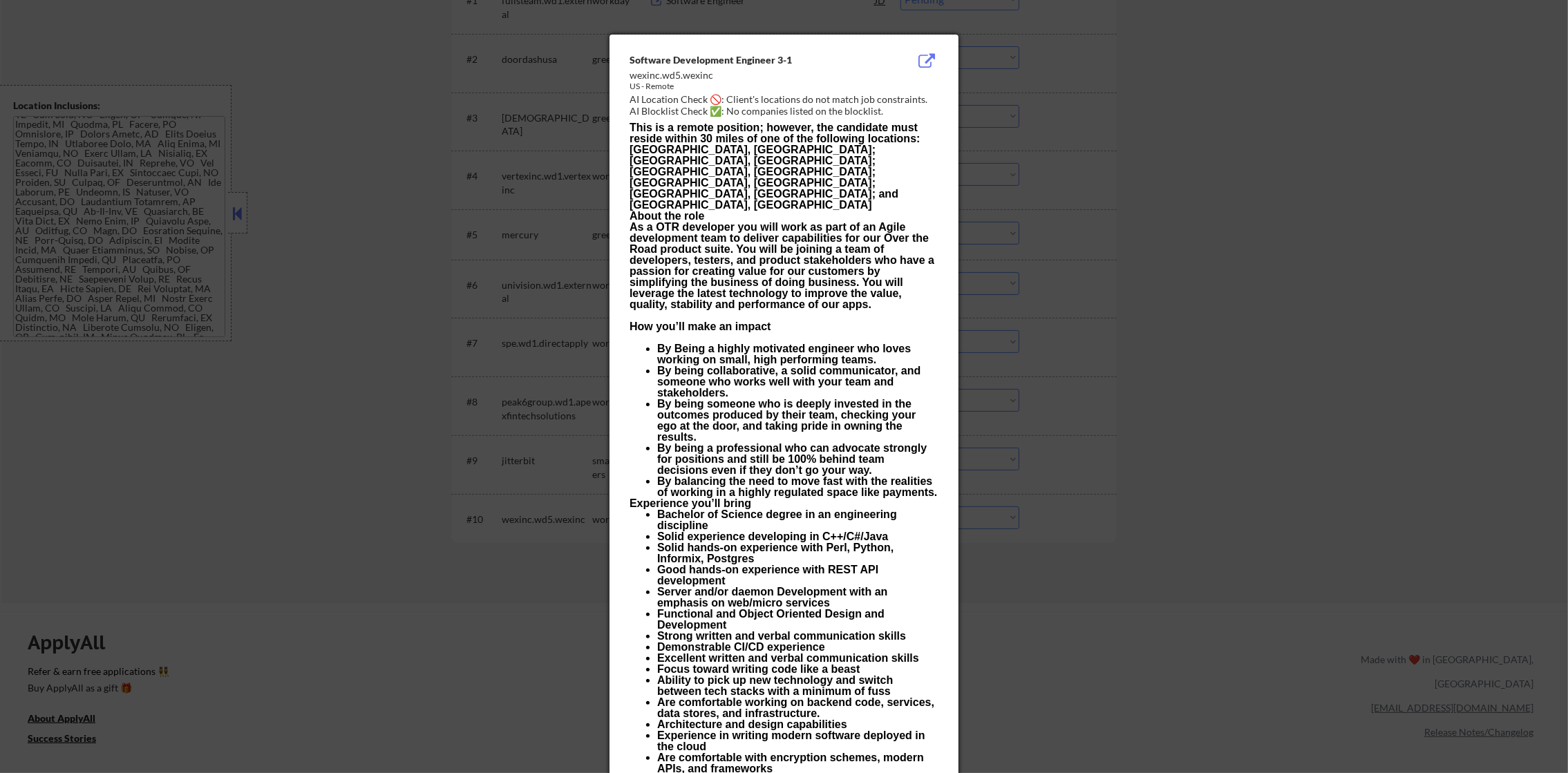
click at [1124, 162] on div at bounding box center [784, 386] width 1568 height 773
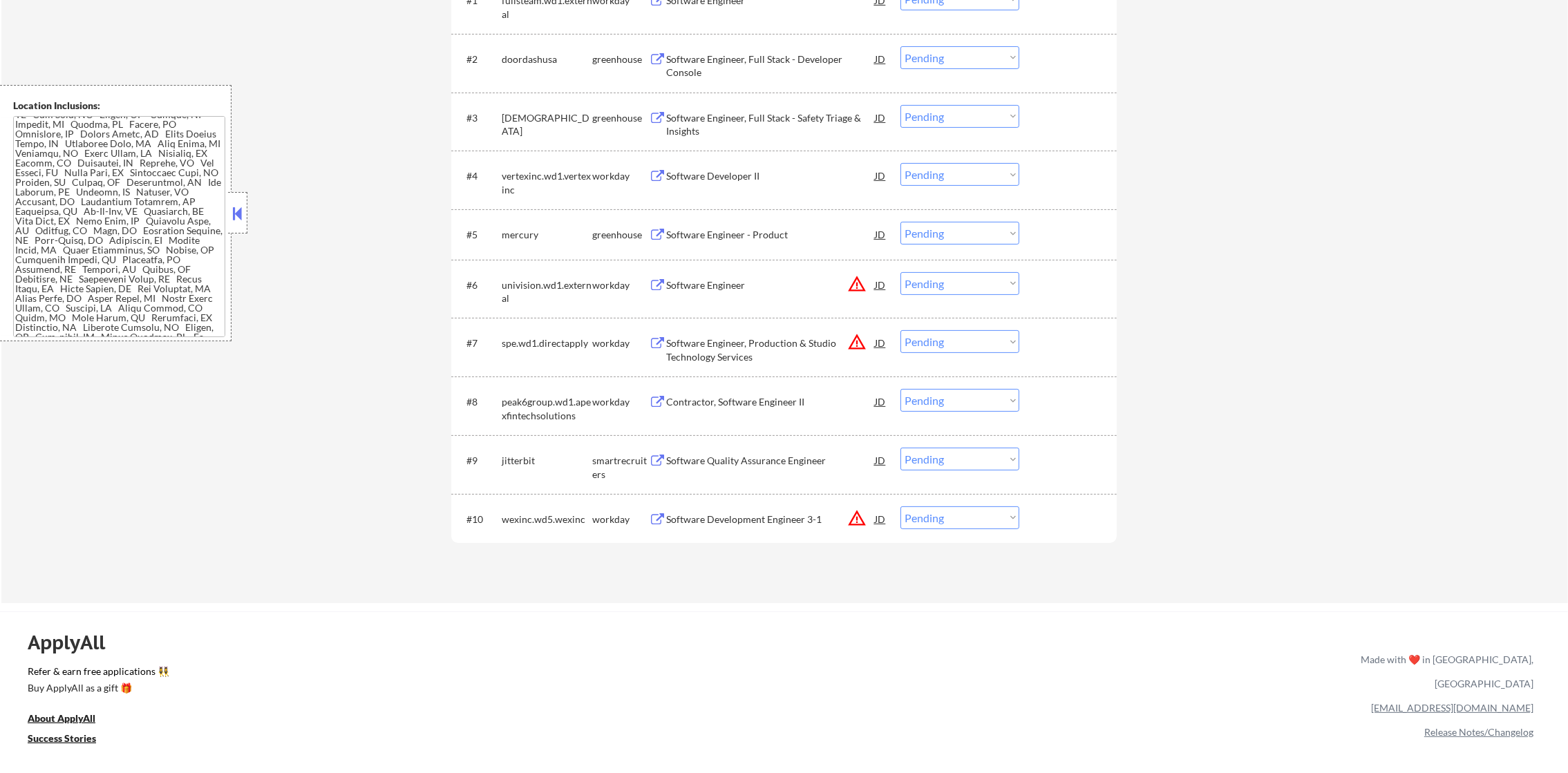
click at [779, 461] on div "Software Quality Assurance Engineer" at bounding box center [770, 461] width 209 height 14
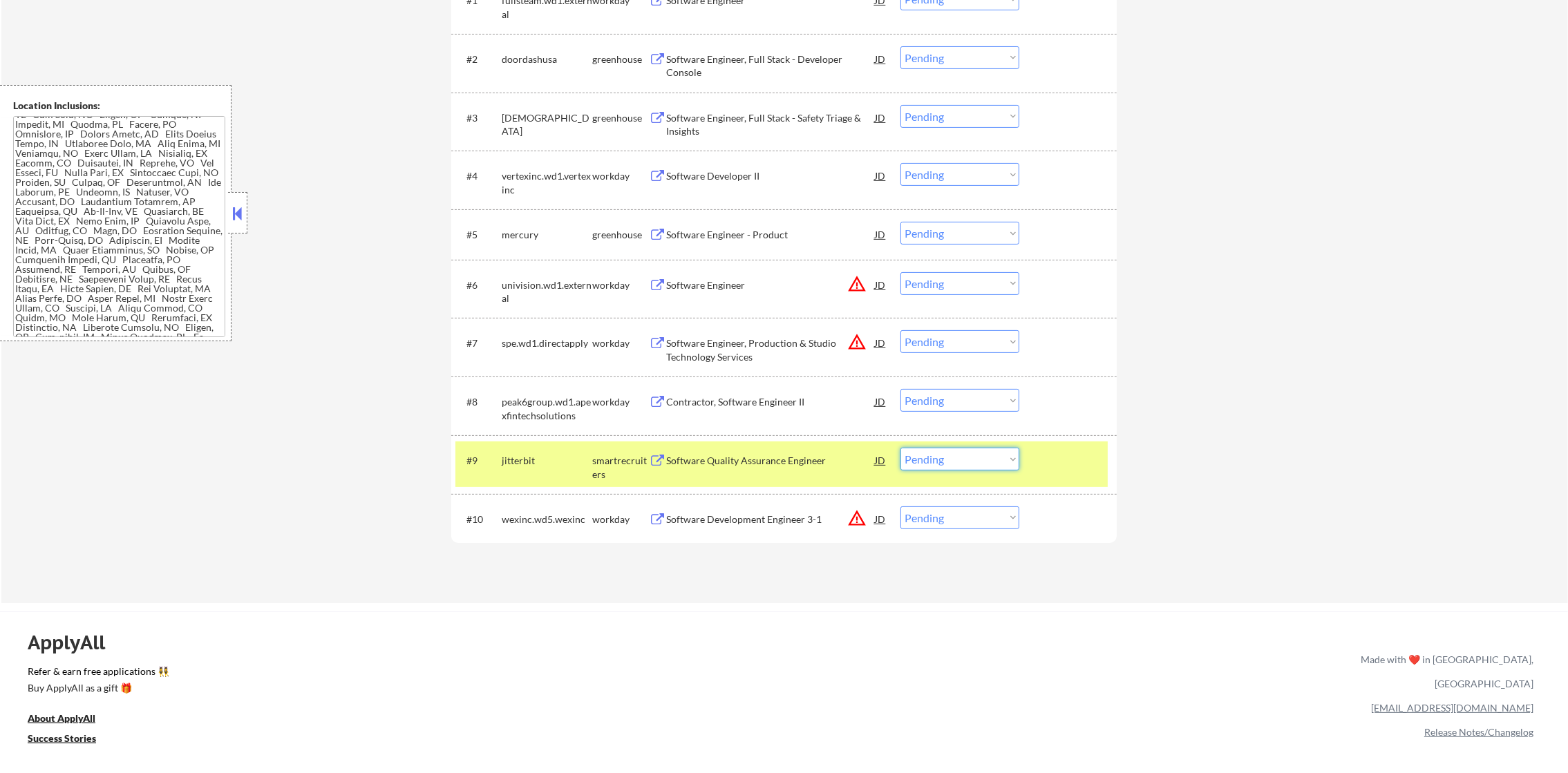
click at [914, 459] on select "Choose an option... Pending Applied Excluded (Questions) Excluded (Expired) Exc…" at bounding box center [960, 460] width 119 height 23
click at [900, 448] on select "Choose an option... Pending Applied Excluded (Questions) Excluded (Expired) Exc…" at bounding box center [960, 460] width 119 height 23
click at [602, 456] on div "smartrecruiters" at bounding box center [620, 467] width 57 height 27
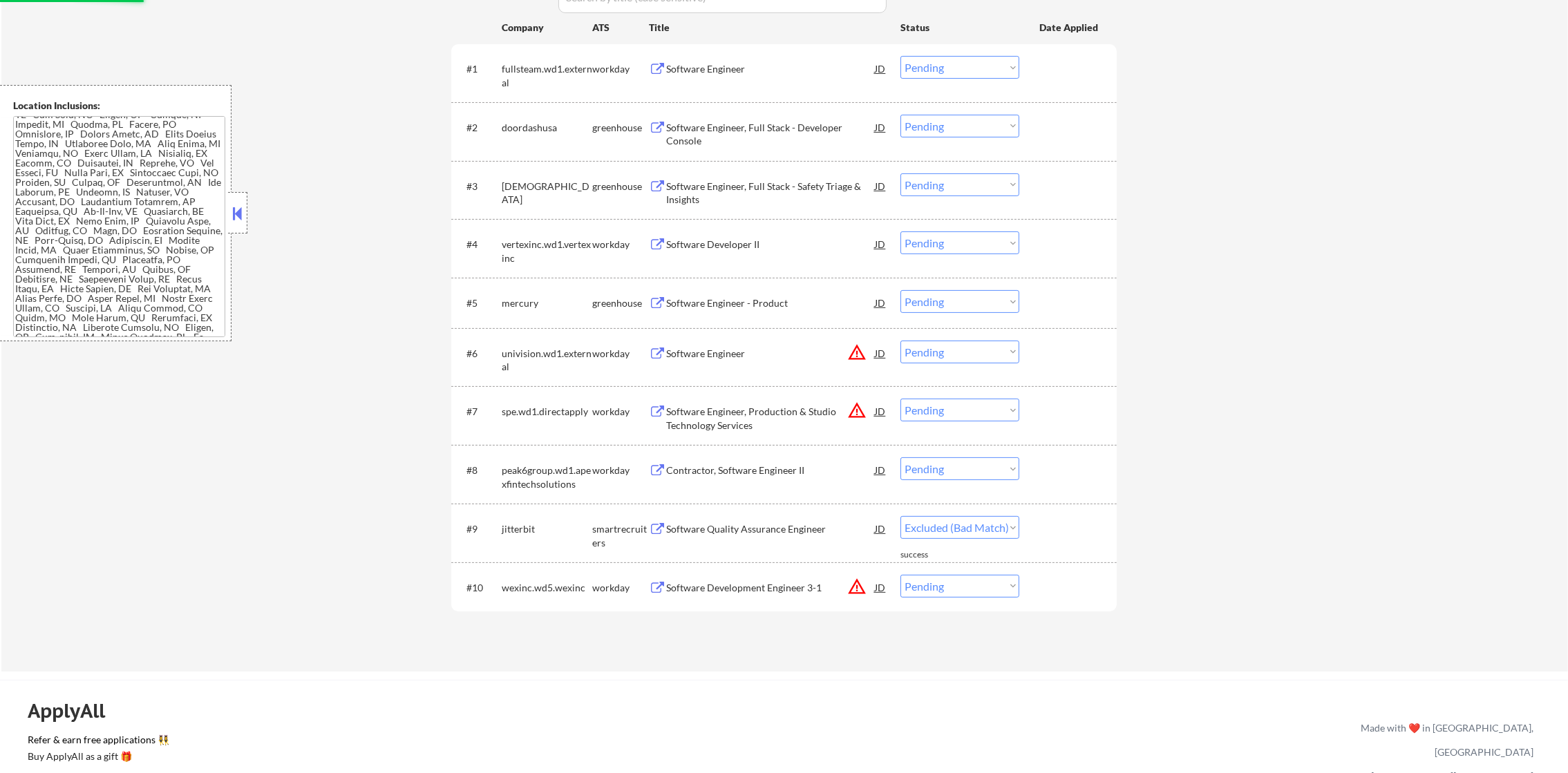
scroll to position [491, 0]
click at [773, 305] on div "Software Engineer - Product" at bounding box center [770, 304] width 209 height 14
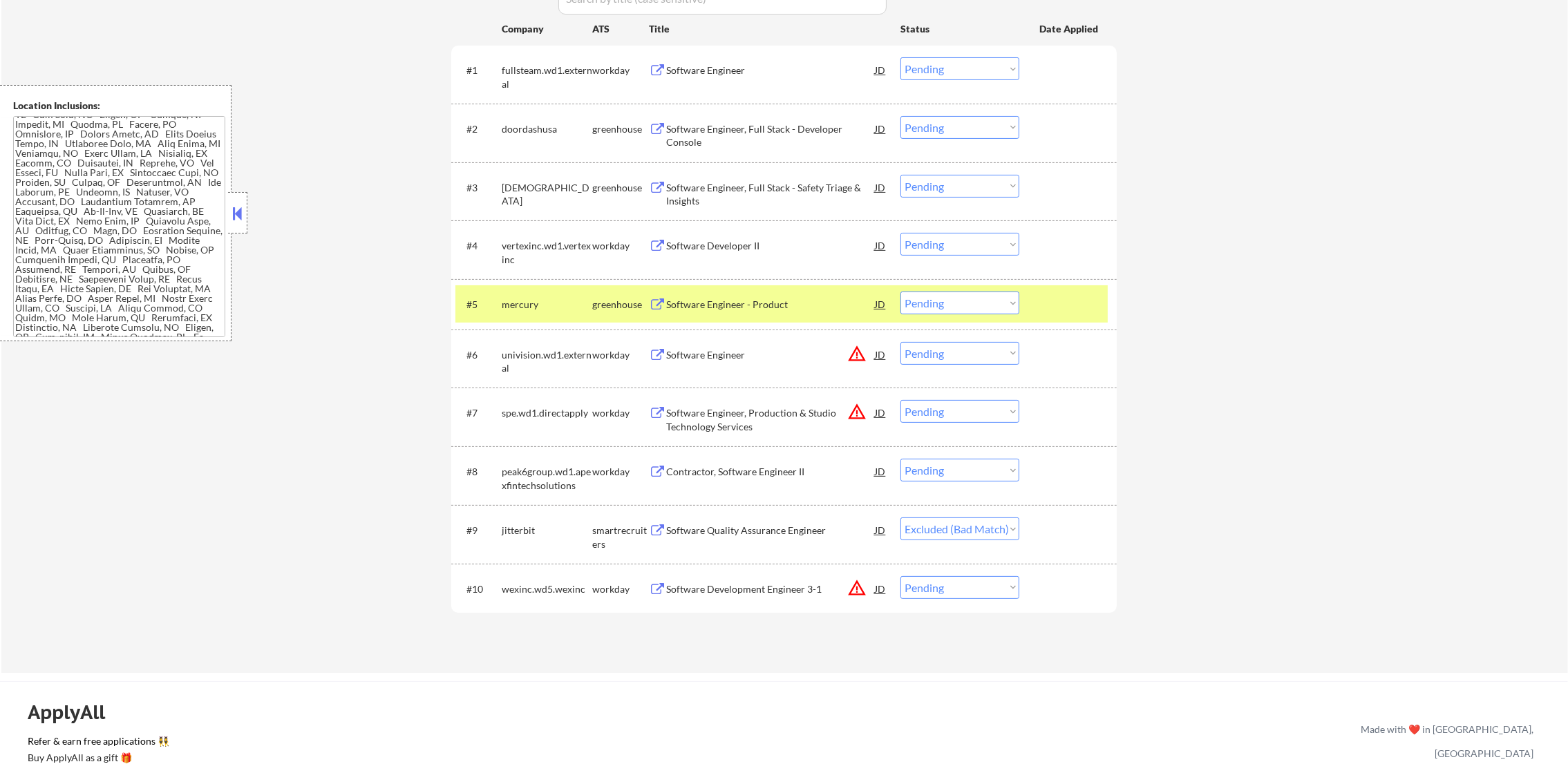
select select ""pending""
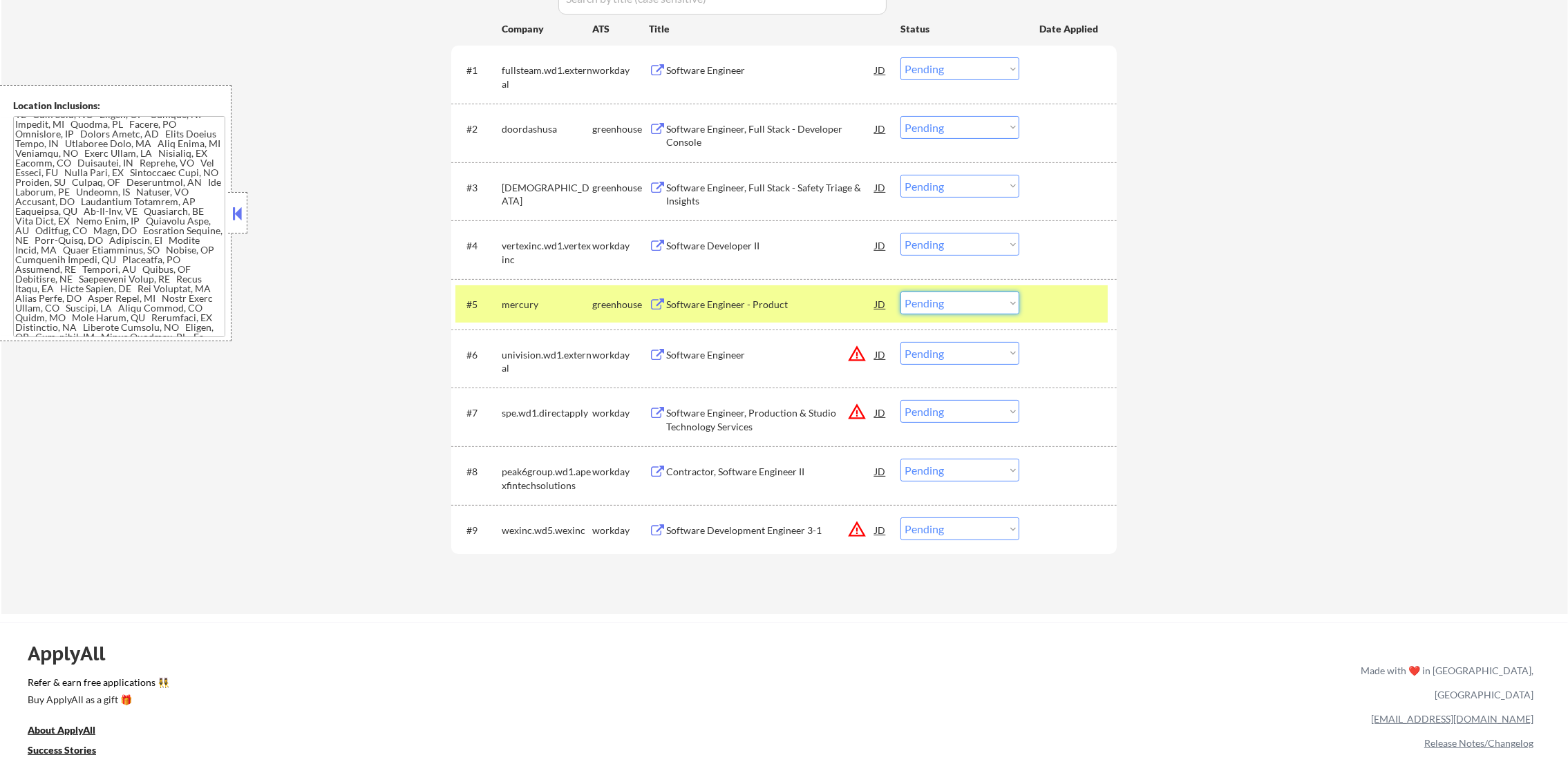
click at [919, 300] on select "Choose an option... Pending Applied Excluded (Questions) Excluded (Expired) Exc…" at bounding box center [960, 303] width 119 height 23
click at [900, 292] on select "Choose an option... Pending Applied Excluded (Questions) Excluded (Expired) Exc…" at bounding box center [960, 303] width 119 height 23
click at [554, 300] on div "mercury" at bounding box center [547, 304] width 90 height 14
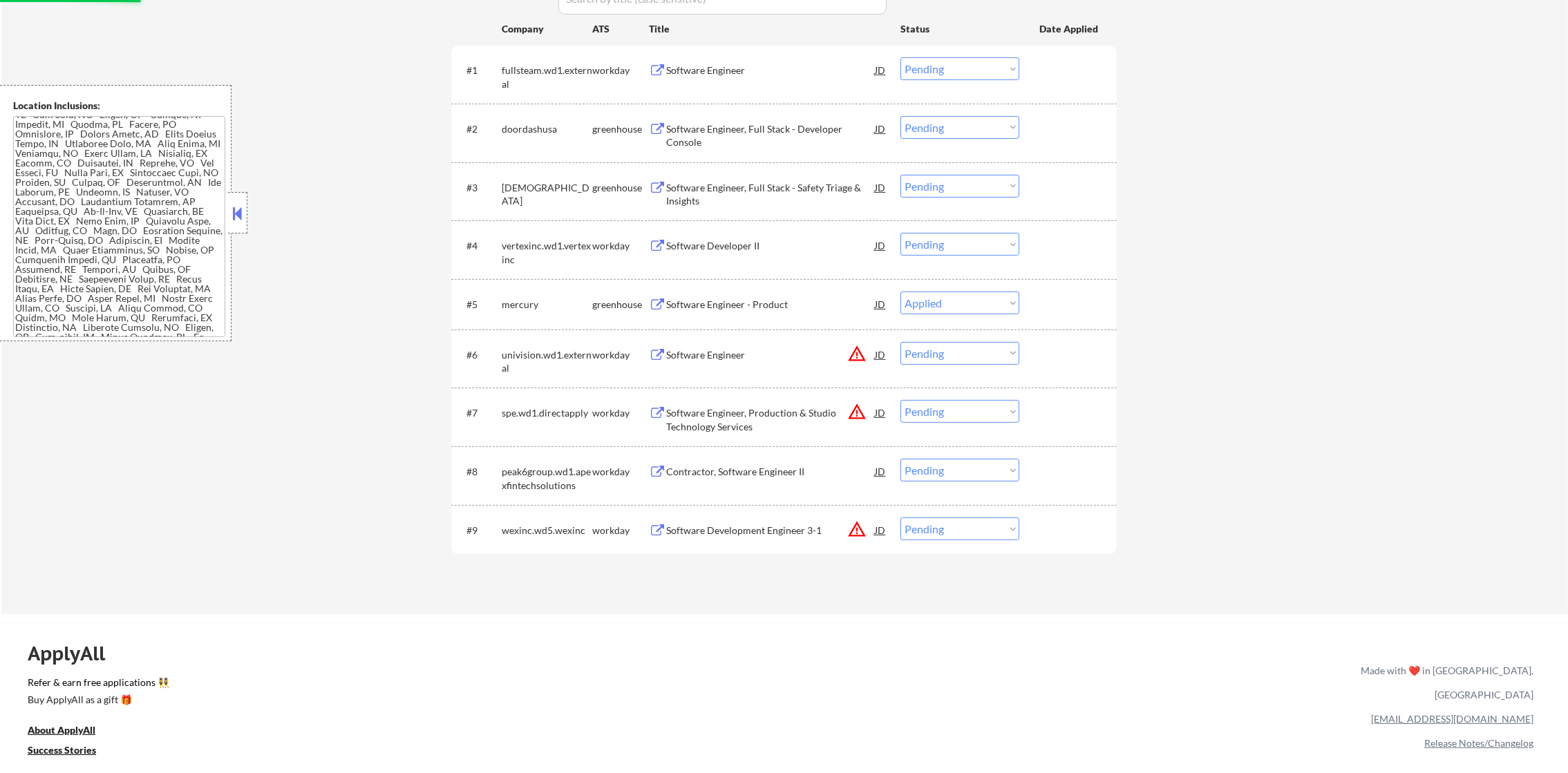
click at [752, 183] on div "Software Engineer, Full Stack - Safety Triage & Insights" at bounding box center [770, 194] width 209 height 27
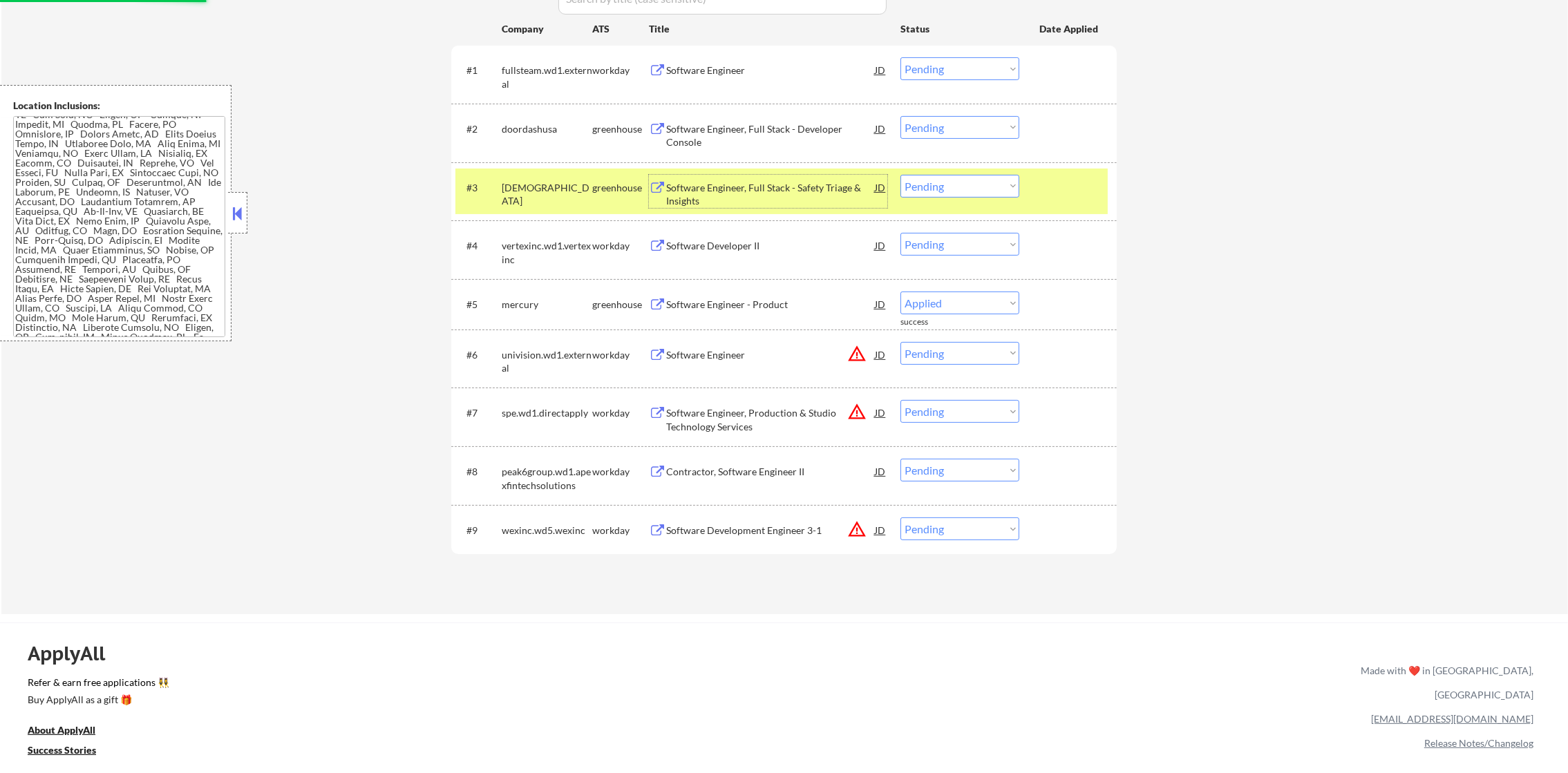
select select ""pending""
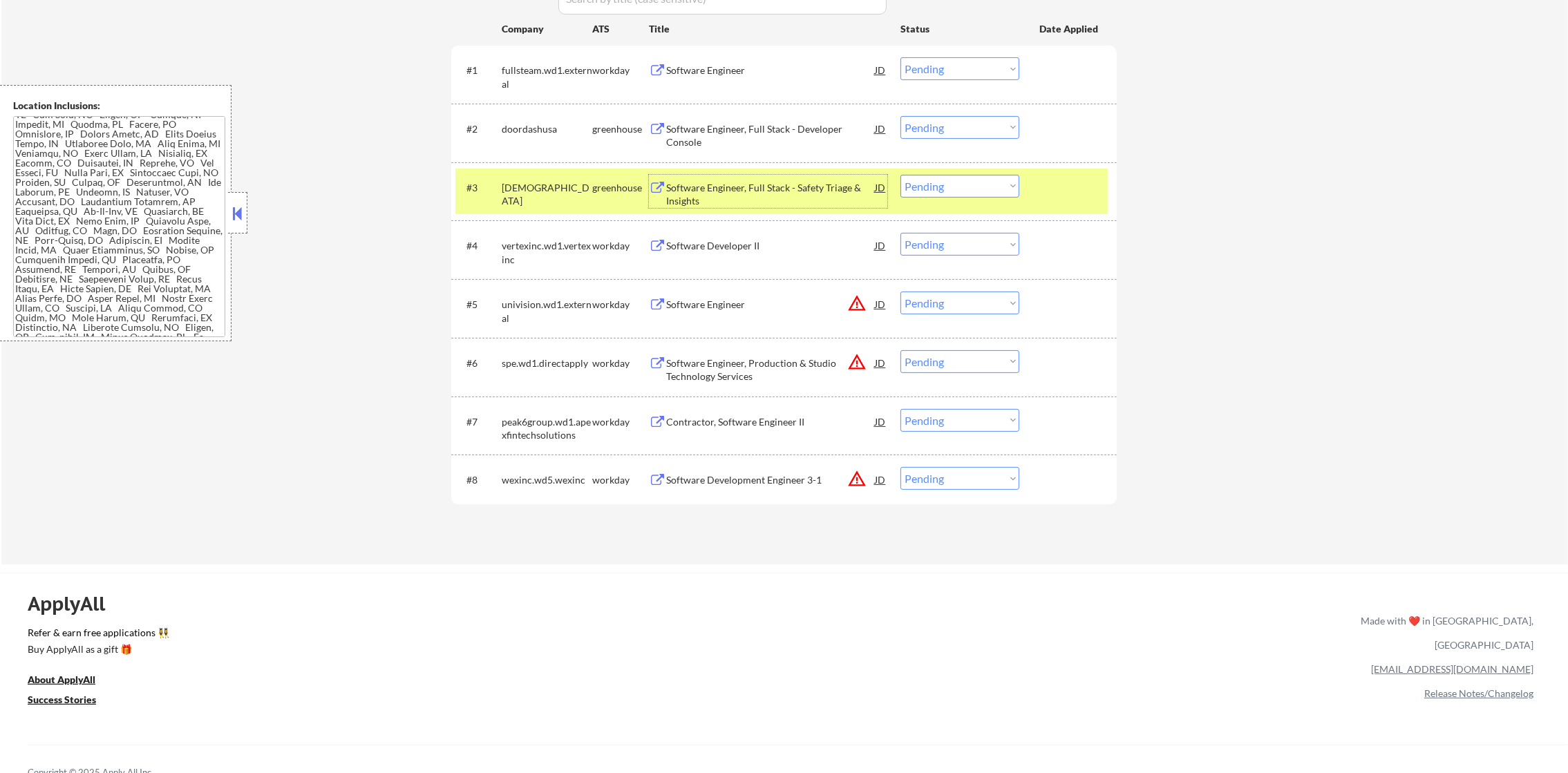
click at [527, 193] on div "[DEMOGRAPHIC_DATA]" at bounding box center [547, 194] width 90 height 27
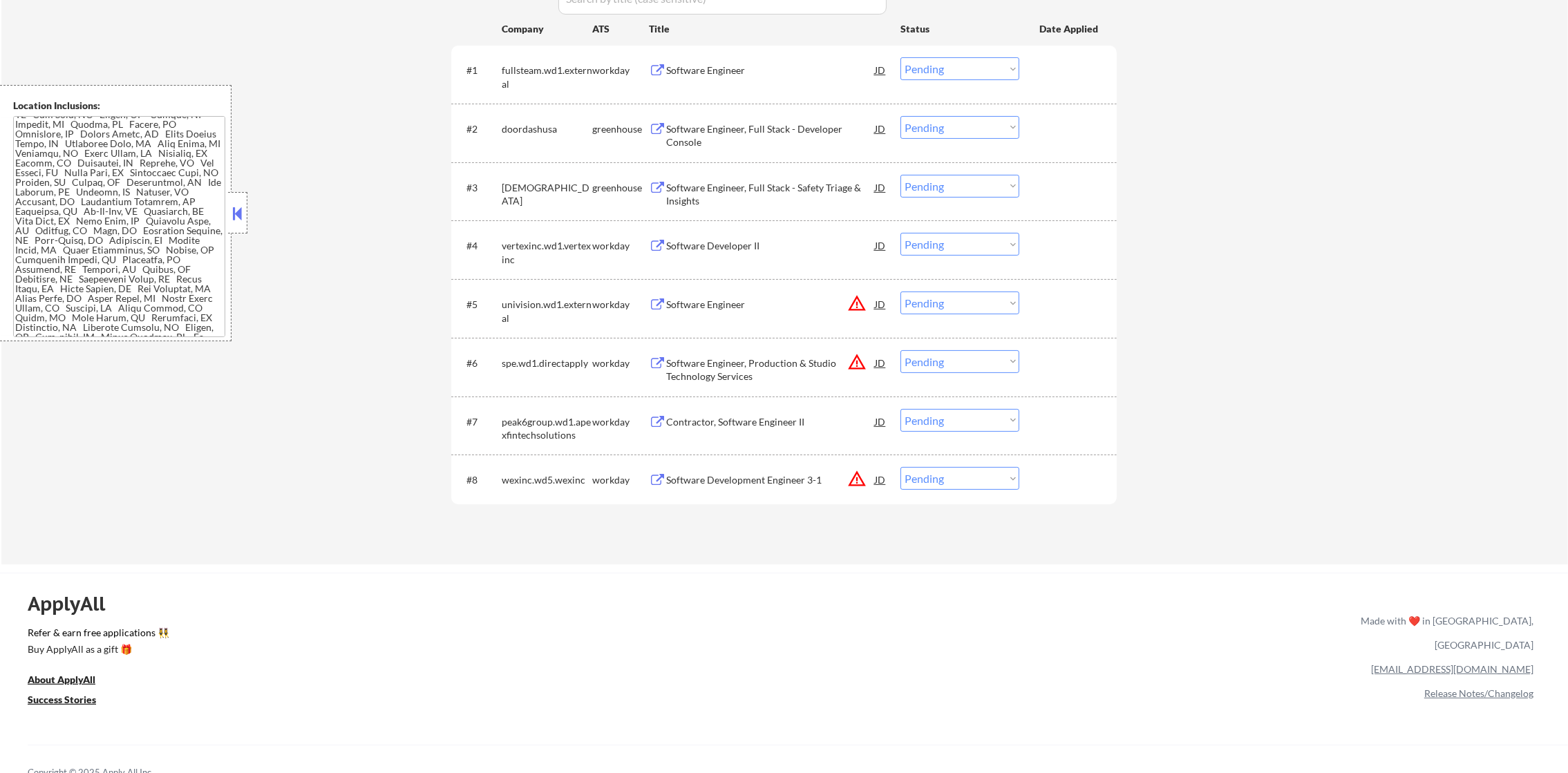
click at [743, 123] on div "Software Engineer, Full Stack - Developer Console" at bounding box center [770, 136] width 209 height 27
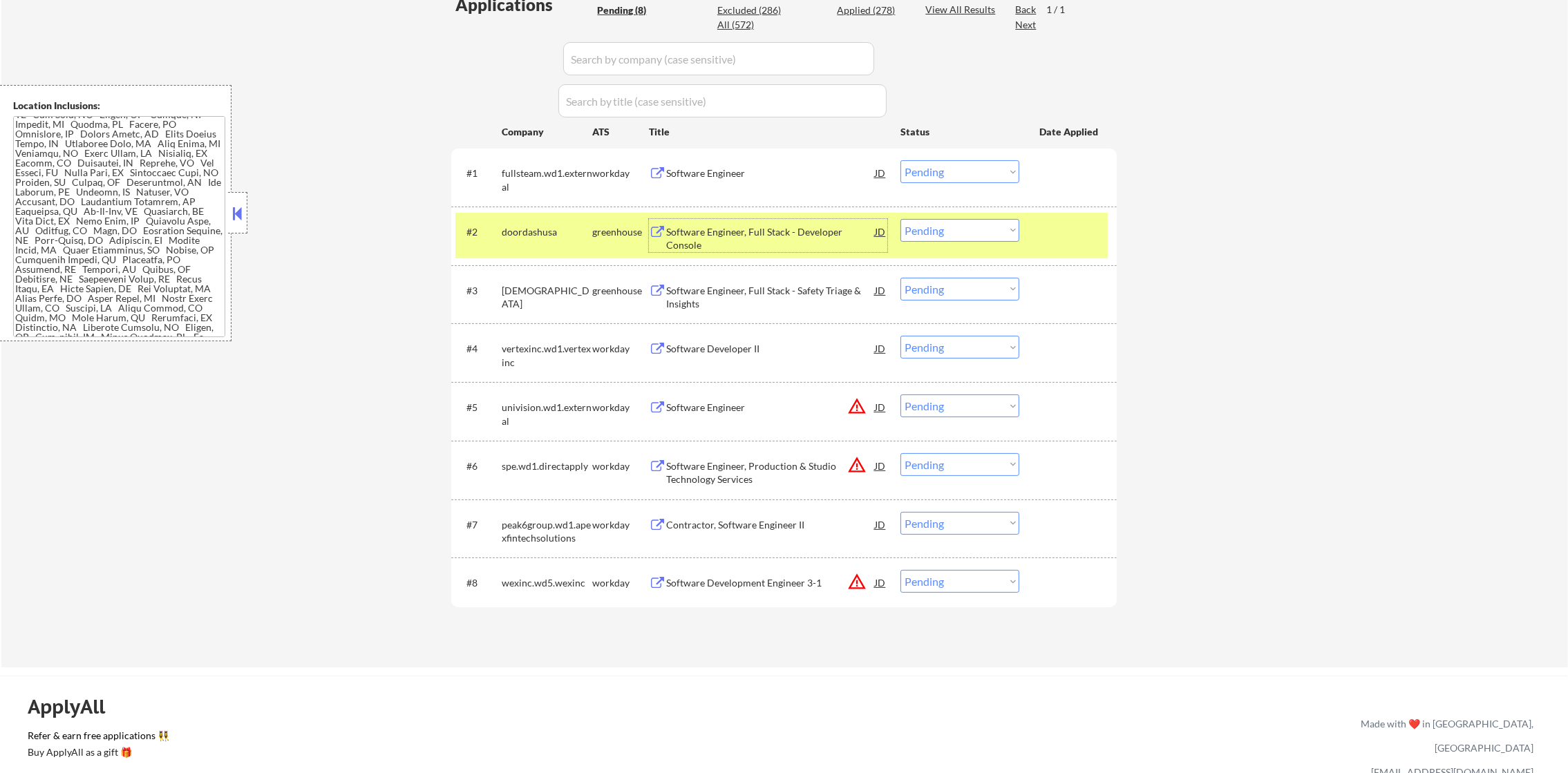
scroll to position [387, 0]
click at [515, 226] on div "doordashusa" at bounding box center [547, 233] width 90 height 14
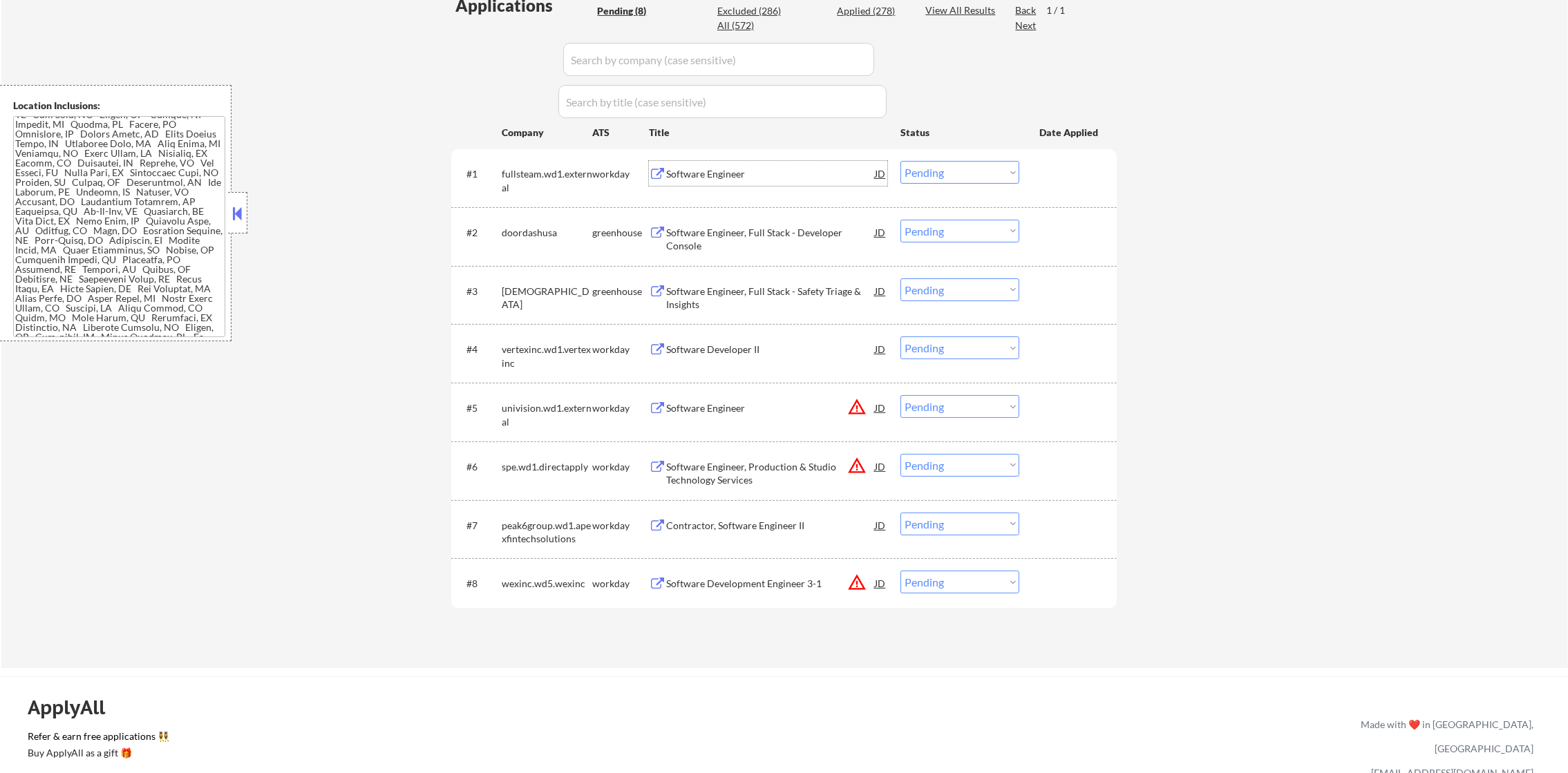
click at [758, 173] on div "Software Engineer" at bounding box center [770, 174] width 209 height 14
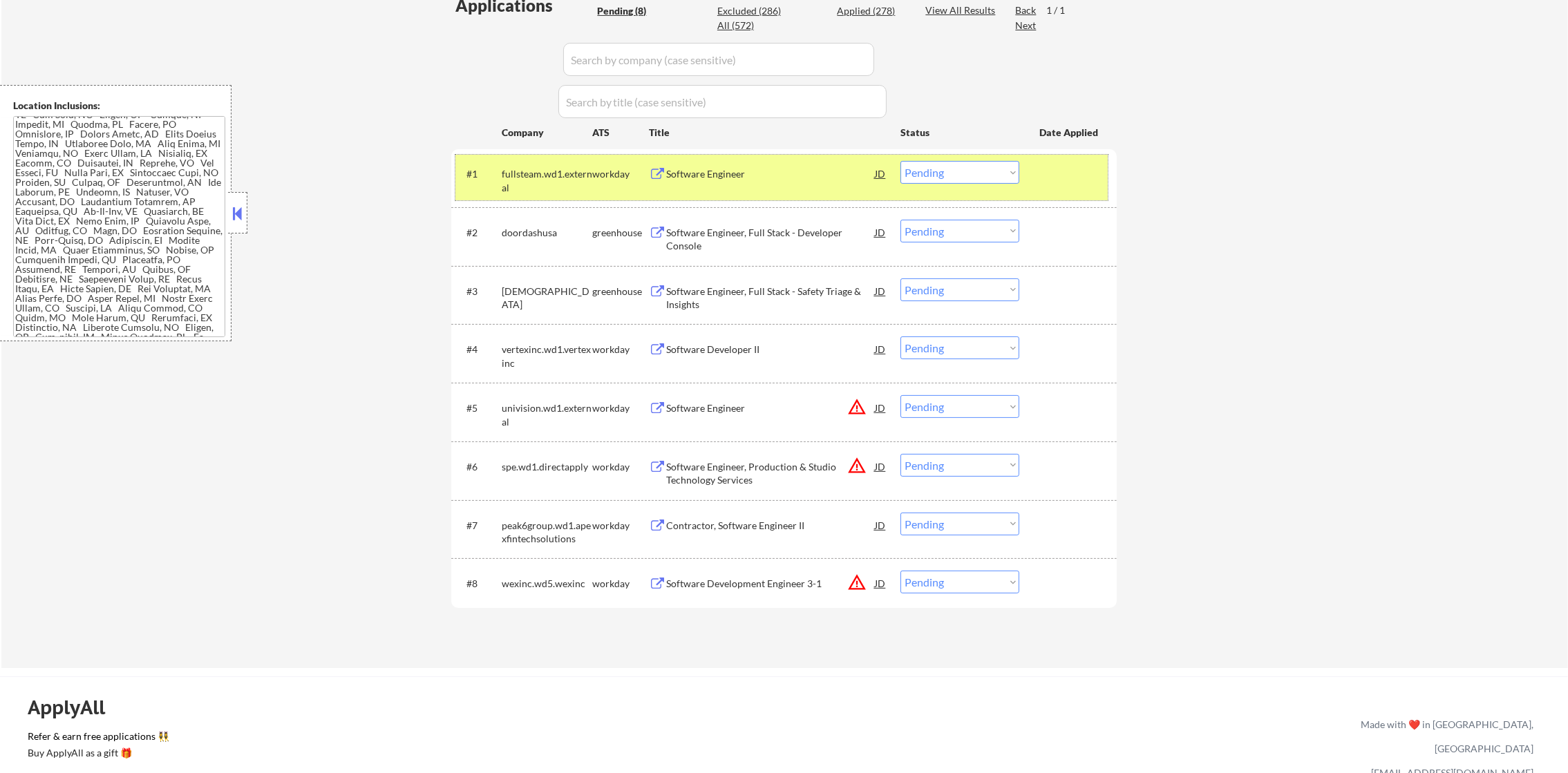
click at [561, 174] on div "fullsteam.wd1.external" at bounding box center [547, 180] width 90 height 27
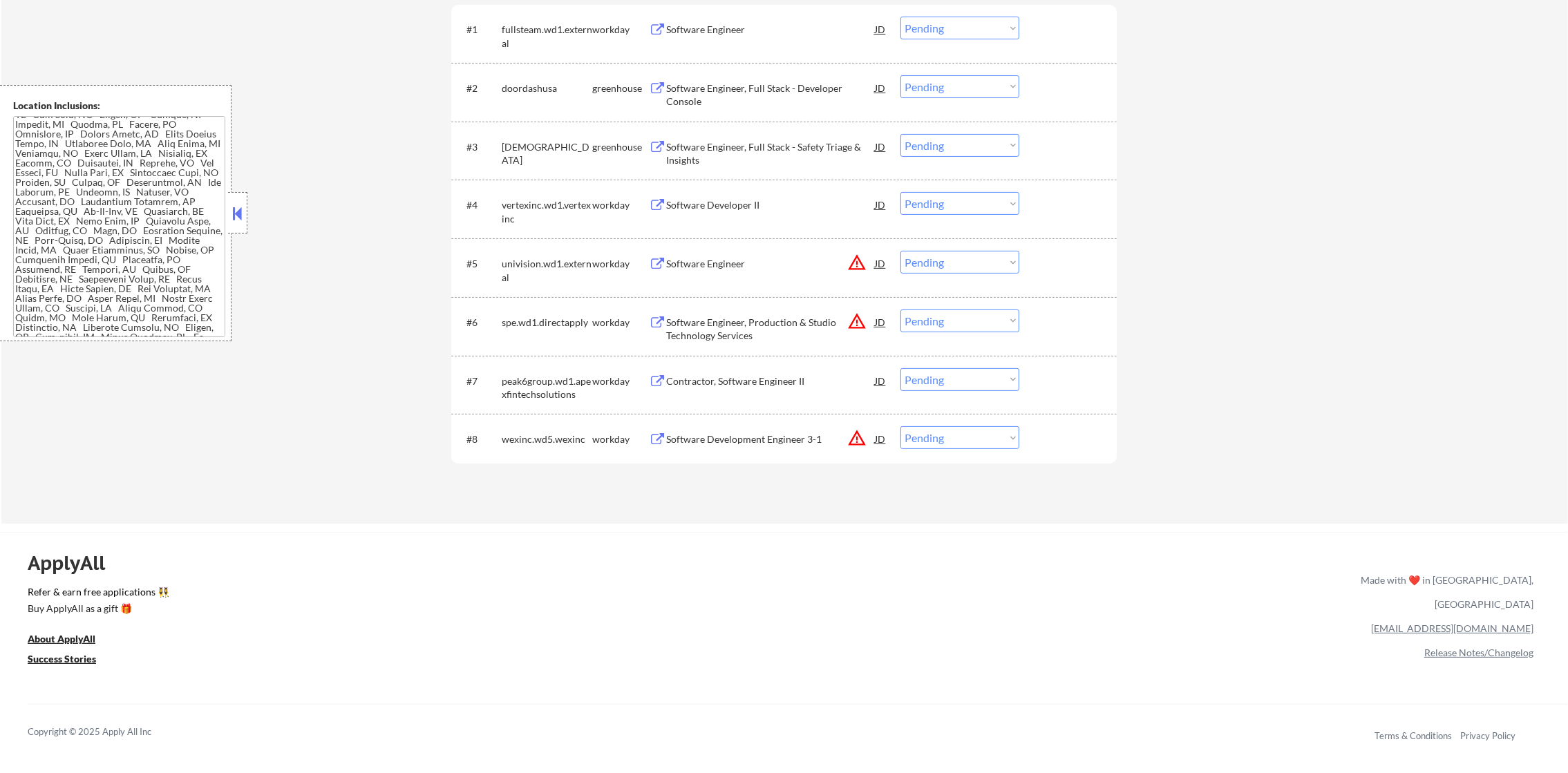
scroll to position [560, 0]
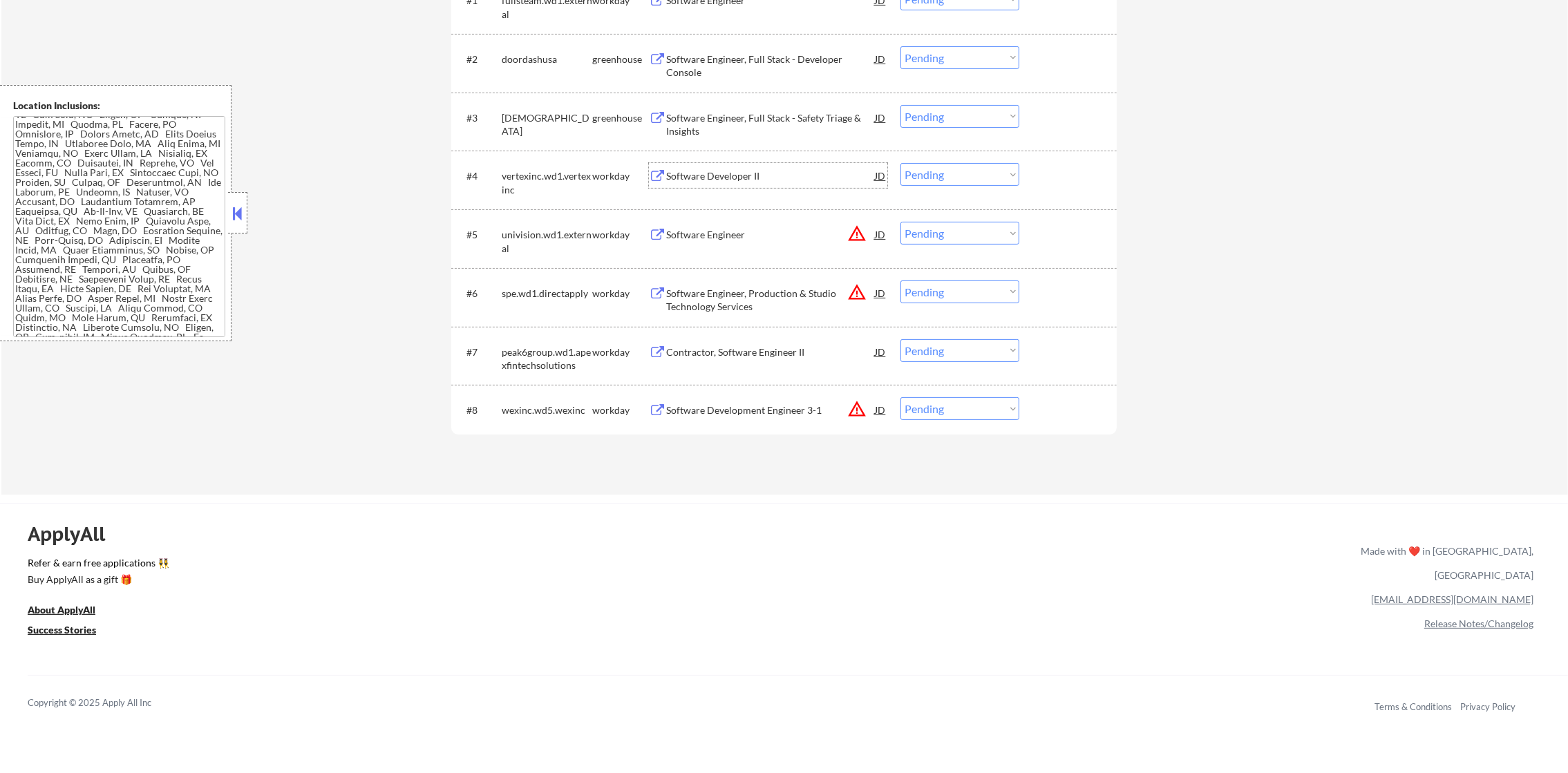
click at [724, 175] on div "Software Developer II" at bounding box center [770, 176] width 209 height 14
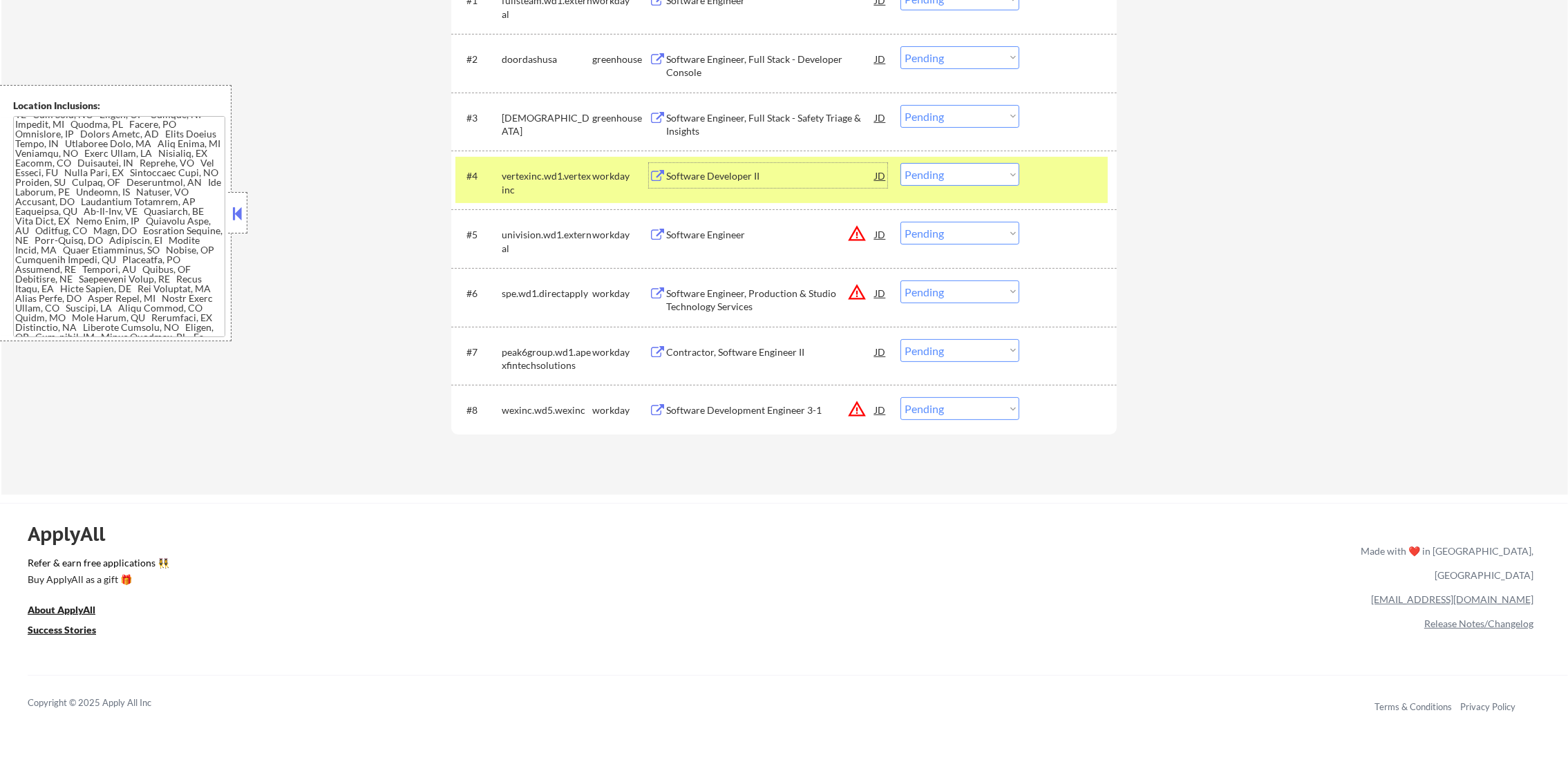
click at [794, 174] on div "Software Developer II" at bounding box center [770, 176] width 209 height 14
